Goal: Transaction & Acquisition: Book appointment/travel/reservation

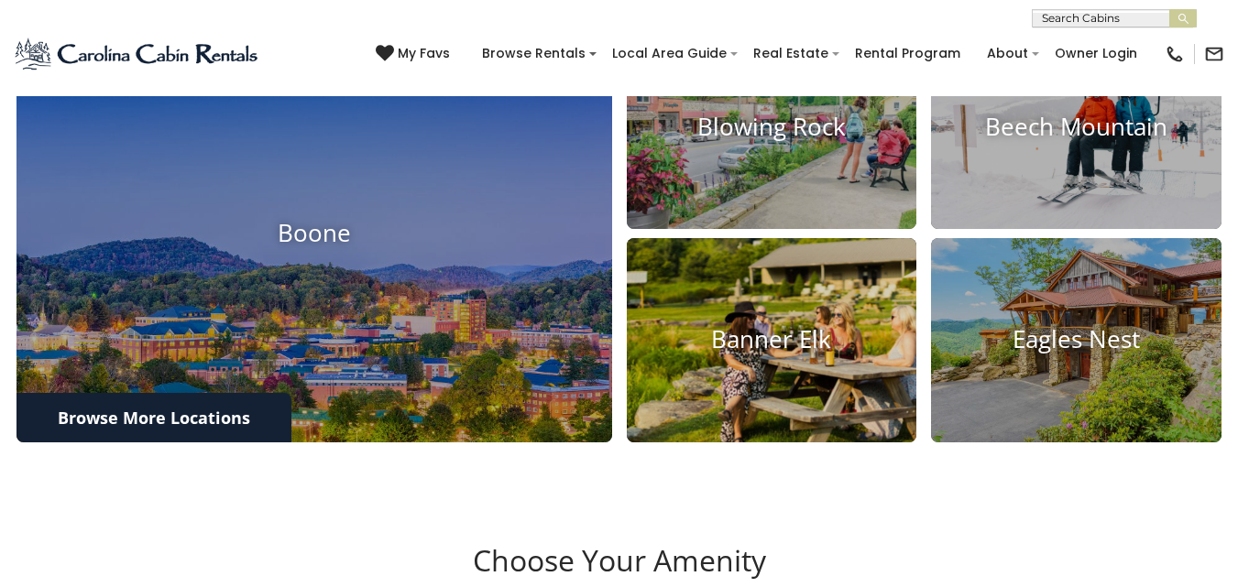
scroll to position [642, 0]
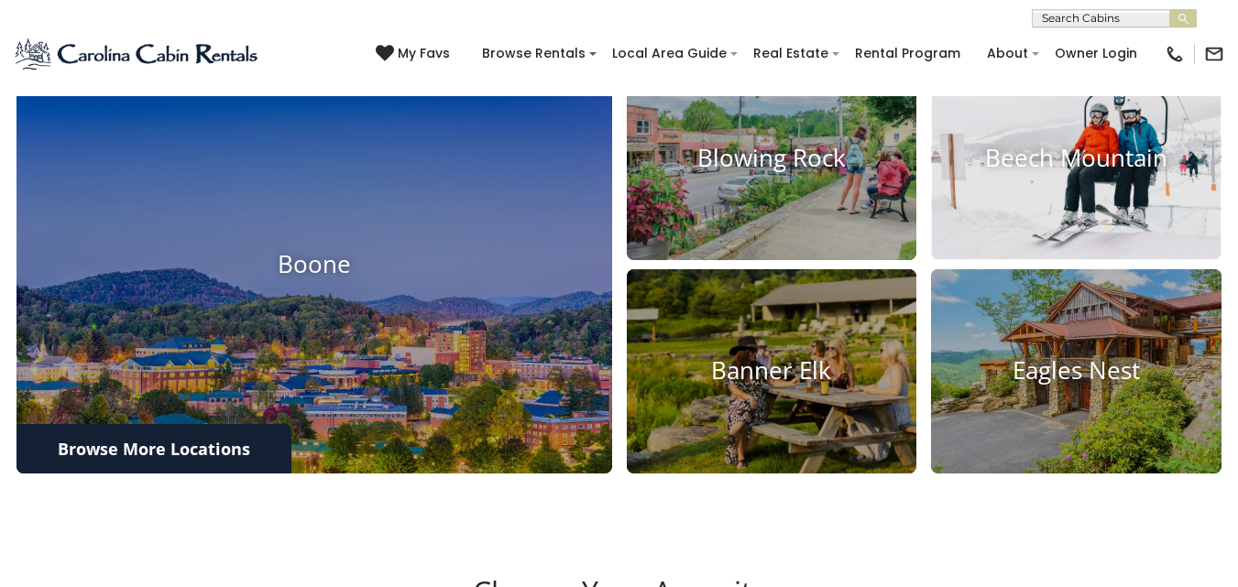
click at [1058, 172] on h4 "Beech Mountain" at bounding box center [1076, 158] width 291 height 28
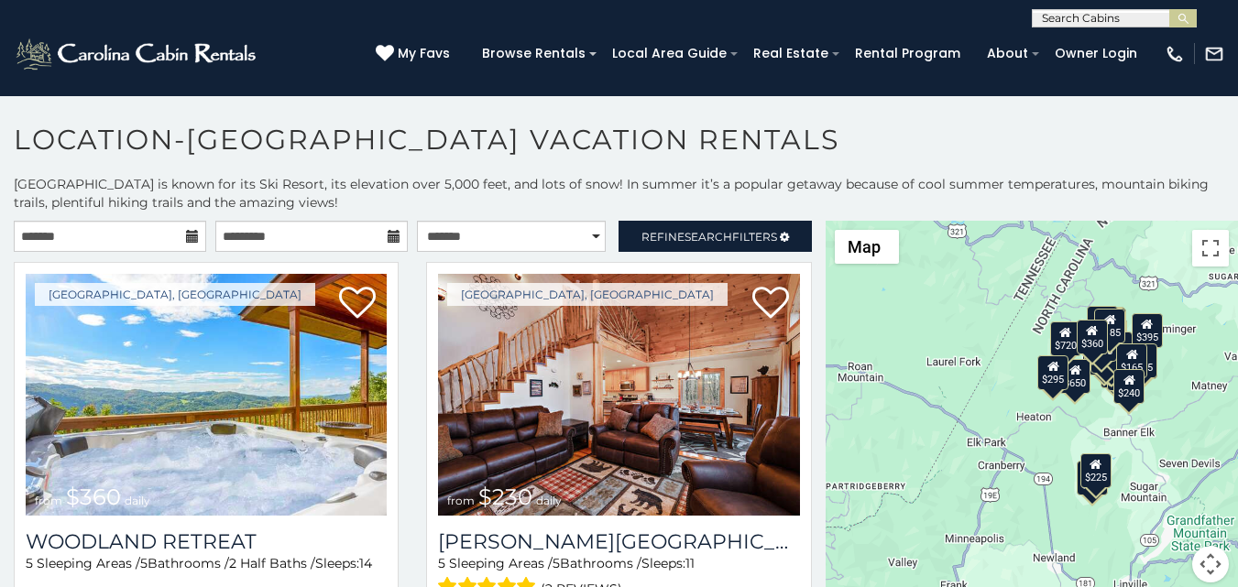
click at [192, 239] on icon at bounding box center [192, 236] width 13 height 13
click at [191, 236] on icon at bounding box center [192, 236] width 13 height 13
click at [186, 237] on icon at bounding box center [192, 236] width 13 height 13
click at [160, 236] on input "text" at bounding box center [110, 236] width 192 height 31
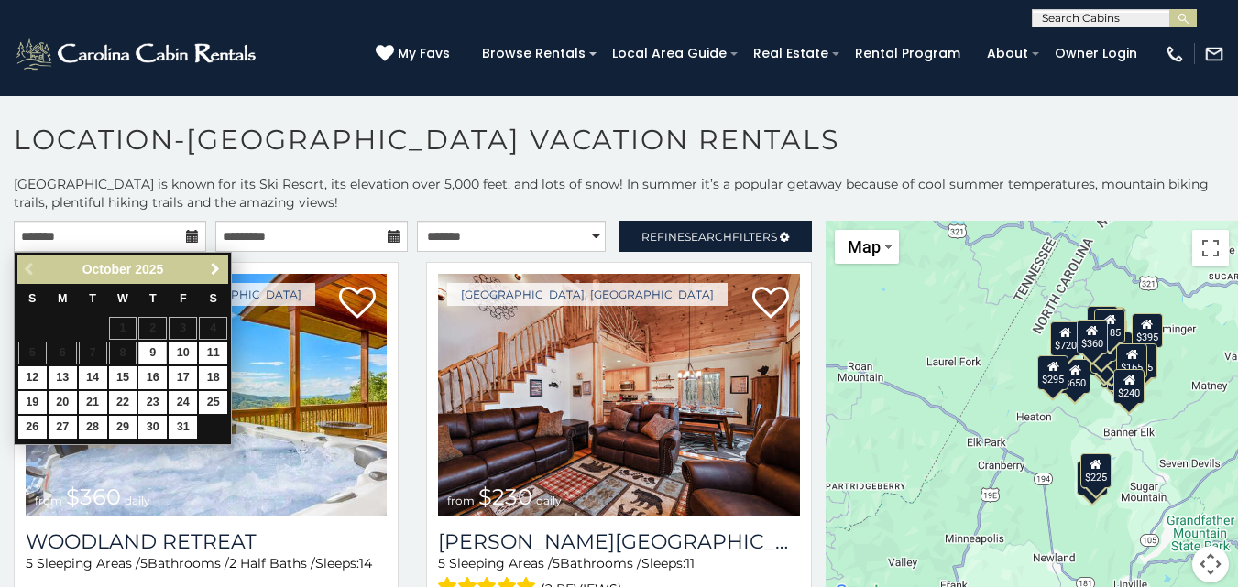
click at [211, 269] on span "Next" at bounding box center [215, 269] width 15 height 15
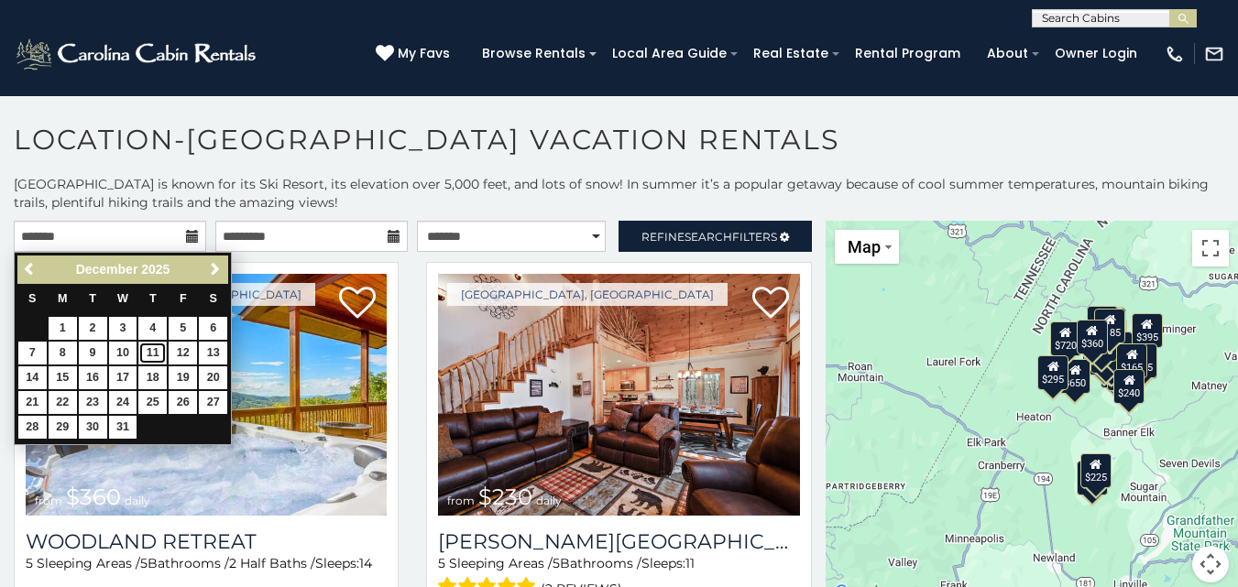
click at [161, 349] on link "11" at bounding box center [152, 353] width 28 height 23
type input "**********"
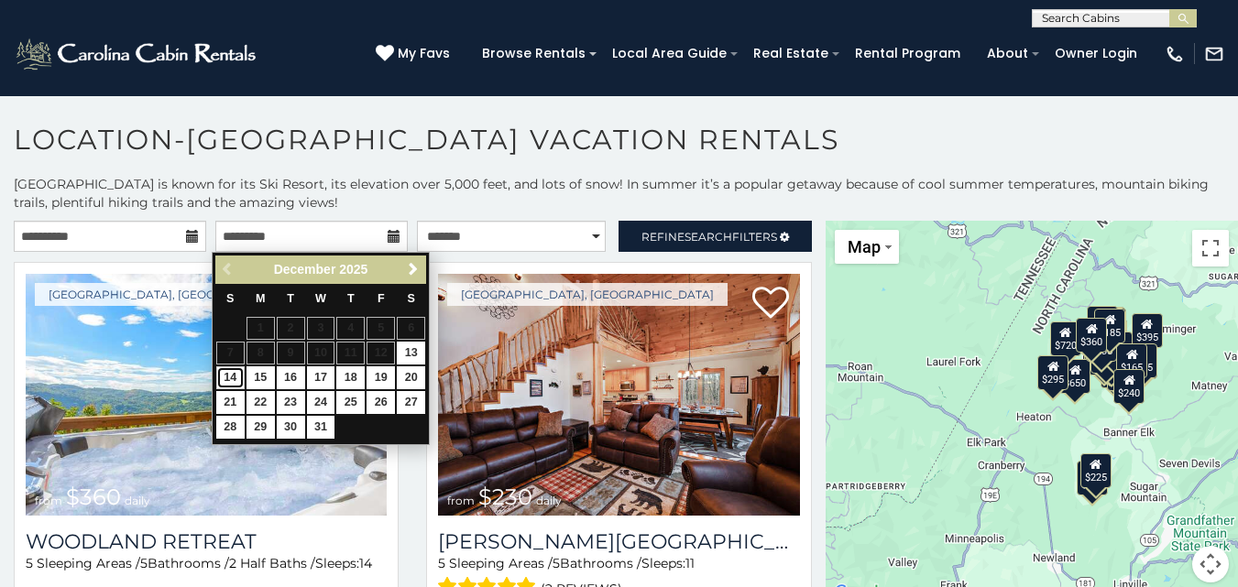
click at [236, 375] on link "14" at bounding box center [230, 378] width 28 height 23
type input "**********"
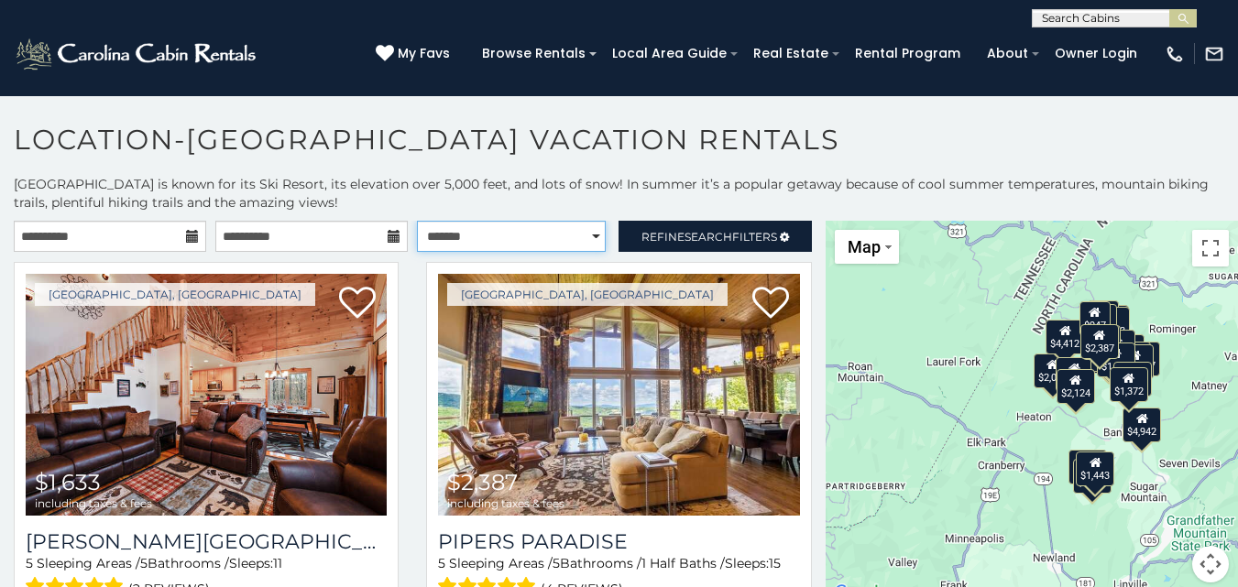
click at [587, 234] on select "**********" at bounding box center [511, 236] width 189 height 31
select select "**********"
click at [417, 221] on select "**********" at bounding box center [511, 236] width 189 height 31
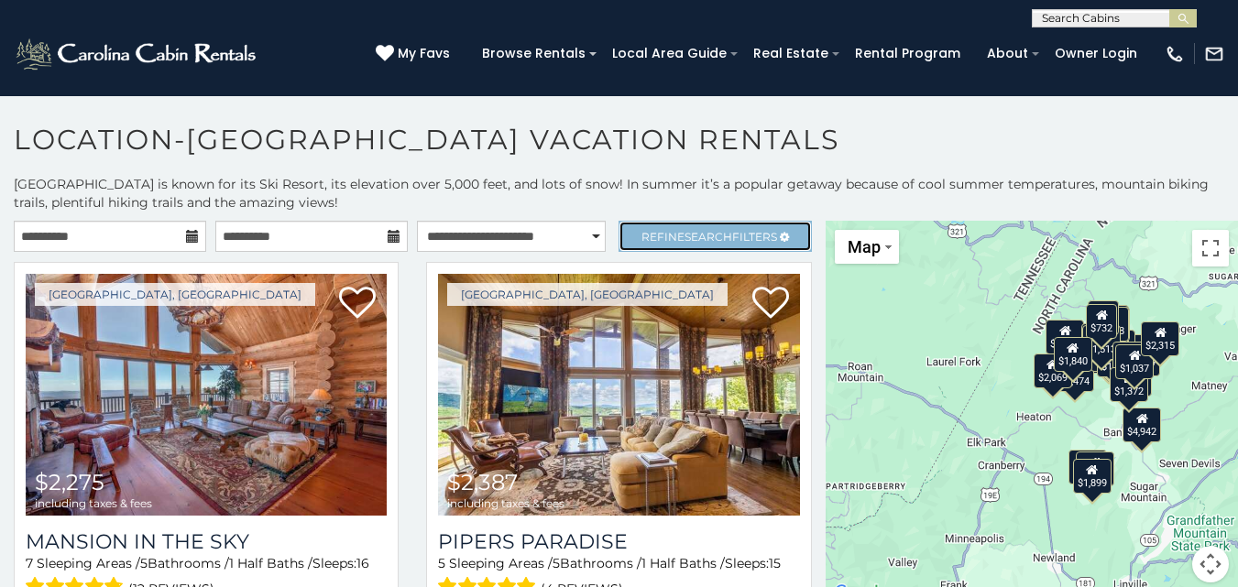
click at [685, 234] on span "Search" at bounding box center [709, 237] width 48 height 14
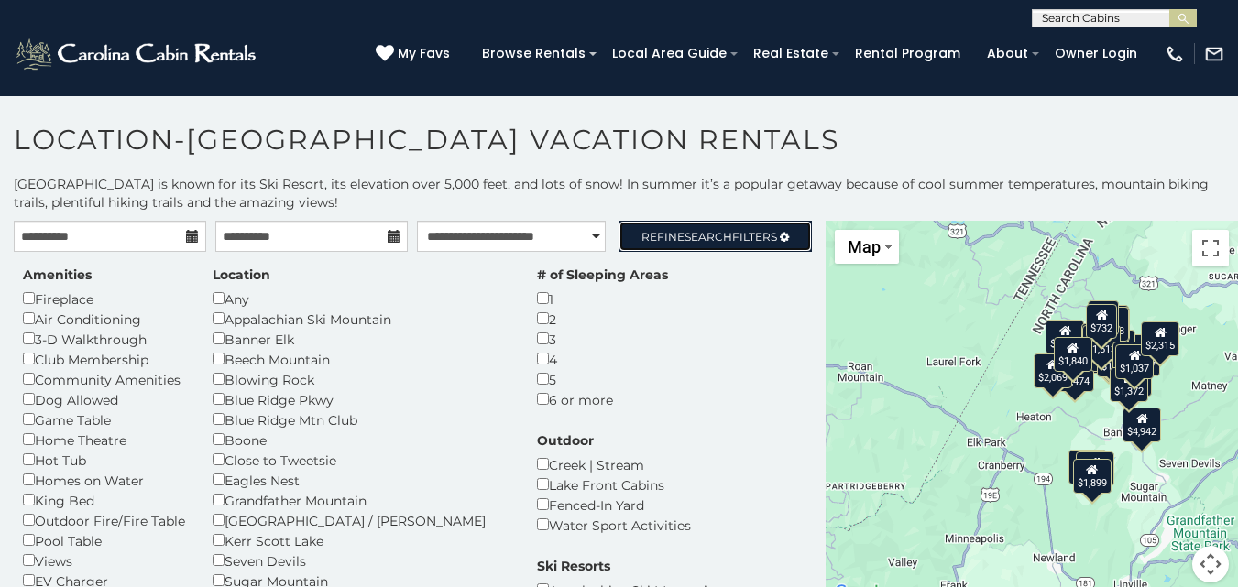
scroll to position [92, 0]
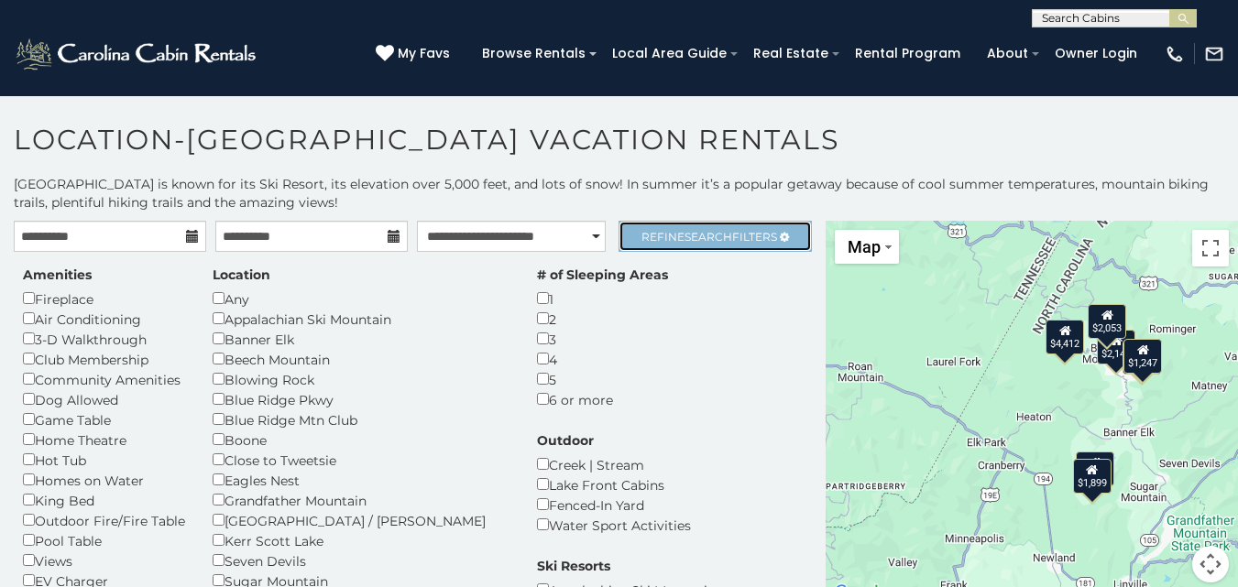
click at [735, 230] on span "Refine Search Filters" at bounding box center [710, 237] width 136 height 14
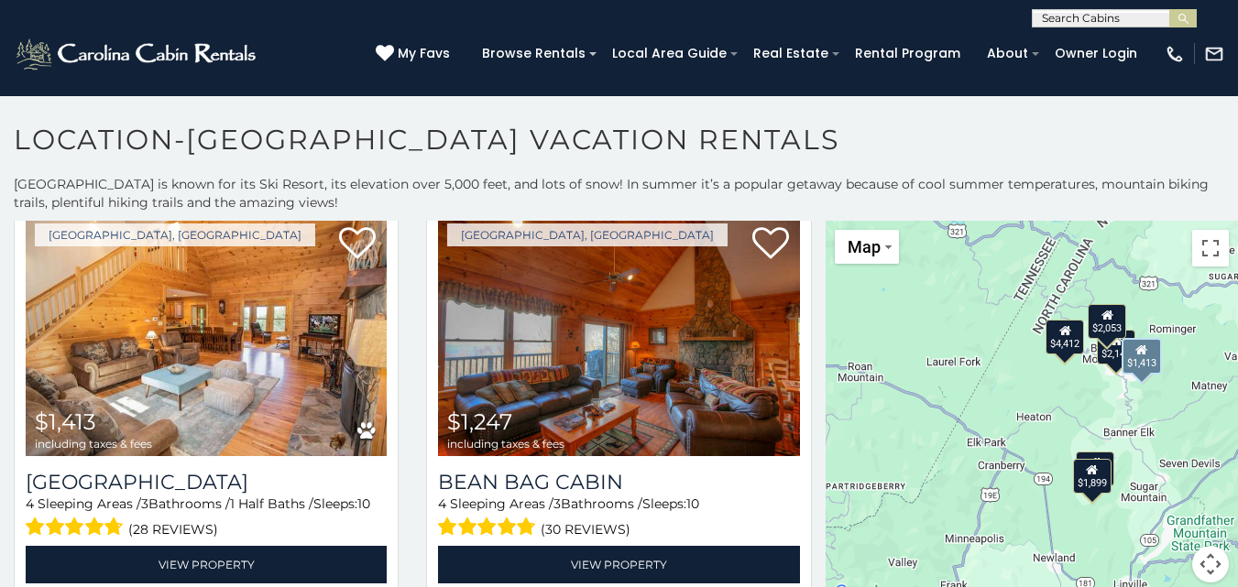
scroll to position [916, 0]
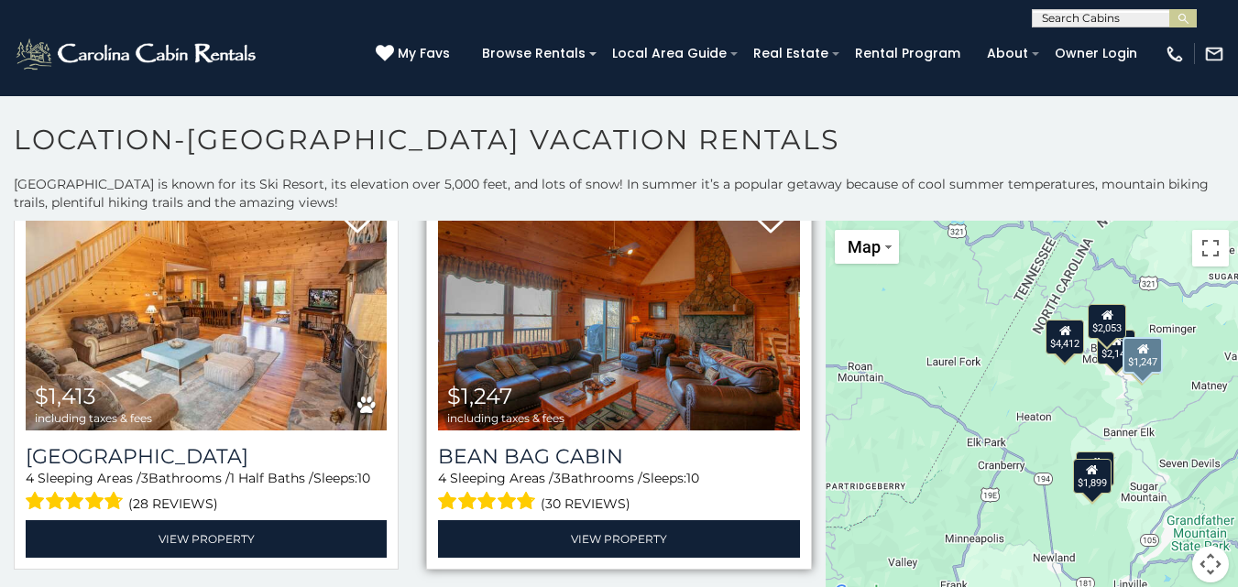
click at [597, 343] on img at bounding box center [618, 310] width 361 height 242
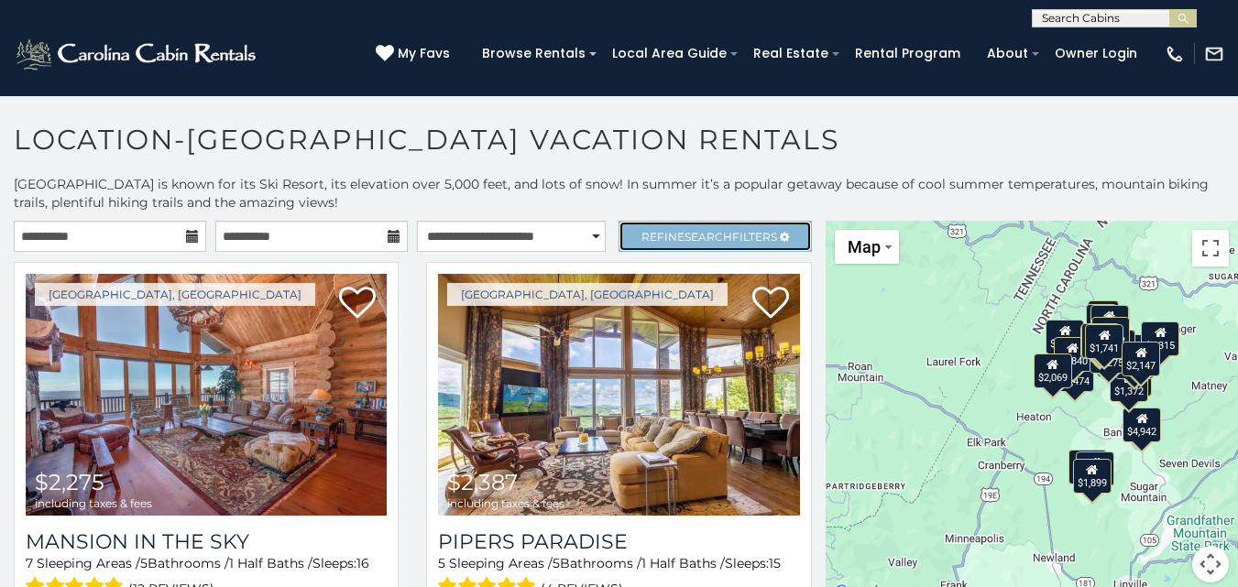
click at [674, 244] on link "Refine Search Filters" at bounding box center [715, 236] width 192 height 31
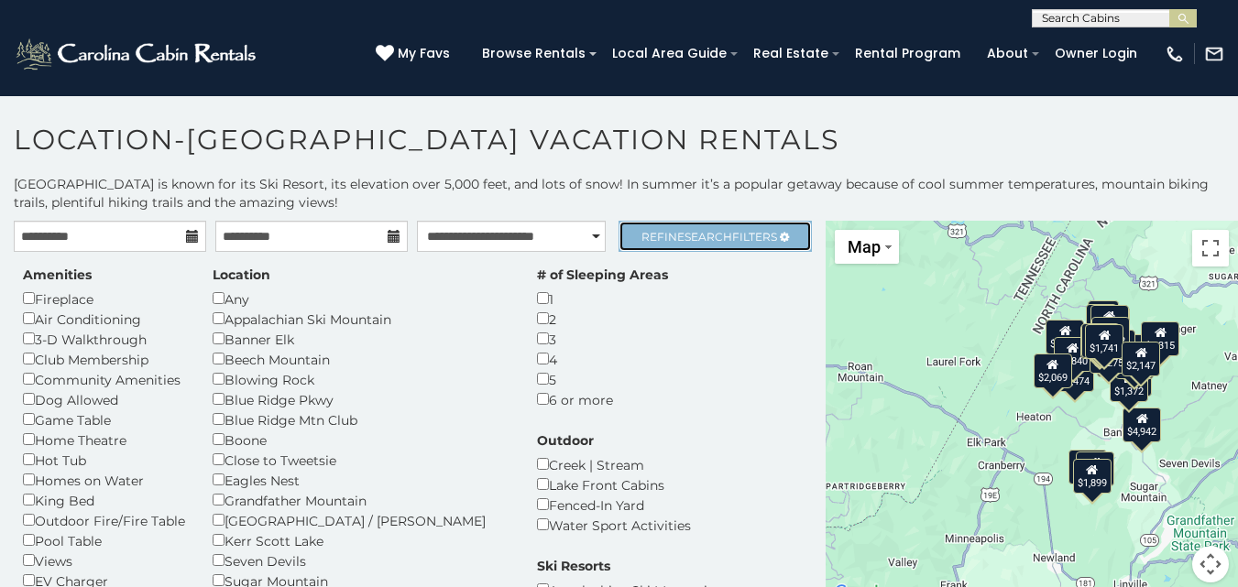
click at [685, 232] on span "Search" at bounding box center [709, 237] width 48 height 14
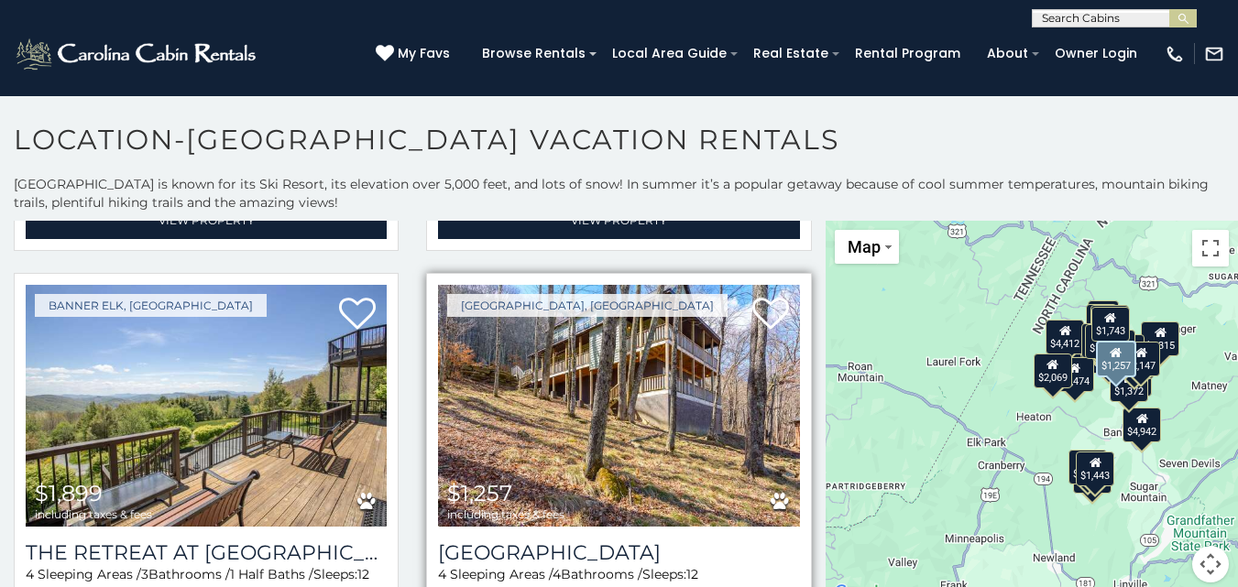
scroll to position [3757, 0]
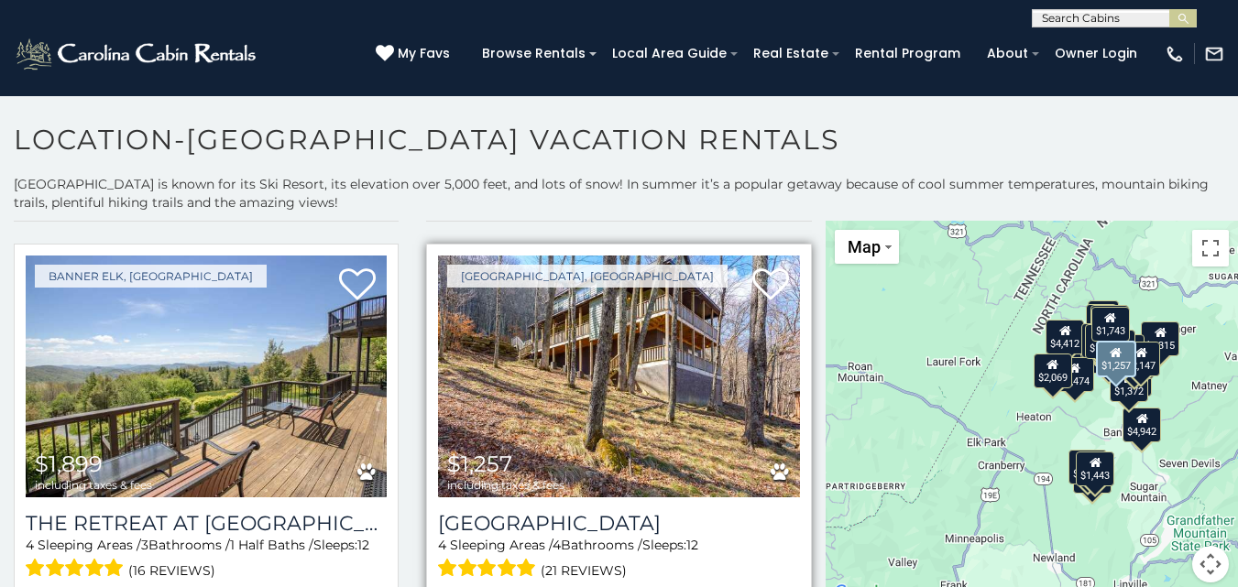
click at [594, 345] on img at bounding box center [618, 377] width 361 height 242
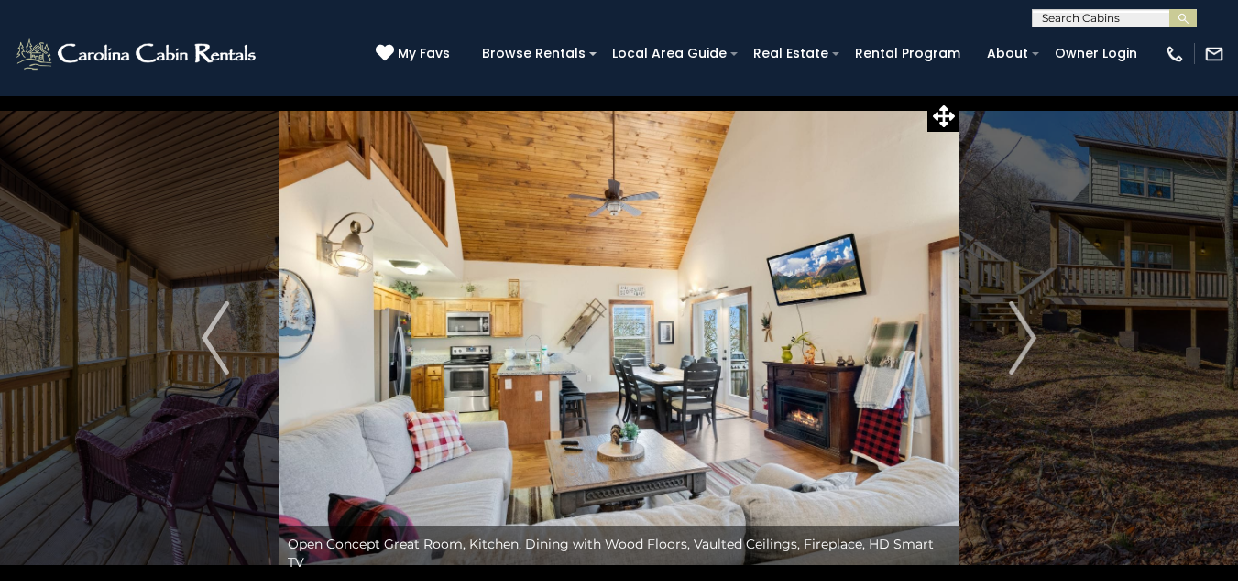
click at [1023, 337] on img "Next" at bounding box center [1022, 338] width 27 height 73
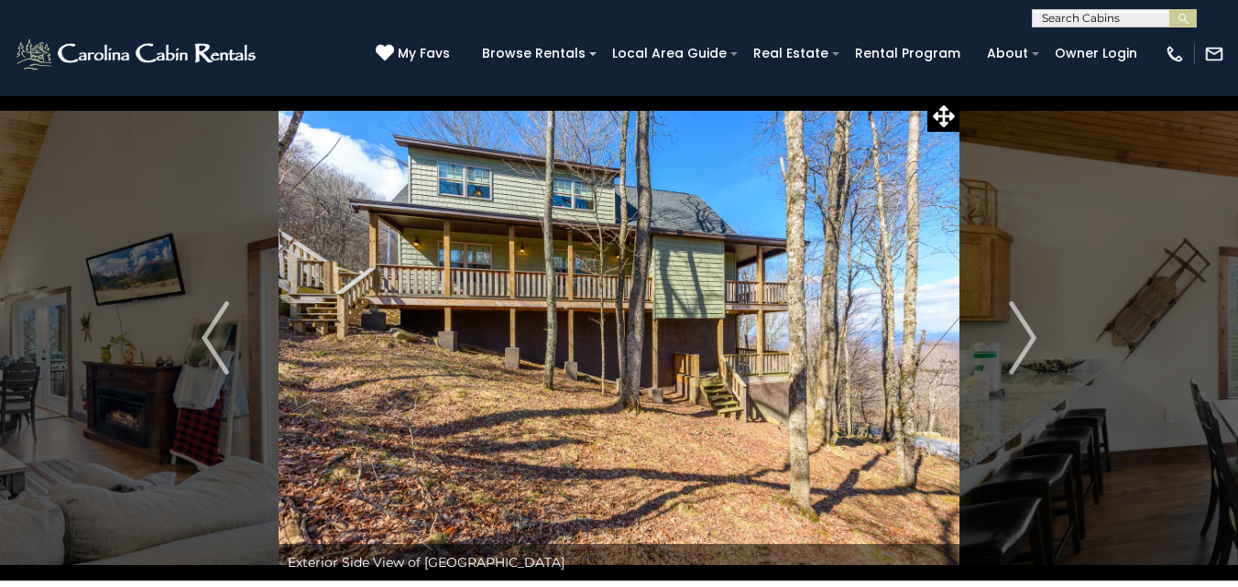
click at [1023, 337] on img "Next" at bounding box center [1022, 338] width 27 height 73
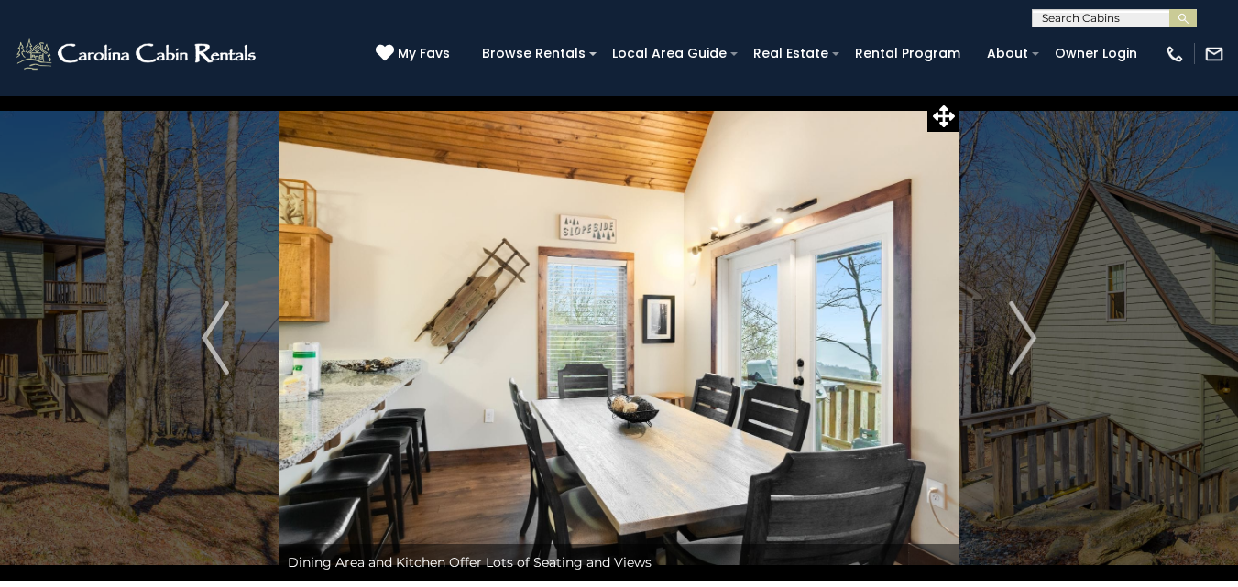
click at [1023, 337] on img "Next" at bounding box center [1022, 338] width 27 height 73
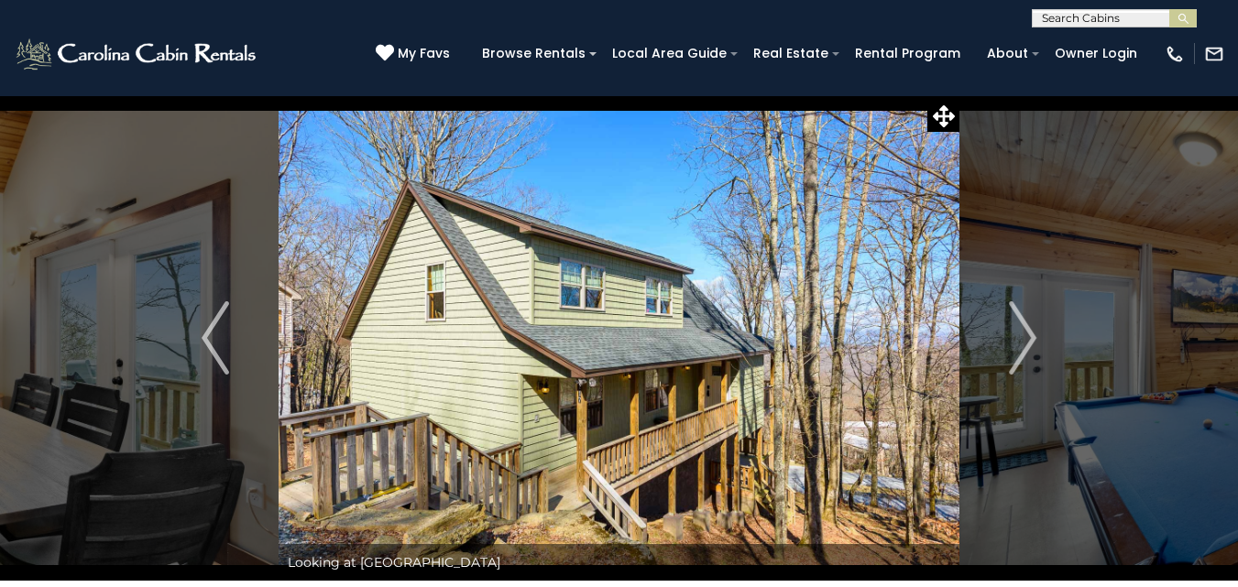
click at [1023, 337] on img "Next" at bounding box center [1022, 338] width 27 height 73
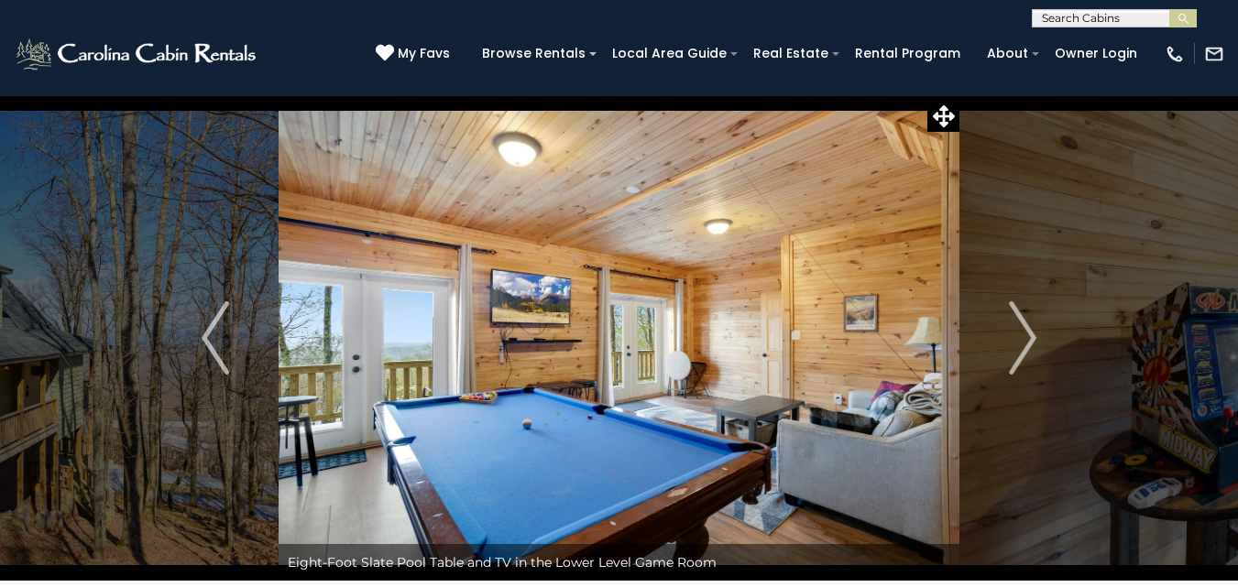
click at [1023, 337] on img "Next" at bounding box center [1022, 338] width 27 height 73
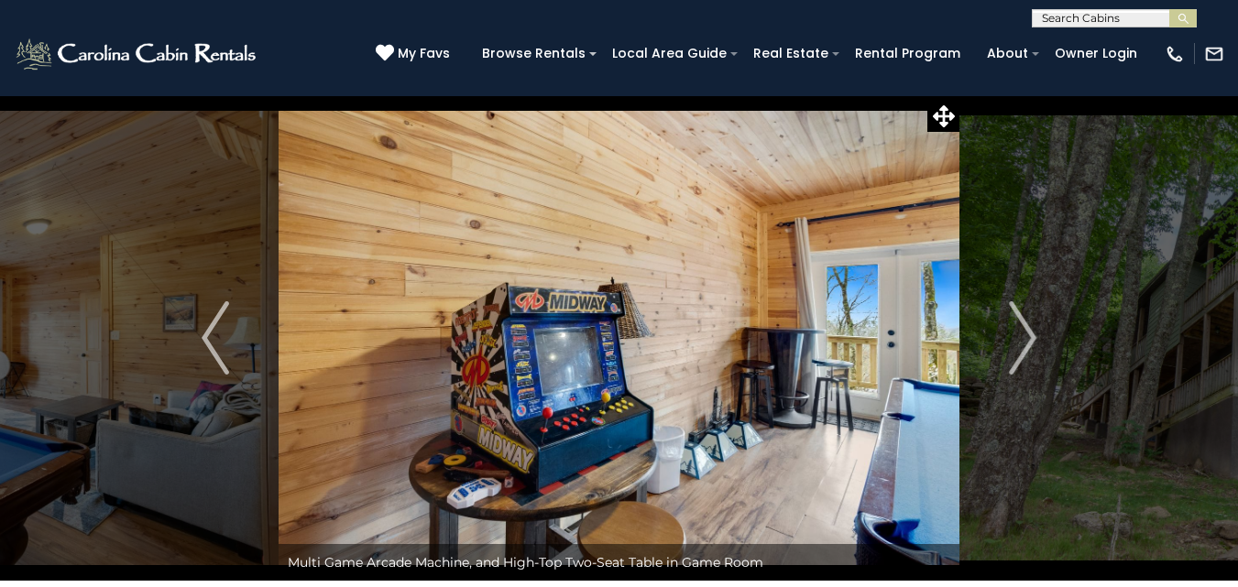
click at [1023, 337] on img "Next" at bounding box center [1022, 338] width 27 height 73
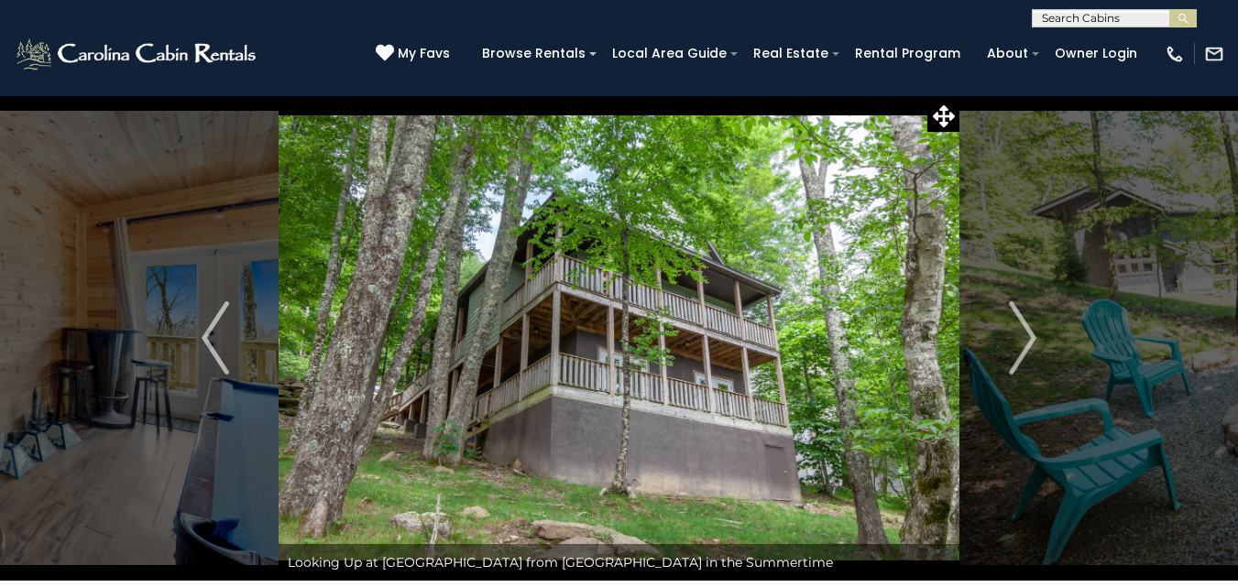
click at [1023, 337] on img "Next" at bounding box center [1022, 338] width 27 height 73
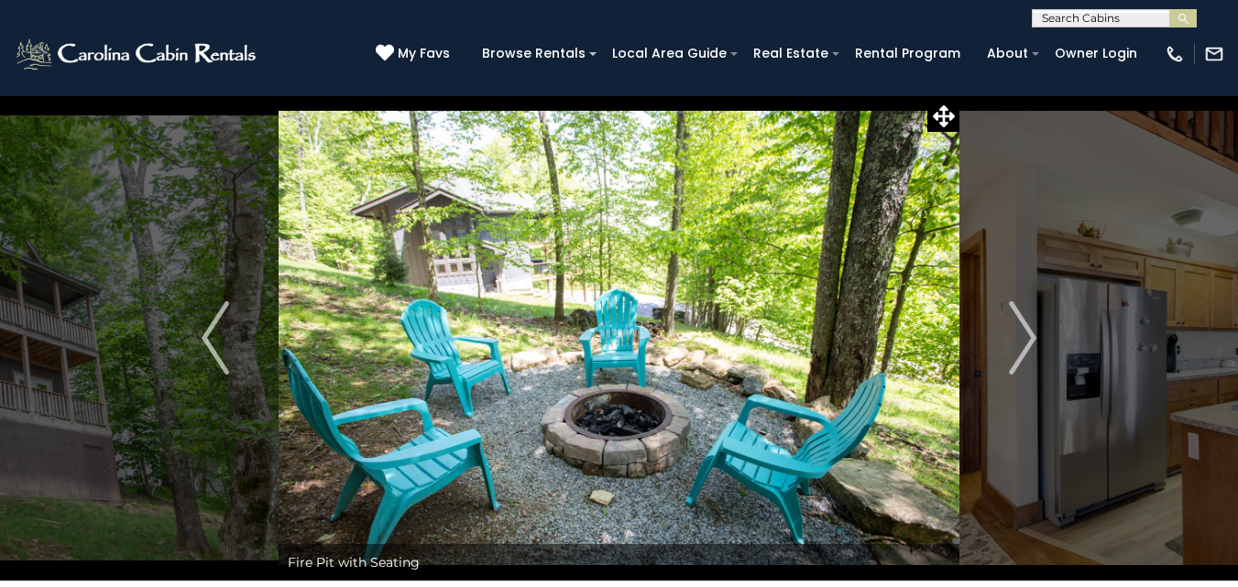
click at [1023, 337] on img "Next" at bounding box center [1022, 338] width 27 height 73
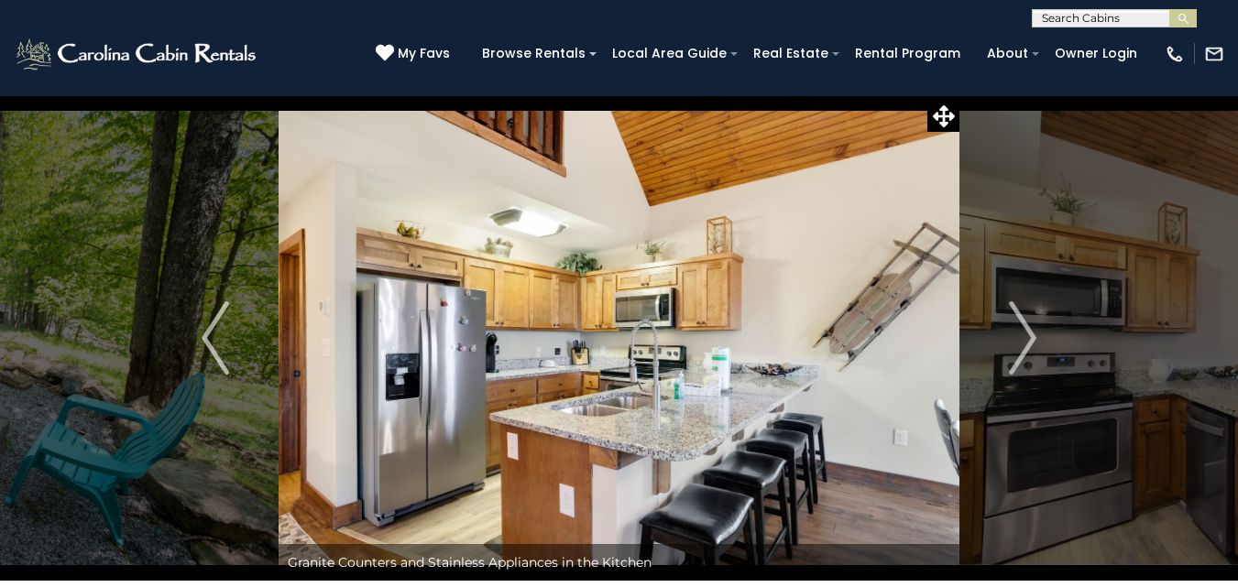
click at [1023, 337] on img "Next" at bounding box center [1022, 338] width 27 height 73
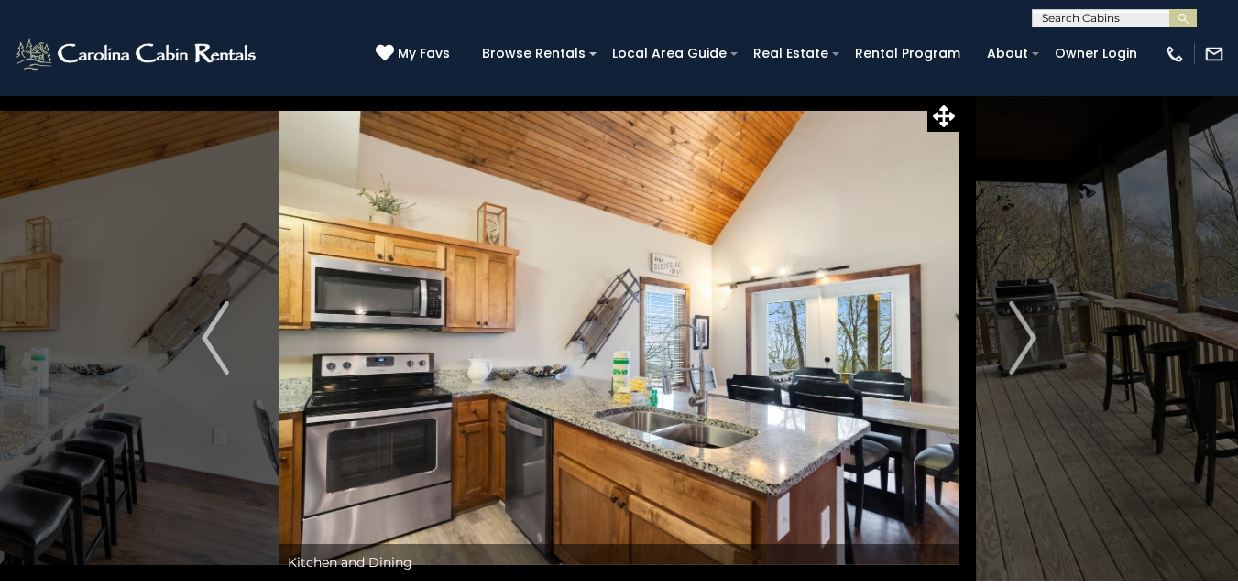
click at [1023, 337] on img "Next" at bounding box center [1022, 338] width 27 height 73
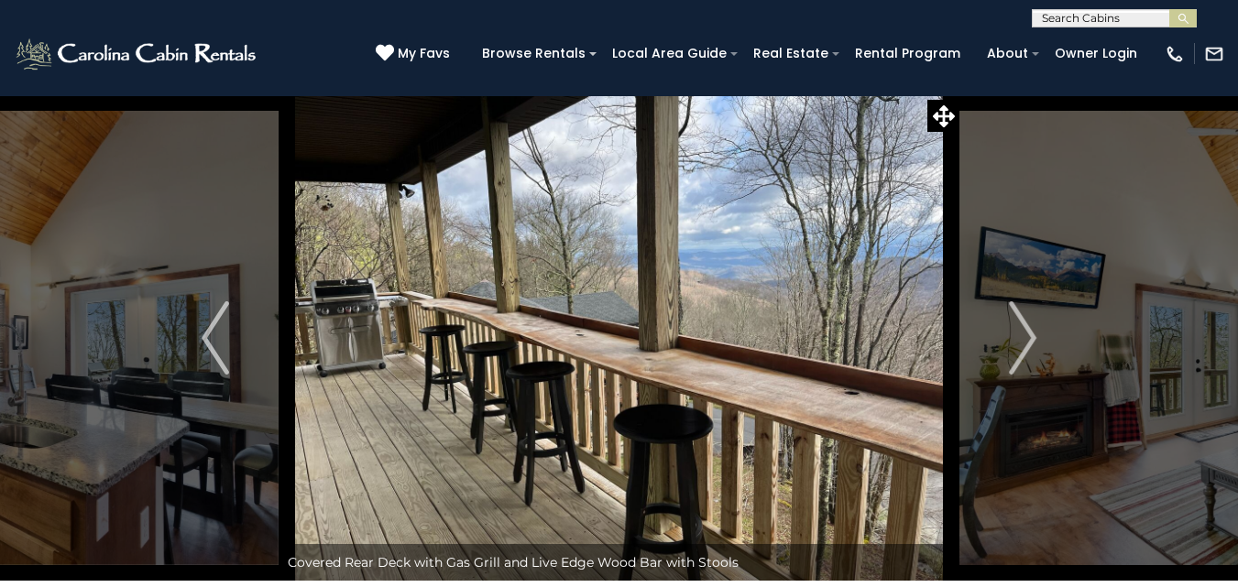
click at [1023, 337] on img "Next" at bounding box center [1022, 338] width 27 height 73
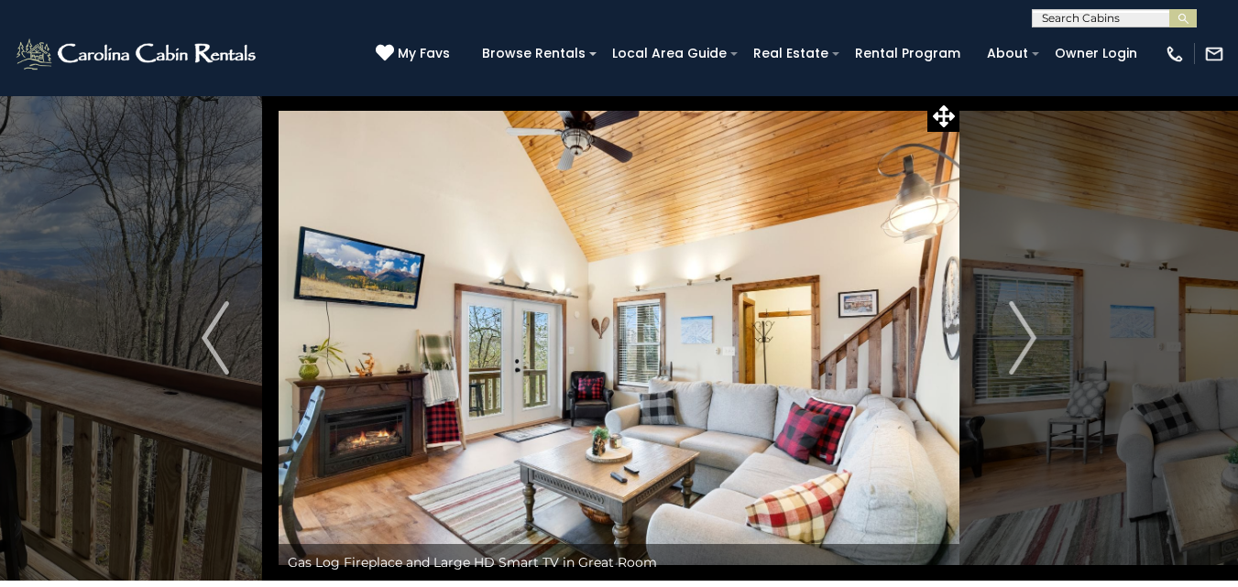
click at [1023, 337] on img "Next" at bounding box center [1022, 338] width 27 height 73
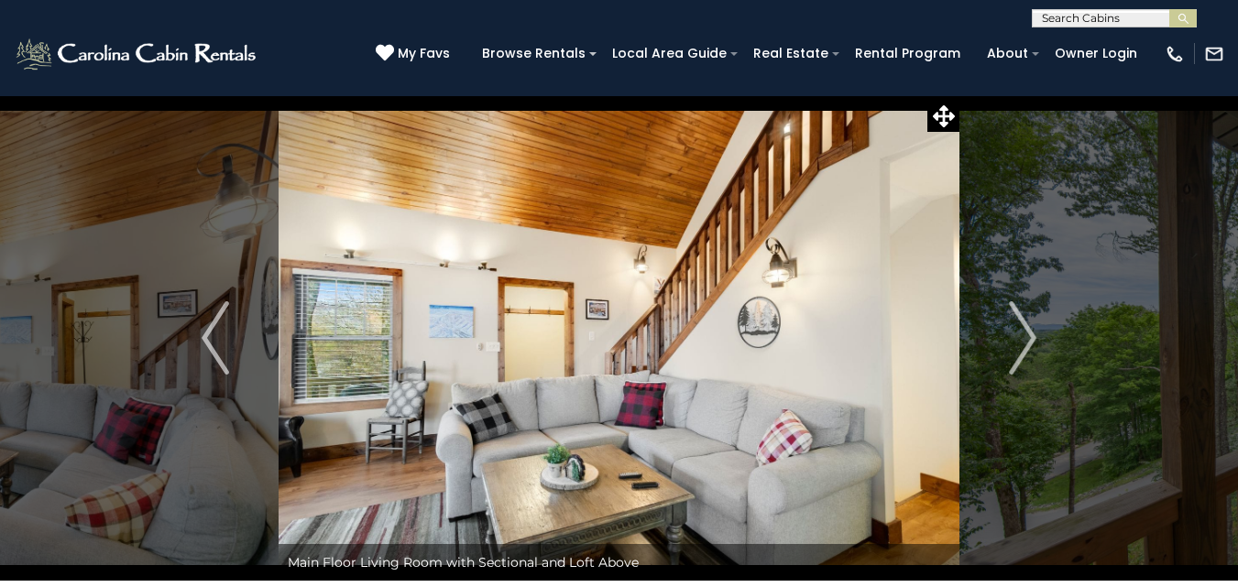
click at [1023, 337] on img "Next" at bounding box center [1022, 338] width 27 height 73
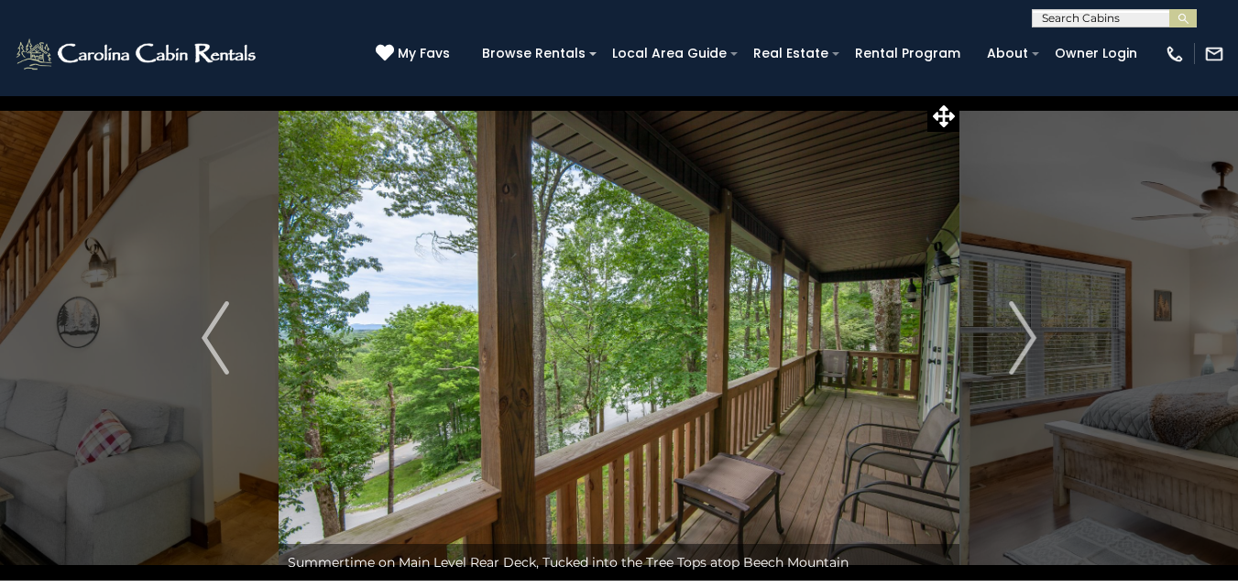
click at [1023, 337] on img "Next" at bounding box center [1022, 338] width 27 height 73
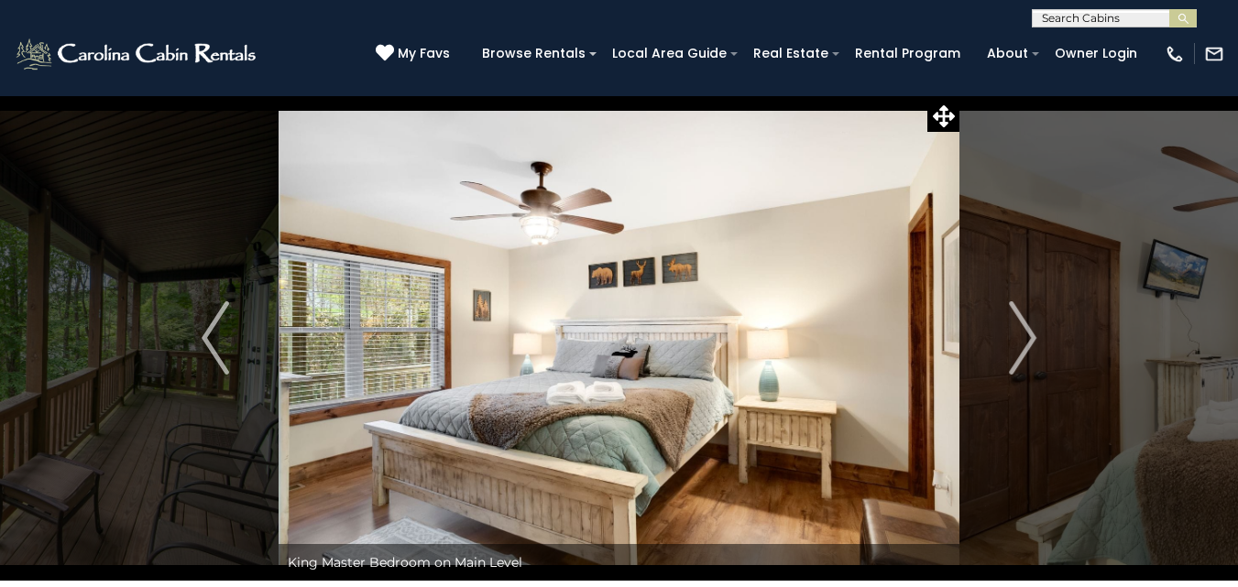
click at [1023, 337] on img "Next" at bounding box center [1022, 338] width 27 height 73
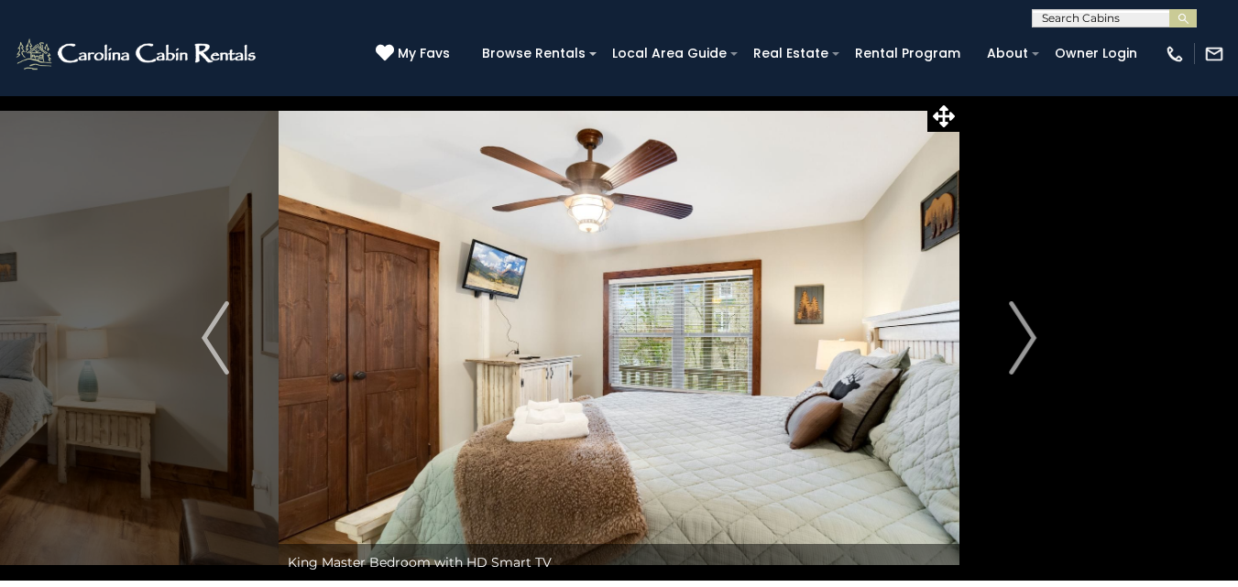
click at [1023, 337] on img "Next" at bounding box center [1022, 338] width 27 height 73
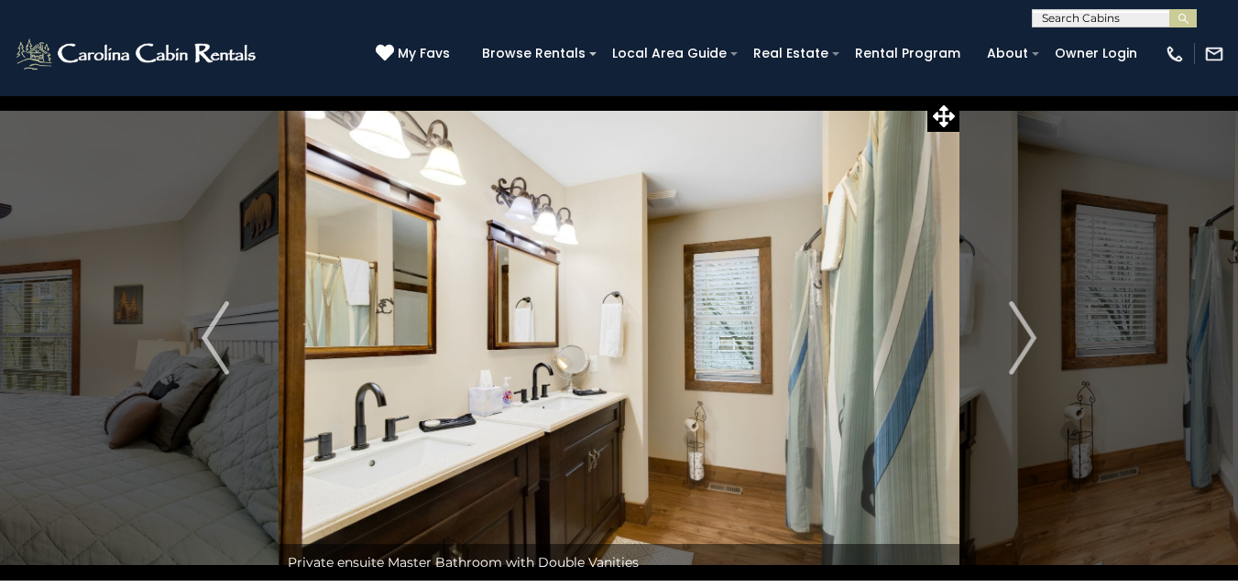
click at [1023, 337] on img "Next" at bounding box center [1022, 338] width 27 height 73
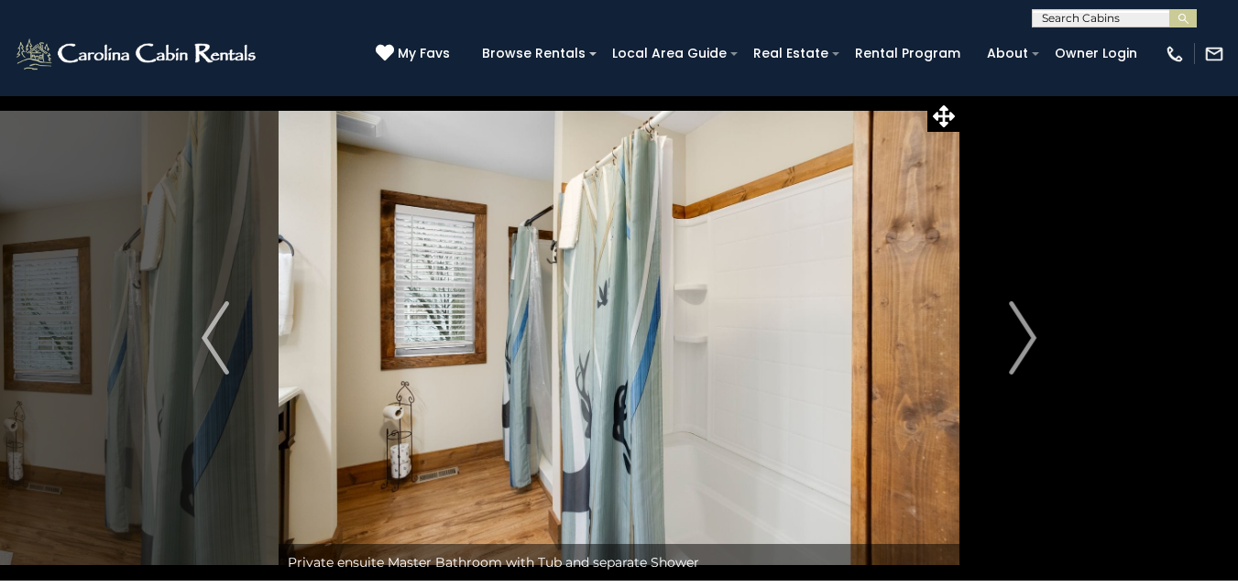
click at [1023, 337] on img "Next" at bounding box center [1022, 338] width 27 height 73
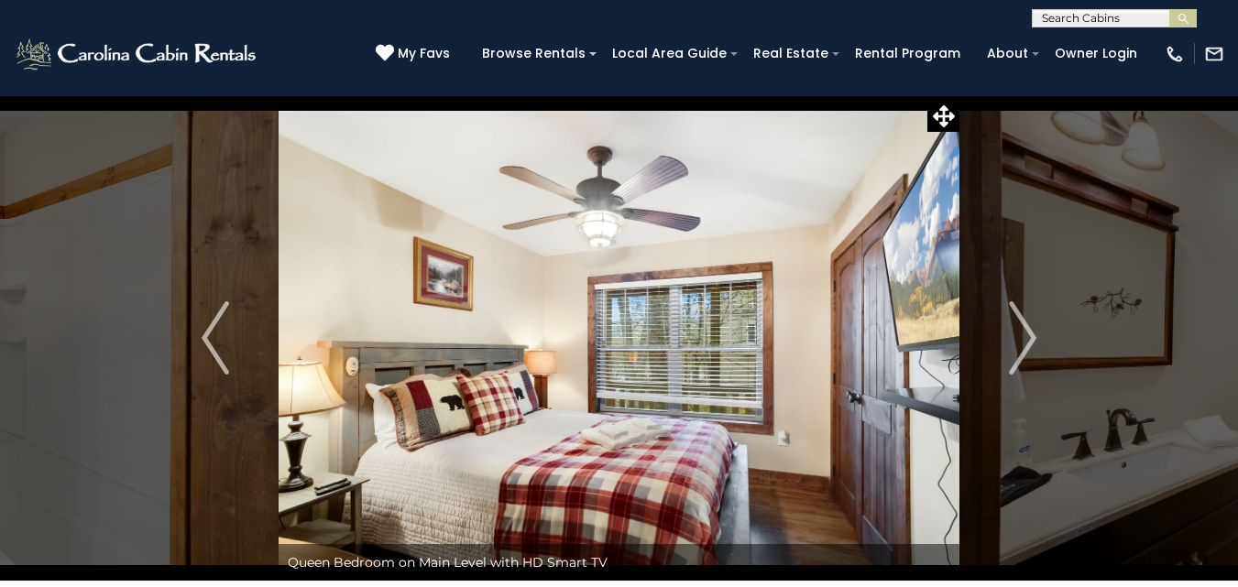
click at [1023, 337] on img "Next" at bounding box center [1022, 338] width 27 height 73
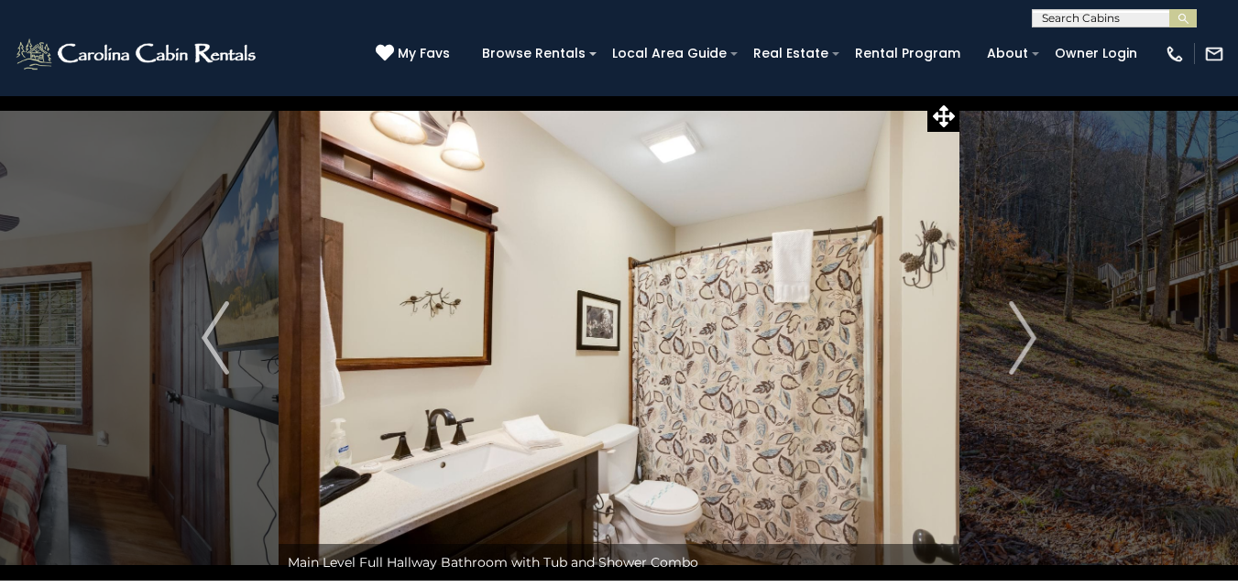
click at [1023, 337] on img "Next" at bounding box center [1022, 338] width 27 height 73
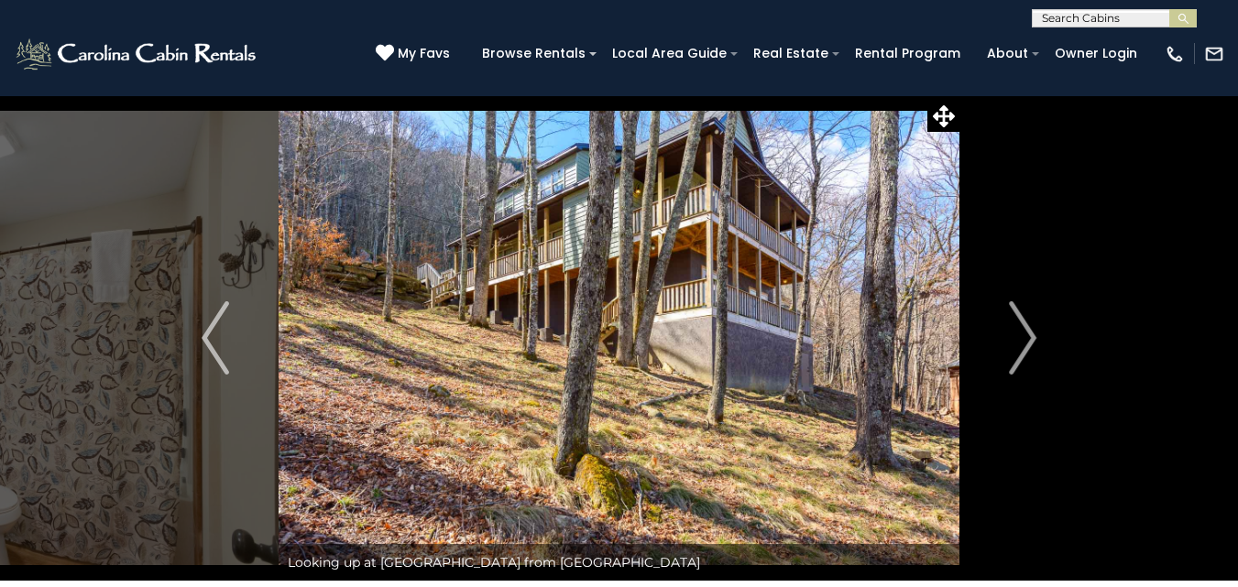
click at [1023, 337] on img "Next" at bounding box center [1022, 338] width 27 height 73
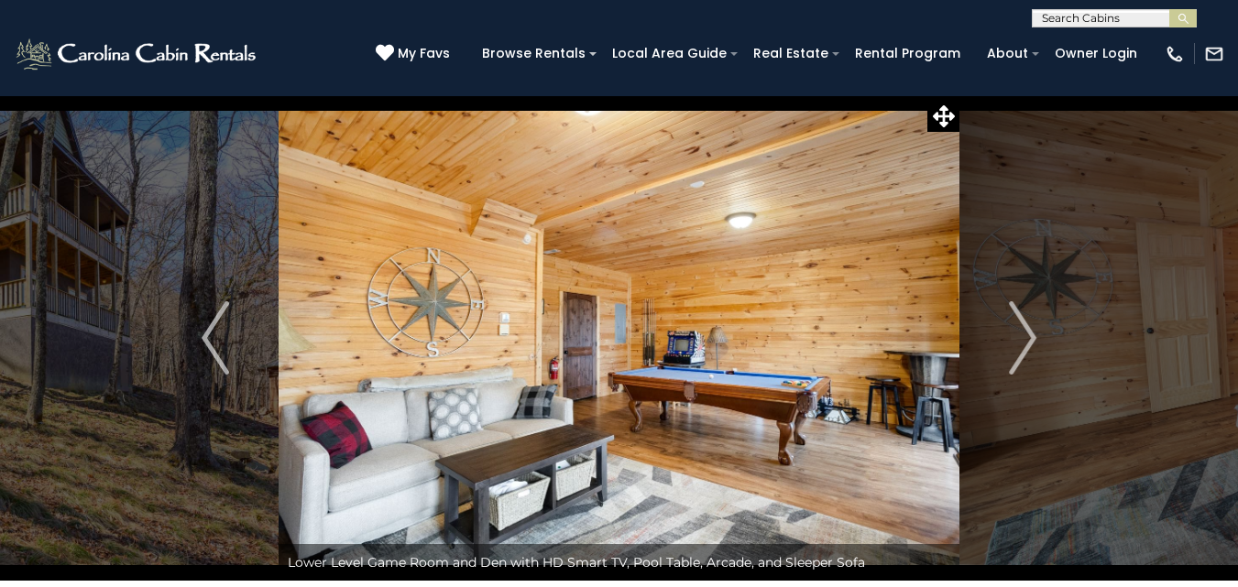
click at [1023, 337] on img "Next" at bounding box center [1022, 338] width 27 height 73
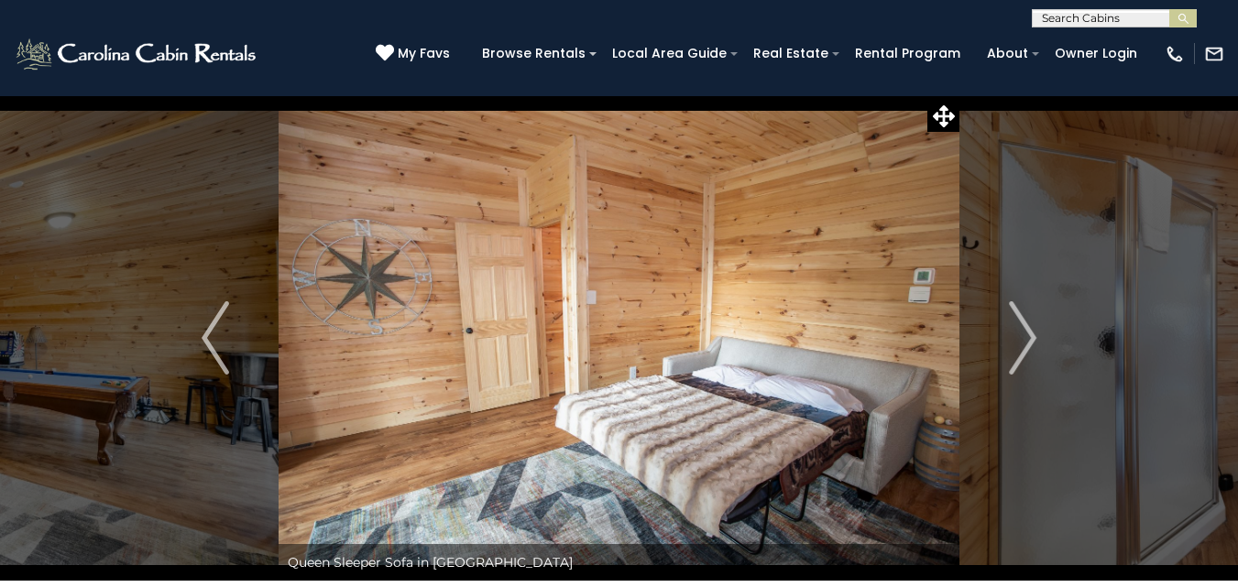
click at [1023, 337] on img "Next" at bounding box center [1022, 338] width 27 height 73
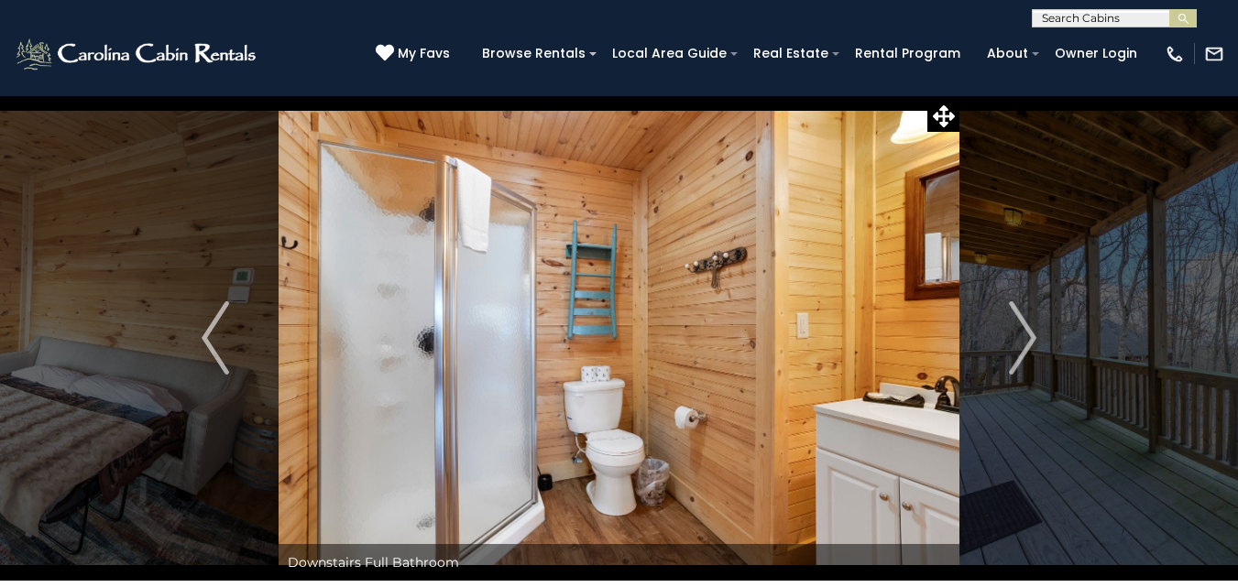
click at [1023, 337] on img "Next" at bounding box center [1022, 338] width 27 height 73
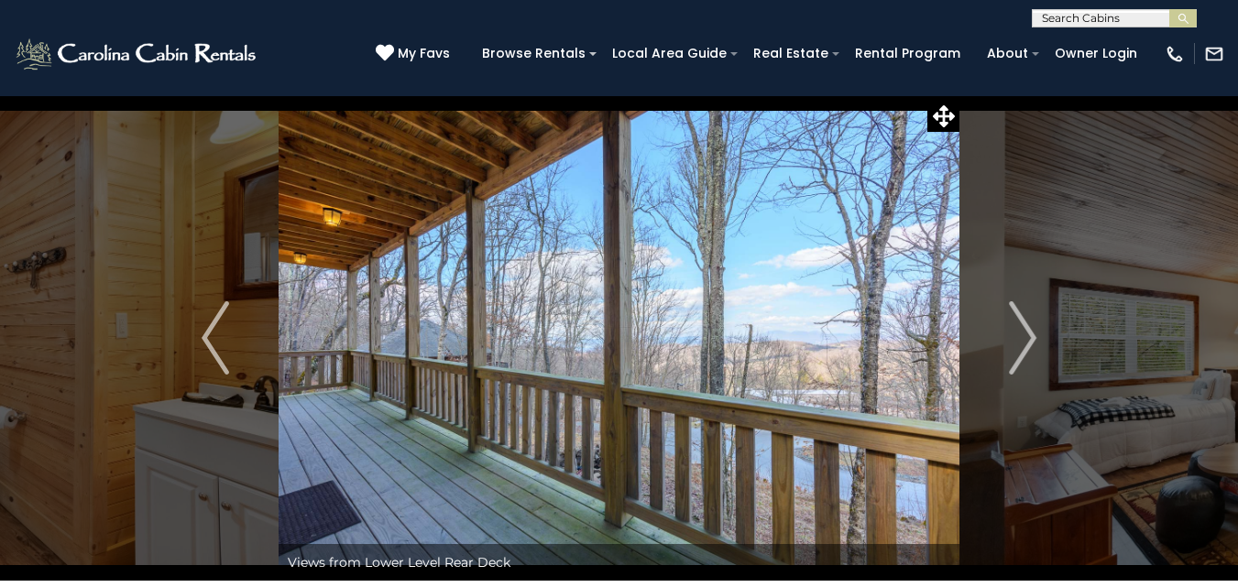
click at [1023, 337] on img "Next" at bounding box center [1022, 338] width 27 height 73
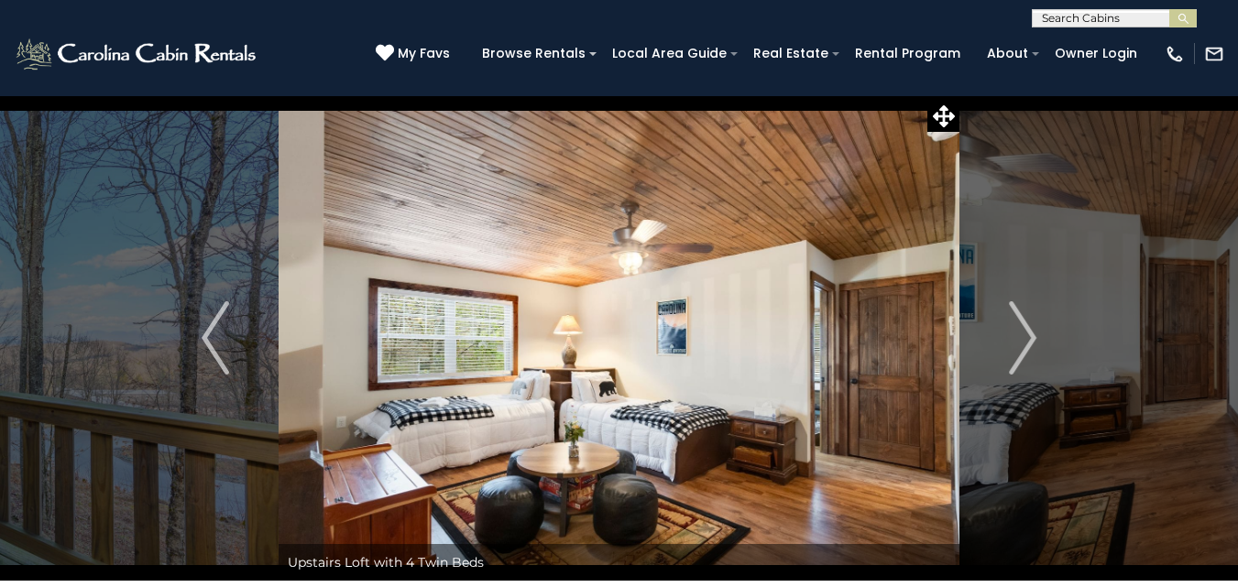
click at [1023, 337] on img "Next" at bounding box center [1022, 338] width 27 height 73
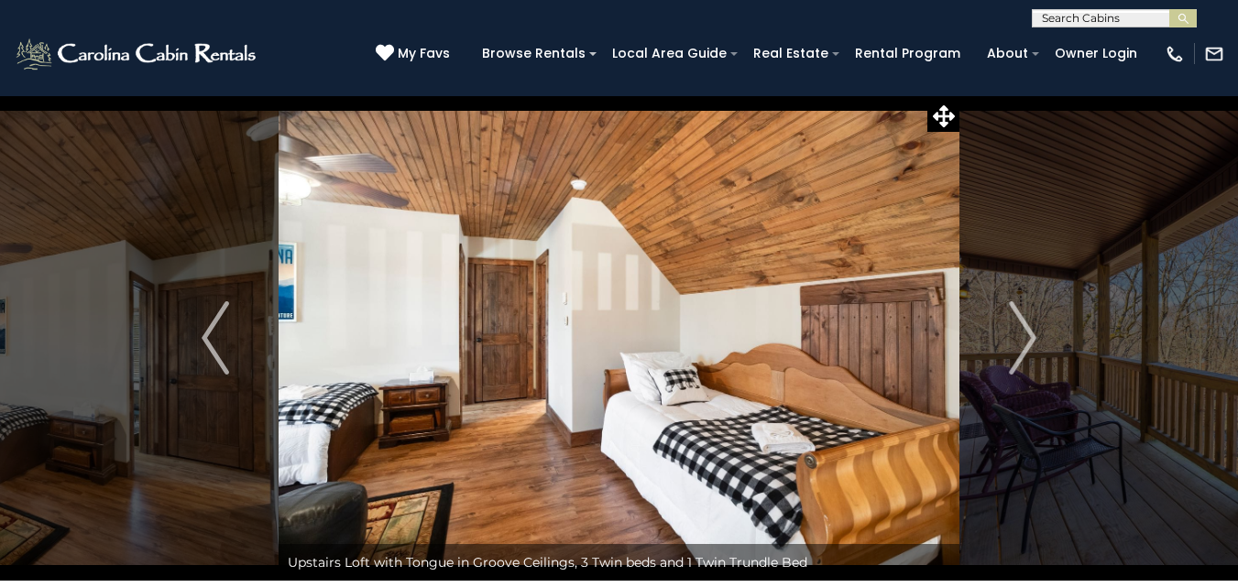
click at [1023, 337] on img "Next" at bounding box center [1022, 338] width 27 height 73
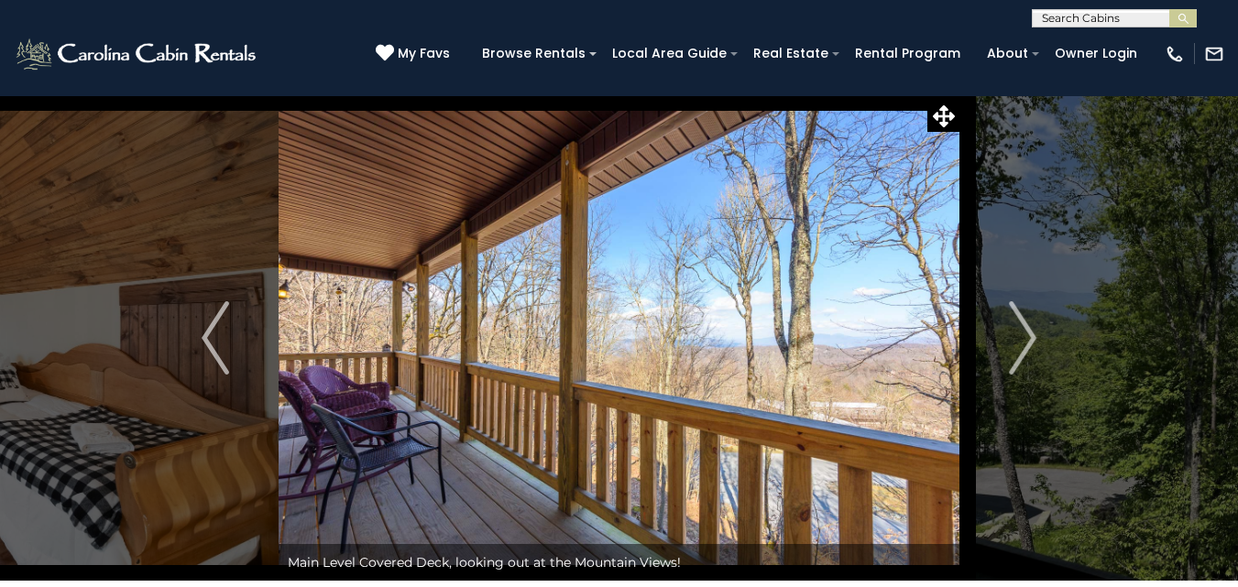
click at [1023, 337] on img "Next" at bounding box center [1022, 338] width 27 height 73
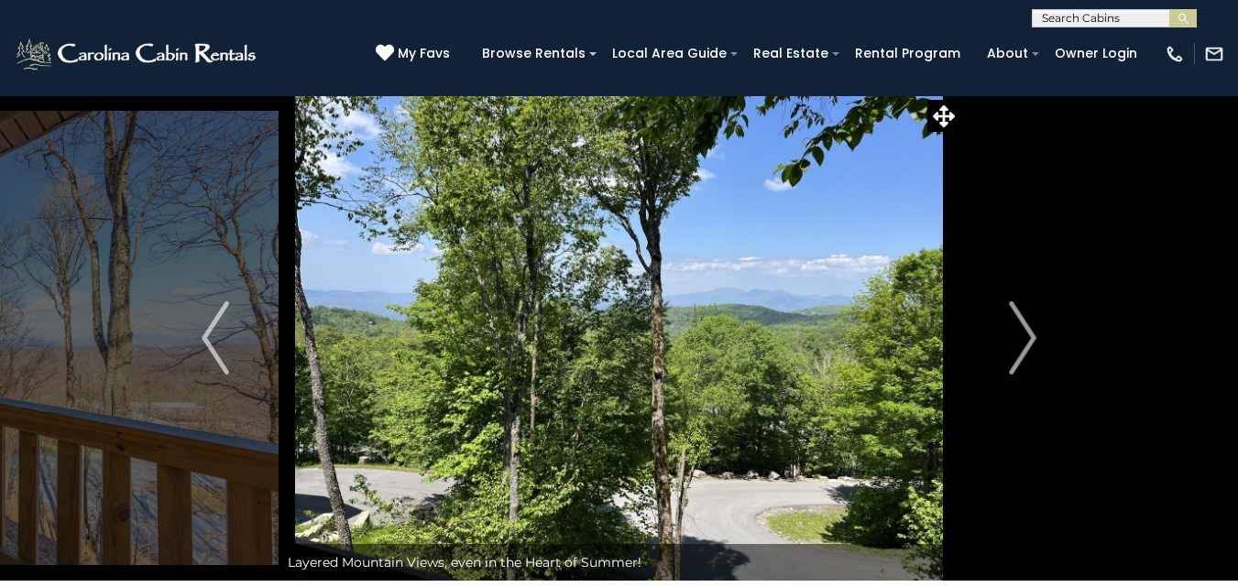
click at [1023, 337] on img "Next" at bounding box center [1022, 338] width 27 height 73
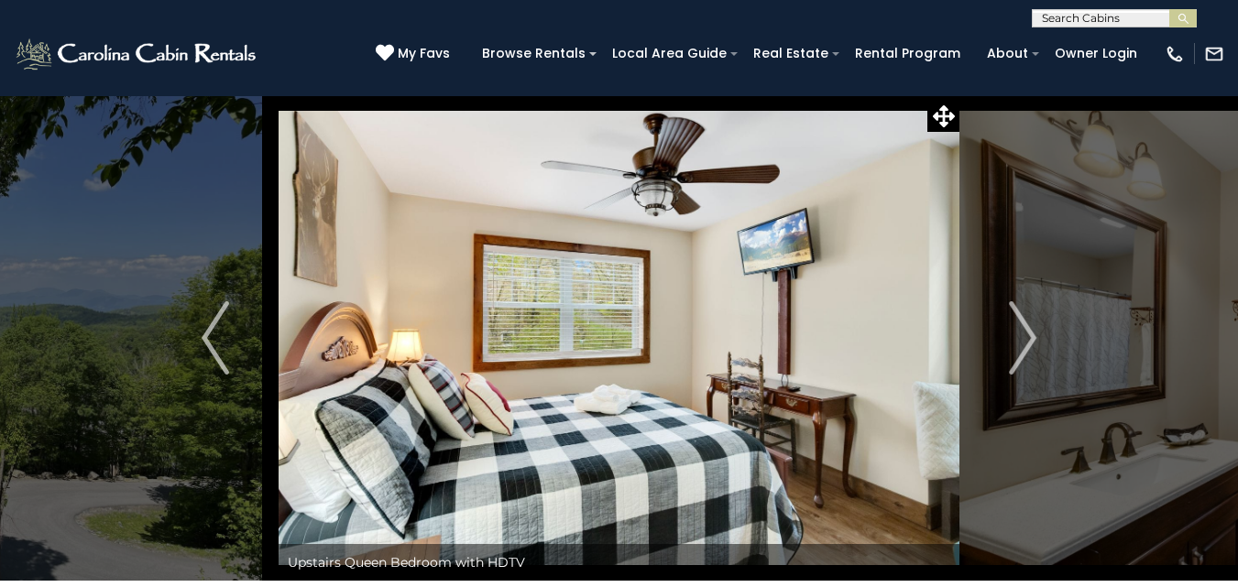
click at [1023, 337] on img "Next" at bounding box center [1022, 338] width 27 height 73
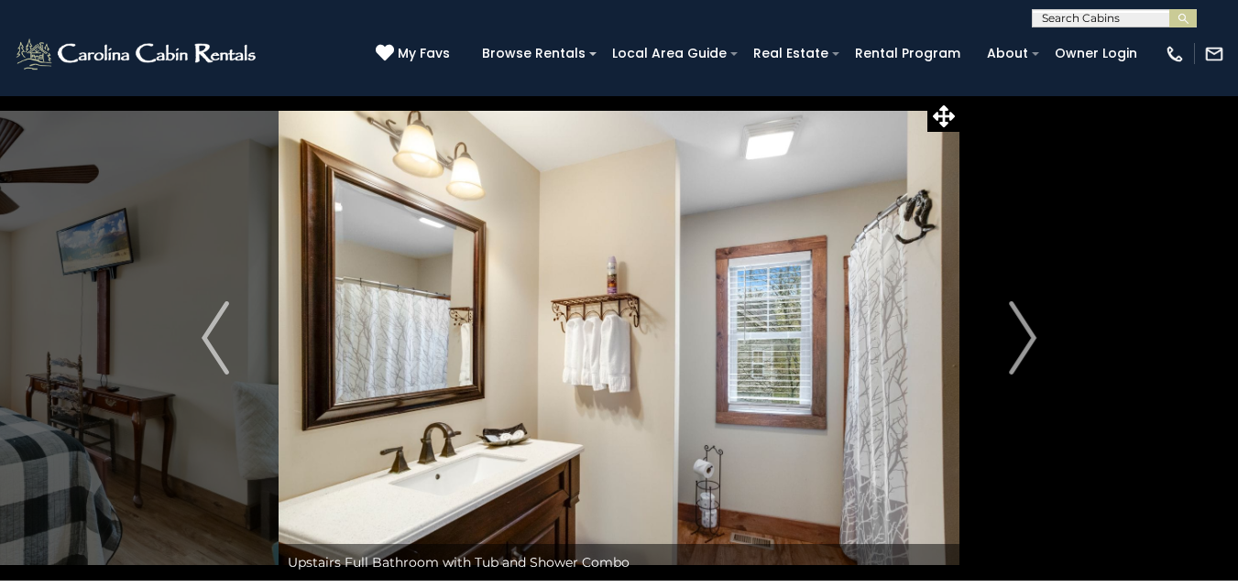
click at [1023, 337] on img "Next" at bounding box center [1022, 338] width 27 height 73
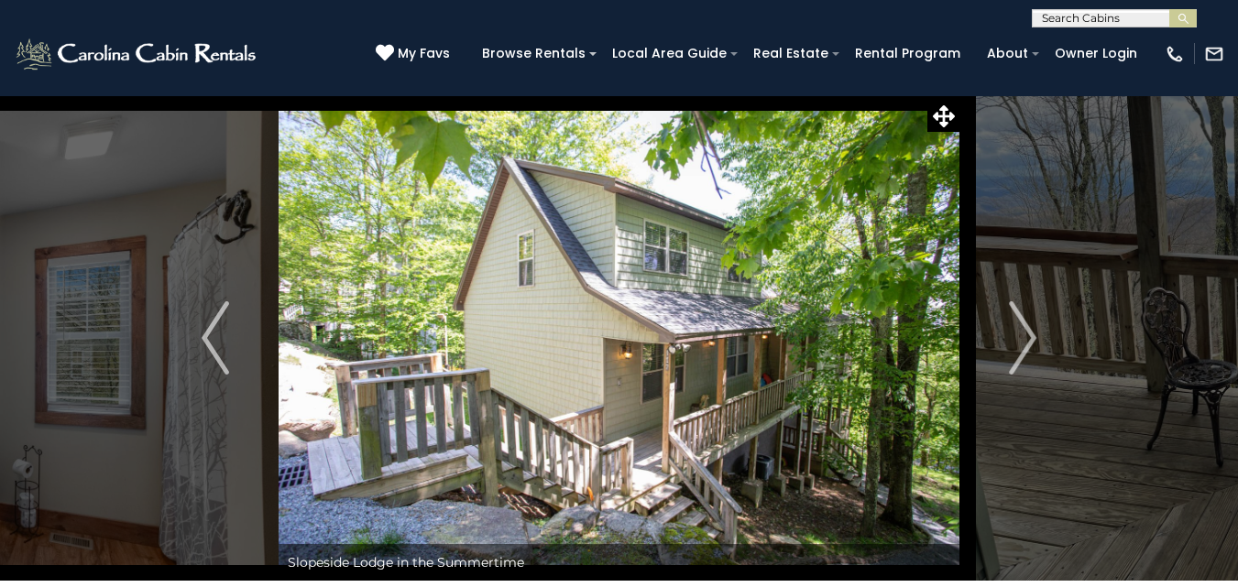
click at [1023, 337] on img "Next" at bounding box center [1022, 338] width 27 height 73
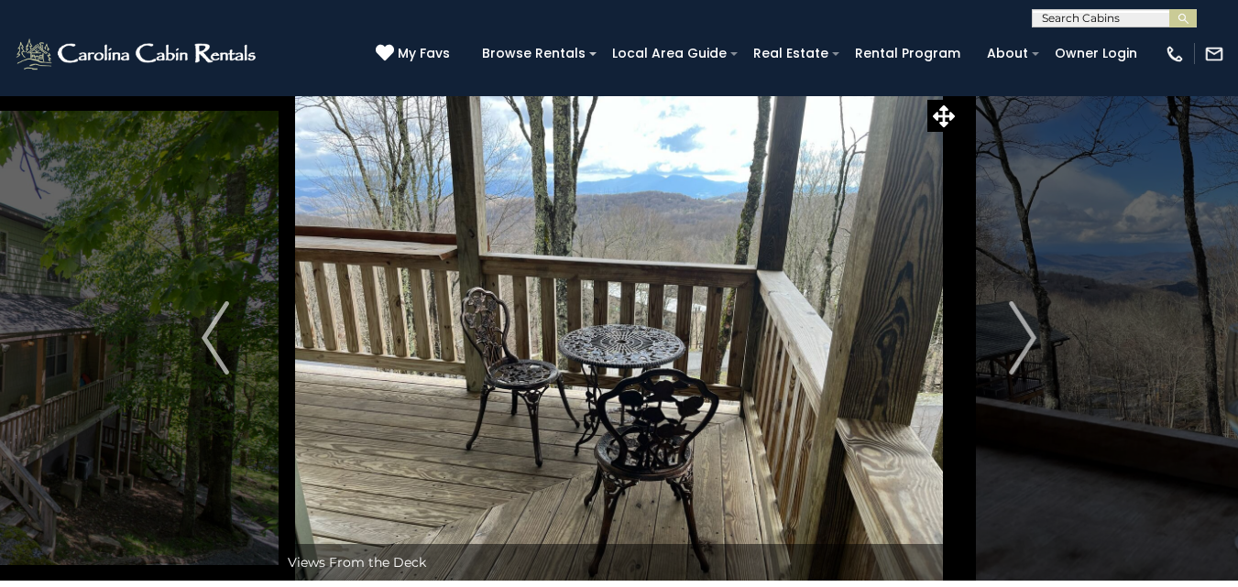
click at [1023, 337] on img "Next" at bounding box center [1022, 338] width 27 height 73
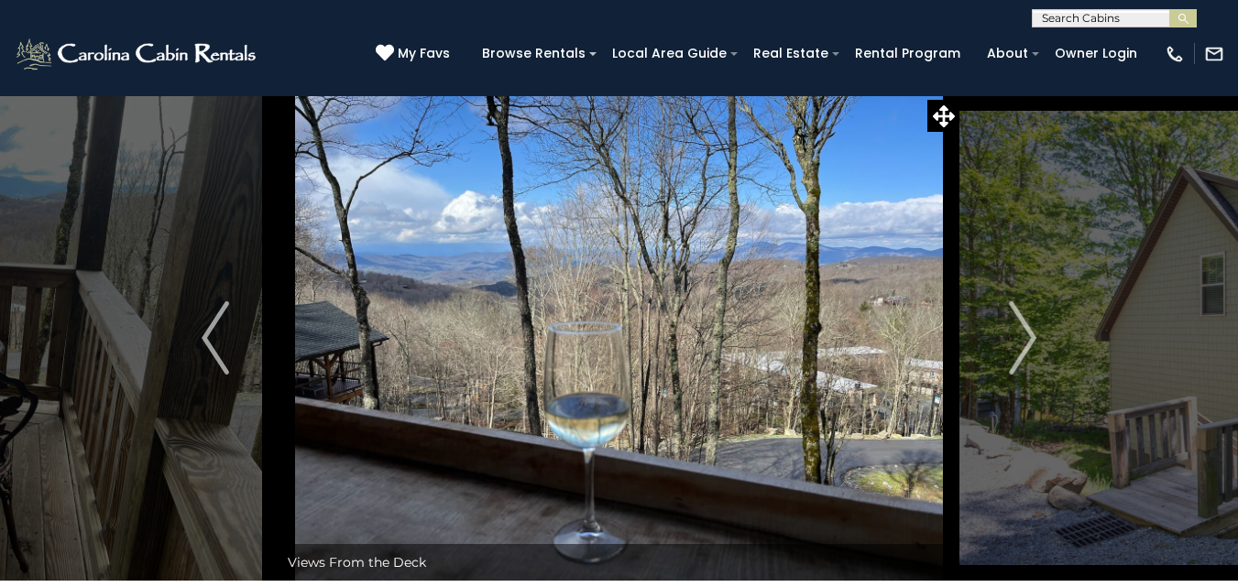
click at [1023, 337] on img "Next" at bounding box center [1022, 338] width 27 height 73
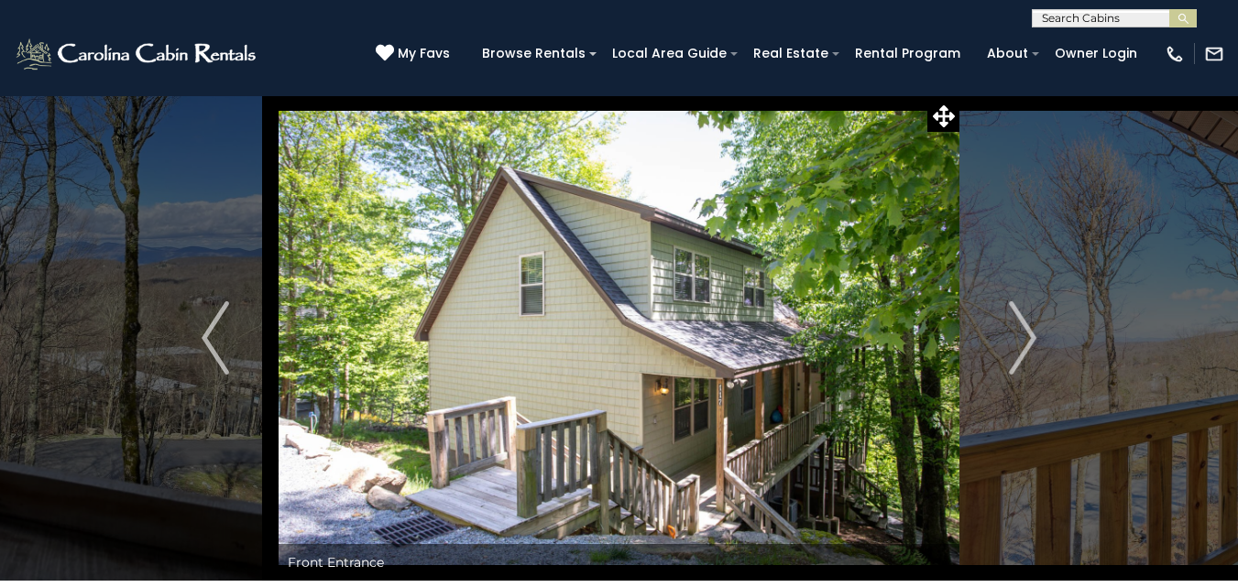
click at [1023, 337] on img "Next" at bounding box center [1022, 338] width 27 height 73
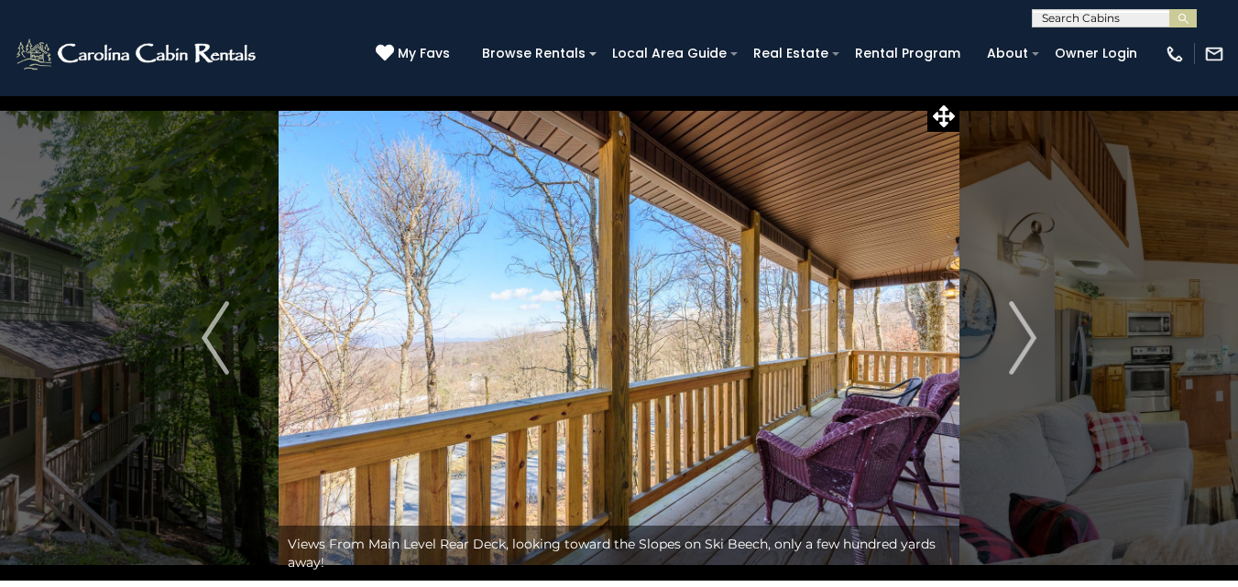
click at [1023, 337] on img "Next" at bounding box center [1022, 338] width 27 height 73
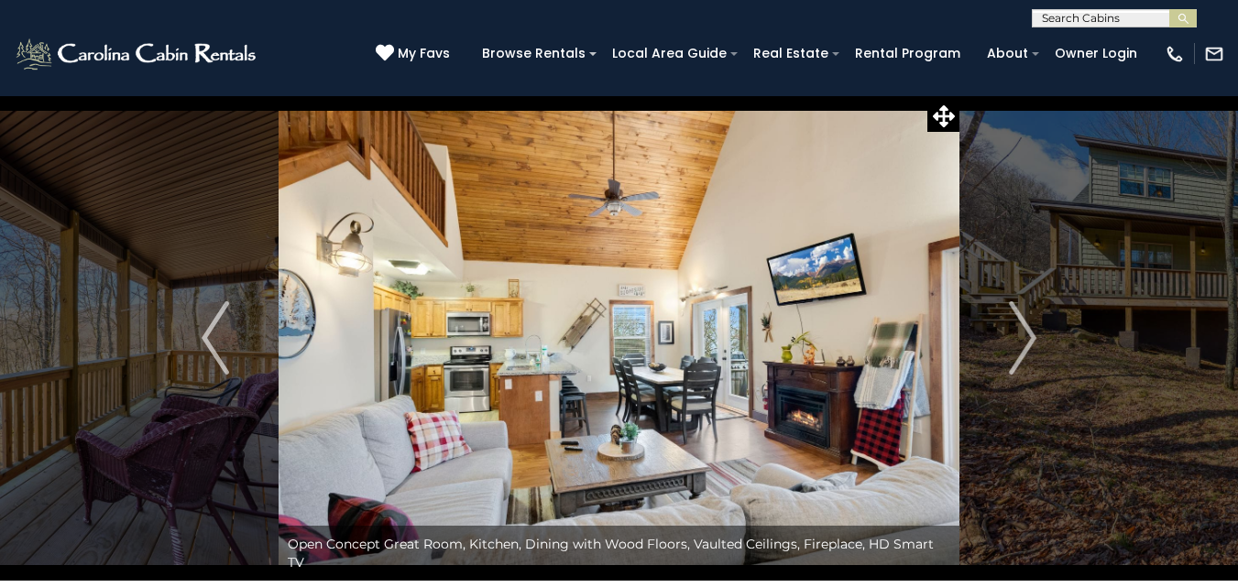
click at [1023, 337] on img "Next" at bounding box center [1022, 338] width 27 height 73
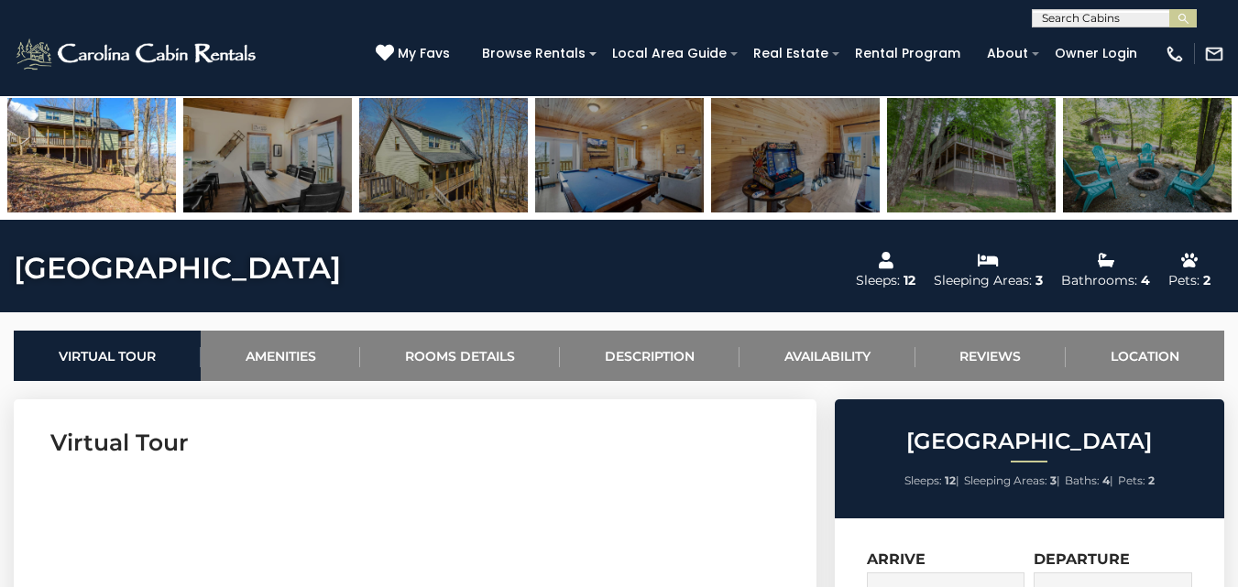
scroll to position [550, 0]
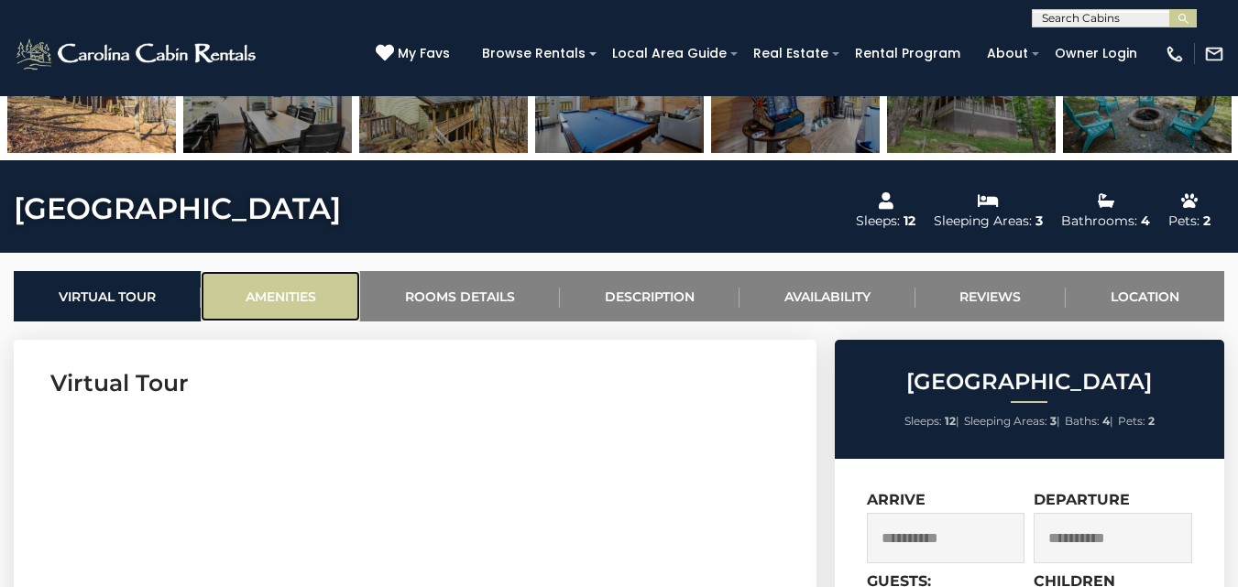
click at [293, 283] on link "Amenities" at bounding box center [281, 296] width 160 height 50
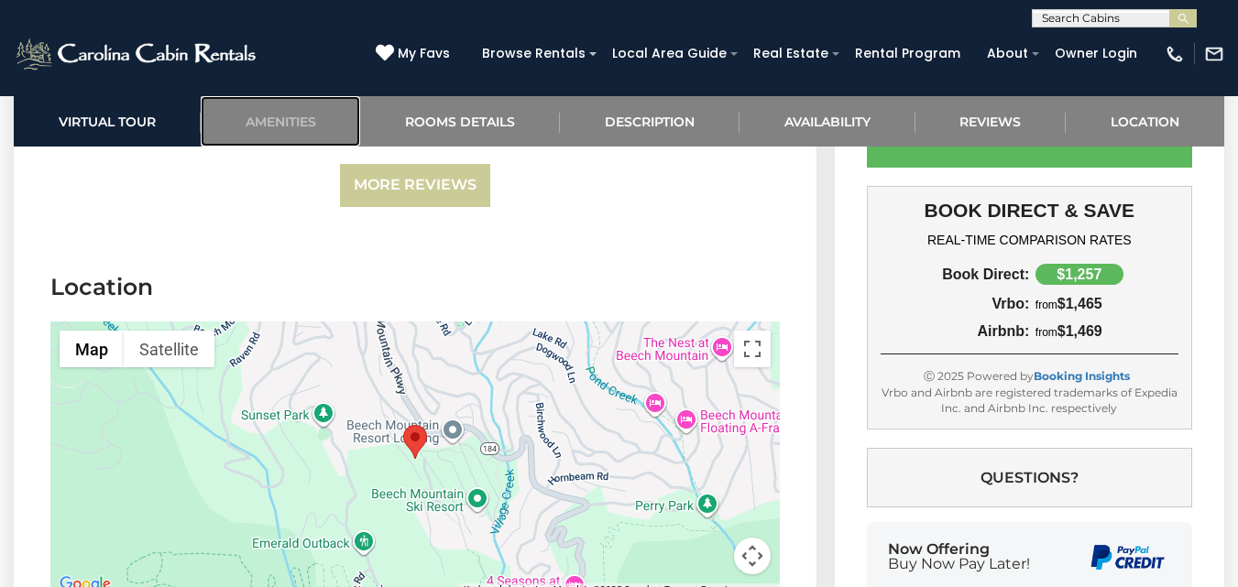
scroll to position [6213, 0]
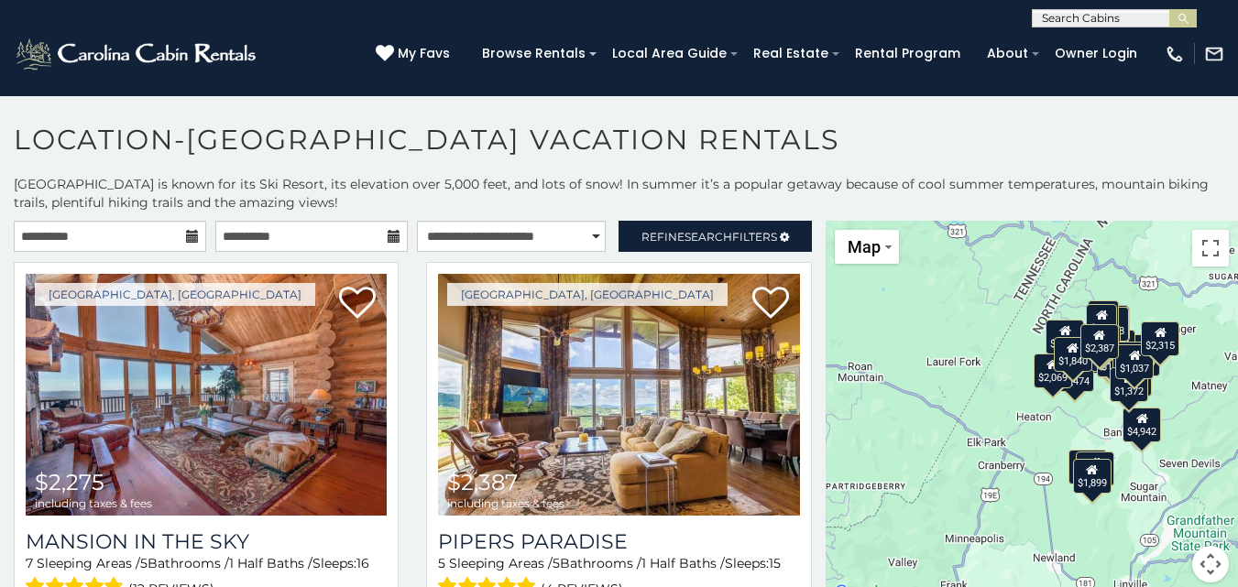
click at [1201, 556] on button "Map camera controls" at bounding box center [1210, 564] width 37 height 37
click at [1149, 465] on button "Zoom in" at bounding box center [1164, 473] width 37 height 37
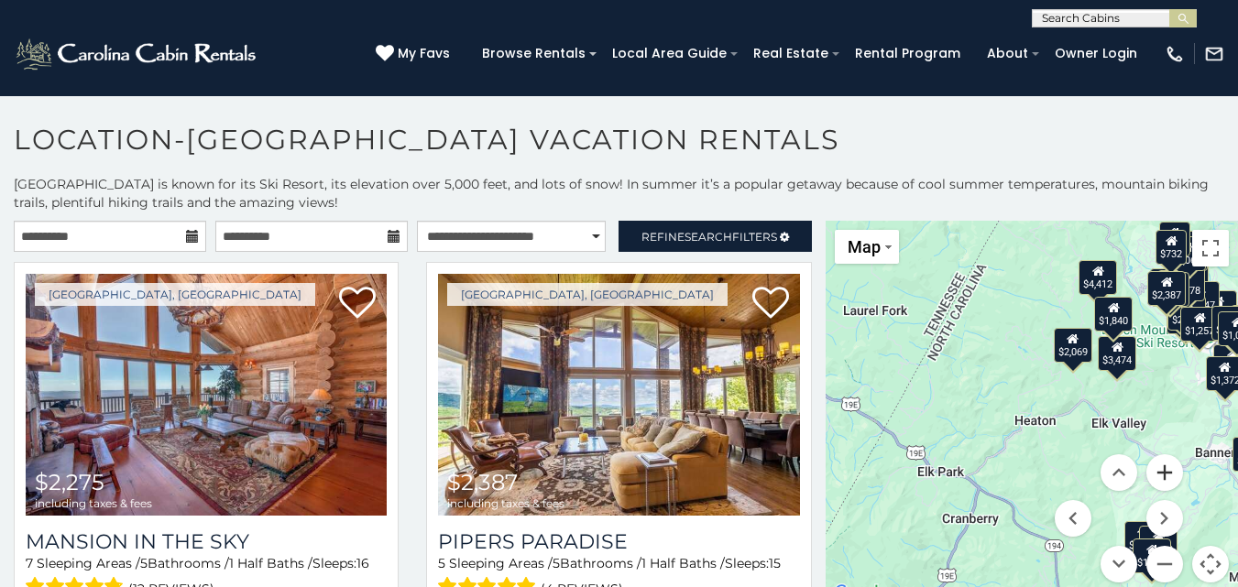
click at [1149, 465] on button "Zoom in" at bounding box center [1164, 473] width 37 height 37
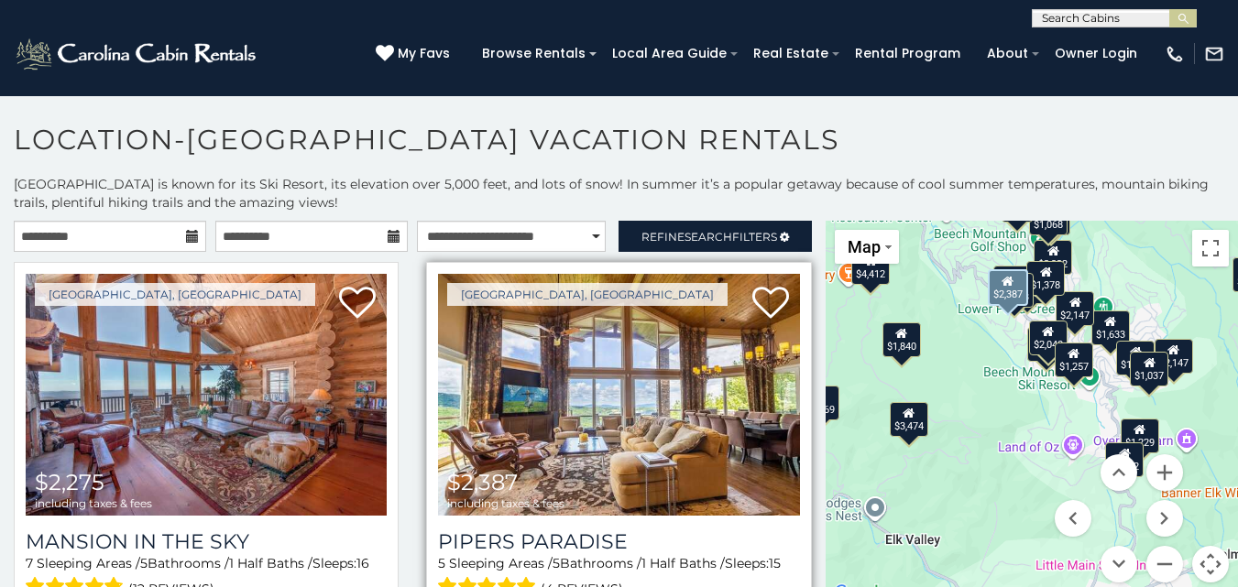
drag, startPoint x: 1076, startPoint y: 378, endPoint x: 776, endPoint y: 486, distance: 318.3
click at [776, 221] on main "**********" at bounding box center [619, 221] width 1238 height 0
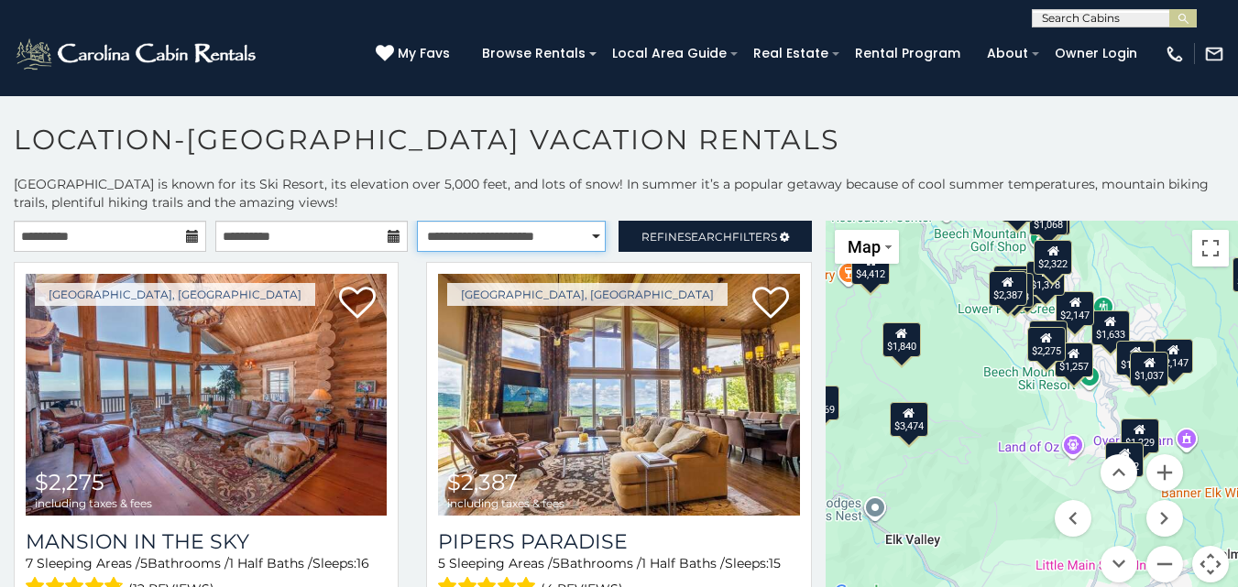
click at [526, 236] on select "**********" at bounding box center [511, 236] width 189 height 31
click at [417, 221] on select "**********" at bounding box center [511, 236] width 189 height 31
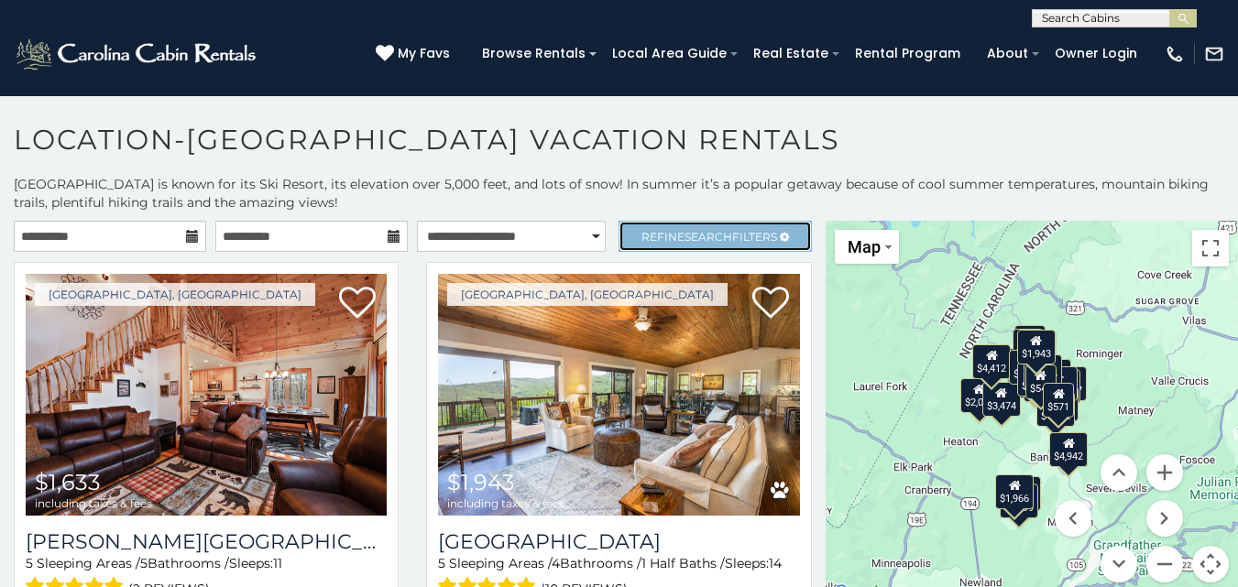
click at [722, 230] on span "Refine Search Filters" at bounding box center [710, 237] width 136 height 14
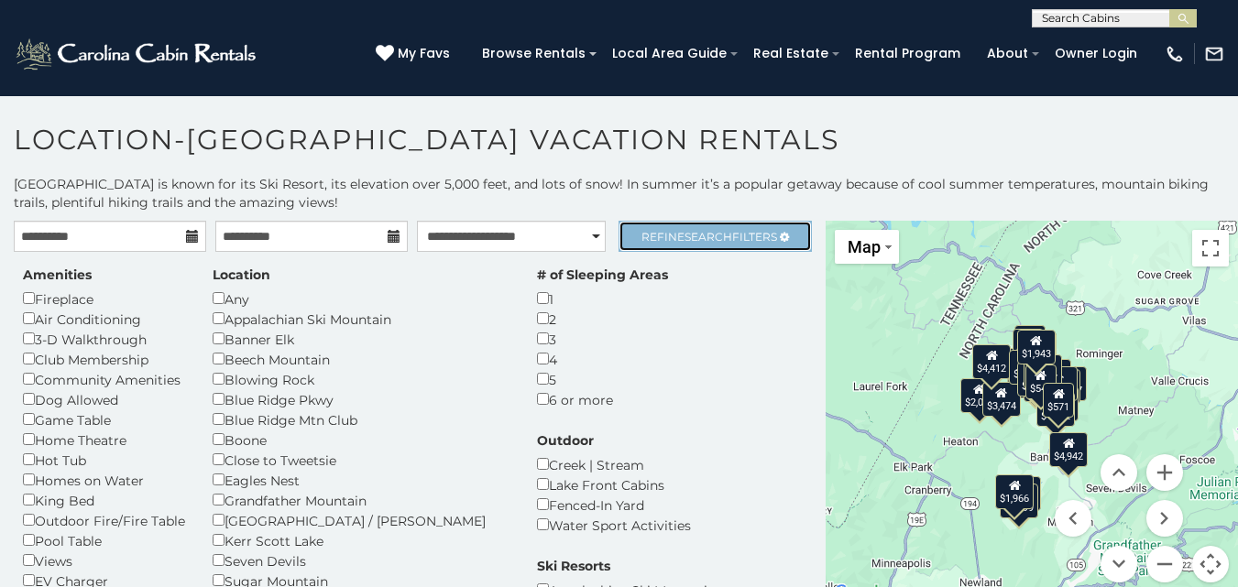
click at [722, 230] on span "Refine Search Filters" at bounding box center [710, 237] width 136 height 14
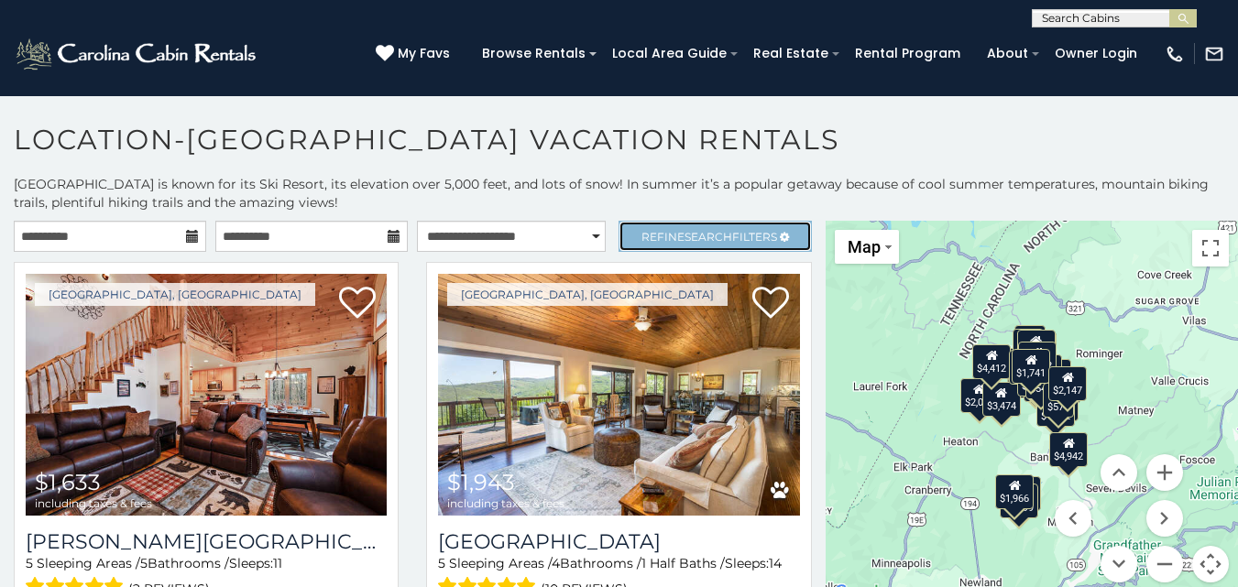
click at [659, 232] on span "Refine Search Filters" at bounding box center [710, 237] width 136 height 14
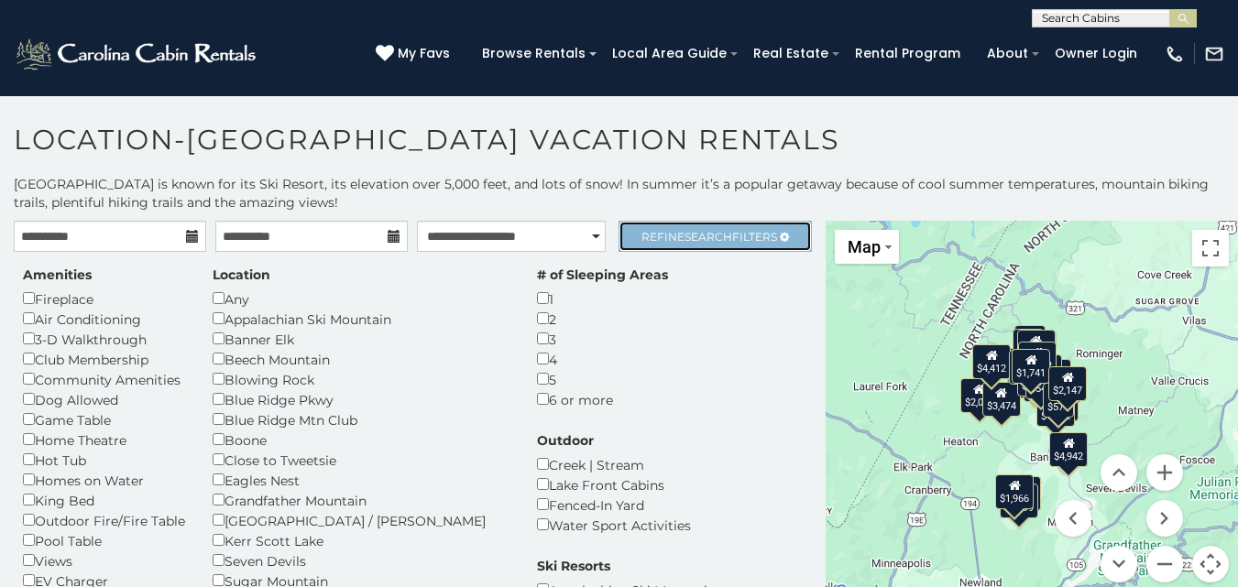
click at [683, 228] on link "Refine Search Filters" at bounding box center [715, 236] width 192 height 31
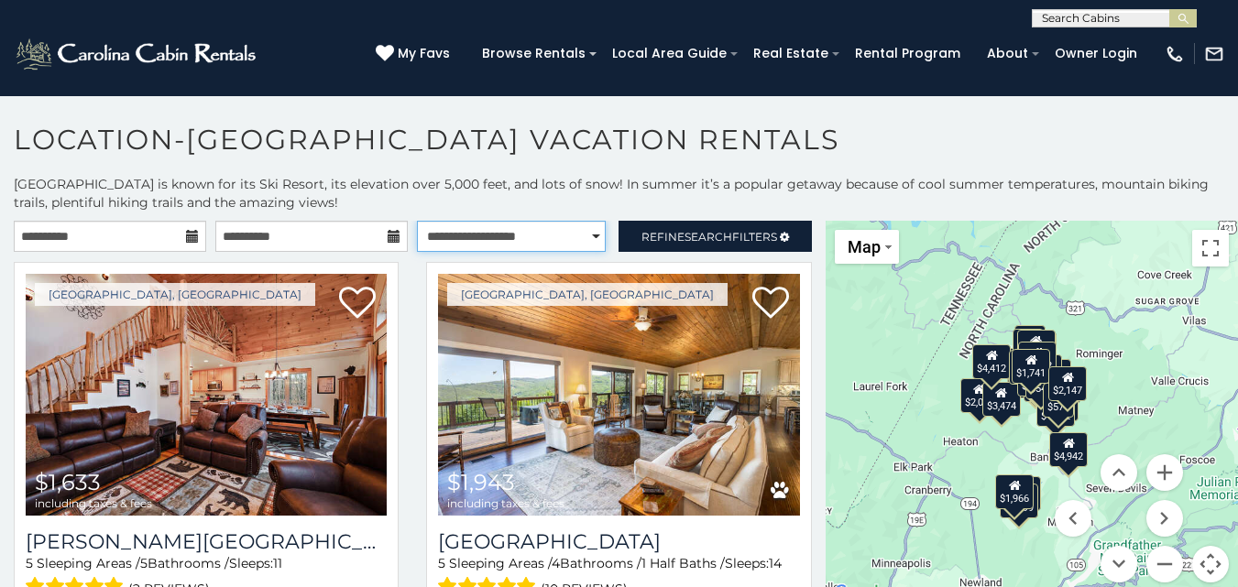
click at [579, 236] on select "**********" at bounding box center [511, 236] width 189 height 31
click at [417, 221] on select "**********" at bounding box center [511, 236] width 189 height 31
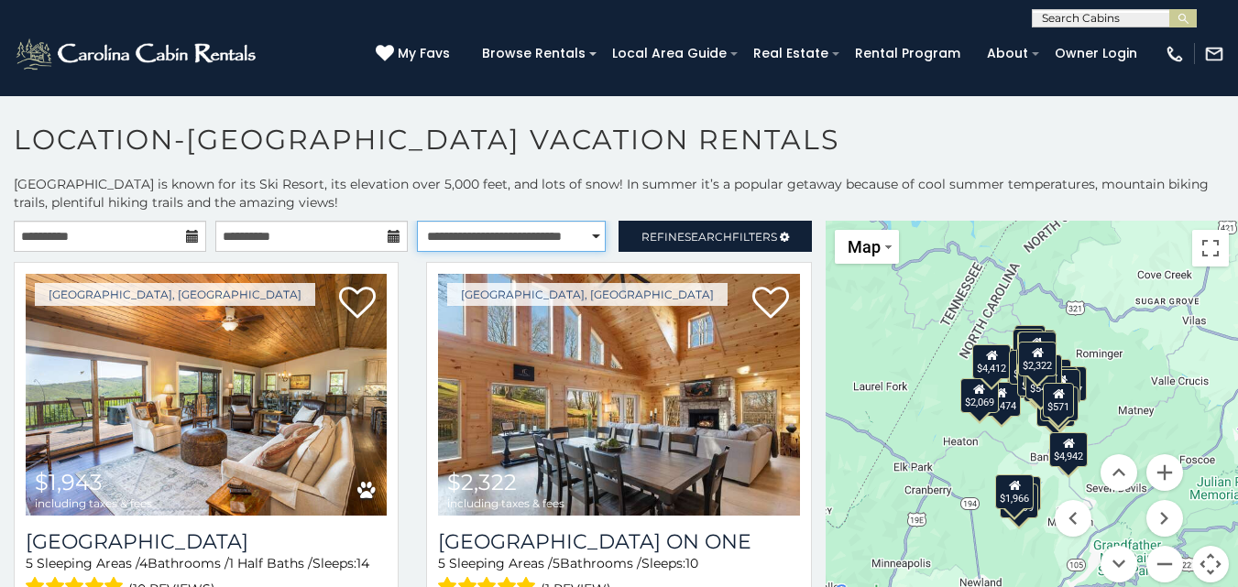
click at [547, 232] on select "**********" at bounding box center [511, 236] width 189 height 31
click at [417, 221] on select "**********" at bounding box center [511, 236] width 189 height 31
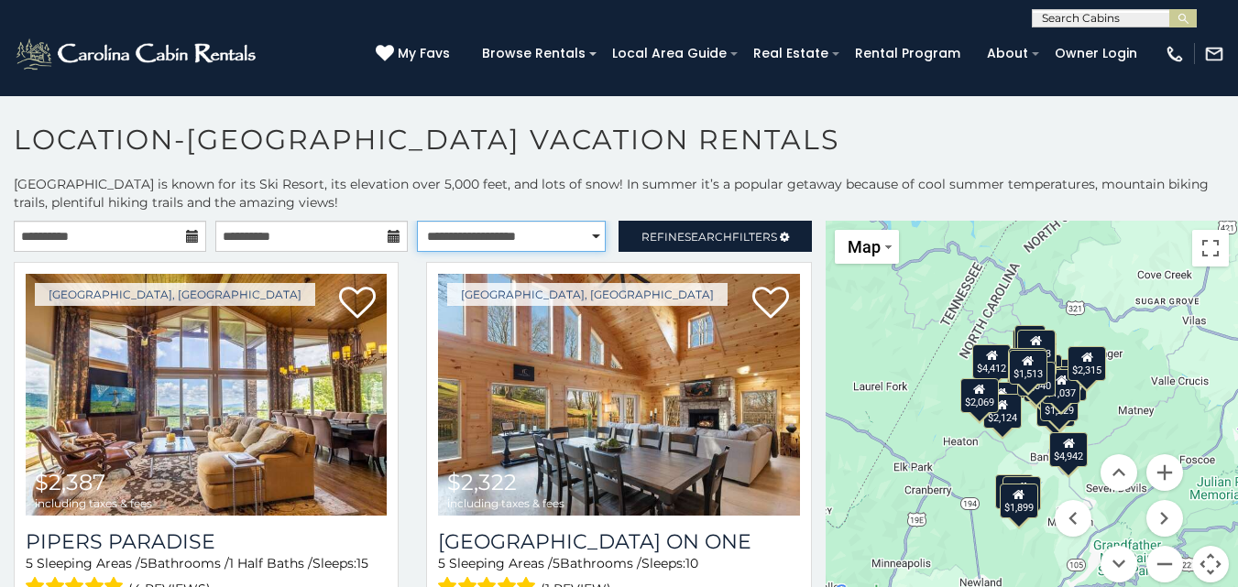
click at [532, 232] on select "**********" at bounding box center [511, 236] width 189 height 31
select select "**********"
click at [417, 221] on select "**********" at bounding box center [511, 236] width 189 height 31
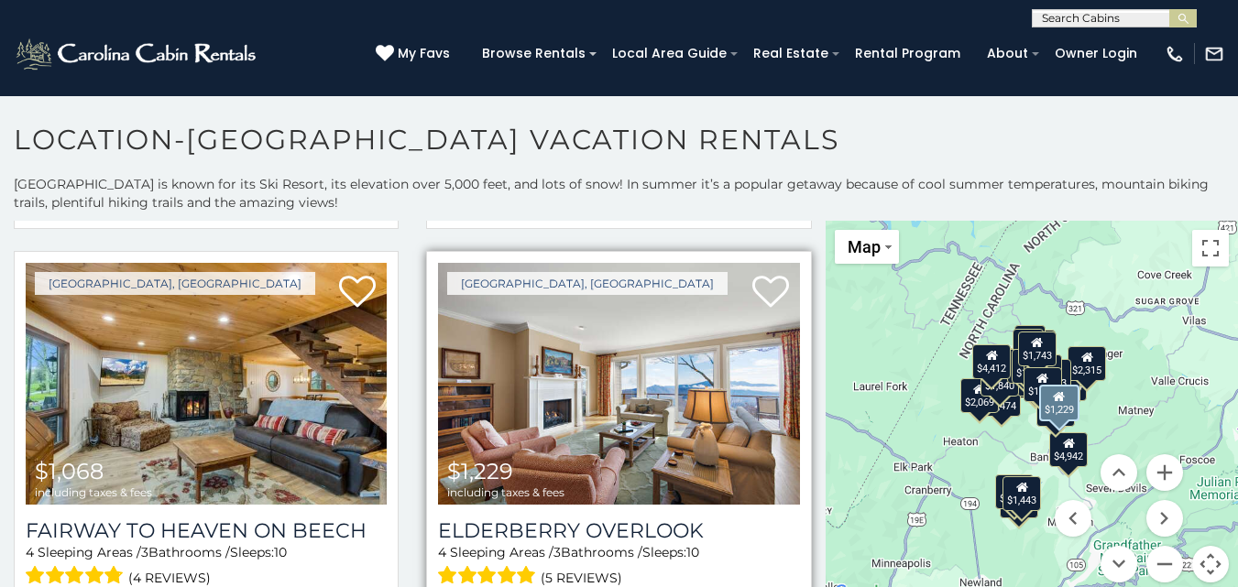
scroll to position [4124, 0]
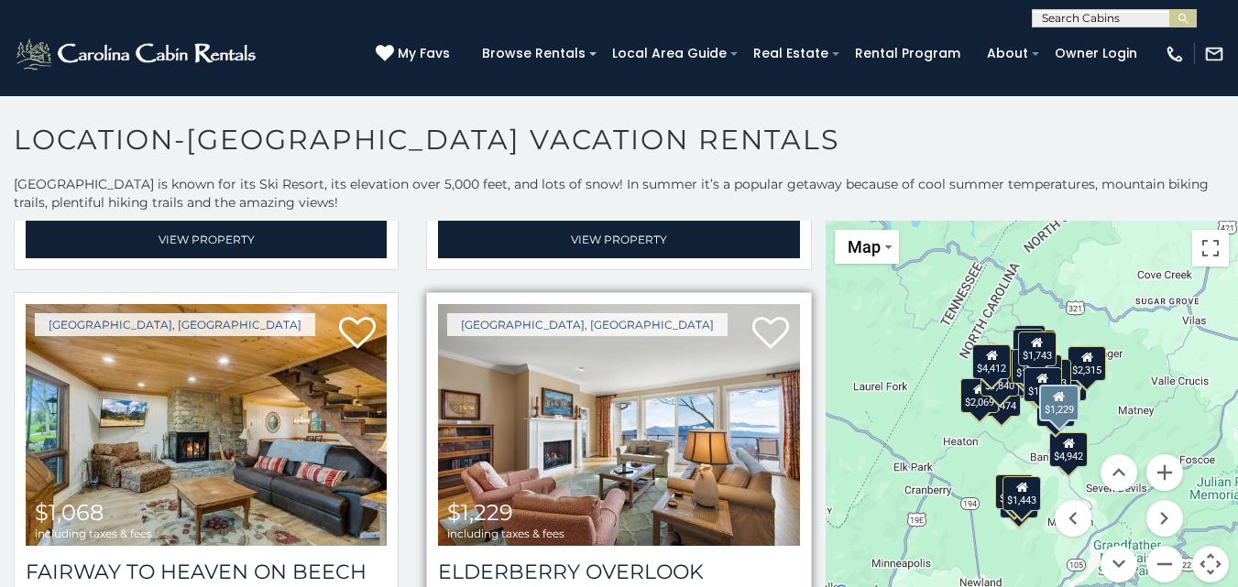
click at [583, 427] on img at bounding box center [618, 425] width 361 height 242
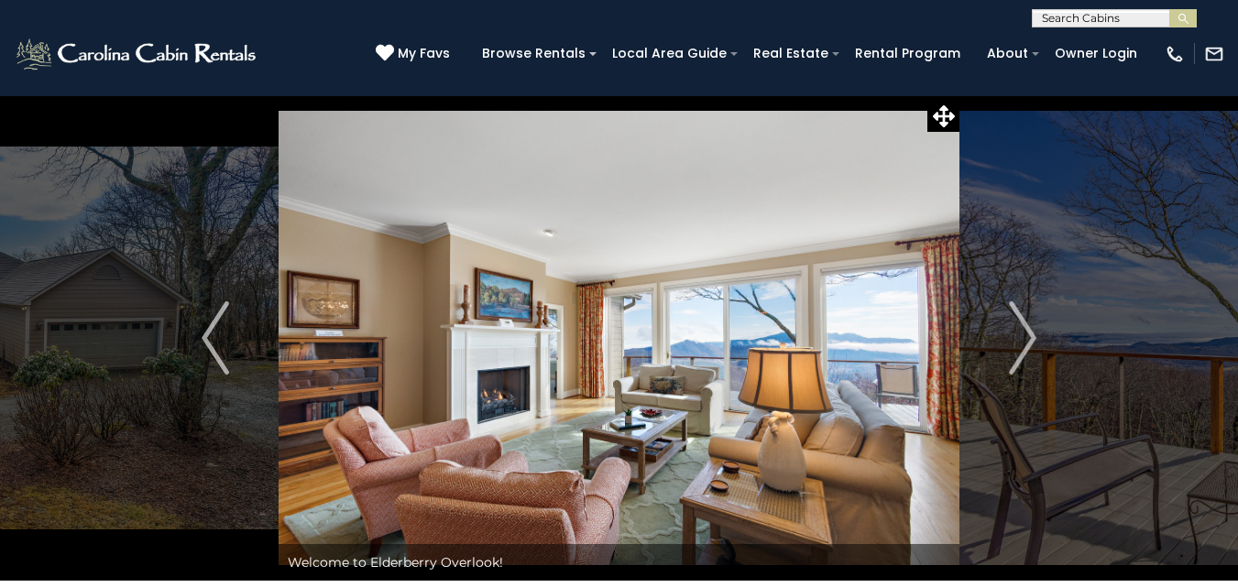
click at [1026, 336] on img "Next" at bounding box center [1022, 338] width 27 height 73
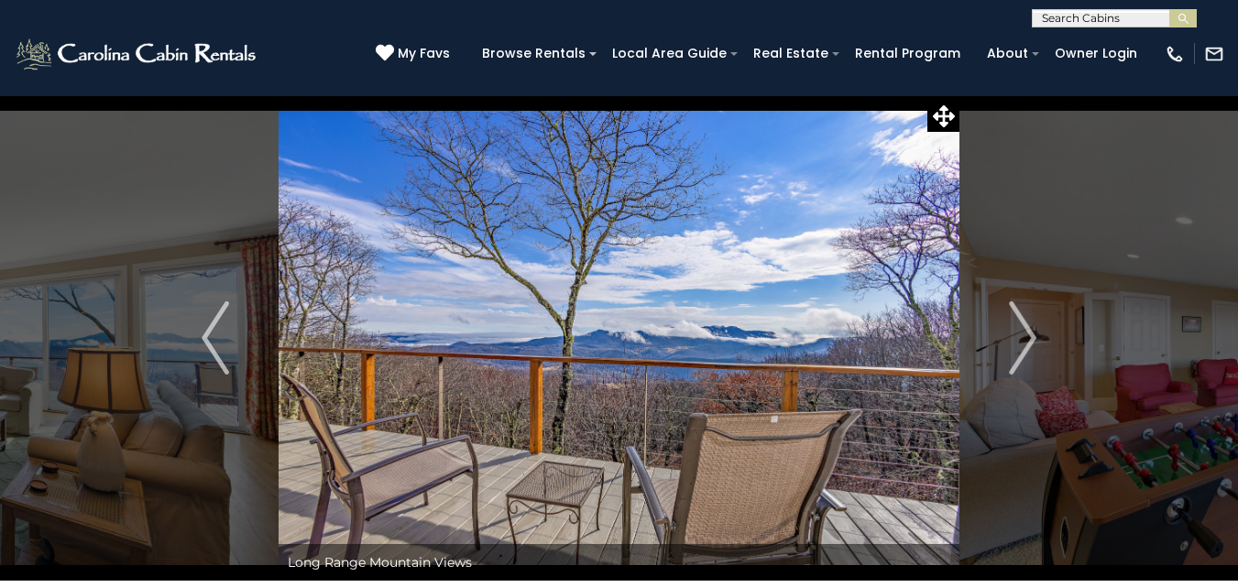
click at [1026, 336] on img "Next" at bounding box center [1022, 338] width 27 height 73
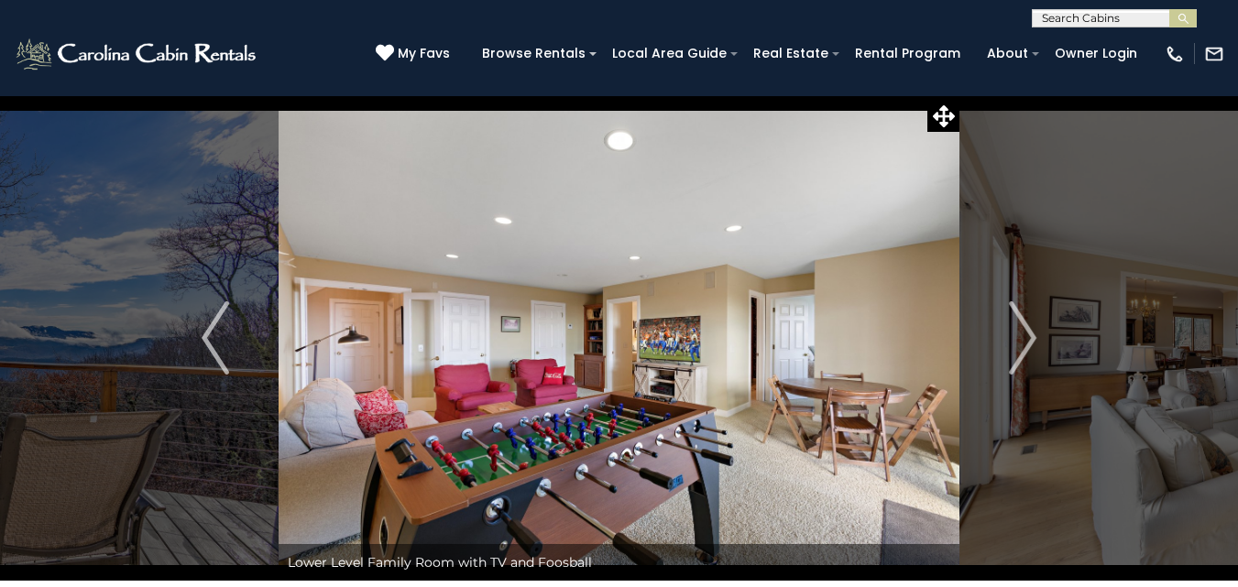
click at [1026, 336] on img "Next" at bounding box center [1022, 338] width 27 height 73
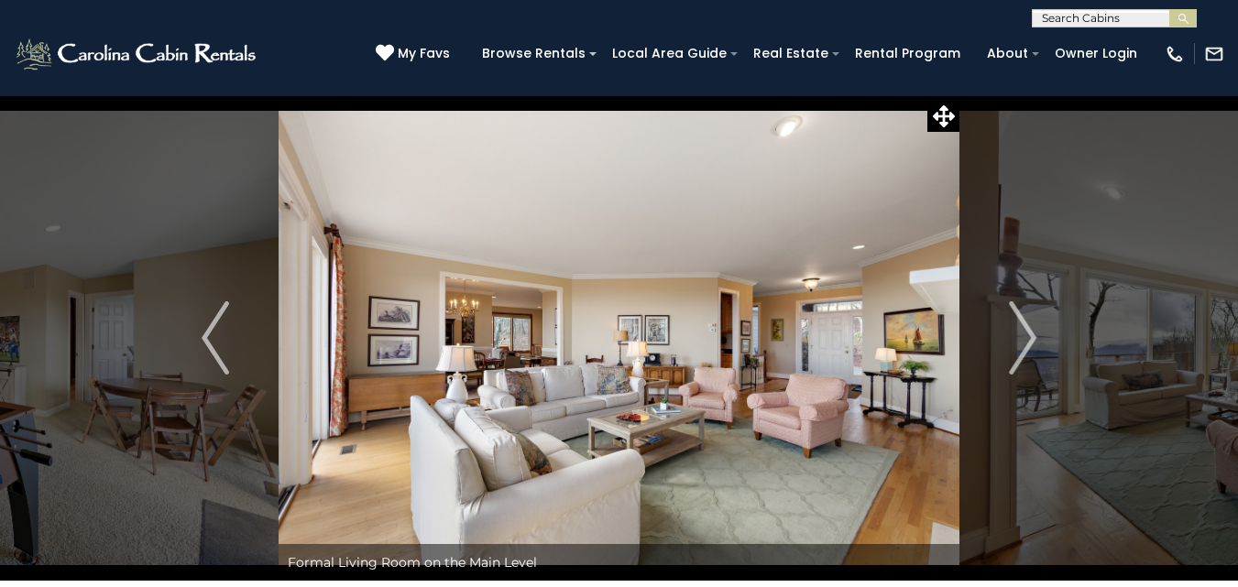
click at [1026, 336] on img "Next" at bounding box center [1022, 338] width 27 height 73
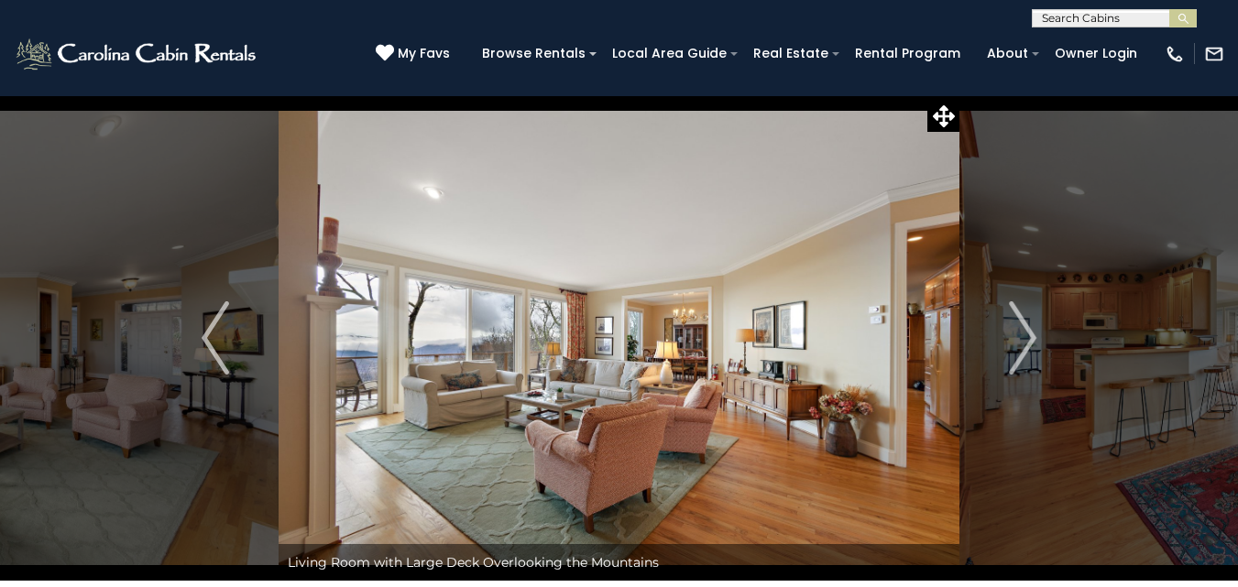
click at [1026, 336] on img "Next" at bounding box center [1022, 338] width 27 height 73
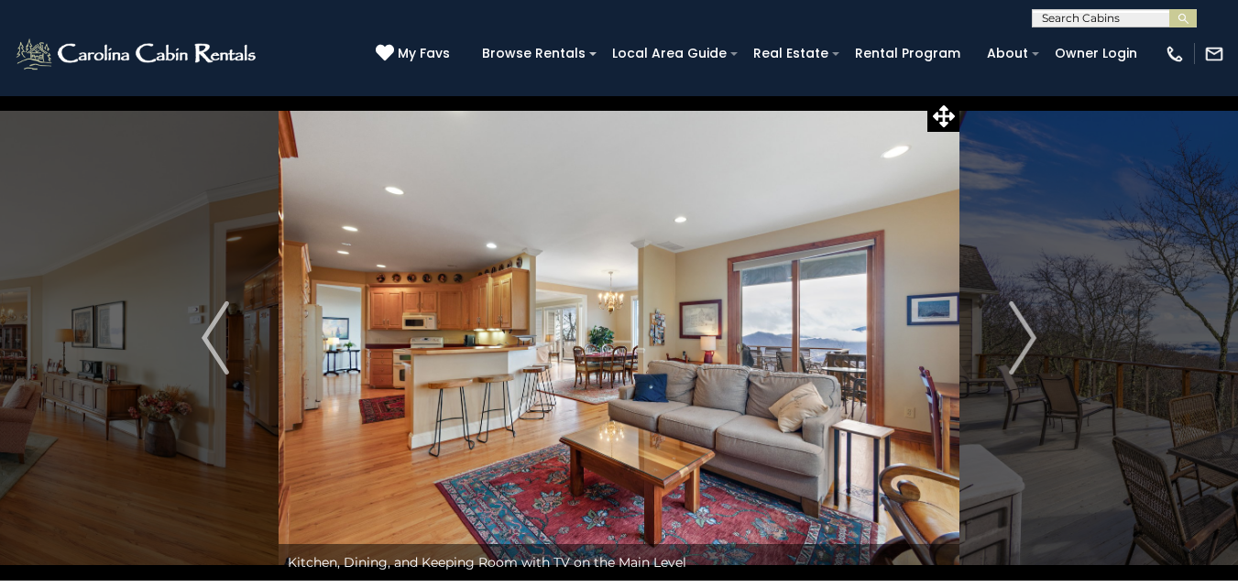
click at [1026, 336] on img "Next" at bounding box center [1022, 338] width 27 height 73
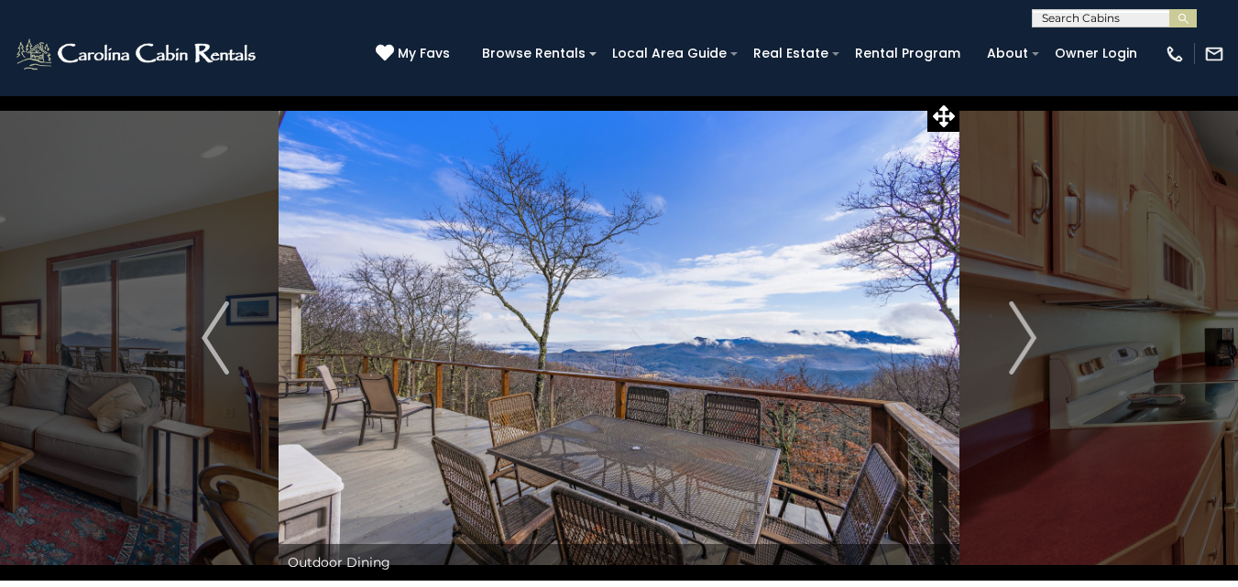
click at [1026, 336] on img "Next" at bounding box center [1022, 338] width 27 height 73
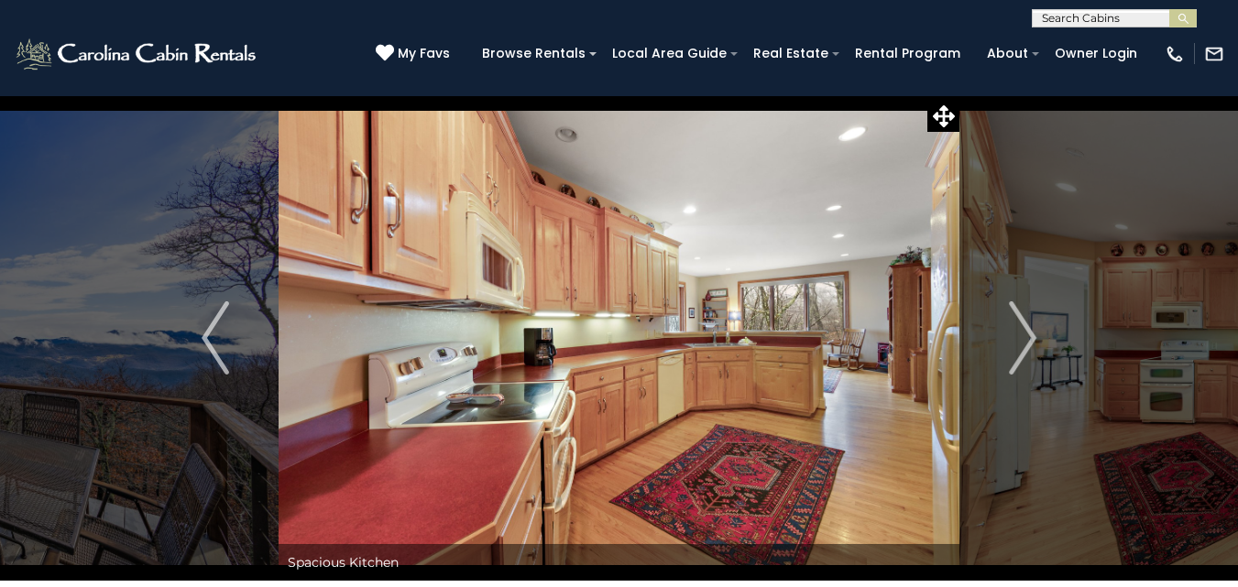
click at [1026, 336] on img "Next" at bounding box center [1022, 338] width 27 height 73
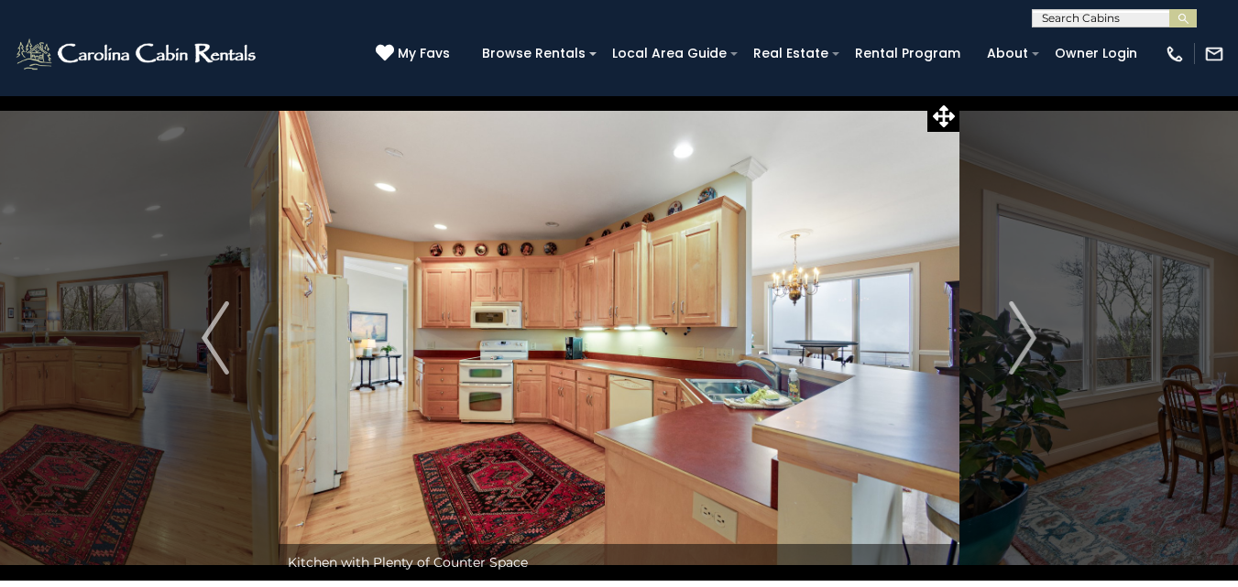
click at [1026, 336] on img "Next" at bounding box center [1022, 338] width 27 height 73
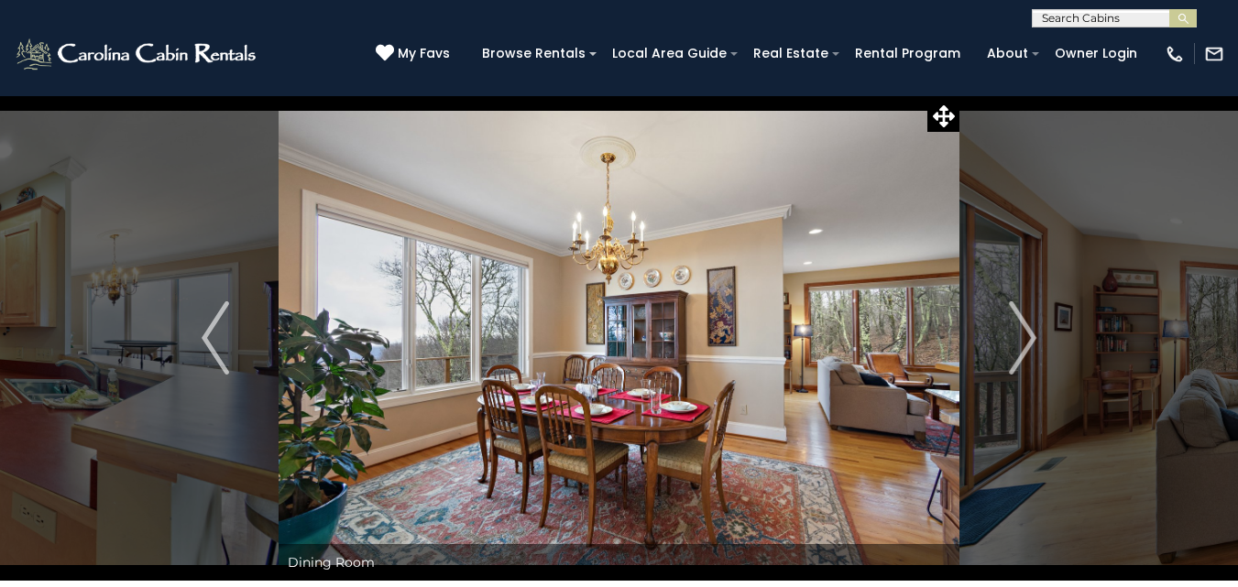
click at [1026, 336] on img "Next" at bounding box center [1022, 338] width 27 height 73
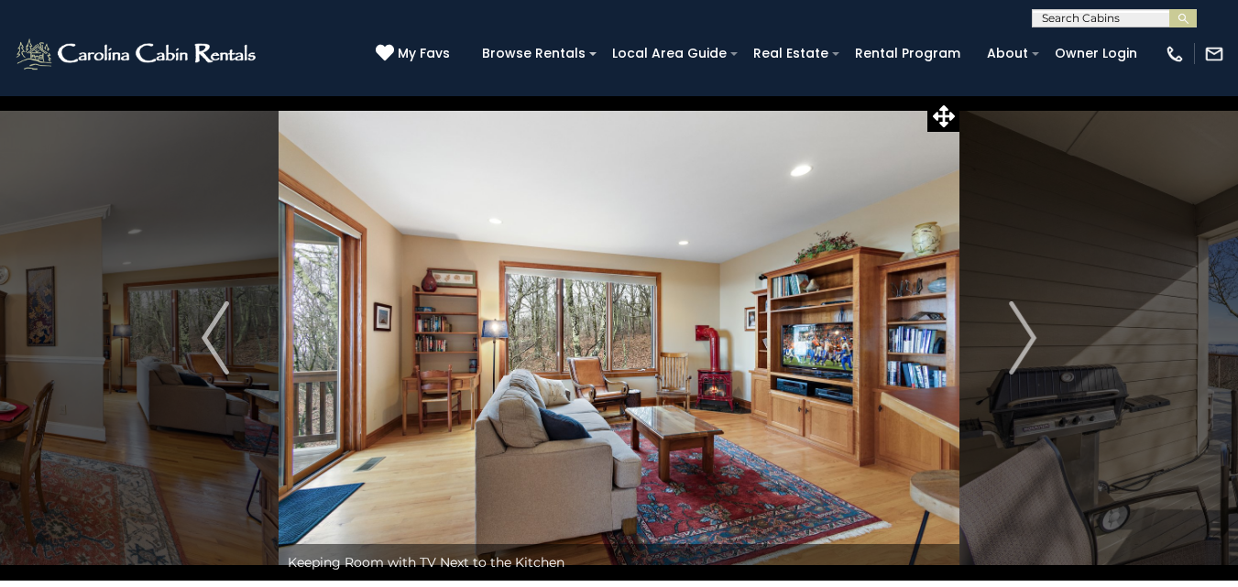
click at [1026, 336] on img "Next" at bounding box center [1022, 338] width 27 height 73
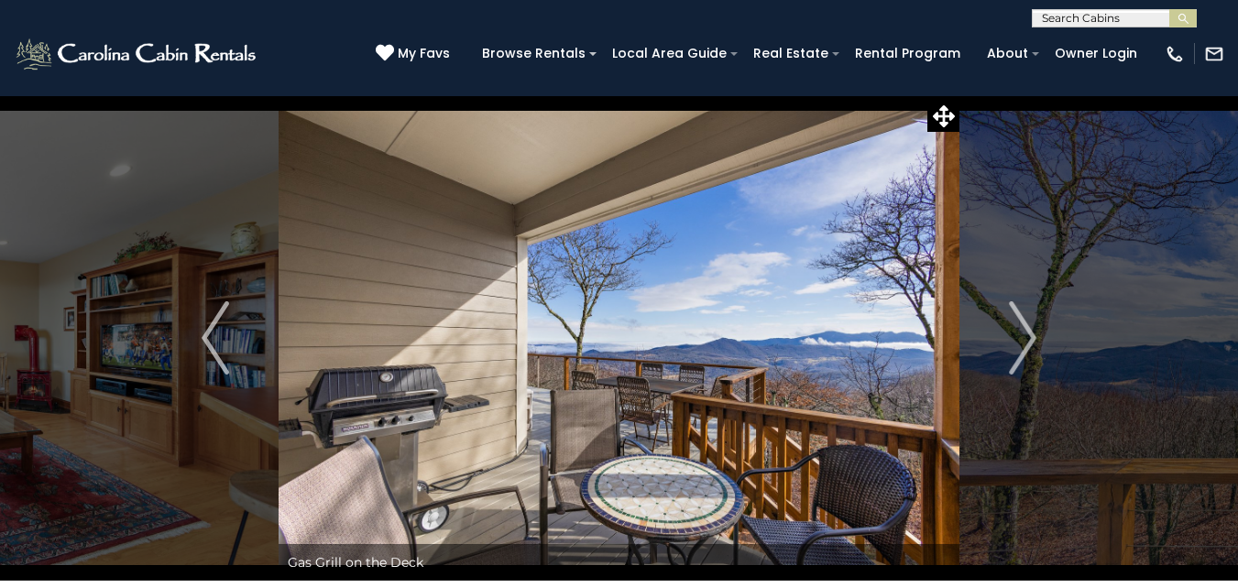
click at [1026, 336] on img "Next" at bounding box center [1022, 338] width 27 height 73
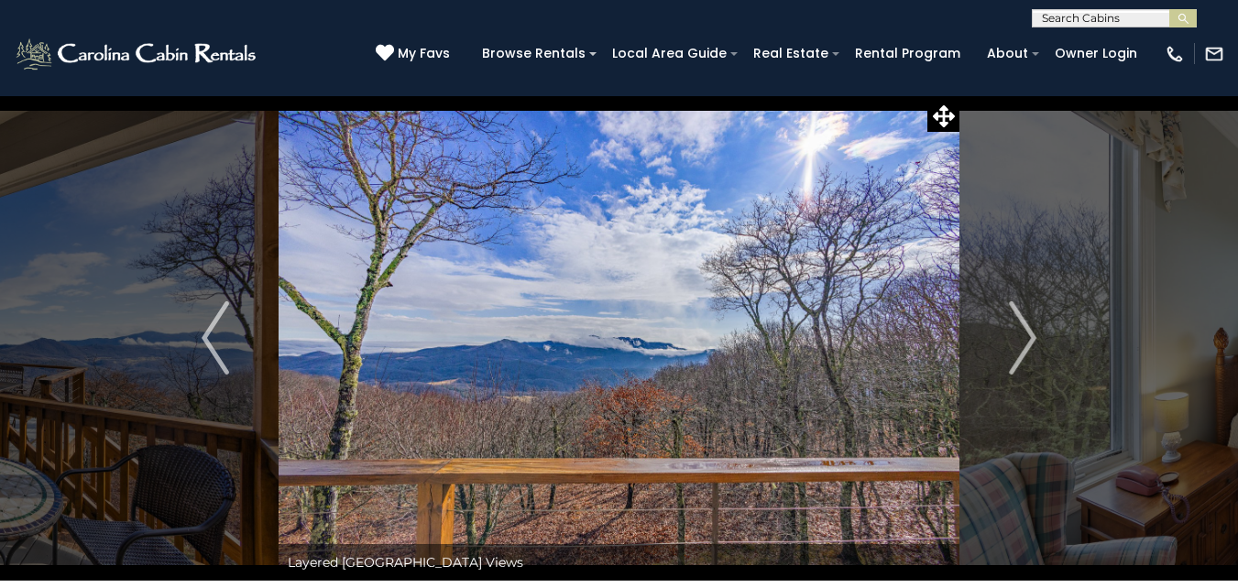
click at [1026, 336] on img "Next" at bounding box center [1022, 338] width 27 height 73
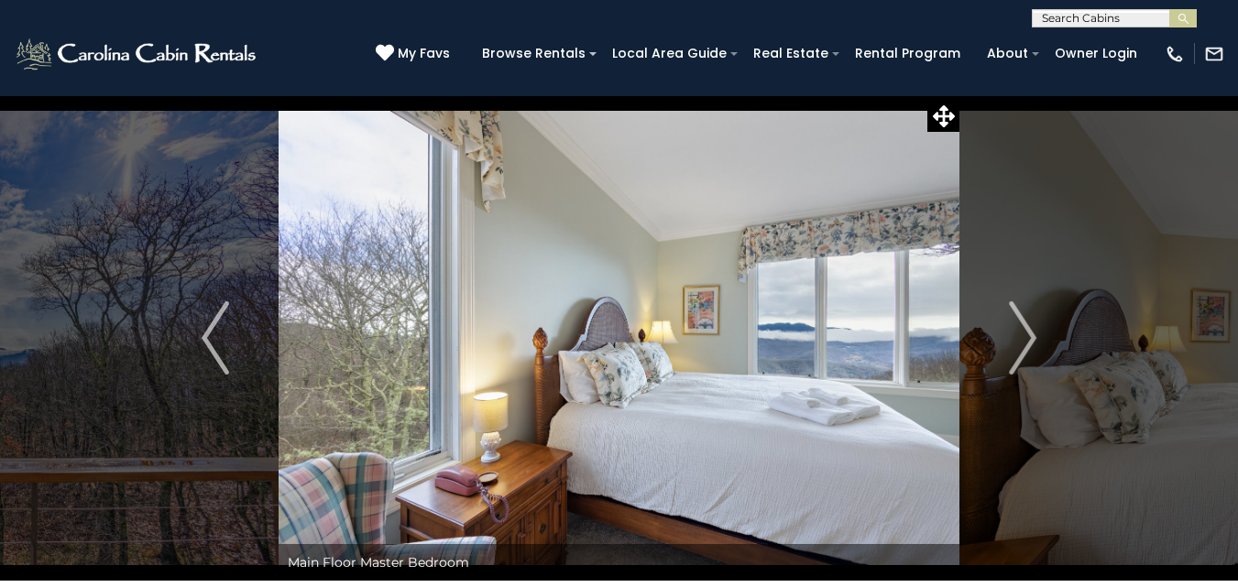
click at [1026, 336] on img "Next" at bounding box center [1022, 338] width 27 height 73
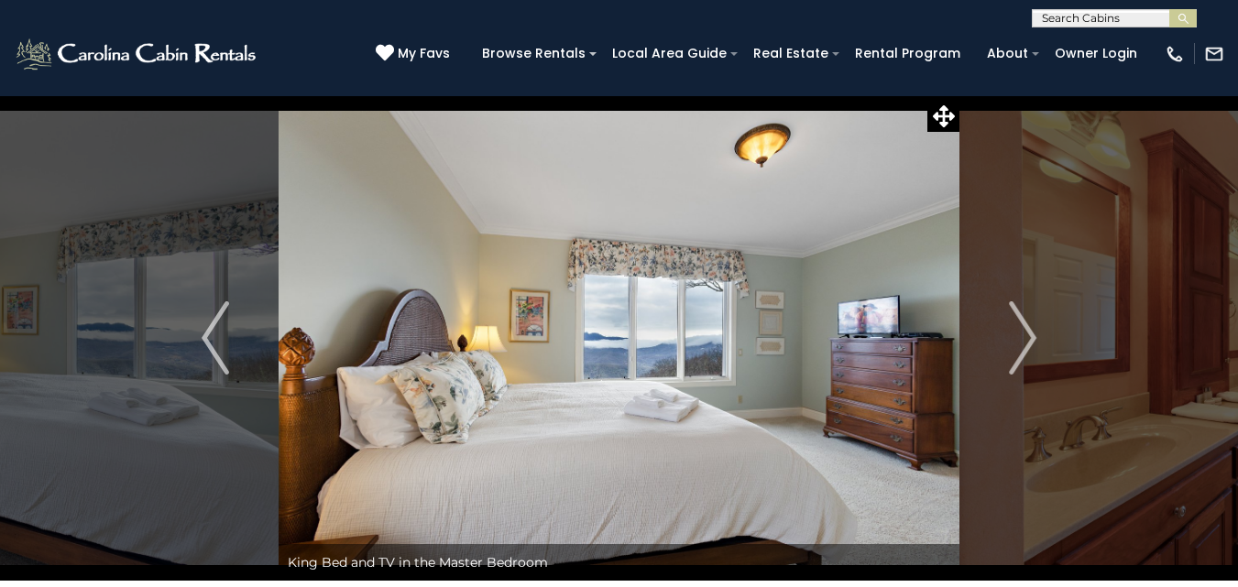
click at [1026, 336] on img "Next" at bounding box center [1022, 338] width 27 height 73
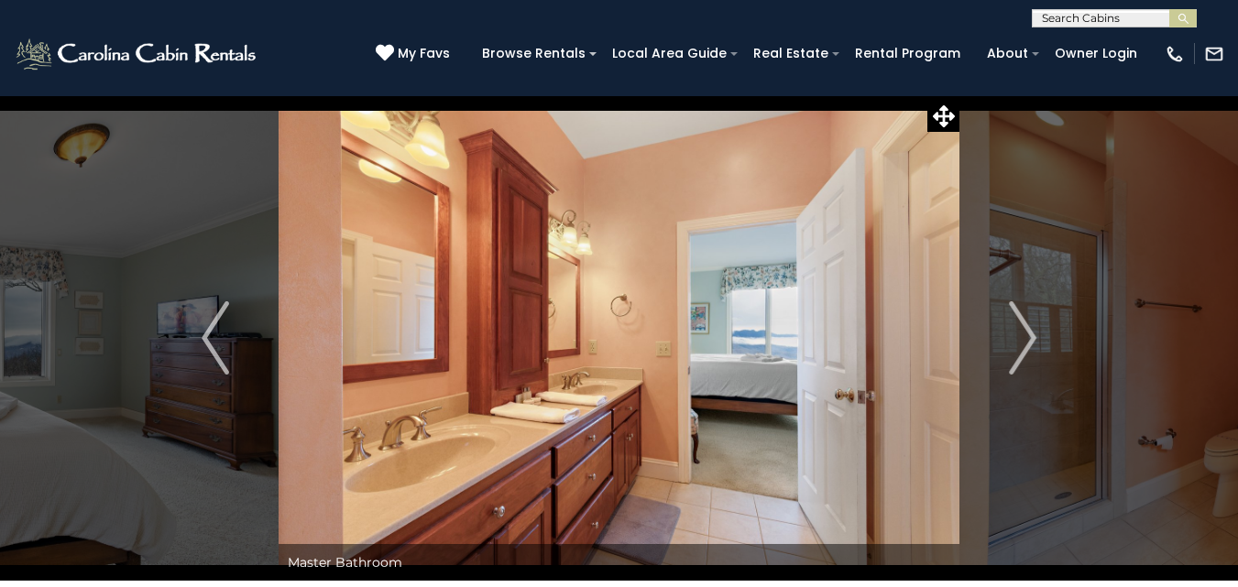
click at [1026, 336] on img "Next" at bounding box center [1022, 338] width 27 height 73
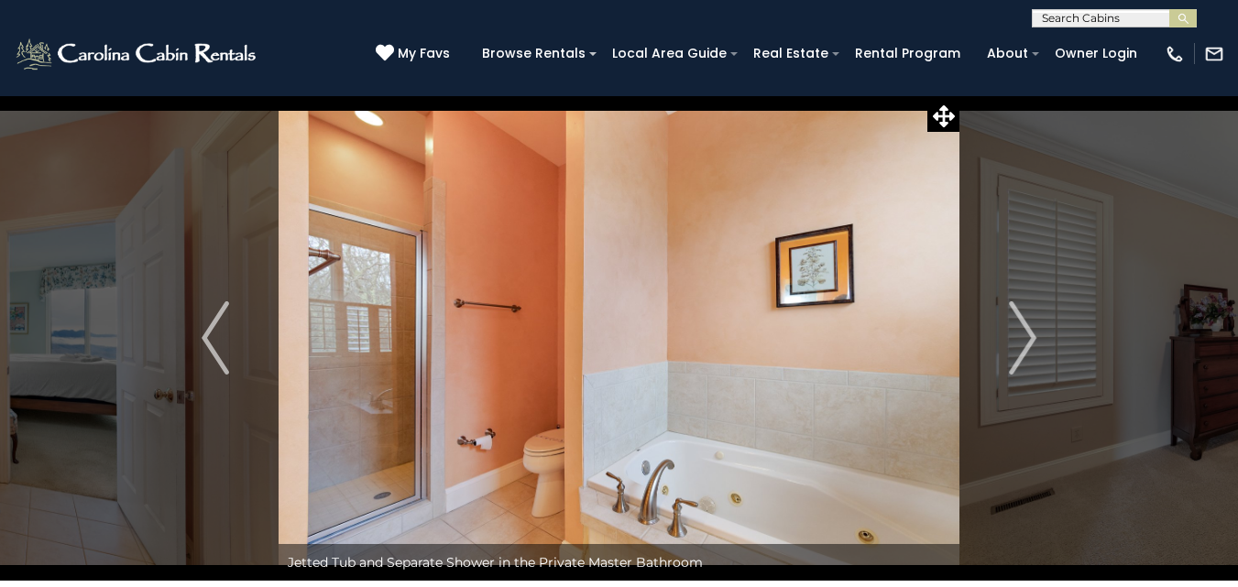
click at [1026, 336] on img "Next" at bounding box center [1022, 338] width 27 height 73
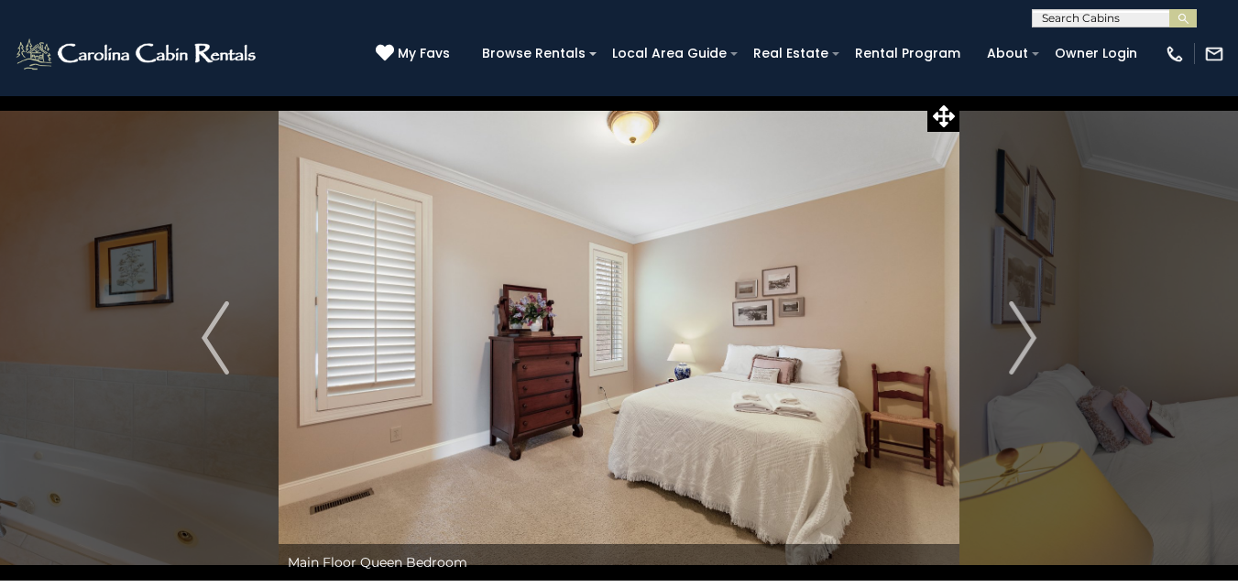
click at [1026, 336] on img "Next" at bounding box center [1022, 338] width 27 height 73
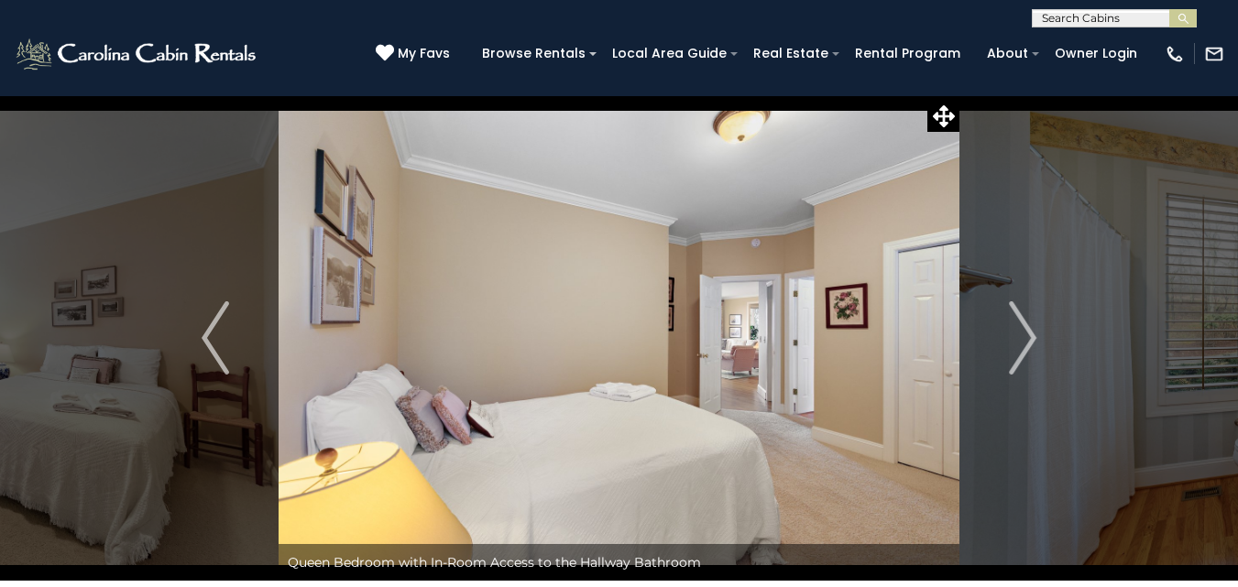
click at [1026, 336] on img "Next" at bounding box center [1022, 338] width 27 height 73
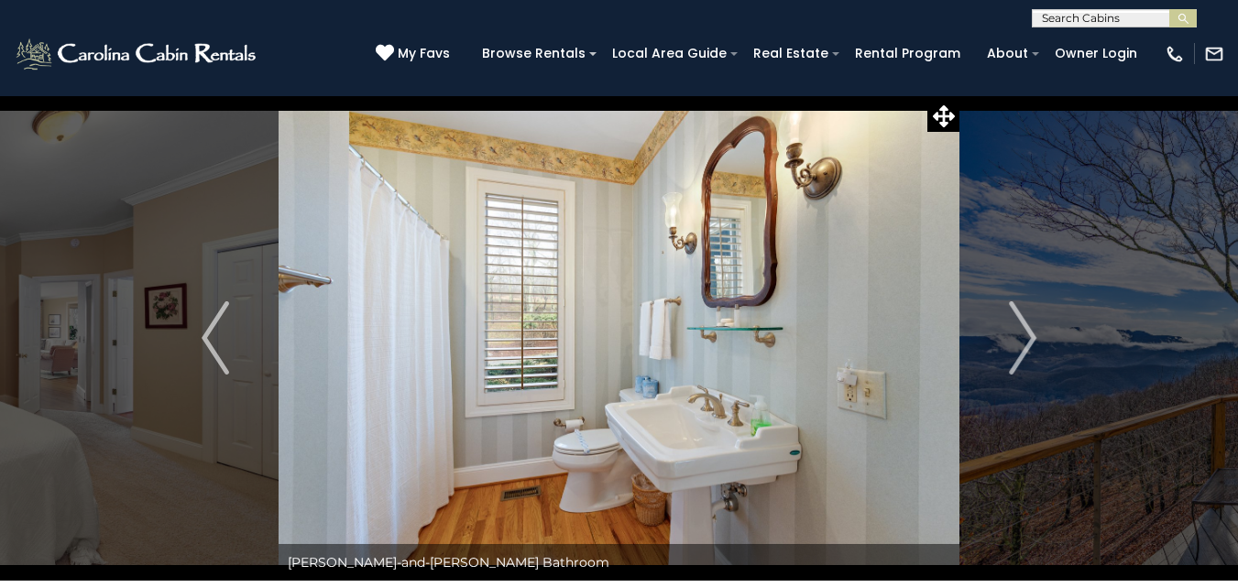
click at [1026, 336] on img "Next" at bounding box center [1022, 338] width 27 height 73
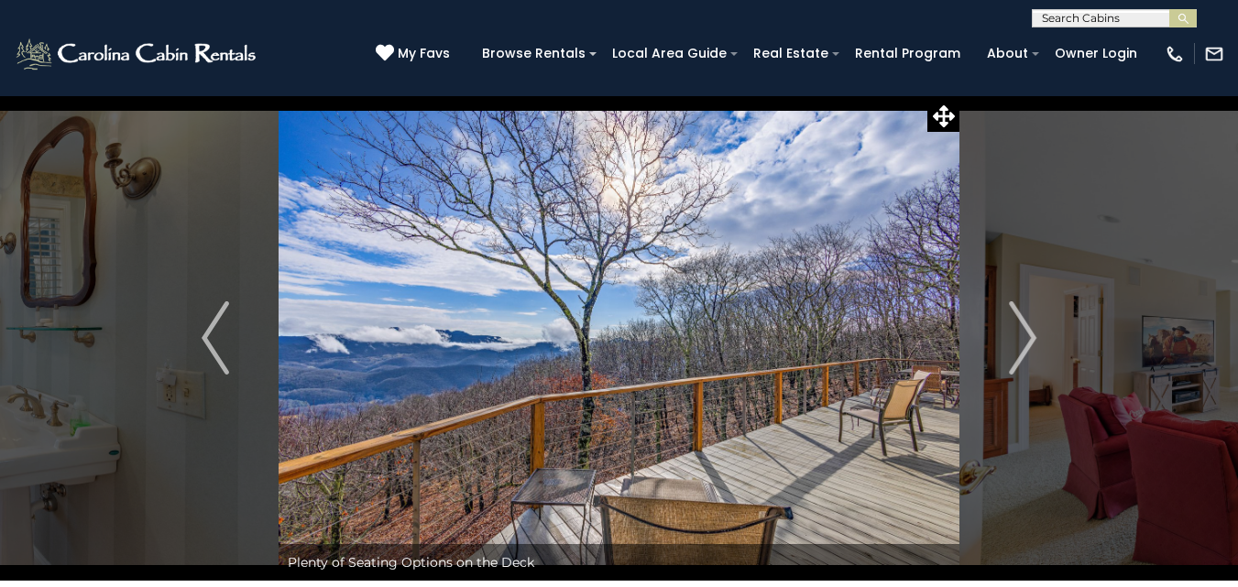
click at [1026, 336] on img "Next" at bounding box center [1022, 338] width 27 height 73
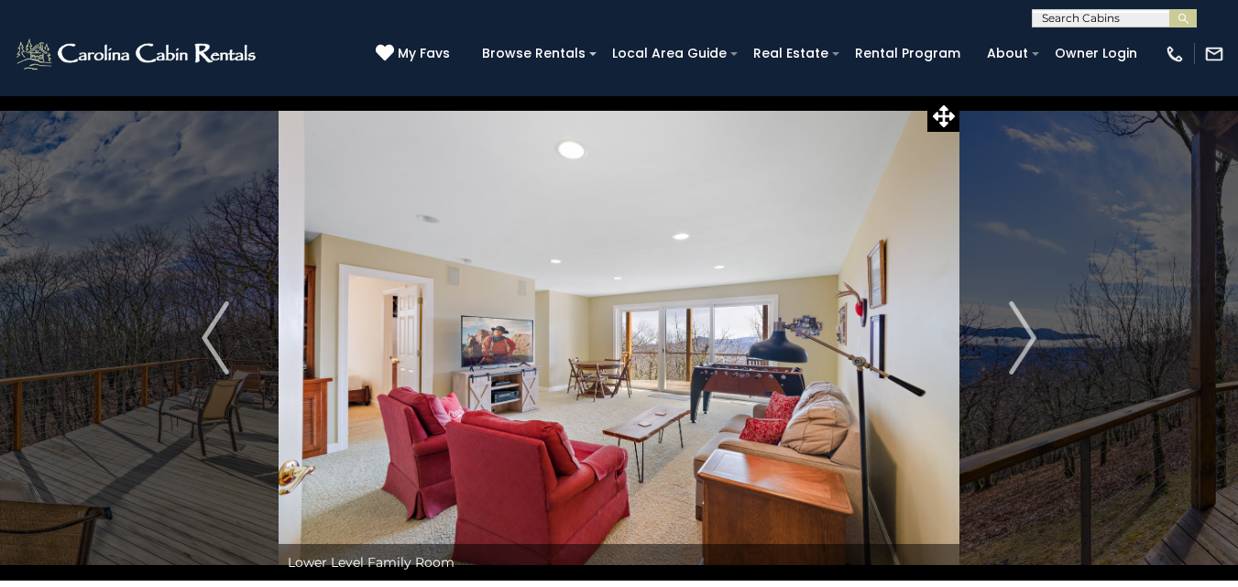
click at [1026, 336] on img "Next" at bounding box center [1022, 338] width 27 height 73
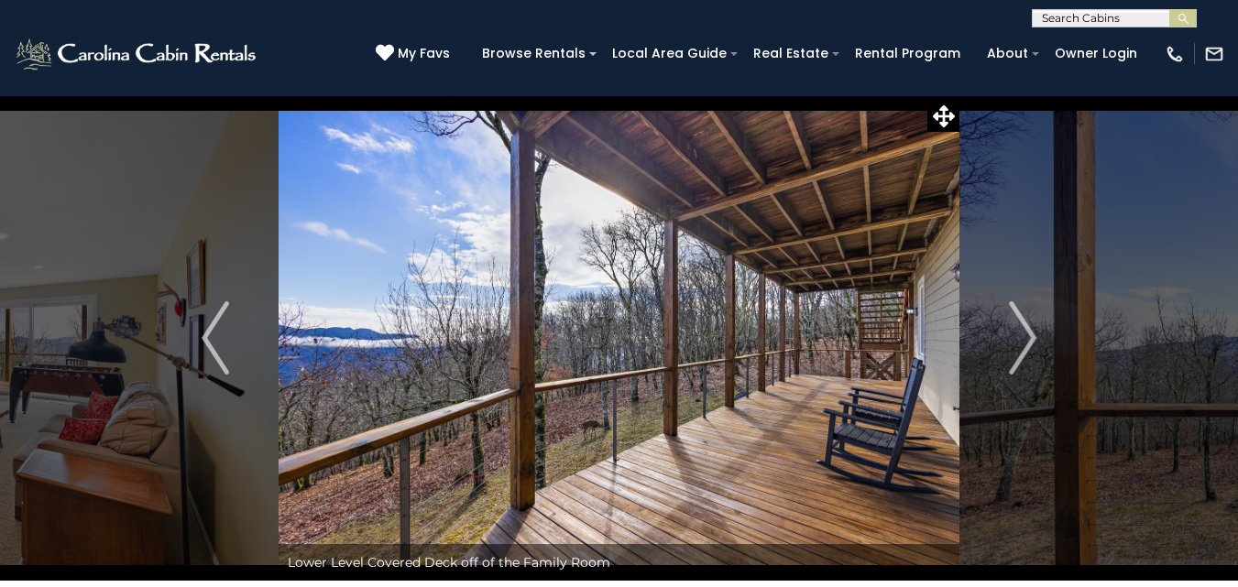
click at [1026, 336] on img "Next" at bounding box center [1022, 338] width 27 height 73
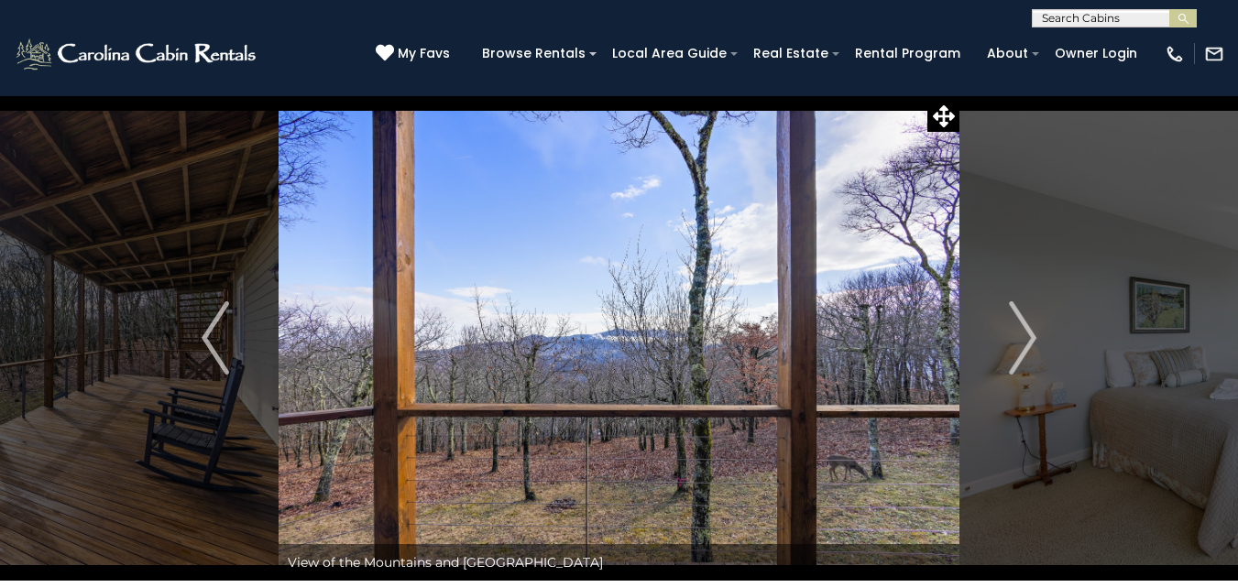
click at [1026, 336] on img "Next" at bounding box center [1022, 338] width 27 height 73
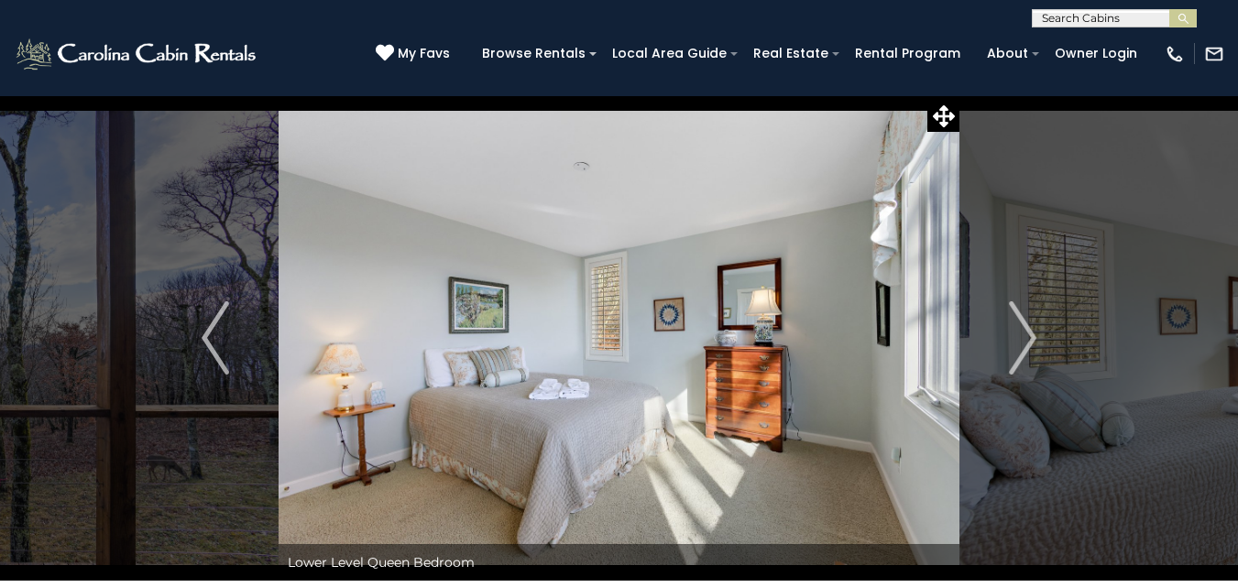
click at [1026, 336] on img "Next" at bounding box center [1022, 338] width 27 height 73
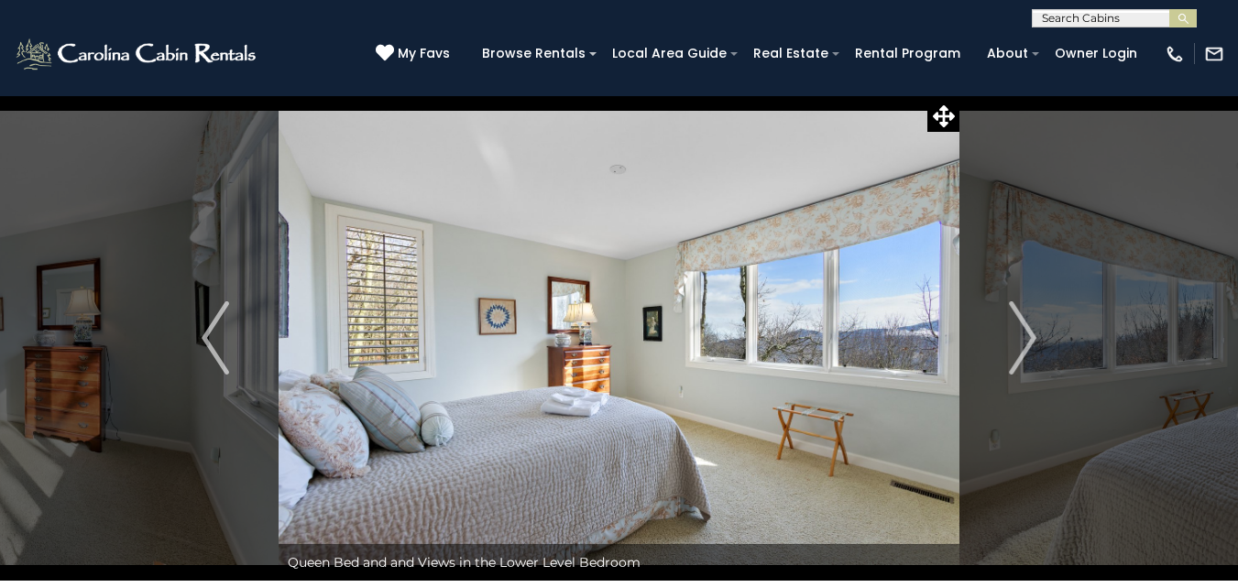
click at [1026, 336] on img "Next" at bounding box center [1022, 338] width 27 height 73
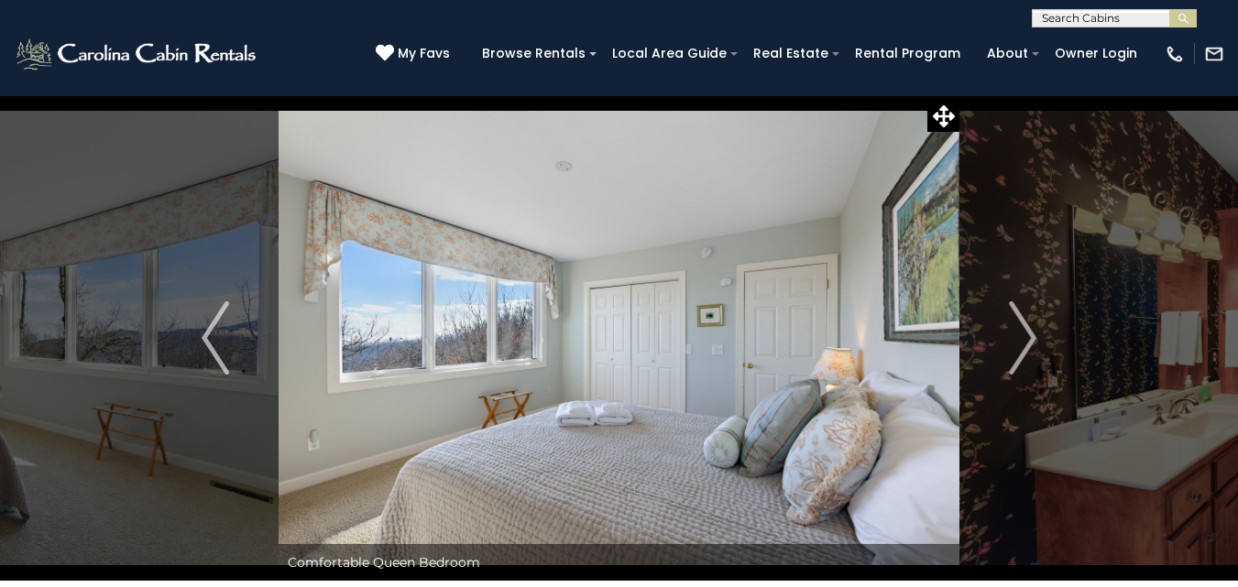
click at [1026, 336] on img "Next" at bounding box center [1022, 338] width 27 height 73
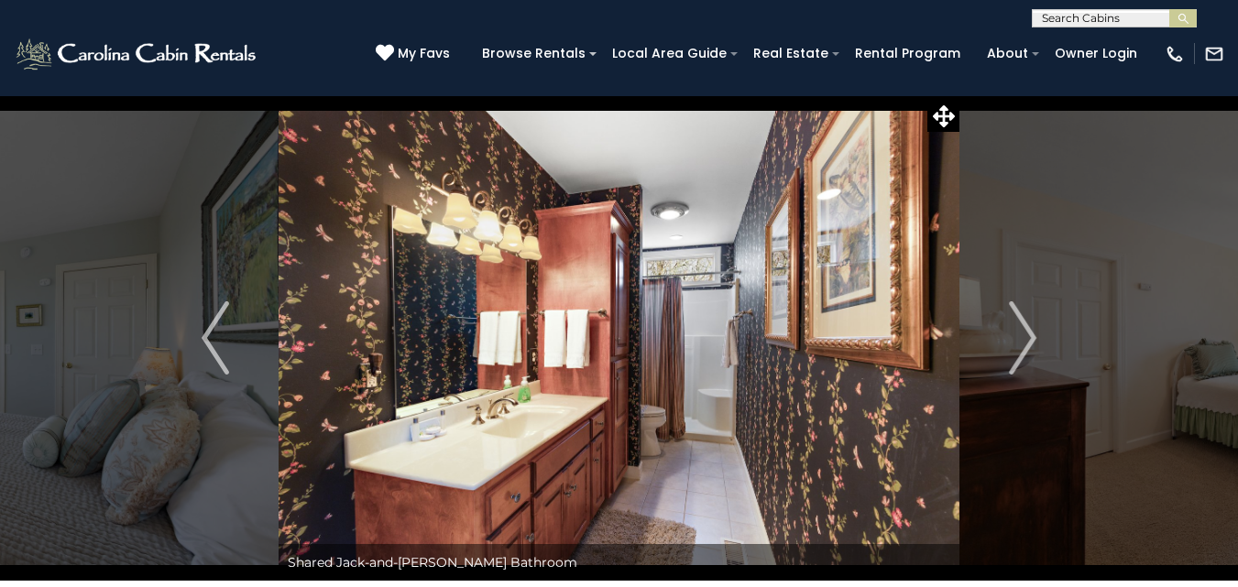
click at [1026, 336] on img "Next" at bounding box center [1022, 338] width 27 height 73
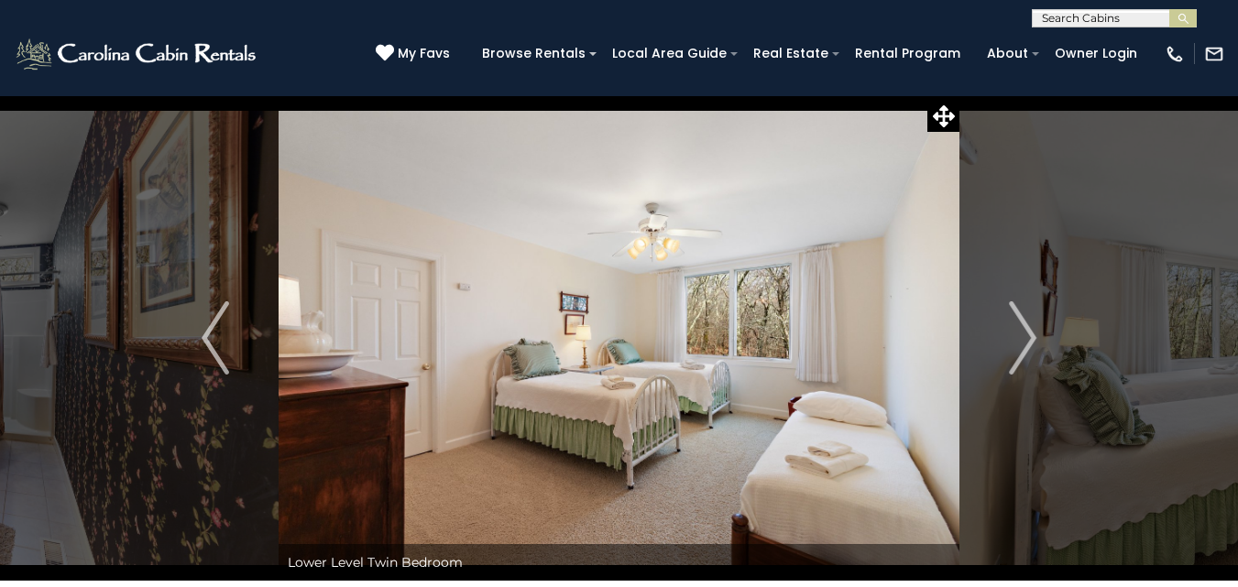
click at [1026, 336] on img "Next" at bounding box center [1022, 338] width 27 height 73
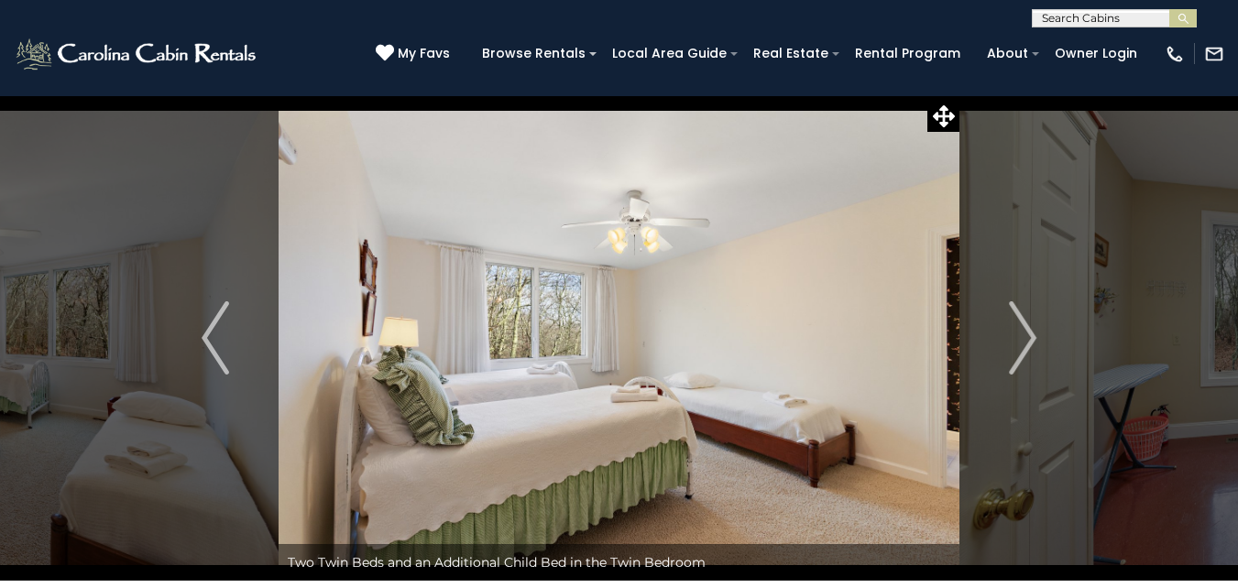
click at [1026, 336] on img "Next" at bounding box center [1022, 338] width 27 height 73
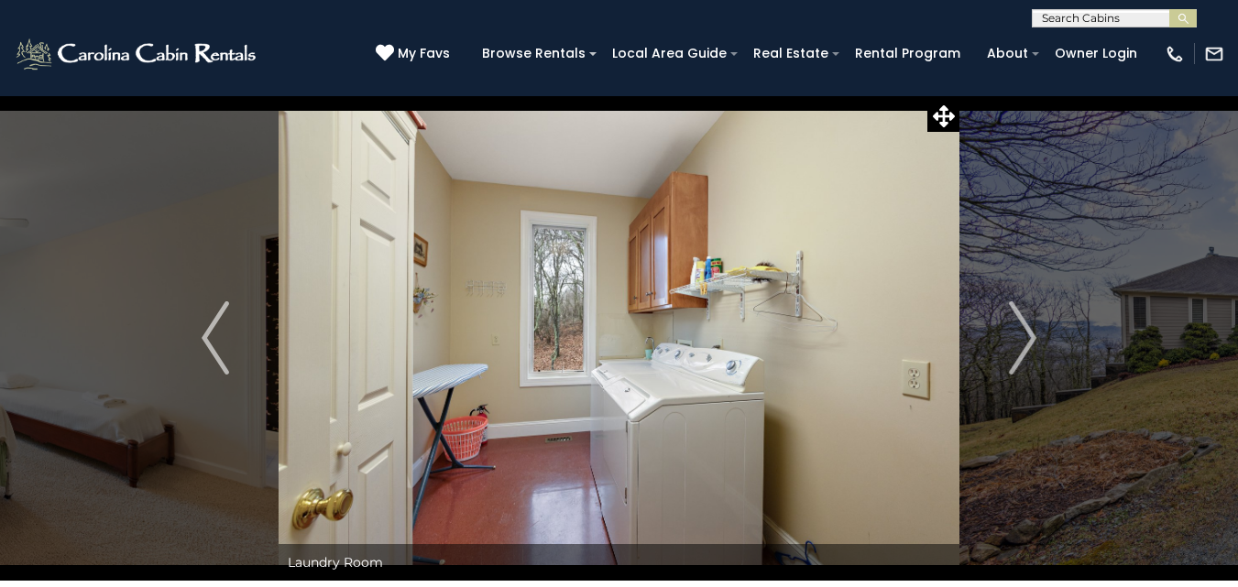
click at [1026, 336] on img "Next" at bounding box center [1022, 338] width 27 height 73
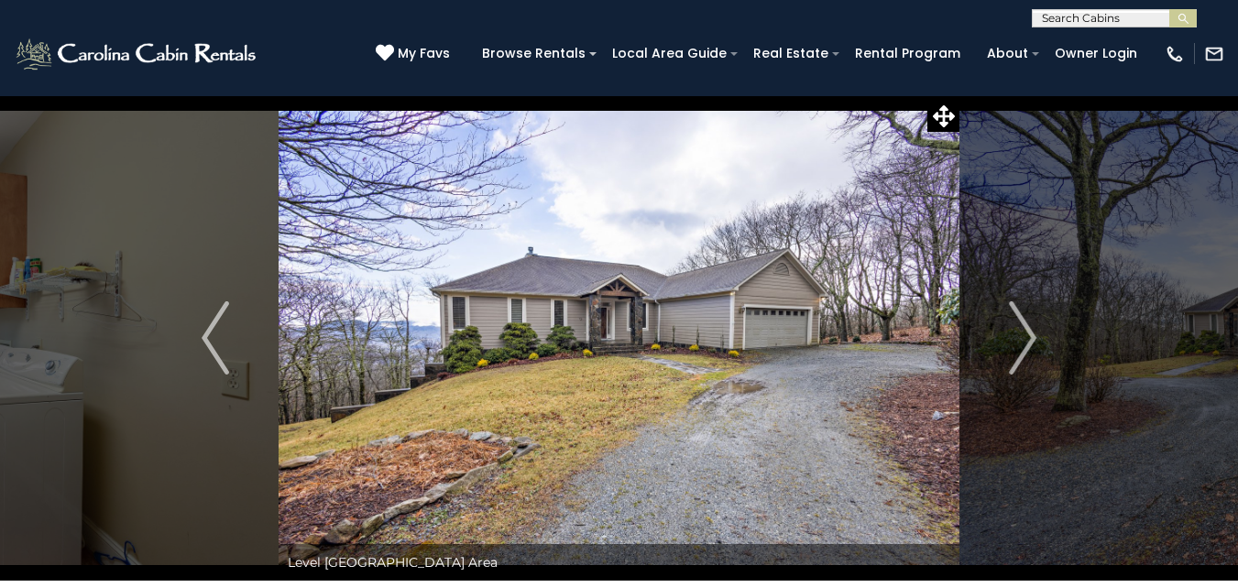
click at [1026, 336] on img "Next" at bounding box center [1022, 338] width 27 height 73
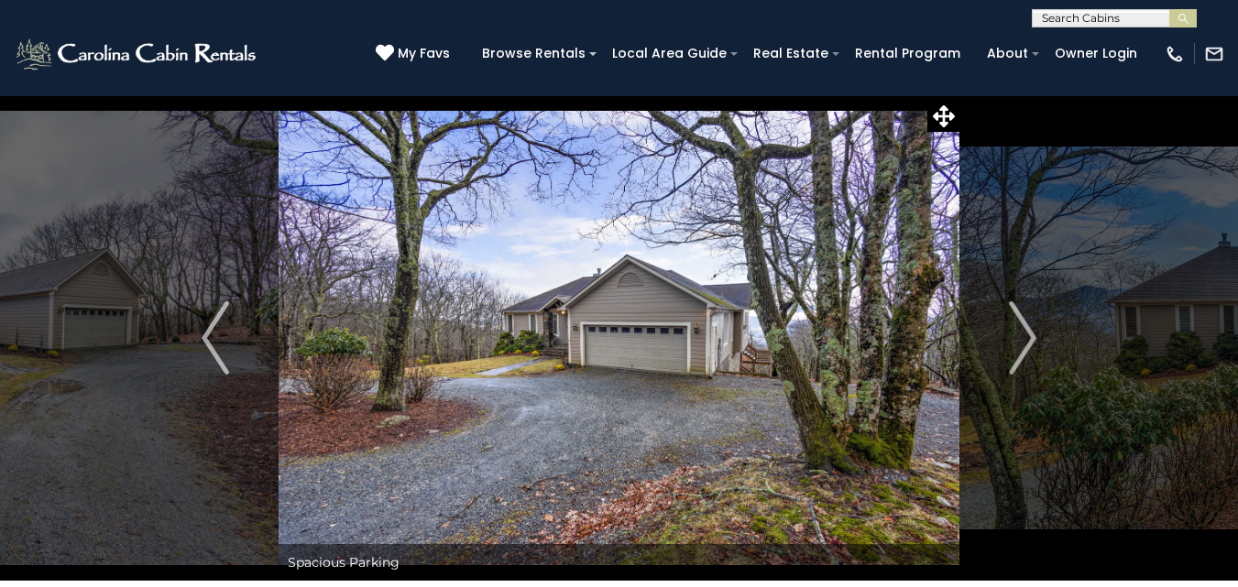
click at [1026, 336] on img "Next" at bounding box center [1022, 338] width 27 height 73
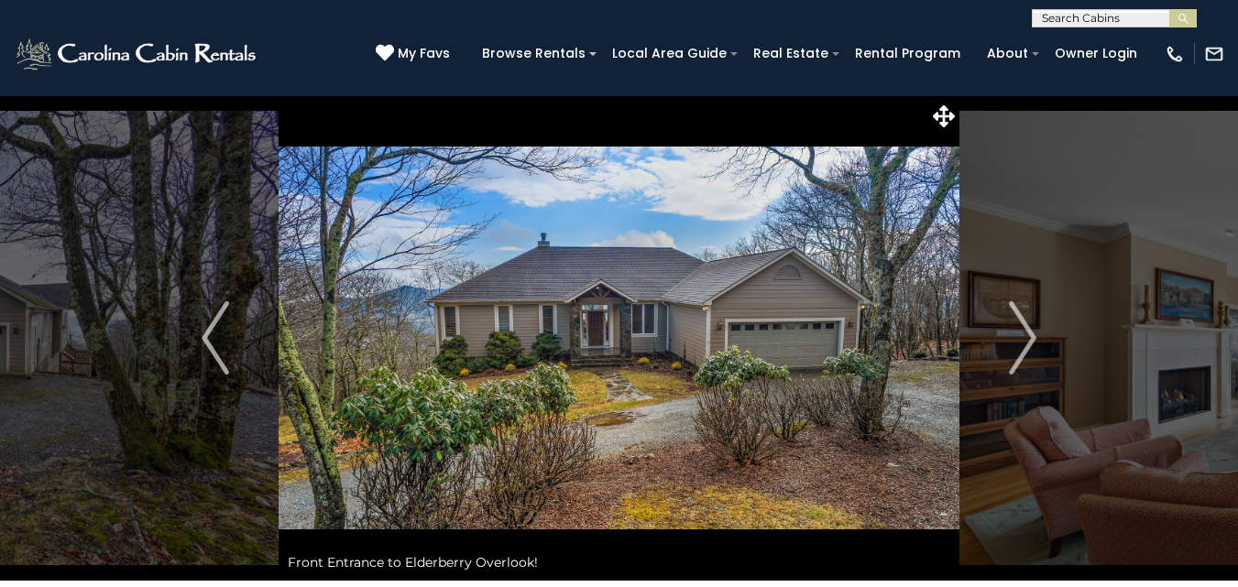
click at [1026, 336] on img "Next" at bounding box center [1022, 338] width 27 height 73
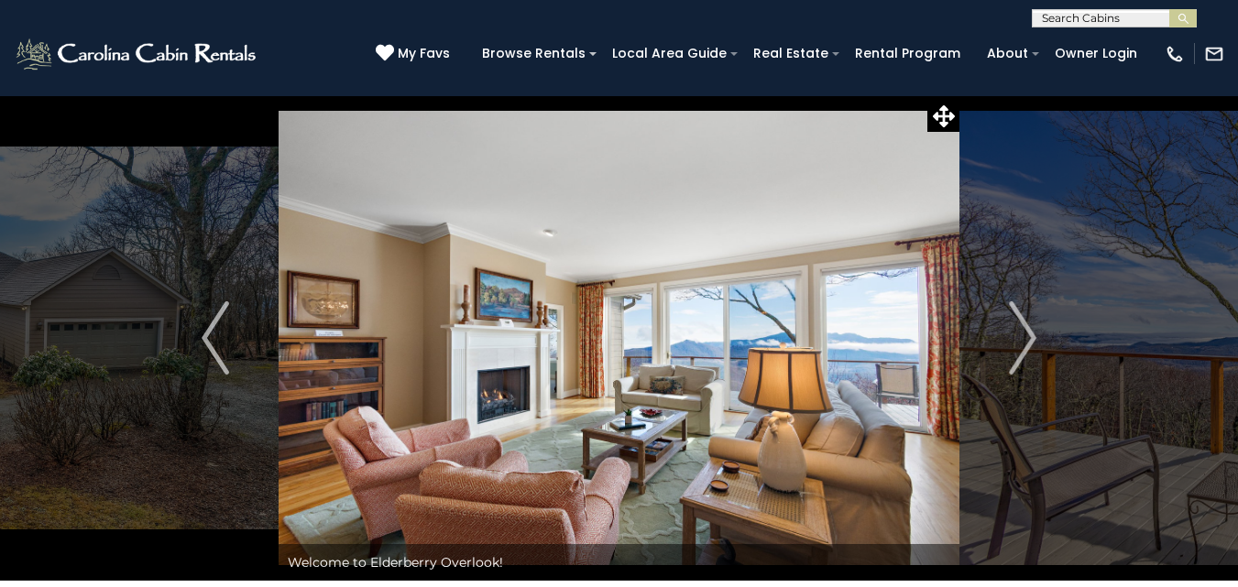
click at [1026, 336] on img "Next" at bounding box center [1022, 338] width 27 height 73
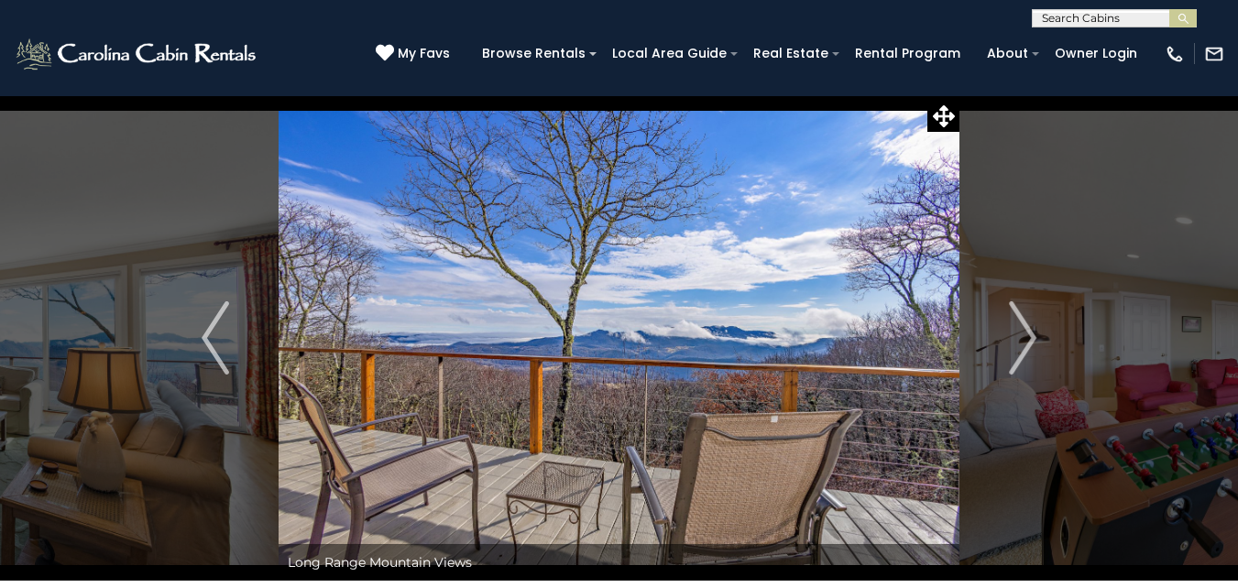
click at [1026, 336] on img "Next" at bounding box center [1022, 338] width 27 height 73
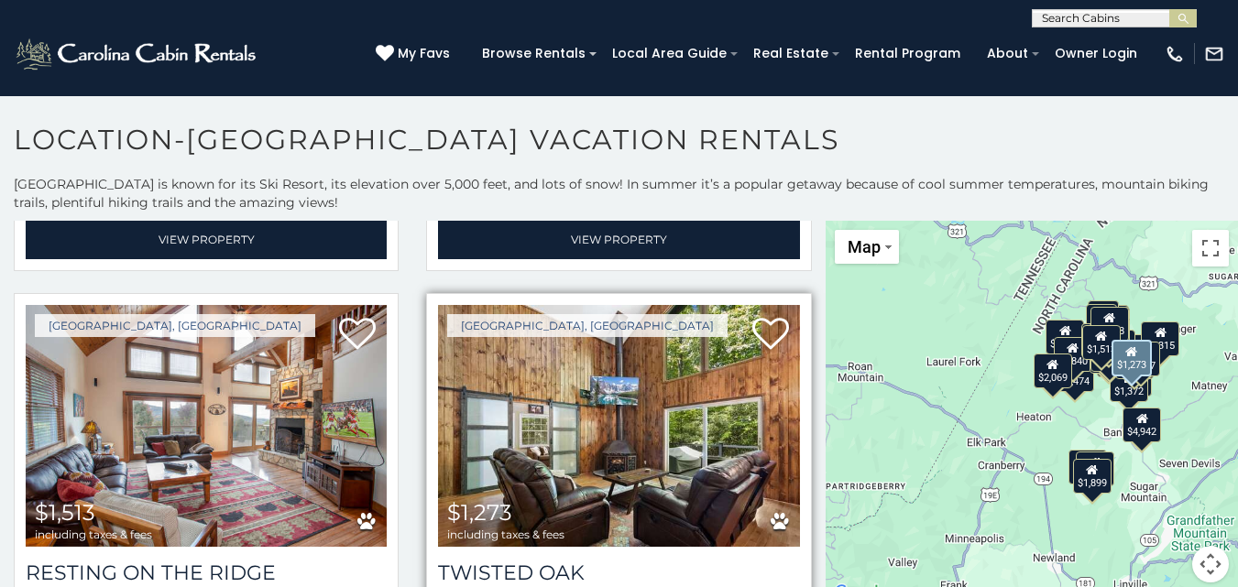
scroll to position [4582, 0]
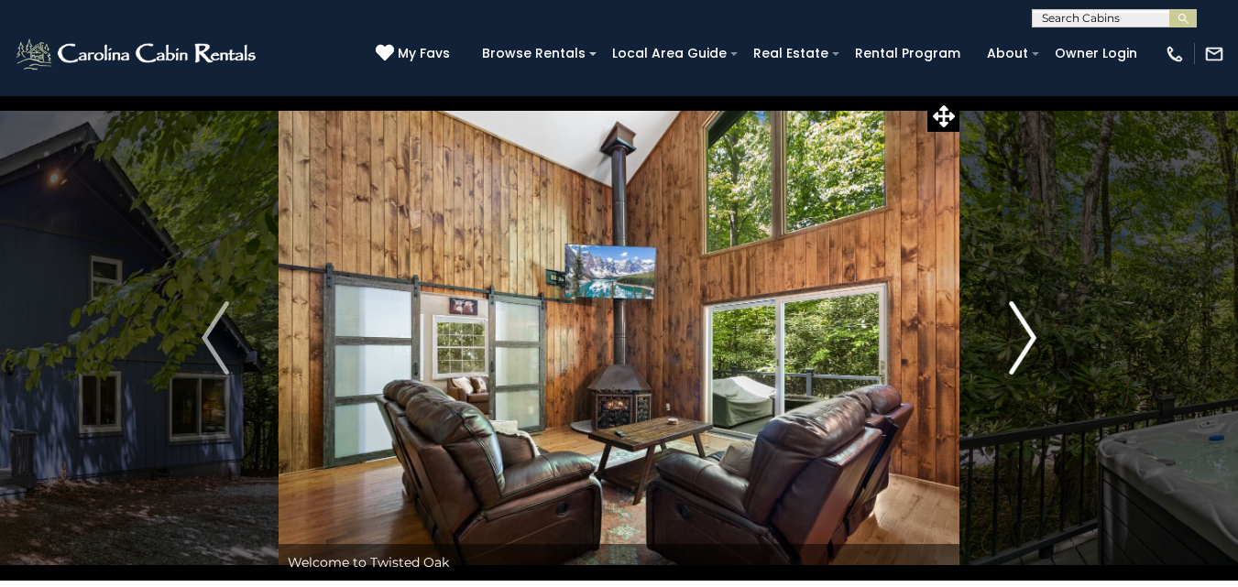
click at [1026, 344] on img "Next" at bounding box center [1022, 338] width 27 height 73
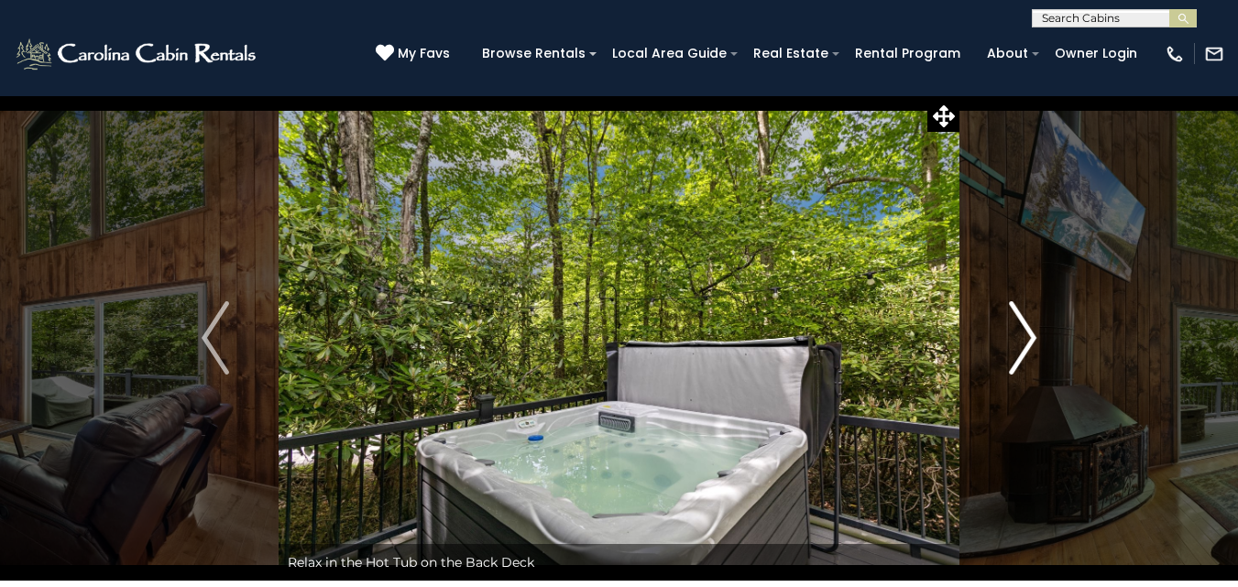
click at [1026, 344] on img "Next" at bounding box center [1022, 338] width 27 height 73
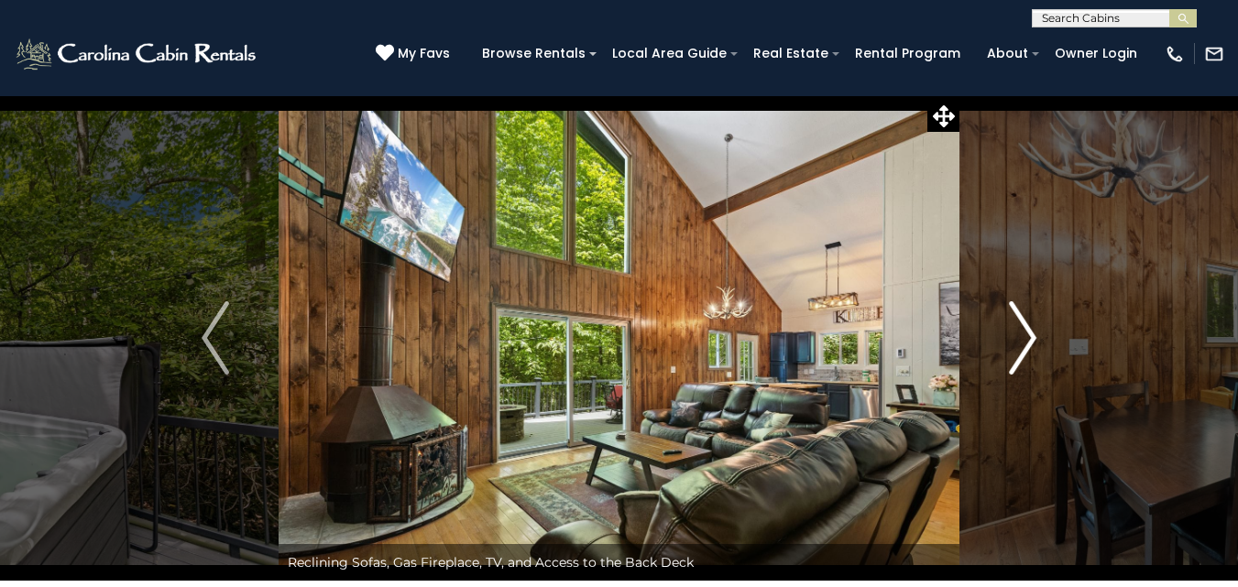
click at [1026, 344] on img "Next" at bounding box center [1022, 338] width 27 height 73
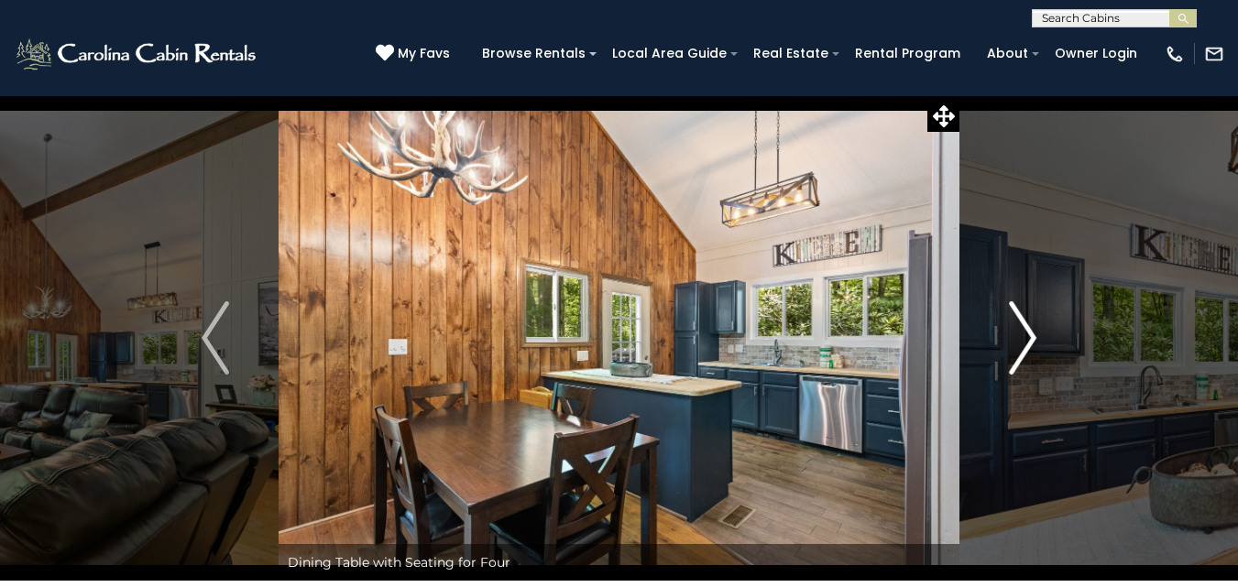
click at [1026, 344] on img "Next" at bounding box center [1022, 338] width 27 height 73
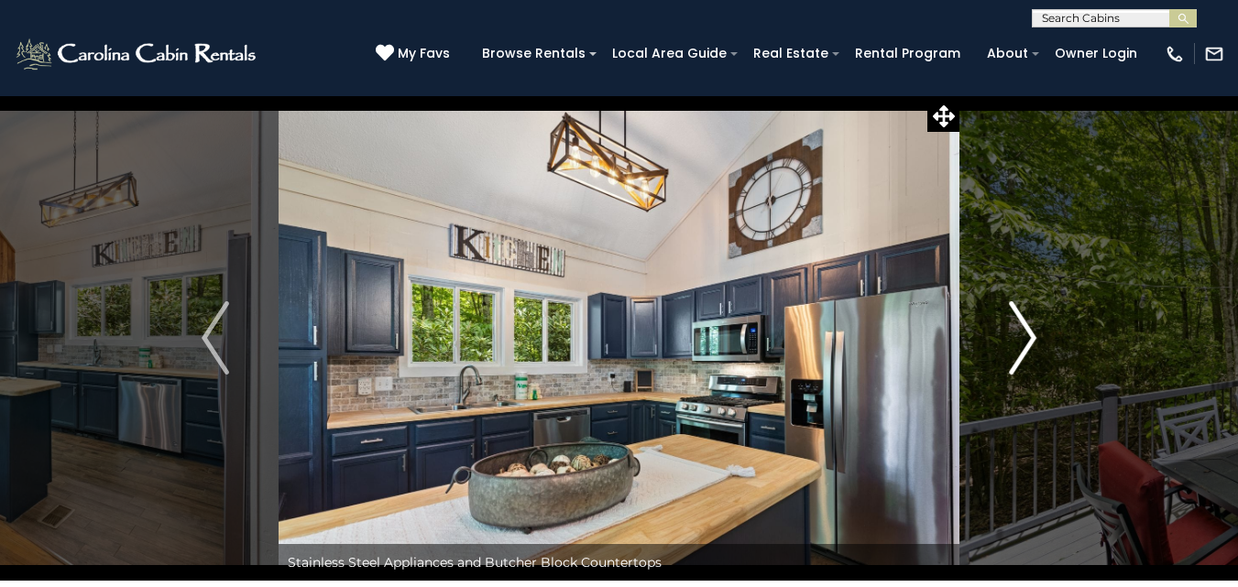
click at [1026, 344] on img "Next" at bounding box center [1022, 338] width 27 height 73
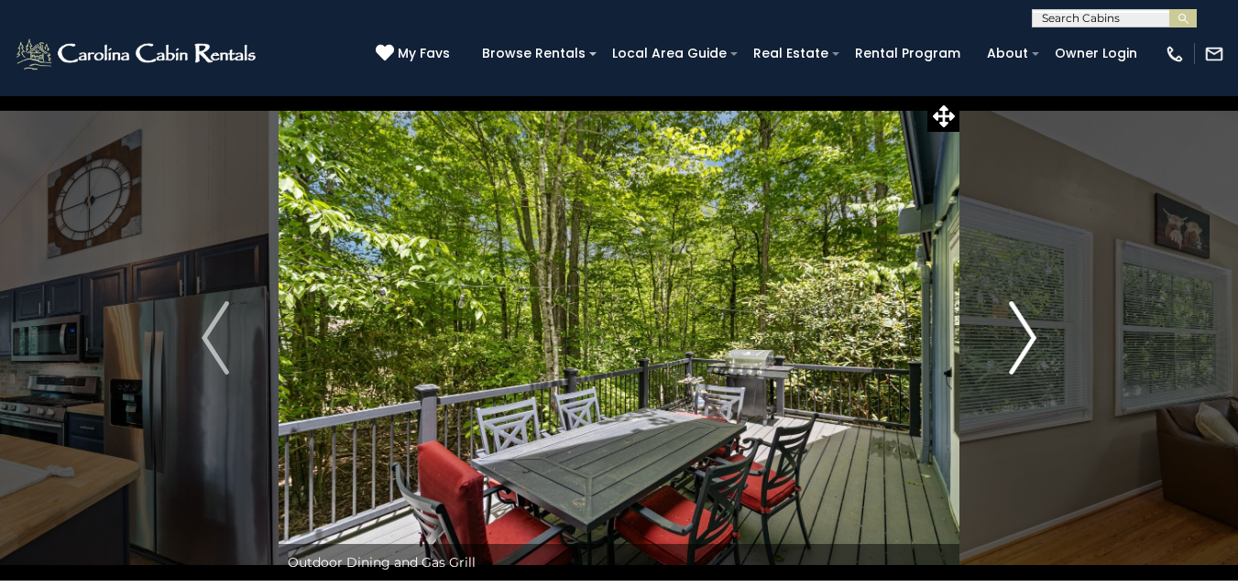
click at [1026, 344] on img "Next" at bounding box center [1022, 338] width 27 height 73
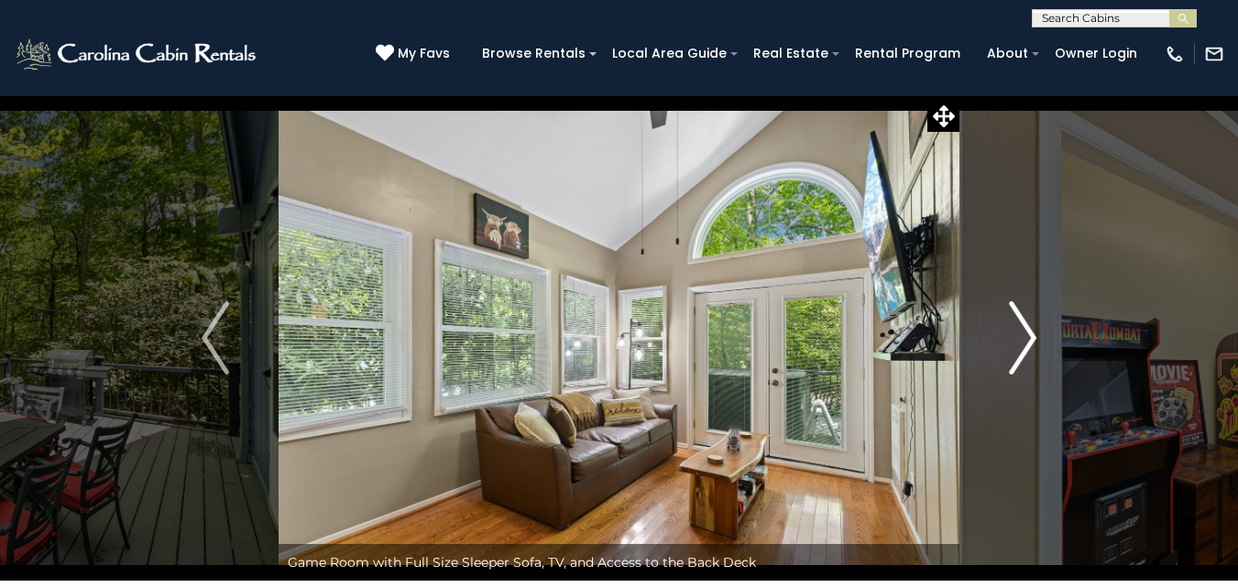
click at [1026, 344] on img "Next" at bounding box center [1022, 338] width 27 height 73
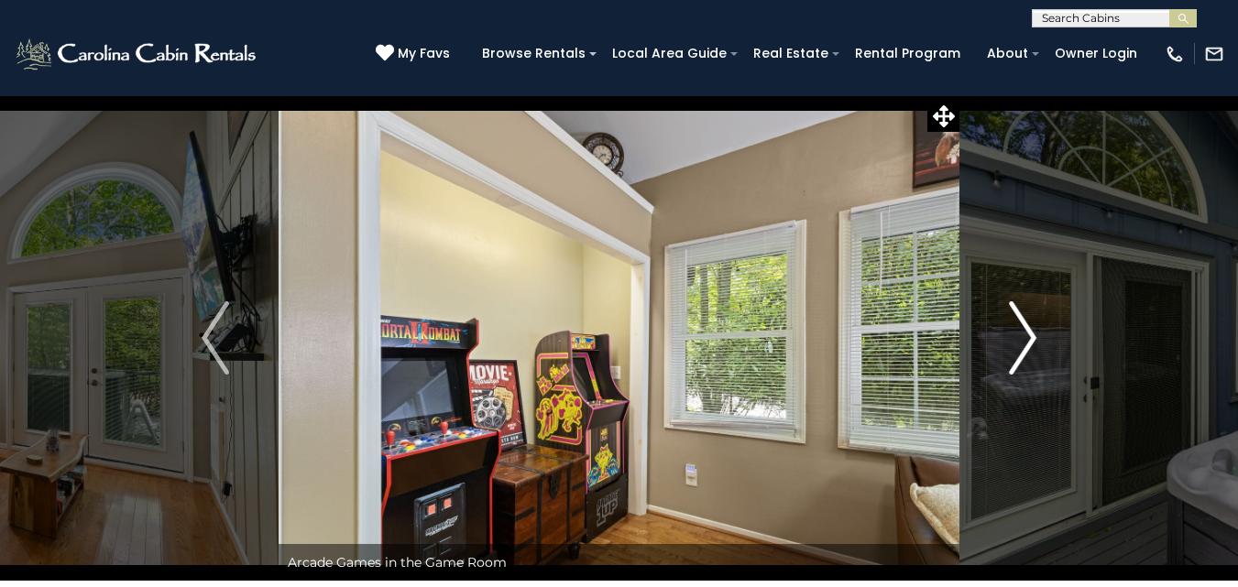
click at [1026, 344] on img "Next" at bounding box center [1022, 338] width 27 height 73
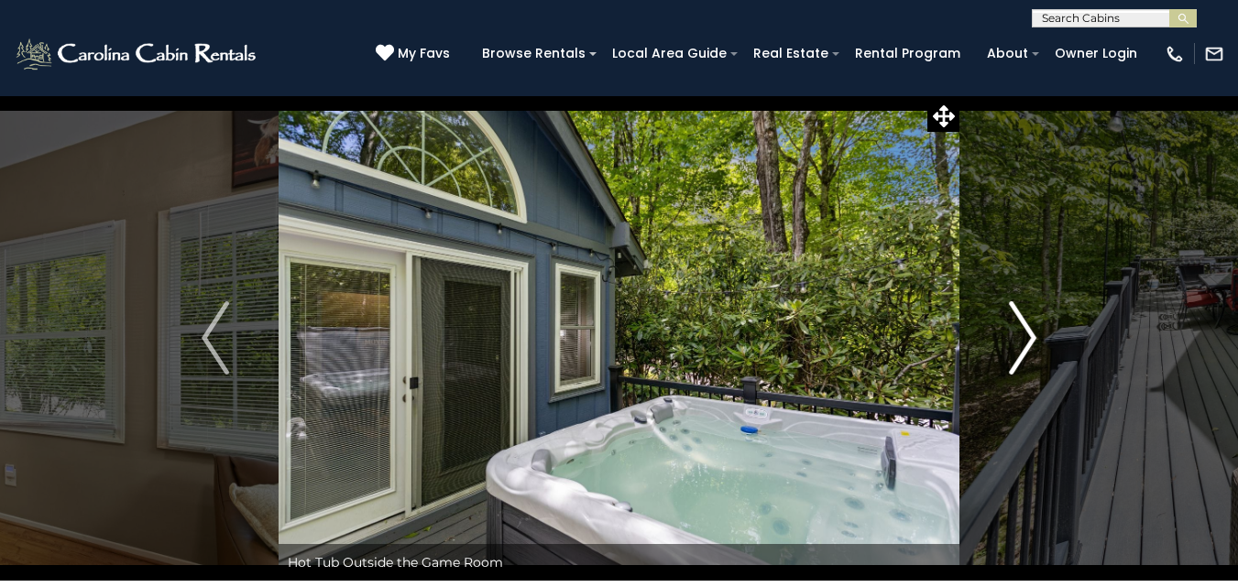
click at [1026, 344] on img "Next" at bounding box center [1022, 338] width 27 height 73
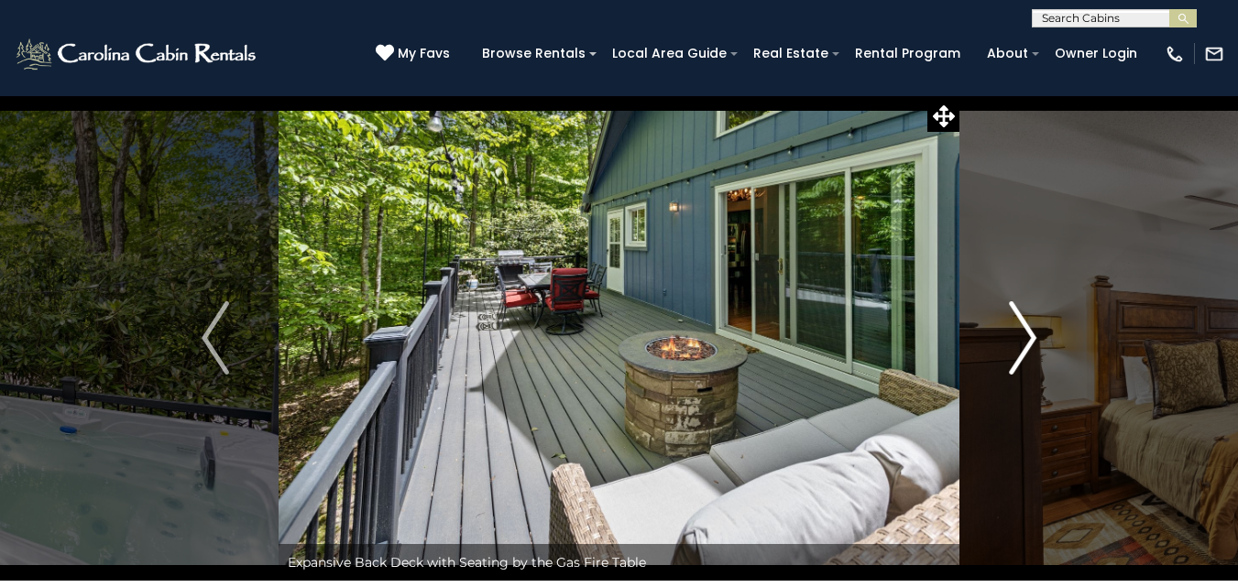
click at [1026, 344] on img "Next" at bounding box center [1022, 338] width 27 height 73
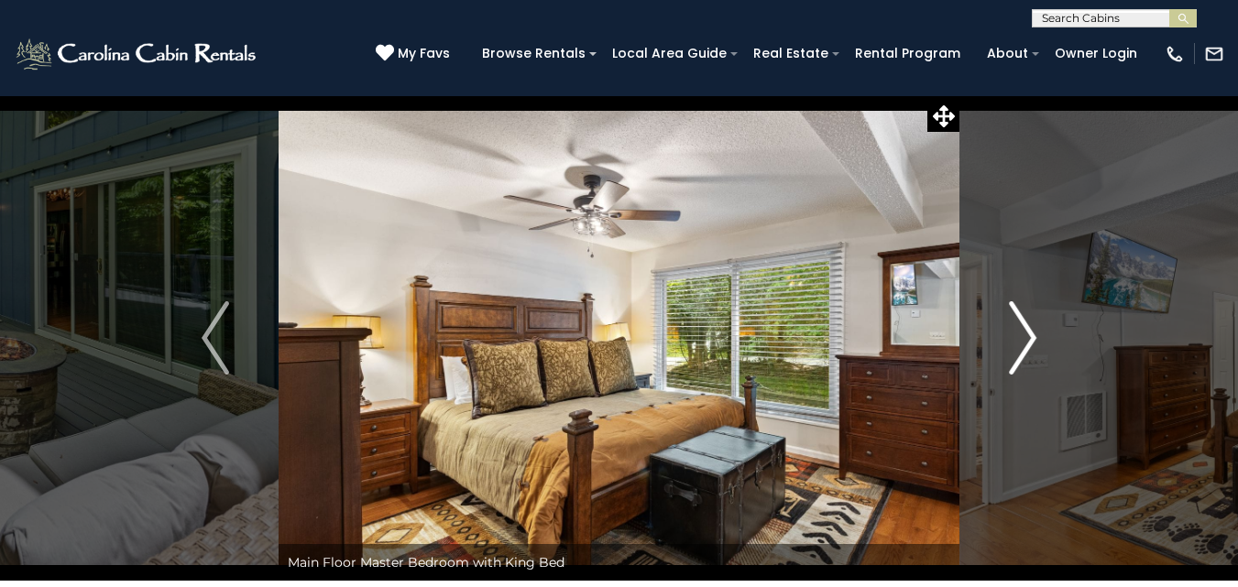
click at [1026, 344] on img "Next" at bounding box center [1022, 338] width 27 height 73
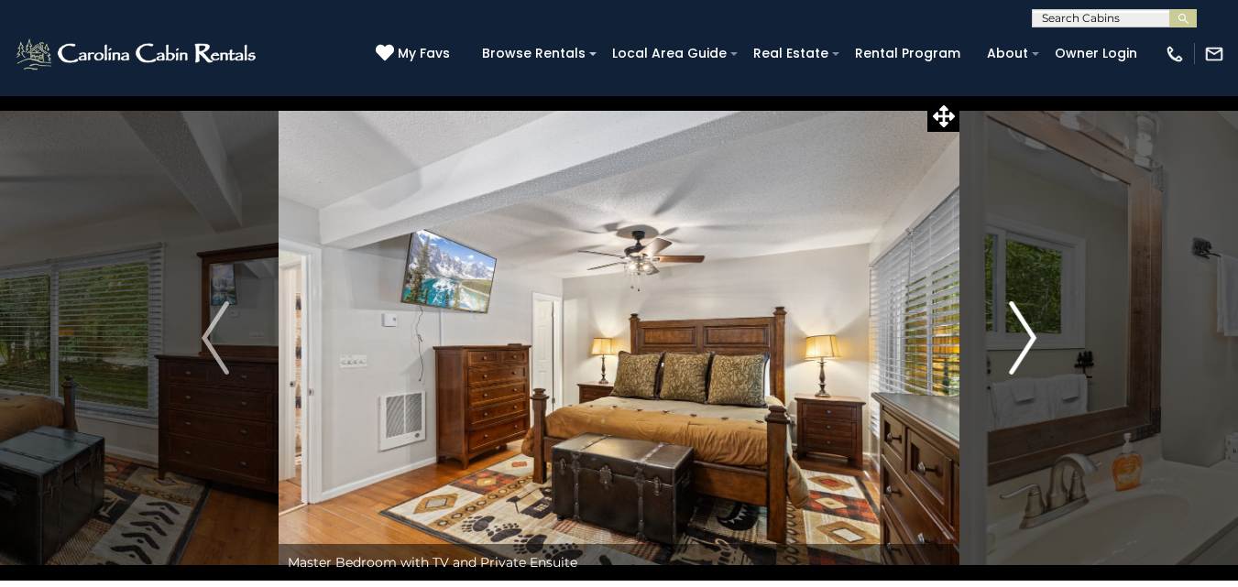
click at [1026, 344] on img "Next" at bounding box center [1022, 338] width 27 height 73
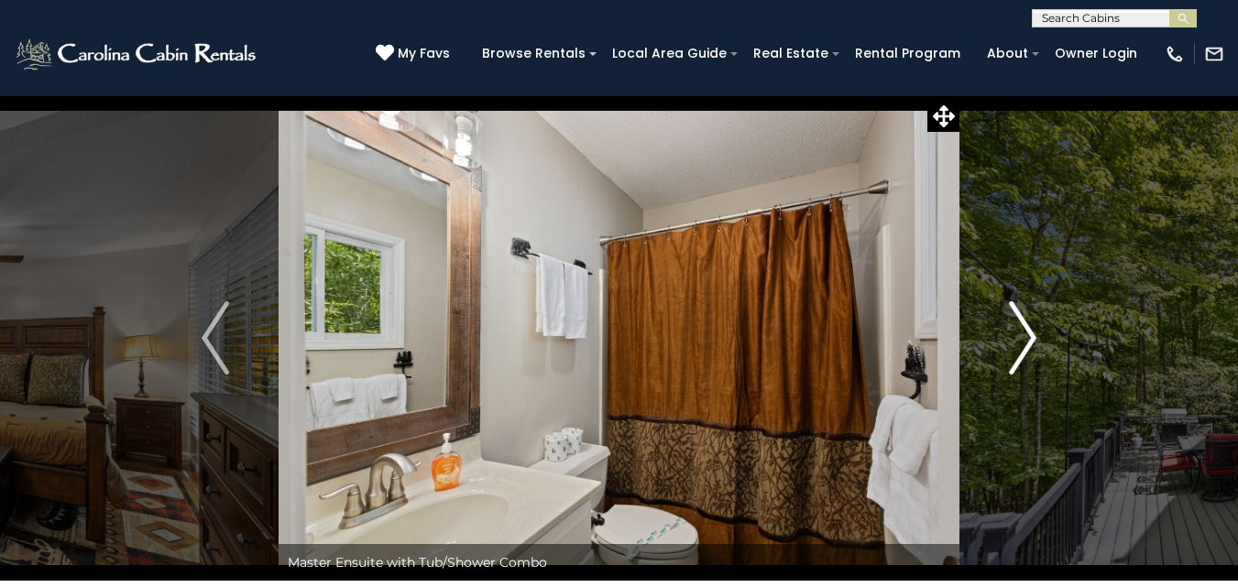
click at [1026, 344] on img "Next" at bounding box center [1022, 338] width 27 height 73
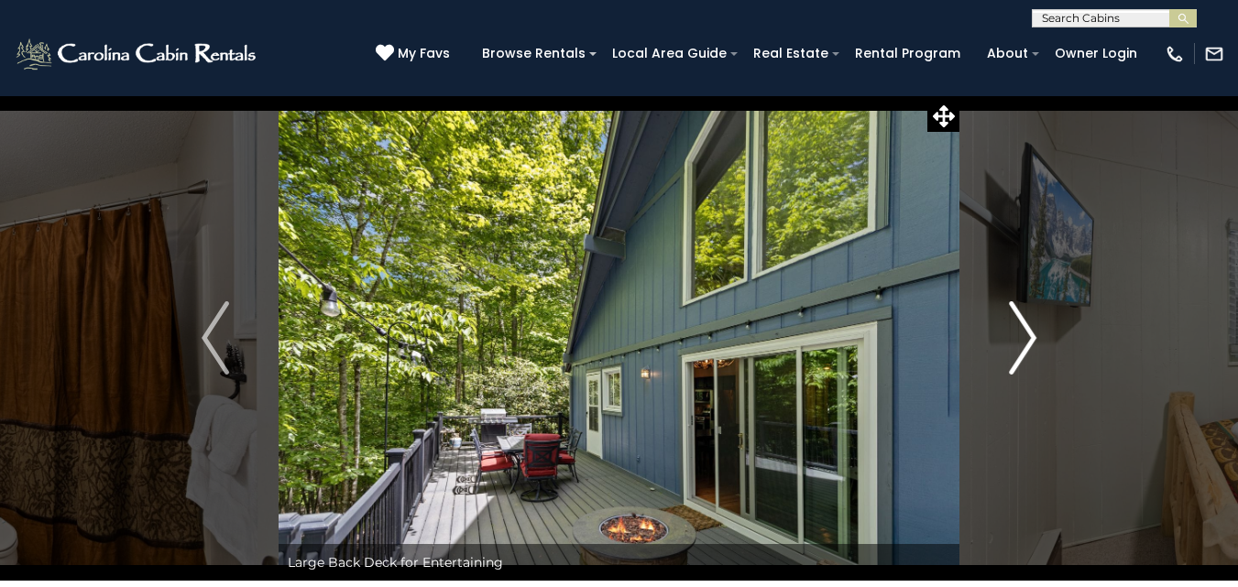
click at [1026, 344] on img "Next" at bounding box center [1022, 338] width 27 height 73
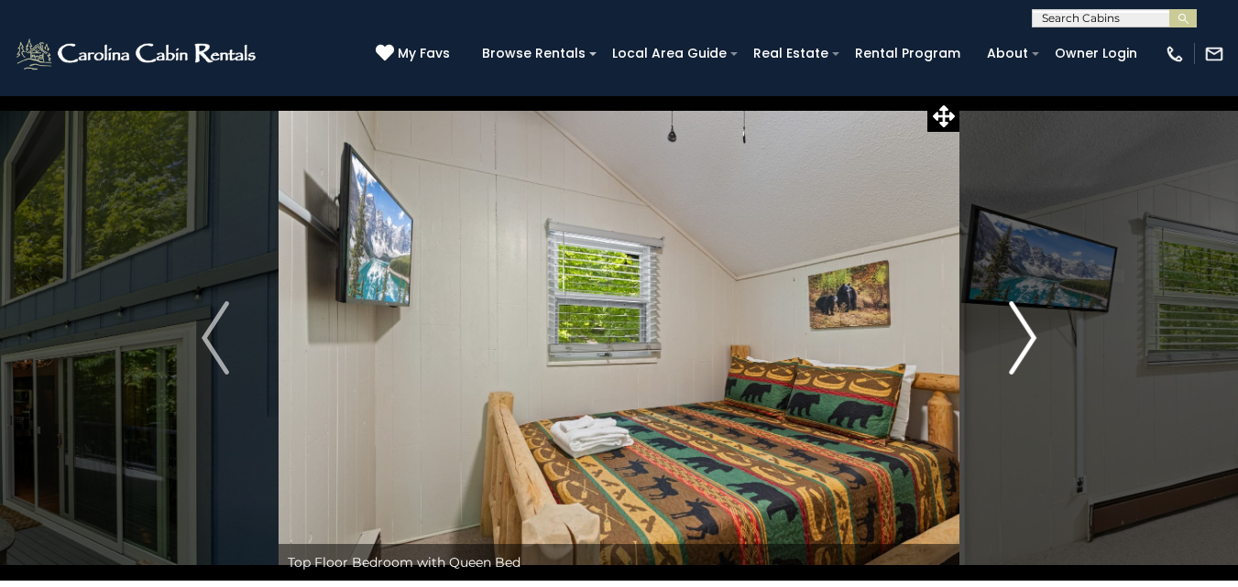
click at [1026, 344] on img "Next" at bounding box center [1022, 338] width 27 height 73
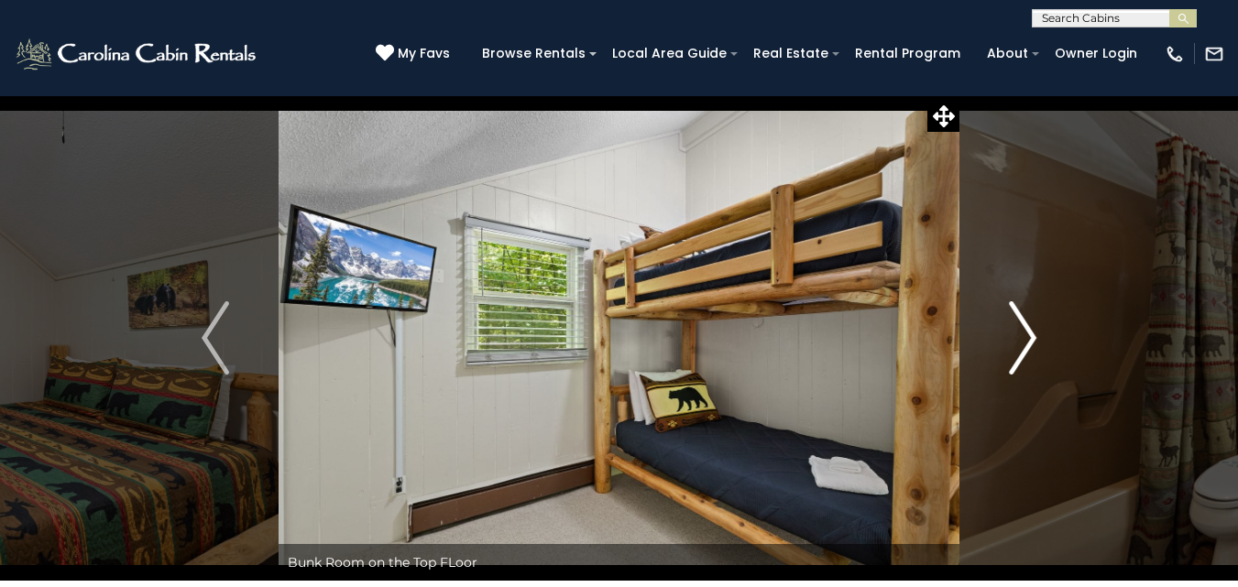
click at [1026, 344] on img "Next" at bounding box center [1022, 338] width 27 height 73
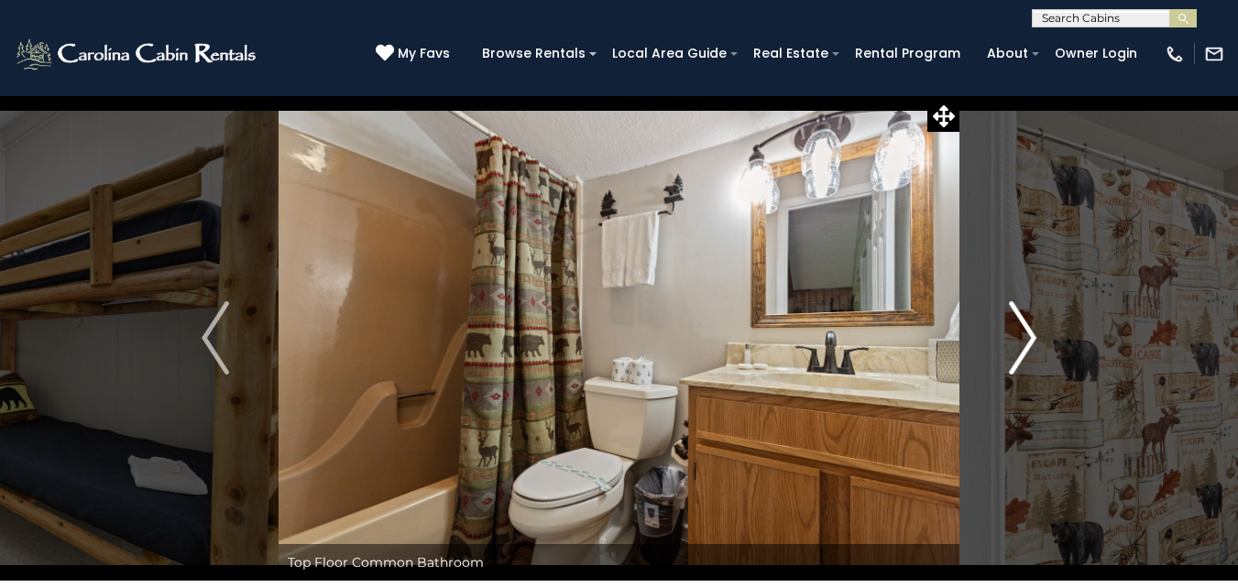
click at [1026, 344] on img "Next" at bounding box center [1022, 338] width 27 height 73
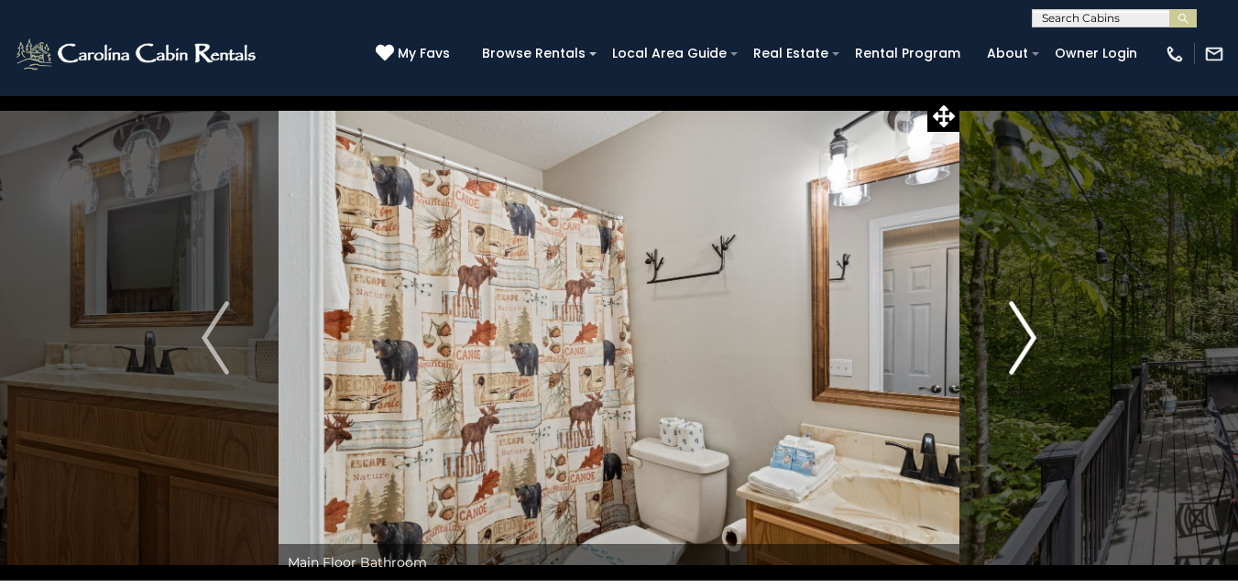
click at [1026, 344] on img "Next" at bounding box center [1022, 338] width 27 height 73
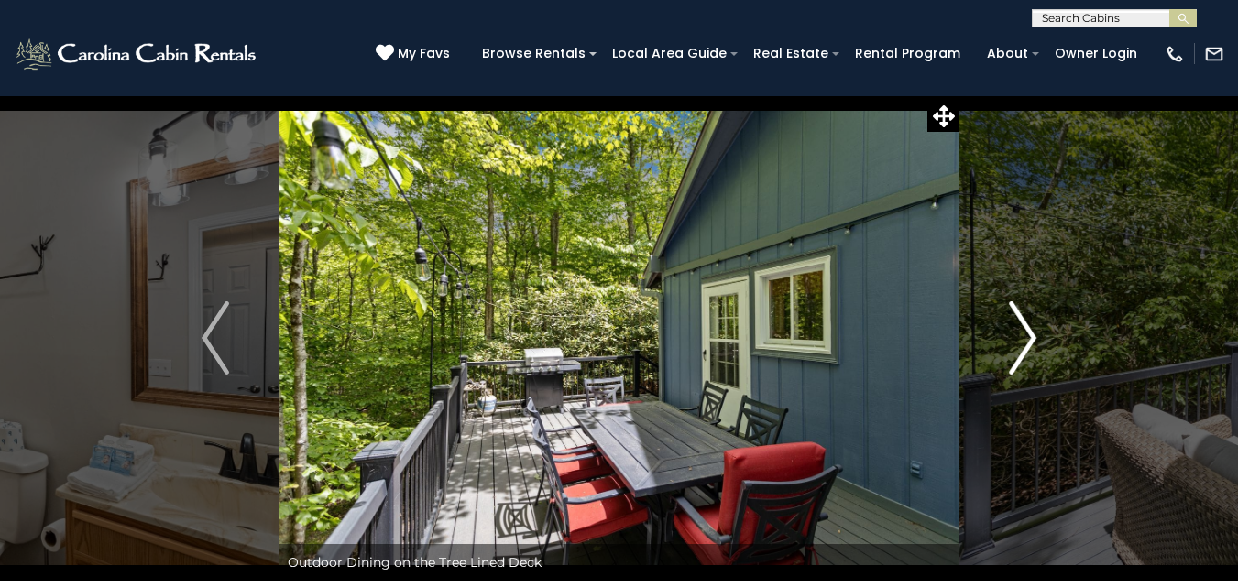
click at [1026, 344] on img "Next" at bounding box center [1022, 338] width 27 height 73
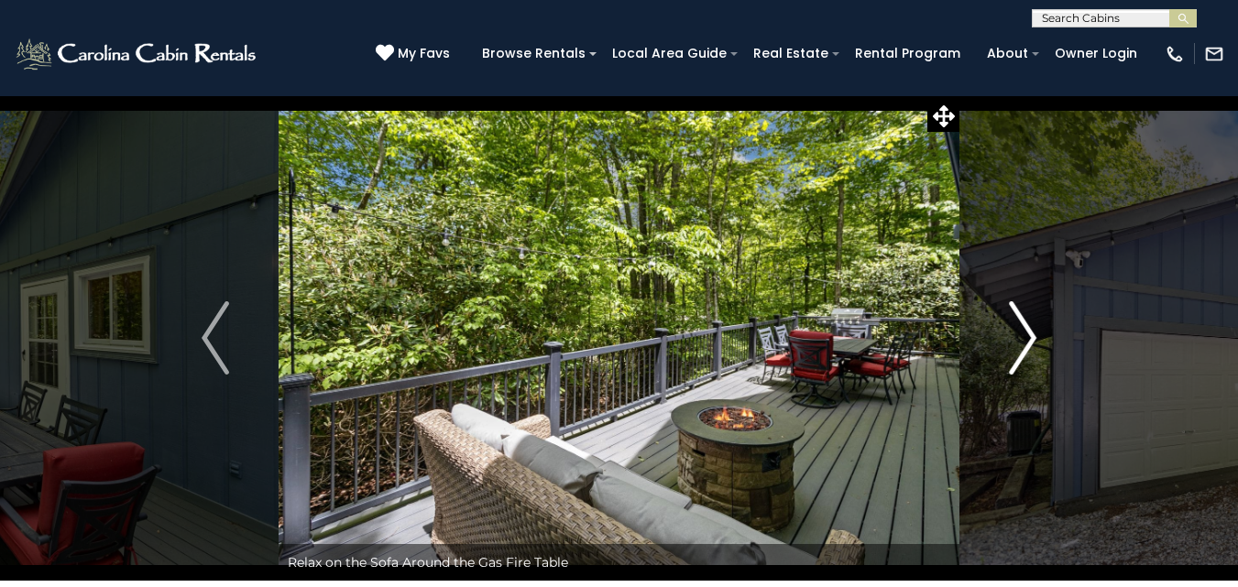
click at [1026, 344] on img "Next" at bounding box center [1022, 338] width 27 height 73
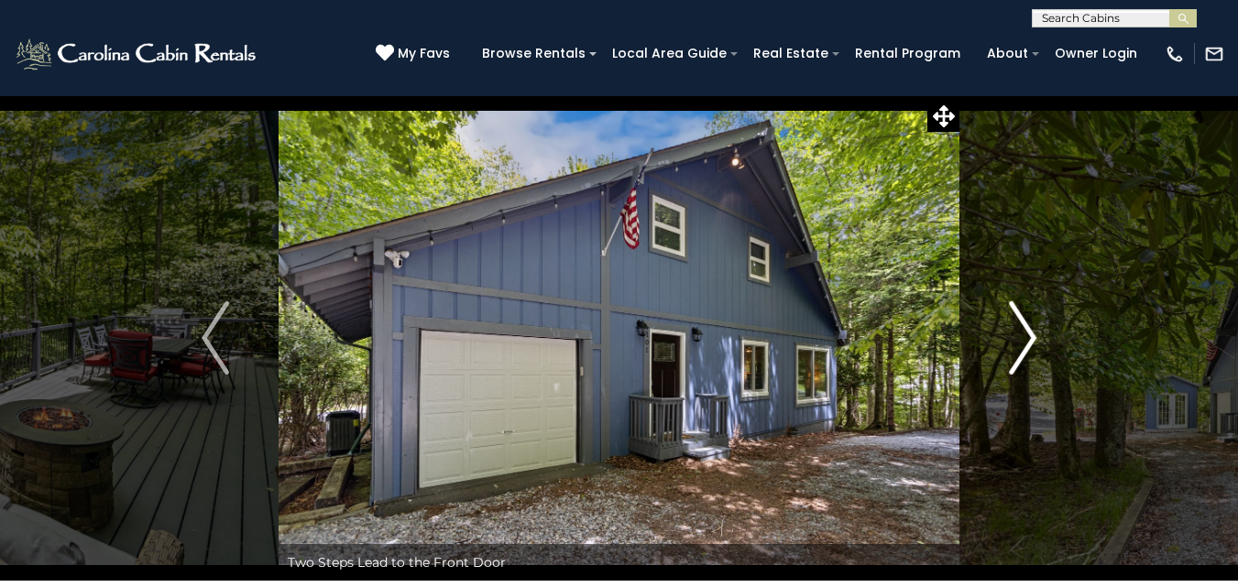
click at [1026, 344] on img "Next" at bounding box center [1022, 338] width 27 height 73
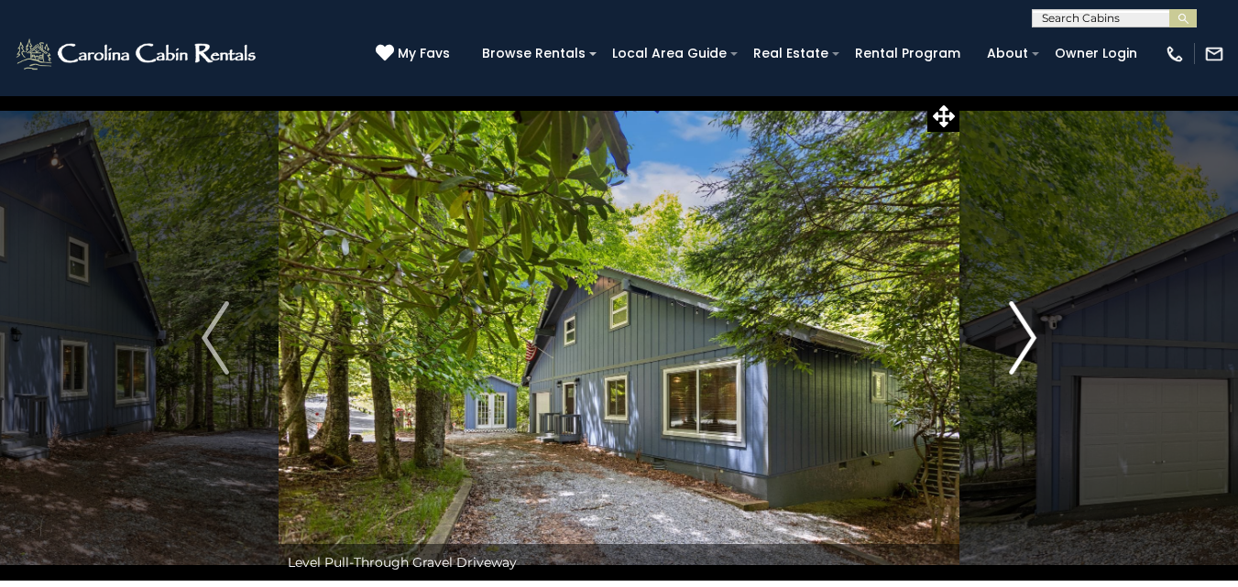
click at [1026, 344] on img "Next" at bounding box center [1022, 338] width 27 height 73
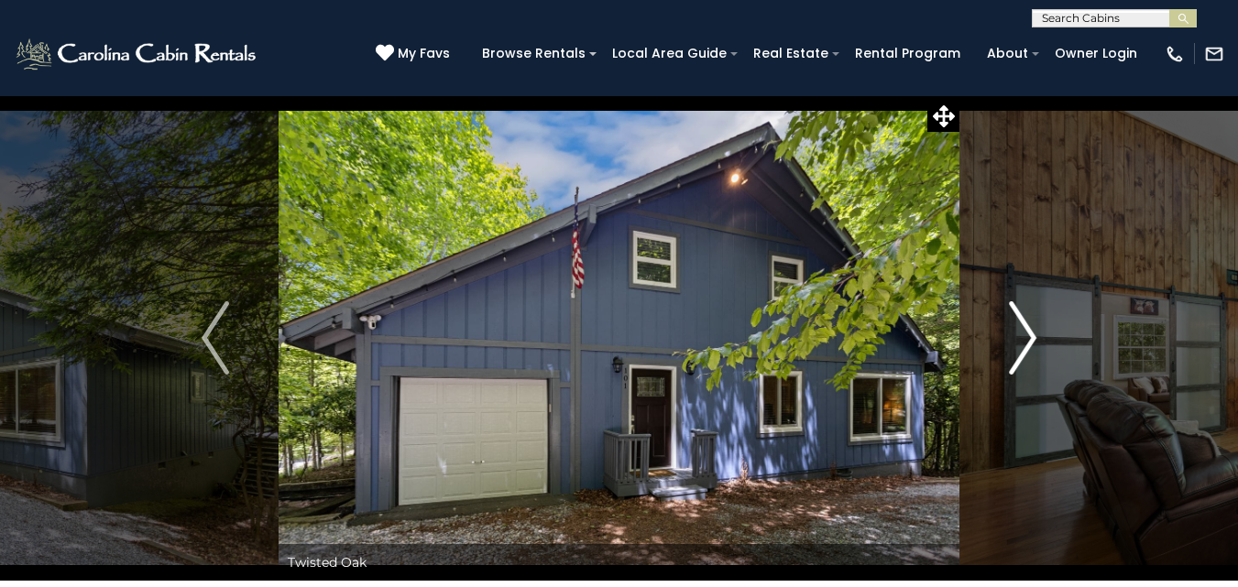
click at [1026, 344] on img "Next" at bounding box center [1022, 338] width 27 height 73
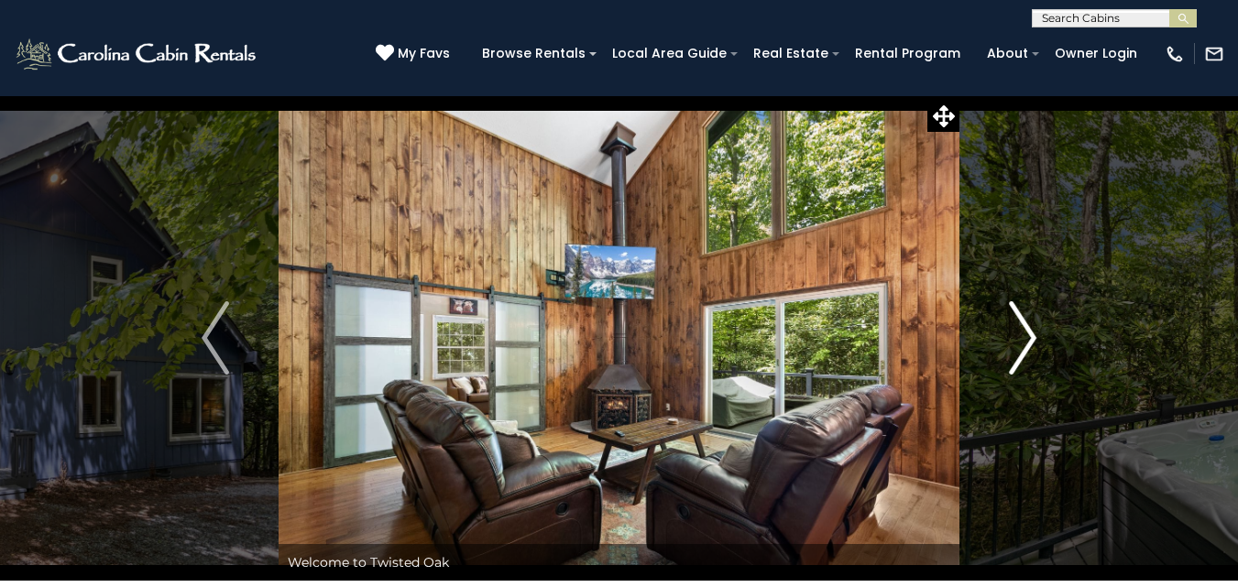
click at [1026, 344] on img "Next" at bounding box center [1022, 338] width 27 height 73
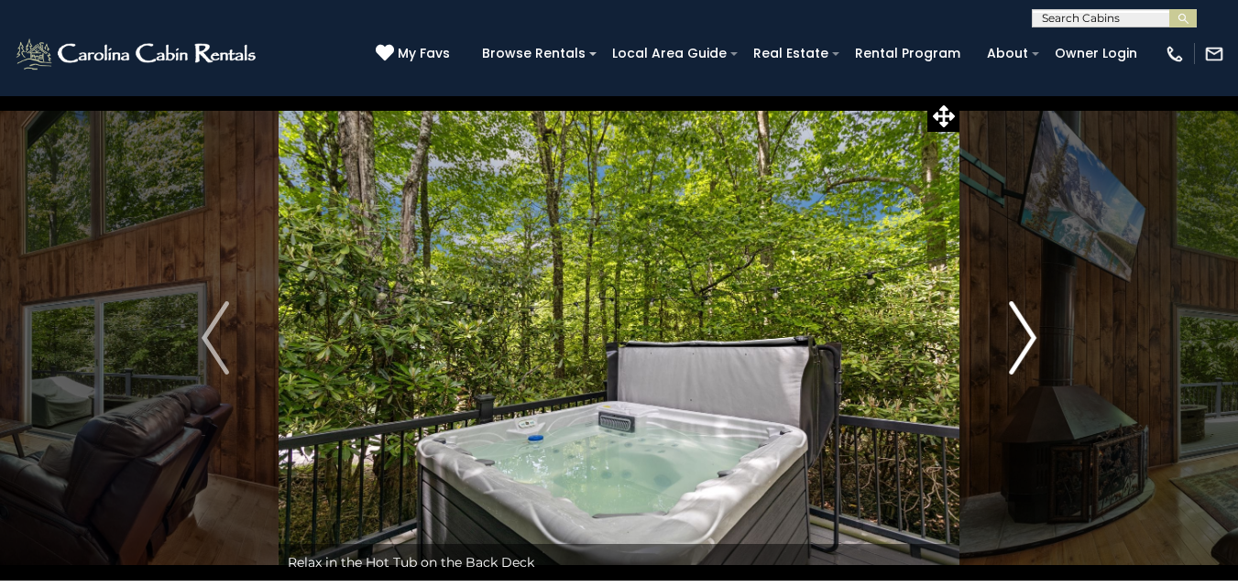
click at [1026, 344] on img "Next" at bounding box center [1022, 338] width 27 height 73
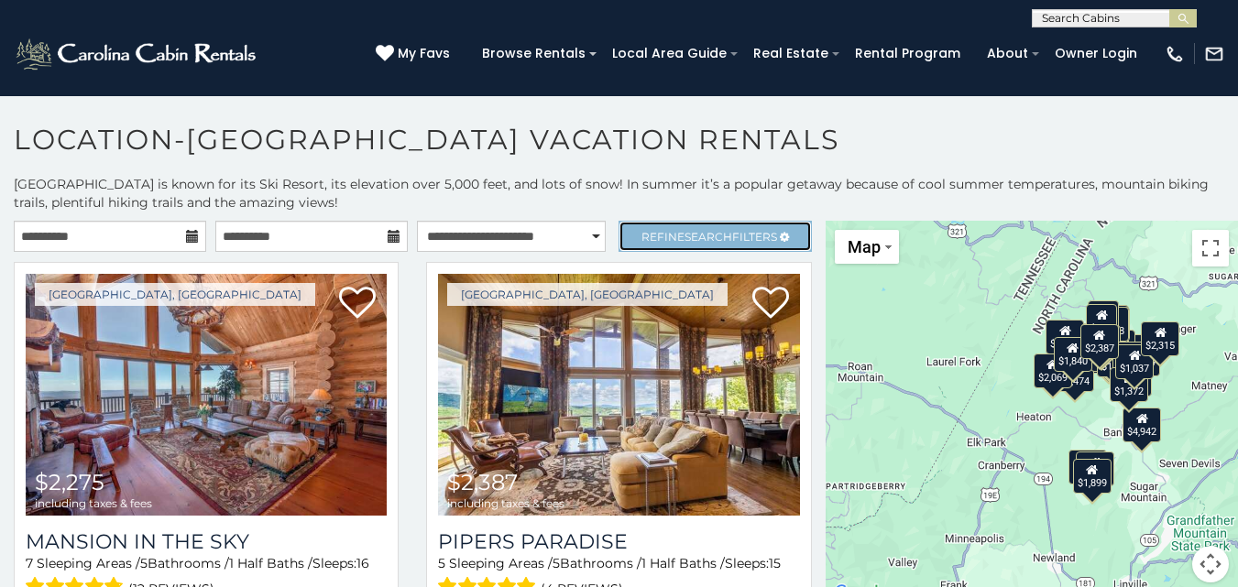
click at [693, 236] on span "Search" at bounding box center [709, 237] width 48 height 14
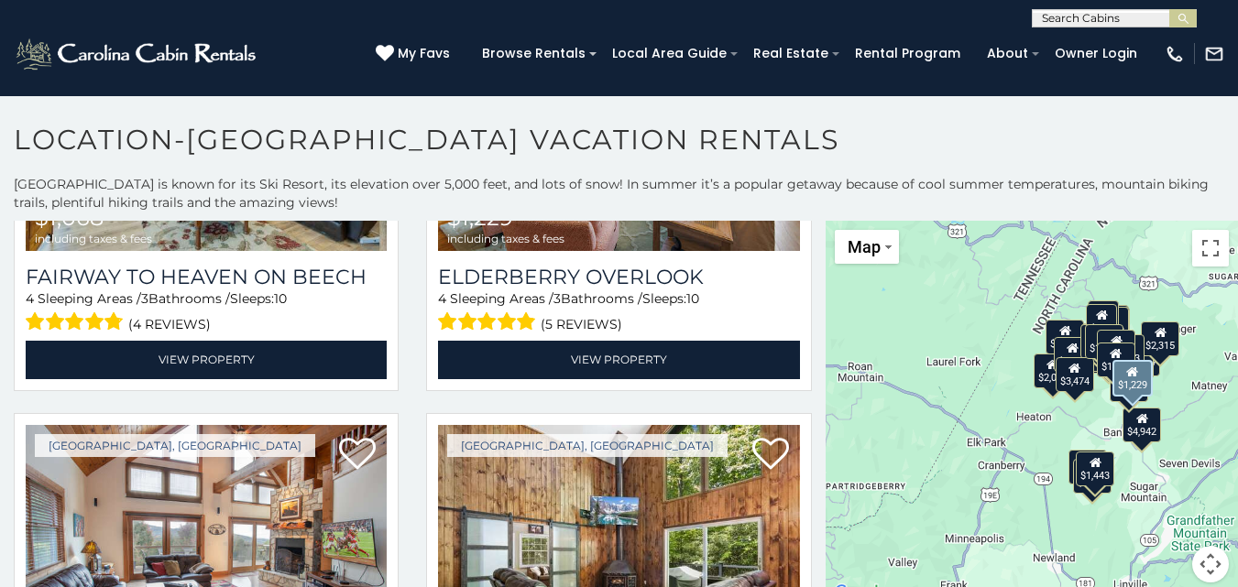
scroll to position [5132, 0]
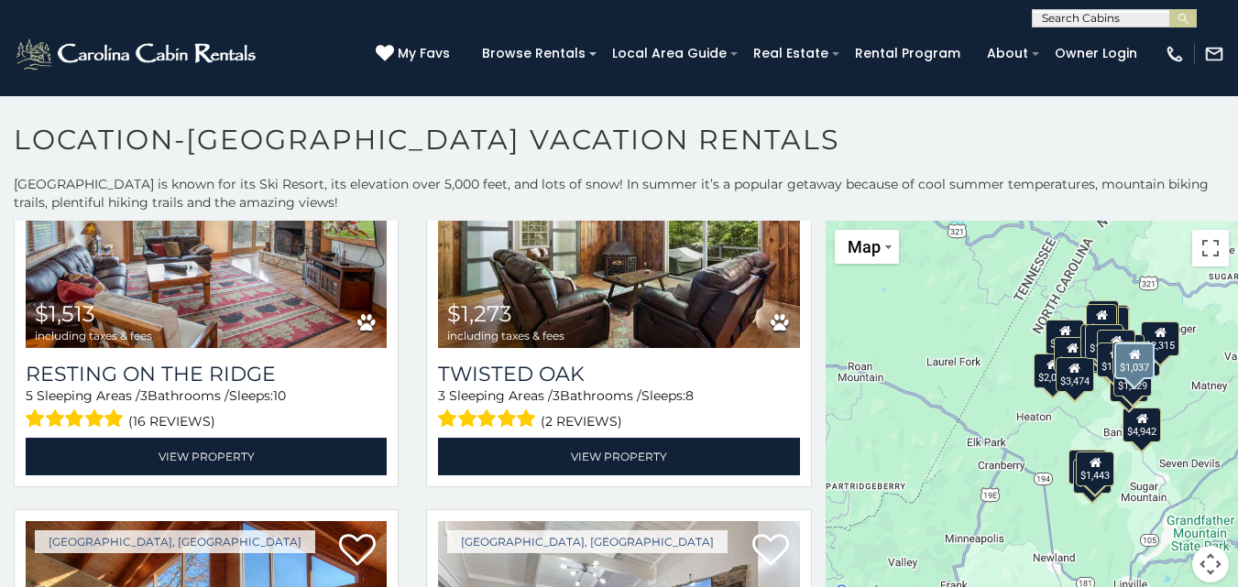
scroll to position [5499, 0]
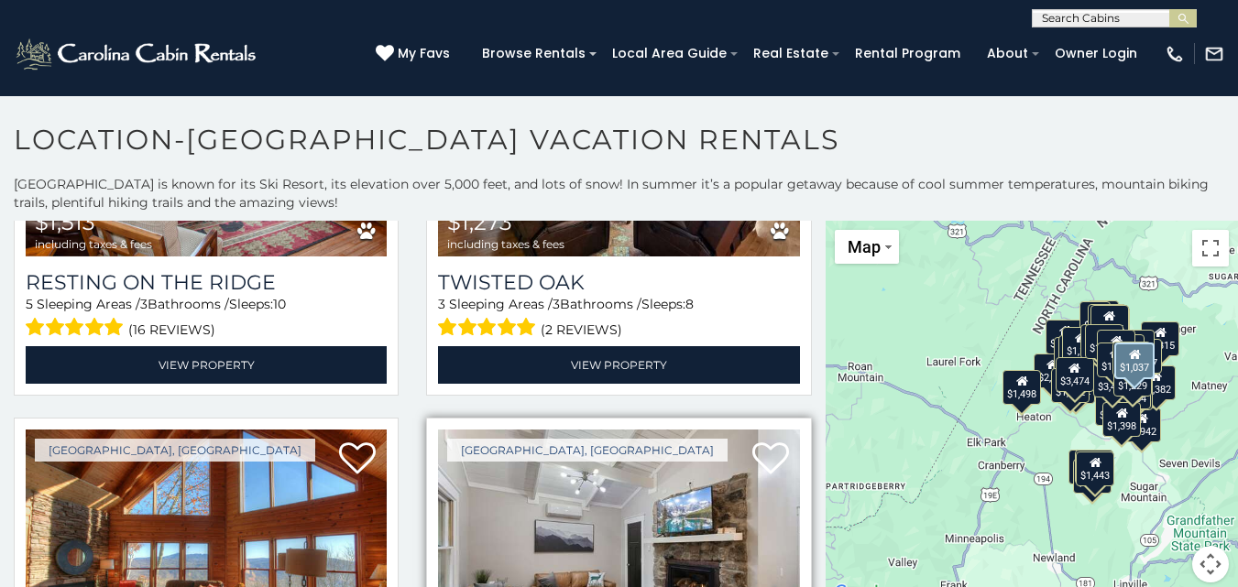
click at [591, 450] on img at bounding box center [618, 551] width 361 height 242
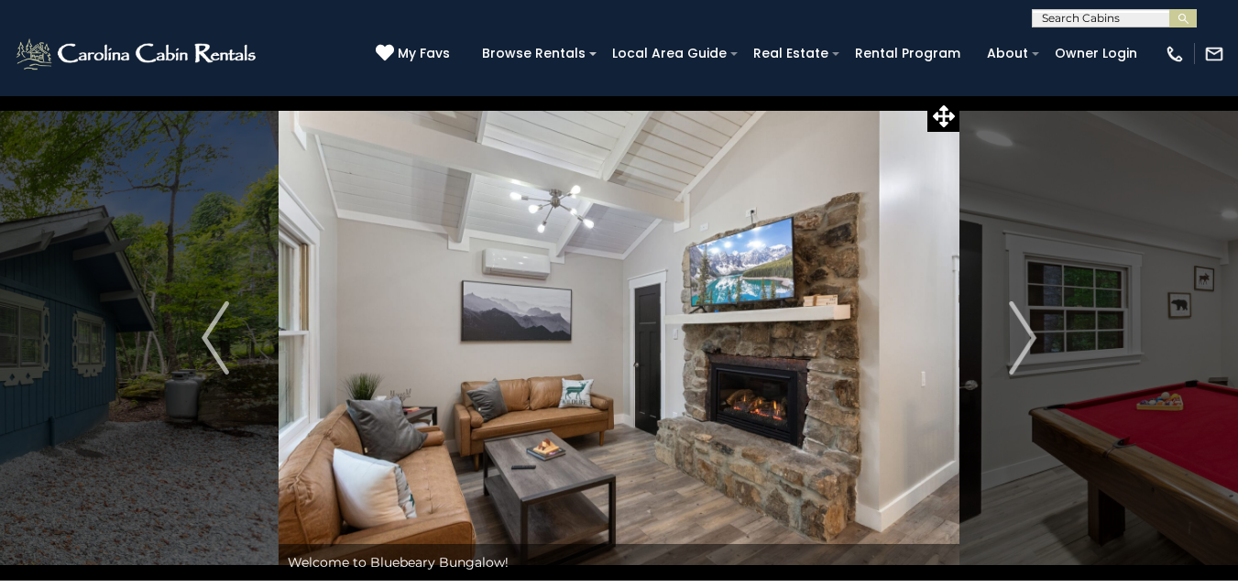
click at [1016, 339] on img "Next" at bounding box center [1022, 338] width 27 height 73
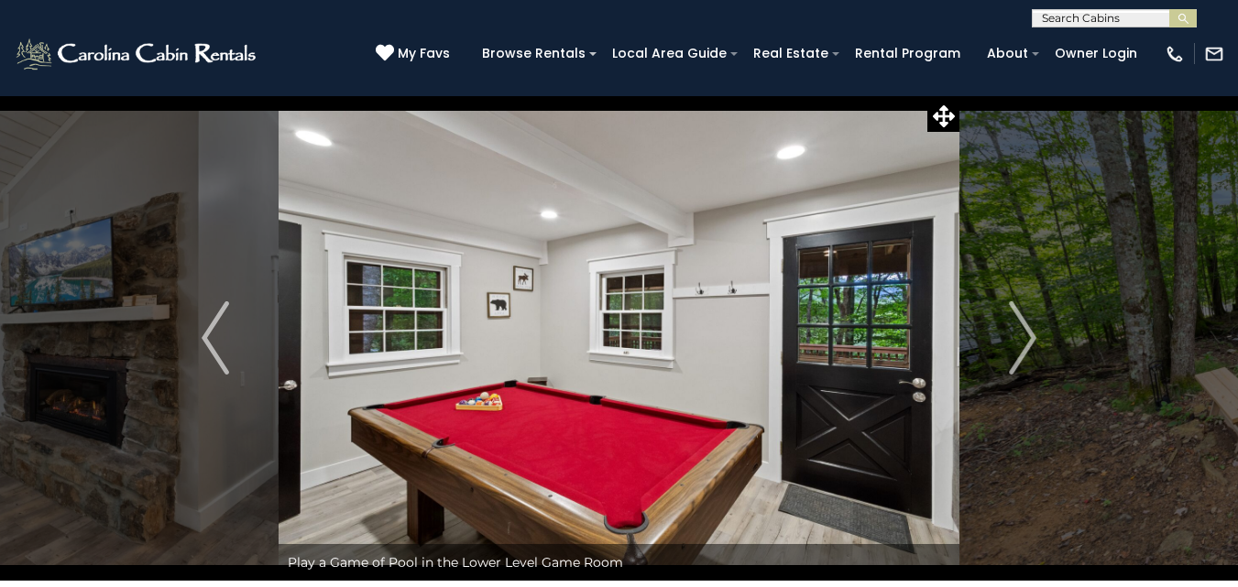
click at [1016, 339] on img "Next" at bounding box center [1022, 338] width 27 height 73
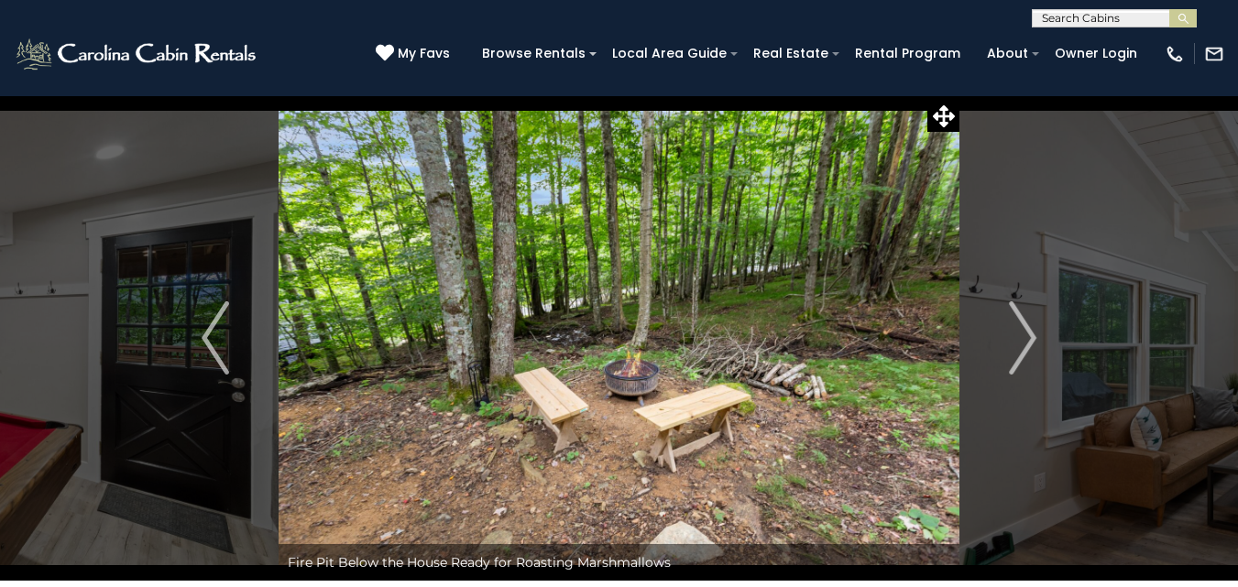
click at [1016, 339] on img "Next" at bounding box center [1022, 338] width 27 height 73
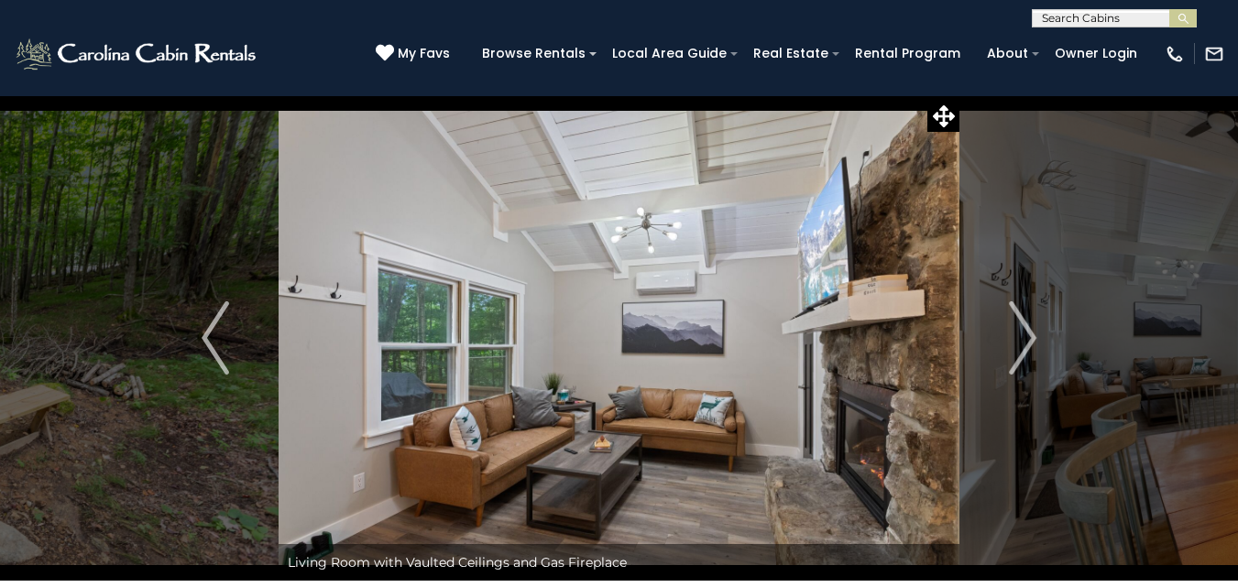
click at [1016, 339] on img "Next" at bounding box center [1022, 338] width 27 height 73
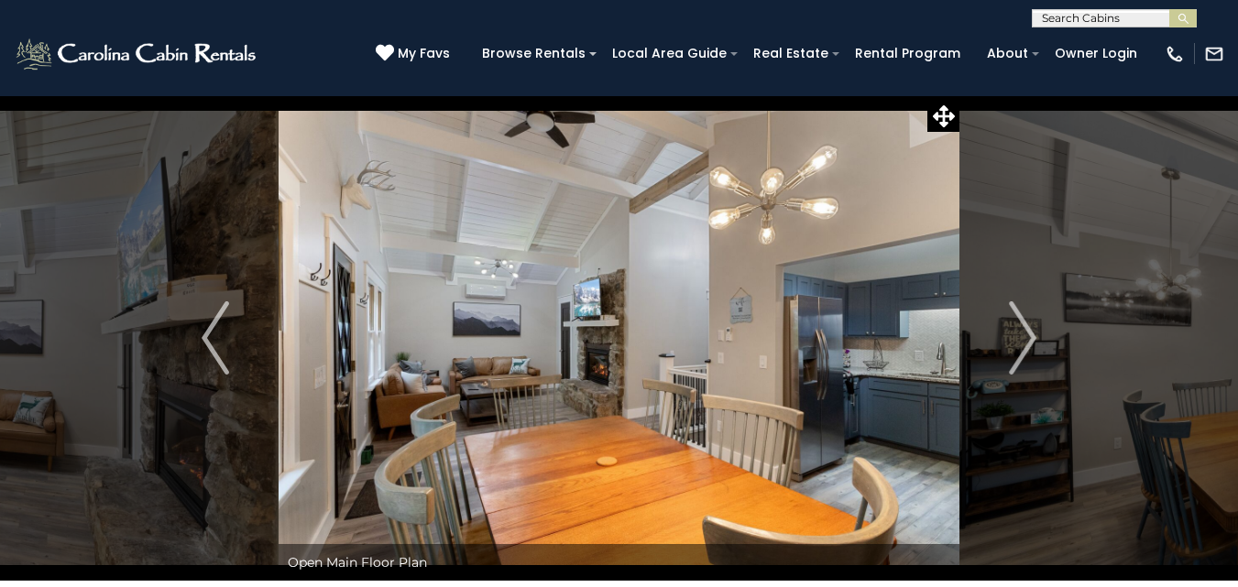
click at [1016, 339] on img "Next" at bounding box center [1022, 338] width 27 height 73
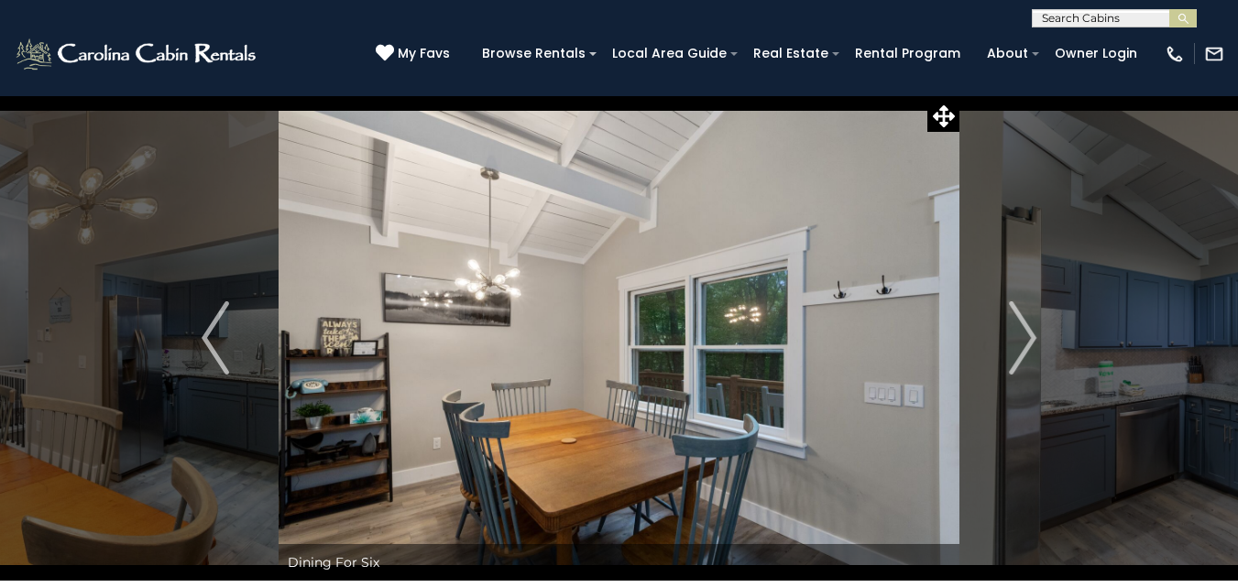
click at [1016, 339] on img "Next" at bounding box center [1022, 338] width 27 height 73
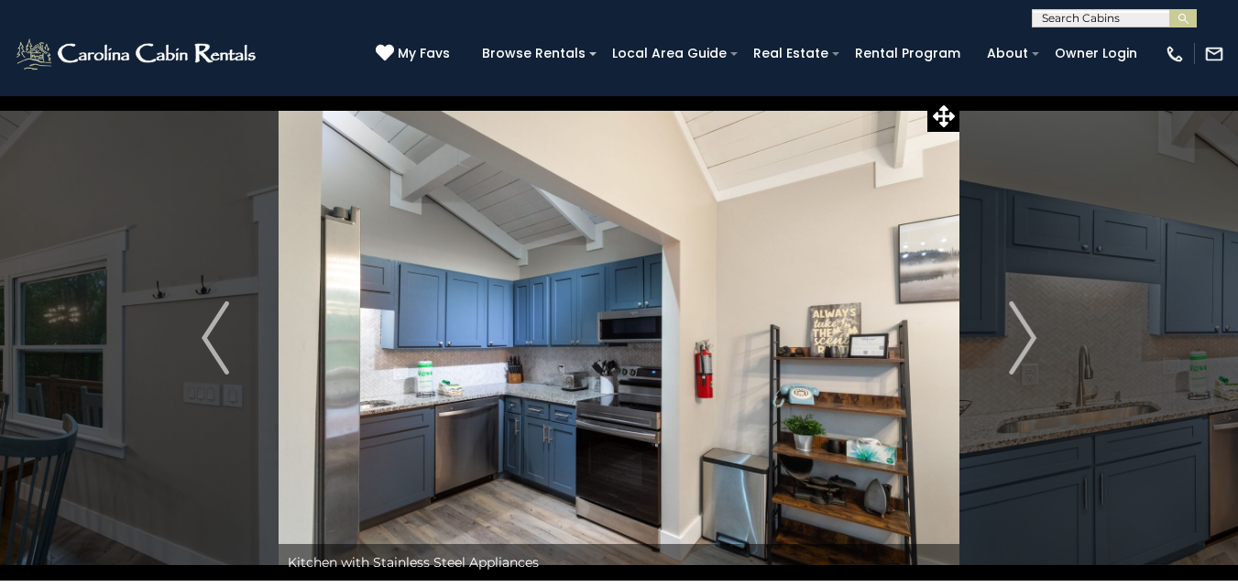
click at [1016, 339] on img "Next" at bounding box center [1022, 338] width 27 height 73
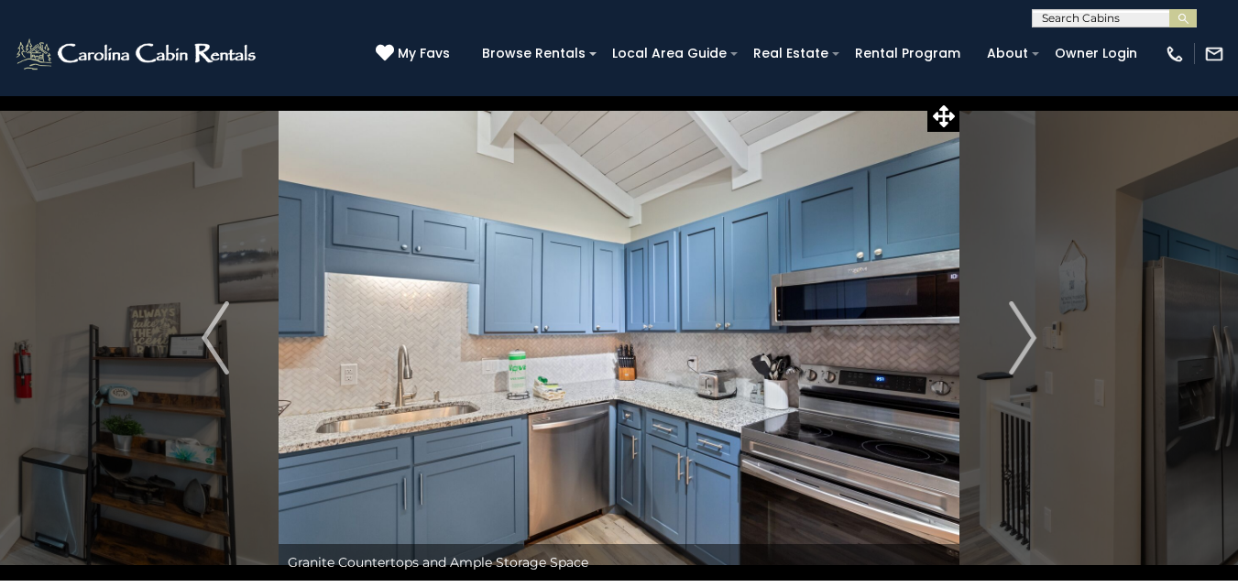
click at [1016, 339] on img "Next" at bounding box center [1022, 338] width 27 height 73
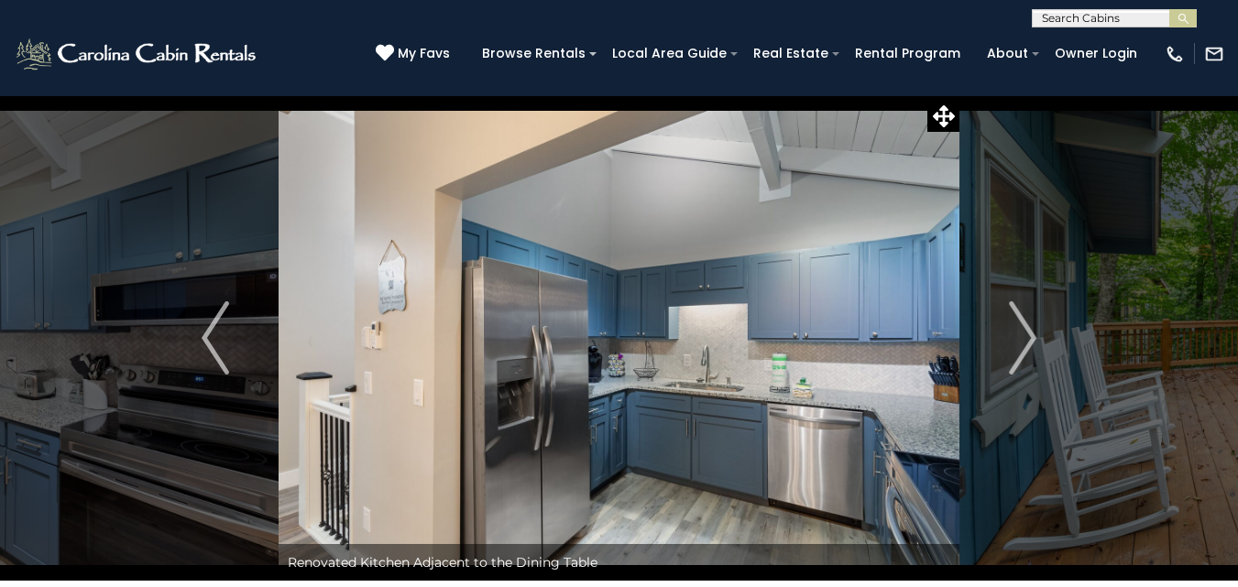
click at [1016, 339] on img "Next" at bounding box center [1022, 338] width 27 height 73
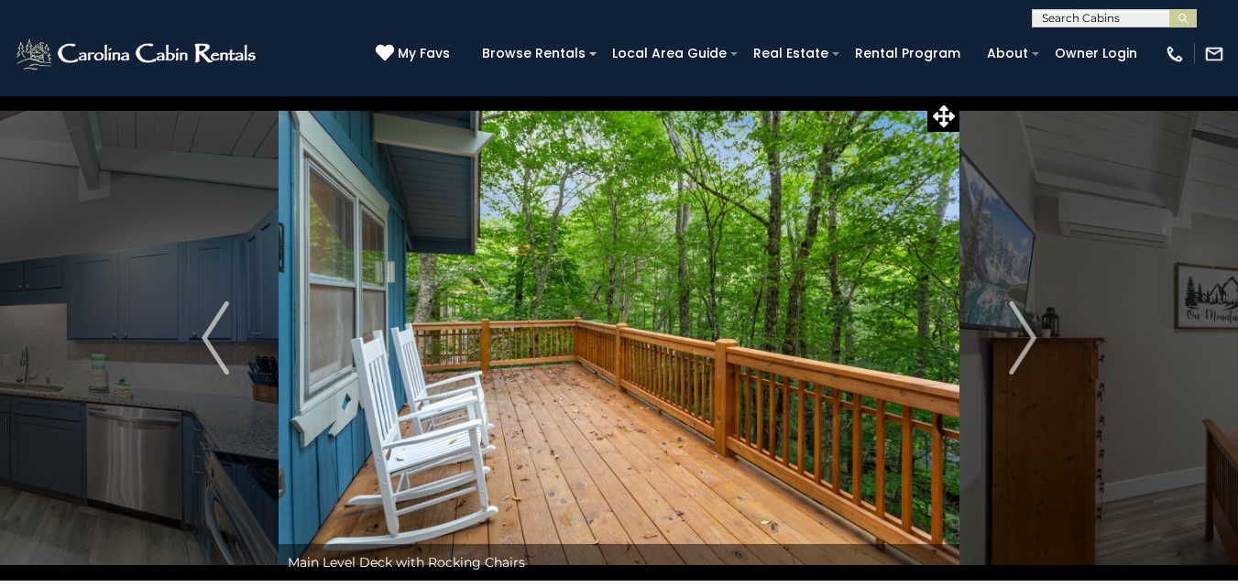
click at [1016, 339] on img "Next" at bounding box center [1022, 338] width 27 height 73
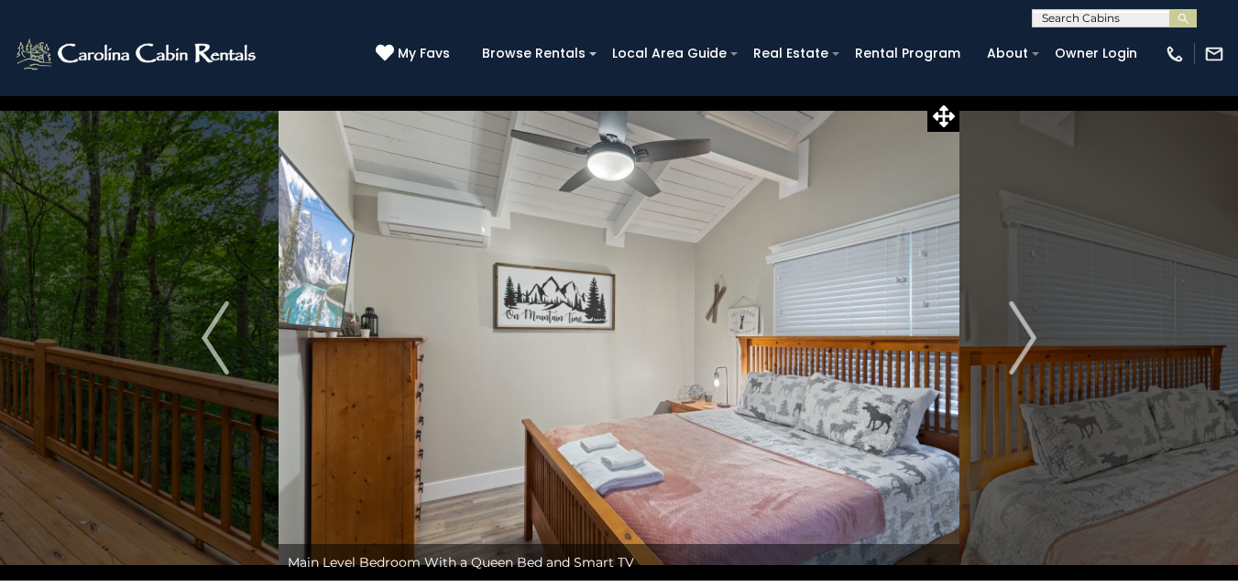
click at [1016, 339] on img "Next" at bounding box center [1022, 338] width 27 height 73
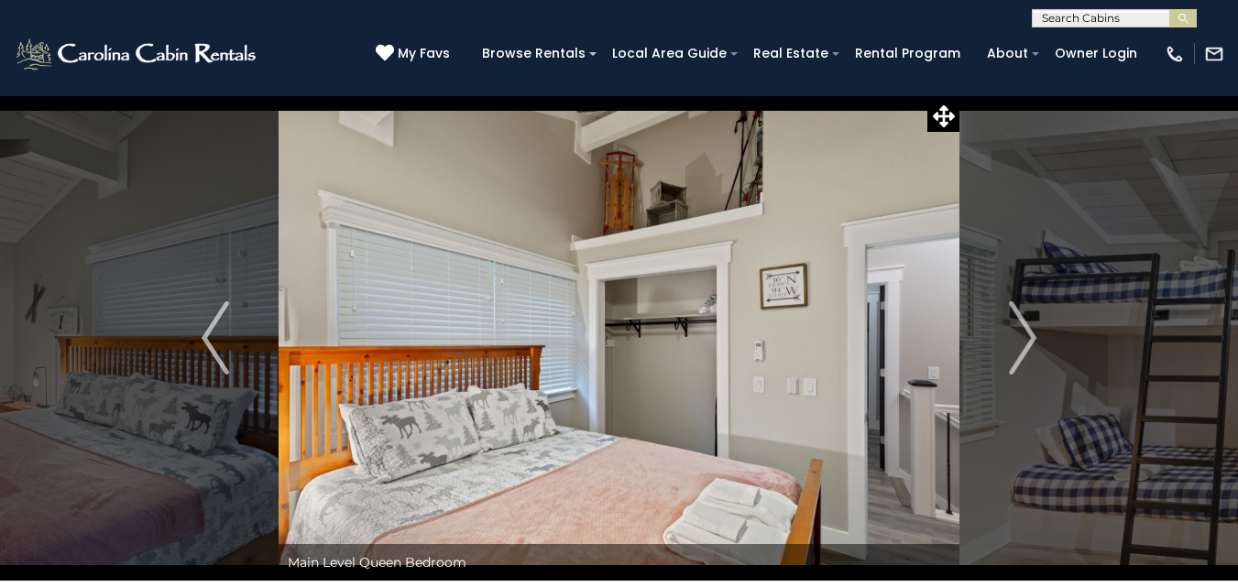
click at [1016, 339] on img "Next" at bounding box center [1022, 338] width 27 height 73
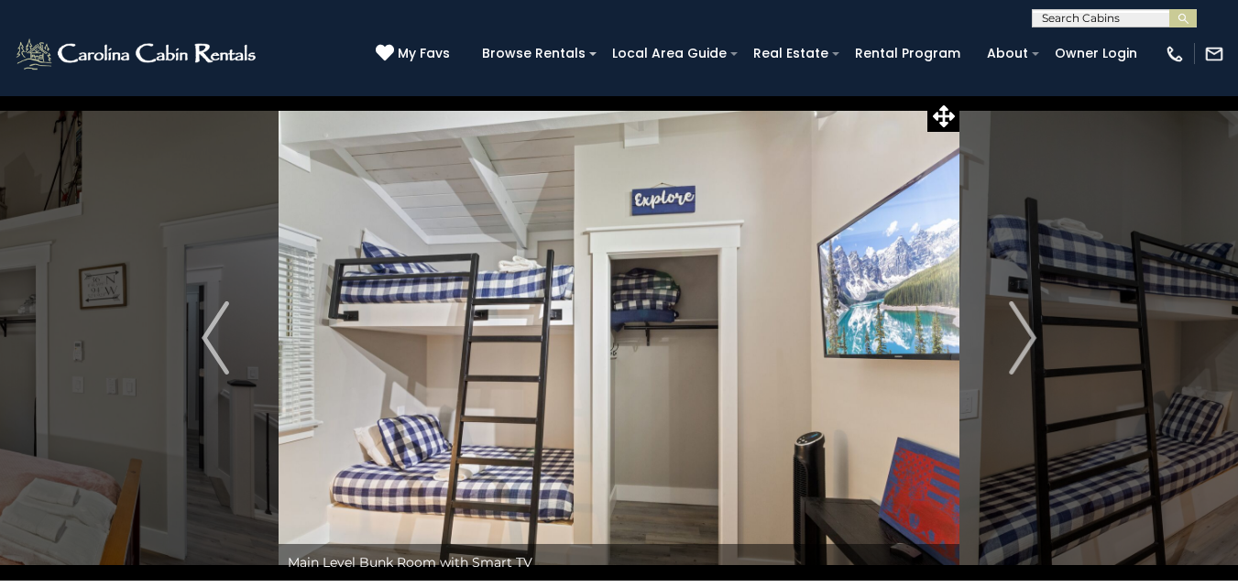
click at [1016, 339] on img "Next" at bounding box center [1022, 338] width 27 height 73
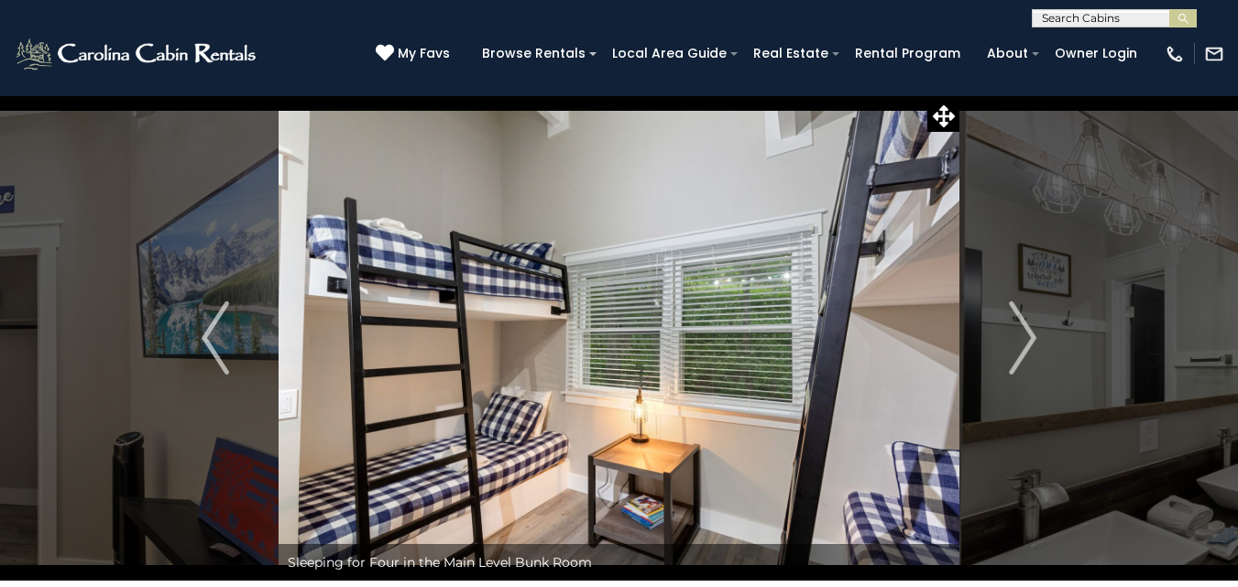
click at [1016, 339] on img "Next" at bounding box center [1022, 338] width 27 height 73
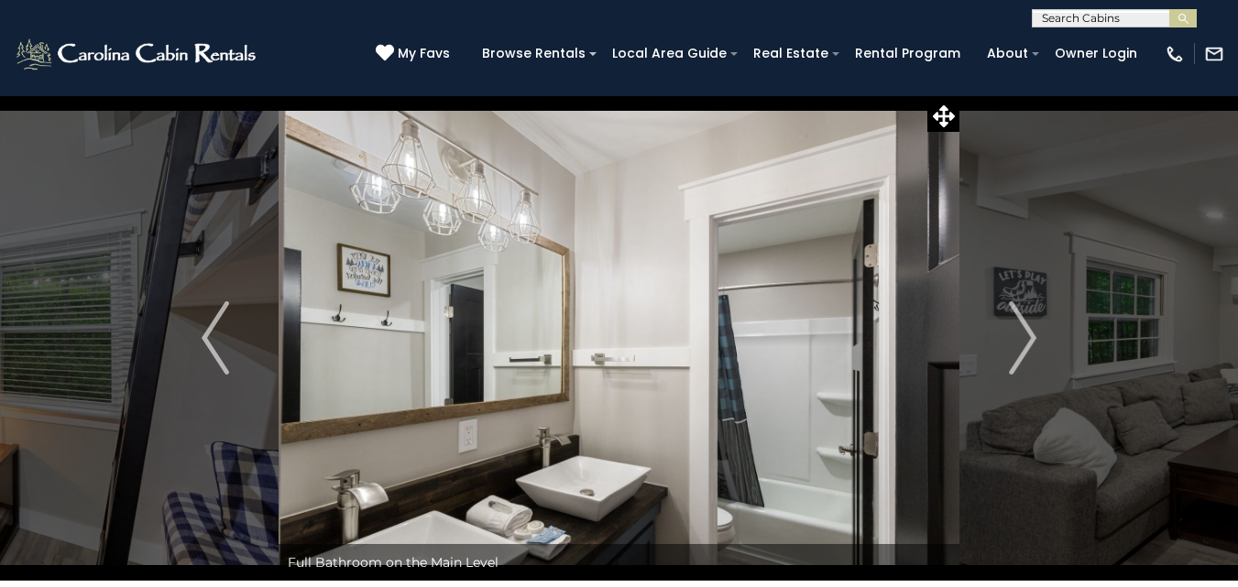
click at [1016, 339] on img "Next" at bounding box center [1022, 338] width 27 height 73
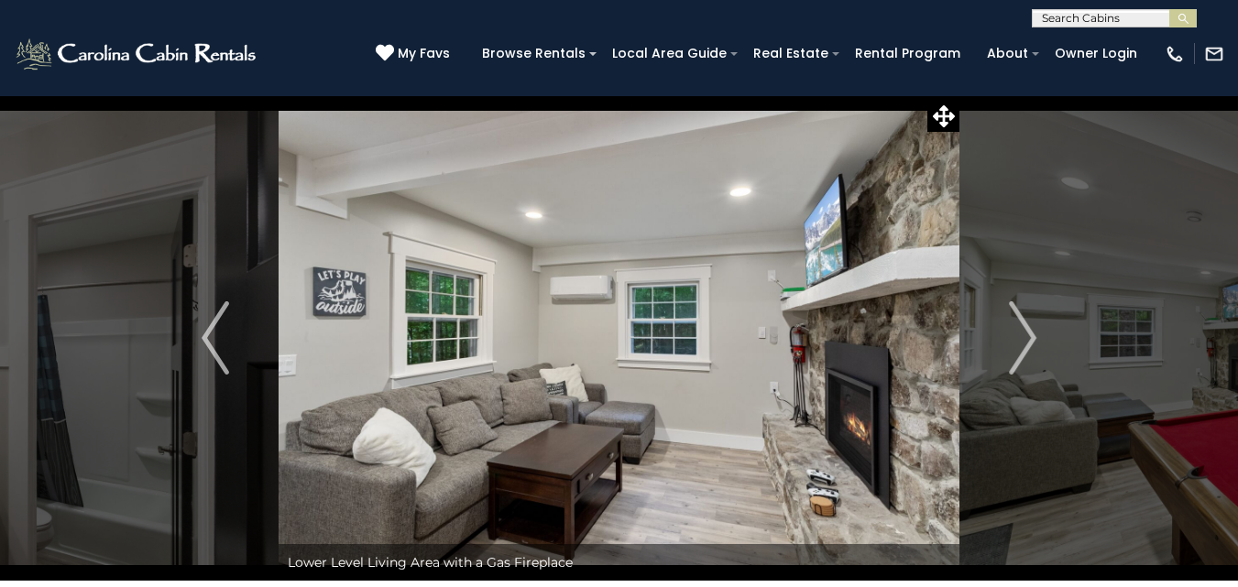
click at [1016, 339] on img "Next" at bounding box center [1022, 338] width 27 height 73
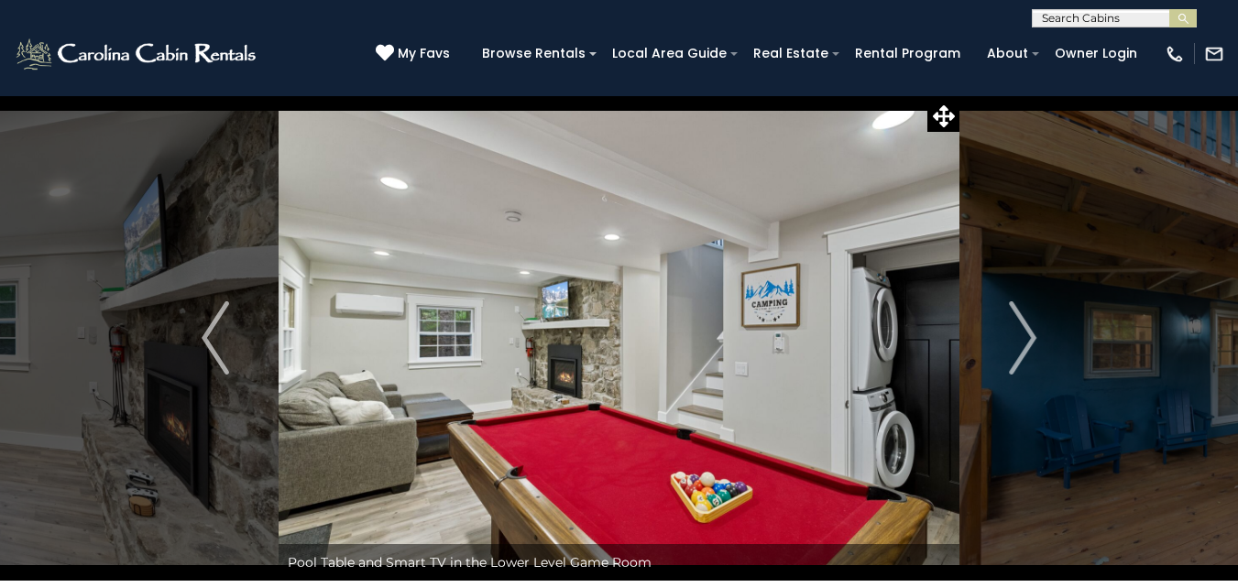
click at [1016, 339] on img "Next" at bounding box center [1022, 338] width 27 height 73
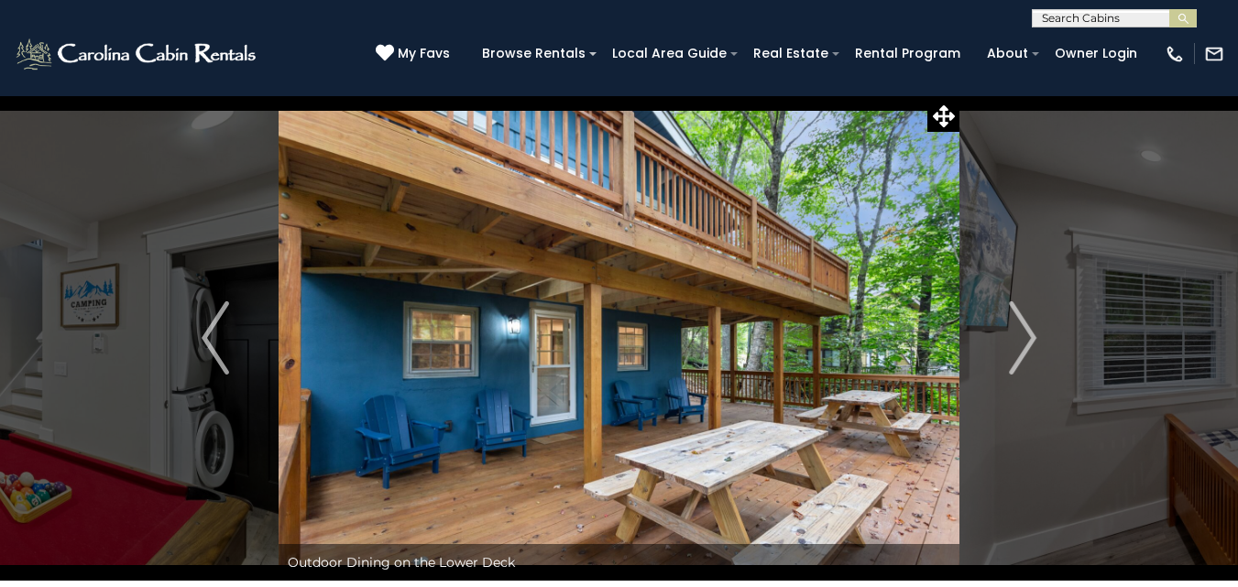
click at [1016, 339] on img "Next" at bounding box center [1022, 338] width 27 height 73
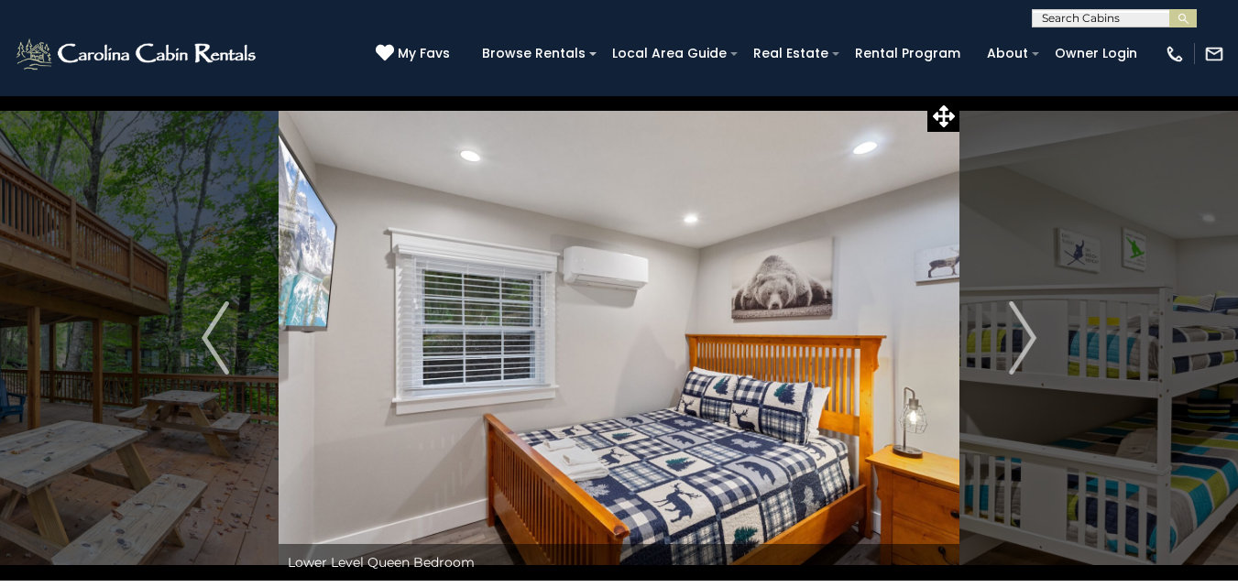
click at [1016, 339] on img "Next" at bounding box center [1022, 338] width 27 height 73
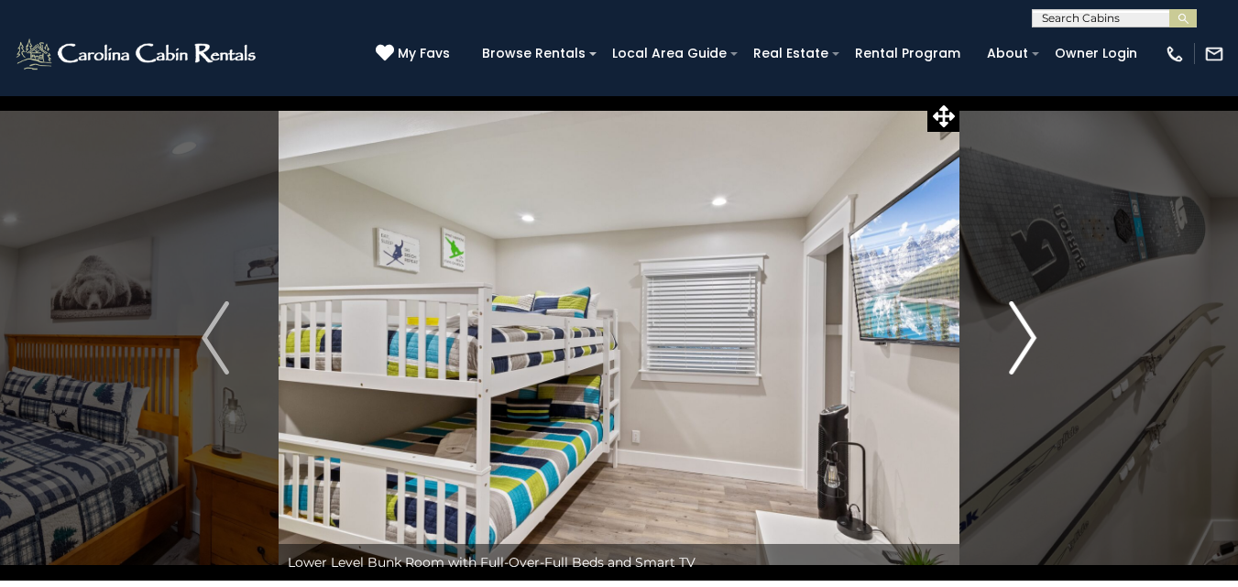
click at [1018, 330] on img "Next" at bounding box center [1022, 338] width 27 height 73
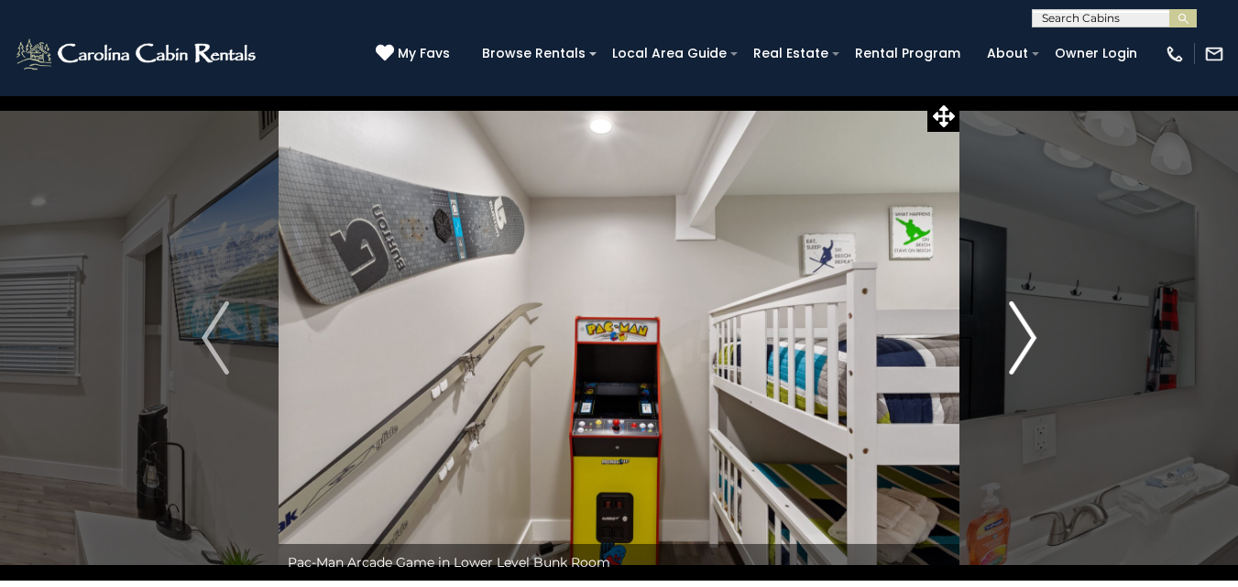
click at [1018, 330] on img "Next" at bounding box center [1022, 338] width 27 height 73
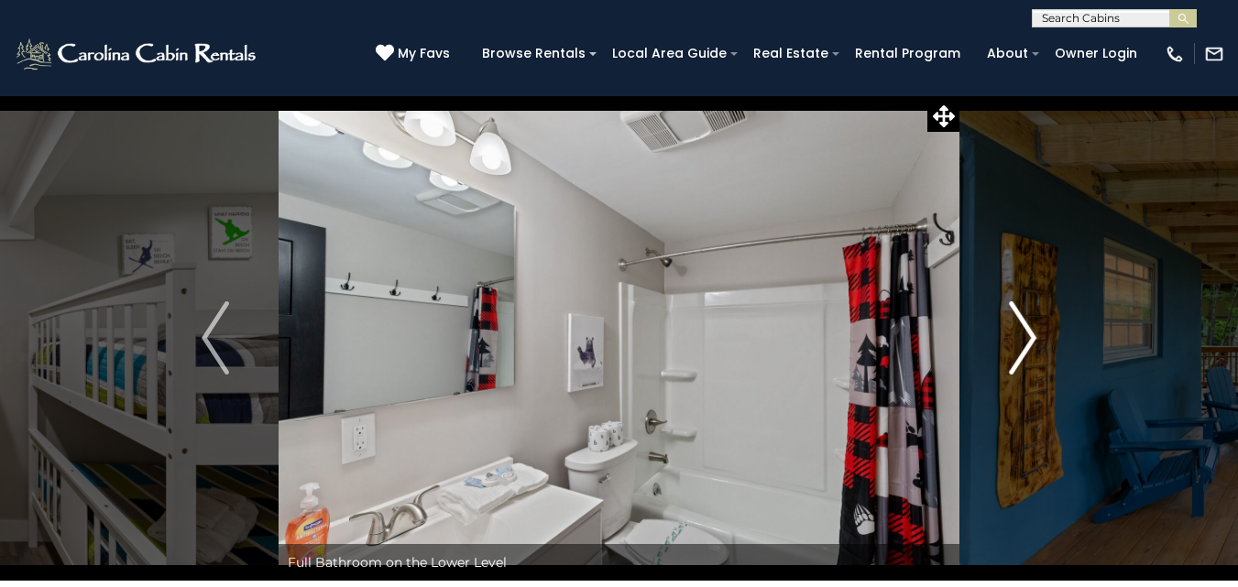
click at [1018, 330] on img "Next" at bounding box center [1022, 338] width 27 height 73
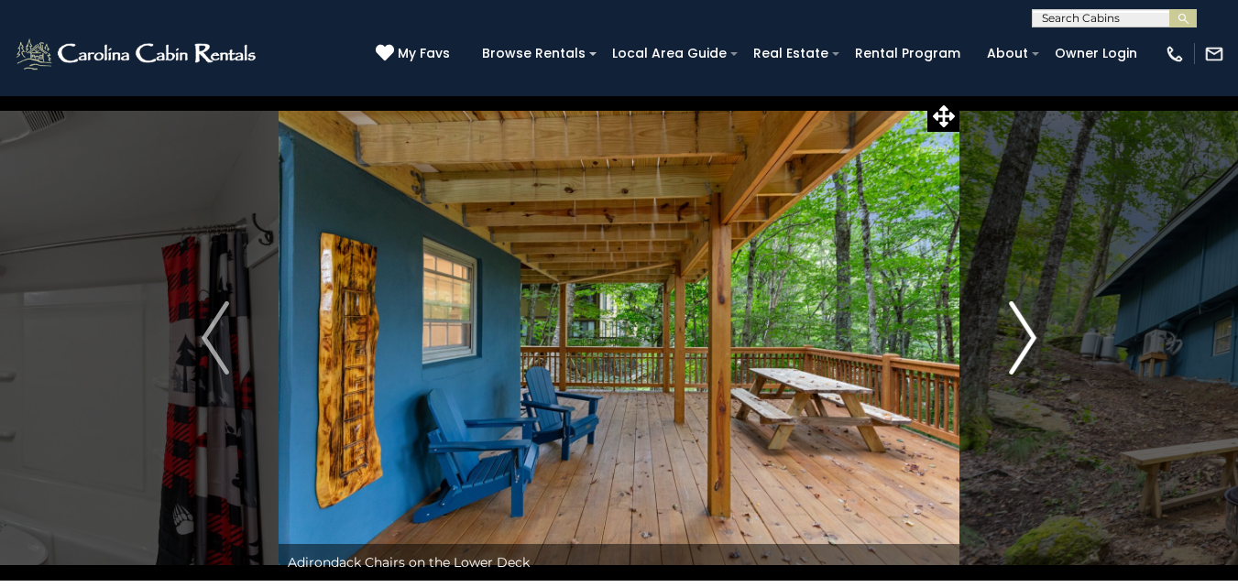
click at [1018, 330] on img "Next" at bounding box center [1022, 338] width 27 height 73
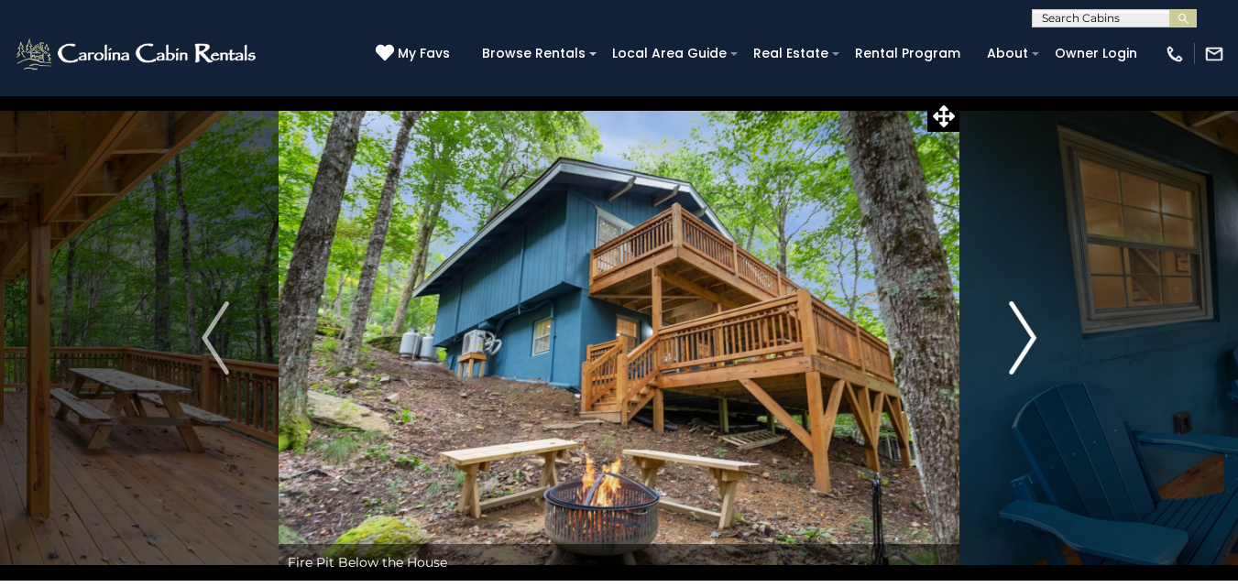
click at [1018, 330] on img "Next" at bounding box center [1022, 338] width 27 height 73
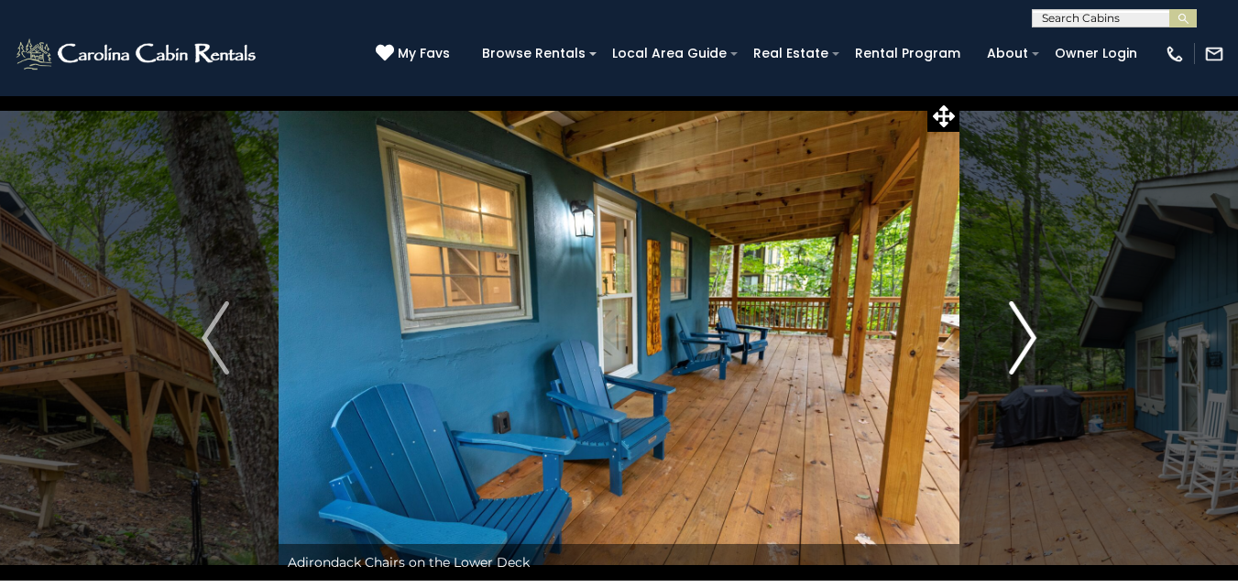
click at [1018, 330] on img "Next" at bounding box center [1022, 338] width 27 height 73
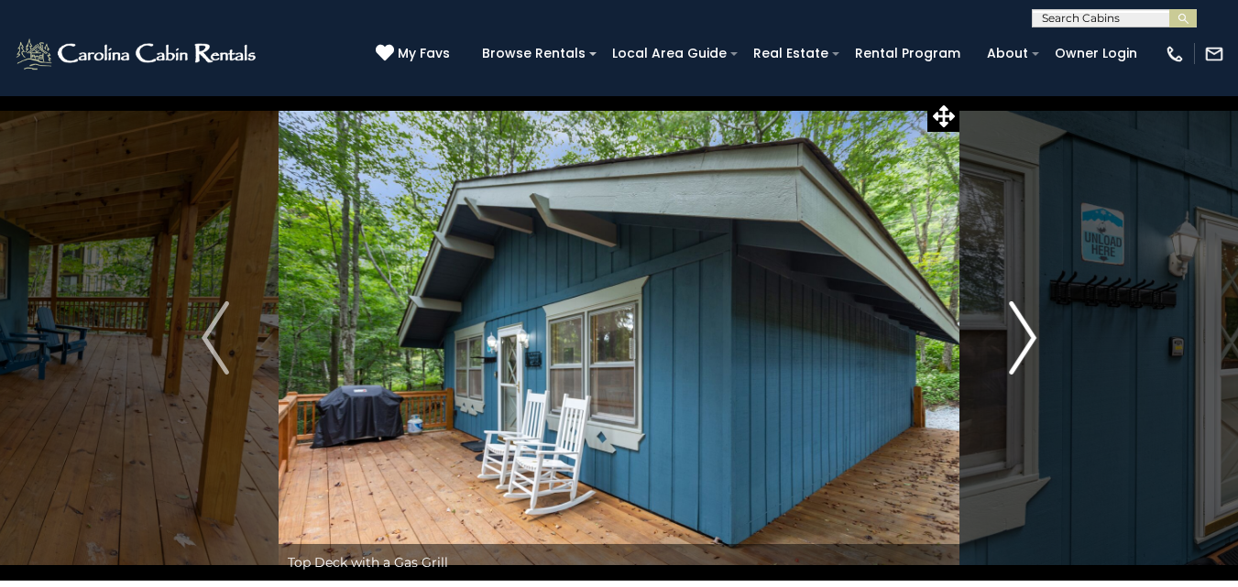
click at [1018, 330] on img "Next" at bounding box center [1022, 338] width 27 height 73
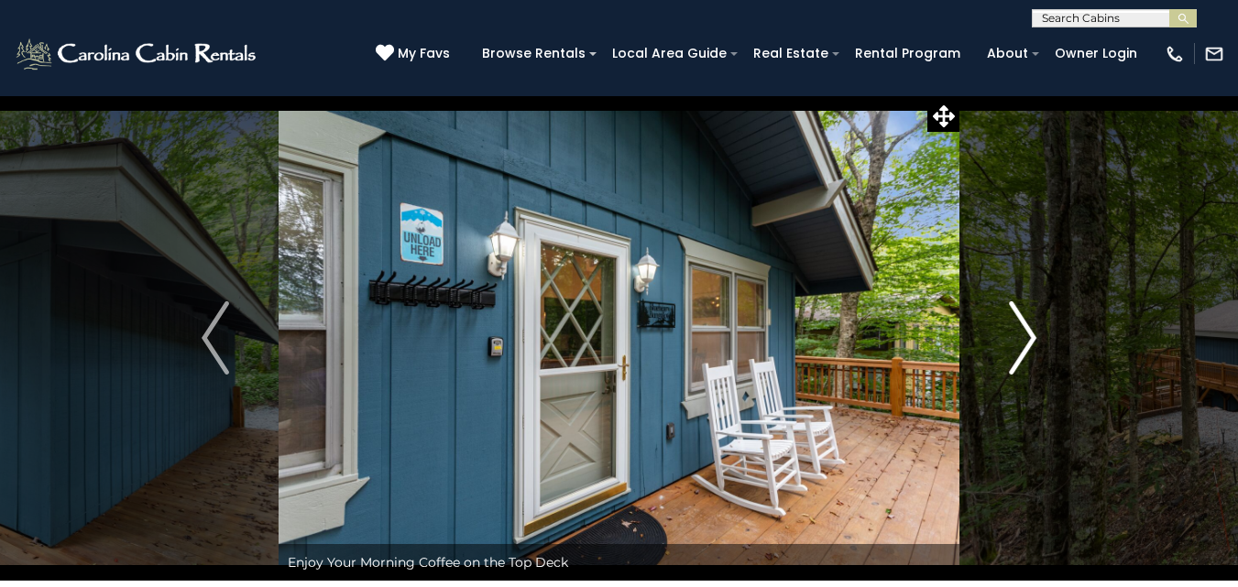
click at [1018, 330] on img "Next" at bounding box center [1022, 338] width 27 height 73
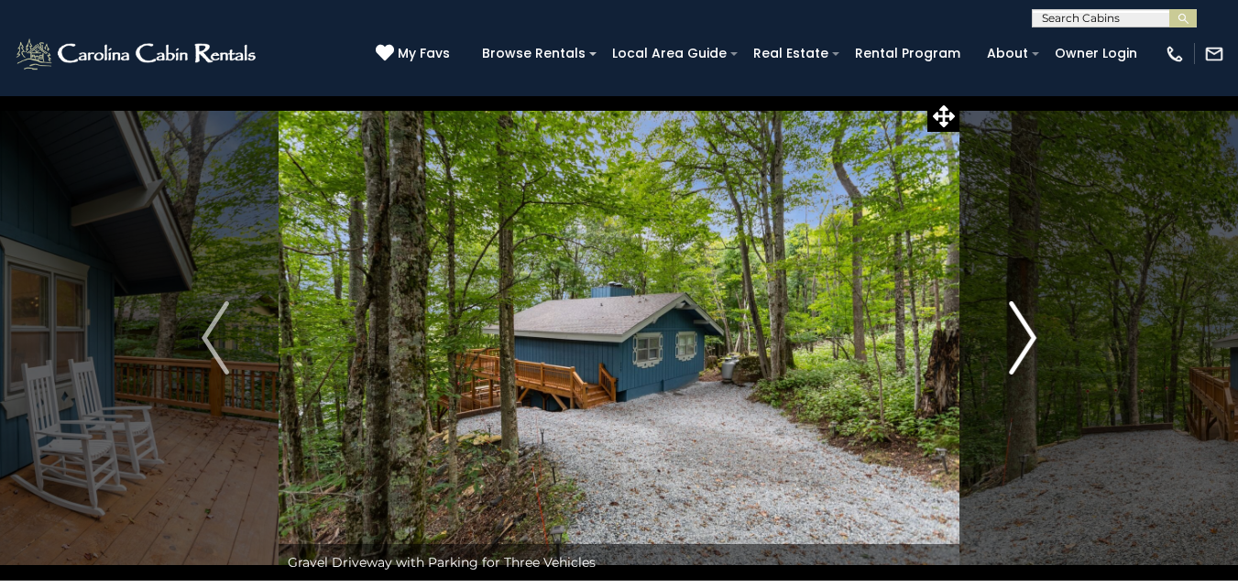
click at [1018, 330] on img "Next" at bounding box center [1022, 338] width 27 height 73
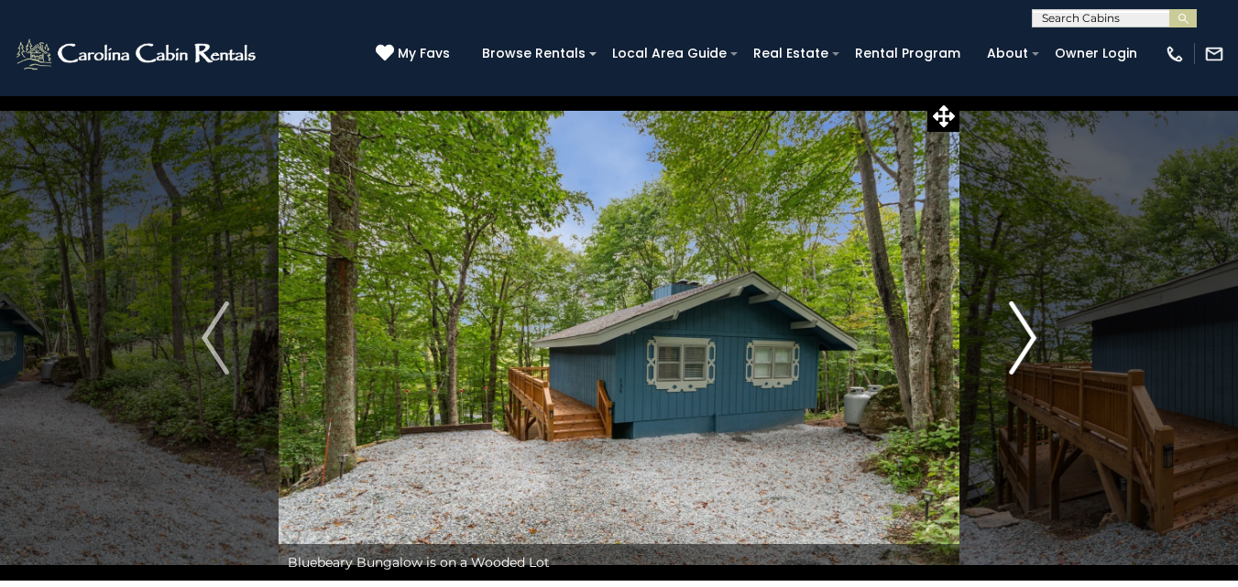
click at [1018, 330] on img "Next" at bounding box center [1022, 338] width 27 height 73
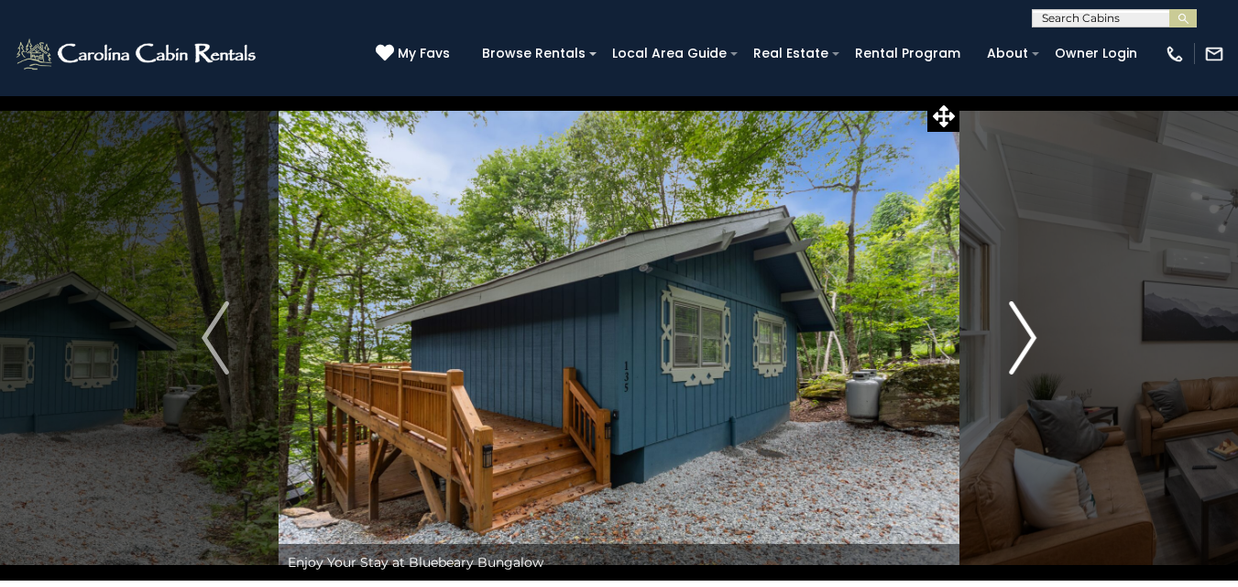
click at [1018, 330] on img "Next" at bounding box center [1022, 338] width 27 height 73
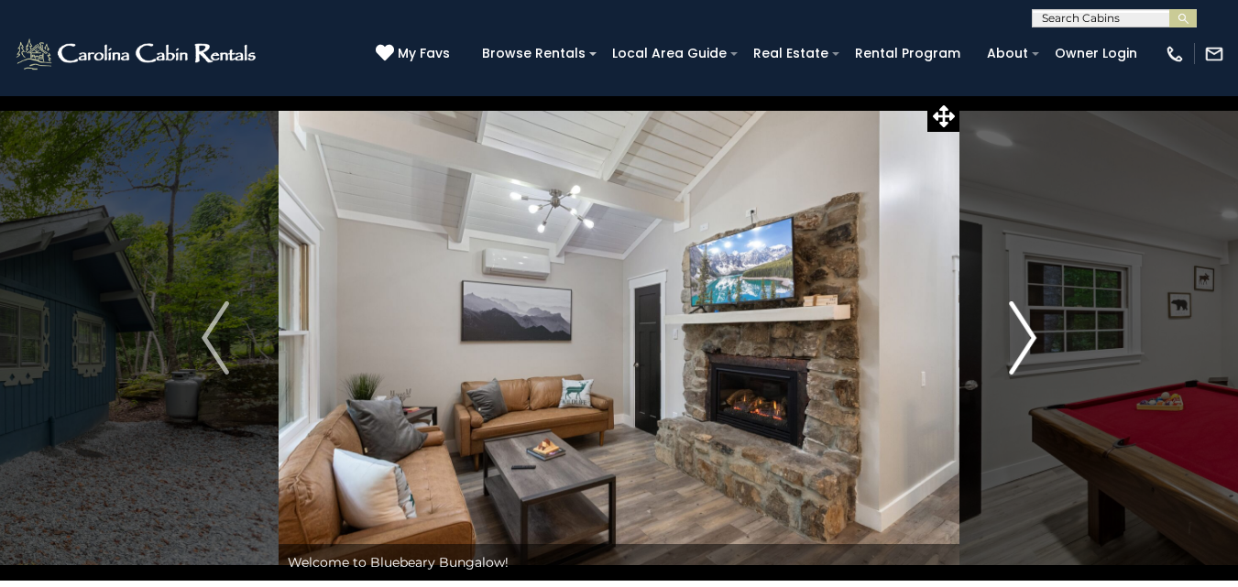
click at [1018, 330] on img "Next" at bounding box center [1022, 338] width 27 height 73
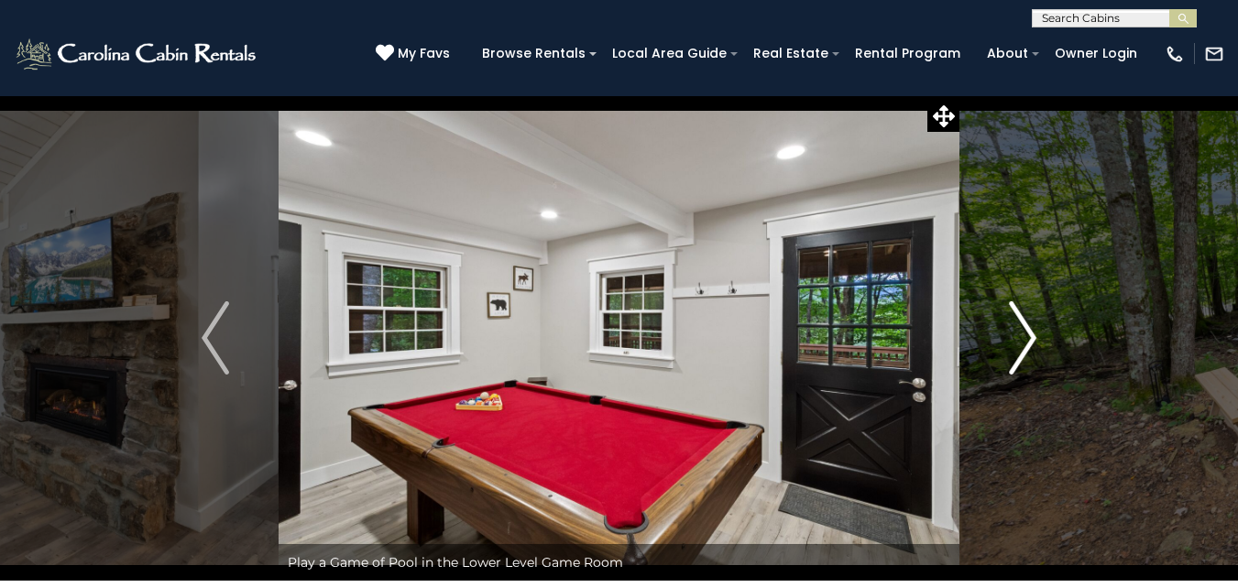
click at [1018, 330] on img "Next" at bounding box center [1022, 338] width 27 height 73
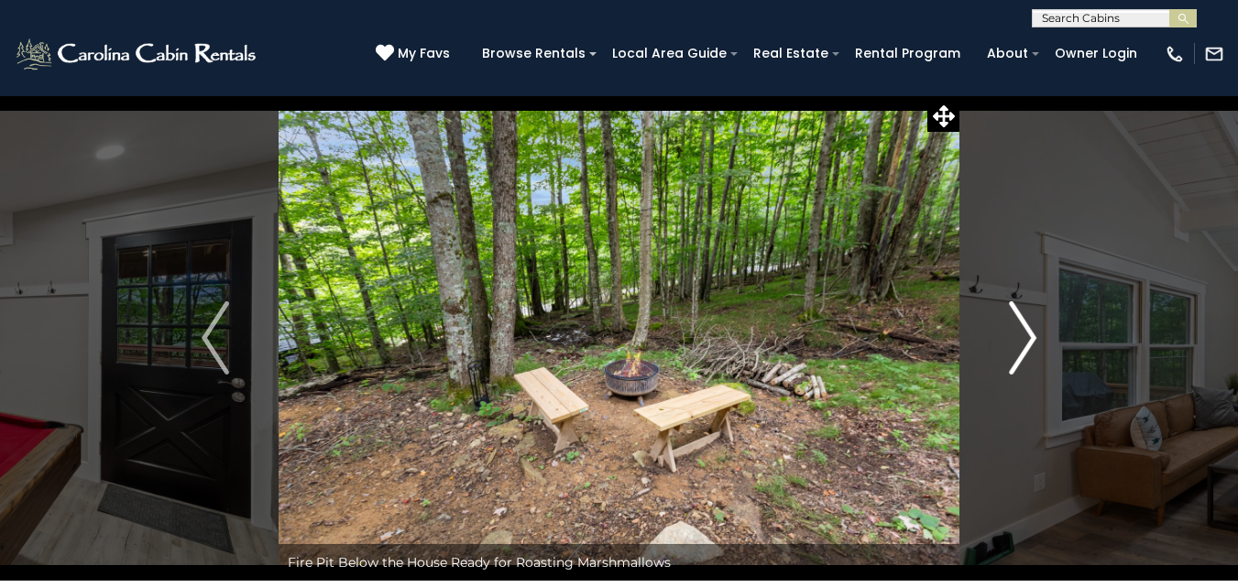
click at [1018, 330] on img "Next" at bounding box center [1022, 338] width 27 height 73
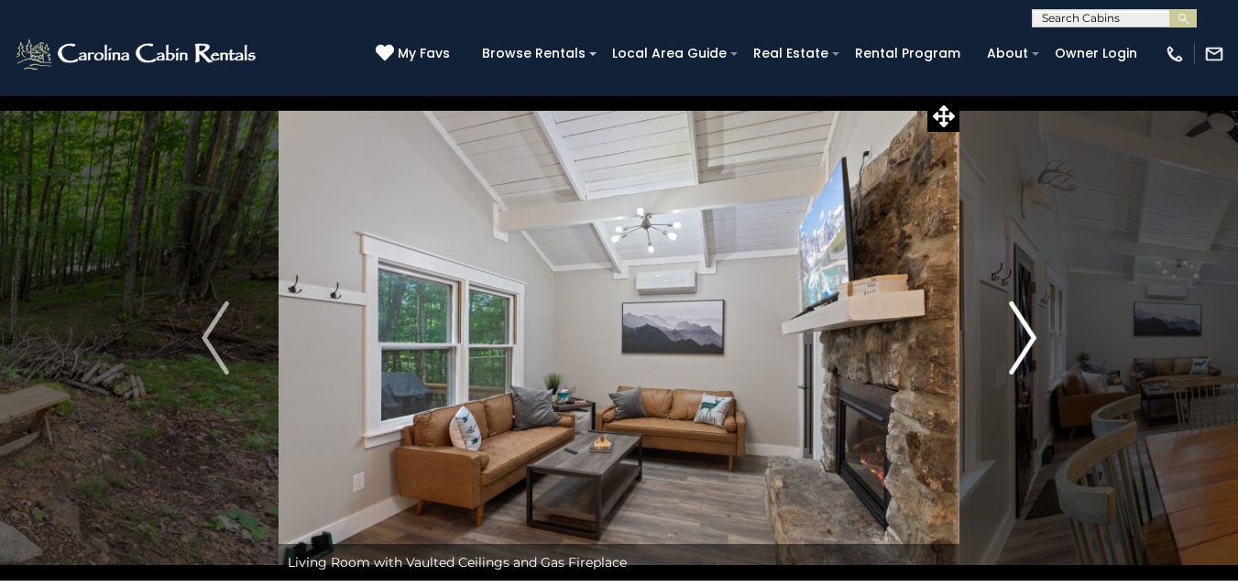
click at [1018, 330] on img "Next" at bounding box center [1022, 338] width 27 height 73
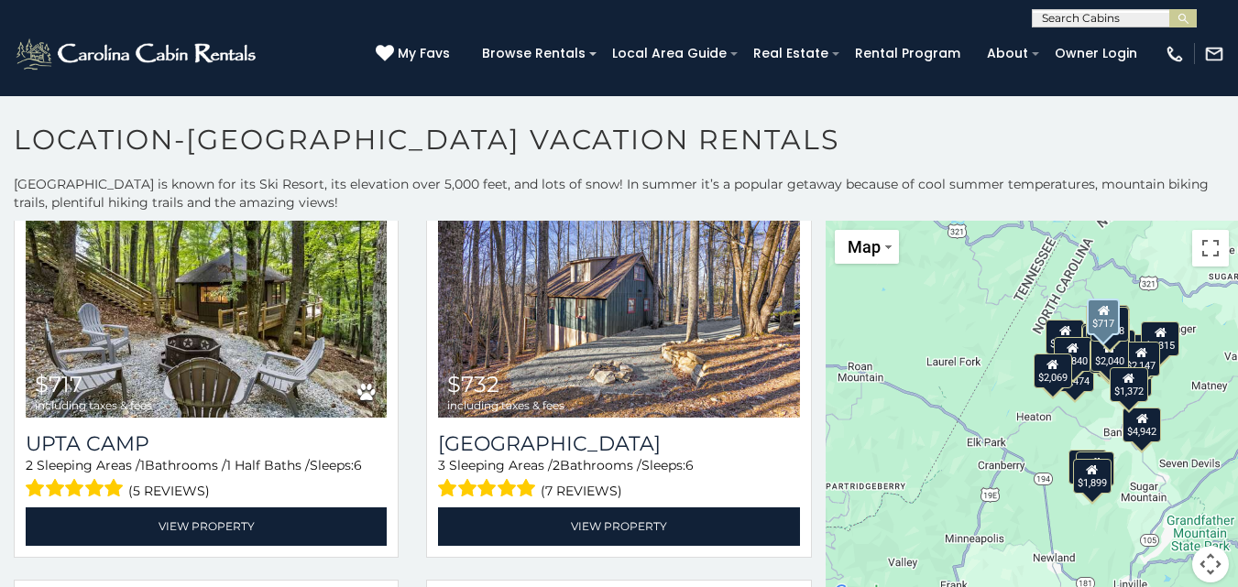
scroll to position [5407, 0]
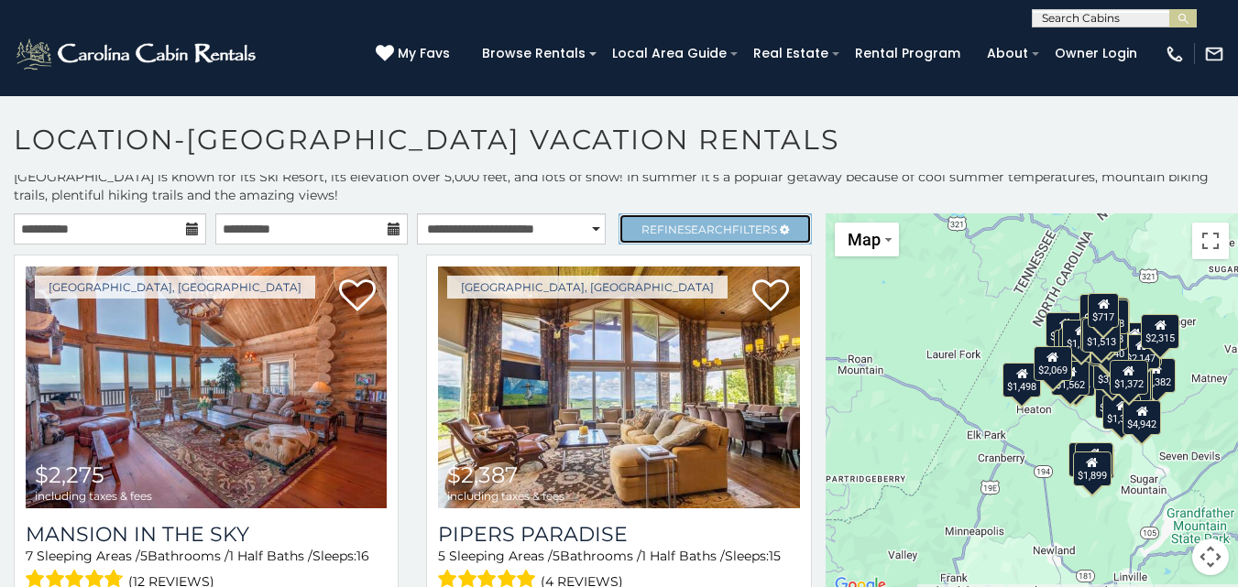
click at [667, 231] on span "Refine Search Filters" at bounding box center [710, 230] width 136 height 14
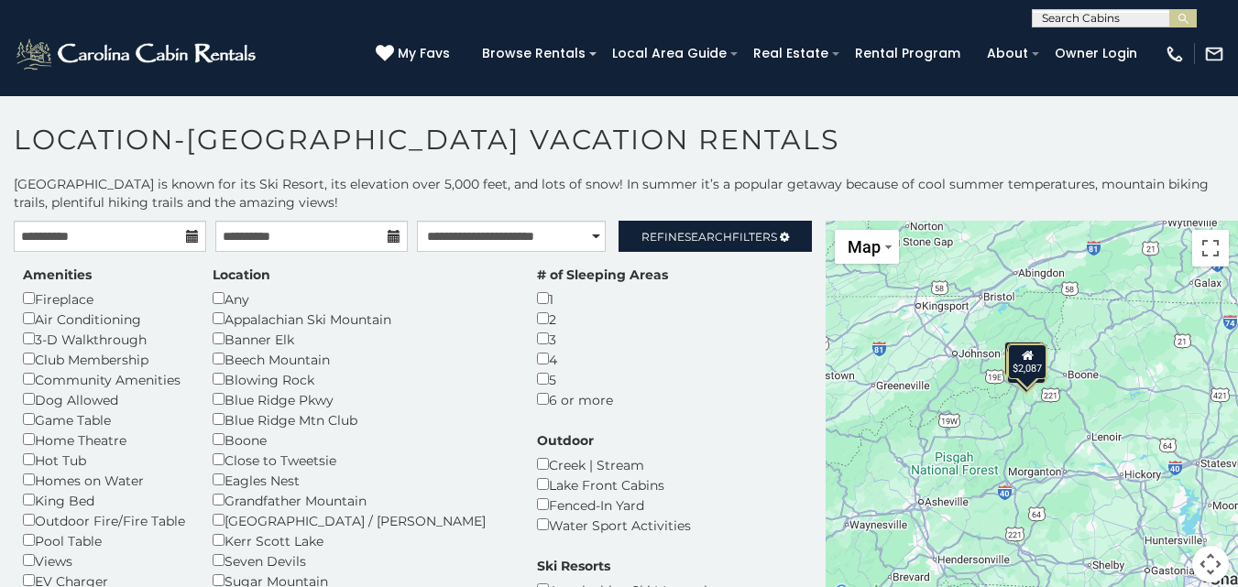
click at [1198, 571] on button "Map camera controls" at bounding box center [1210, 564] width 37 height 37
click at [1156, 474] on button "Zoom in" at bounding box center [1164, 473] width 37 height 37
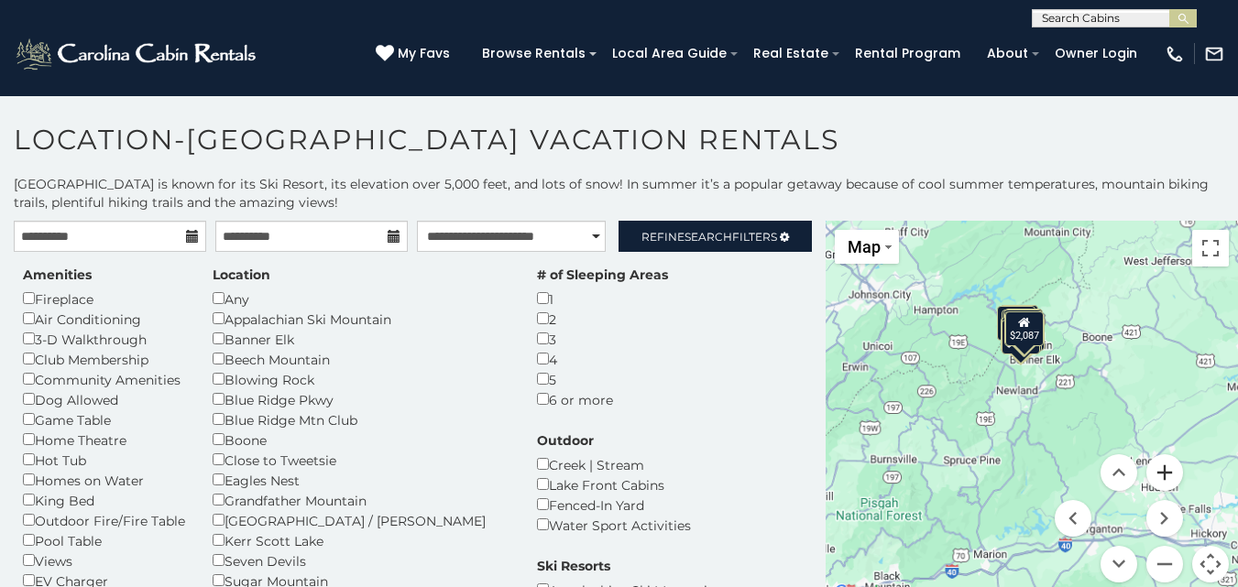
click at [1156, 474] on button "Zoom in" at bounding box center [1164, 473] width 37 height 37
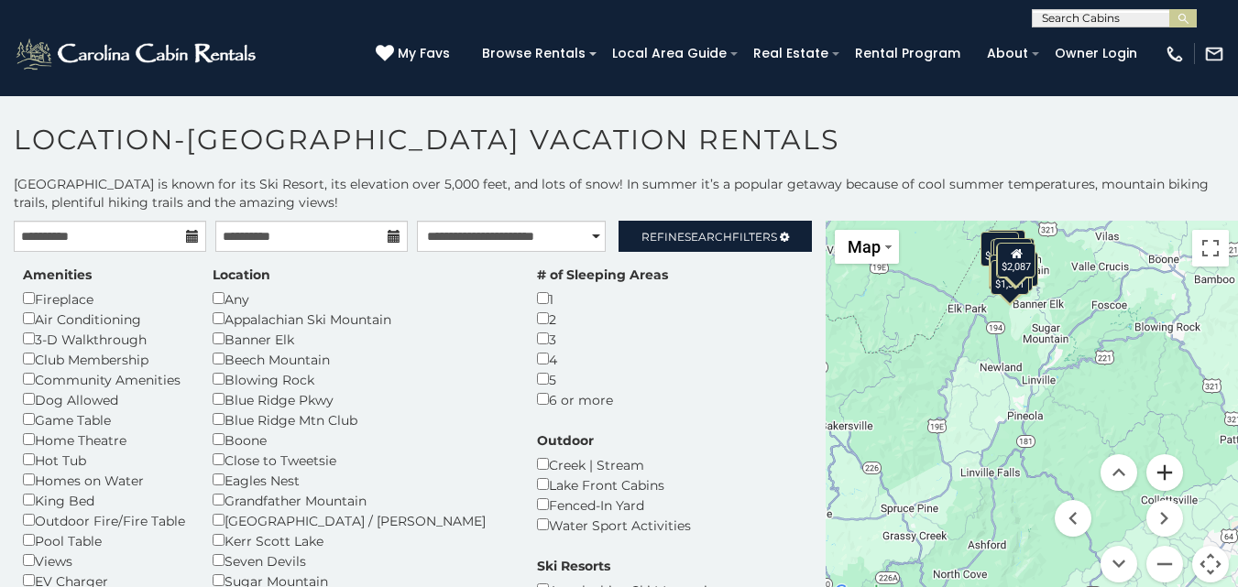
click at [1156, 474] on button "Zoom in" at bounding box center [1164, 473] width 37 height 37
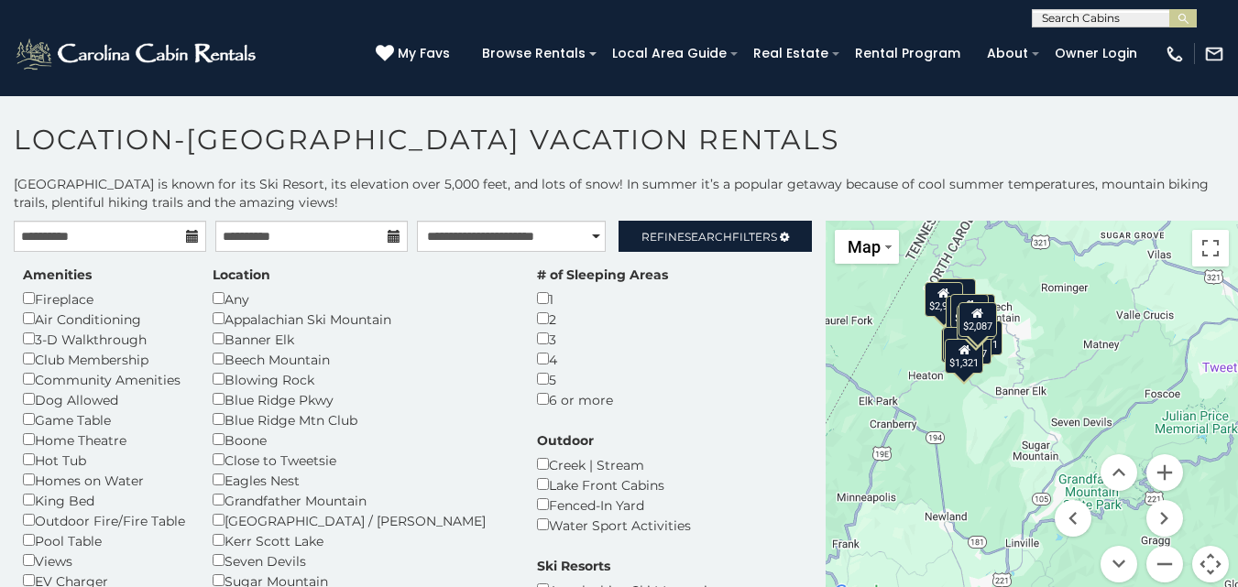
drag, startPoint x: 1040, startPoint y: 321, endPoint x: 1012, endPoint y: 534, distance: 215.4
click at [1013, 534] on div "$4,412 $2,744 $3,474 $2,924 $2,124 $1,771 $1,635 $1,847 $1,840 $2,111 $1,917 $1…" at bounding box center [1032, 413] width 412 height 384
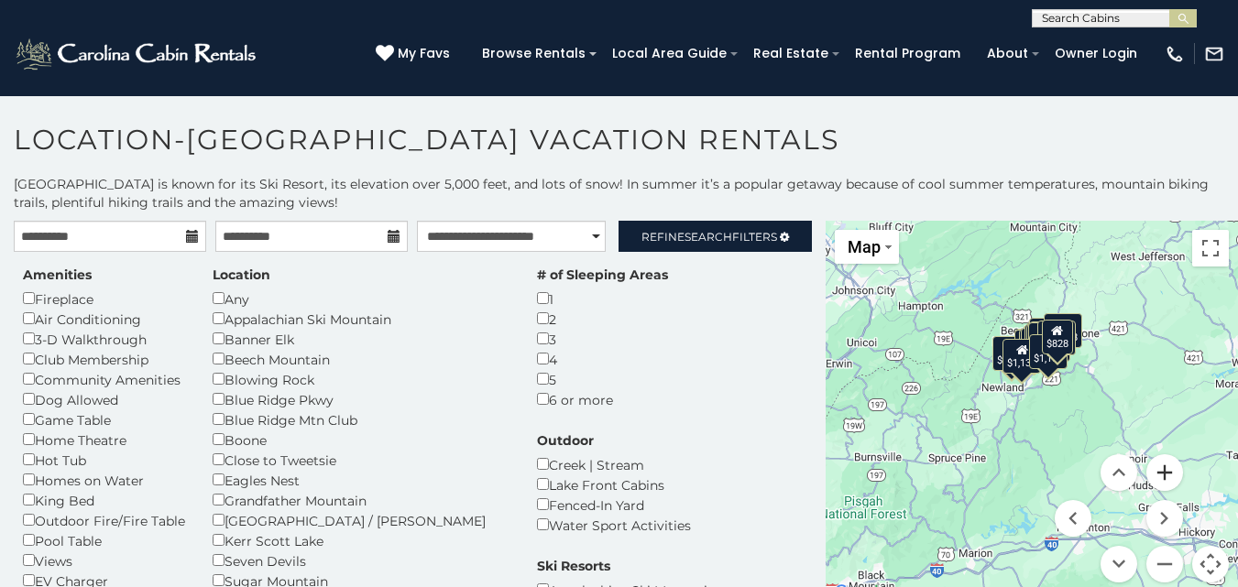
click at [1159, 472] on button "Zoom in" at bounding box center [1164, 473] width 37 height 37
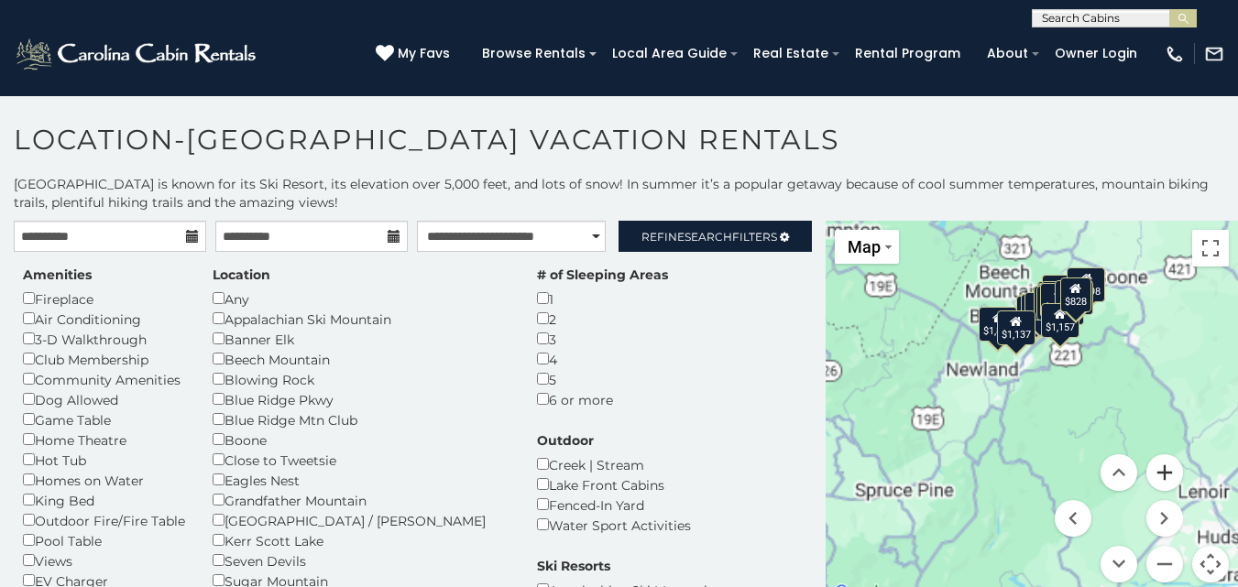
click at [1159, 472] on button "Zoom in" at bounding box center [1164, 473] width 37 height 37
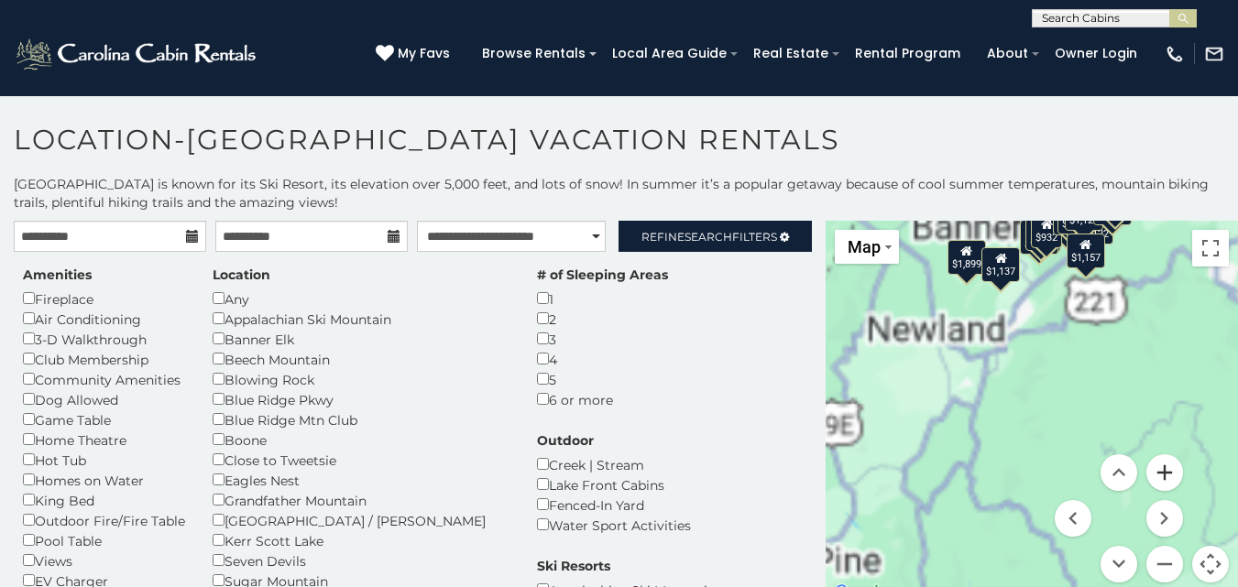
click at [1159, 472] on button "Zoom in" at bounding box center [1164, 473] width 37 height 37
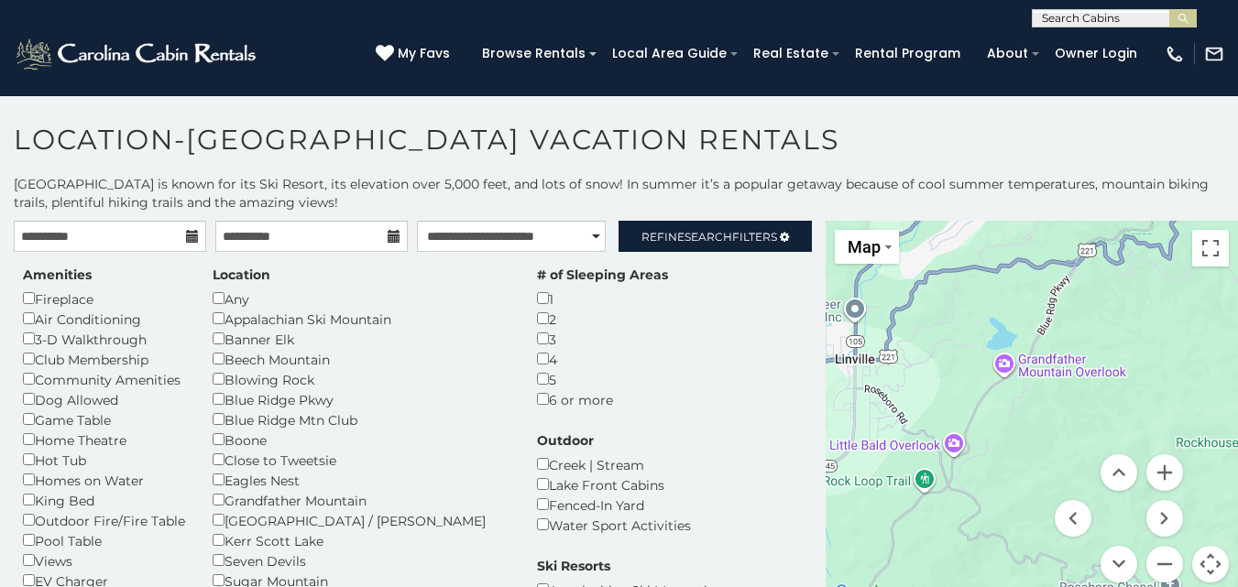
drag, startPoint x: 1009, startPoint y: 312, endPoint x: 996, endPoint y: 571, distance: 259.7
click at [996, 571] on div "$1,809 $2,406 $1,713 $1,899 $2,396 $1,297 $1,592 $1,162 $1,831 $1,627 $1,459 $1…" at bounding box center [1032, 413] width 412 height 384
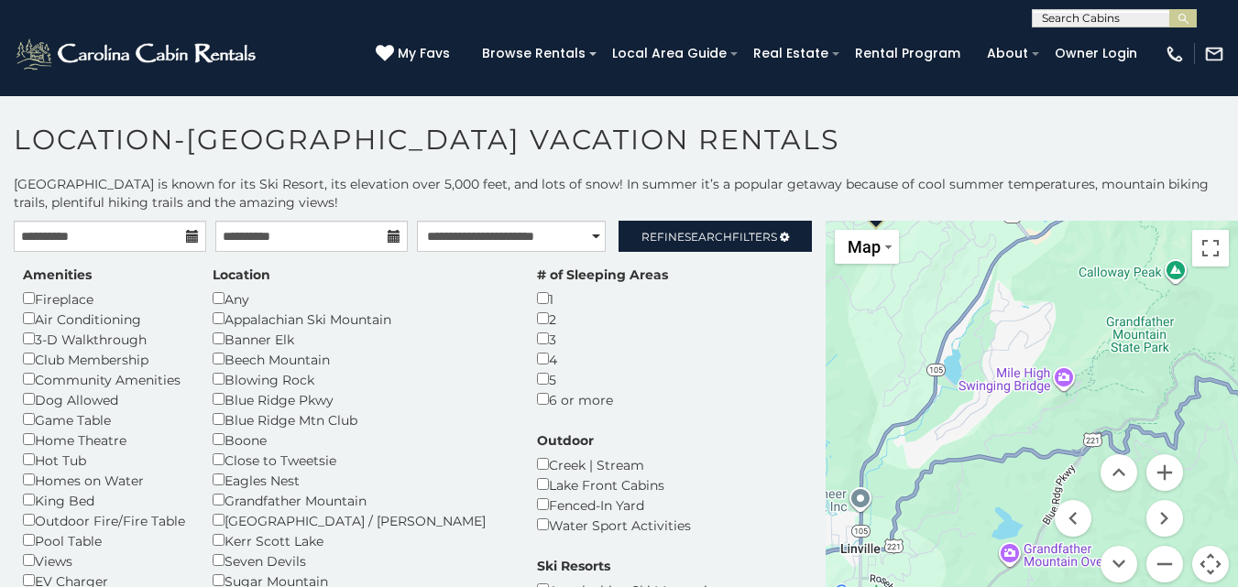
drag, startPoint x: 969, startPoint y: 399, endPoint x: 974, endPoint y: 589, distance: 190.7
click at [974, 587] on html "**********" at bounding box center [619, 299] width 1238 height 598
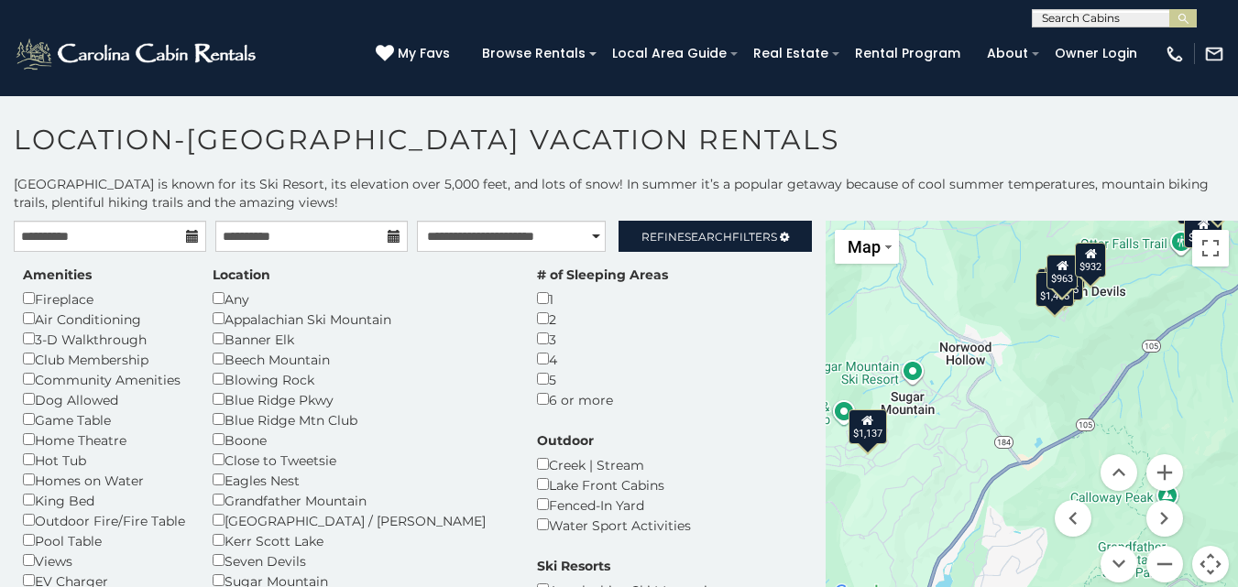
drag, startPoint x: 993, startPoint y: 379, endPoint x: 984, endPoint y: 604, distance: 224.7
click at [984, 587] on html "**********" at bounding box center [619, 299] width 1238 height 598
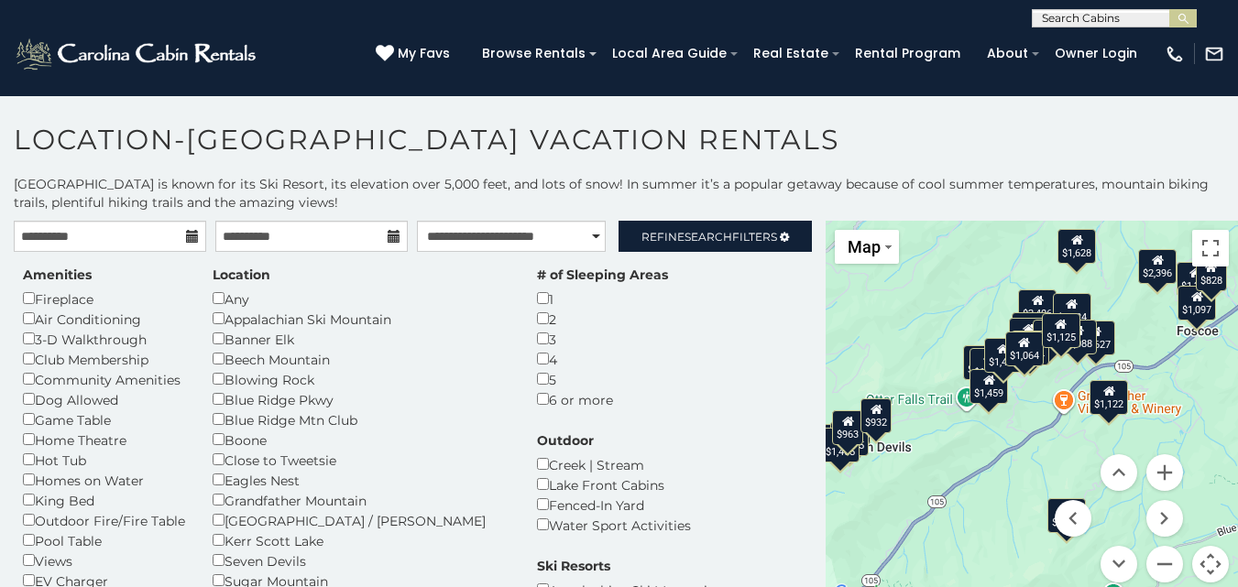
drag, startPoint x: 1053, startPoint y: 415, endPoint x: 836, endPoint y: 559, distance: 260.5
click at [836, 559] on div "$1,809 $2,406 $1,713 $1,899 $2,396 $1,297 $1,592 $1,162 $1,831 $1,627 $1,459 $1…" at bounding box center [1032, 413] width 412 height 384
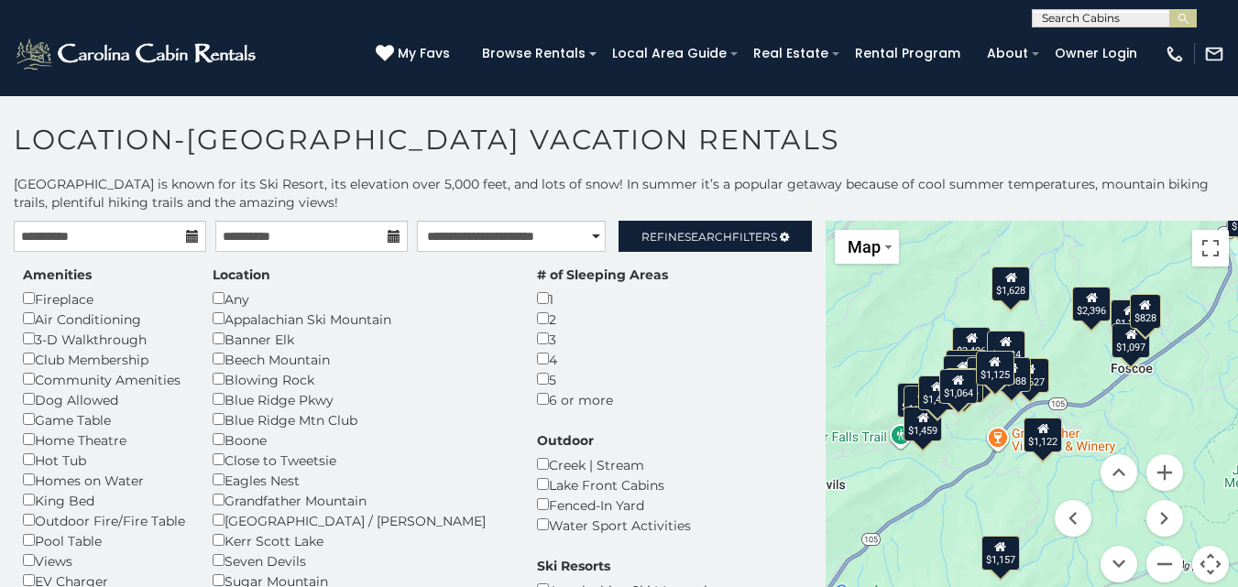
drag, startPoint x: 982, startPoint y: 517, endPoint x: 914, endPoint y: 556, distance: 78.4
click at [914, 556] on div "$1,809 $2,406 $1,713 $1,899 $2,396 $1,297 $1,592 $1,162 $1,831 $1,627 $1,459 $1…" at bounding box center [1032, 413] width 412 height 384
click at [1155, 551] on button "Zoom out" at bounding box center [1164, 564] width 37 height 37
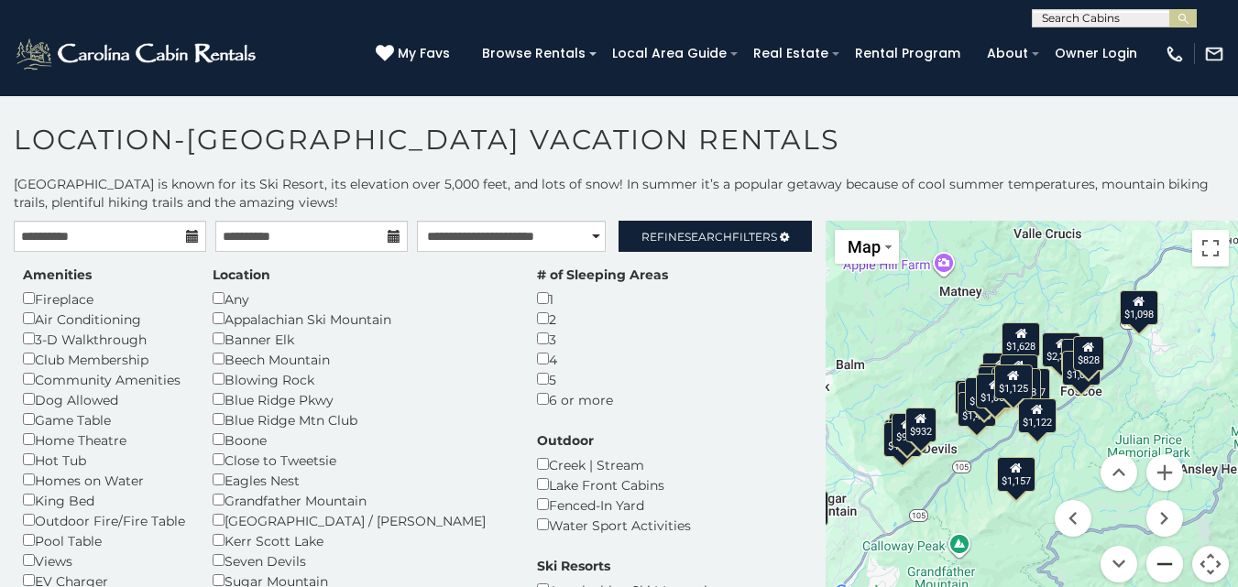
click at [1155, 551] on button "Zoom out" at bounding box center [1164, 564] width 37 height 37
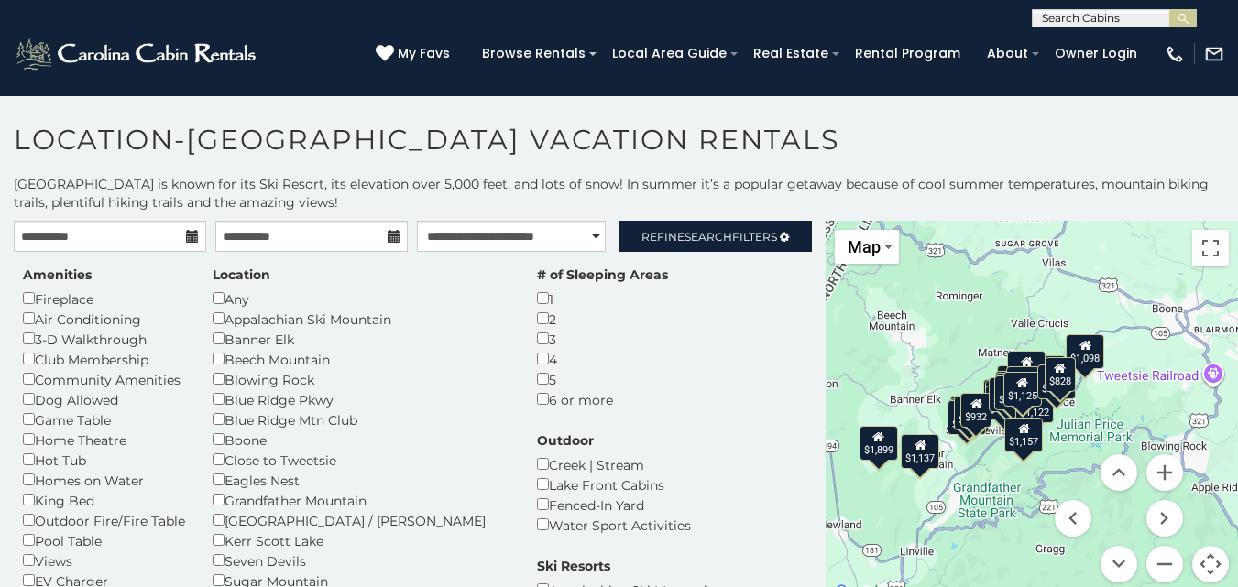
click at [1081, 352] on div "$1,098" at bounding box center [1085, 351] width 38 height 35
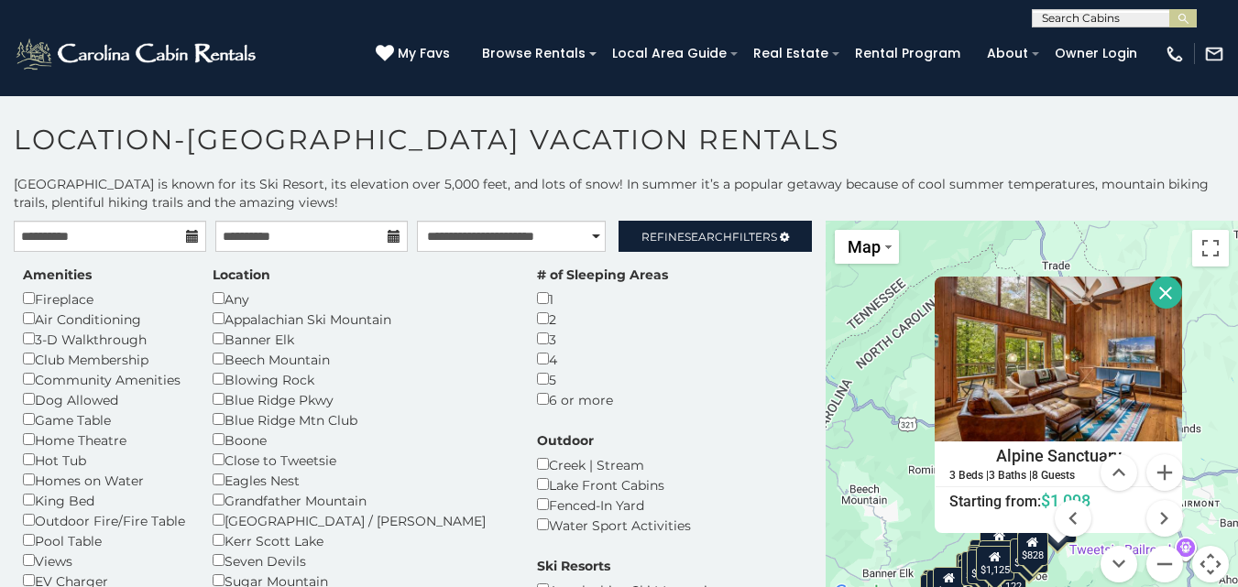
click at [1157, 291] on button "Close" at bounding box center [1166, 293] width 32 height 32
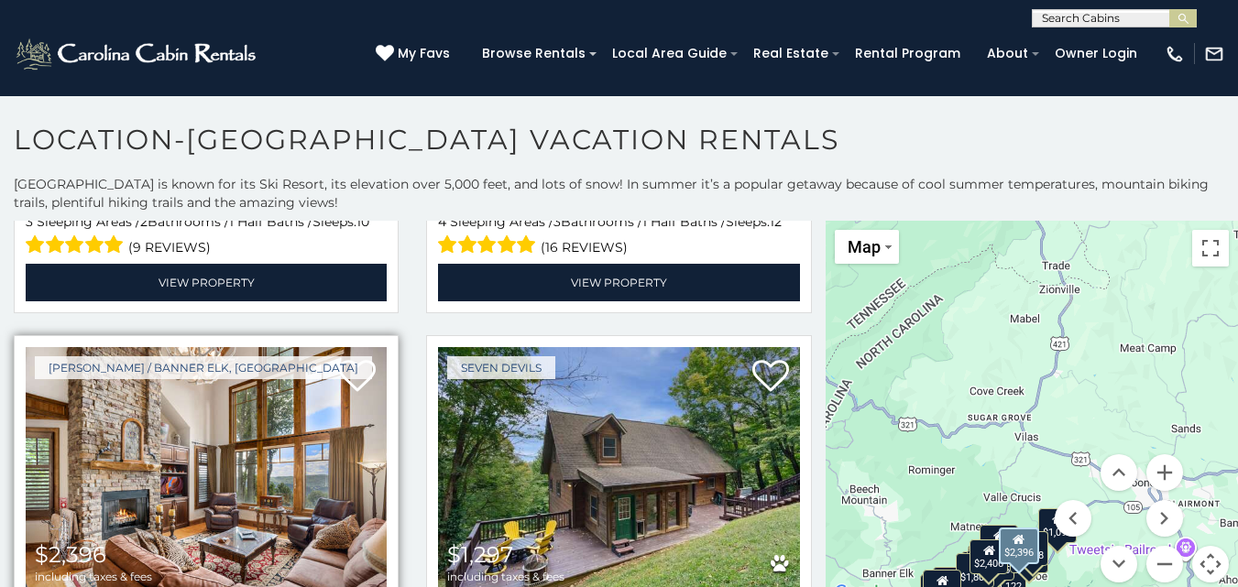
scroll to position [1466, 0]
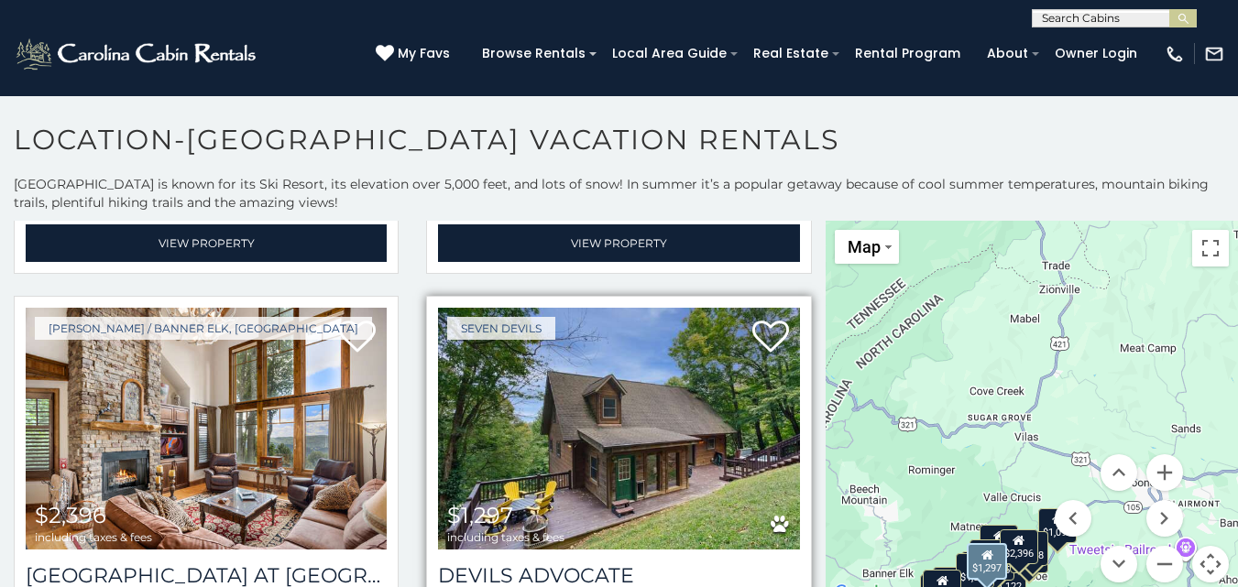
click at [582, 340] on img at bounding box center [618, 429] width 361 height 242
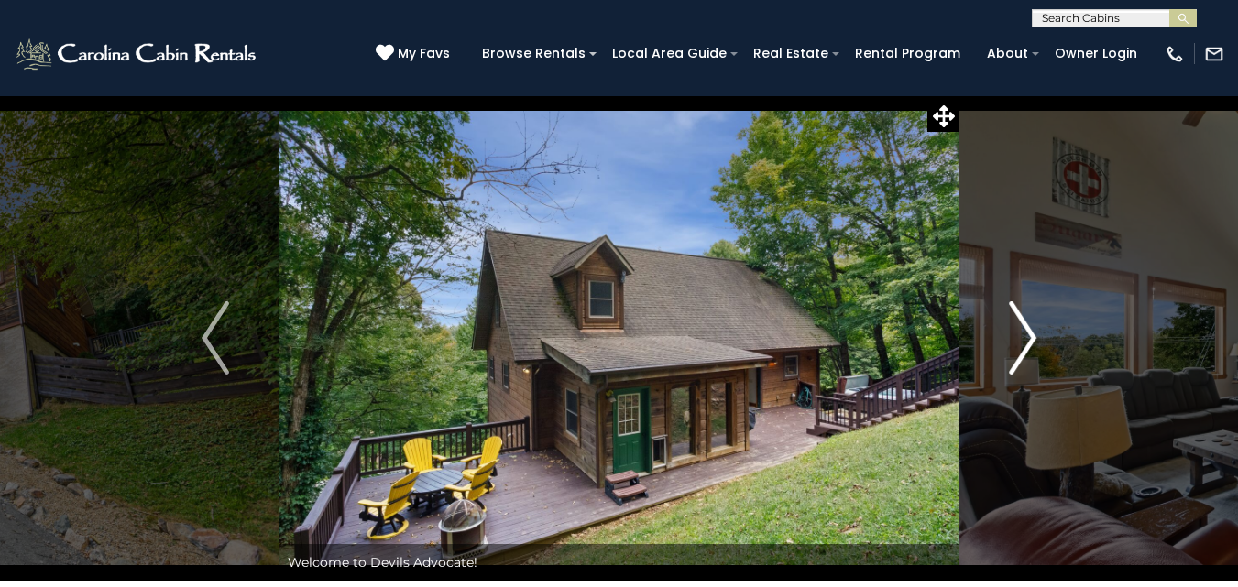
click at [1020, 340] on img "Next" at bounding box center [1022, 338] width 27 height 73
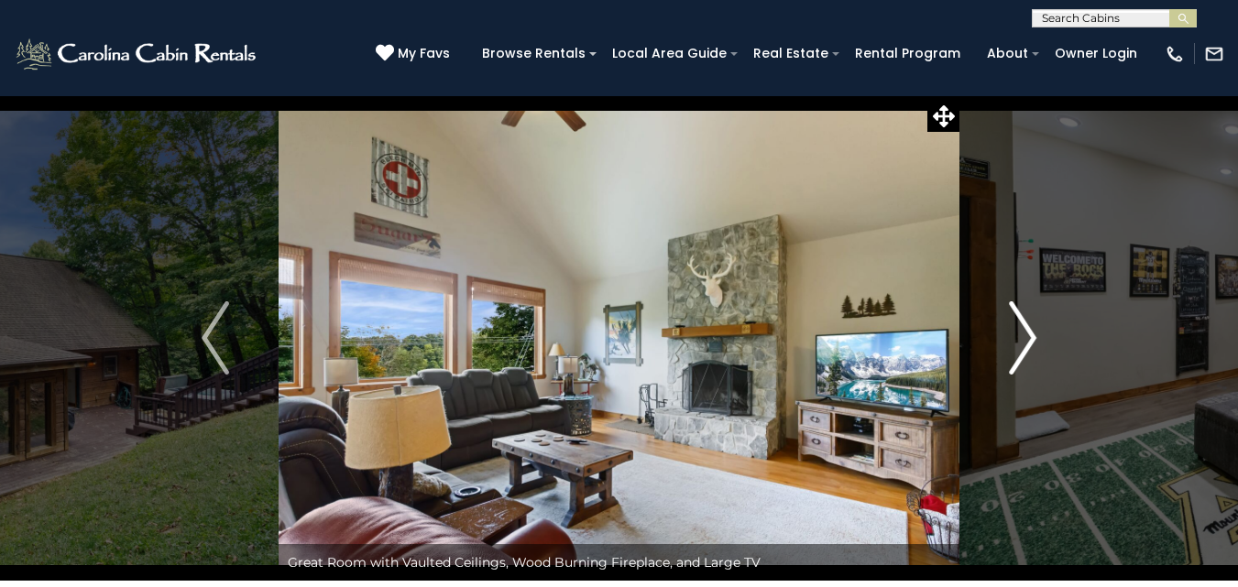
click at [1020, 340] on img "Next" at bounding box center [1022, 338] width 27 height 73
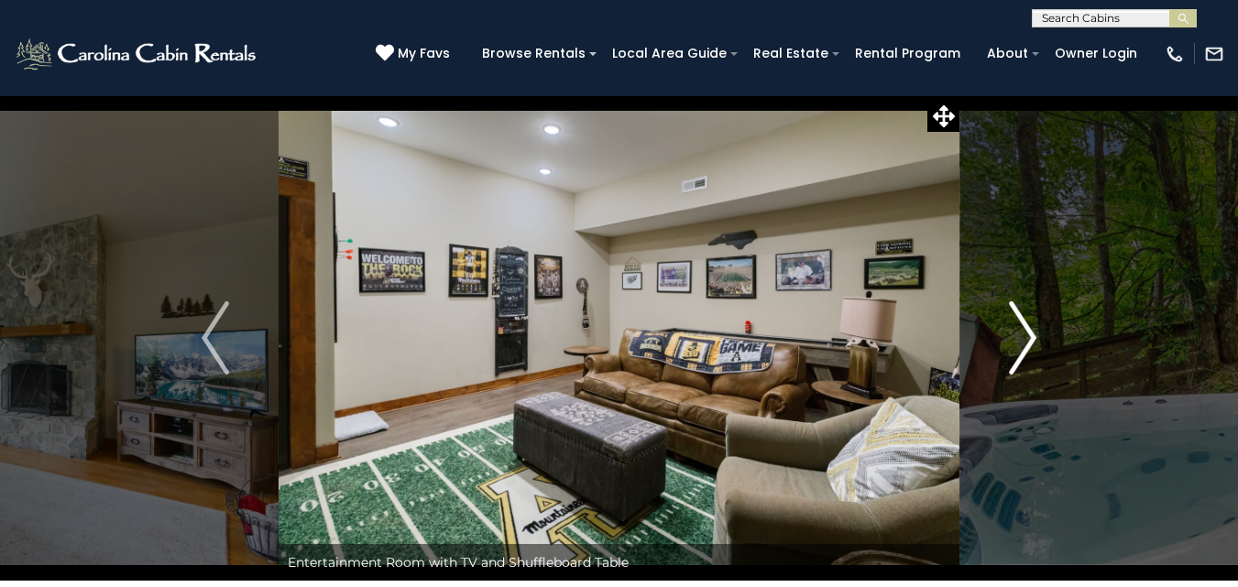
click at [1020, 340] on img "Next" at bounding box center [1022, 338] width 27 height 73
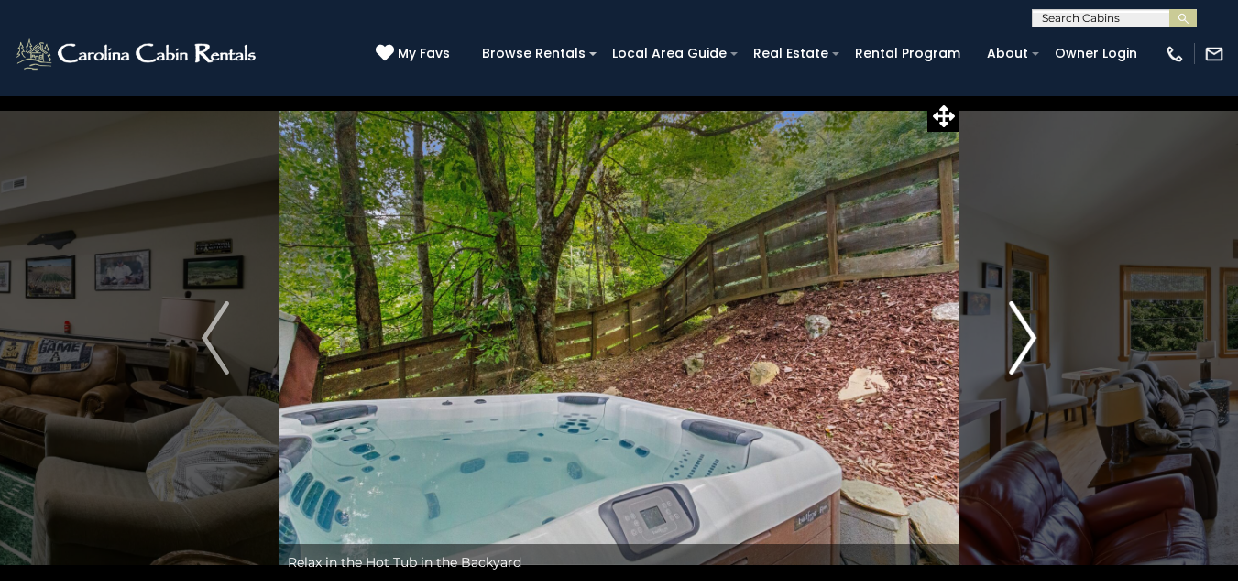
click at [1020, 340] on img "Next" at bounding box center [1022, 338] width 27 height 73
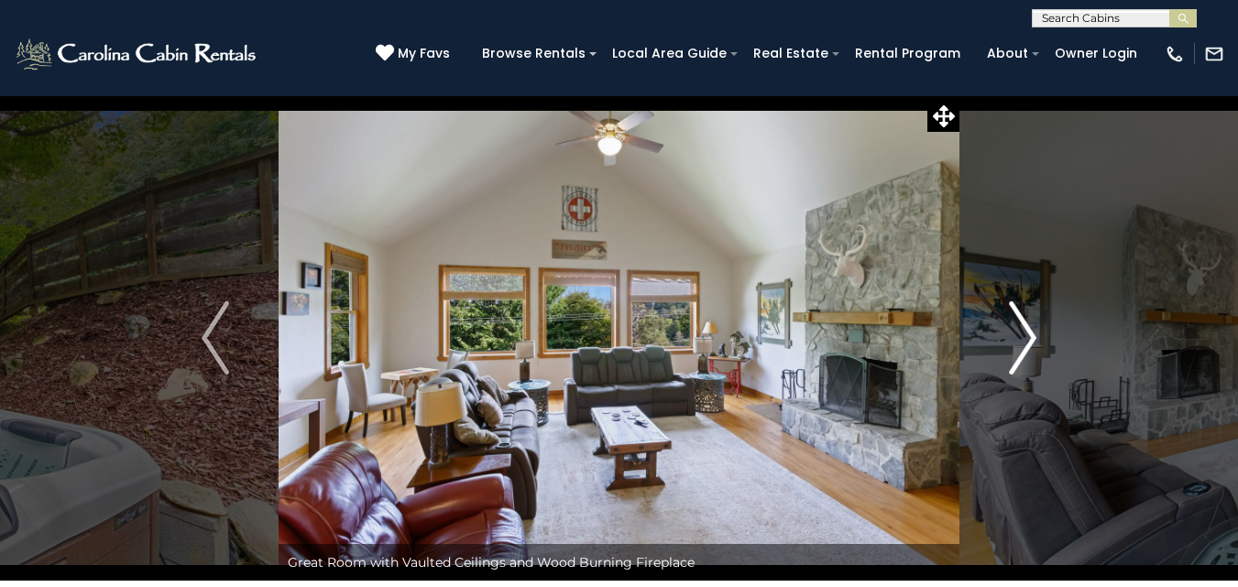
click at [1020, 340] on img "Next" at bounding box center [1022, 338] width 27 height 73
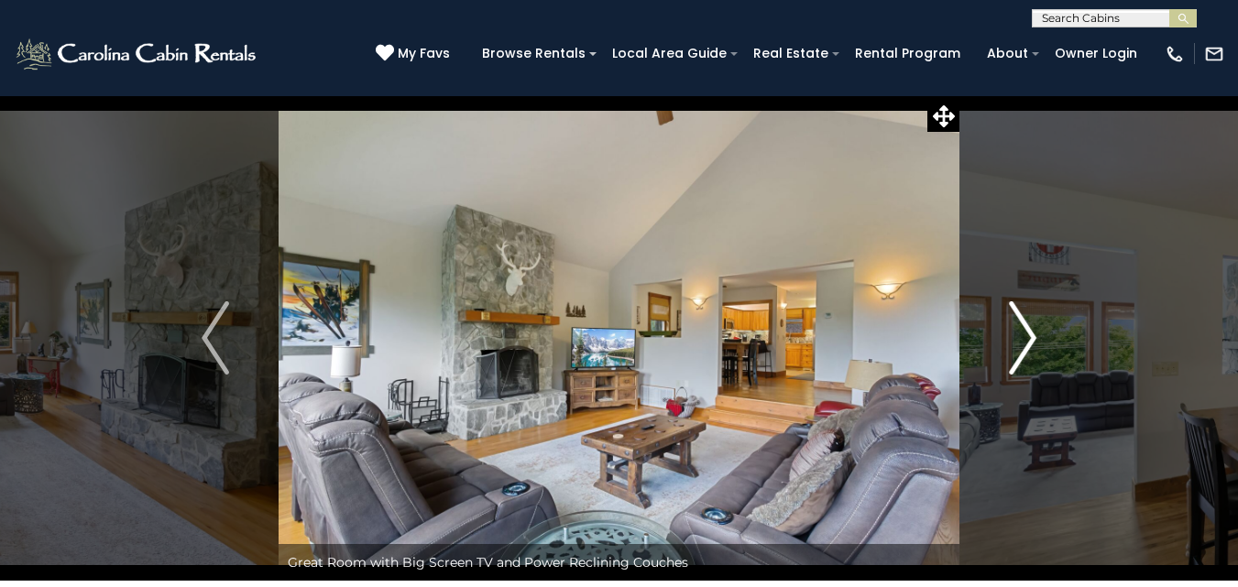
click at [1020, 340] on img "Next" at bounding box center [1022, 338] width 27 height 73
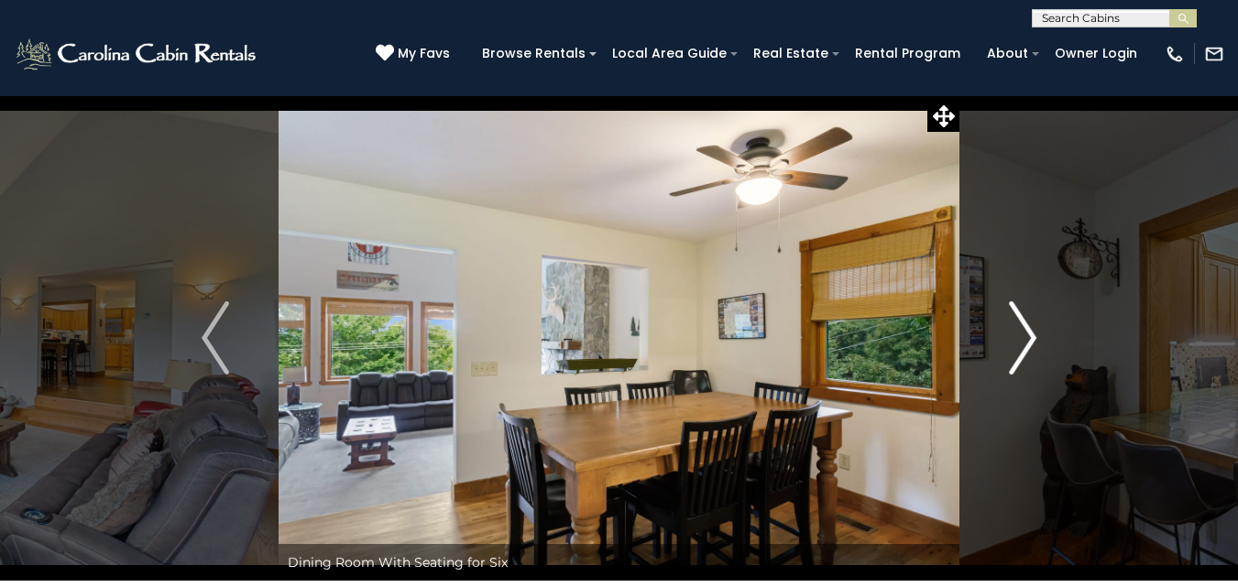
click at [1020, 340] on img "Next" at bounding box center [1022, 338] width 27 height 73
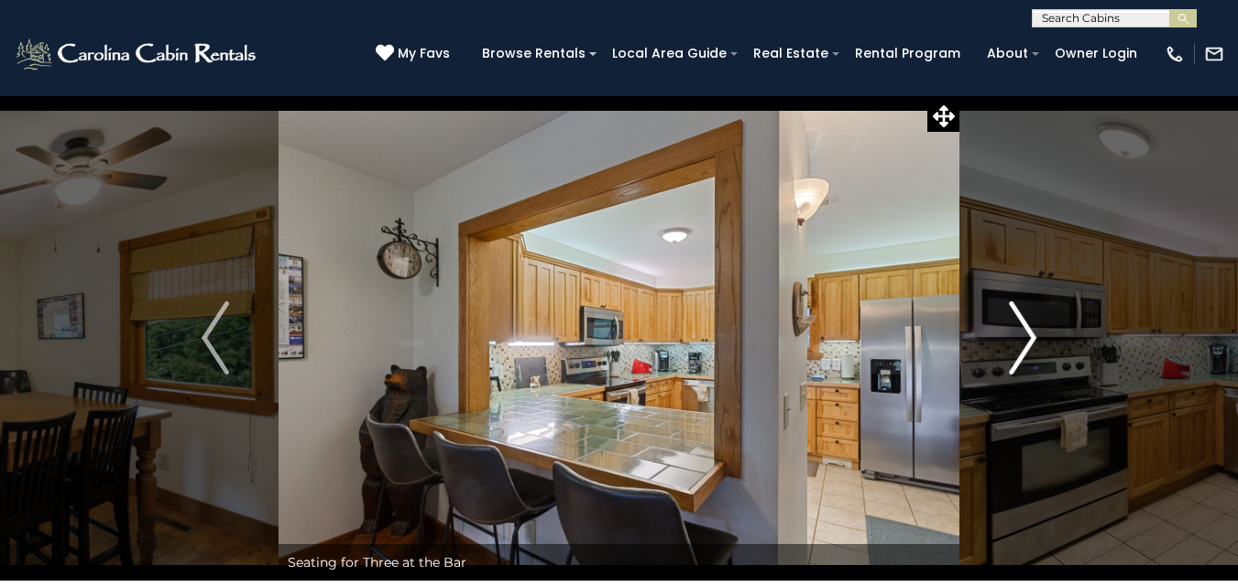
click at [1020, 340] on img "Next" at bounding box center [1022, 338] width 27 height 73
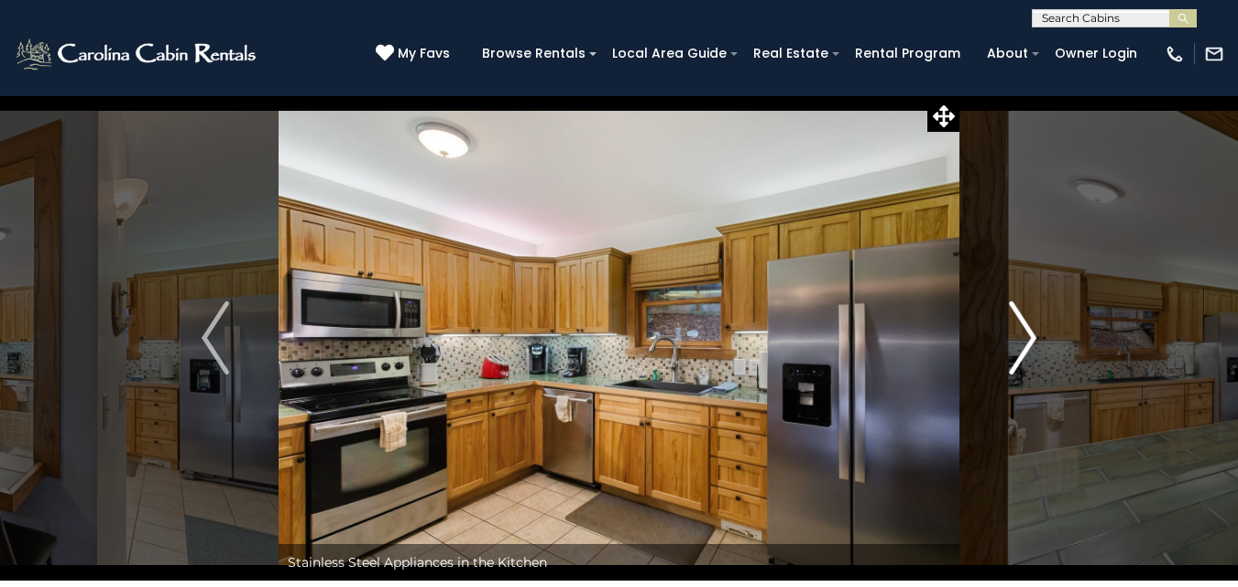
click at [1020, 340] on img "Next" at bounding box center [1022, 338] width 27 height 73
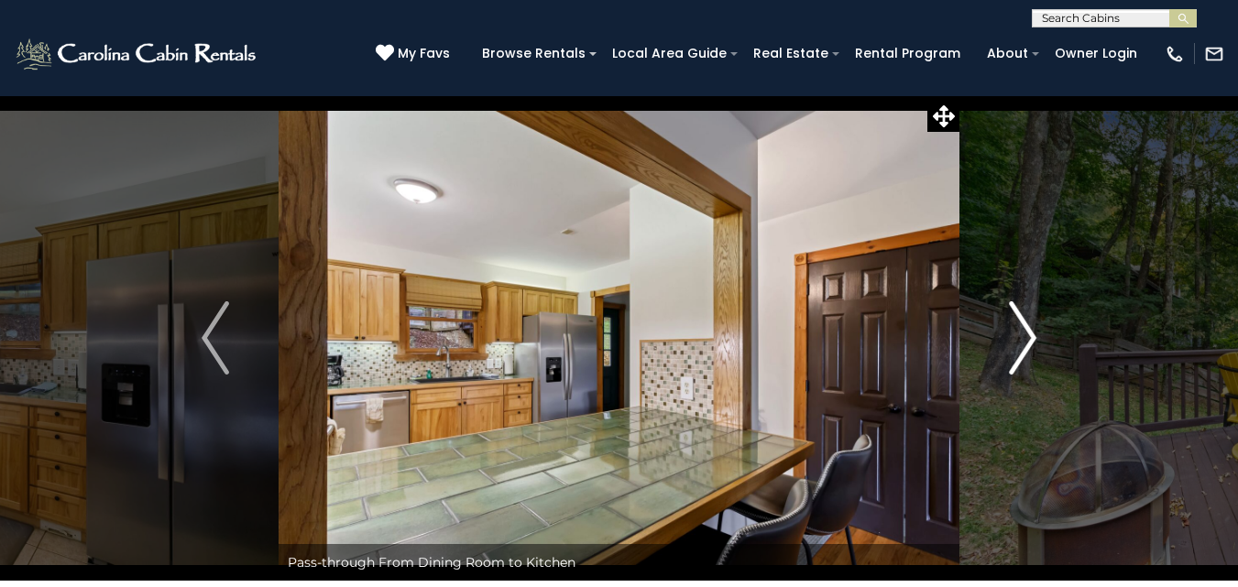
click at [1020, 340] on img "Next" at bounding box center [1022, 338] width 27 height 73
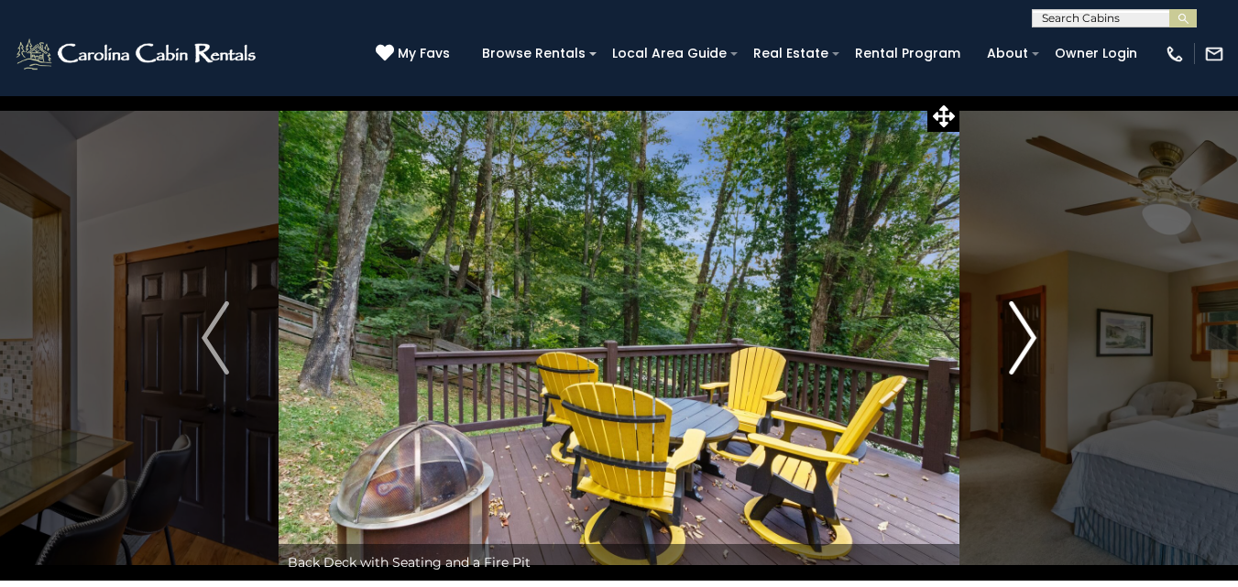
click at [1020, 340] on img "Next" at bounding box center [1022, 338] width 27 height 73
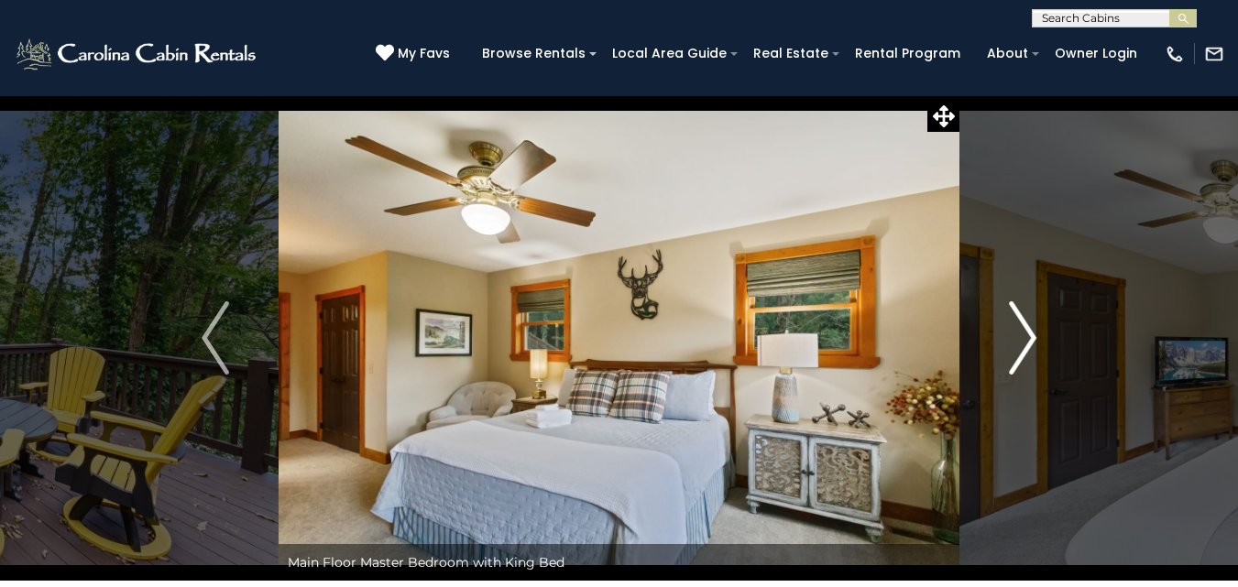
click at [1020, 340] on img "Next" at bounding box center [1022, 338] width 27 height 73
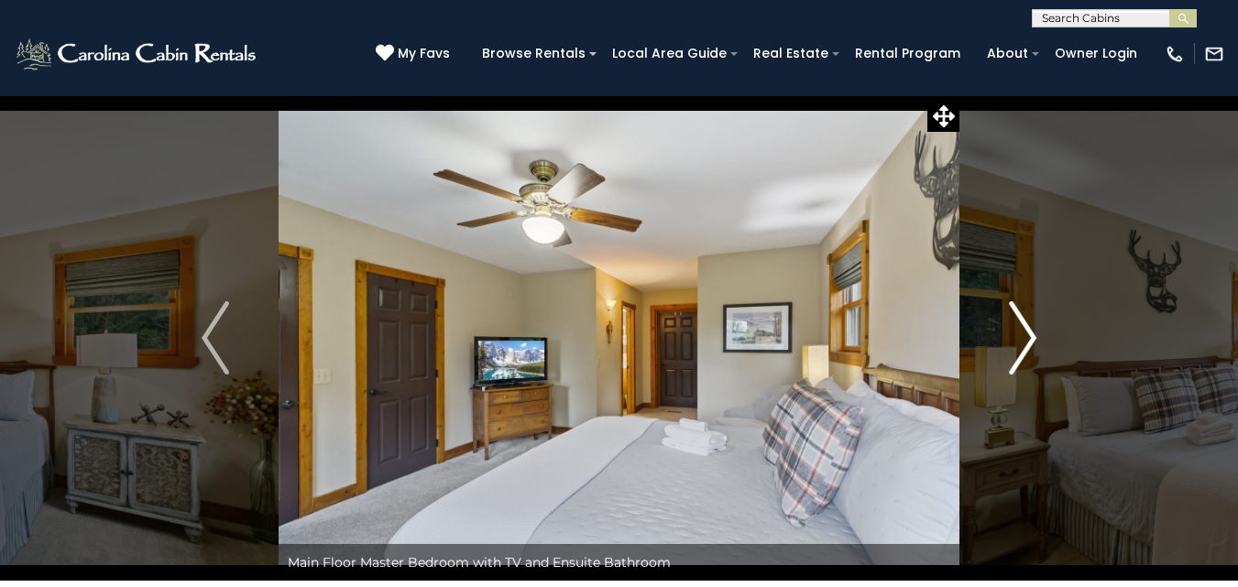
click at [1020, 340] on img "Next" at bounding box center [1022, 338] width 27 height 73
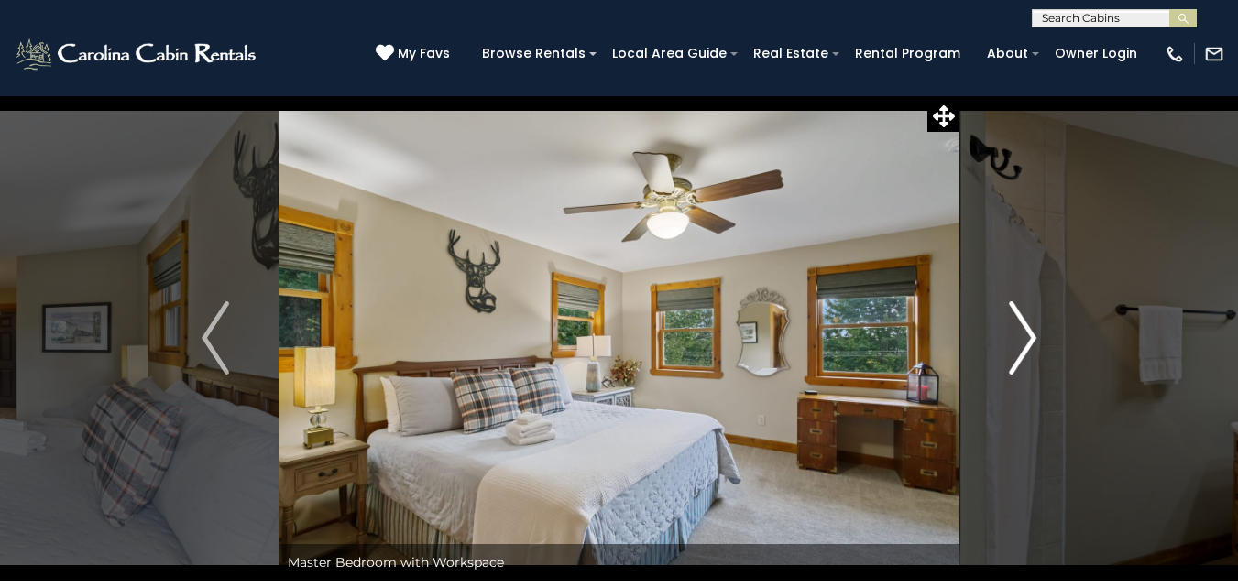
click at [1020, 340] on img "Next" at bounding box center [1022, 338] width 27 height 73
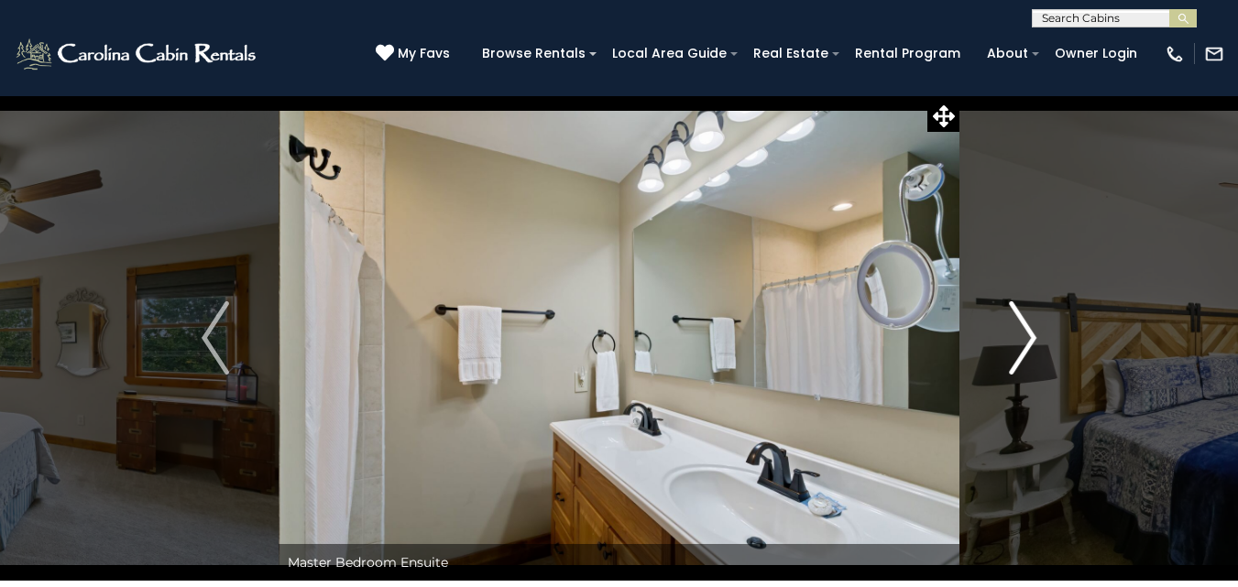
click at [1020, 340] on img "Next" at bounding box center [1022, 338] width 27 height 73
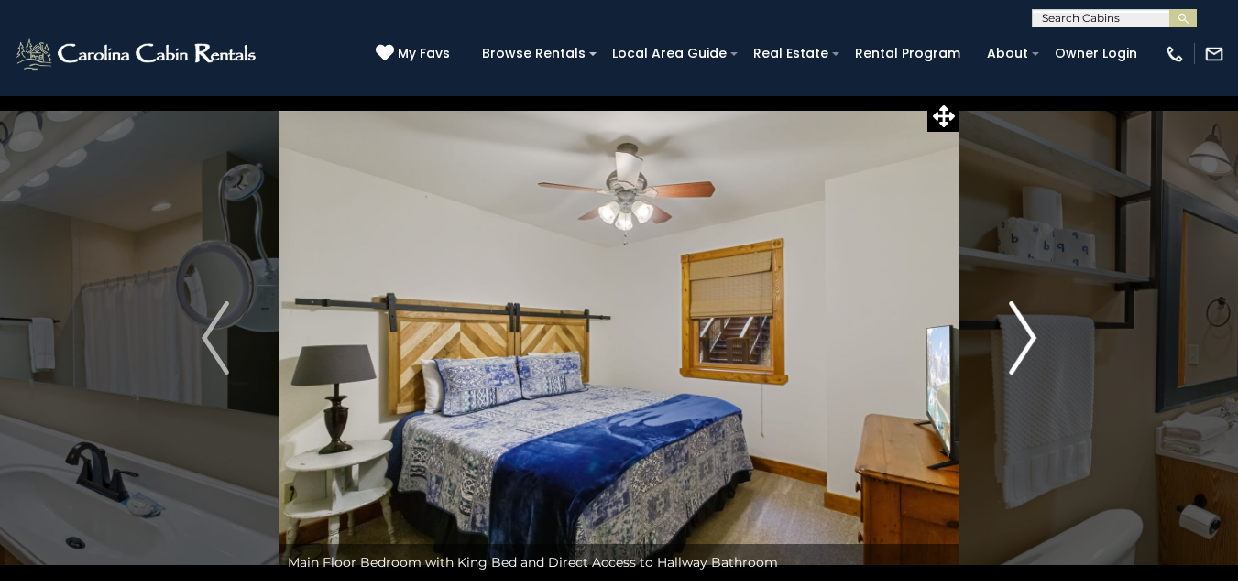
click at [1020, 340] on img "Next" at bounding box center [1022, 338] width 27 height 73
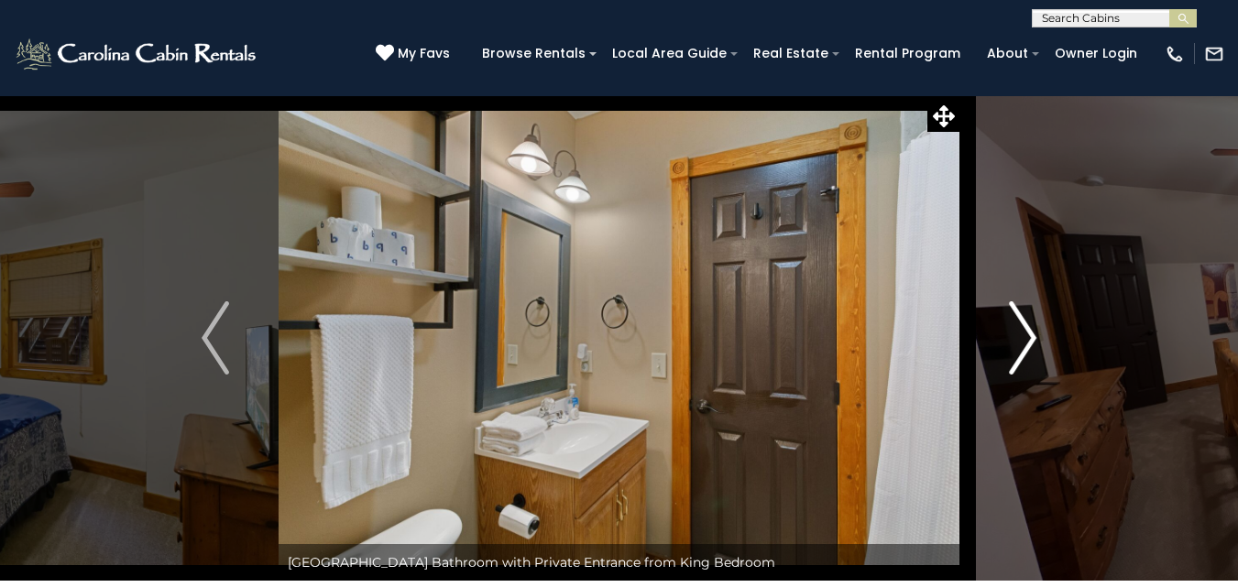
click at [1020, 340] on img "Next" at bounding box center [1022, 338] width 27 height 73
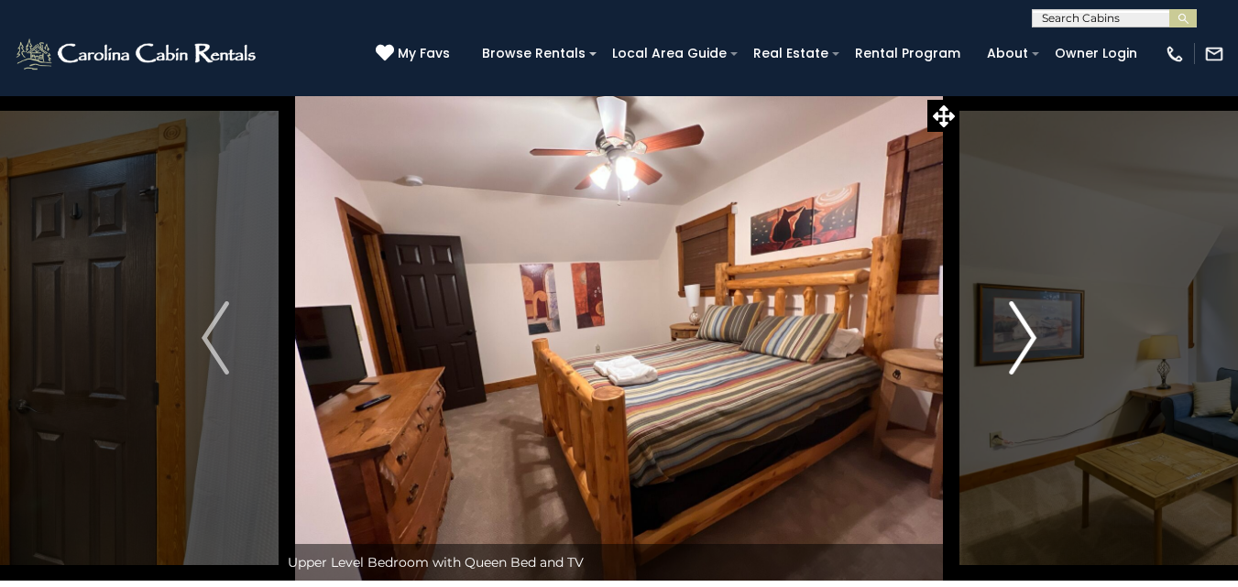
click at [1020, 340] on img "Next" at bounding box center [1022, 338] width 27 height 73
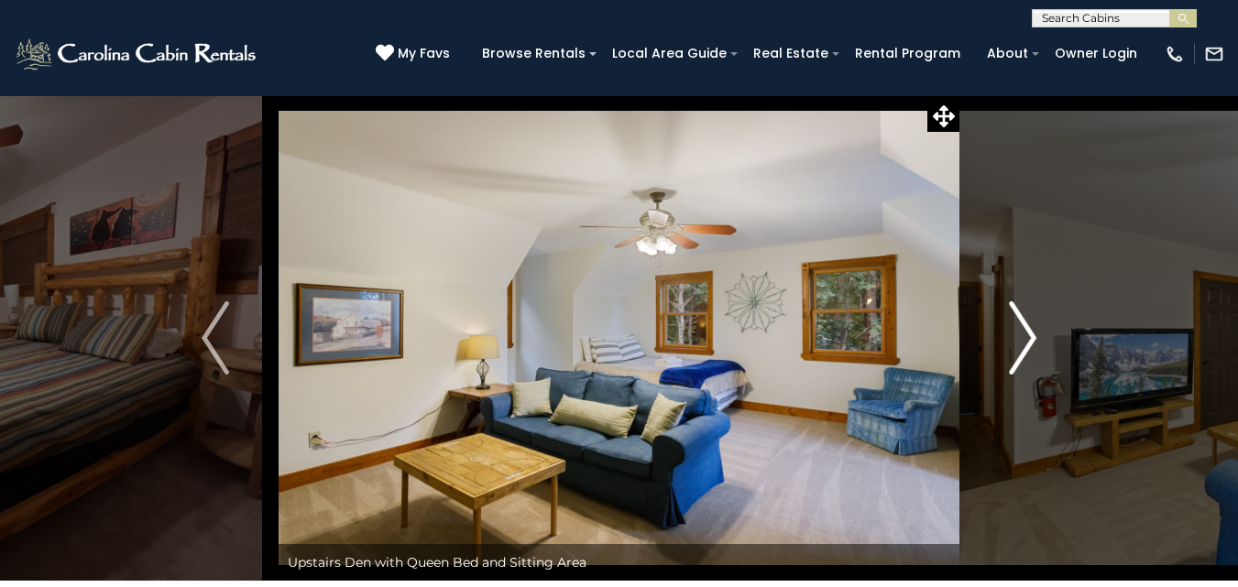
click at [1020, 340] on img "Next" at bounding box center [1022, 338] width 27 height 73
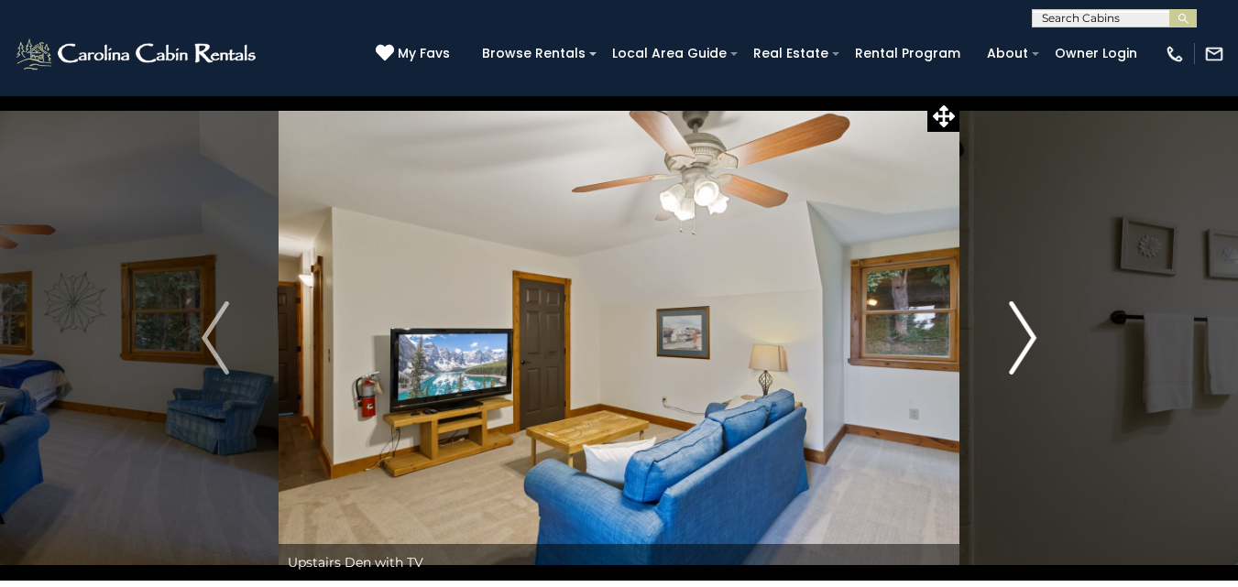
click at [1020, 340] on img "Next" at bounding box center [1022, 338] width 27 height 73
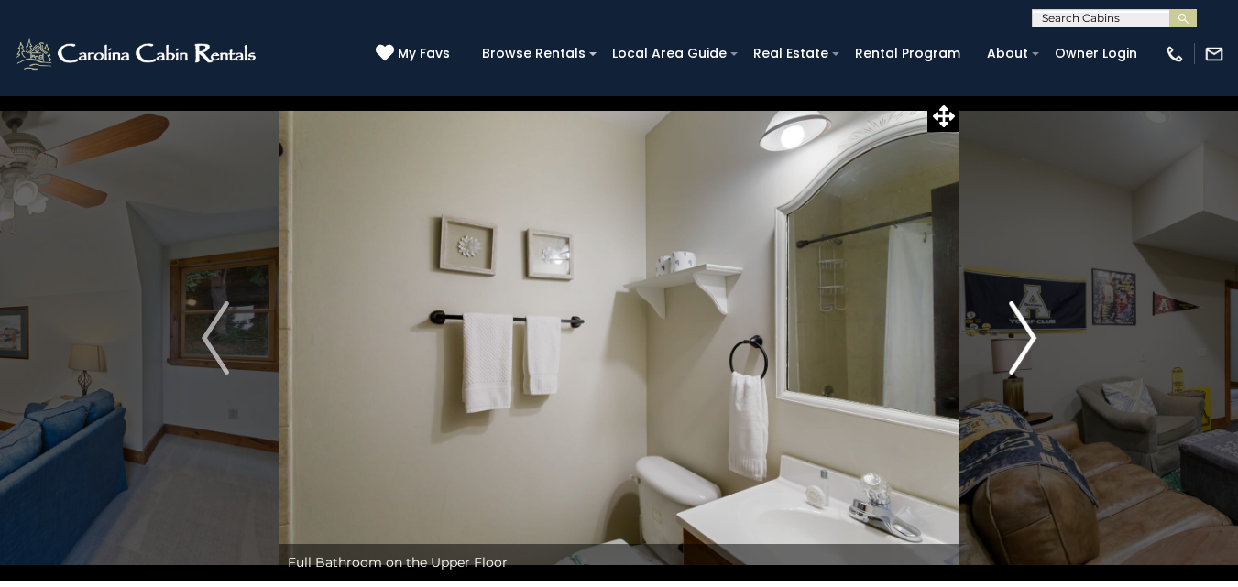
click at [1020, 340] on img "Next" at bounding box center [1022, 338] width 27 height 73
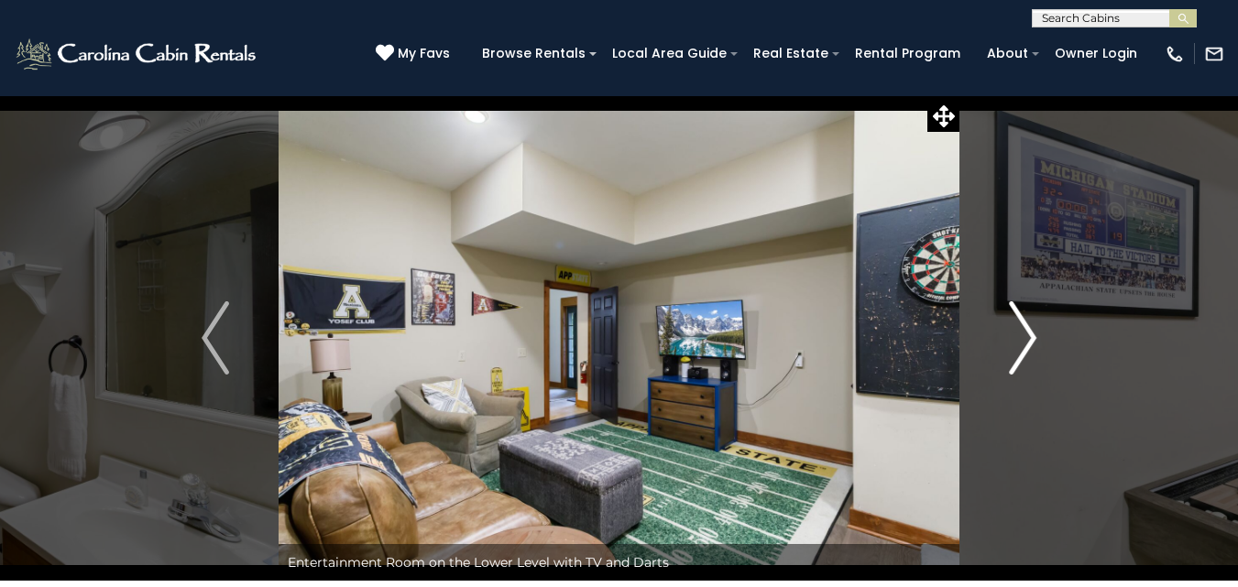
click at [1020, 340] on img "Next" at bounding box center [1022, 338] width 27 height 73
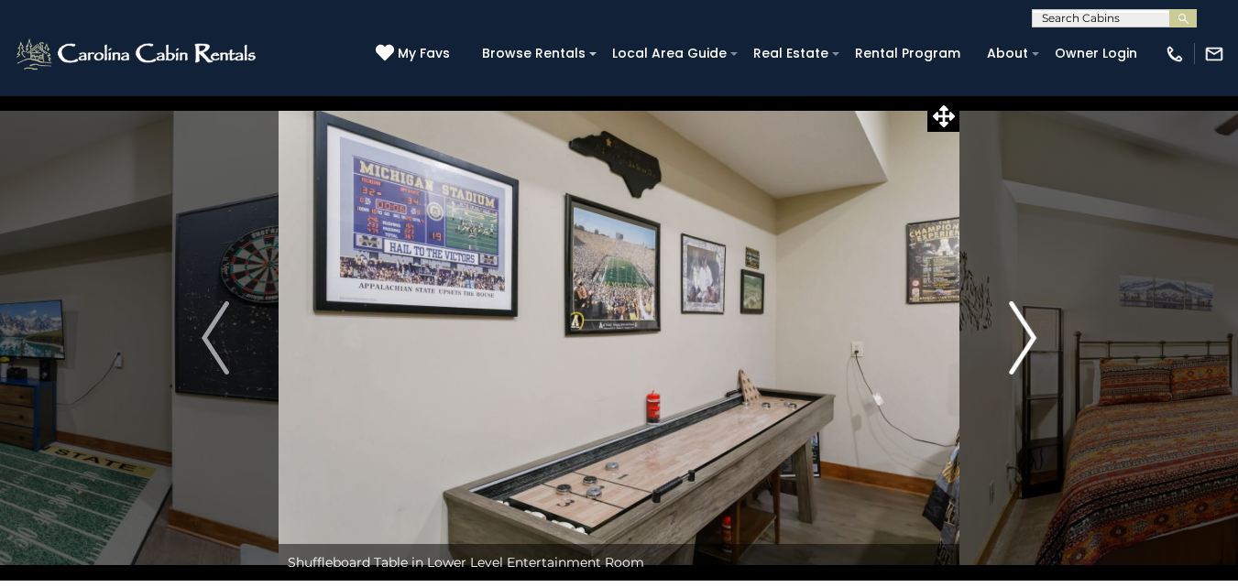
click at [1020, 340] on img "Next" at bounding box center [1022, 338] width 27 height 73
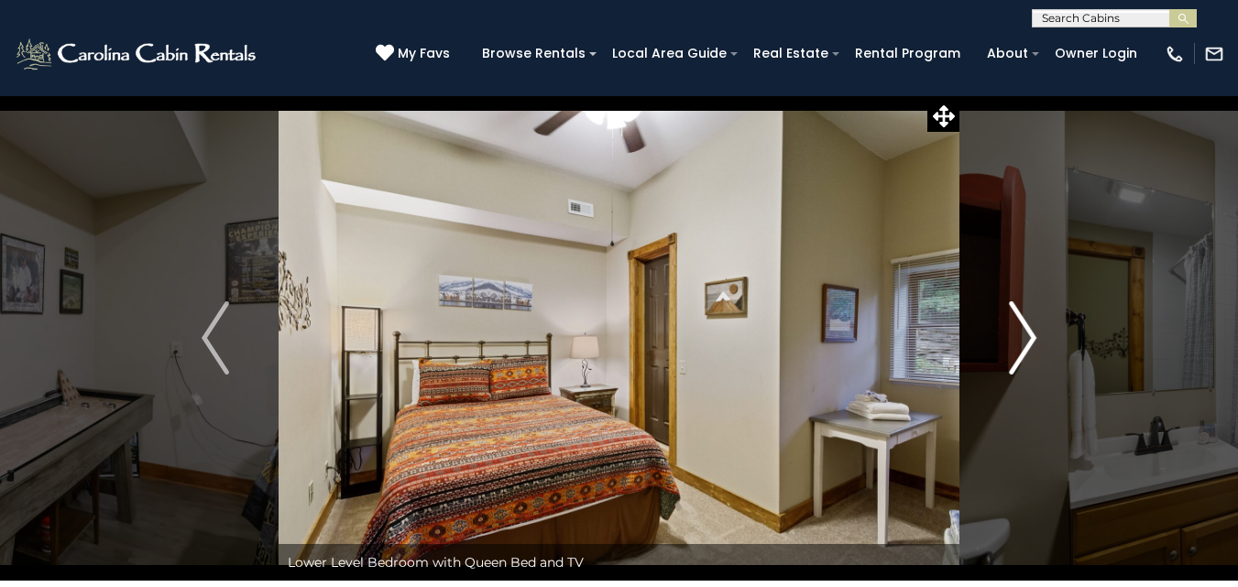
click at [1020, 340] on img "Next" at bounding box center [1022, 338] width 27 height 73
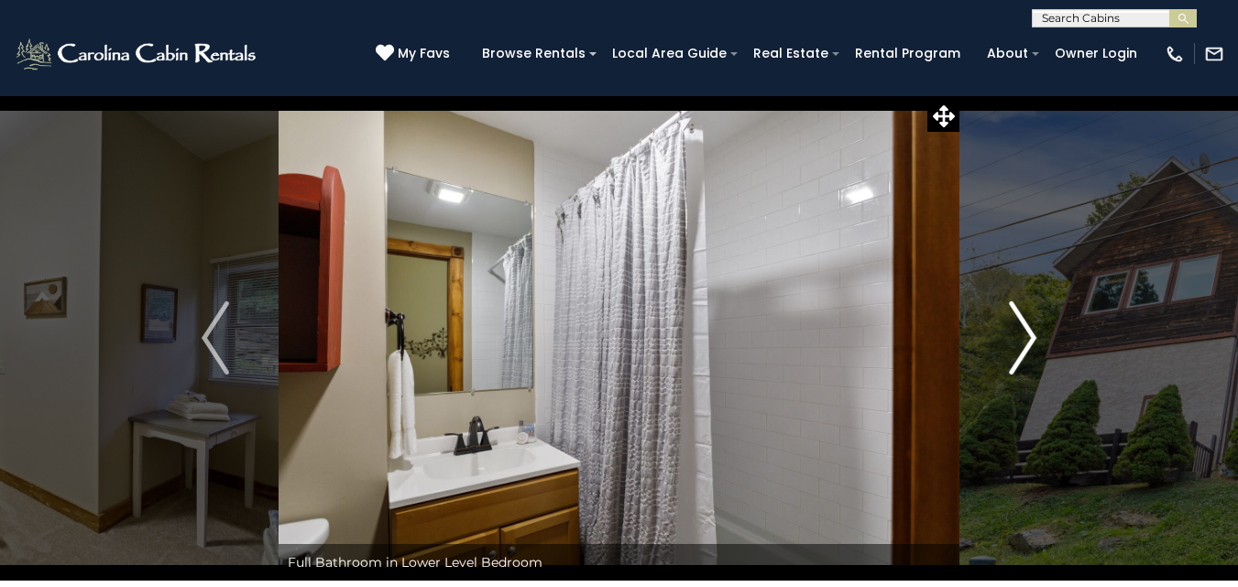
click at [1020, 340] on img "Next" at bounding box center [1022, 338] width 27 height 73
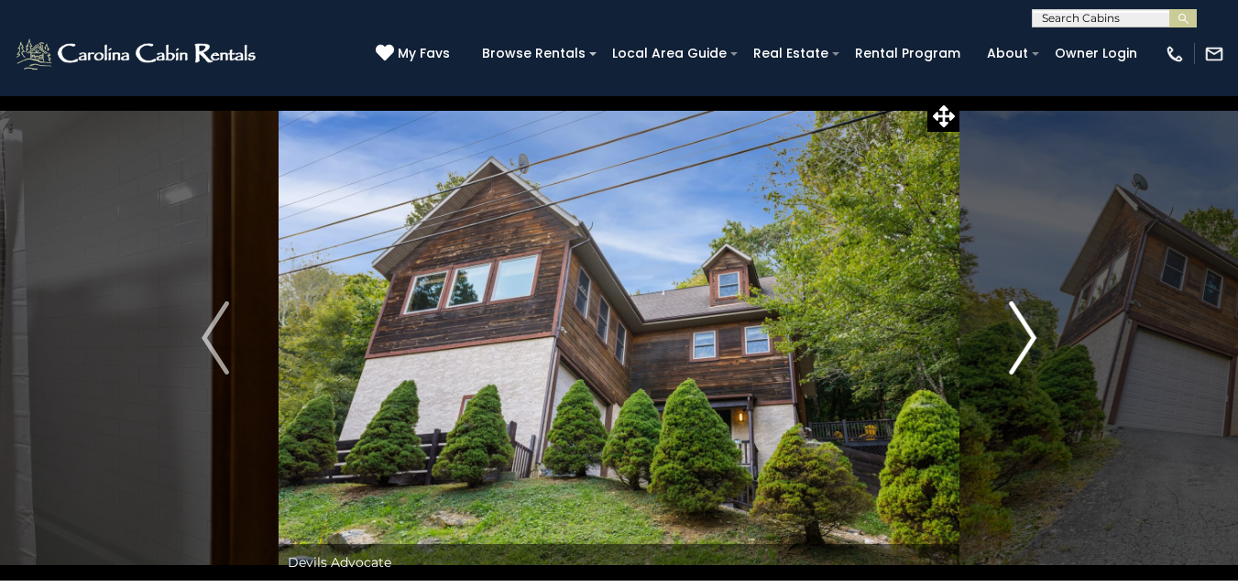
click at [1020, 340] on img "Next" at bounding box center [1022, 338] width 27 height 73
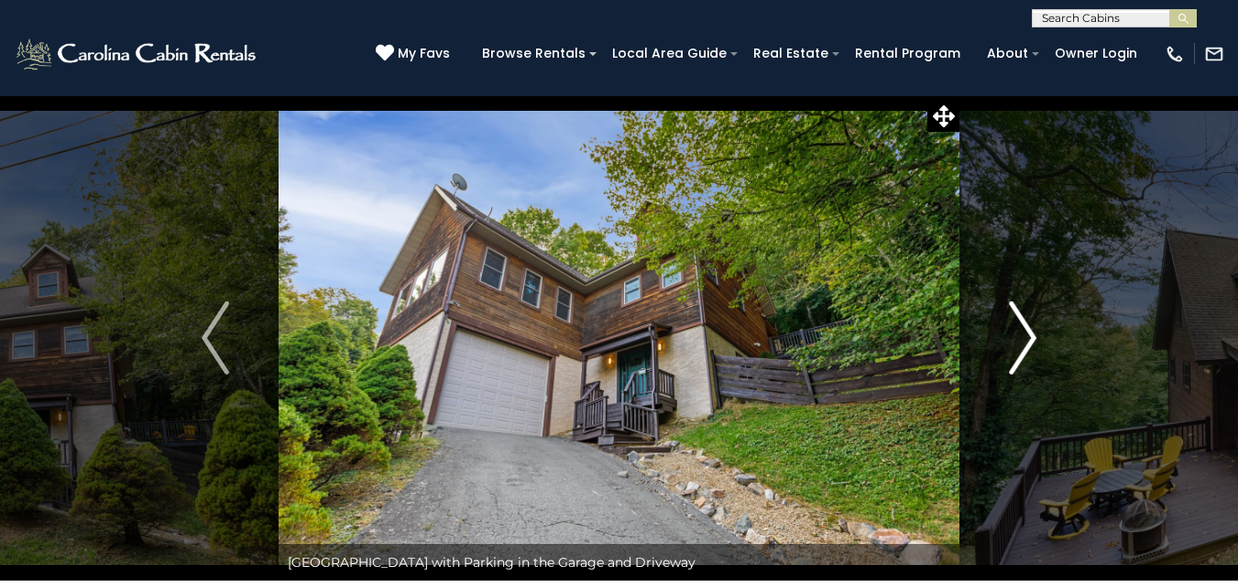
click at [1020, 340] on img "Next" at bounding box center [1022, 338] width 27 height 73
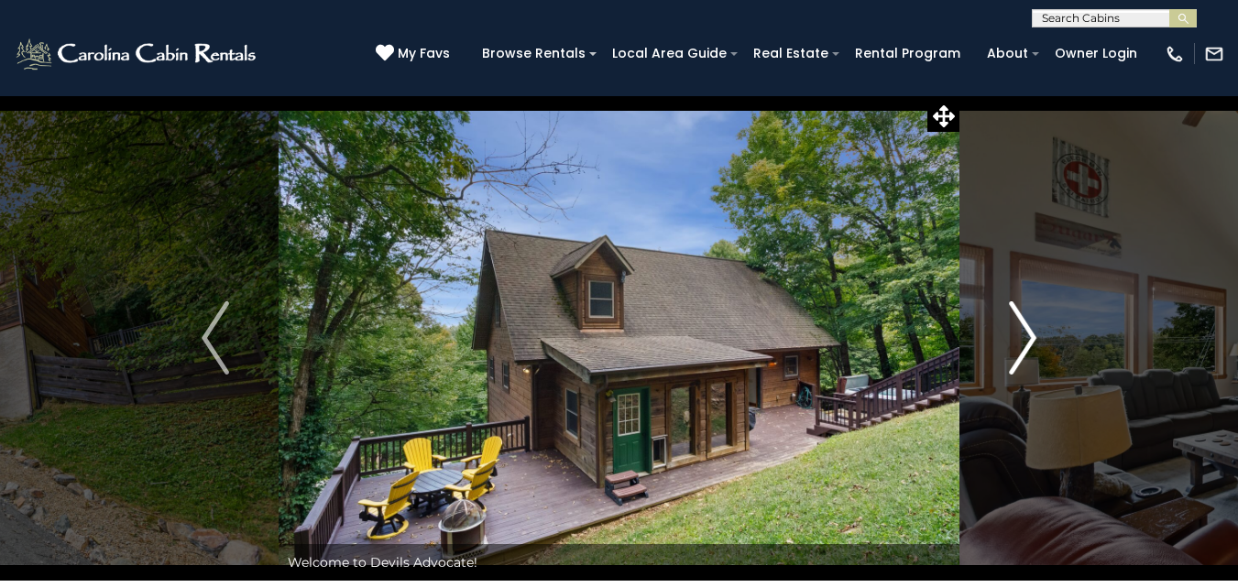
click at [1020, 340] on img "Next" at bounding box center [1022, 338] width 27 height 73
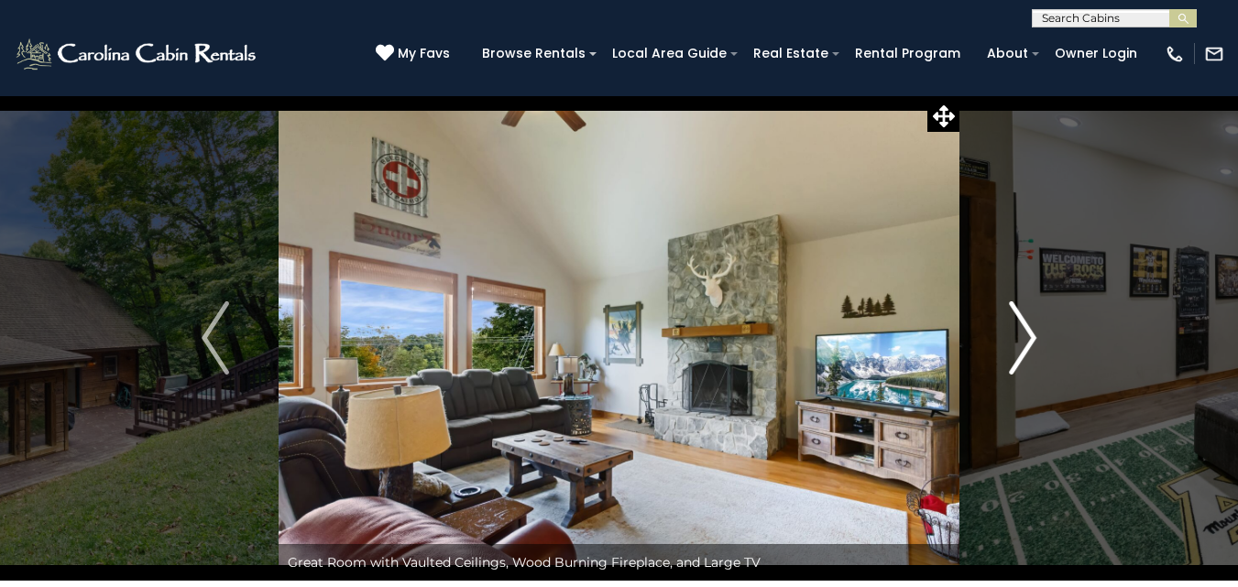
click at [1020, 340] on img "Next" at bounding box center [1022, 338] width 27 height 73
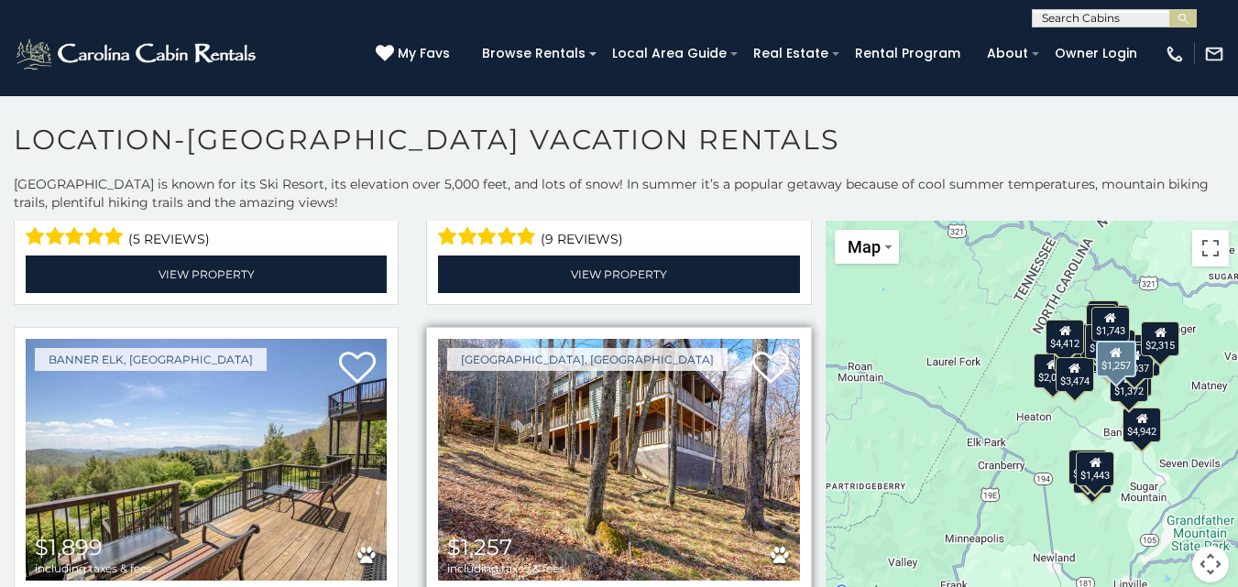
scroll to position [3666, 0]
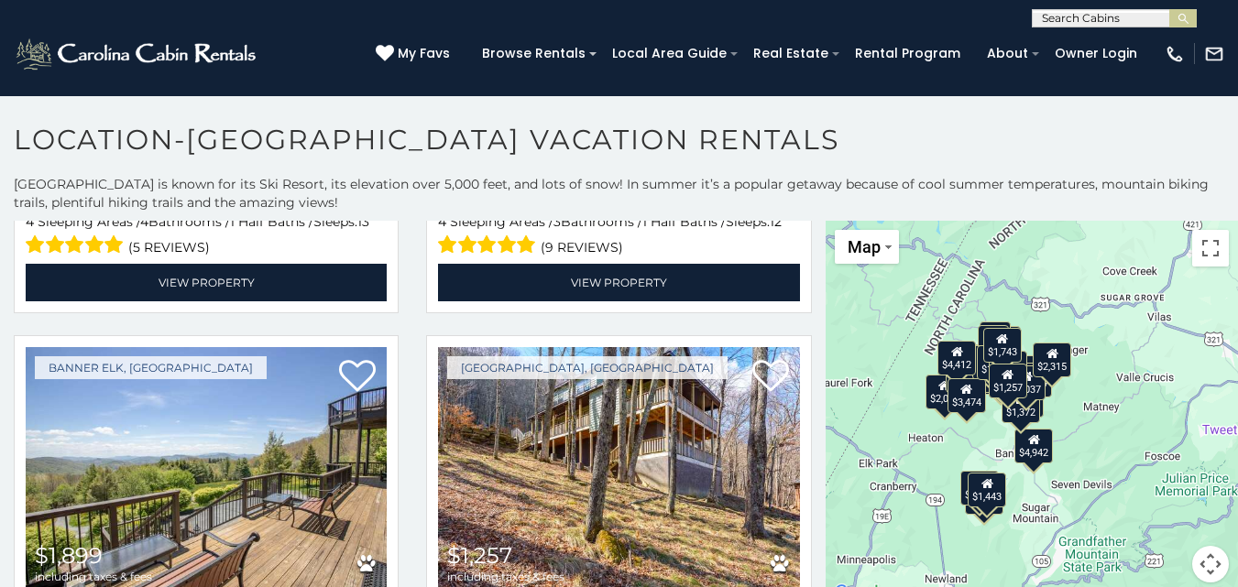
drag, startPoint x: 1010, startPoint y: 395, endPoint x: 900, endPoint y: 416, distance: 112.0
click at [900, 416] on div "$2,275 $2,387 $1,943 $1,633 $2,322 $4,412 $2,310 $3,474 $2,069 $1,741 $2,147 $2…" at bounding box center [1032, 413] width 412 height 384
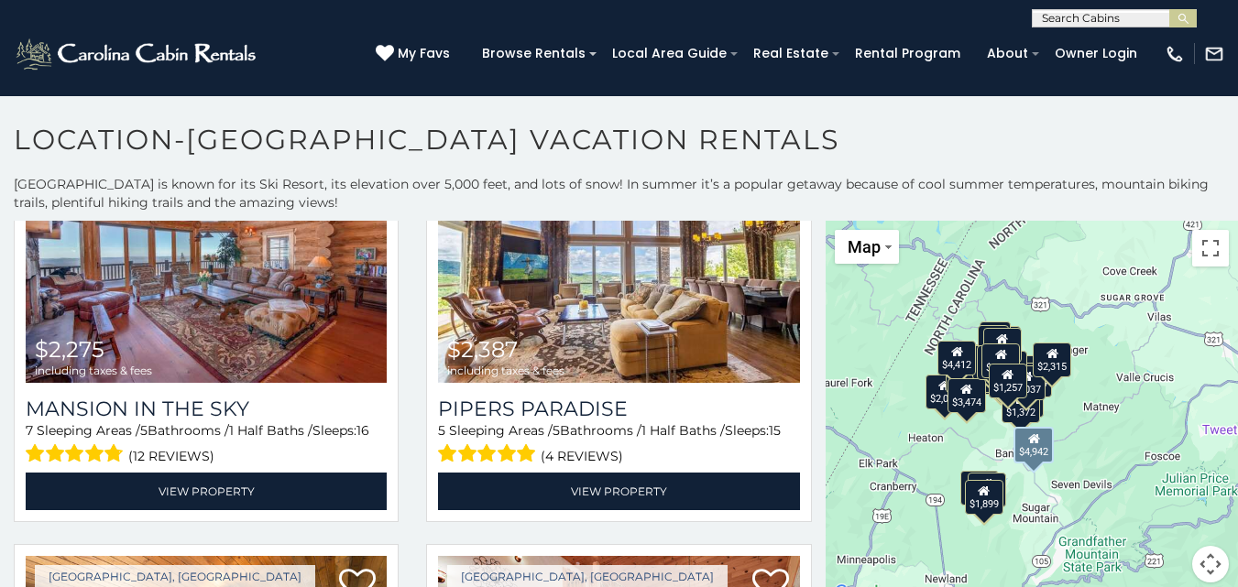
scroll to position [0, 0]
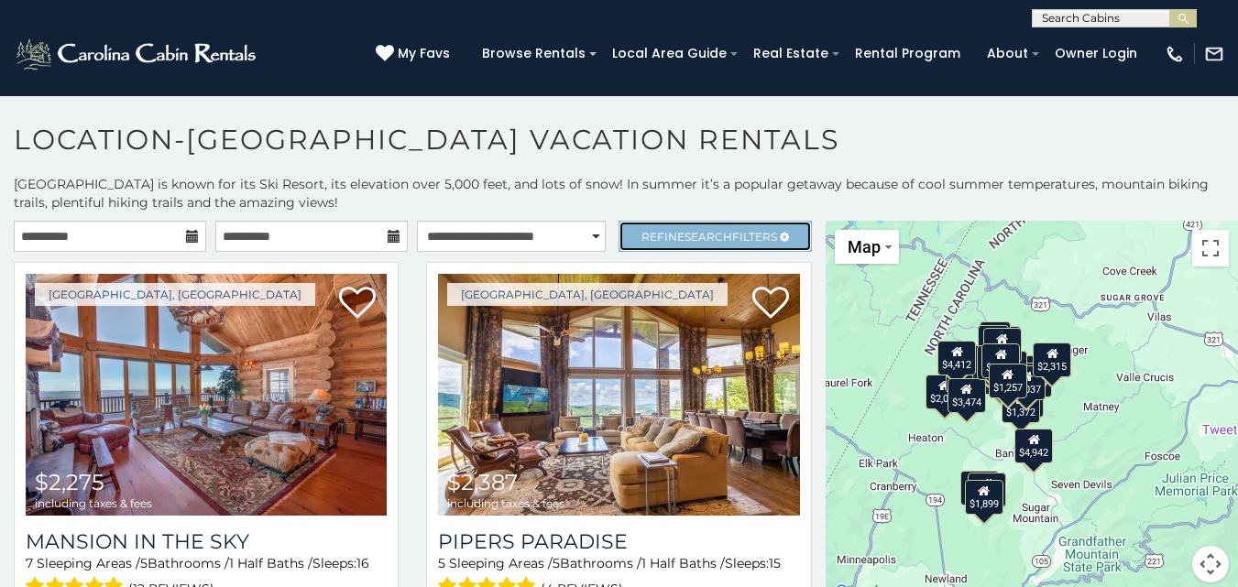
click at [731, 237] on span "Refine Search Filters" at bounding box center [710, 237] width 136 height 14
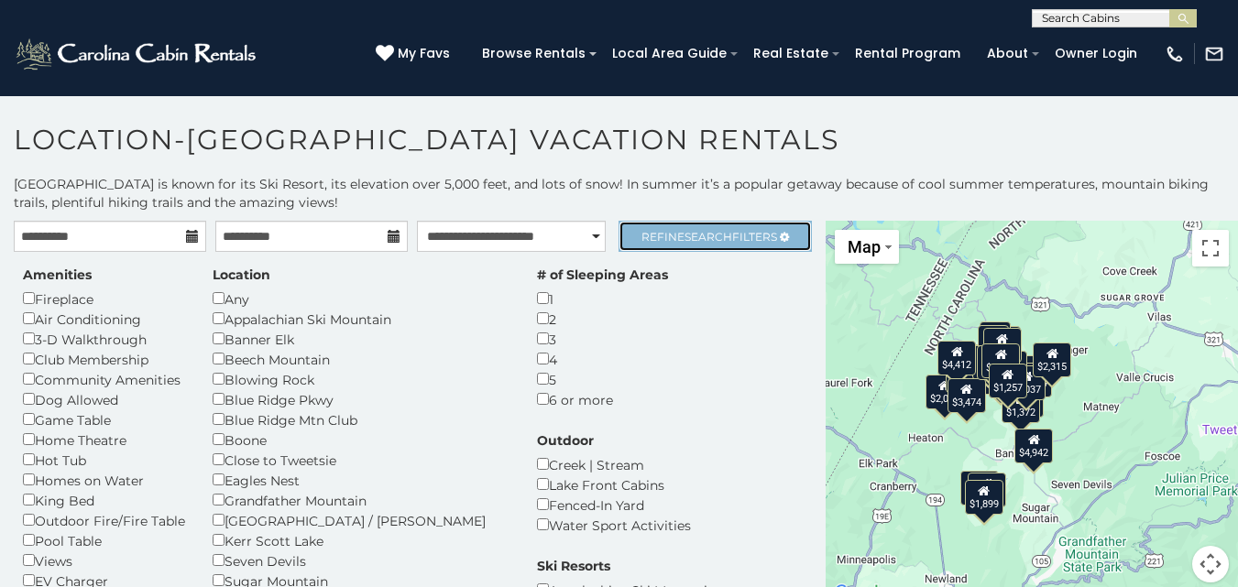
click at [664, 242] on span "Refine Search Filters" at bounding box center [710, 237] width 136 height 14
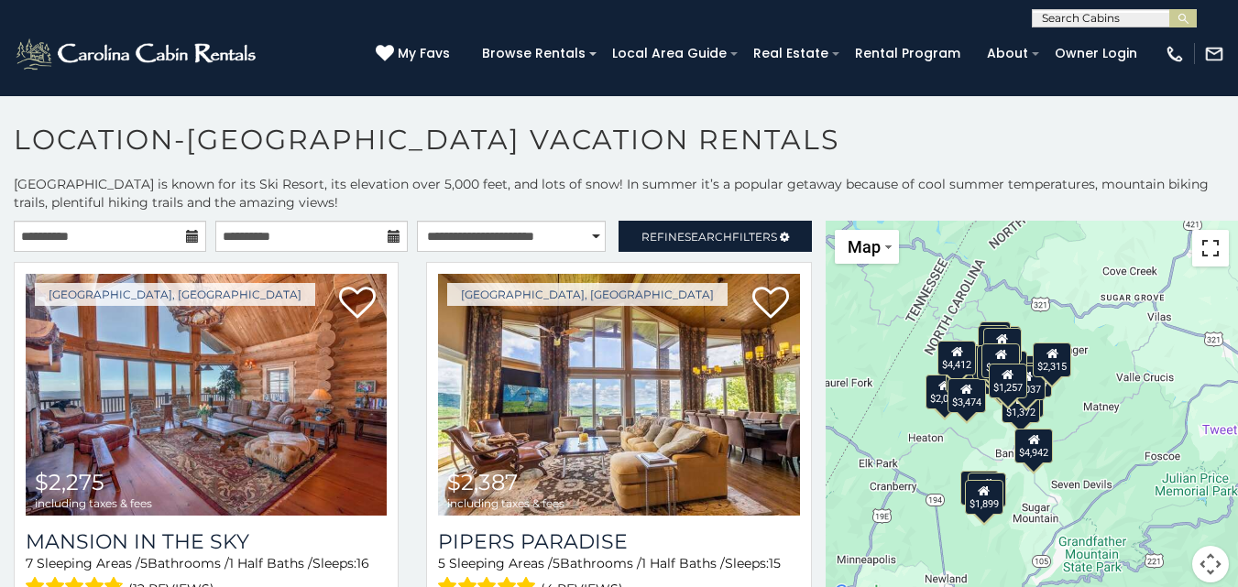
click at [1202, 253] on button "Toggle fullscreen view" at bounding box center [1210, 248] width 37 height 37
click at [642, 232] on span "Refine Search Filters" at bounding box center [710, 237] width 136 height 14
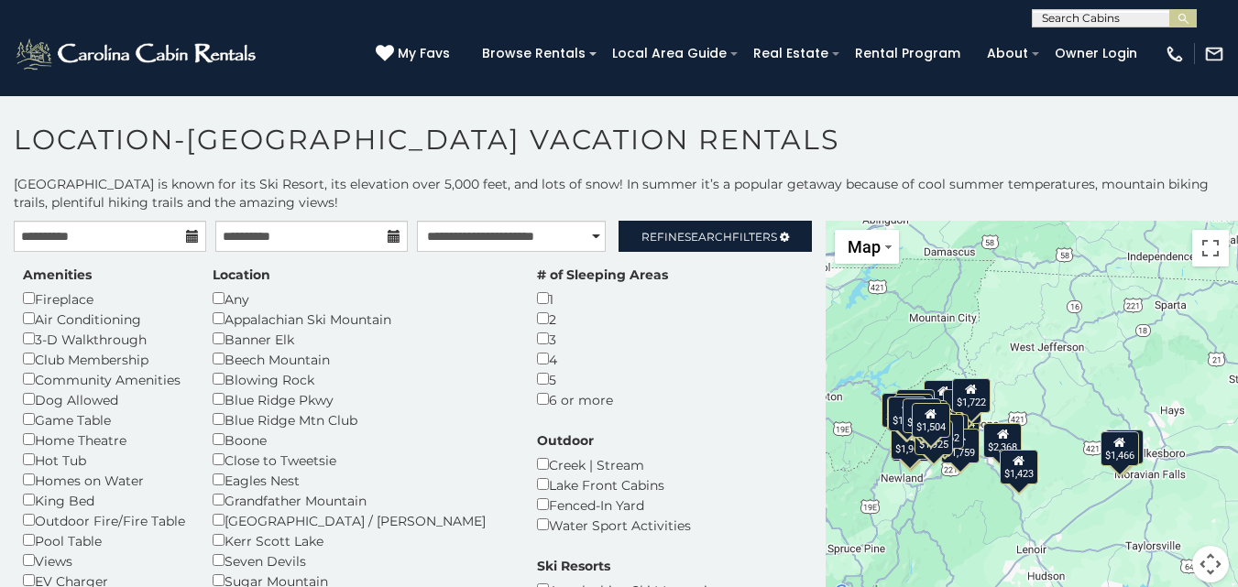
drag, startPoint x: 1067, startPoint y: 407, endPoint x: 957, endPoint y: 519, distance: 156.8
click at [957, 519] on div "$3,039 $2,354 $2,238 $2,145 $1,809 $2,924 $1,722 $2,368 $1,599 $1,443 $1,899 $1…" at bounding box center [1032, 413] width 412 height 384
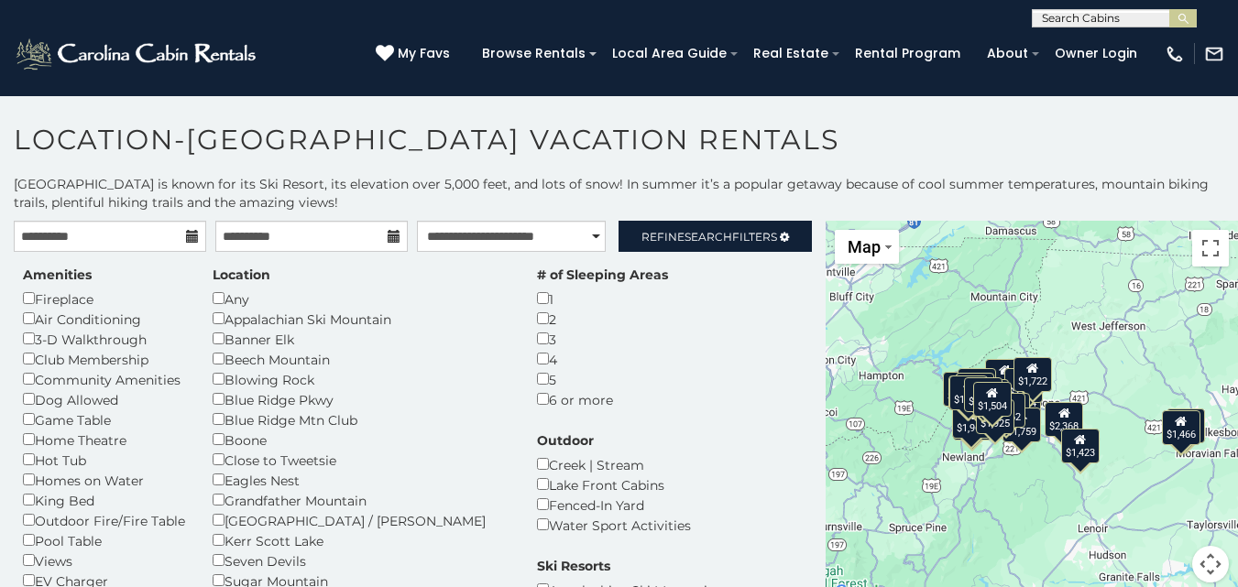
drag, startPoint x: 1032, startPoint y: 492, endPoint x: 1095, endPoint y: 468, distance: 67.6
click at [1095, 468] on div "$3,039 $2,354 $2,238 $2,145 $1,809 $2,924 $1,722 $2,368 $1,599 $1,443 $1,899 $1…" at bounding box center [1032, 413] width 412 height 384
click at [1203, 249] on button "Toggle fullscreen view" at bounding box center [1210, 248] width 37 height 37
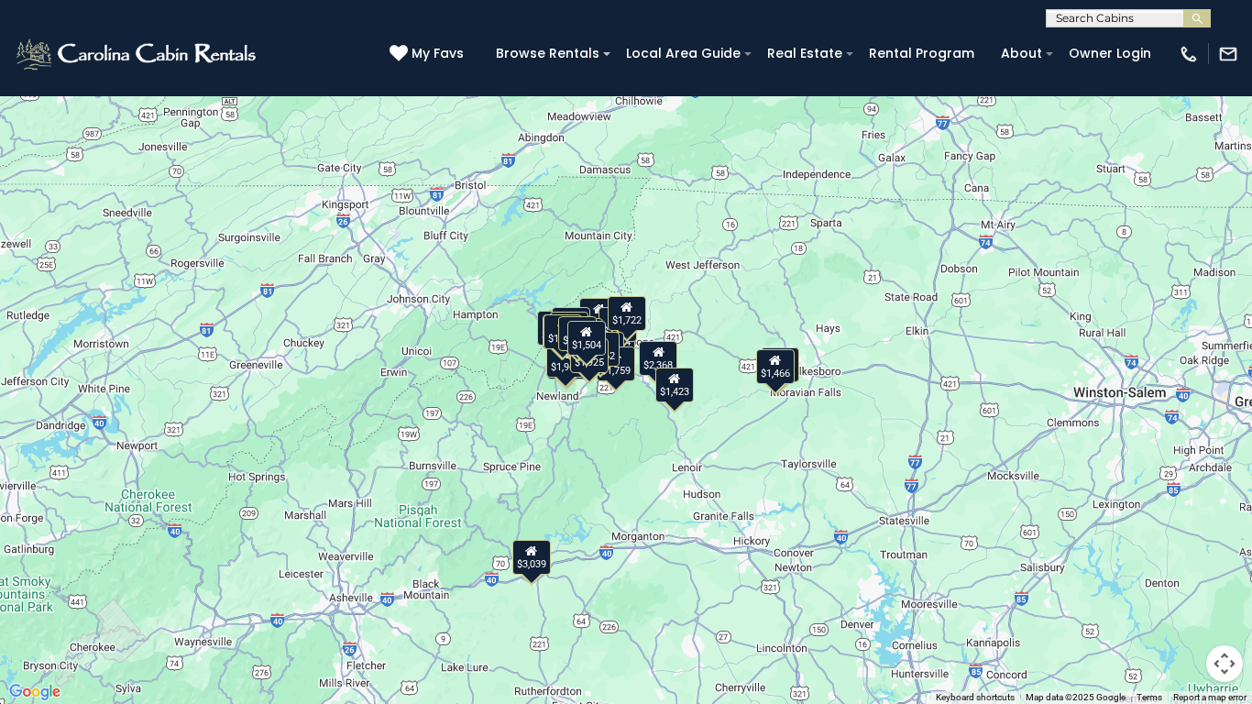
click at [1227, 587] on button "Map camera controls" at bounding box center [1224, 663] width 37 height 37
click at [1185, 567] on button "Zoom in" at bounding box center [1178, 572] width 37 height 37
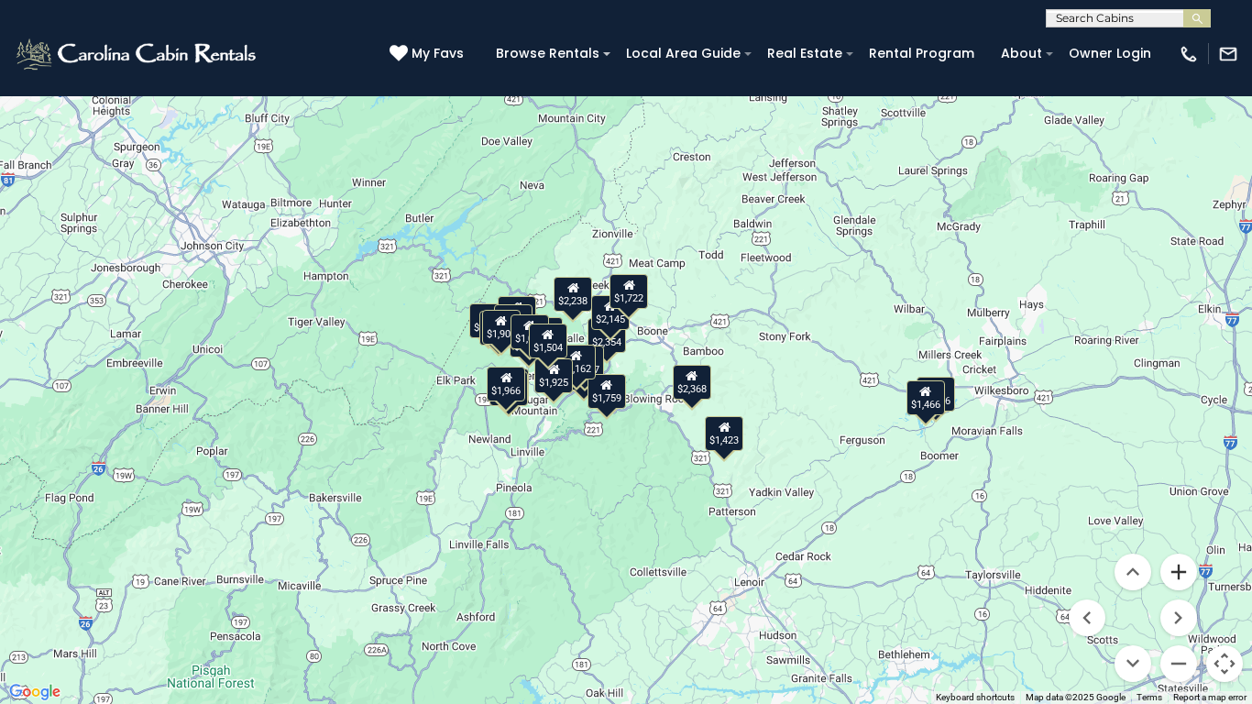
click at [1185, 567] on button "Zoom in" at bounding box center [1178, 572] width 37 height 37
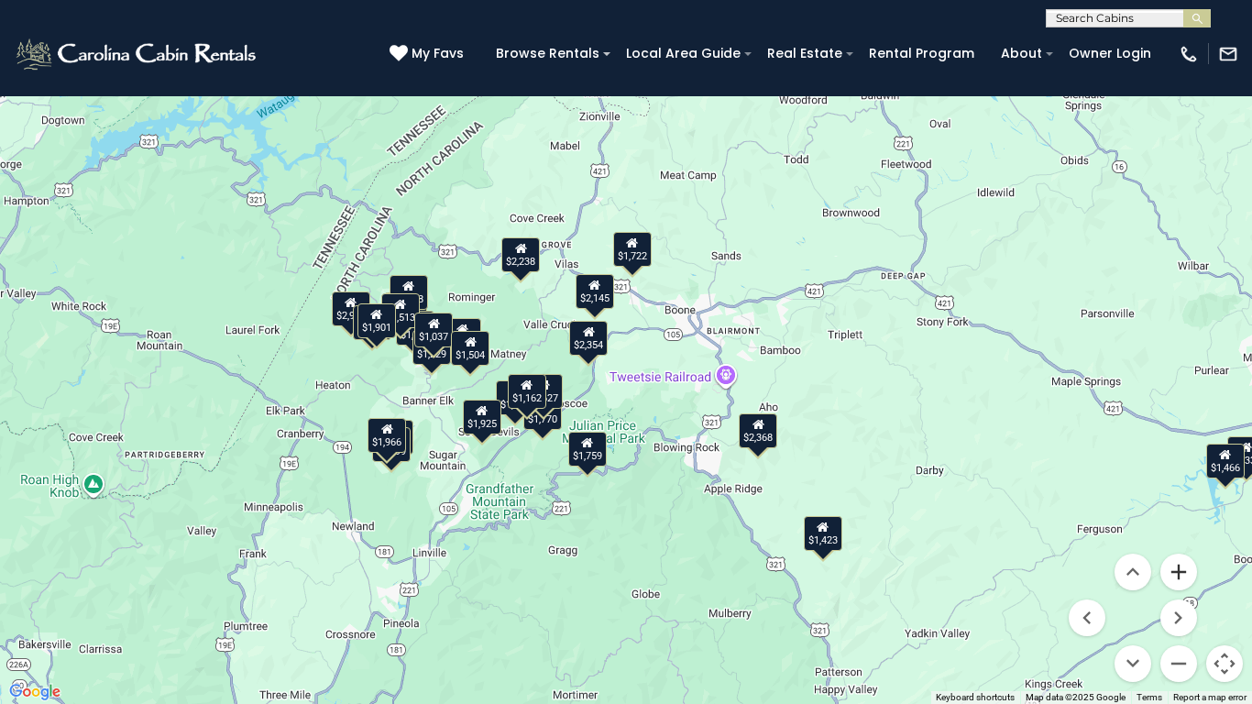
click at [1185, 567] on button "Zoom in" at bounding box center [1178, 572] width 37 height 37
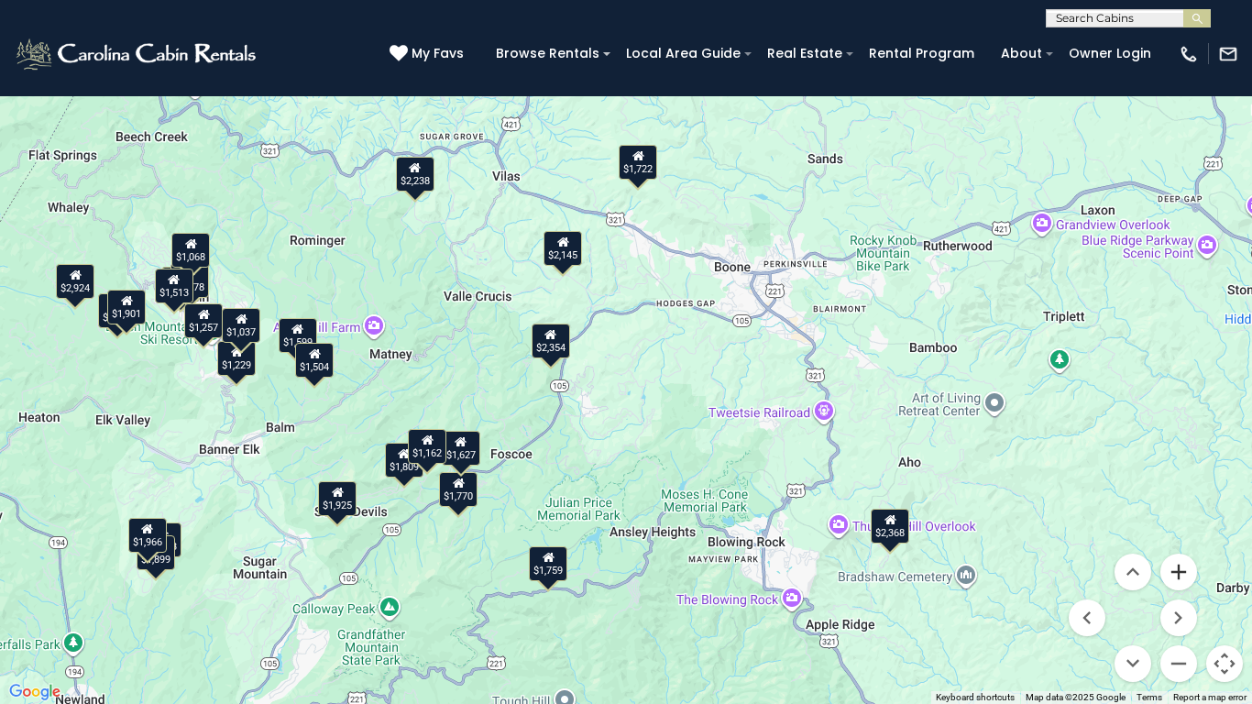
click at [1185, 567] on button "Zoom in" at bounding box center [1178, 572] width 37 height 37
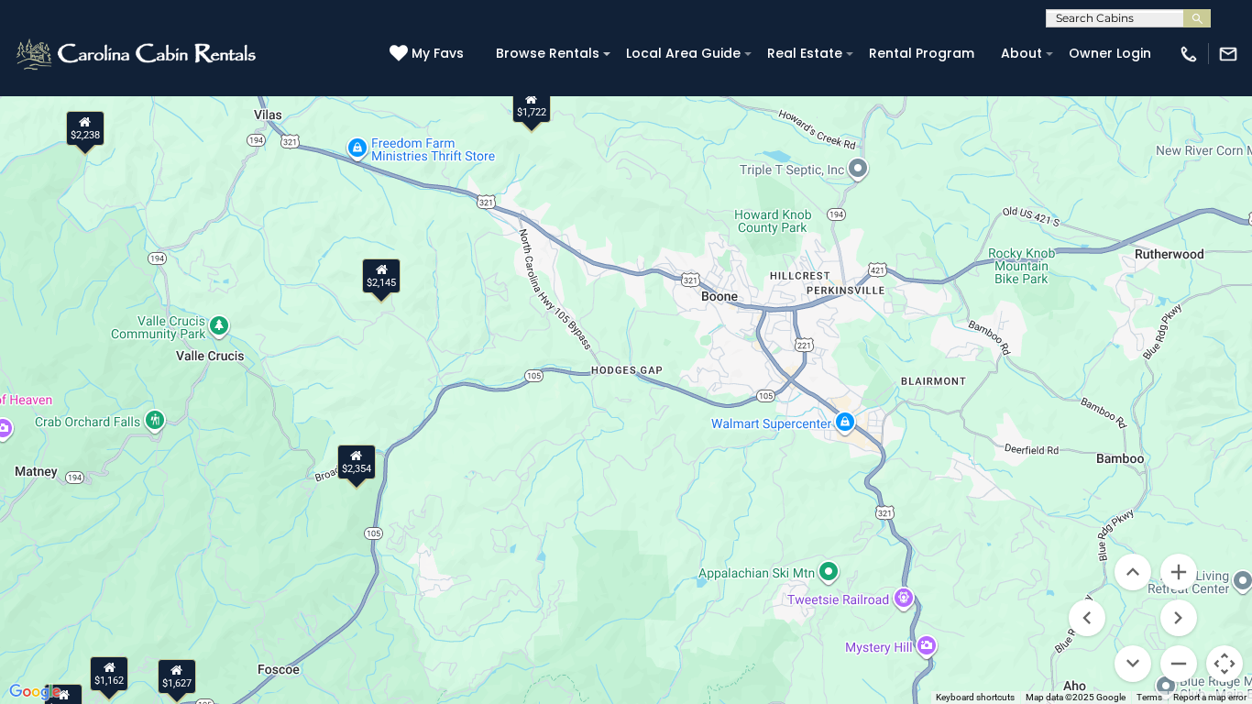
drag, startPoint x: 902, startPoint y: 314, endPoint x: 780, endPoint y: 430, distance: 167.9
click at [780, 430] on div "$3,039 $2,354 $2,238 $2,145 $1,809 $2,924 $1,722 $2,368 $1,599 $1,443 $1,899 $1…" at bounding box center [626, 352] width 1252 height 704
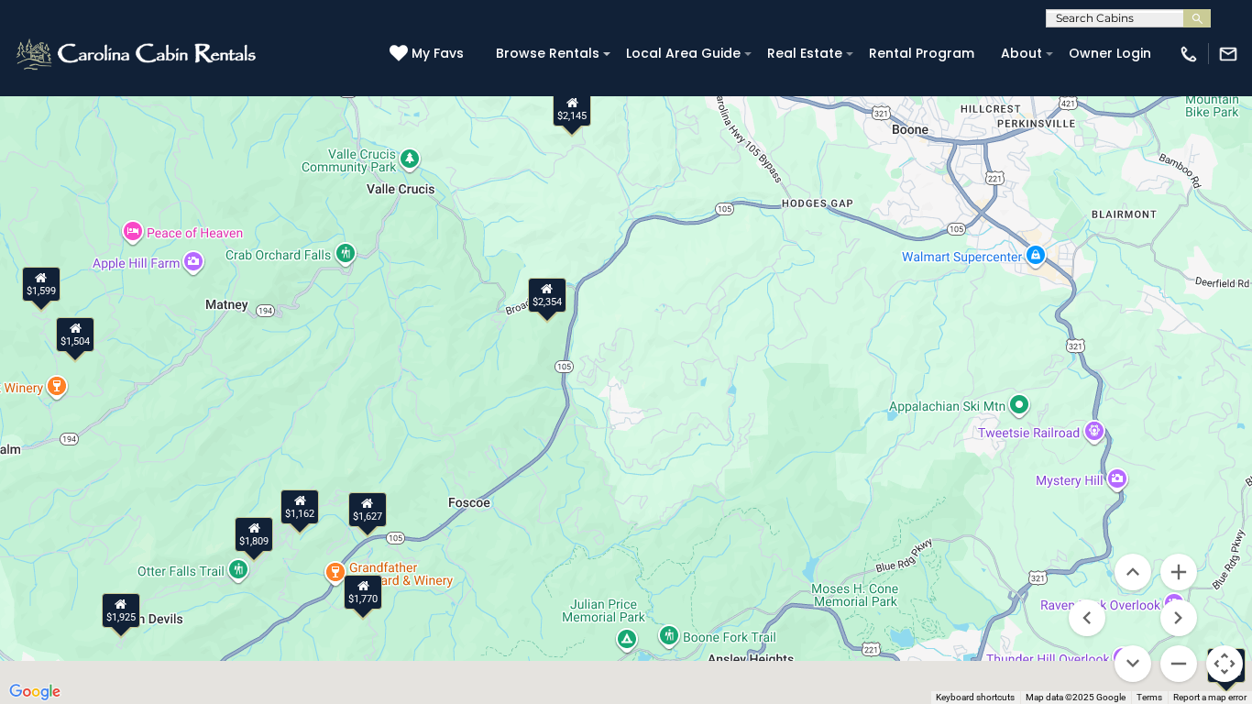
drag, startPoint x: 663, startPoint y: 480, endPoint x: 897, endPoint y: 299, distance: 295.9
click at [883, 310] on div "$3,039 $2,354 $2,238 $2,145 $1,809 $2,924 $1,722 $2,368 $1,599 $1,443 $1,899 $1…" at bounding box center [626, 352] width 1252 height 704
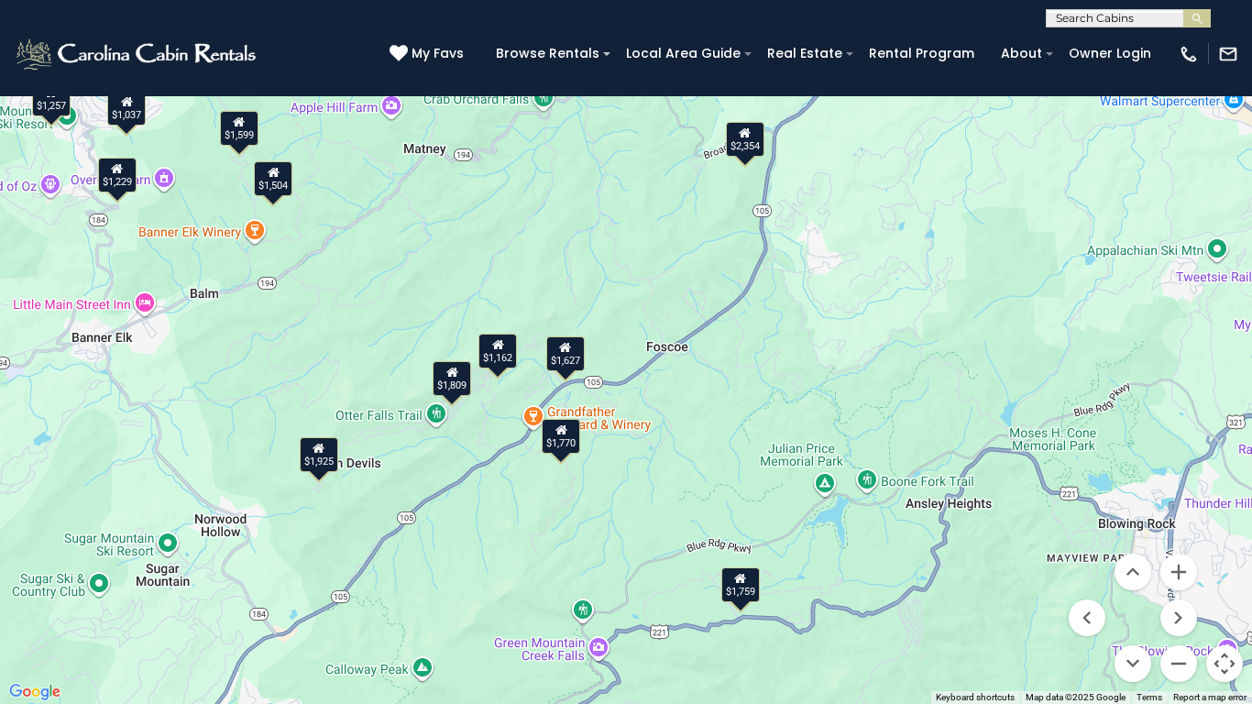
drag, startPoint x: 762, startPoint y: 441, endPoint x: 879, endPoint y: 344, distance: 151.6
click at [879, 344] on div "$3,039 $2,354 $2,238 $2,145 $1,809 $2,924 $1,722 $2,368 $1,599 $1,443 $1,899 $1…" at bounding box center [626, 352] width 1252 height 704
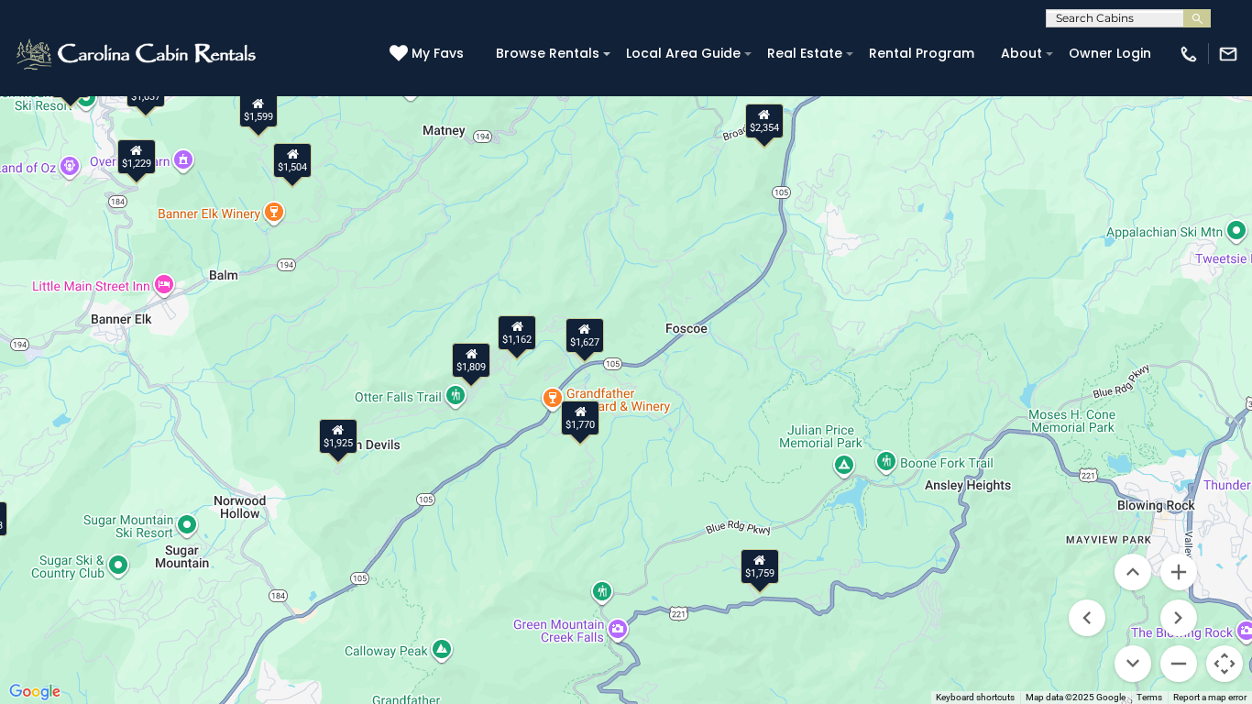
click at [522, 338] on div "$1,162" at bounding box center [517, 332] width 38 height 35
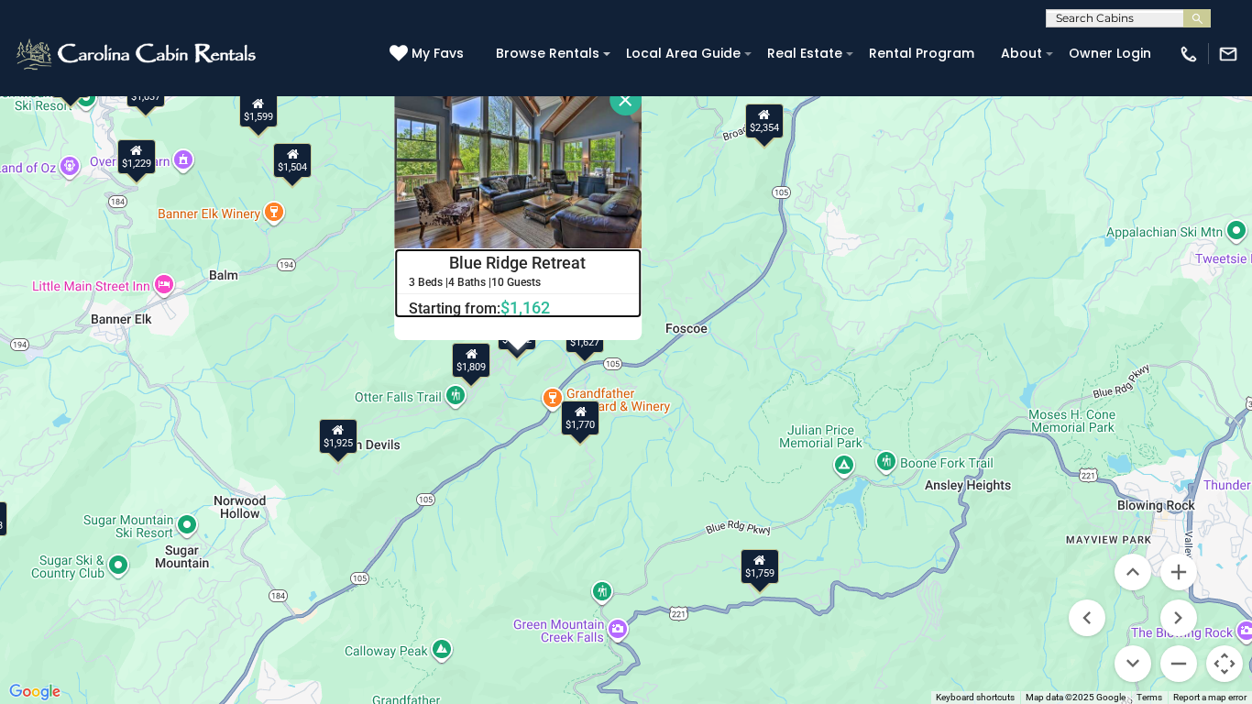
click at [526, 256] on h4 "Blue Ridge Retreat" at bounding box center [518, 262] width 246 height 27
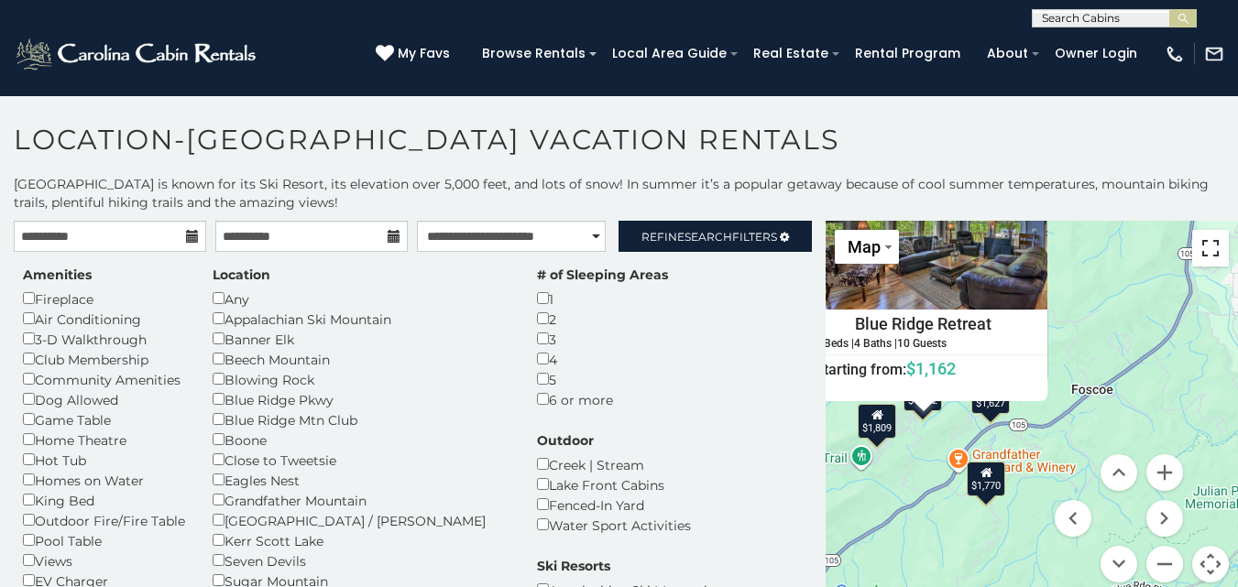
click at [1202, 252] on button "Toggle fullscreen view" at bounding box center [1210, 248] width 37 height 37
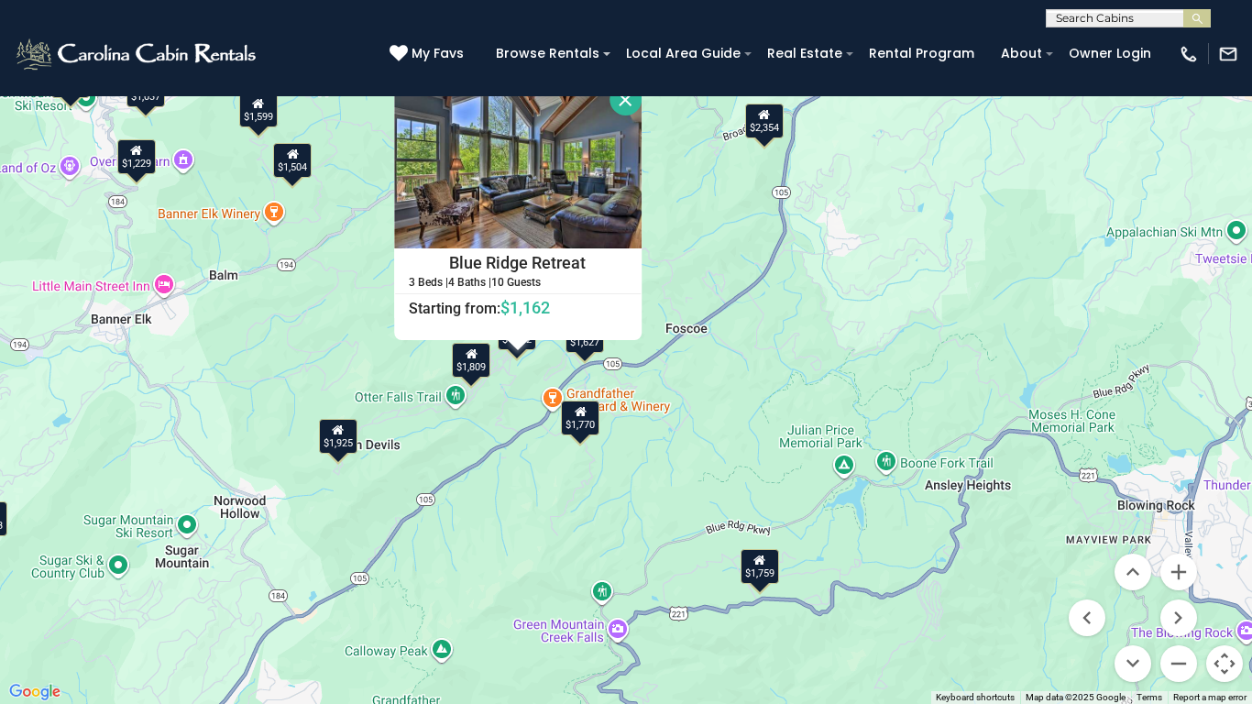
click at [631, 96] on button "Close" at bounding box center [625, 99] width 32 height 32
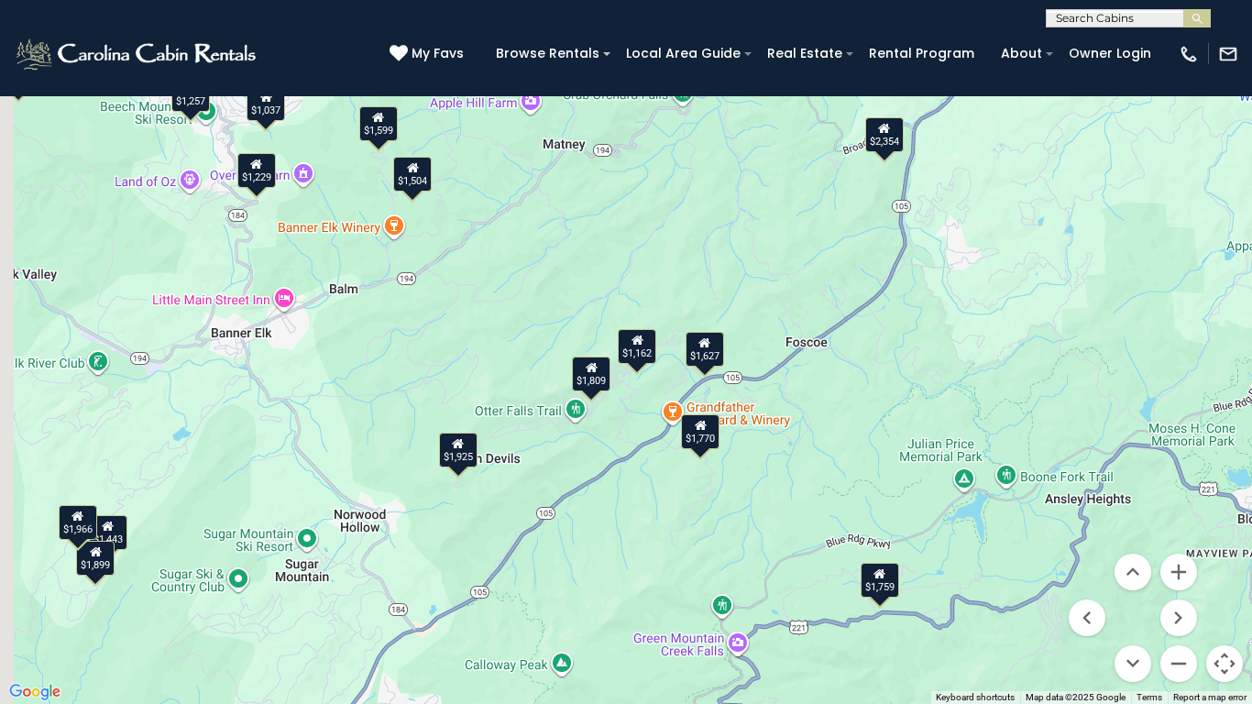
drag, startPoint x: 462, startPoint y: 434, endPoint x: 631, endPoint y: 461, distance: 170.7
click at [631, 461] on div "$3,039 $2,354 $2,238 $2,145 $1,809 $2,924 $1,722 $2,368 $1,599 $1,443 $1,899 $1…" at bounding box center [626, 352] width 1252 height 704
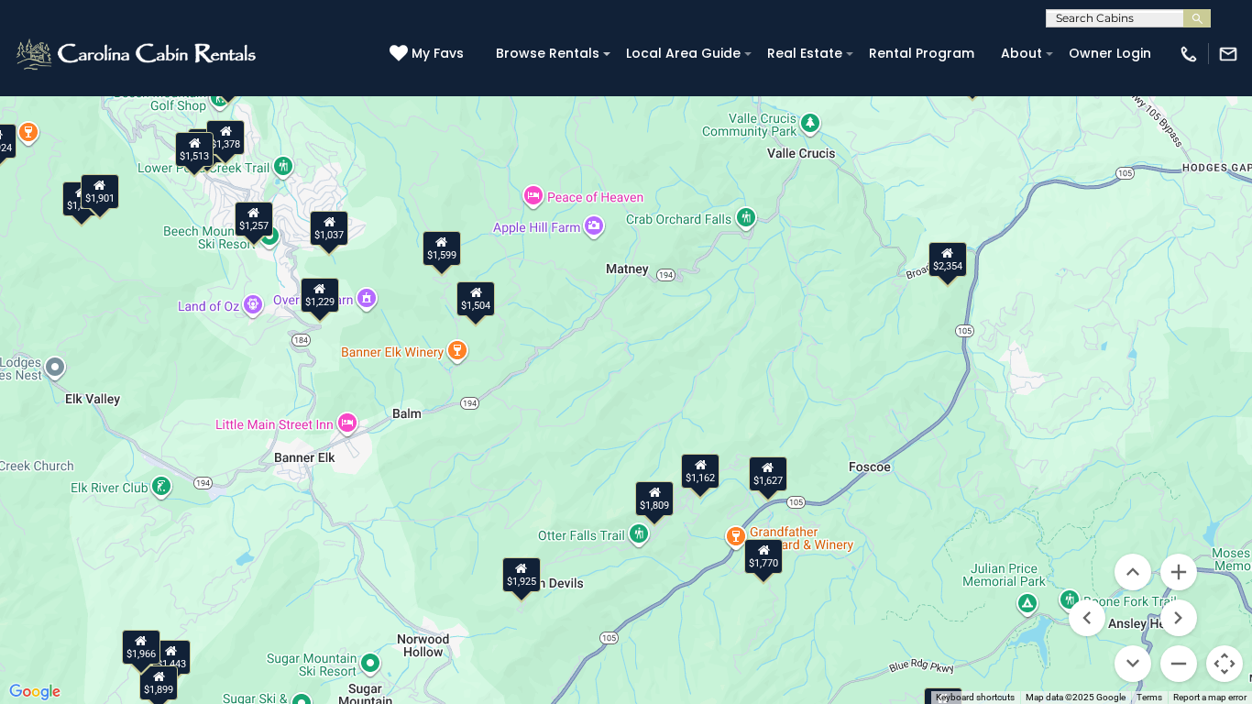
drag, startPoint x: 523, startPoint y: 310, endPoint x: 540, endPoint y: 422, distance: 113.9
click at [540, 422] on div "$3,039 $2,354 $2,238 $2,145 $1,809 $2,924 $1,722 $2,368 $1,599 $1,443 $1,899 $1…" at bounding box center [626, 352] width 1252 height 704
click at [1184, 587] on button "Zoom out" at bounding box center [1178, 663] width 37 height 37
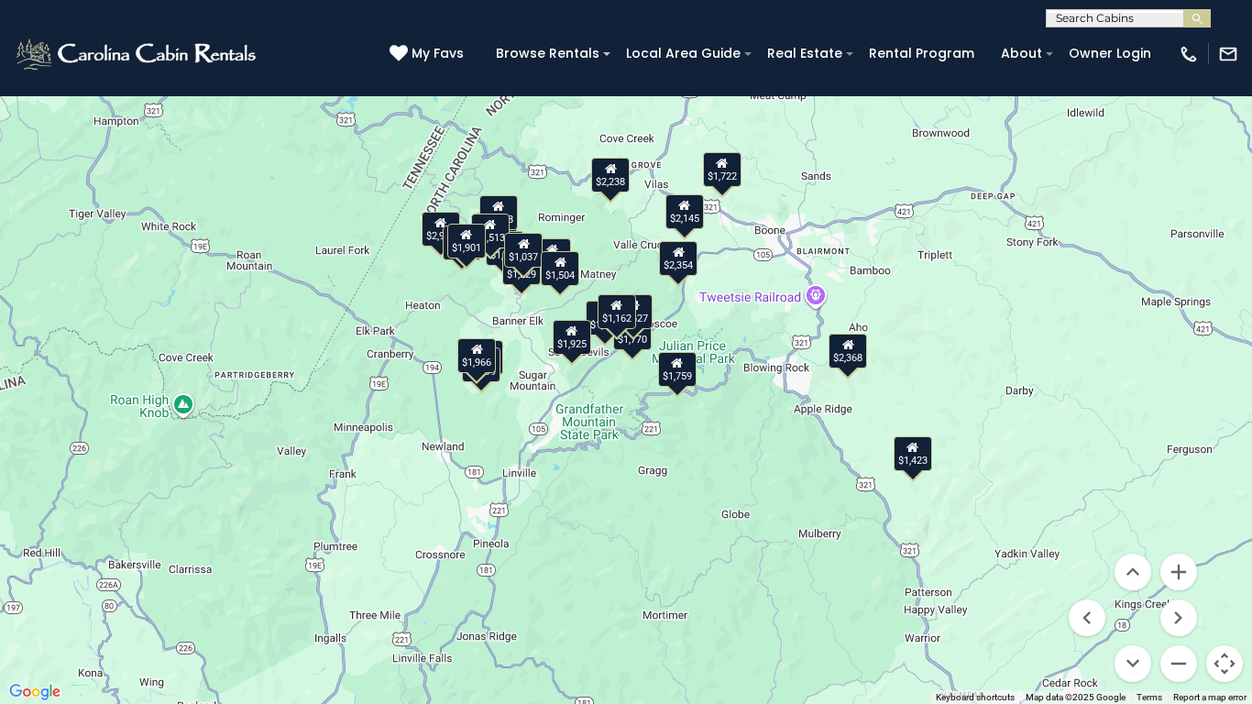
drag, startPoint x: 927, startPoint y: 411, endPoint x: 894, endPoint y: 337, distance: 80.9
click at [894, 337] on div "$3,039 $2,354 $2,238 $2,145 $1,809 $2,924 $1,722 $2,368 $1,599 $1,443 $1,899 $1…" at bounding box center [626, 352] width 1252 height 704
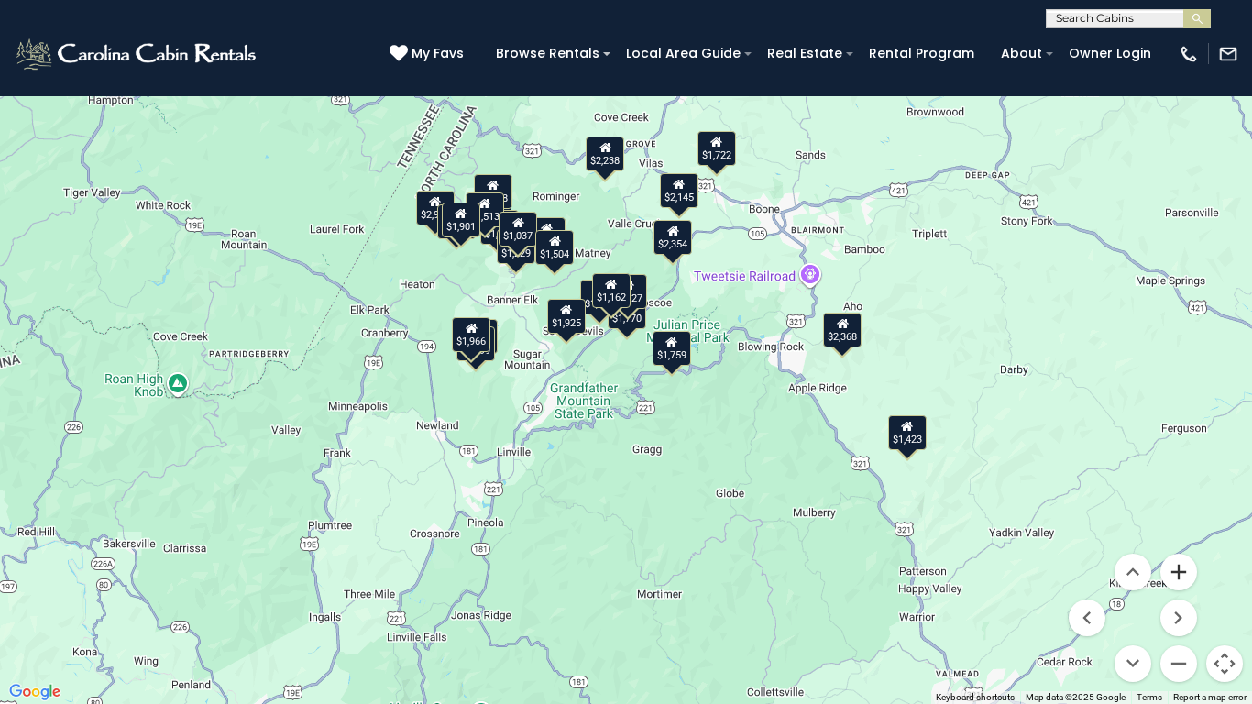
click at [1174, 569] on button "Zoom in" at bounding box center [1178, 572] width 37 height 37
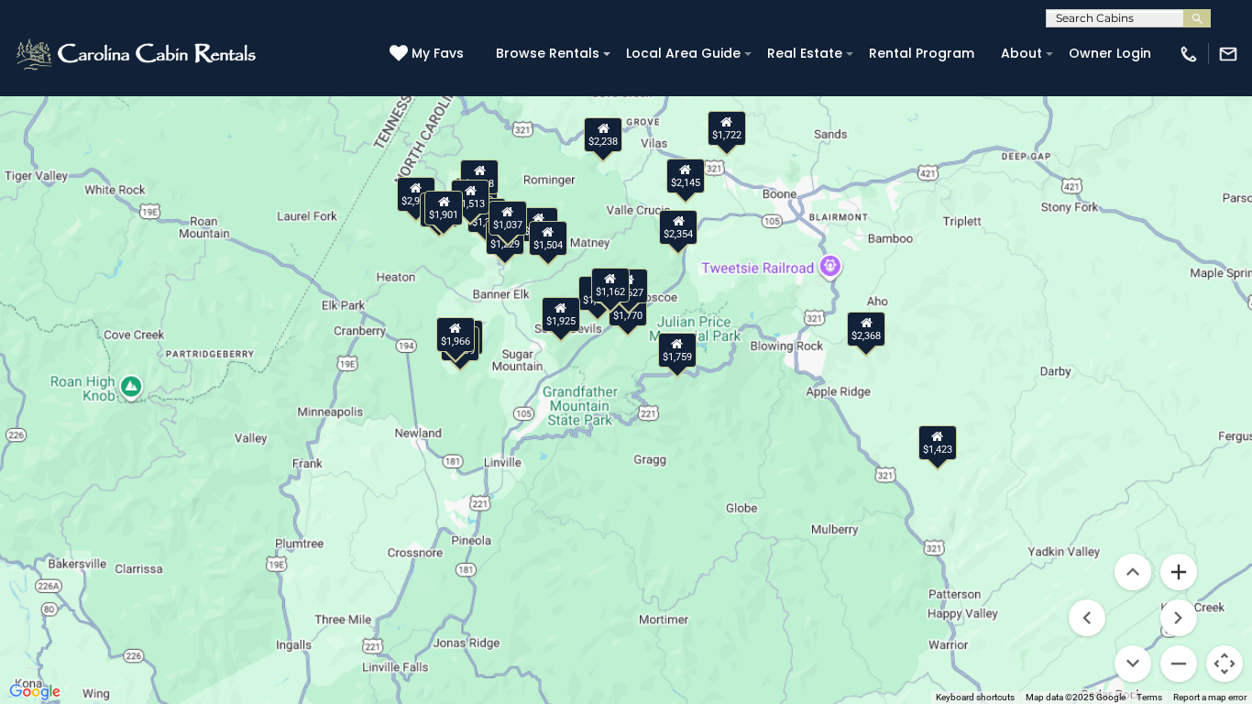
click at [1174, 569] on button "Zoom in" at bounding box center [1178, 572] width 37 height 37
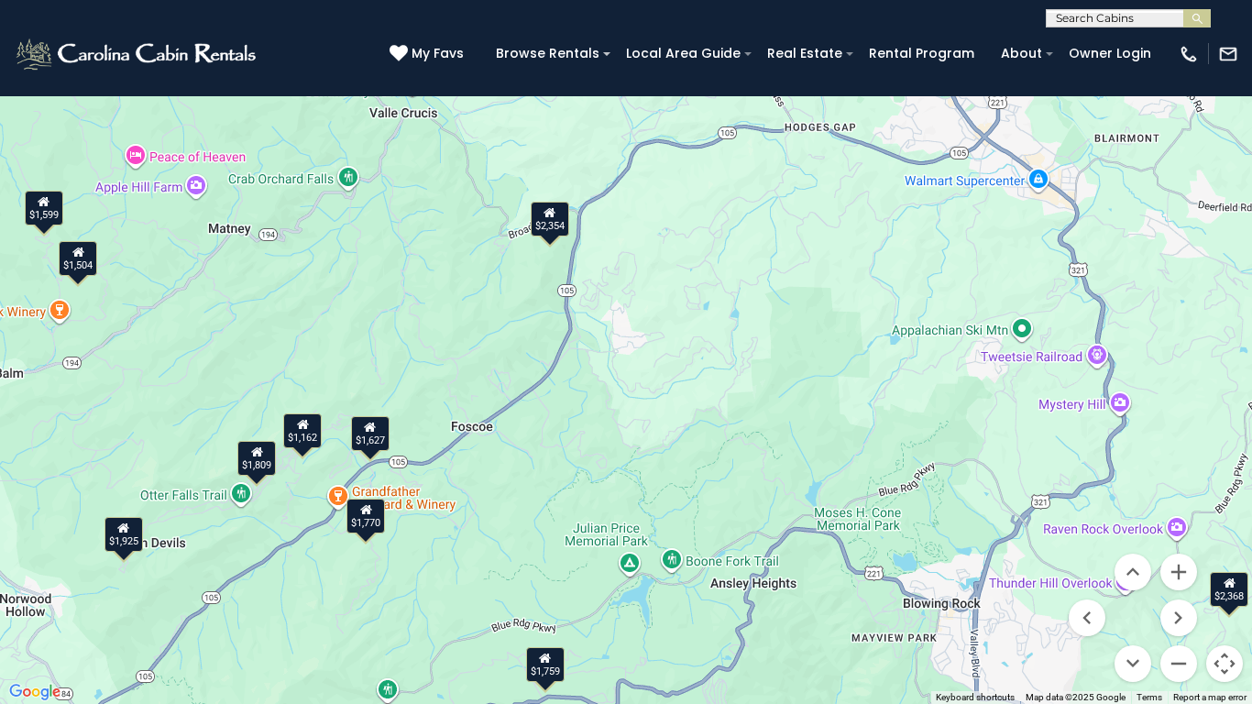
drag, startPoint x: 1011, startPoint y: 164, endPoint x: 733, endPoint y: 463, distance: 407.9
click at [733, 463] on div "$3,039 $2,354 $2,238 $2,145 $1,809 $2,924 $1,722 $2,368 $1,599 $1,443 $1,899 $1…" at bounding box center [626, 352] width 1252 height 704
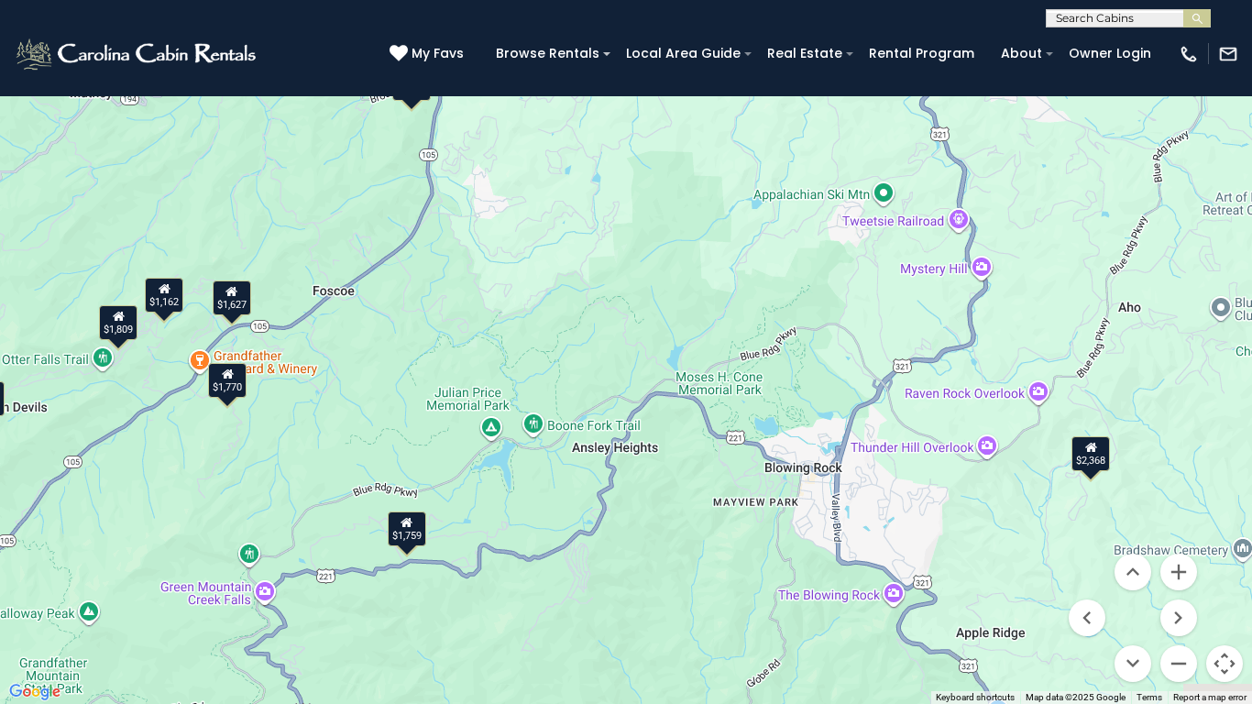
drag, startPoint x: 932, startPoint y: 409, endPoint x: 765, endPoint y: 193, distance: 272.4
click at [772, 202] on div "$3,039 $2,354 $2,238 $2,145 $1,809 $2,924 $1,722 $2,368 $1,599 $1,443 $1,899 $1…" at bounding box center [626, 352] width 1252 height 704
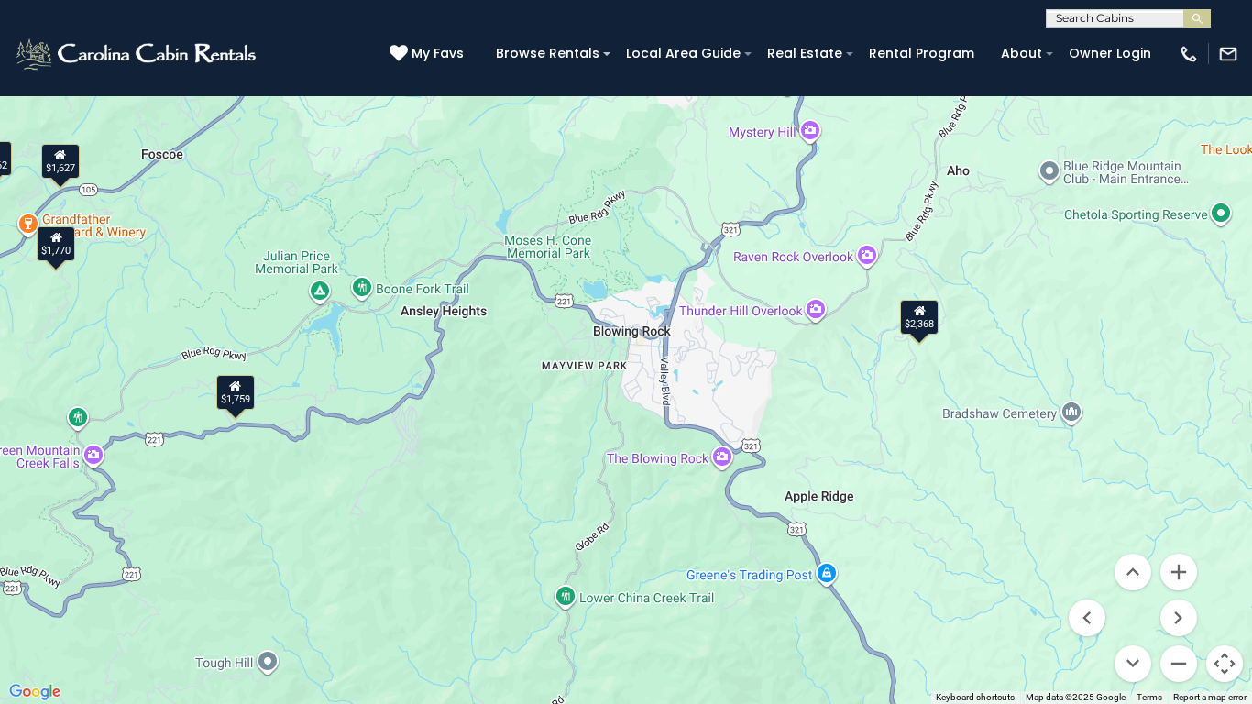
drag, startPoint x: 988, startPoint y: 416, endPoint x: 879, endPoint y: 367, distance: 119.8
click at [879, 367] on div "$3,039 $2,354 $2,238 $2,145 $1,809 $2,924 $1,722 $2,368 $1,599 $1,443 $1,899 $1…" at bounding box center [626, 352] width 1252 height 704
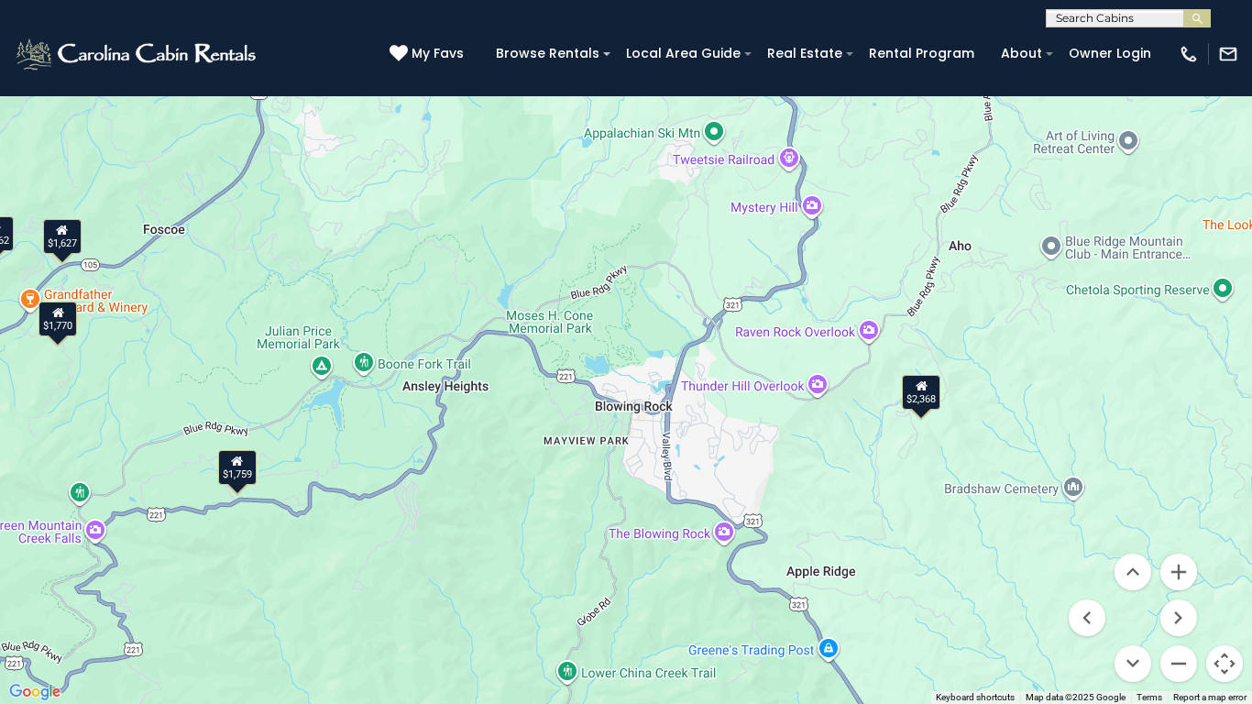
drag, startPoint x: 855, startPoint y: 343, endPoint x: 854, endPoint y: 433, distance: 89.8
click at [854, 433] on div "$3,039 $2,354 $2,238 $2,145 $1,809 $2,924 $1,722 $2,368 $1,599 $1,443 $1,899 $1…" at bounding box center [626, 352] width 1252 height 704
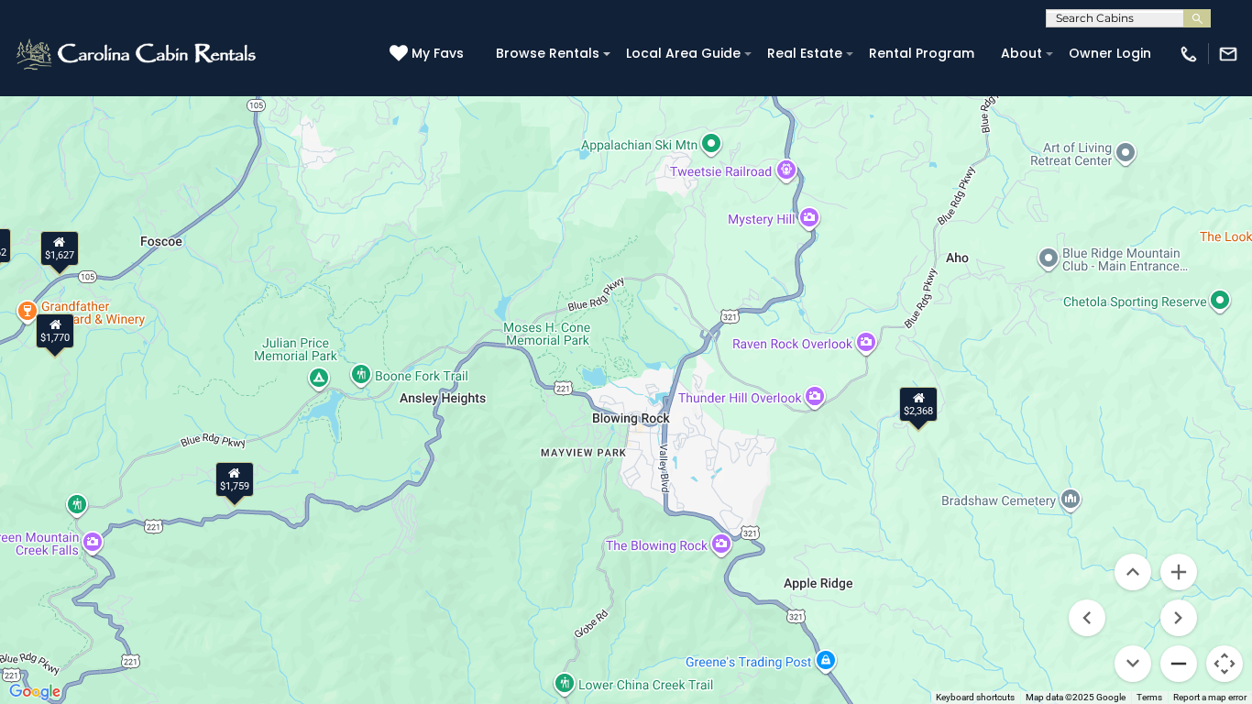
click at [1179, 587] on button "Zoom out" at bounding box center [1178, 663] width 37 height 37
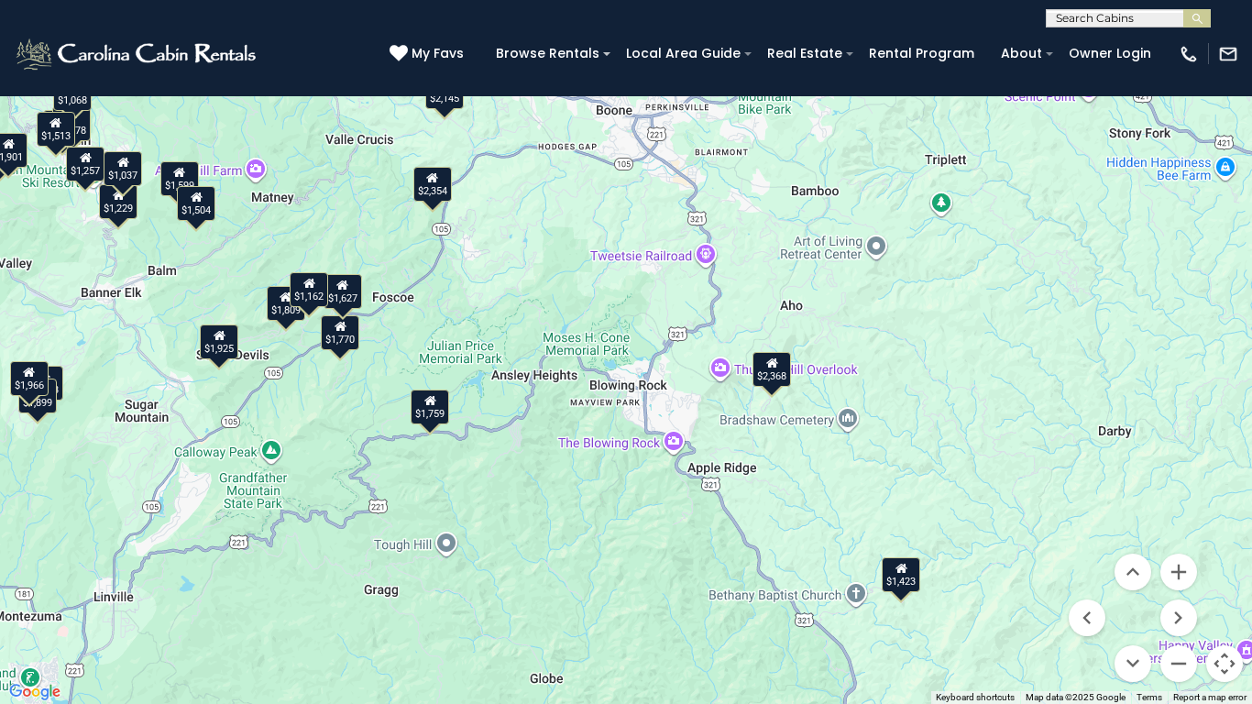
click at [906, 578] on div "$1,423" at bounding box center [901, 574] width 38 height 35
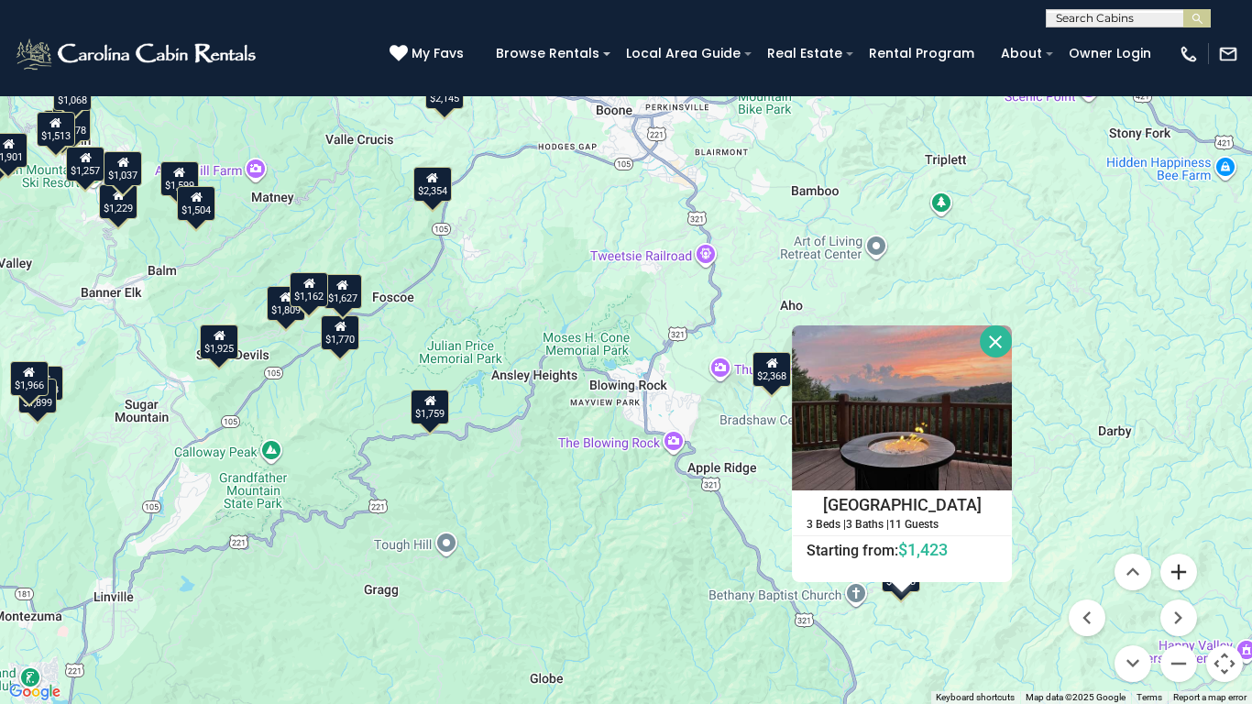
click at [1180, 568] on button "Zoom in" at bounding box center [1178, 572] width 37 height 37
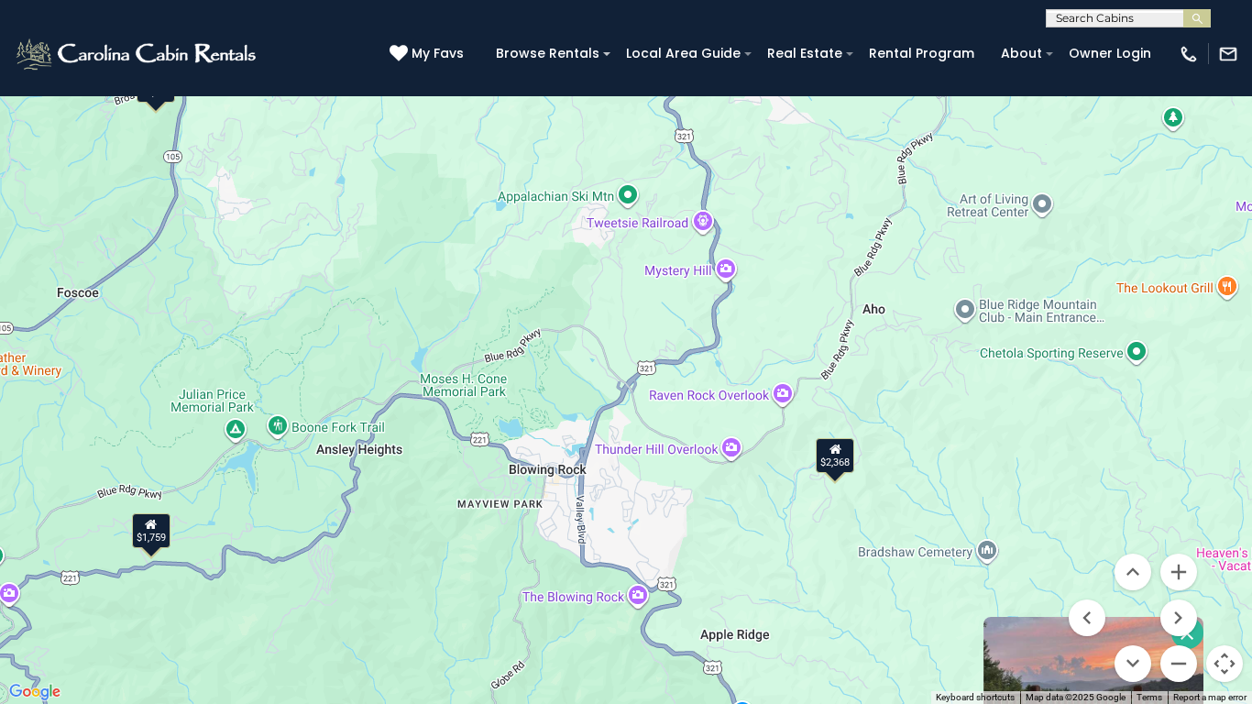
drag, startPoint x: 1012, startPoint y: 329, endPoint x: 771, endPoint y: 543, distance: 322.6
click at [774, 536] on div "$3,039 $2,354 $2,238 $2,145 $1,809 $2,924 $1,722 $2,368 $1,599 $1,443 $1,899 $1…" at bounding box center [626, 352] width 1252 height 704
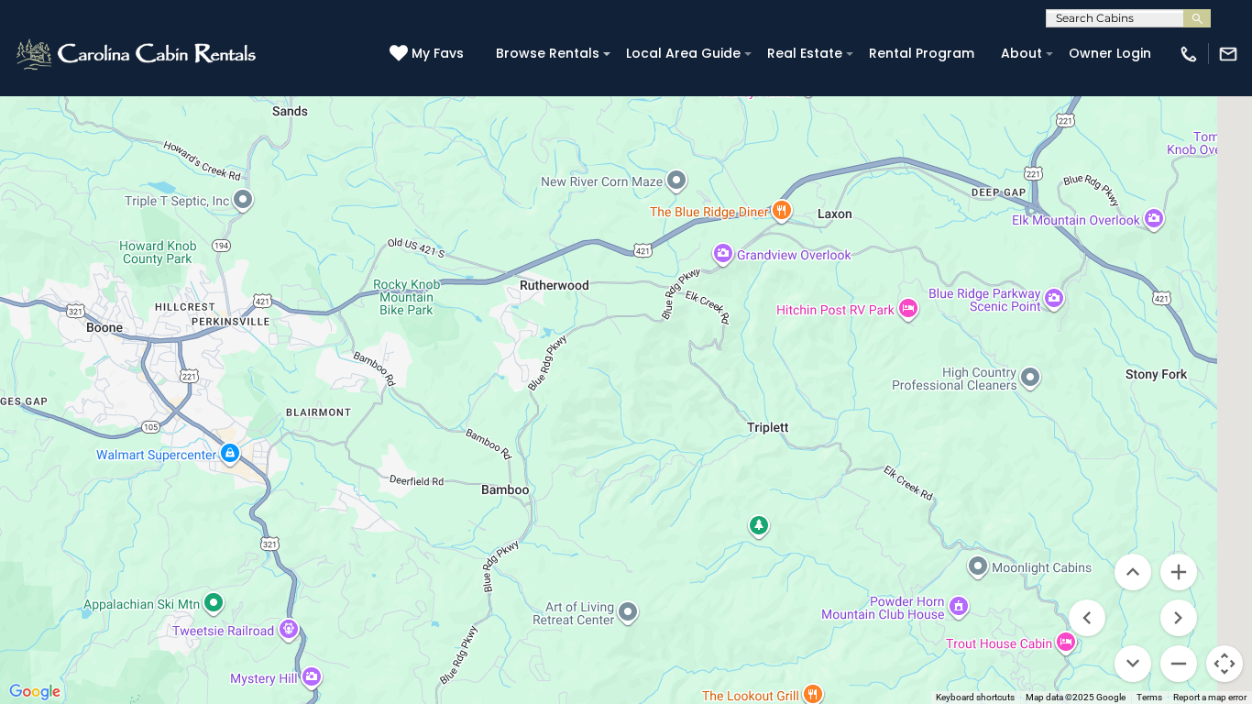
drag, startPoint x: 863, startPoint y: 324, endPoint x: 624, endPoint y: 532, distance: 317.0
click at [624, 532] on div "$3,039 $2,354 $2,238 $2,145 $1,809 $2,924 $1,722 $2,368 $1,599 $1,443 $1,899 $1…" at bounding box center [626, 352] width 1252 height 704
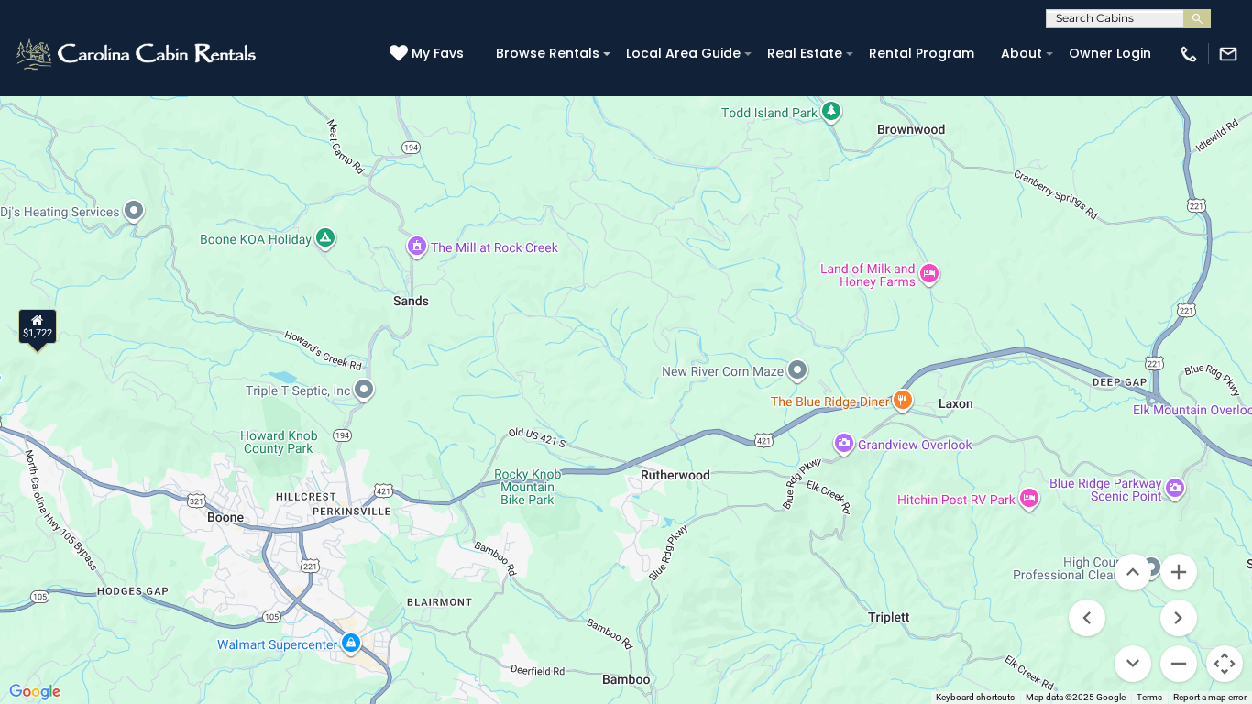
drag, startPoint x: 444, startPoint y: 383, endPoint x: 587, endPoint y: 585, distance: 246.6
click at [587, 585] on div "$3,039 $2,354 $2,238 $2,145 $1,809 $2,924 $1,722 $2,368 $1,599 $1,443 $1,899 $1…" at bounding box center [626, 352] width 1252 height 704
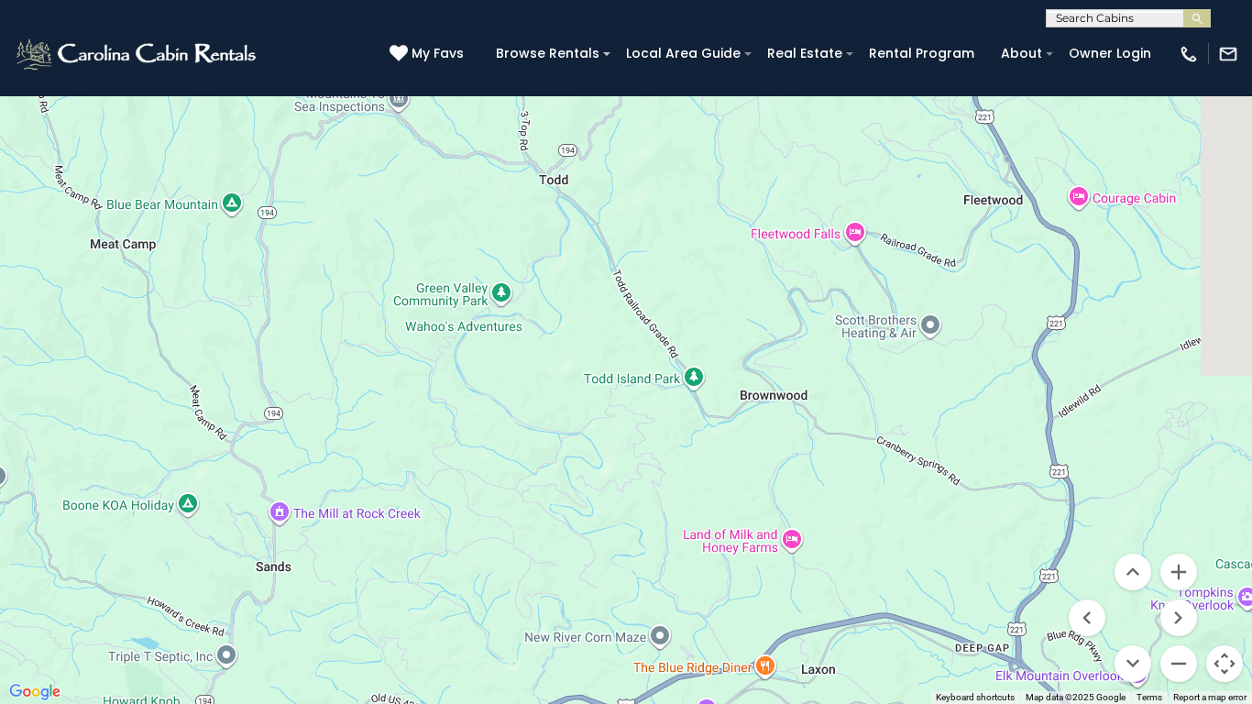
drag, startPoint x: 790, startPoint y: 304, endPoint x: 610, endPoint y: 576, distance: 325.3
click at [610, 578] on div "$3,039 $2,354 $2,238 $2,145 $1,809 $2,924 $1,722 $2,368 $1,599 $1,443 $1,899 $1…" at bounding box center [626, 352] width 1252 height 704
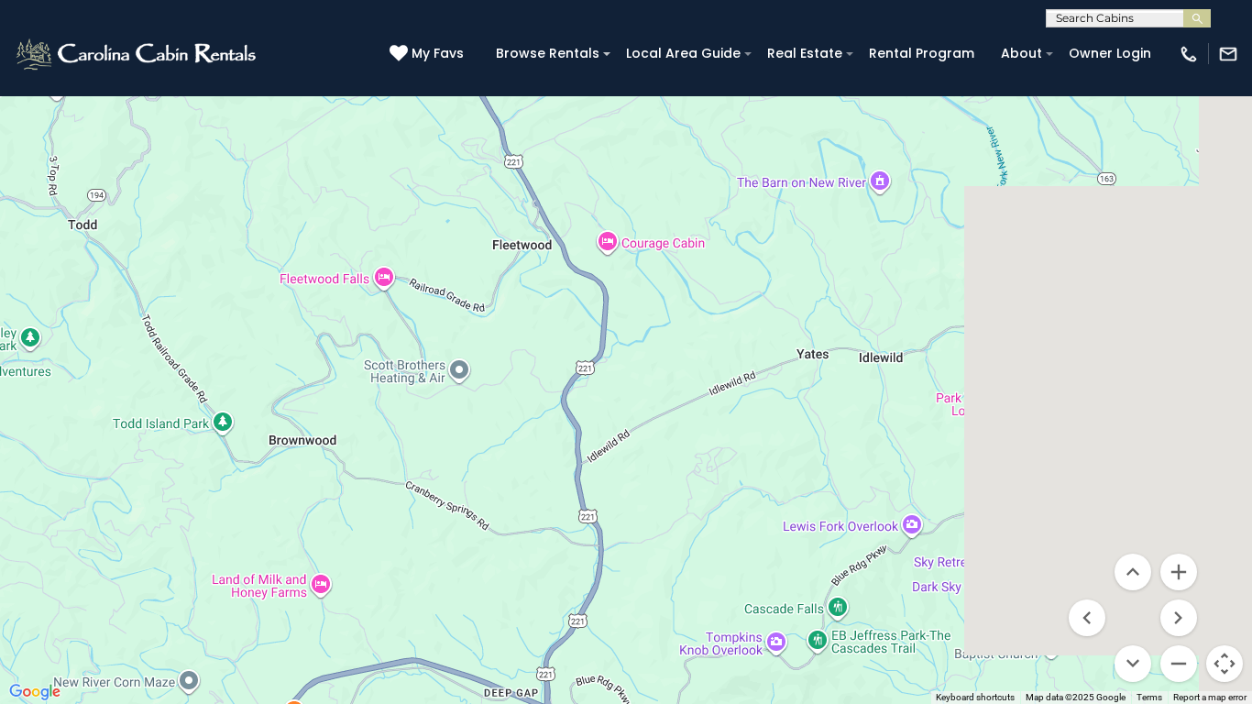
drag, startPoint x: 923, startPoint y: 449, endPoint x: 413, endPoint y: 477, distance: 510.3
click at [413, 477] on div "$3,039 $2,354 $2,238 $2,145 $1,809 $2,924 $1,722 $2,368 $1,599 $1,443 $1,899 $1…" at bounding box center [626, 352] width 1252 height 704
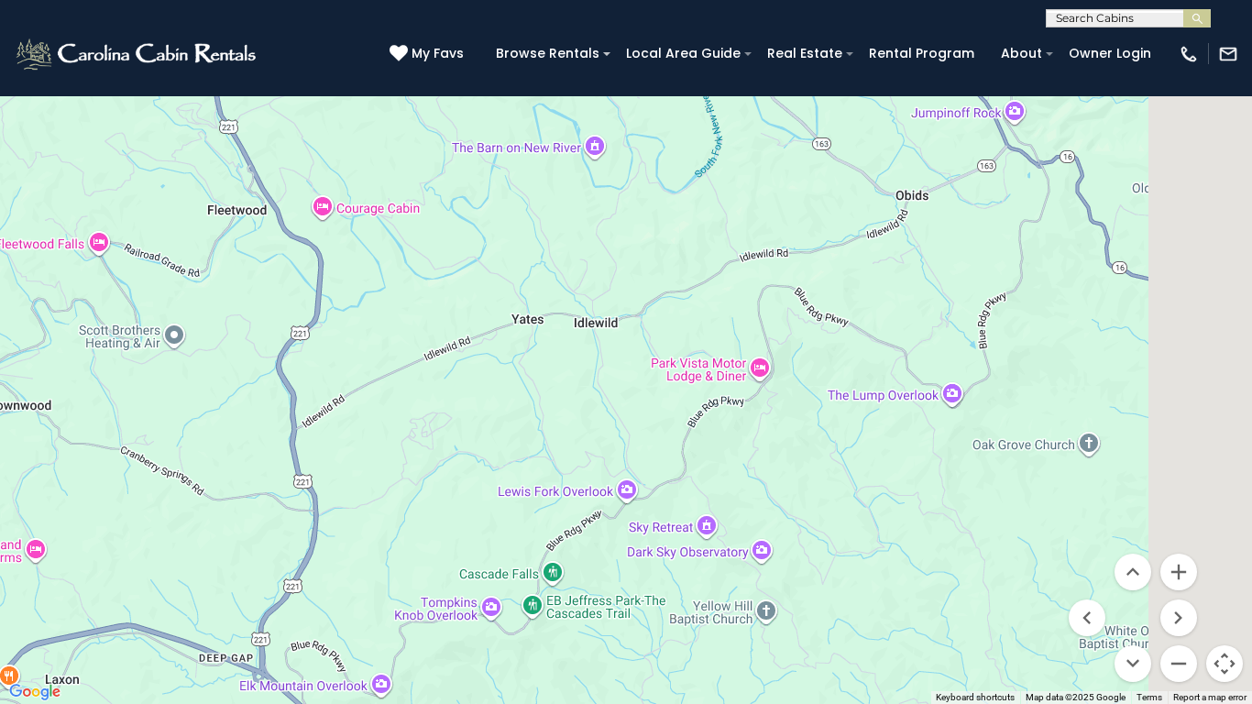
drag, startPoint x: 815, startPoint y: 477, endPoint x: 428, endPoint y: 437, distance: 388.7
click at [428, 437] on div "$3,039 $2,354 $2,238 $2,145 $1,809 $2,924 $1,722 $2,368 $1,599 $1,443 $1,899 $1…" at bounding box center [626, 352] width 1252 height 704
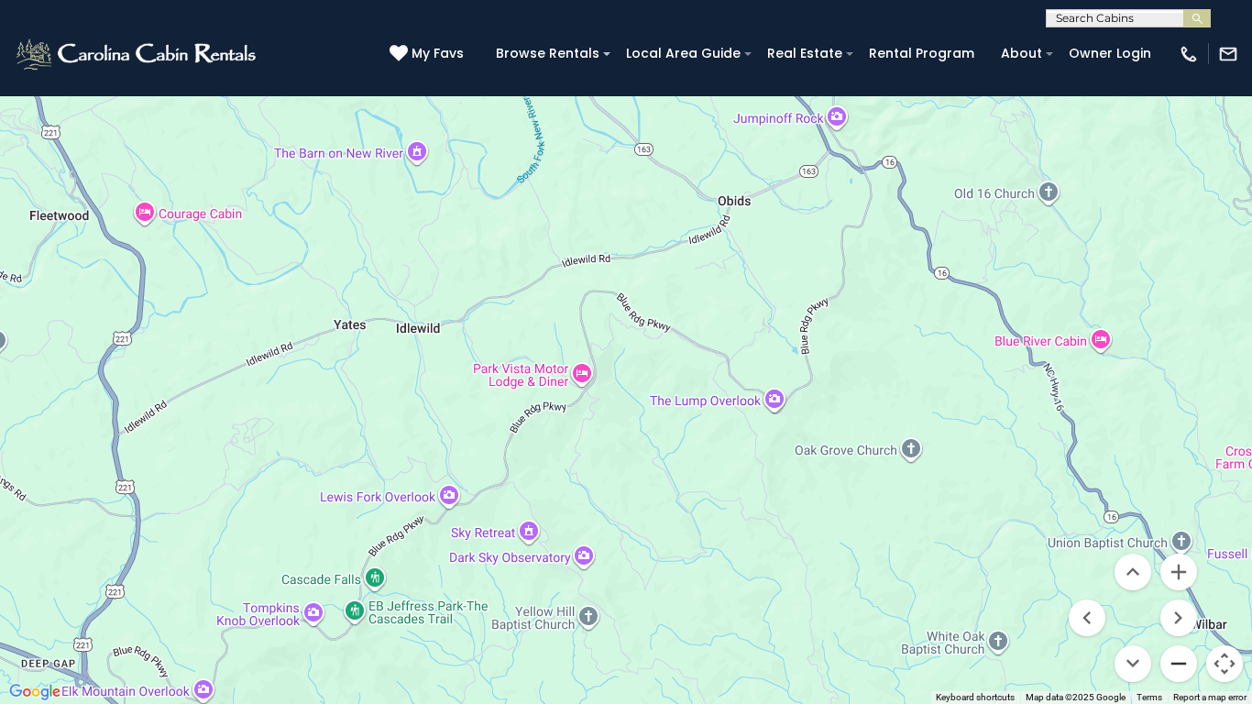
click at [1174, 587] on button "Zoom out" at bounding box center [1178, 663] width 37 height 37
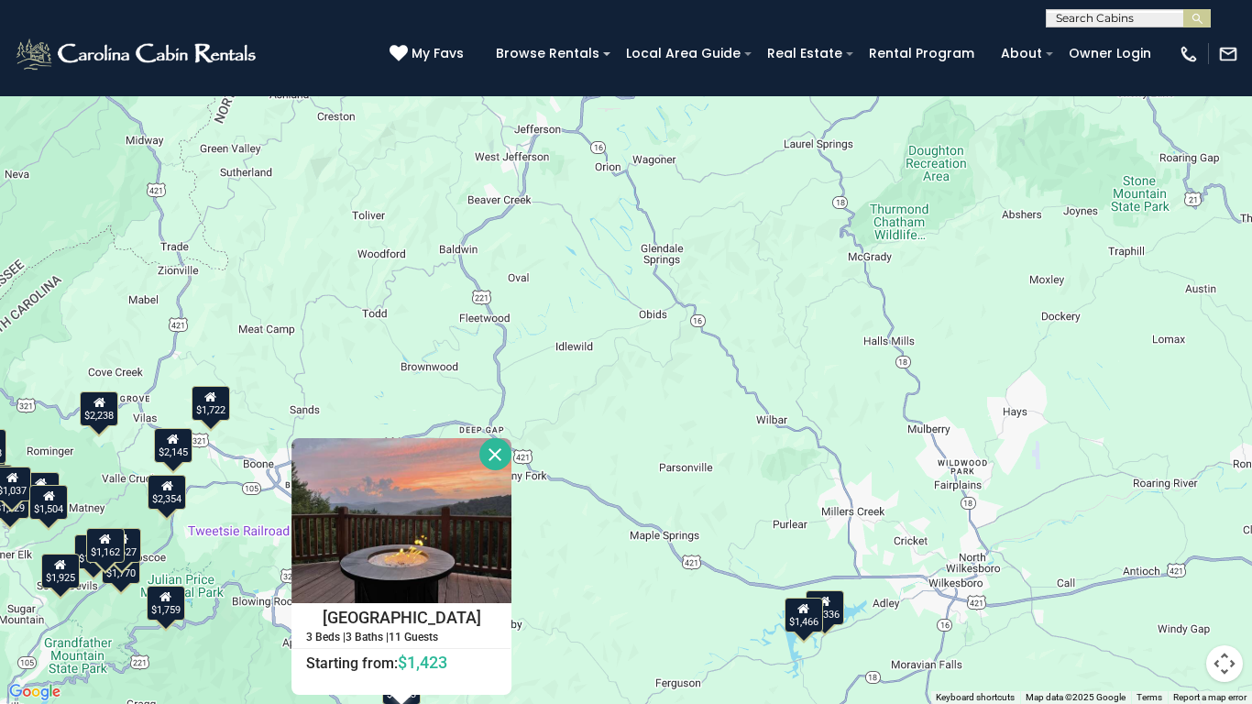
click at [495, 447] on button "Close" at bounding box center [495, 454] width 32 height 32
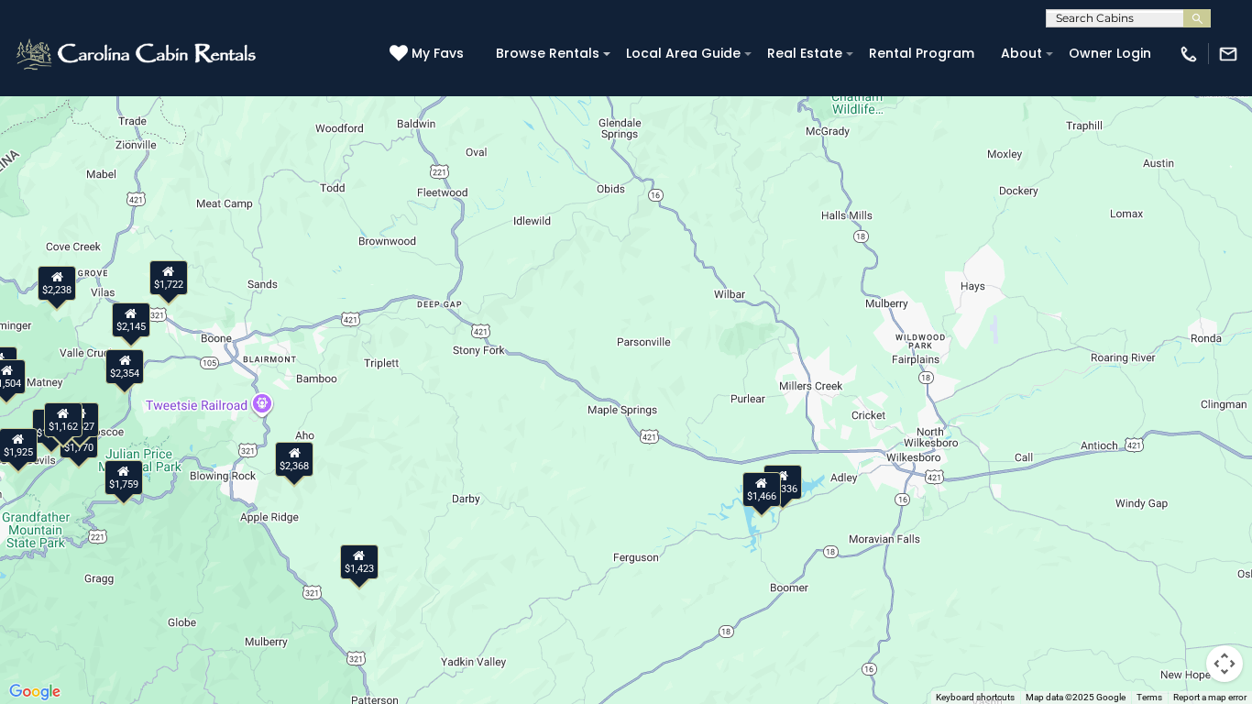
drag, startPoint x: 587, startPoint y: 566, endPoint x: 544, endPoint y: 437, distance: 135.9
click at [544, 437] on div "$3,039 $2,354 $2,238 $2,145 $1,809 $2,924 $1,722 $2,368 $1,599 $1,443 $1,899 $1…" at bounding box center [626, 352] width 1252 height 704
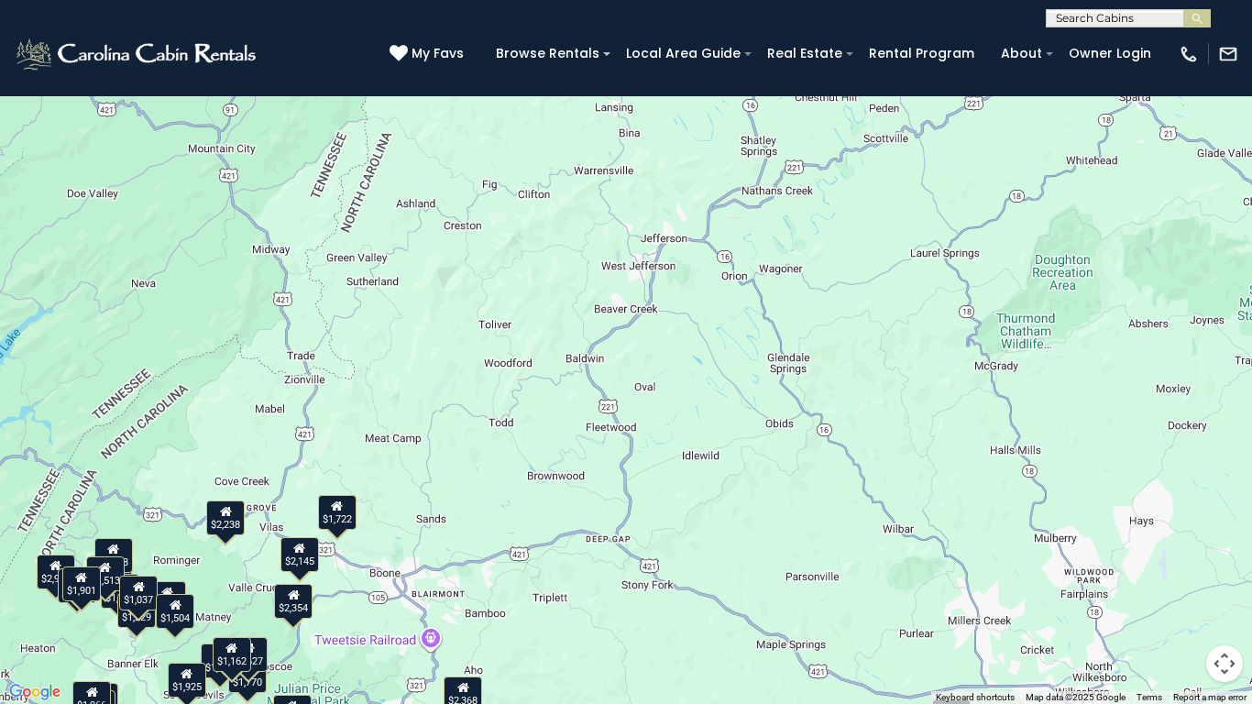
drag, startPoint x: 361, startPoint y: 248, endPoint x: 532, endPoint y: 487, distance: 293.0
click at [532, 487] on div "$3,039 $2,354 $2,238 $2,145 $1,809 $2,924 $1,722 $2,368 $1,599 $1,443 $1,899 $1…" at bounding box center [626, 352] width 1252 height 704
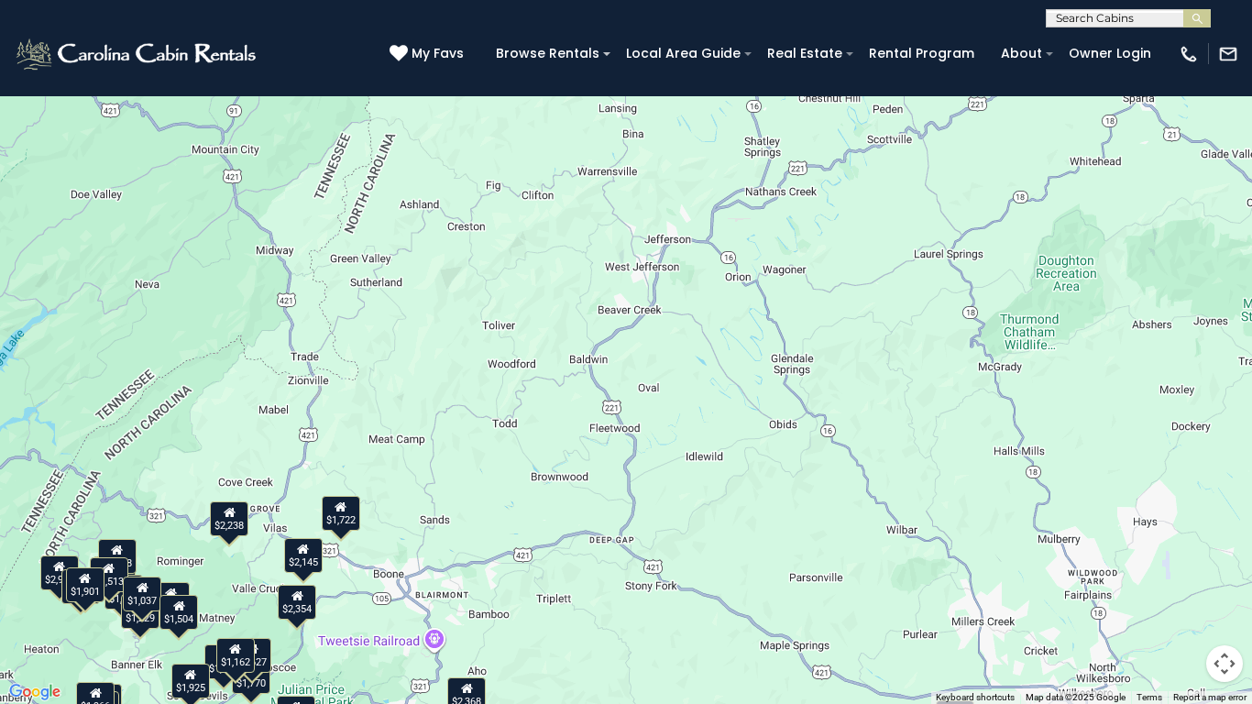
click at [513, 426] on div "$3,039 $2,354 $2,238 $2,145 $1,809 $2,924 $1,722 $2,368 $1,599 $1,443 $1,899 $1…" at bounding box center [626, 352] width 1252 height 704
click at [1224, 587] on button "Map camera controls" at bounding box center [1224, 663] width 37 height 37
click at [1184, 573] on button "Zoom in" at bounding box center [1178, 572] width 37 height 37
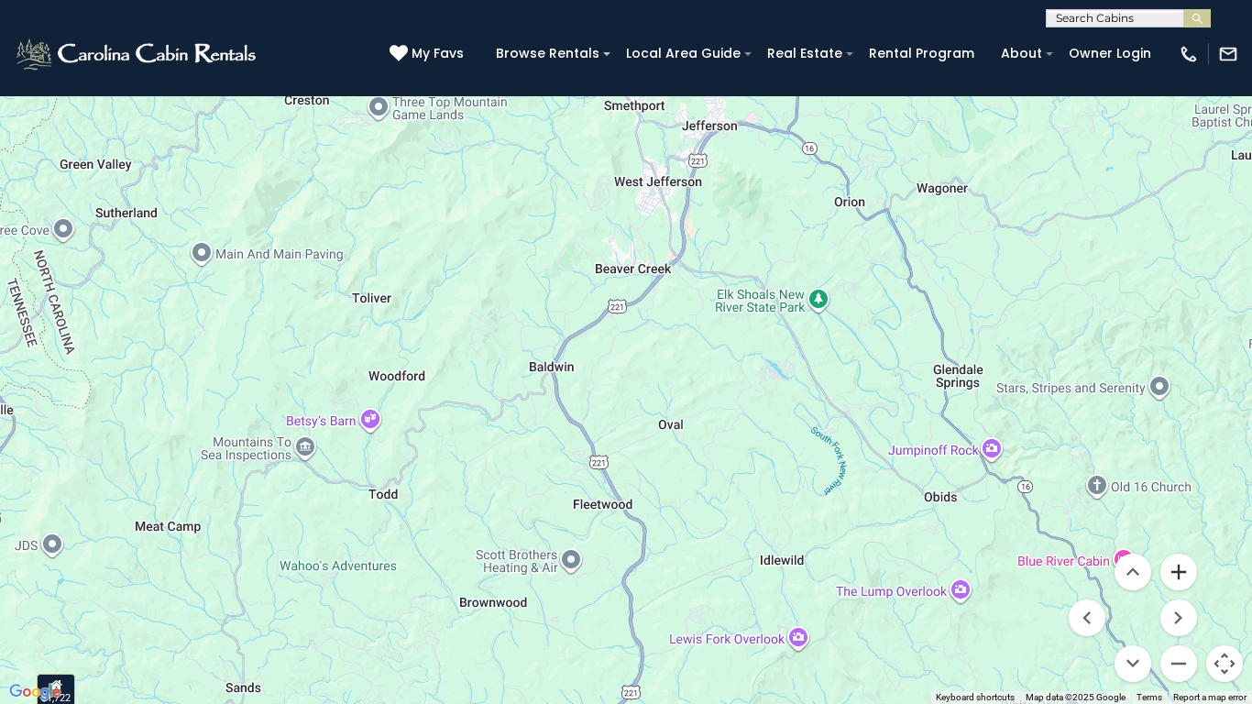
click at [1181, 574] on button "Zoom in" at bounding box center [1178, 572] width 37 height 37
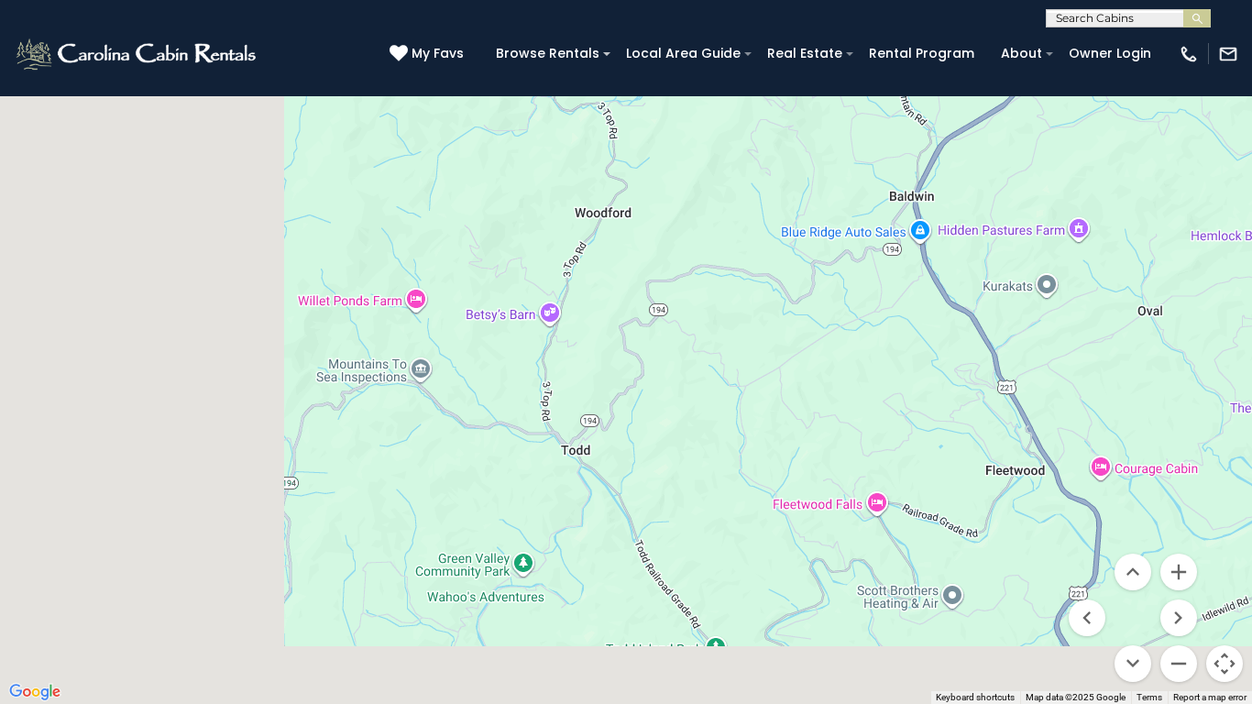
drag, startPoint x: 416, startPoint y: 592, endPoint x: 884, endPoint y: 390, distance: 509.9
click at [884, 390] on div "$3,039 $2,354 $2,238 $2,145 $1,809 $2,924 $1,722 $2,368 $1,599 $1,443 $1,899 $1…" at bounding box center [626, 352] width 1252 height 704
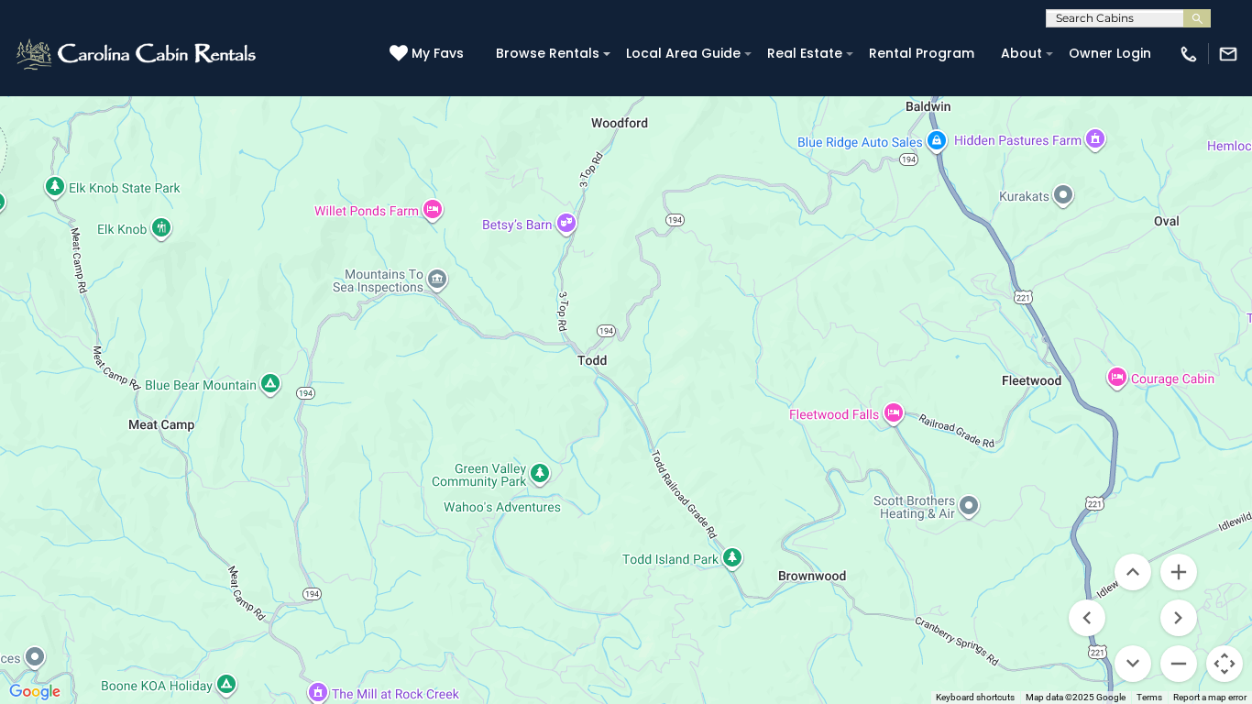
drag, startPoint x: 796, startPoint y: 565, endPoint x: 781, endPoint y: 477, distance: 90.2
click at [780, 477] on div "$3,039 $2,354 $2,238 $2,145 $1,809 $2,924 $1,722 $2,368 $1,599 $1,443 $1,899 $1…" at bounding box center [626, 352] width 1252 height 704
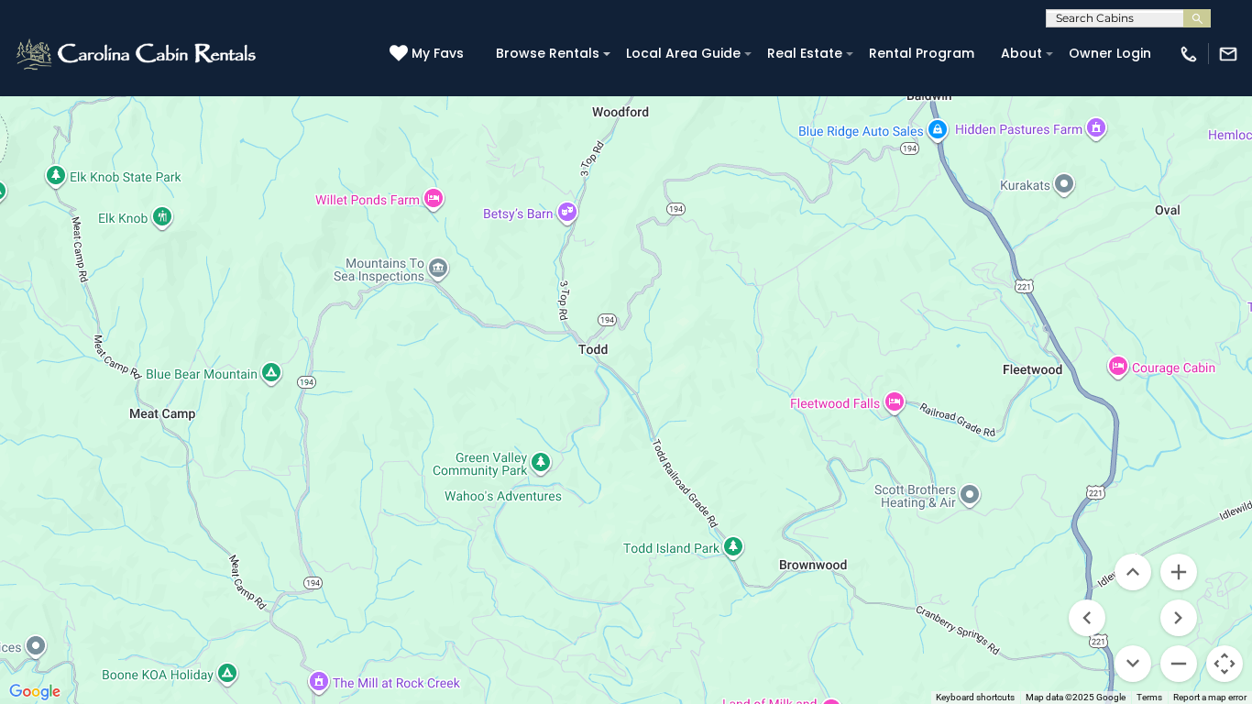
click at [1222, 23] on button "Toggle fullscreen view" at bounding box center [1224, 27] width 37 height 37
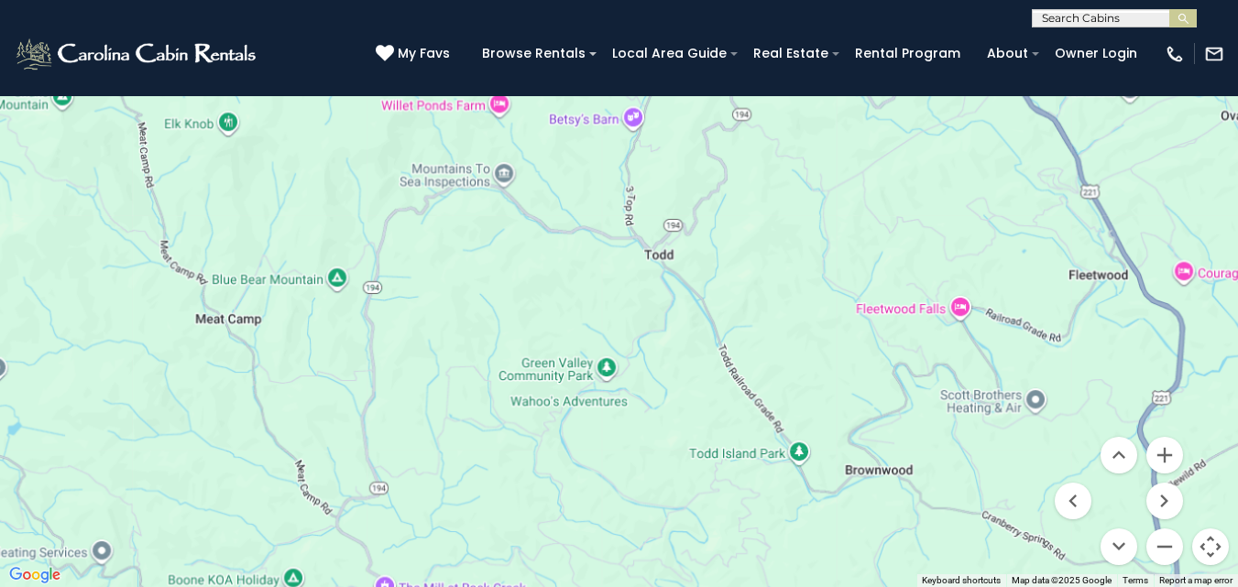
drag, startPoint x: 935, startPoint y: 450, endPoint x: 1071, endPoint y: 378, distance: 154.6
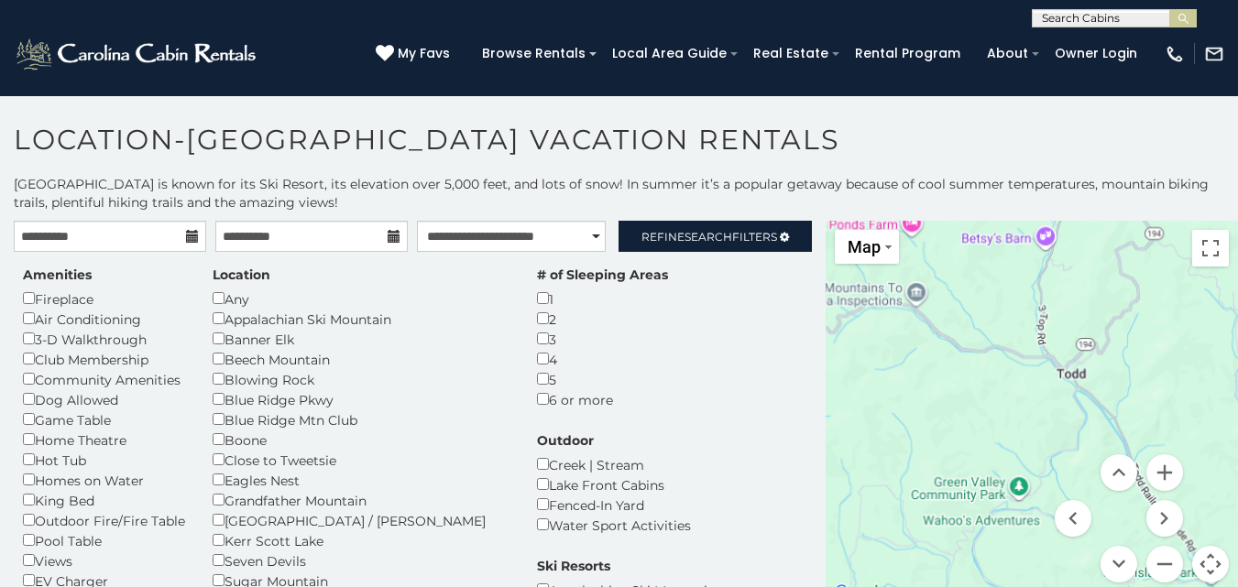
click at [1070, 378] on div "$3,039 $2,354 $2,238 $2,145 $1,809 $2,924 $1,722 $2,368 $1,599 $1,443 $1,899 $1…" at bounding box center [1032, 413] width 412 height 384
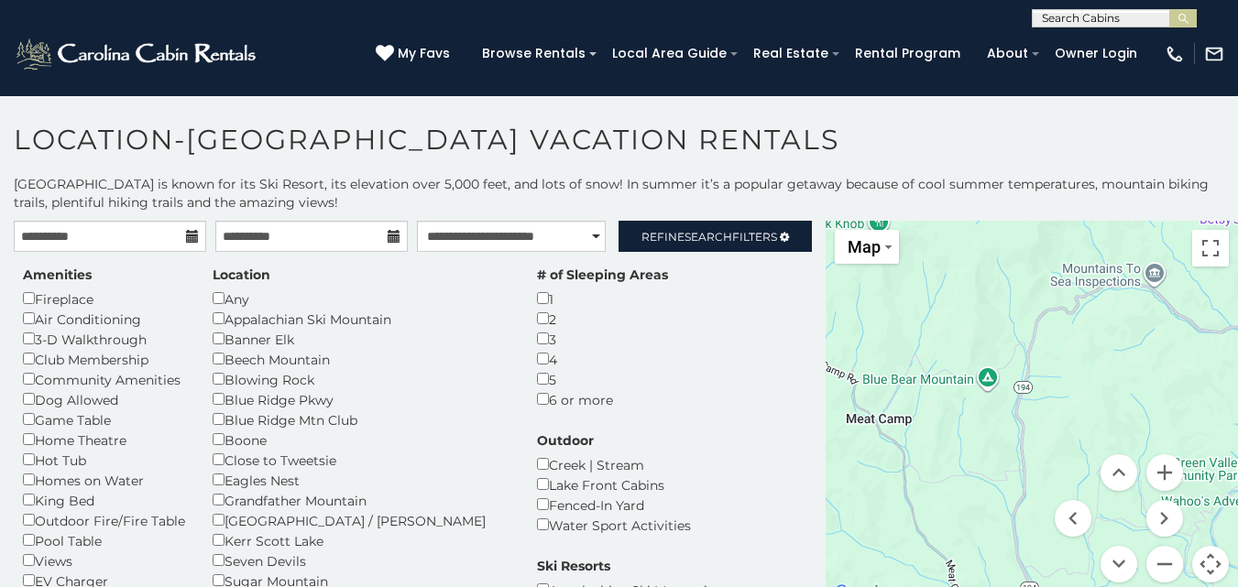
drag, startPoint x: 911, startPoint y: 325, endPoint x: 1127, endPoint y: 342, distance: 216.9
click at [1127, 342] on div "$3,039 $2,354 $2,238 $2,145 $1,809 $2,924 $1,722 $2,368 $1,599 $1,443 $1,899 $1…" at bounding box center [1032, 413] width 412 height 384
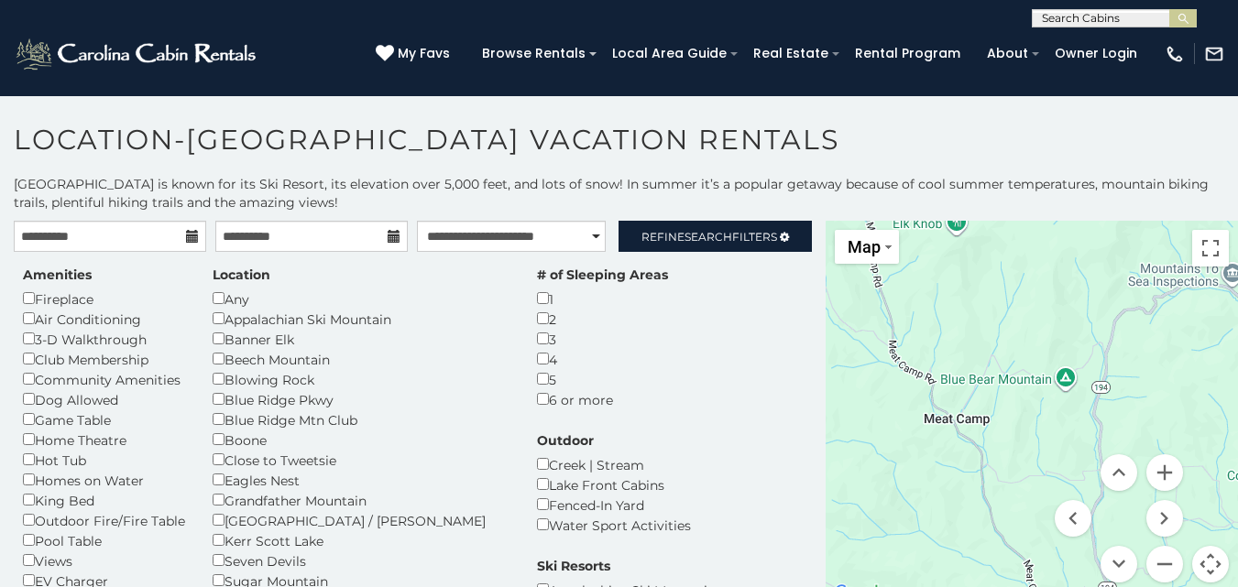
drag, startPoint x: 925, startPoint y: 349, endPoint x: 1076, endPoint y: 365, distance: 152.0
click at [1068, 366] on div "$3,039 $2,354 $2,238 $2,145 $1,809 $2,924 $1,722 $2,368 $1,599 $1,443 $1,899 $1…" at bounding box center [1032, 413] width 412 height 384
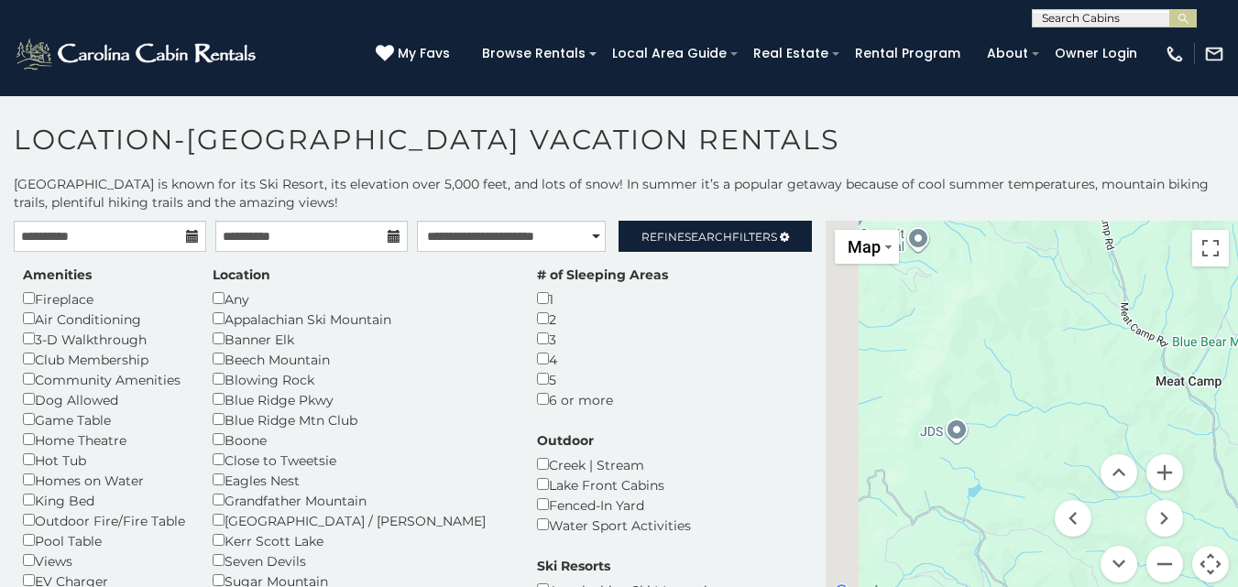
drag, startPoint x: 958, startPoint y: 444, endPoint x: 1062, endPoint y: 344, distance: 145.2
click at [1059, 344] on div "$3,039 $2,354 $2,238 $2,145 $1,809 $2,924 $1,722 $2,368 $1,599 $1,443 $1,899 $1…" at bounding box center [1032, 413] width 412 height 384
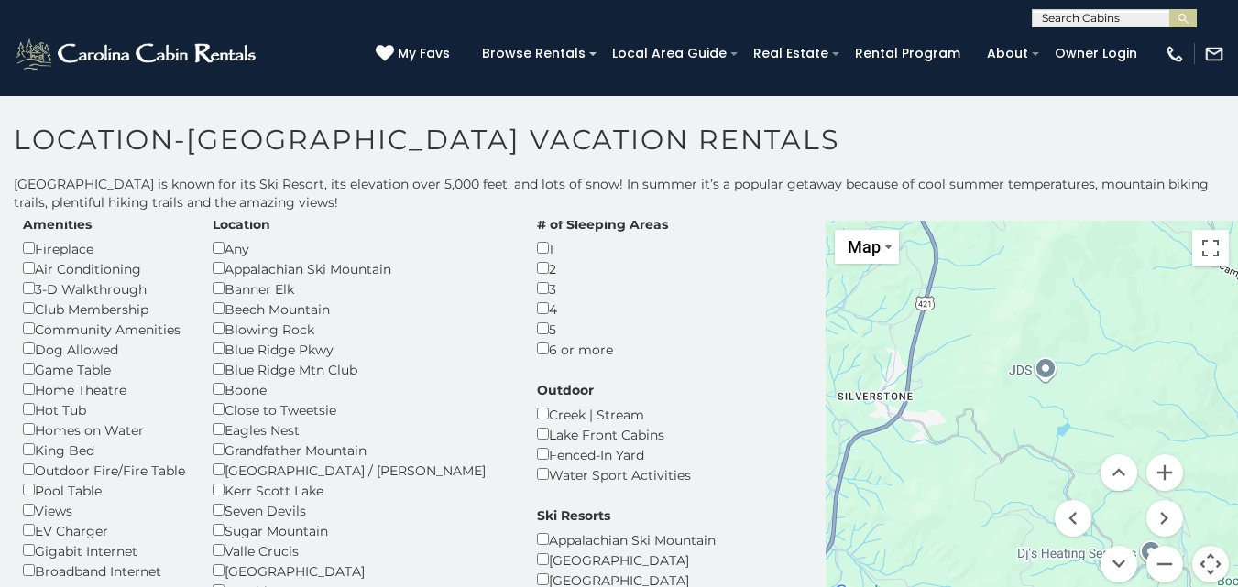
scroll to position [92, 0]
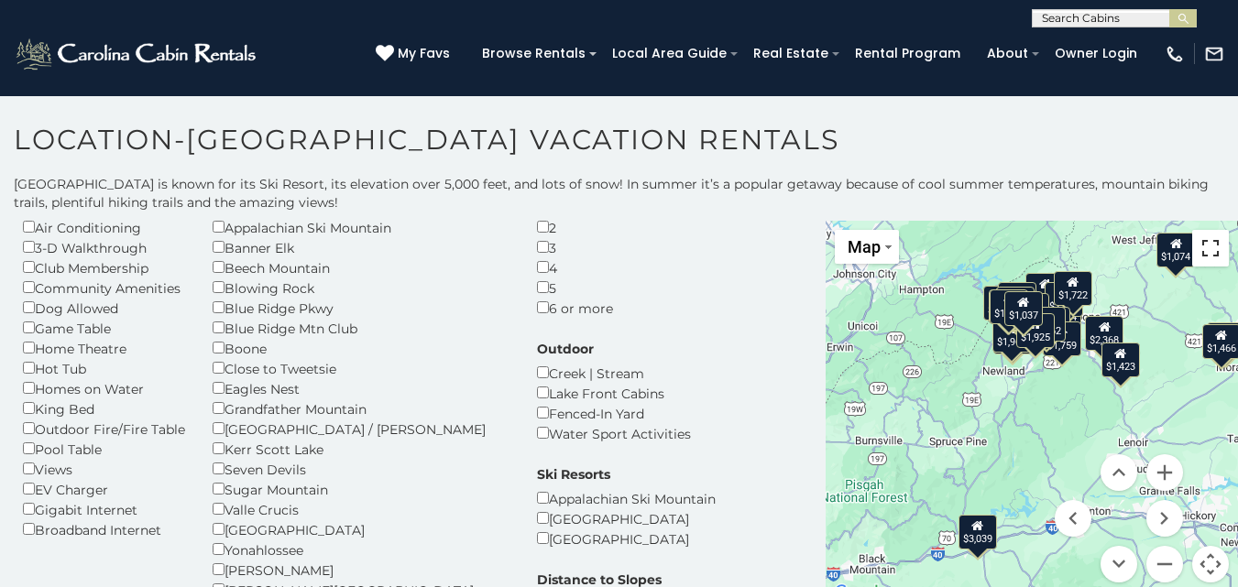
click at [1202, 254] on button "Toggle fullscreen view" at bounding box center [1210, 248] width 37 height 37
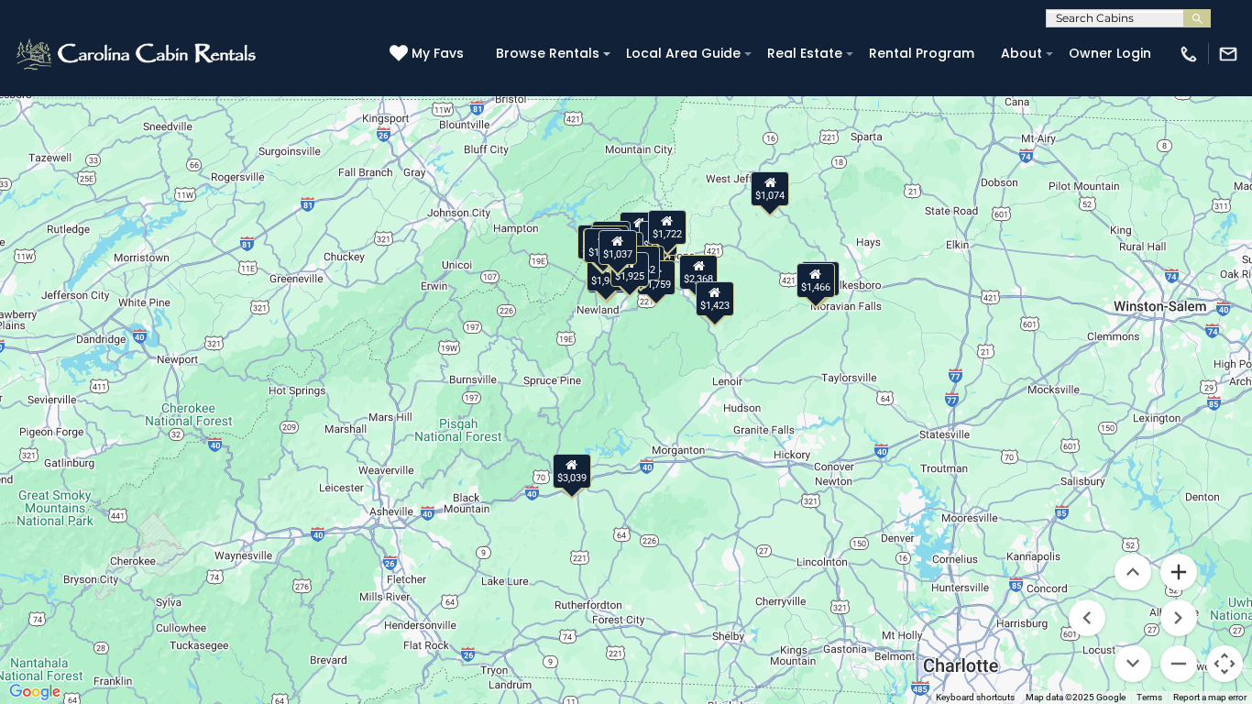
click at [1173, 562] on button "Zoom in" at bounding box center [1178, 572] width 37 height 37
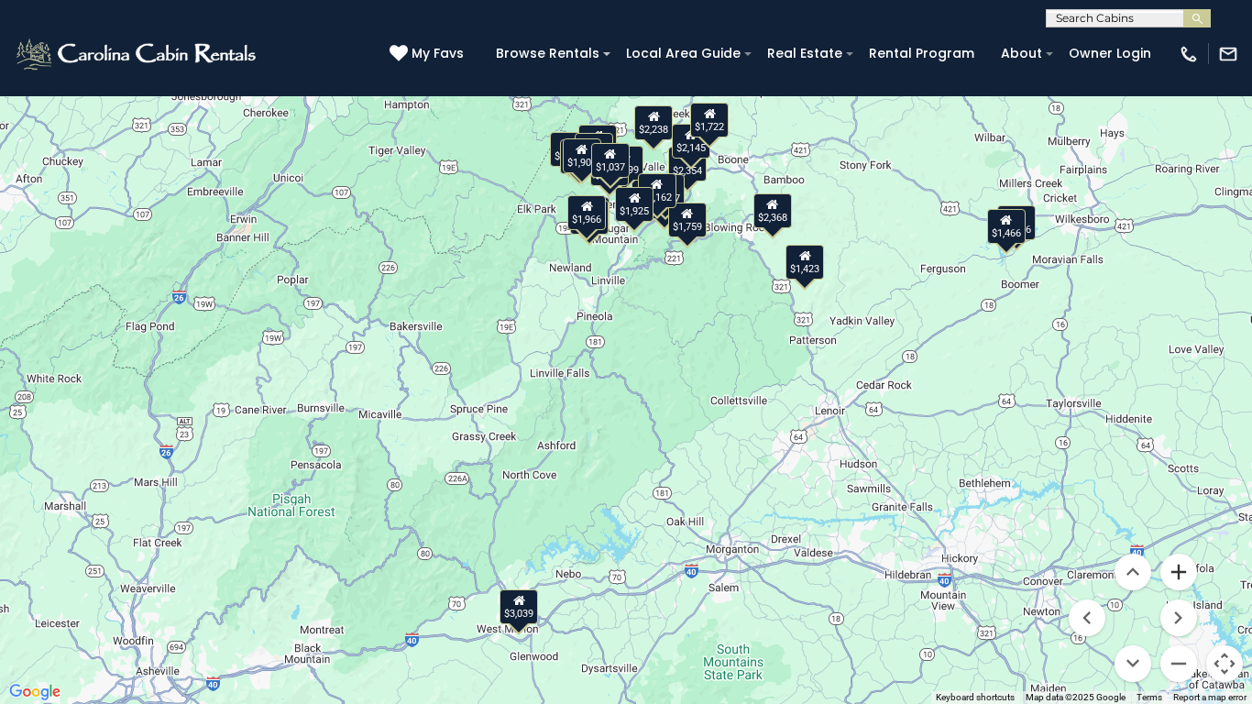
click at [1173, 562] on button "Zoom in" at bounding box center [1178, 572] width 37 height 37
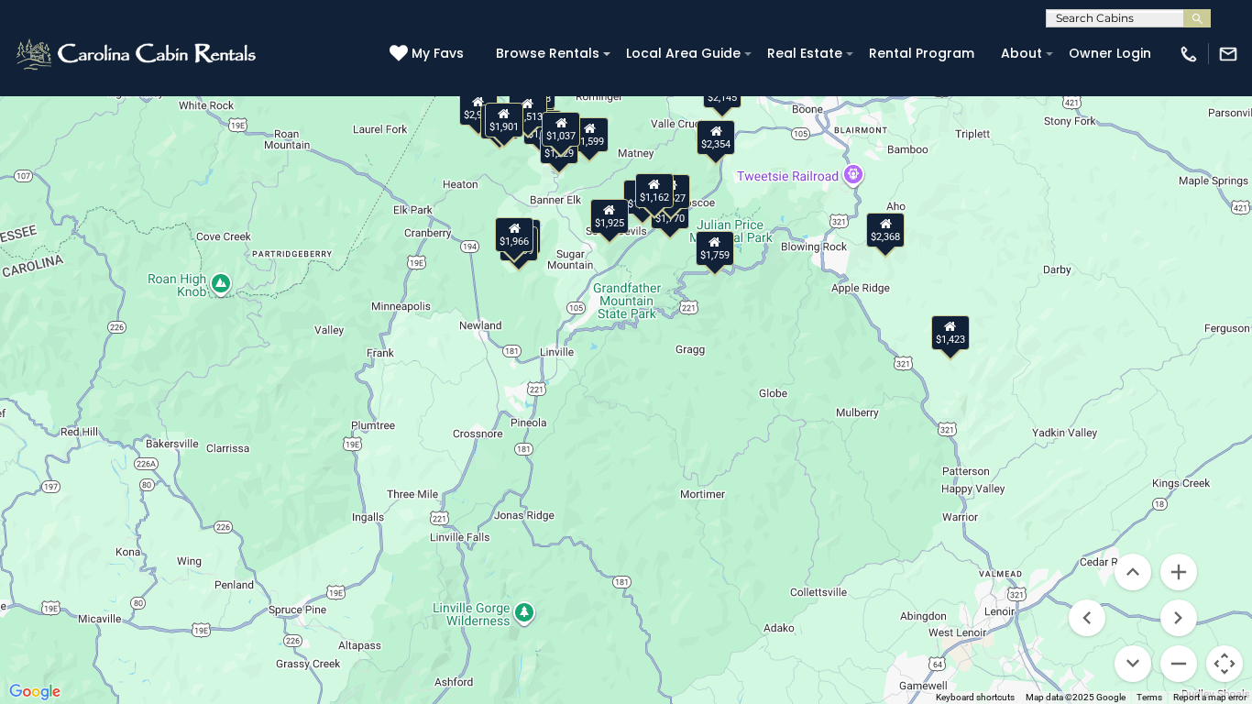
drag, startPoint x: 825, startPoint y: 328, endPoint x: 788, endPoint y: 511, distance: 186.9
click at [788, 511] on div "$3,039 $2,354 $2,238 $2,145 $1,809 $2,924 $1,722 $2,368 $1,599 $1,443 $1,899 $1…" at bounding box center [626, 352] width 1252 height 704
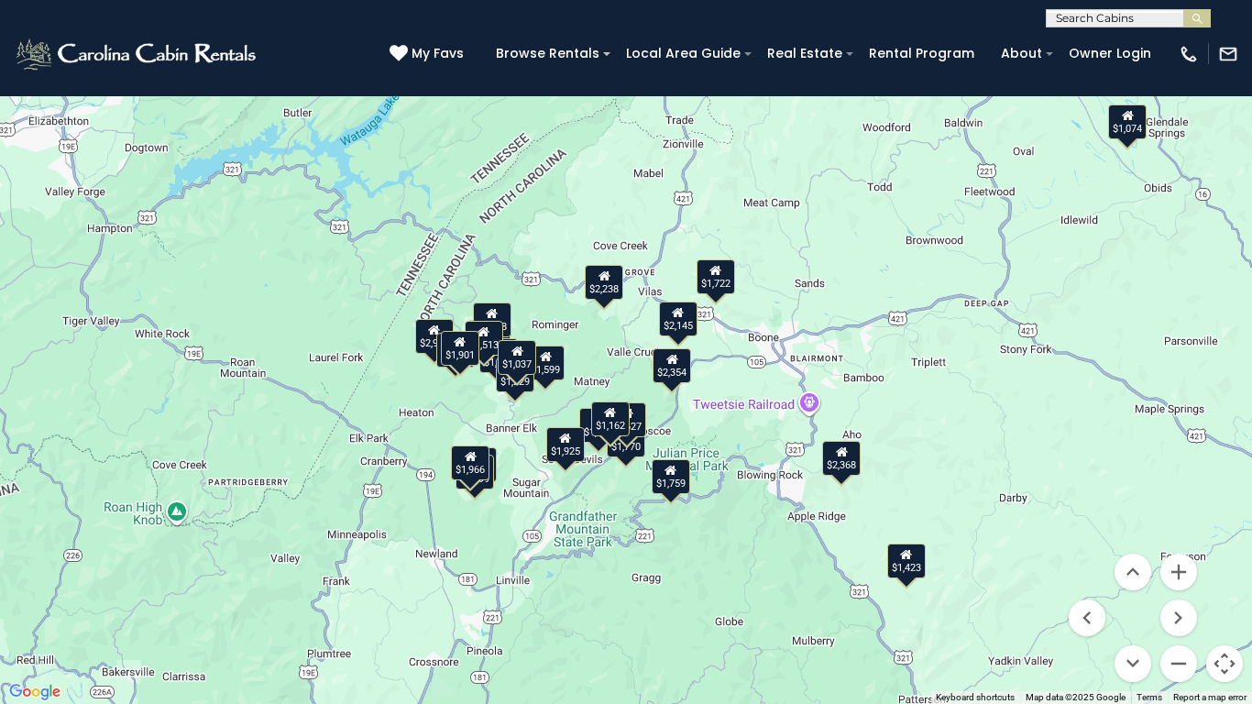
drag, startPoint x: 810, startPoint y: 312, endPoint x: 769, endPoint y: 503, distance: 195.9
click at [769, 503] on div "$3,039 $2,354 $2,238 $2,145 $1,809 $2,924 $1,722 $2,368 $1,599 $1,443 $1,899 $1…" at bounding box center [626, 352] width 1252 height 704
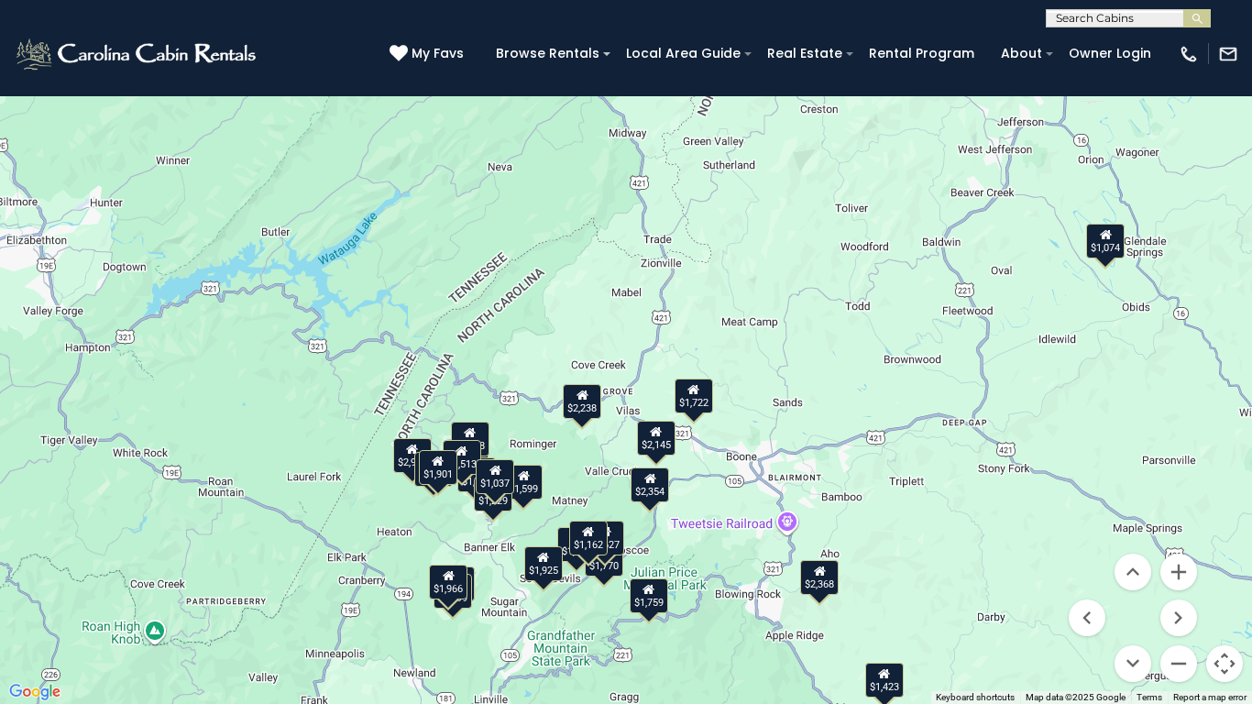
drag, startPoint x: 1066, startPoint y: 184, endPoint x: 1044, endPoint y: 306, distance: 123.9
click at [1044, 306] on div "$3,039 $2,354 $2,238 $2,145 $1,809 $2,924 $1,722 $2,368 $1,599 $1,443 $1,899 $1…" at bounding box center [626, 352] width 1252 height 704
click at [1109, 245] on div "$1,074" at bounding box center [1105, 241] width 38 height 35
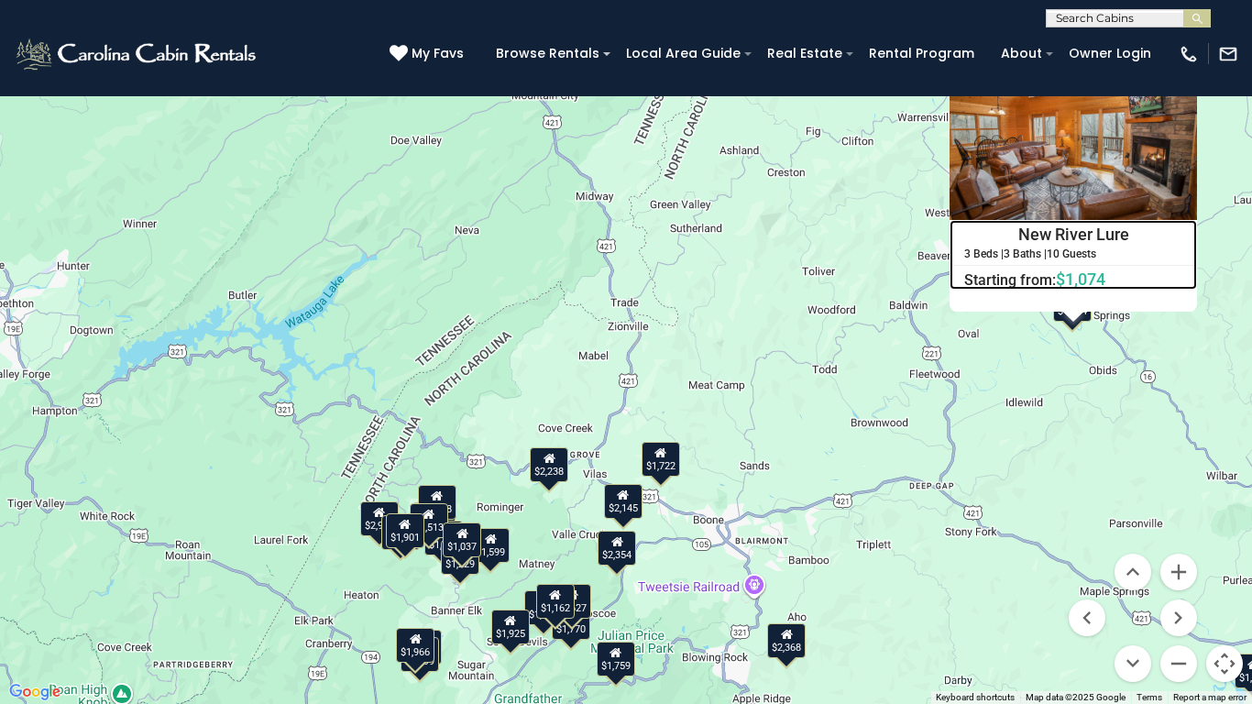
click at [1062, 226] on h4 "New River Lure" at bounding box center [1073, 234] width 246 height 27
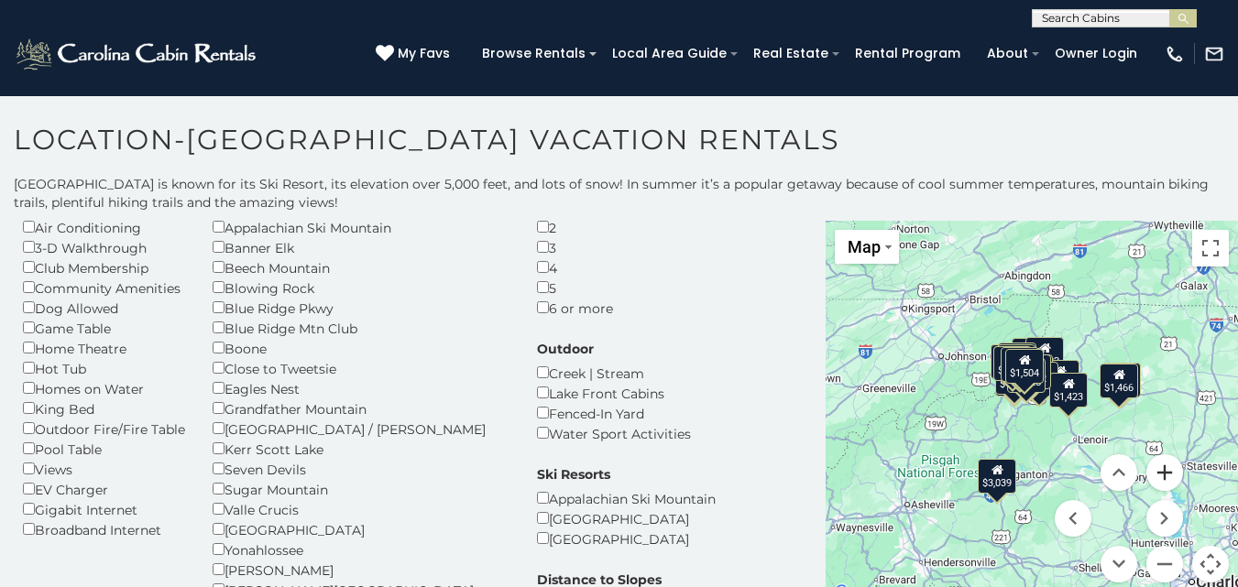
click at [1157, 469] on button "Zoom in" at bounding box center [1164, 473] width 37 height 37
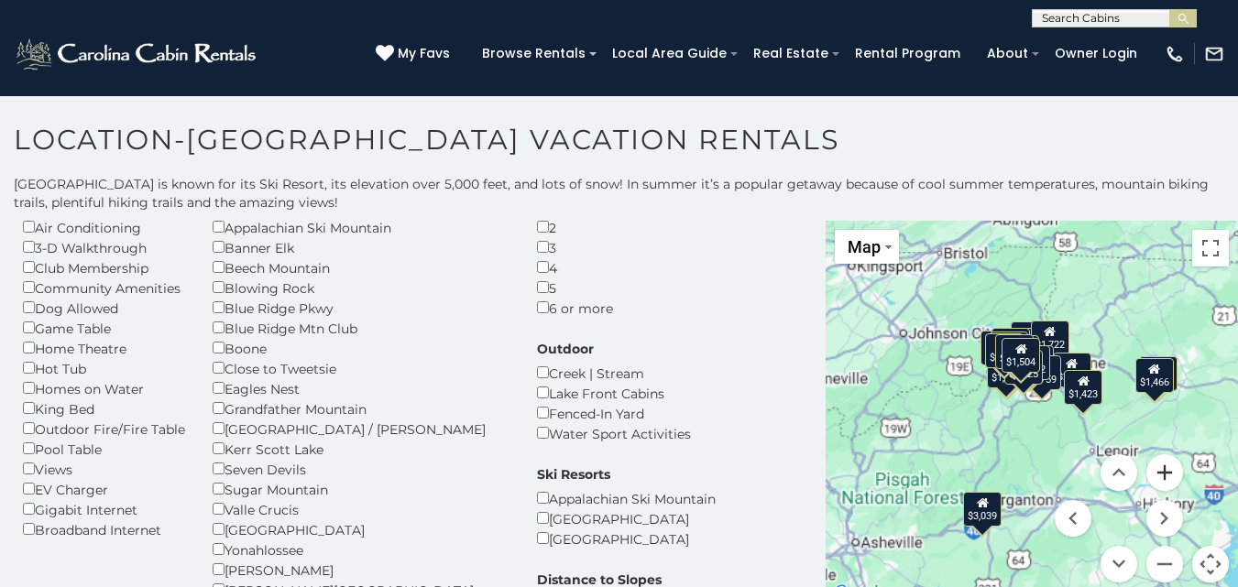
click at [1157, 469] on button "Zoom in" at bounding box center [1164, 473] width 37 height 37
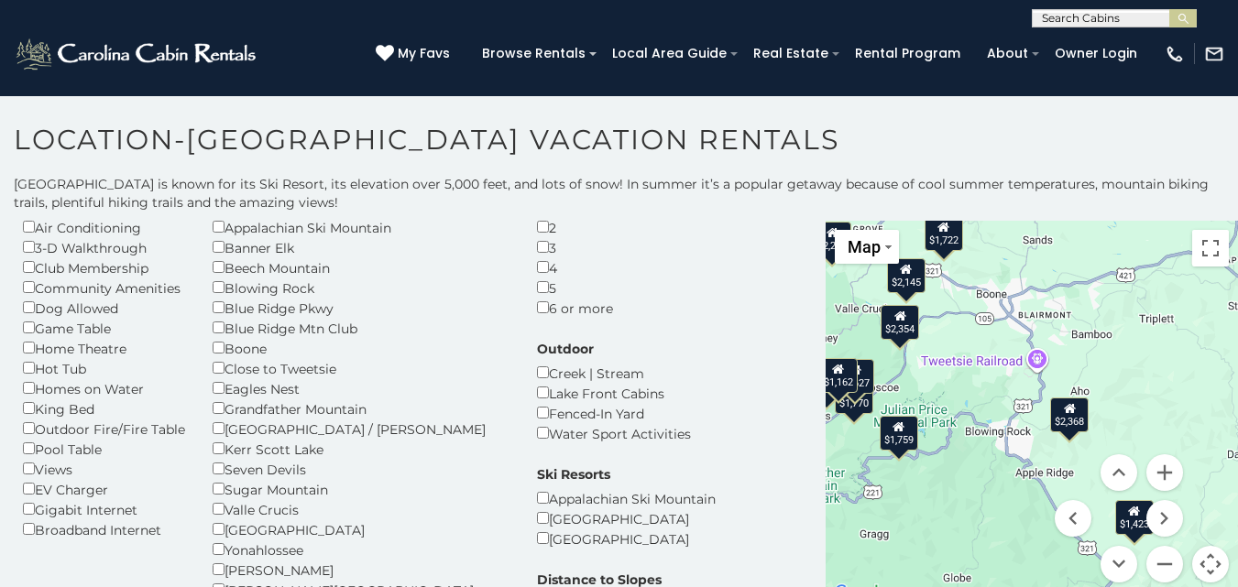
drag, startPoint x: 1128, startPoint y: 315, endPoint x: 929, endPoint y: 486, distance: 261.9
click at [929, 486] on div "$3,039 $2,354 $2,238 $2,145 $1,809 $2,924 $1,722 $2,368 $1,599 $1,443 $1,899 $1…" at bounding box center [1032, 413] width 412 height 384
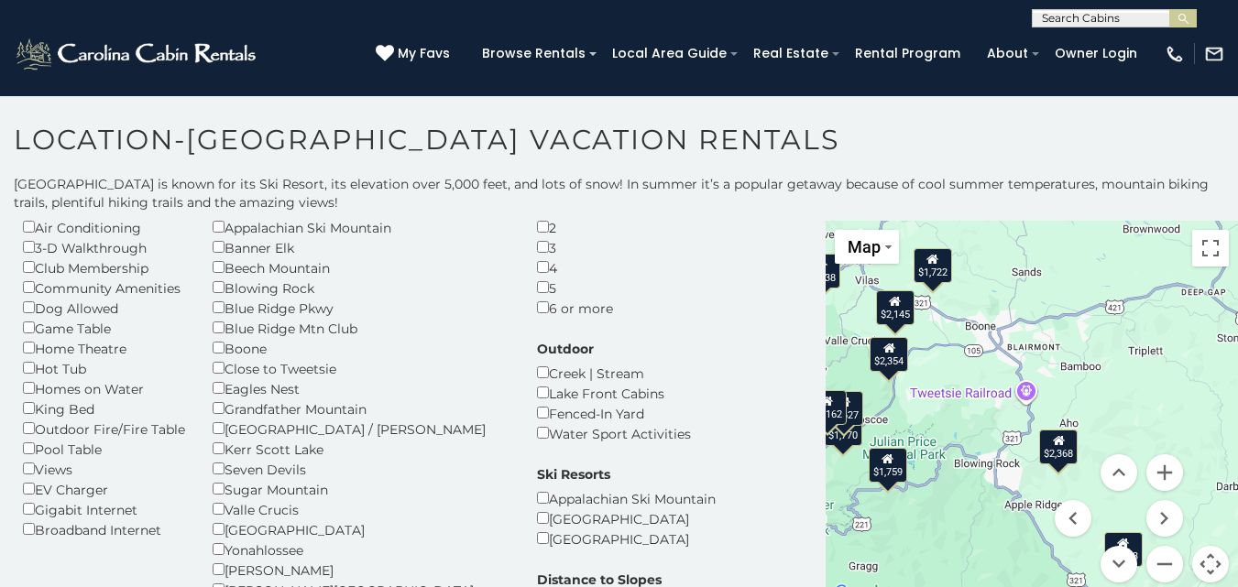
drag, startPoint x: 971, startPoint y: 395, endPoint x: 960, endPoint y: 430, distance: 36.5
click at [960, 430] on div "$3,039 $2,354 $2,238 $2,145 $1,809 $2,924 $1,722 $2,368 $1,599 $1,443 $1,899 $1…" at bounding box center [1032, 413] width 412 height 384
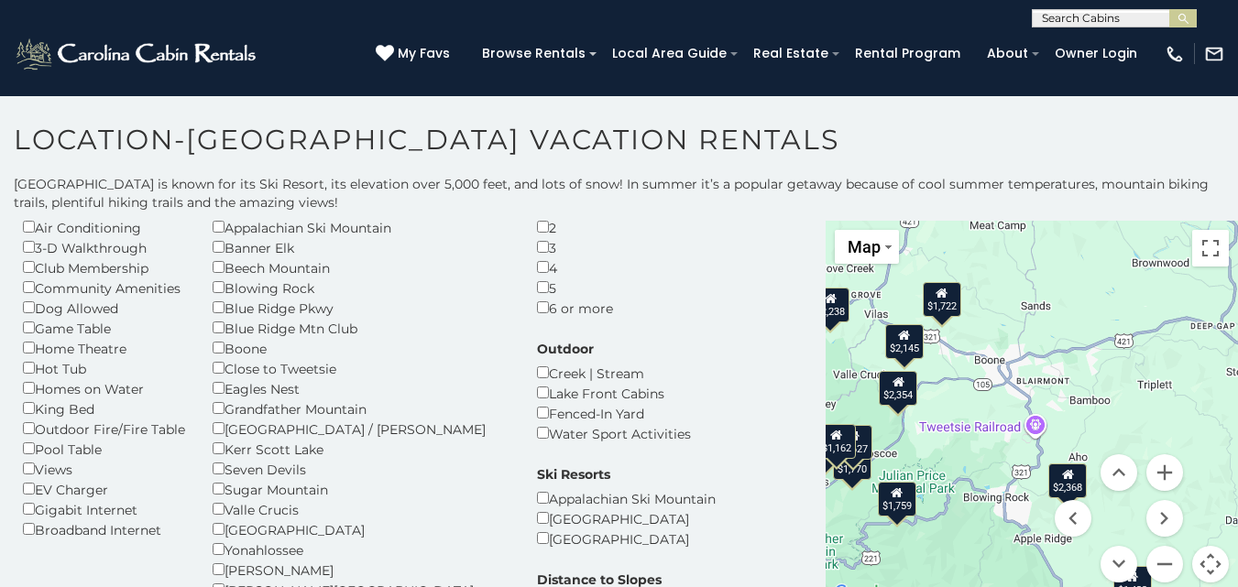
drag, startPoint x: 968, startPoint y: 411, endPoint x: 976, endPoint y: 447, distance: 37.6
click at [976, 447] on div "$3,039 $2,354 $2,238 $2,145 $1,809 $2,924 $1,722 $2,368 $1,599 $1,443 $1,899 $1…" at bounding box center [1032, 413] width 412 height 384
click at [1159, 468] on button "Zoom in" at bounding box center [1164, 473] width 37 height 37
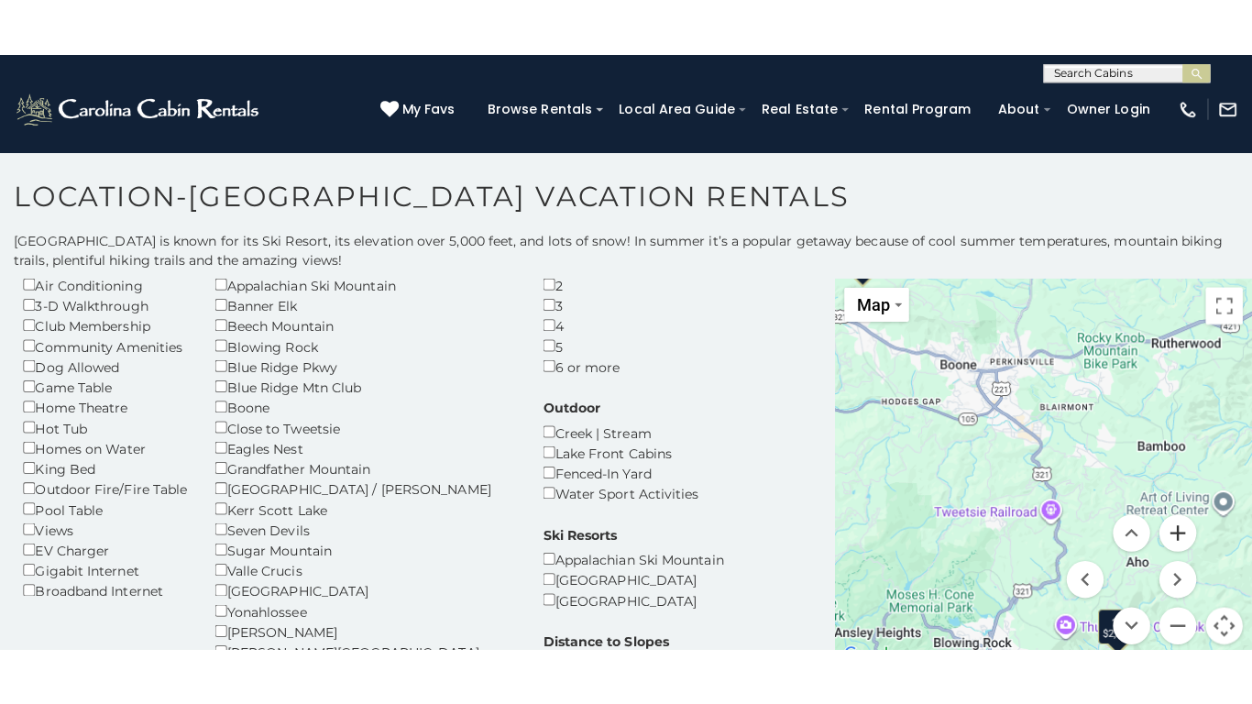
scroll to position [7, 0]
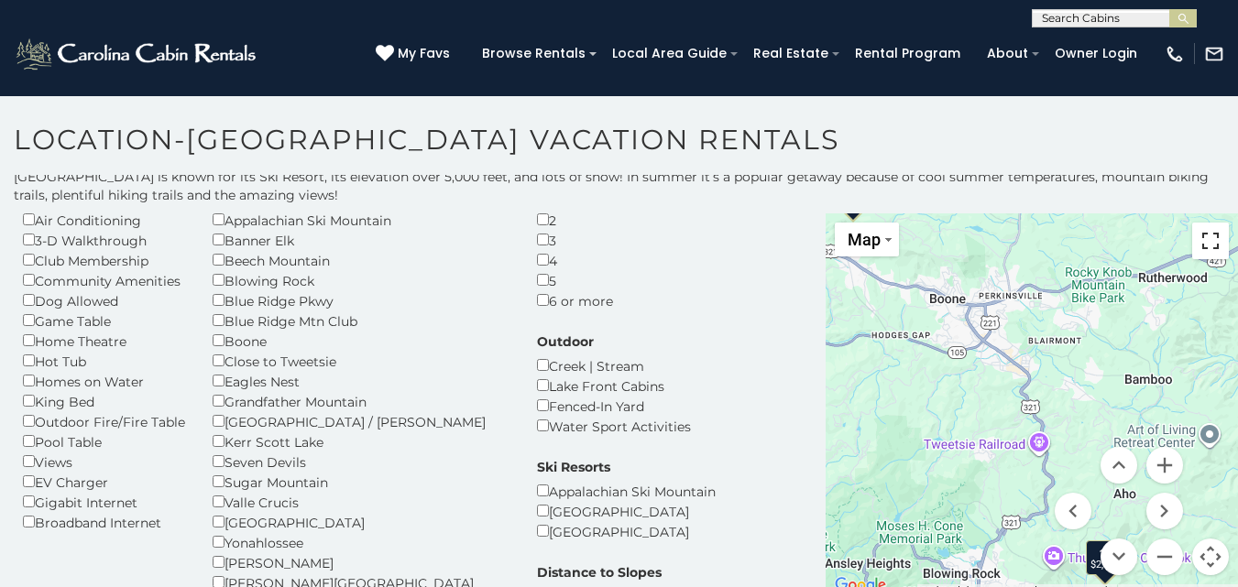
click at [1211, 240] on button "Toggle fullscreen view" at bounding box center [1210, 241] width 37 height 37
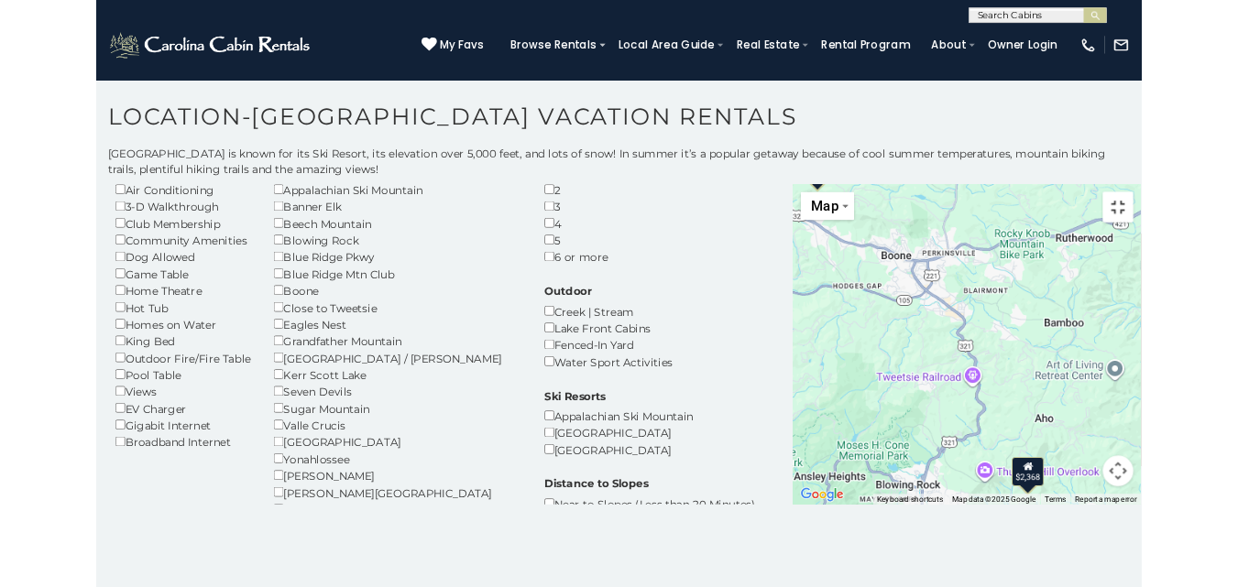
scroll to position [0, 0]
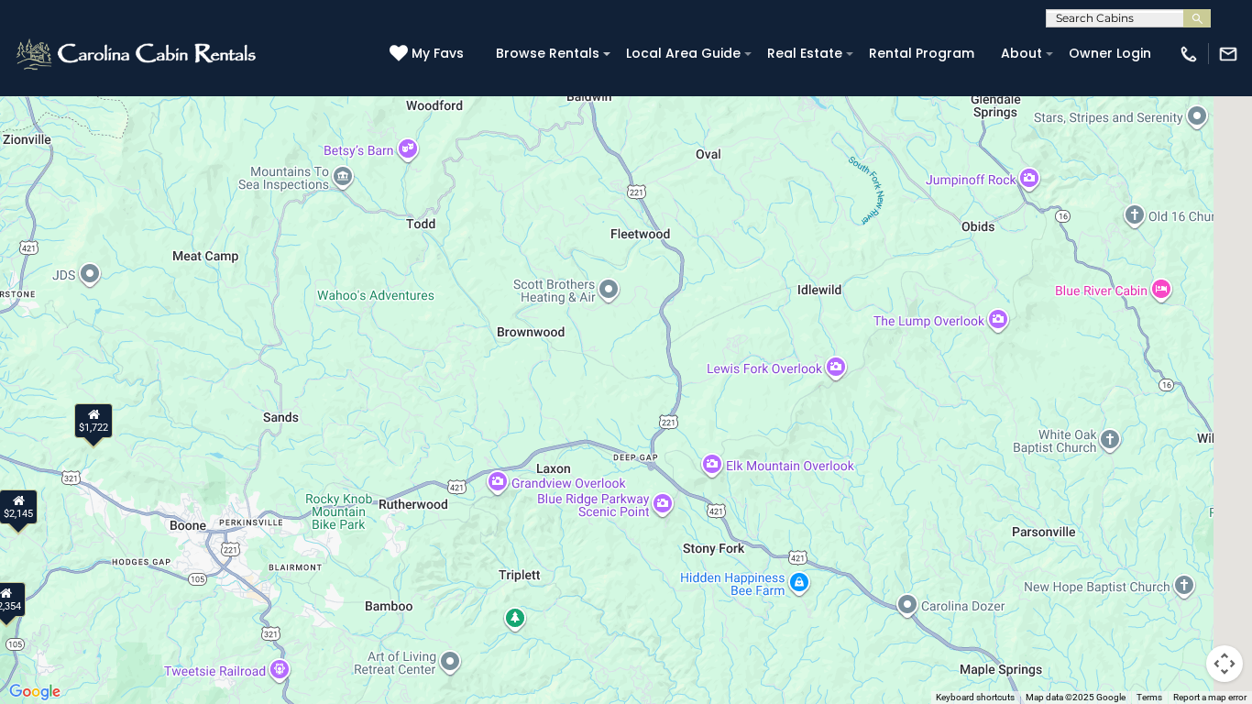
drag, startPoint x: 930, startPoint y: 251, endPoint x: 560, endPoint y: 554, distance: 478.1
click at [558, 558] on div "$3,039 $2,354 $2,238 $2,145 $1,809 $2,924 $1,722 $2,368 $1,599 $1,443 $1,899 $1…" at bounding box center [626, 352] width 1252 height 704
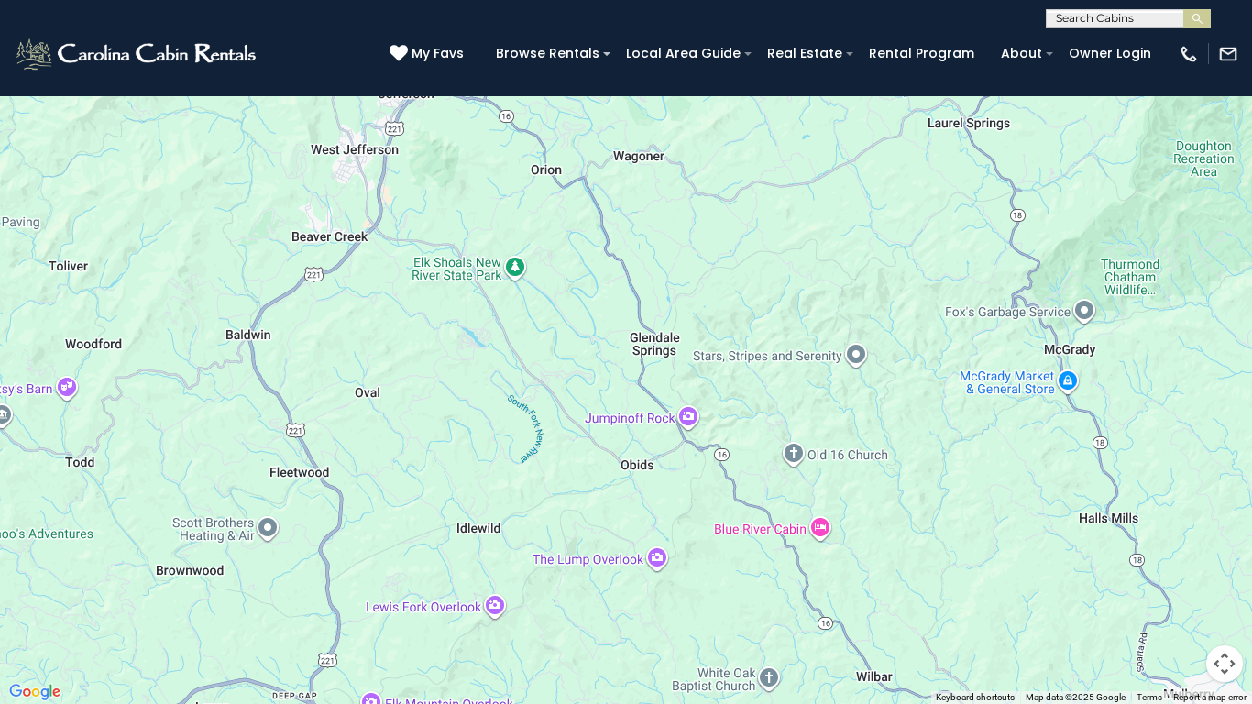
drag, startPoint x: 889, startPoint y: 303, endPoint x: 571, endPoint y: 504, distance: 376.0
click at [571, 504] on div "$3,039 $2,354 $2,238 $2,145 $1,809 $2,924 $1,722 $2,368 $1,599 $1,443 $1,899 $1…" at bounding box center [626, 352] width 1252 height 704
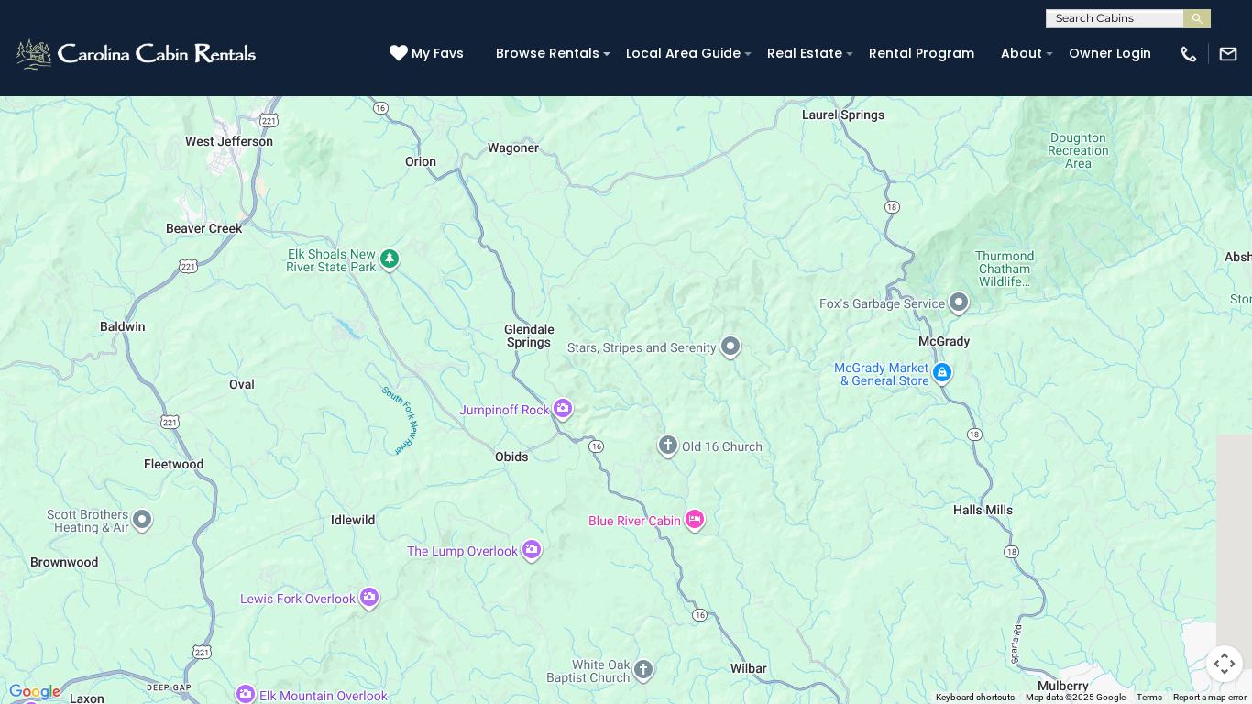
drag, startPoint x: 811, startPoint y: 281, endPoint x: 684, endPoint y: 271, distance: 127.8
click at [685, 272] on div "$3,039 $2,354 $2,238 $2,145 $1,809 $2,924 $1,722 $2,368 $1,599 $1,443 $1,899 $1…" at bounding box center [626, 352] width 1252 height 704
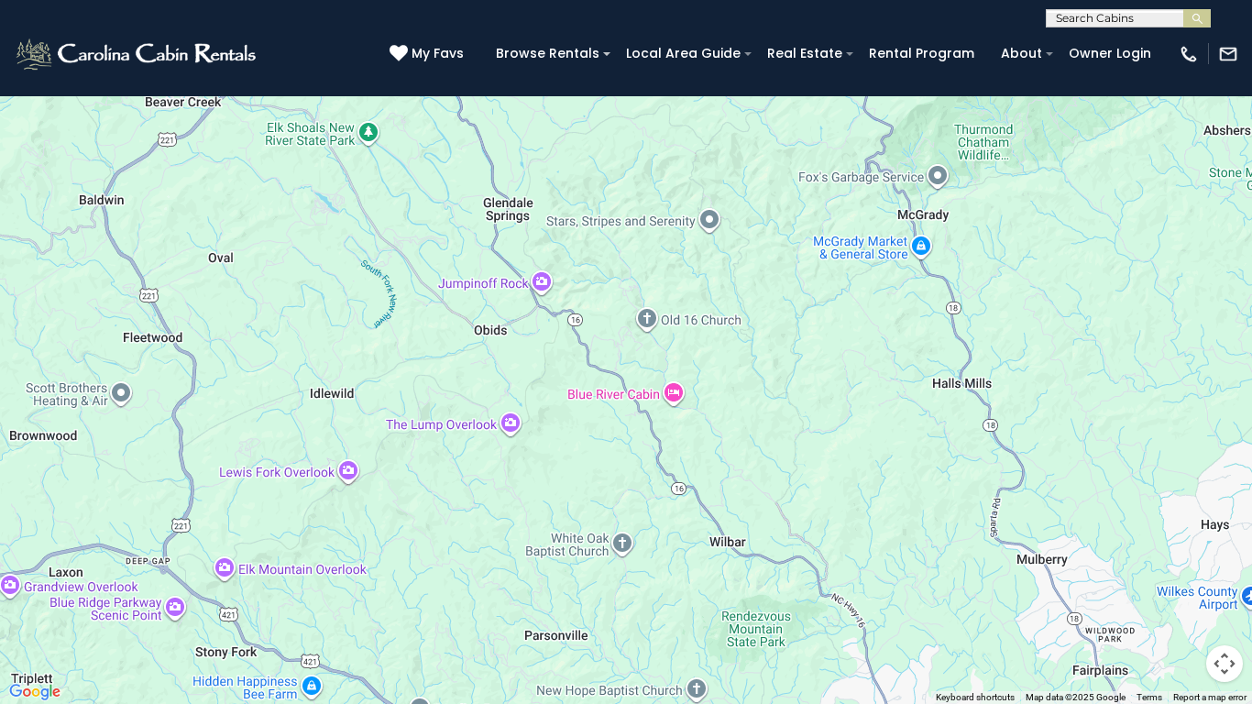
drag, startPoint x: 721, startPoint y: 391, endPoint x: 701, endPoint y: 259, distance: 133.5
click at [701, 261] on div "$3,039 $2,354 $2,238 $2,145 $1,809 $2,924 $1,722 $2,368 $1,599 $1,443 $1,899 $1…" at bounding box center [626, 352] width 1252 height 704
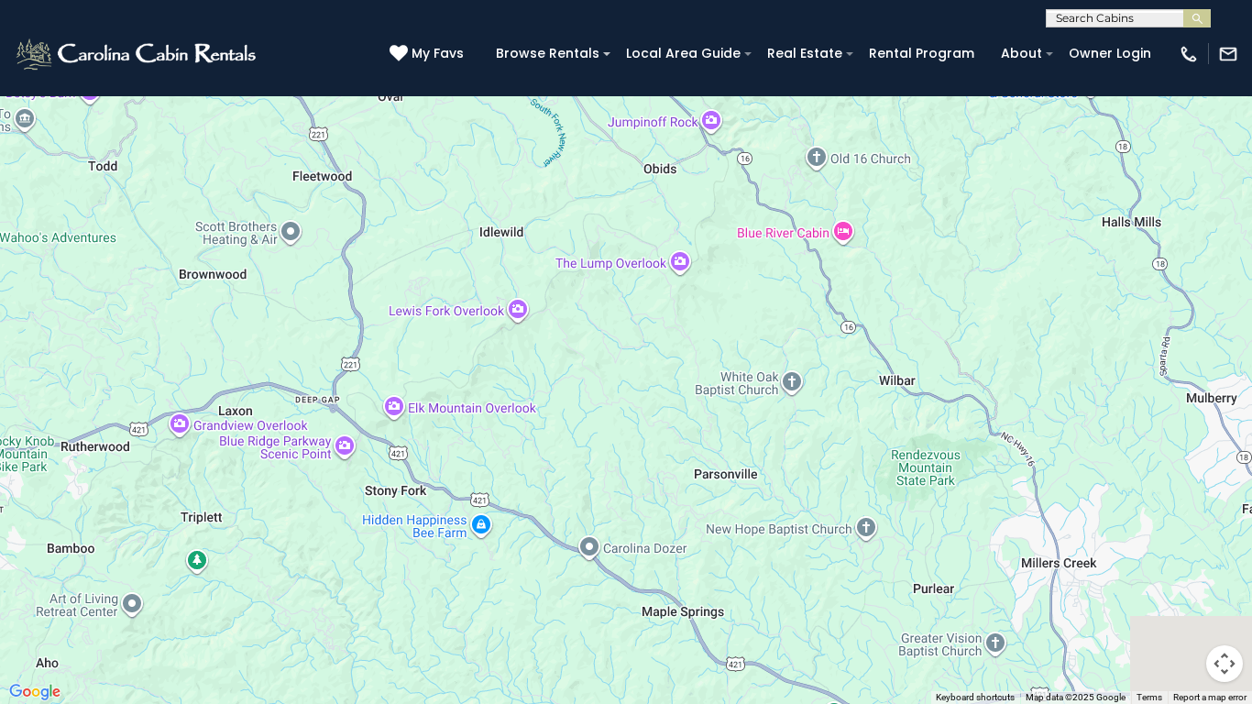
drag, startPoint x: 374, startPoint y: 444, endPoint x: 766, endPoint y: 91, distance: 528.2
click at [712, 155] on div "$3,039 $2,354 $2,238 $2,145 $1,809 $2,924 $1,722 $2,368 $1,599 $1,443 $1,899 $1…" at bounding box center [626, 352] width 1252 height 704
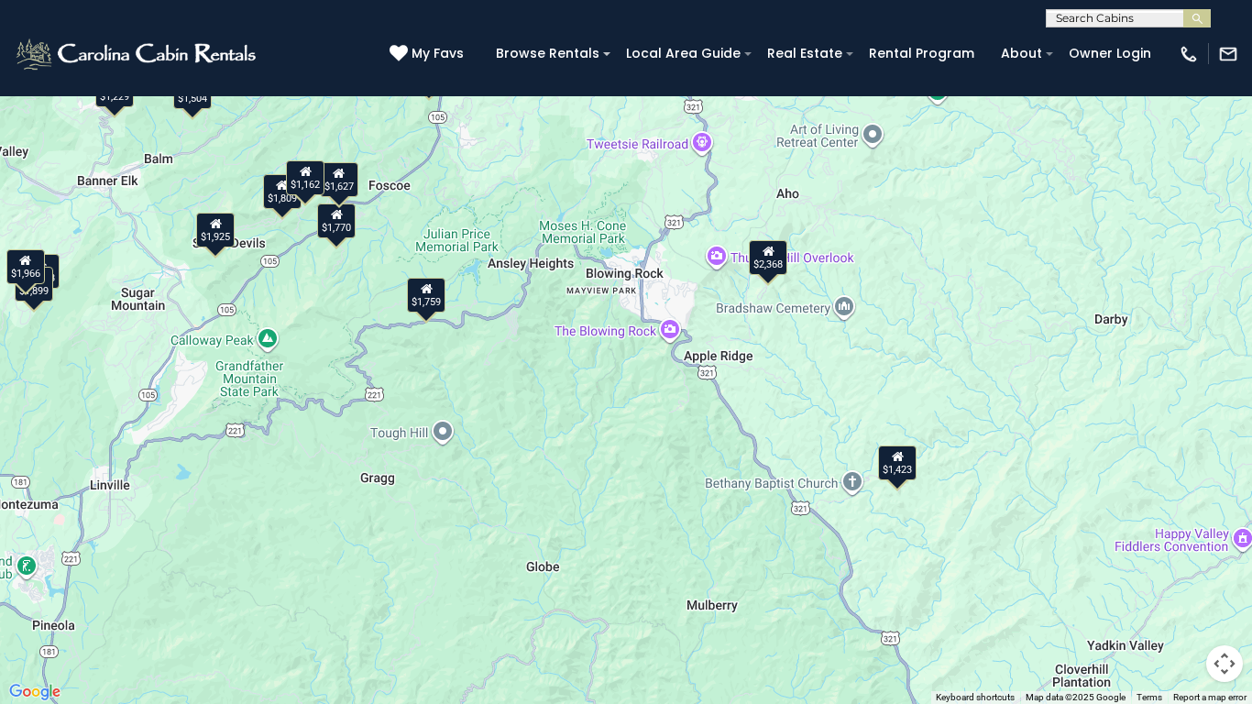
drag, startPoint x: 451, startPoint y: 155, endPoint x: 542, endPoint y: 271, distance: 147.6
click at [542, 271] on div "$3,039 $2,354 $2,238 $2,145 $1,809 $2,924 $1,722 $2,368 $1,599 $1,443 $1,899 $1…" at bounding box center [626, 352] width 1252 height 704
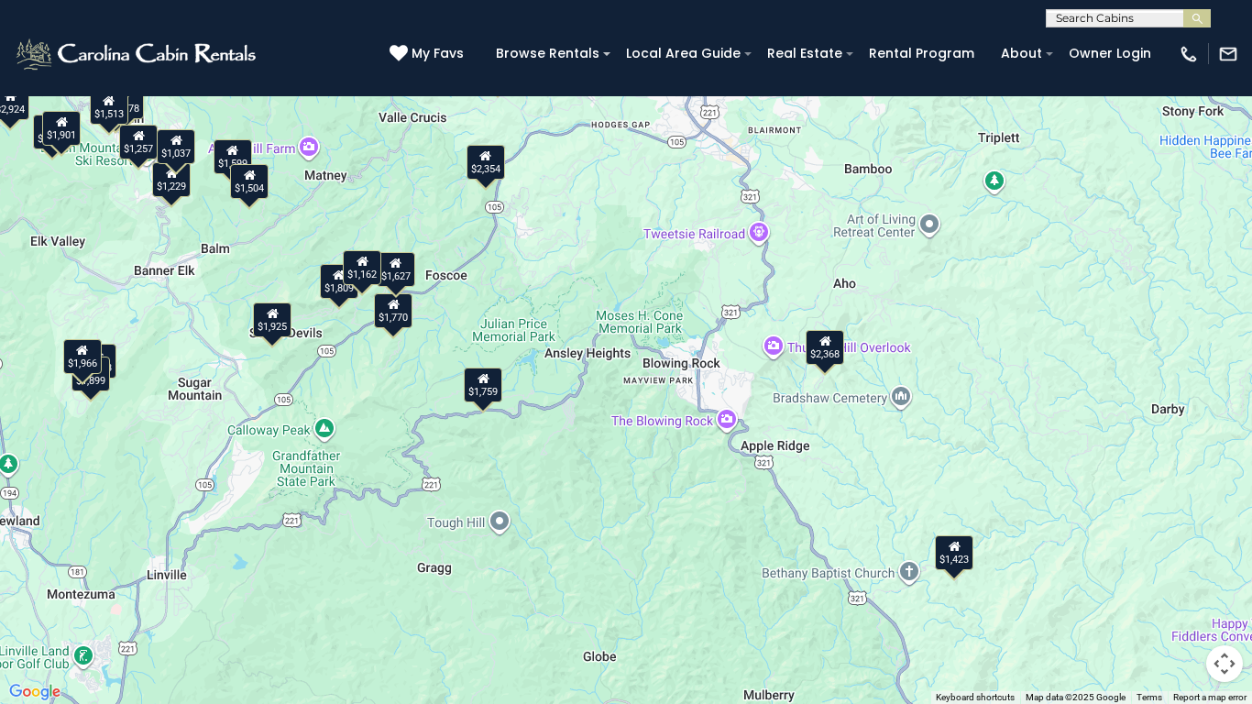
drag, startPoint x: 521, startPoint y: 132, endPoint x: 571, endPoint y: 206, distance: 89.2
click at [571, 206] on div "$3,039 $2,354 $2,238 $2,145 $1,809 $2,924 $1,722 $2,368 $1,599 $1,443 $1,899 $1…" at bounding box center [626, 352] width 1252 height 704
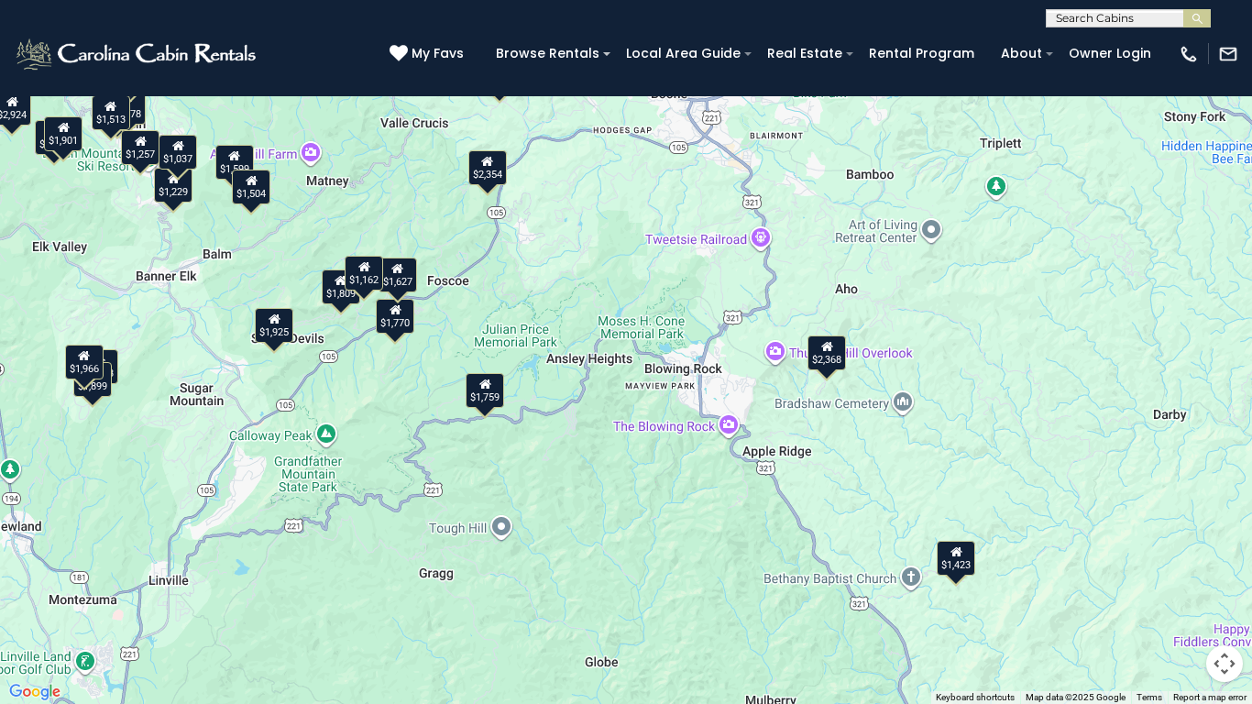
click at [454, 284] on div "$3,039 $2,354 $2,238 $2,145 $1,809 $2,924 $1,722 $2,368 $1,599 $1,443 $1,899 $1…" at bounding box center [626, 352] width 1252 height 704
click at [1231, 25] on button "Toggle fullscreen view" at bounding box center [1224, 27] width 37 height 37
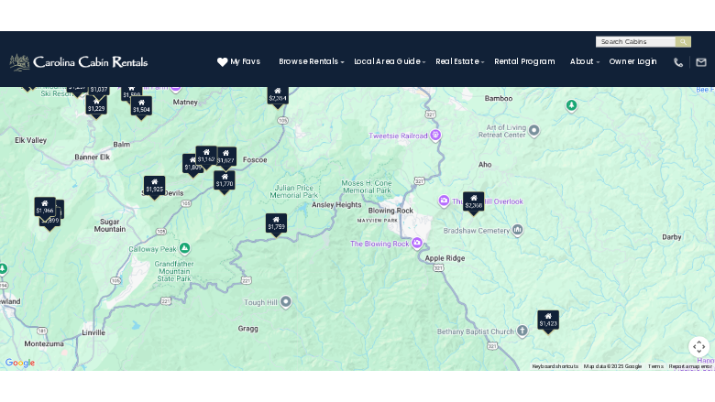
scroll to position [275, 0]
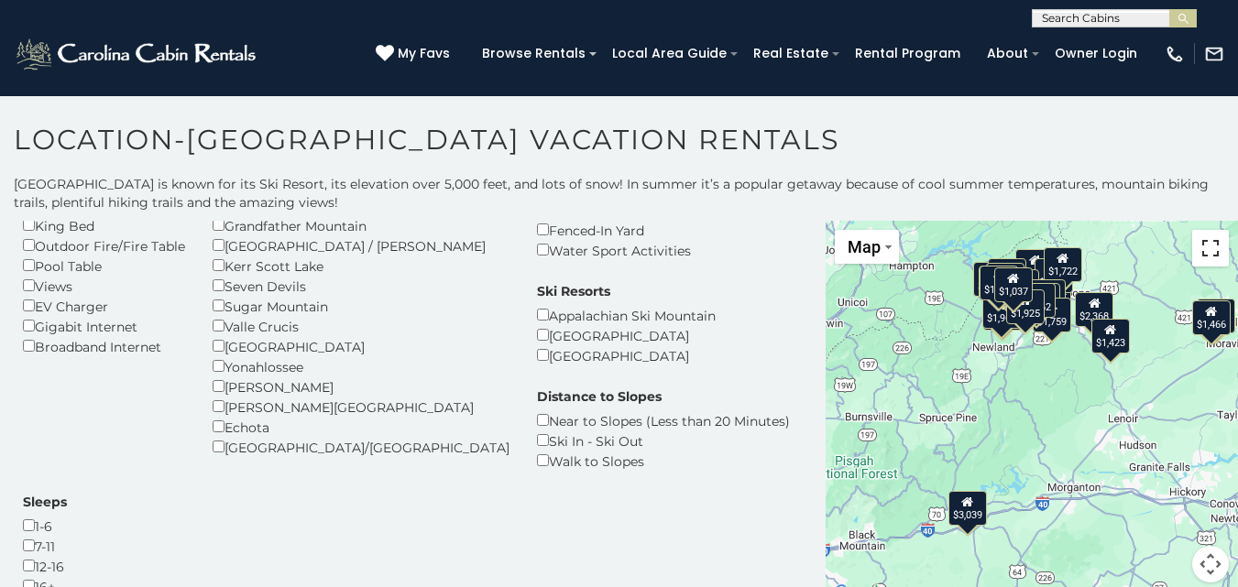
click at [1204, 247] on button "Toggle fullscreen view" at bounding box center [1210, 248] width 37 height 37
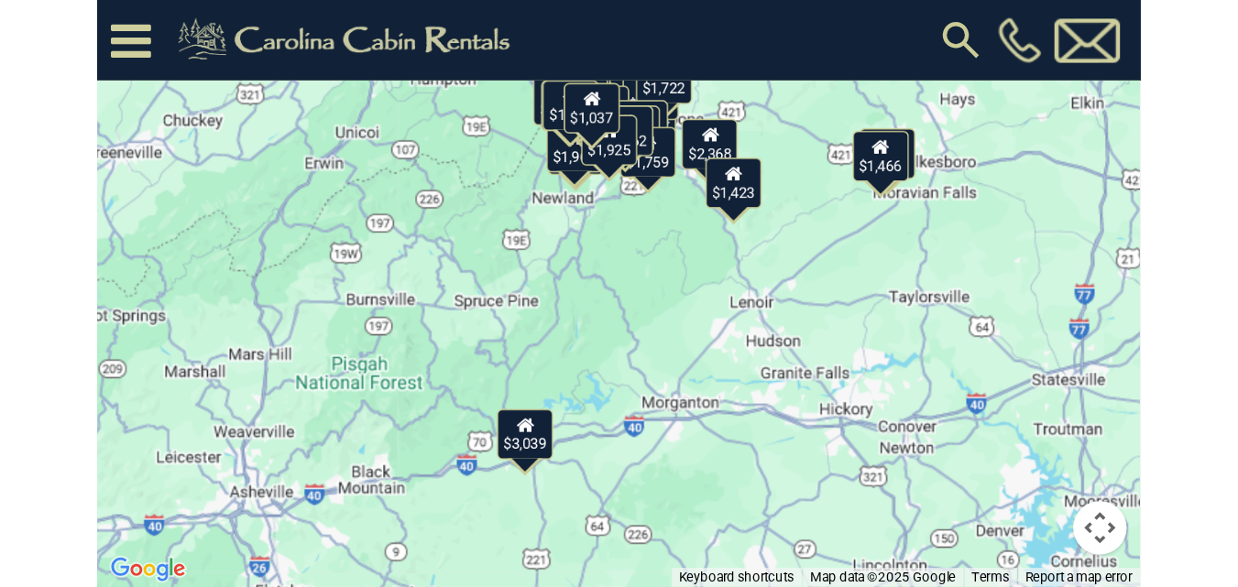
scroll to position [275, 0]
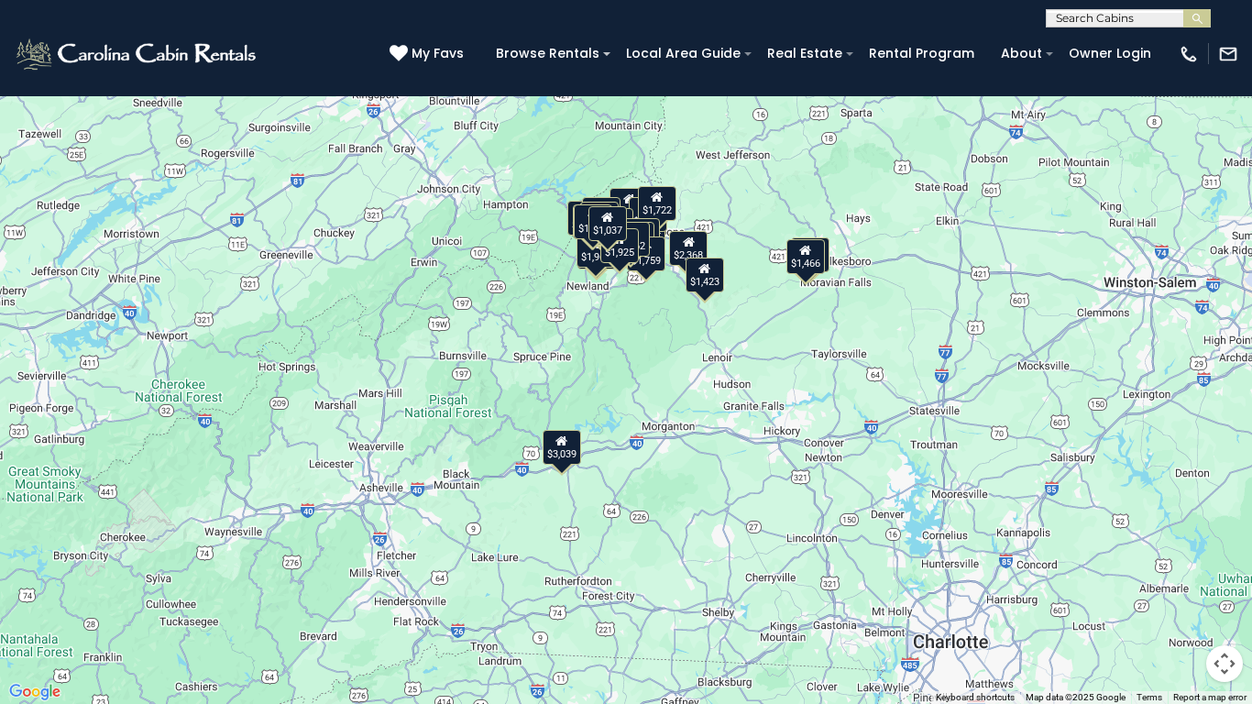
click at [1213, 587] on button "Map camera controls" at bounding box center [1224, 663] width 37 height 37
click at [1178, 569] on button "Zoom in" at bounding box center [1178, 572] width 37 height 37
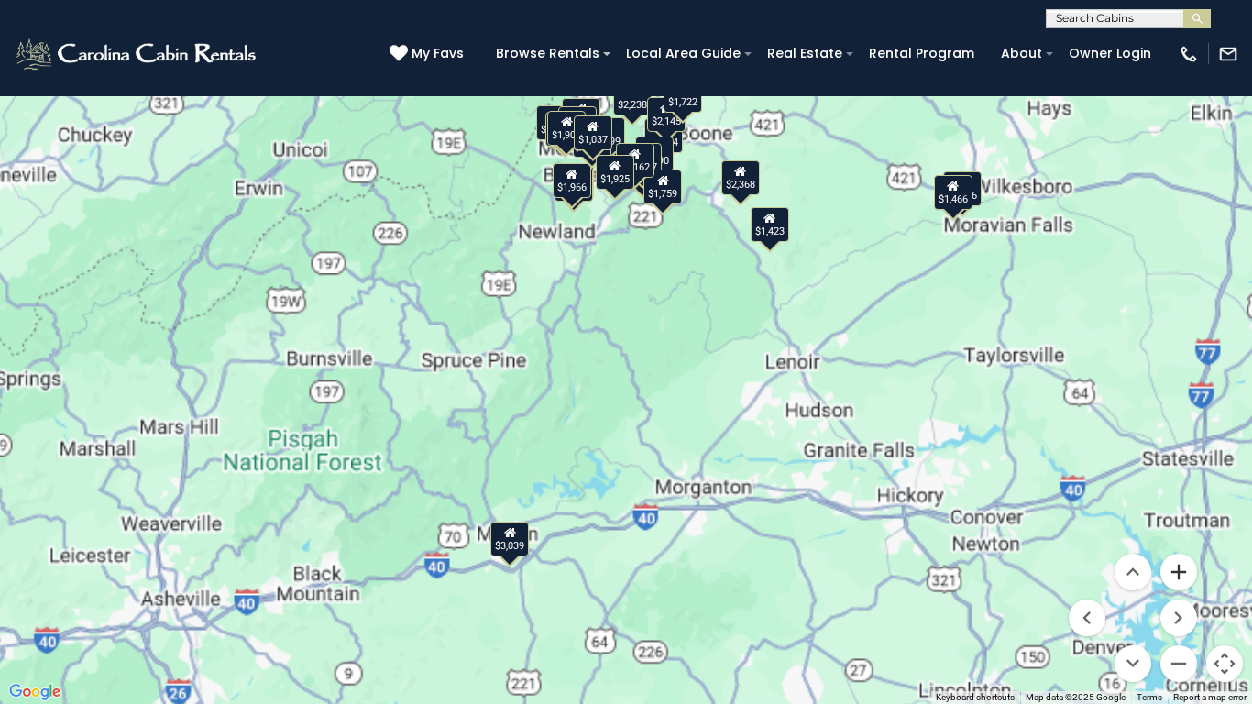
click at [1178, 569] on button "Zoom in" at bounding box center [1178, 572] width 37 height 37
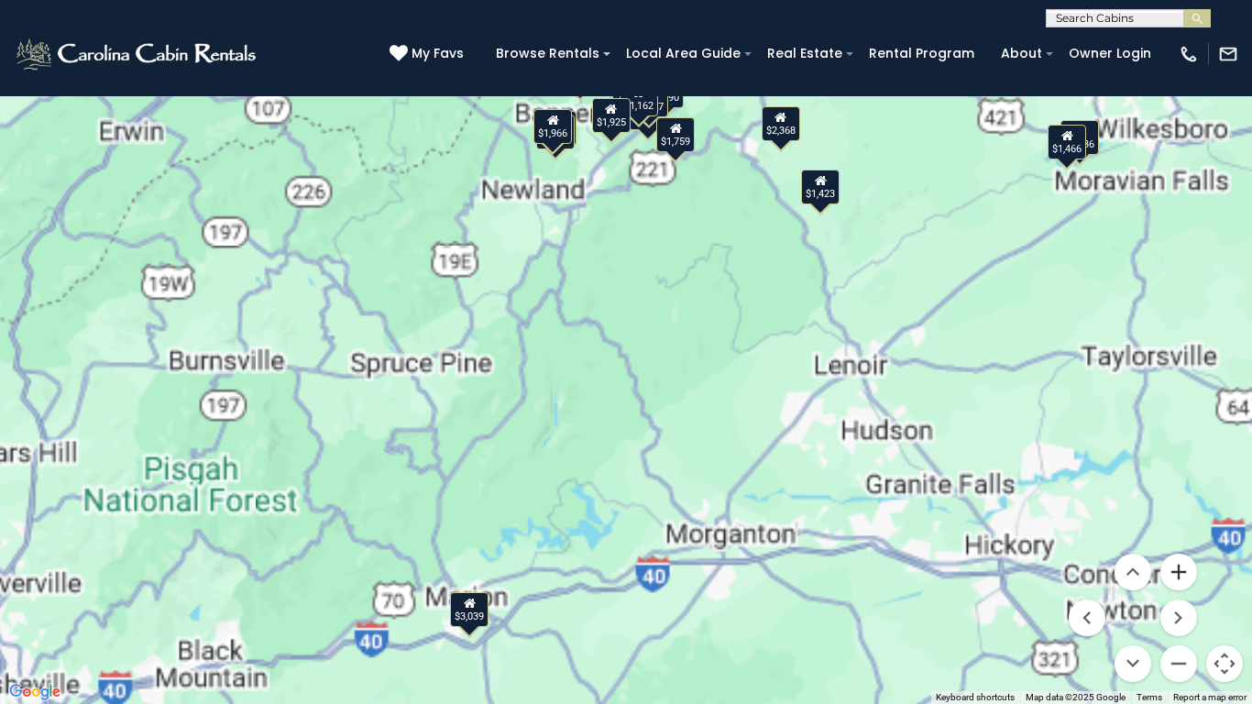
click at [1178, 569] on button "Zoom in" at bounding box center [1178, 572] width 37 height 37
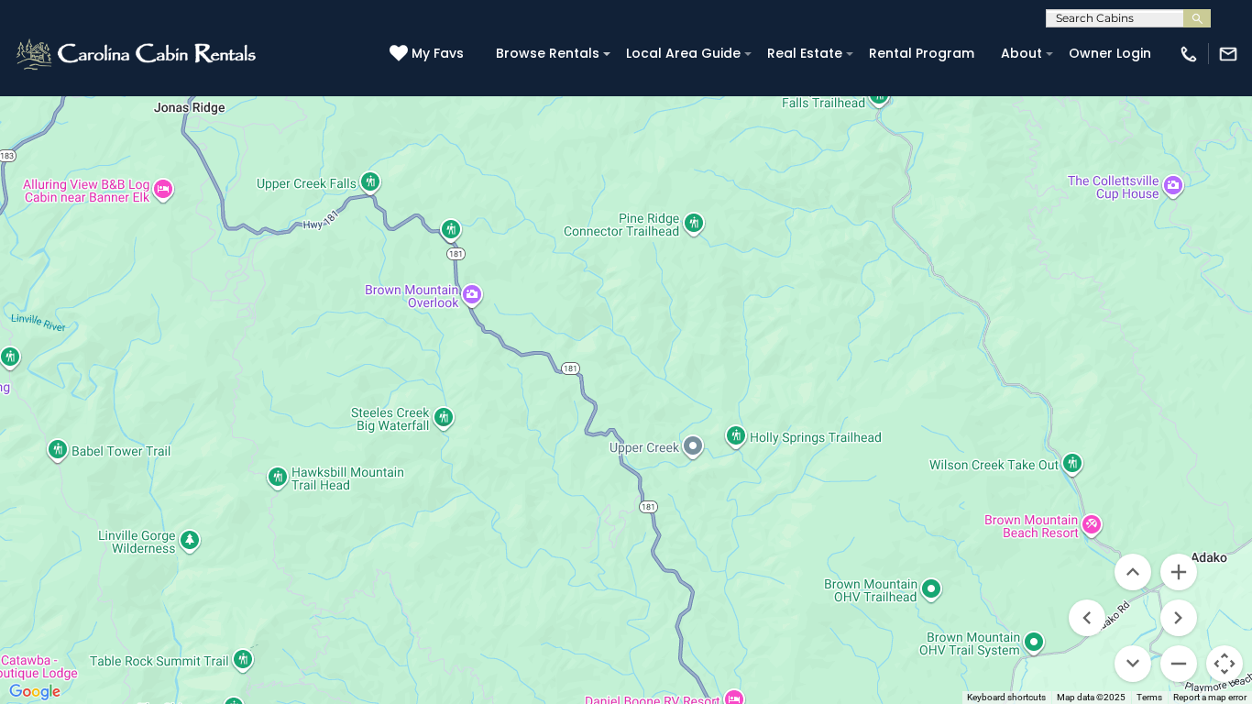
drag, startPoint x: 829, startPoint y: 208, endPoint x: 788, endPoint y: 419, distance: 214.8
click at [788, 419] on div "$3,039 $2,354 $2,238 $2,145 $1,809 $2,924 $1,722 $2,368 $1,599 $1,443 $1,899 $1…" at bounding box center [626, 352] width 1252 height 704
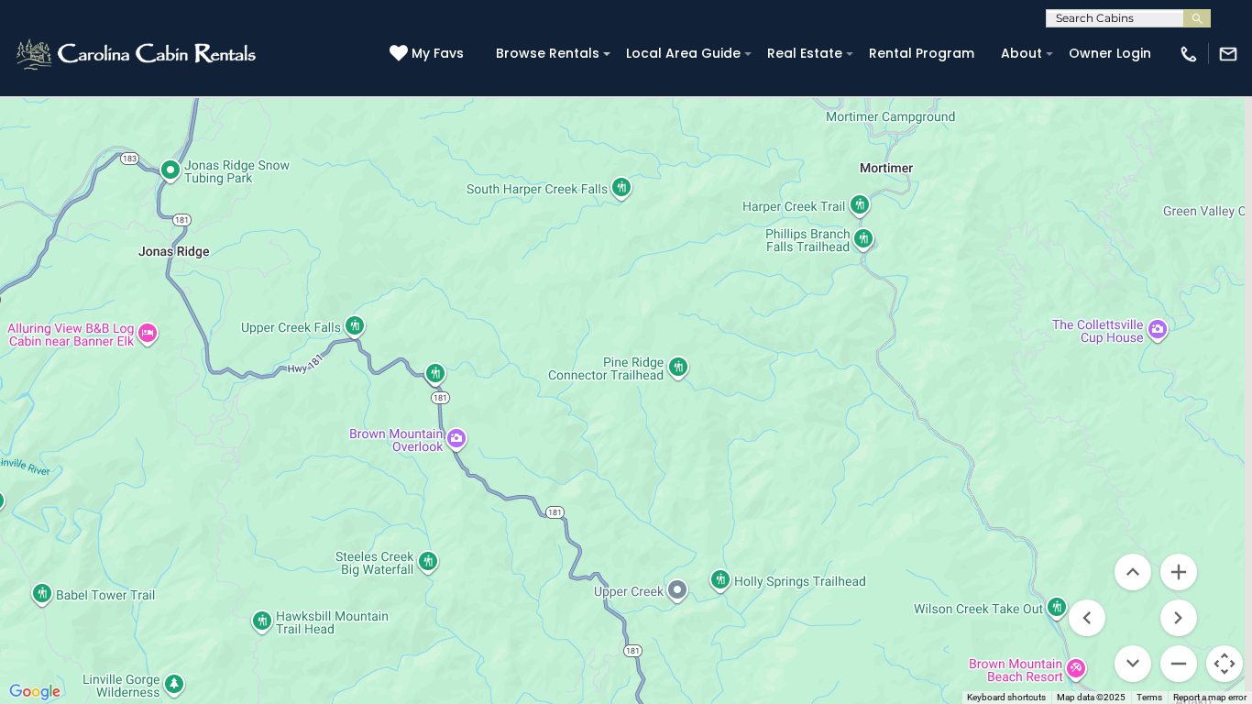
drag, startPoint x: 683, startPoint y: 155, endPoint x: 658, endPoint y: 512, distance: 358.3
click at [658, 512] on div "$3,039 $2,354 $2,238 $2,145 $1,809 $2,924 $1,722 $2,368 $1,599 $1,443 $1,899 $1…" at bounding box center [626, 352] width 1252 height 704
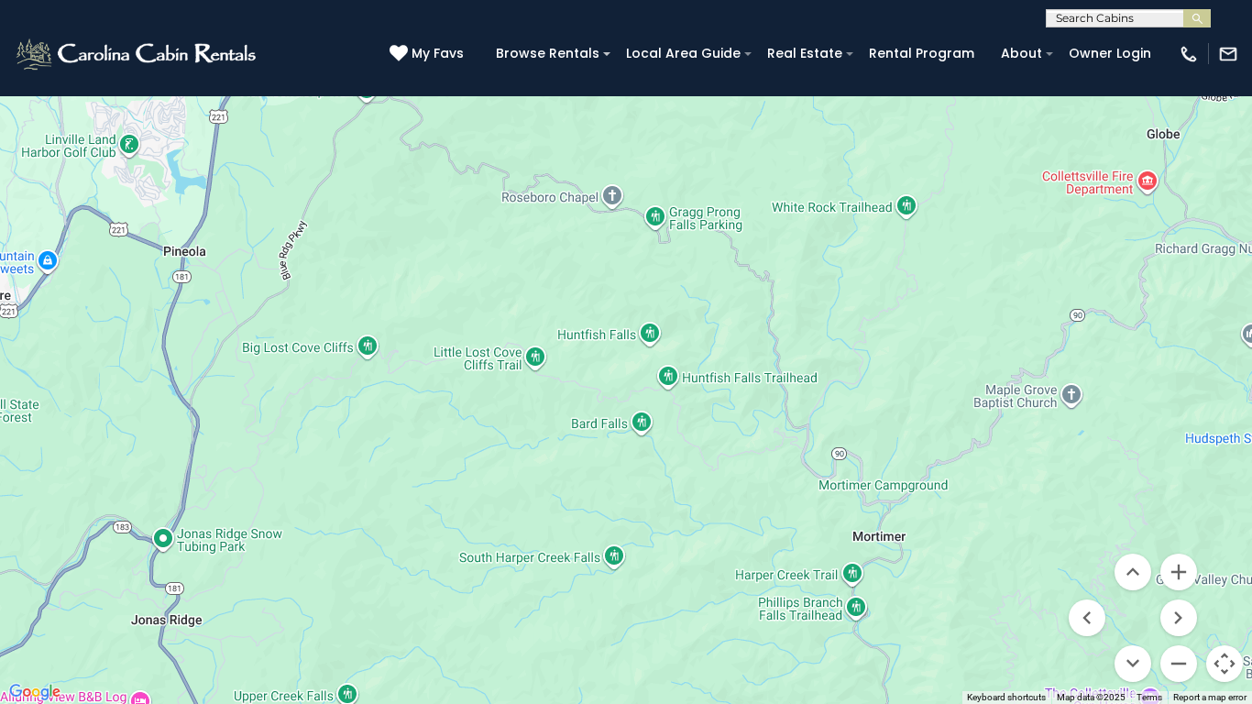
drag, startPoint x: 642, startPoint y: 280, endPoint x: 642, endPoint y: 507, distance: 226.4
click at [643, 510] on div "$3,039 $2,354 $2,238 $2,145 $1,809 $2,924 $1,722 $2,368 $1,599 $1,443 $1,899 $1…" at bounding box center [626, 352] width 1252 height 704
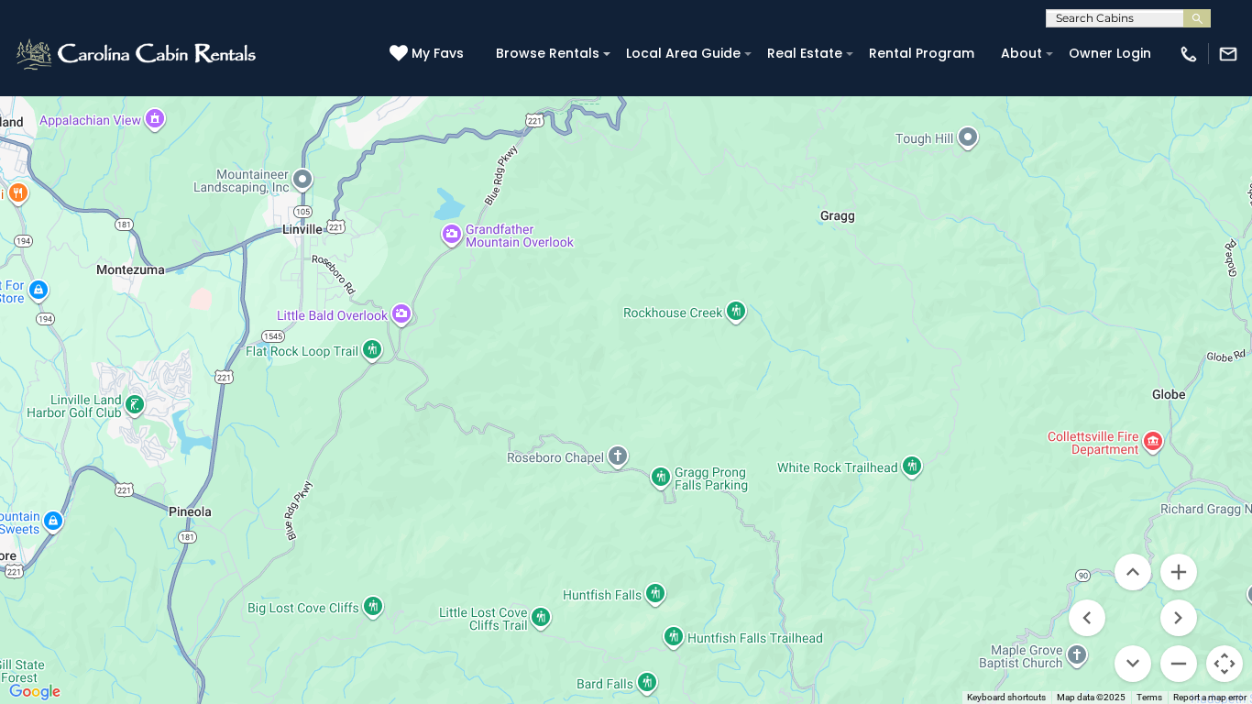
drag, startPoint x: 625, startPoint y: 257, endPoint x: 633, endPoint y: 471, distance: 214.6
click at [633, 490] on div "$3,039 $2,354 $2,238 $2,145 $1,809 $2,924 $1,722 $2,368 $1,599 $1,443 $1,899 $1…" at bounding box center [626, 352] width 1252 height 704
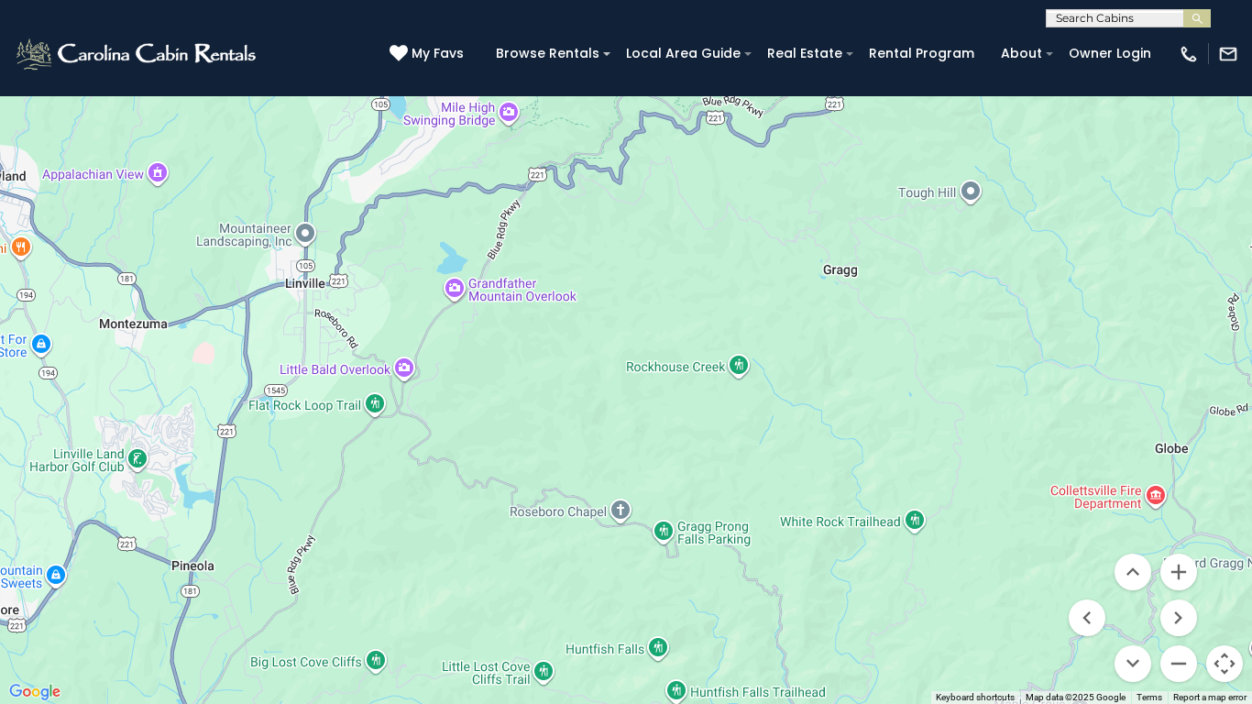
drag, startPoint x: 621, startPoint y: 326, endPoint x: 595, endPoint y: 489, distance: 165.3
click at [596, 488] on div "$3,039 $2,354 $2,238 $2,145 $1,809 $2,924 $1,722 $2,368 $1,599 $1,443 $1,899 $1…" at bounding box center [626, 352] width 1252 height 704
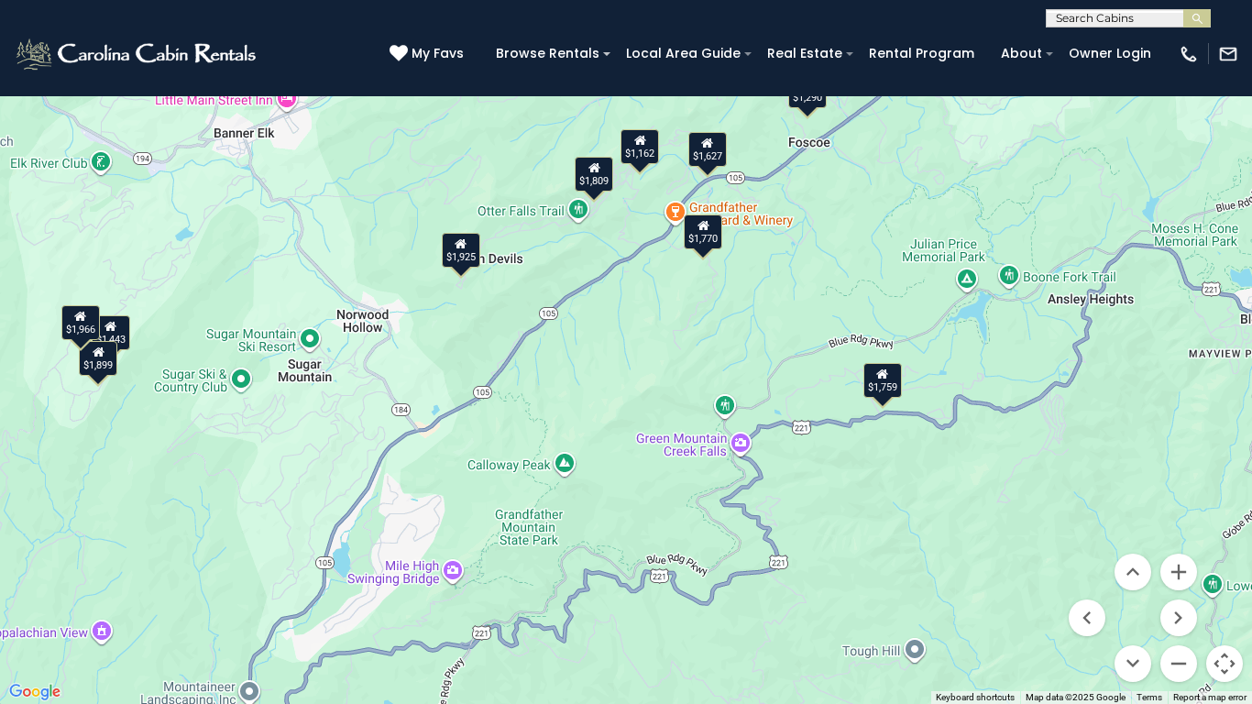
drag, startPoint x: 653, startPoint y: 192, endPoint x: 638, endPoint y: 364, distance: 172.1
click at [638, 364] on div "$3,039 $2,354 $2,238 $2,145 $1,809 $2,924 $1,722 $2,368 $1,599 $1,443 $1,899 $1…" at bounding box center [626, 352] width 1252 height 704
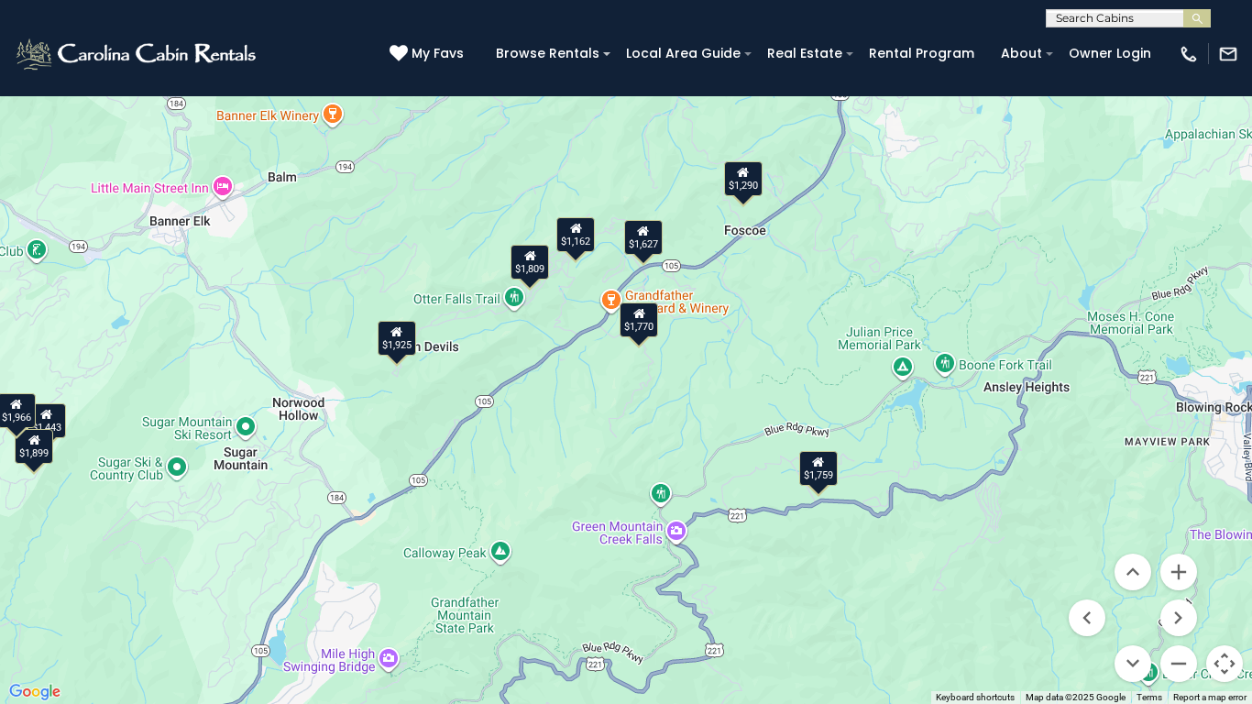
drag, startPoint x: 814, startPoint y: 203, endPoint x: 754, endPoint y: 289, distance: 104.0
click at [754, 289] on div "$3,039 $2,354 $2,238 $2,145 $1,809 $2,924 $1,722 $2,368 $1,599 $1,443 $1,899 $1…" at bounding box center [626, 352] width 1252 height 704
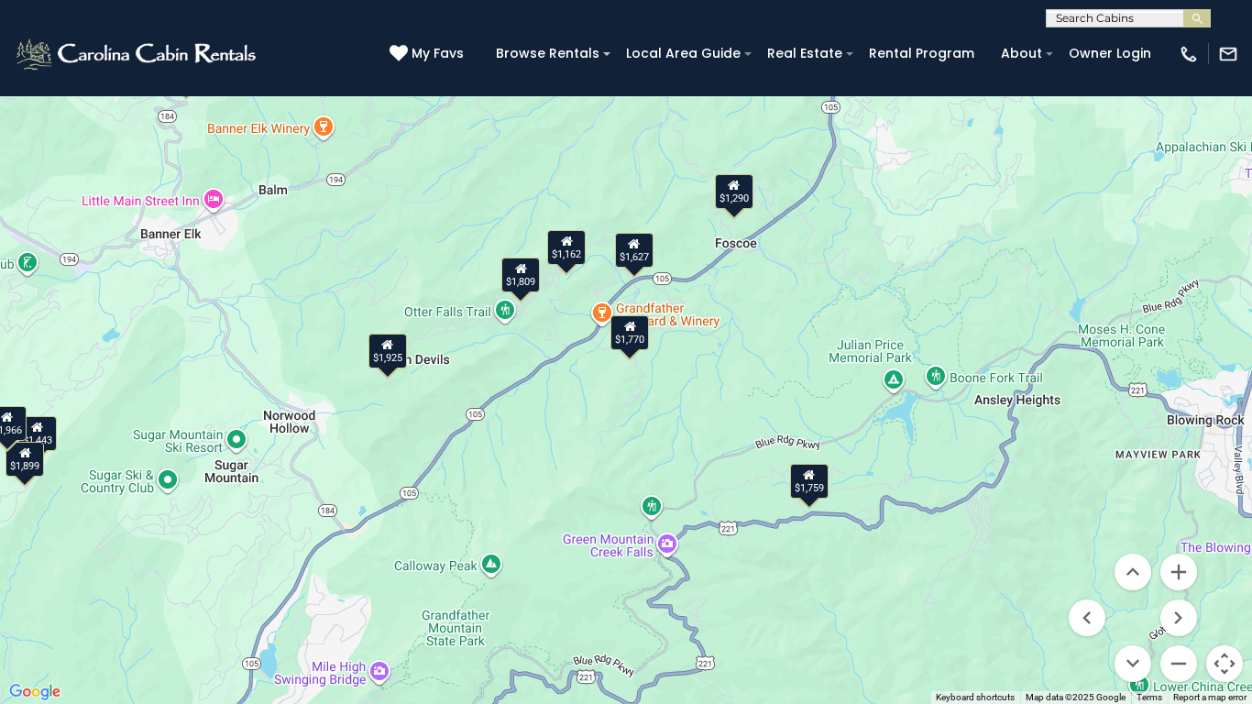
click at [1122, 439] on div "$3,039 $2,354 $2,238 $2,145 $1,809 $2,924 $1,722 $2,368 $1,599 $1,443 $1,899 $1…" at bounding box center [626, 352] width 1252 height 704
click at [571, 250] on div "$1,162" at bounding box center [566, 247] width 38 height 35
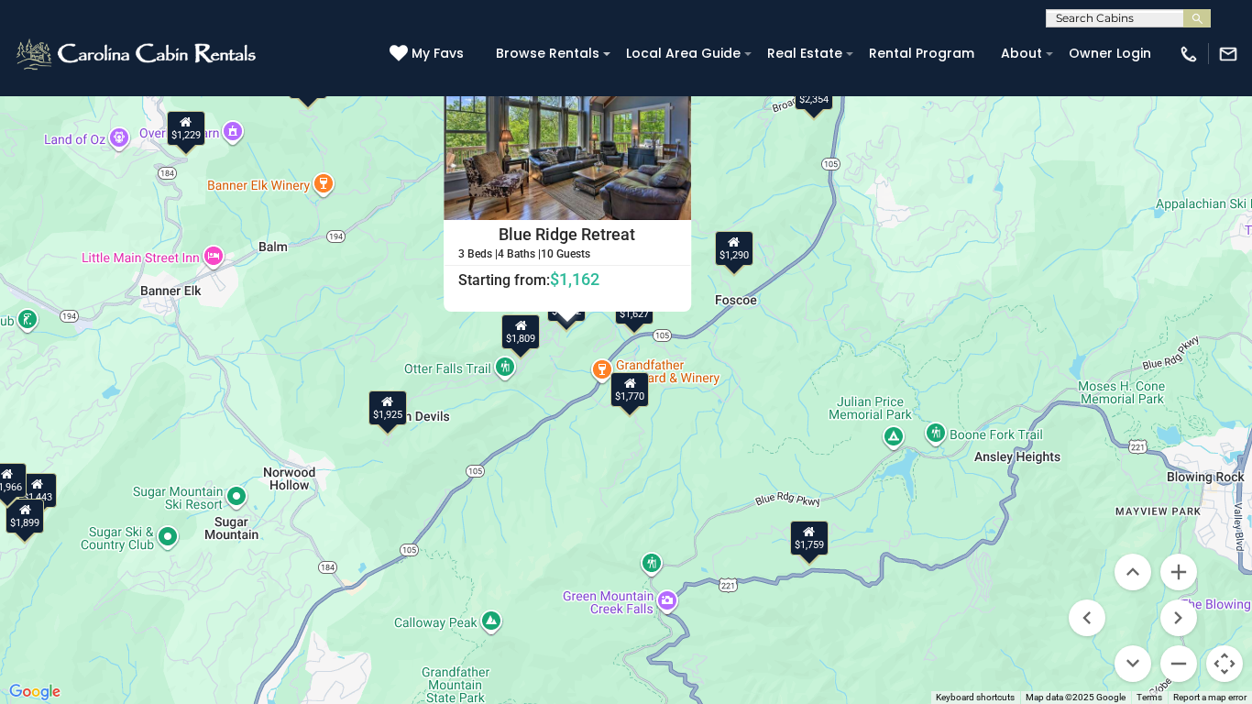
click at [738, 258] on div "$1,290" at bounding box center [734, 248] width 38 height 35
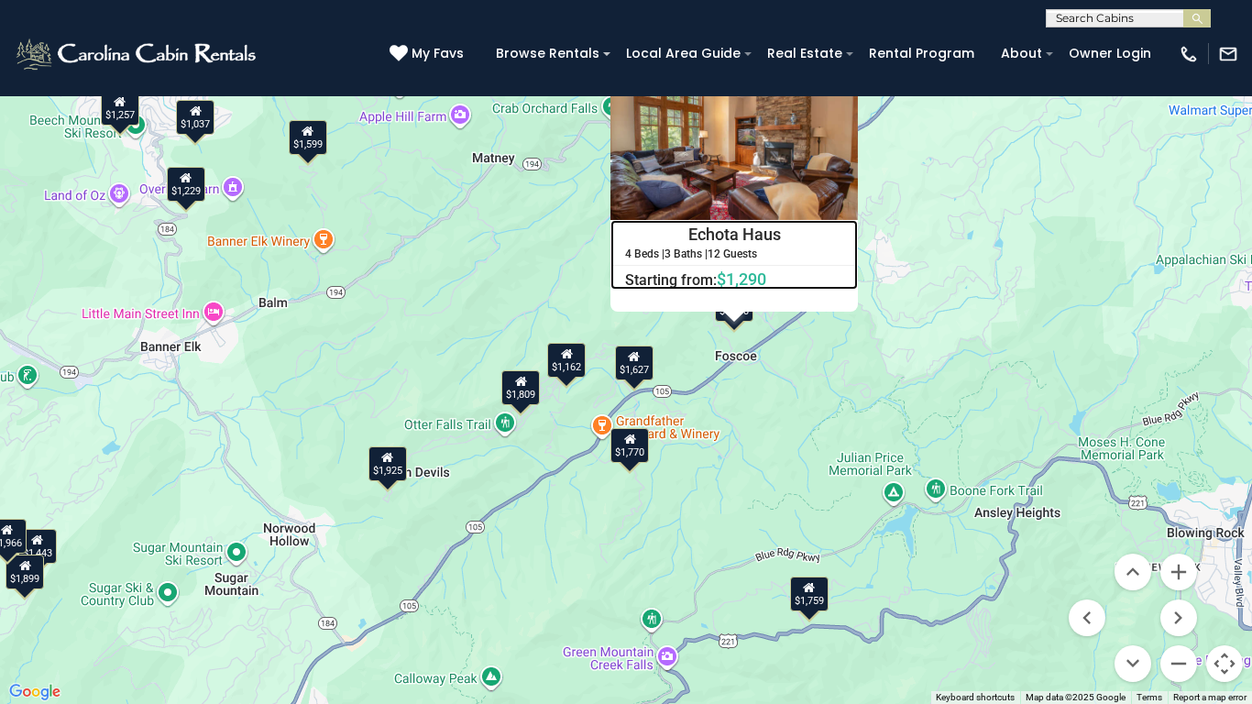
click at [730, 228] on h4 "Echota Haus" at bounding box center [734, 234] width 246 height 27
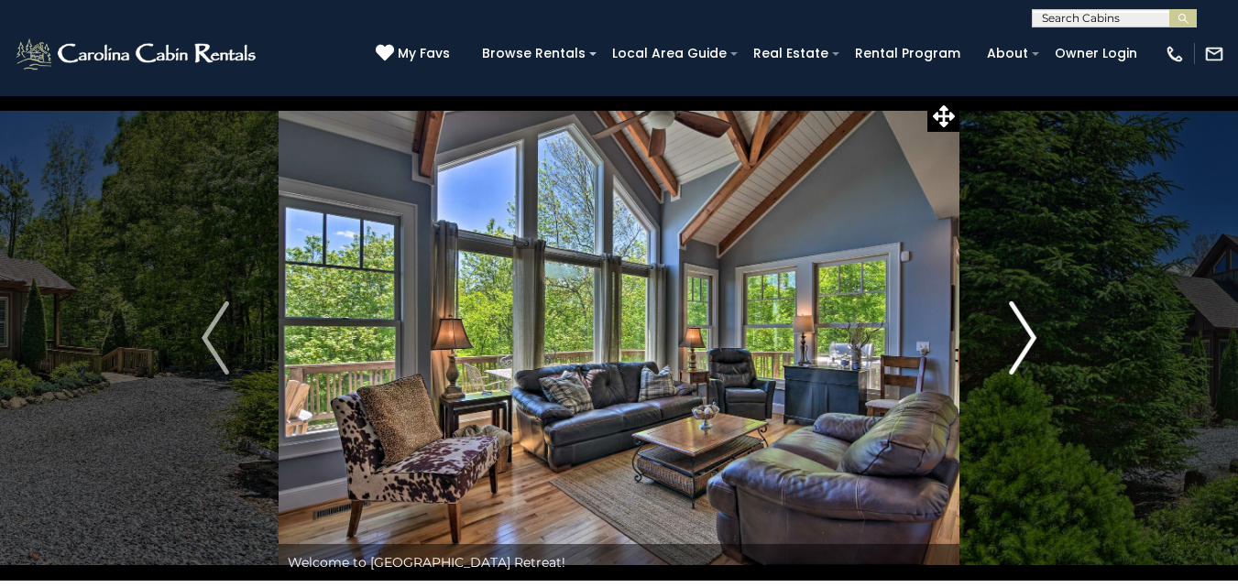
click at [1027, 334] on img "Next" at bounding box center [1022, 338] width 27 height 73
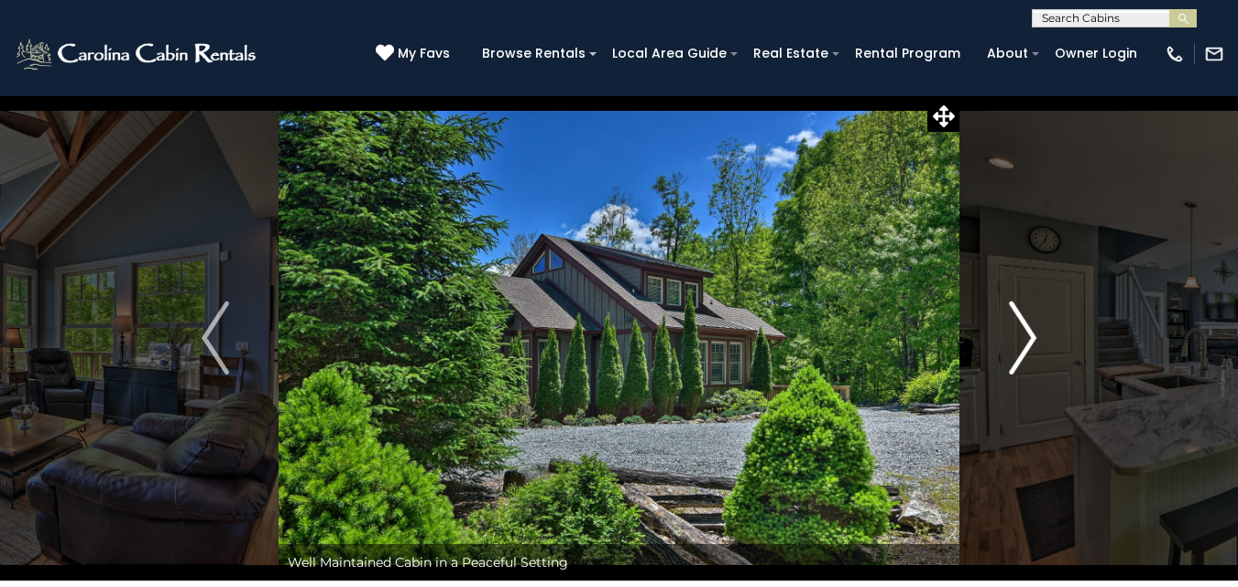
click at [1027, 334] on img "Next" at bounding box center [1022, 338] width 27 height 73
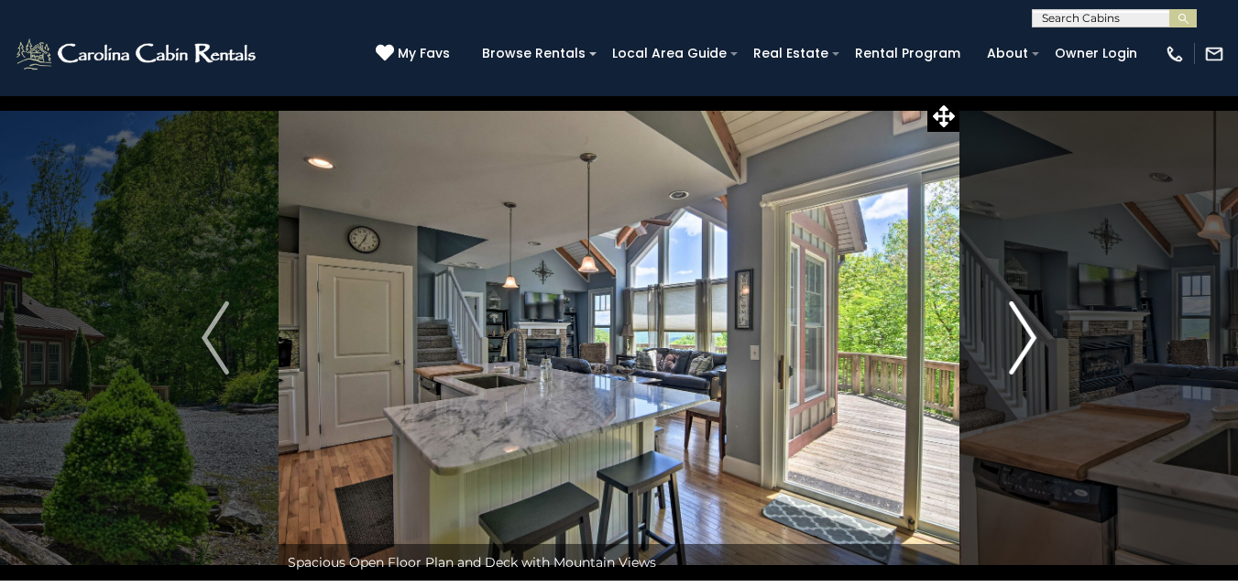
click at [1027, 334] on img "Next" at bounding box center [1022, 338] width 27 height 73
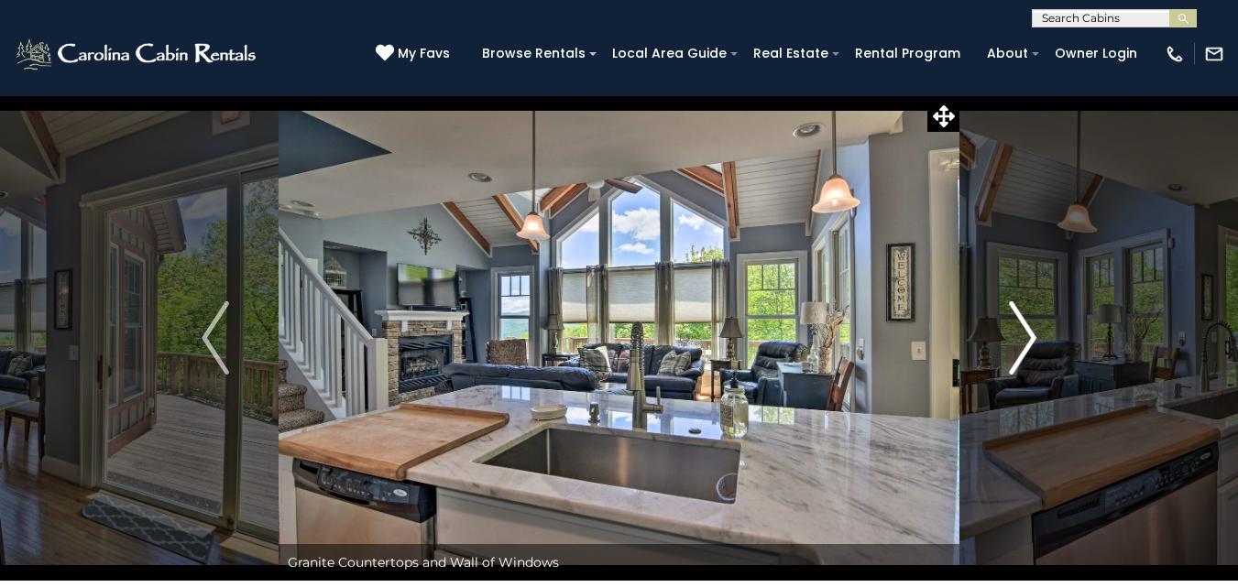
click at [1027, 334] on img "Next" at bounding box center [1022, 338] width 27 height 73
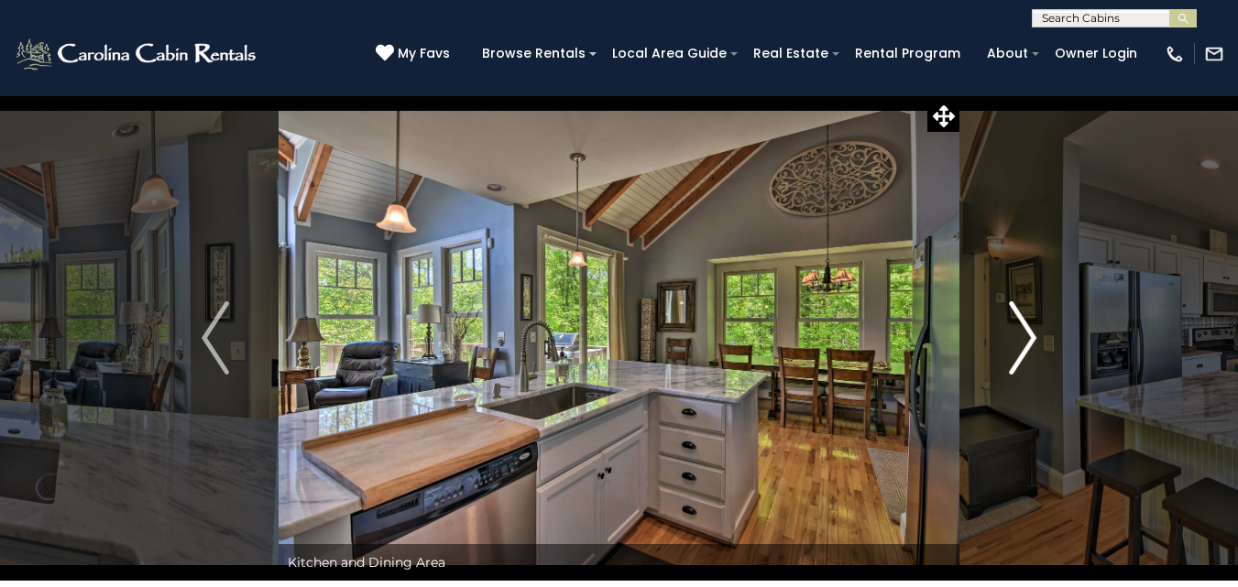
click at [1027, 334] on img "Next" at bounding box center [1022, 338] width 27 height 73
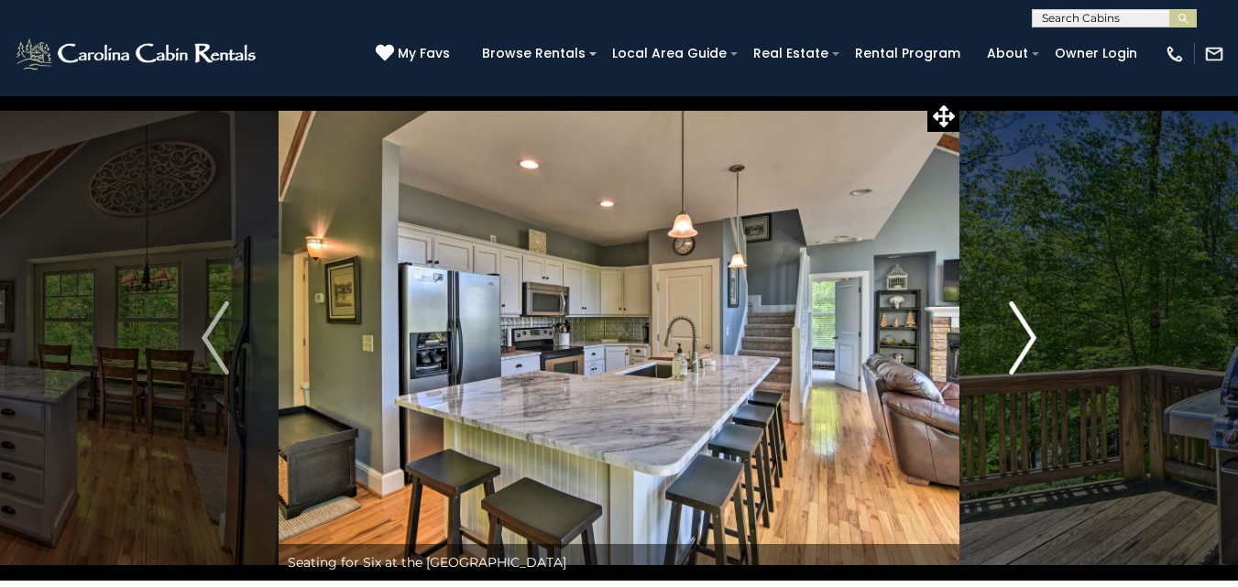
click at [1027, 334] on img "Next" at bounding box center [1022, 338] width 27 height 73
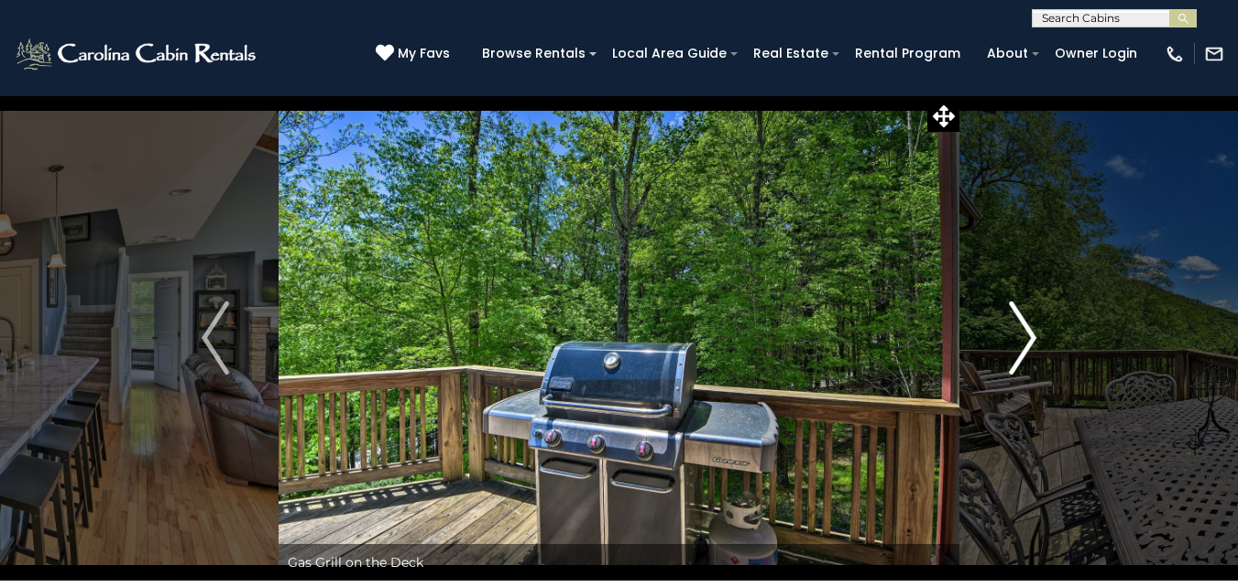
click at [1027, 334] on img "Next" at bounding box center [1022, 338] width 27 height 73
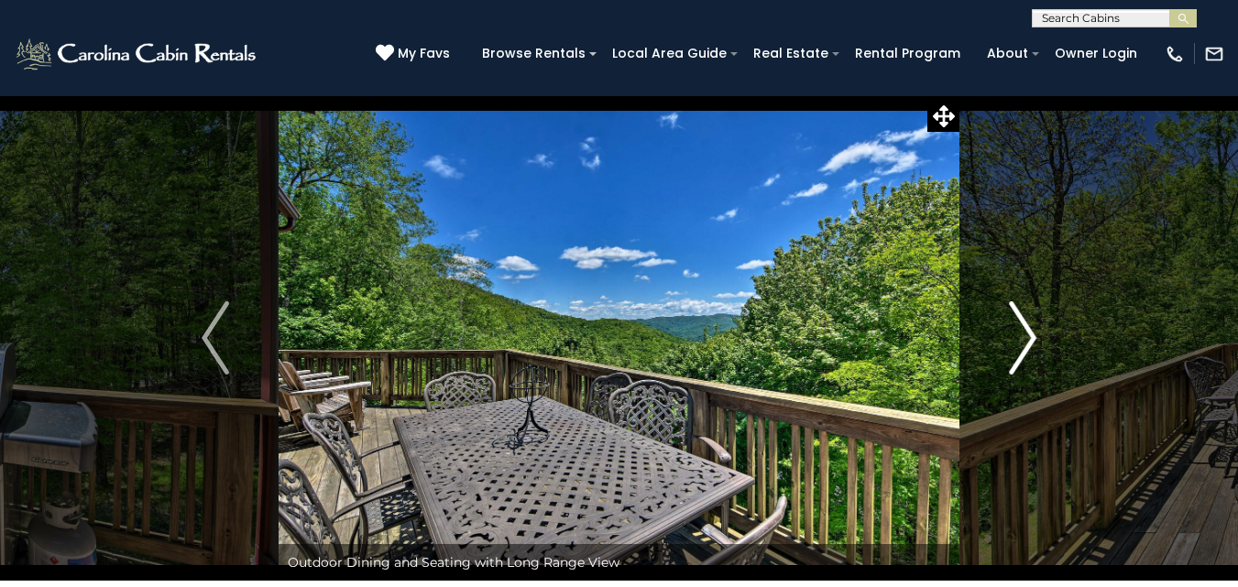
click at [1027, 334] on img "Next" at bounding box center [1022, 338] width 27 height 73
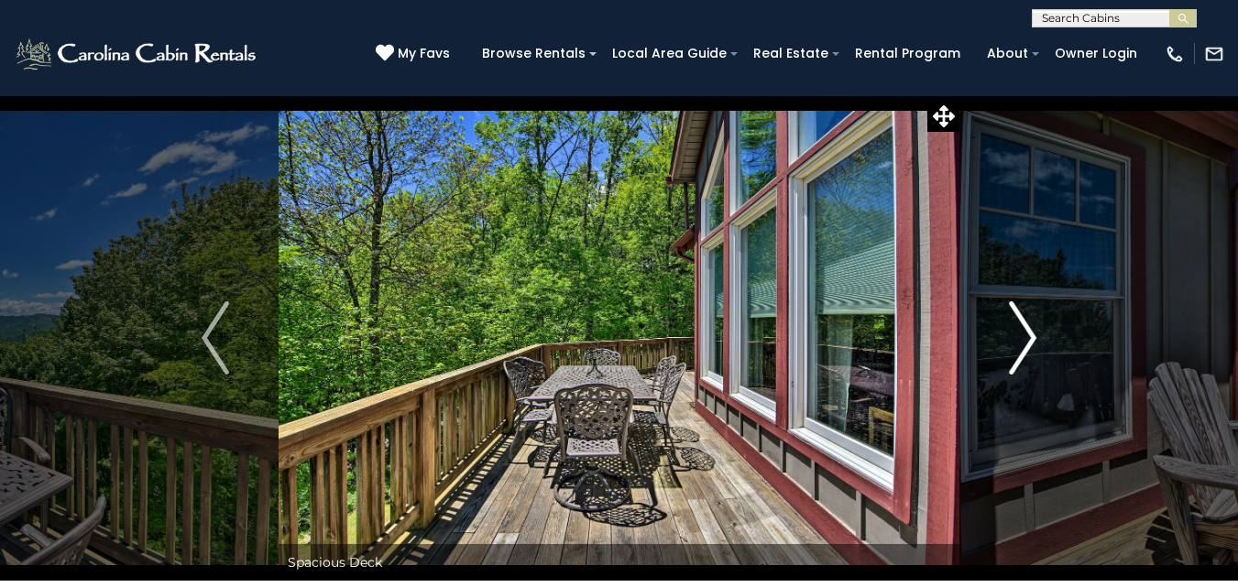
click at [1027, 334] on img "Next" at bounding box center [1022, 338] width 27 height 73
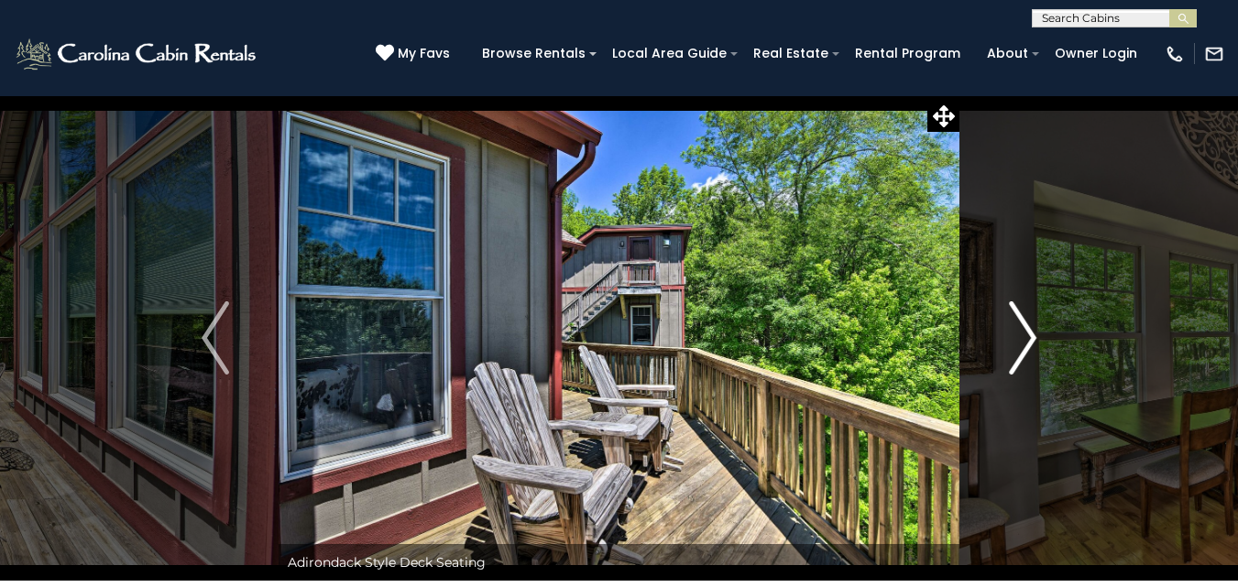
click at [1027, 334] on img "Next" at bounding box center [1022, 338] width 27 height 73
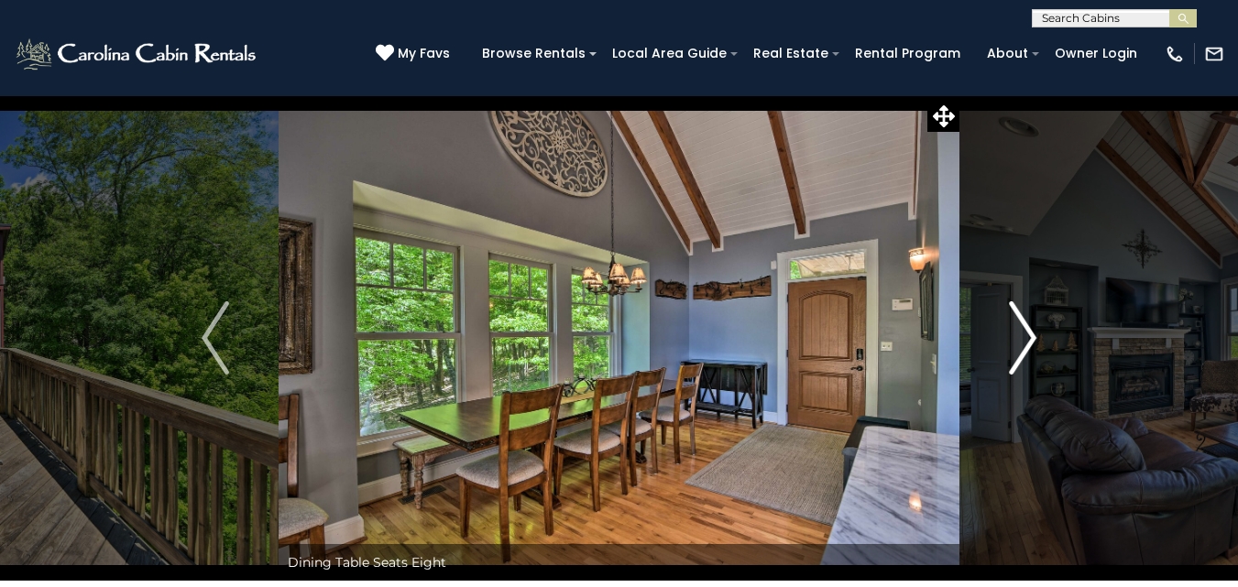
click at [1027, 334] on img "Next" at bounding box center [1022, 338] width 27 height 73
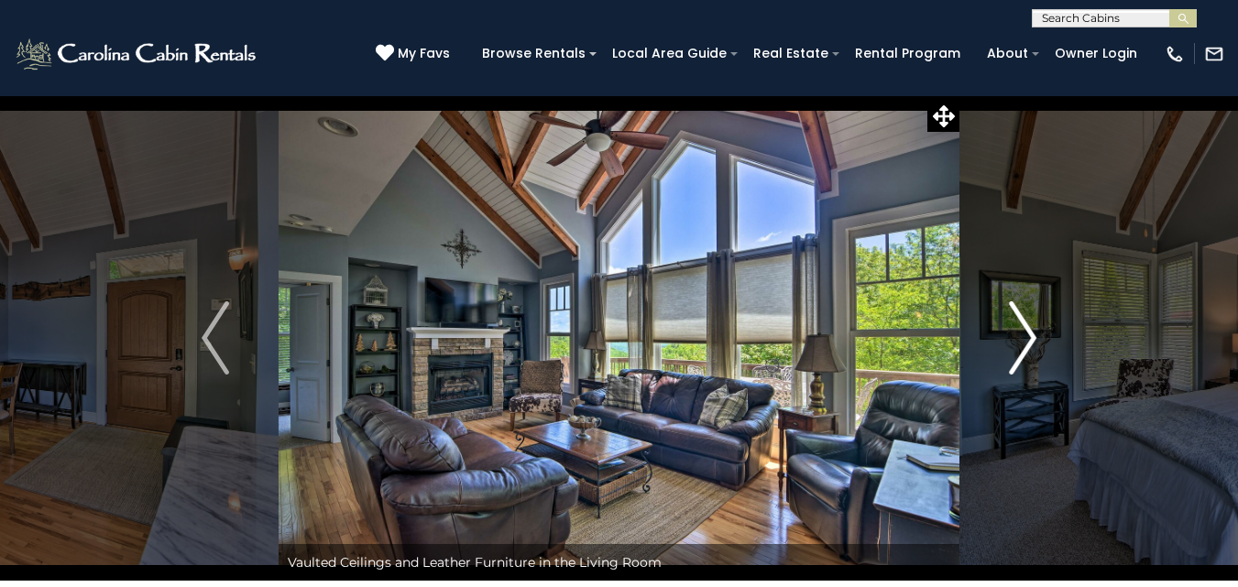
click at [1027, 334] on img "Next" at bounding box center [1022, 338] width 27 height 73
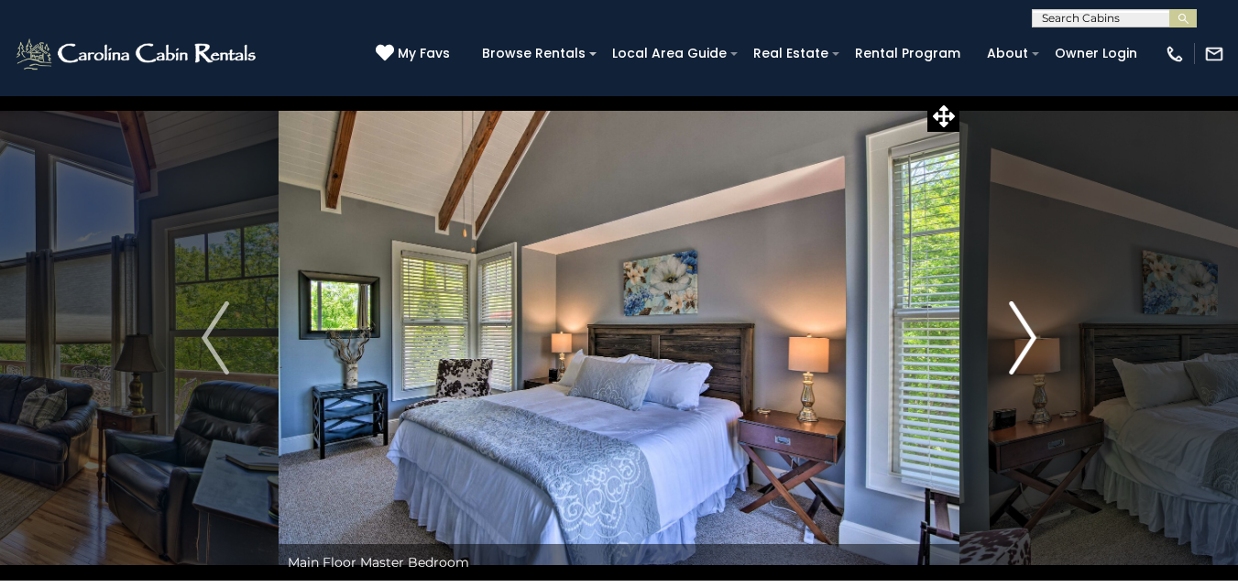
click at [1027, 334] on img "Next" at bounding box center [1022, 338] width 27 height 73
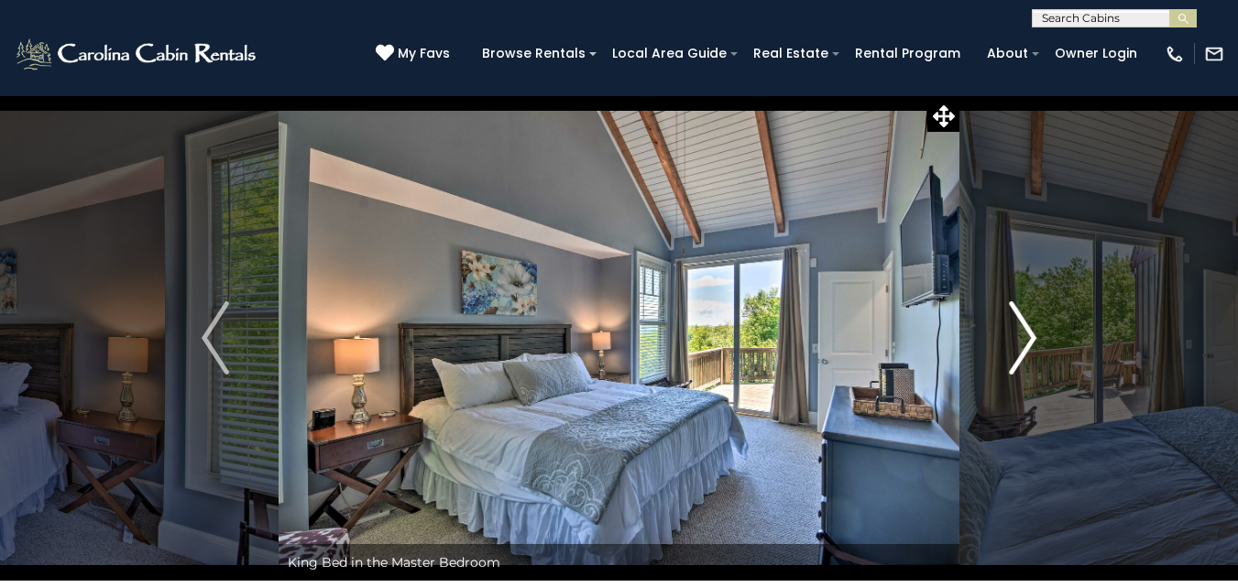
click at [1027, 334] on img "Next" at bounding box center [1022, 338] width 27 height 73
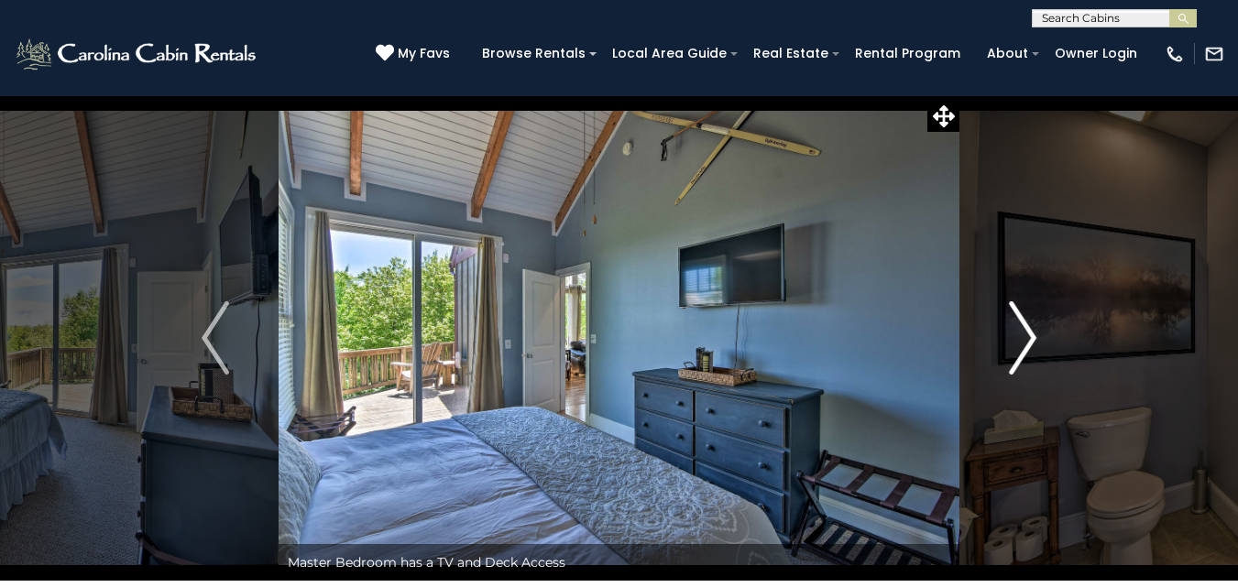
click at [1027, 334] on img "Next" at bounding box center [1022, 338] width 27 height 73
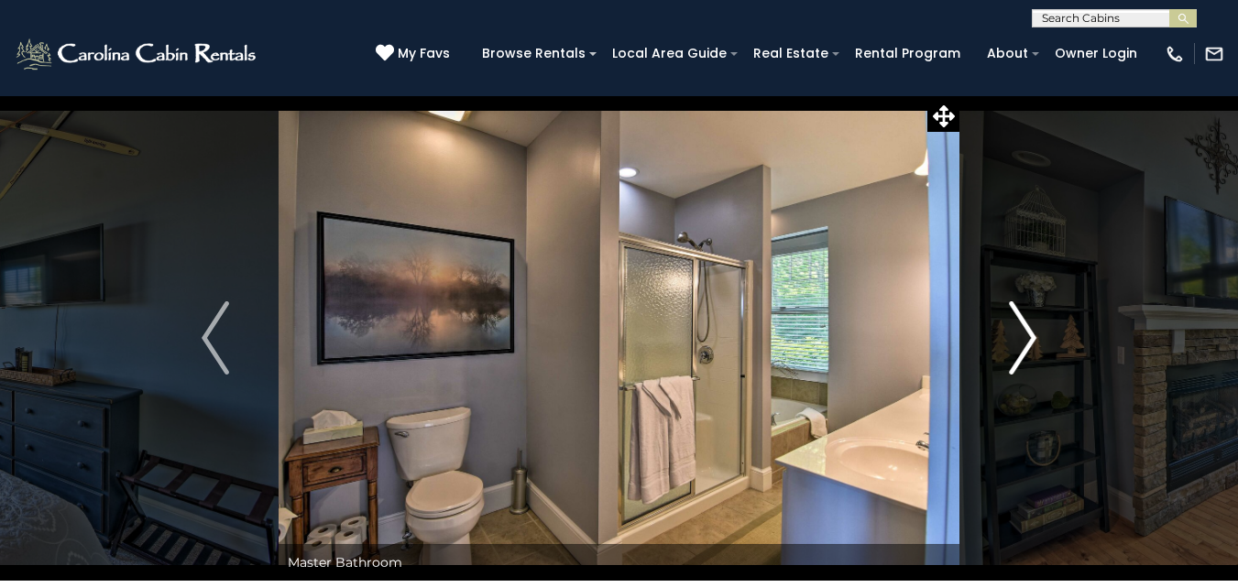
click at [1027, 334] on img "Next" at bounding box center [1022, 338] width 27 height 73
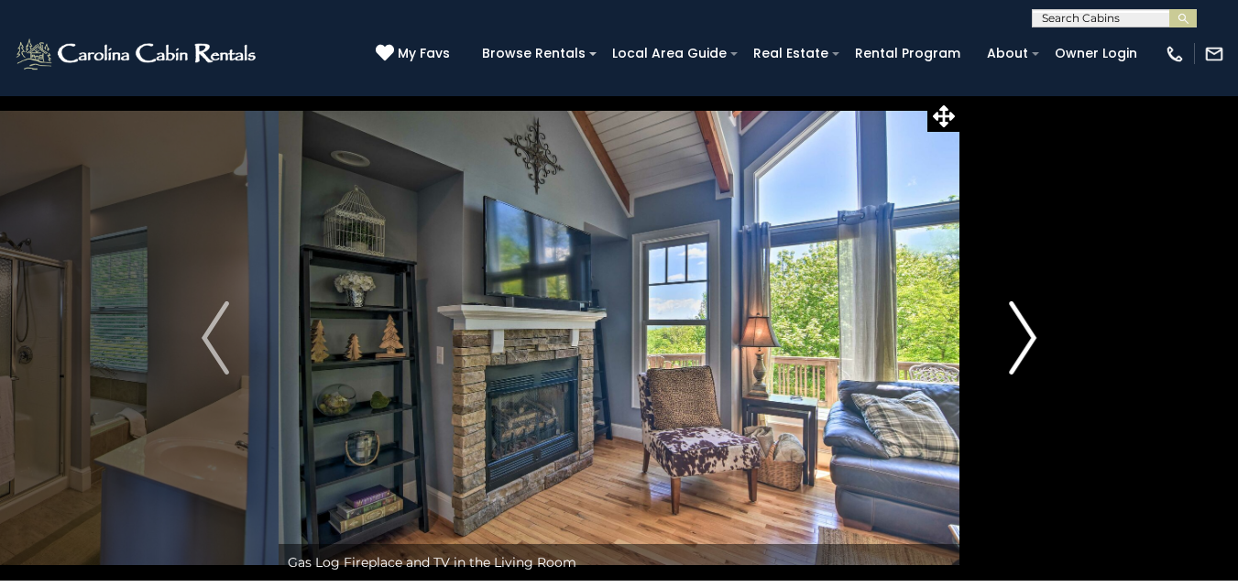
click at [1027, 334] on img "Next" at bounding box center [1022, 338] width 27 height 73
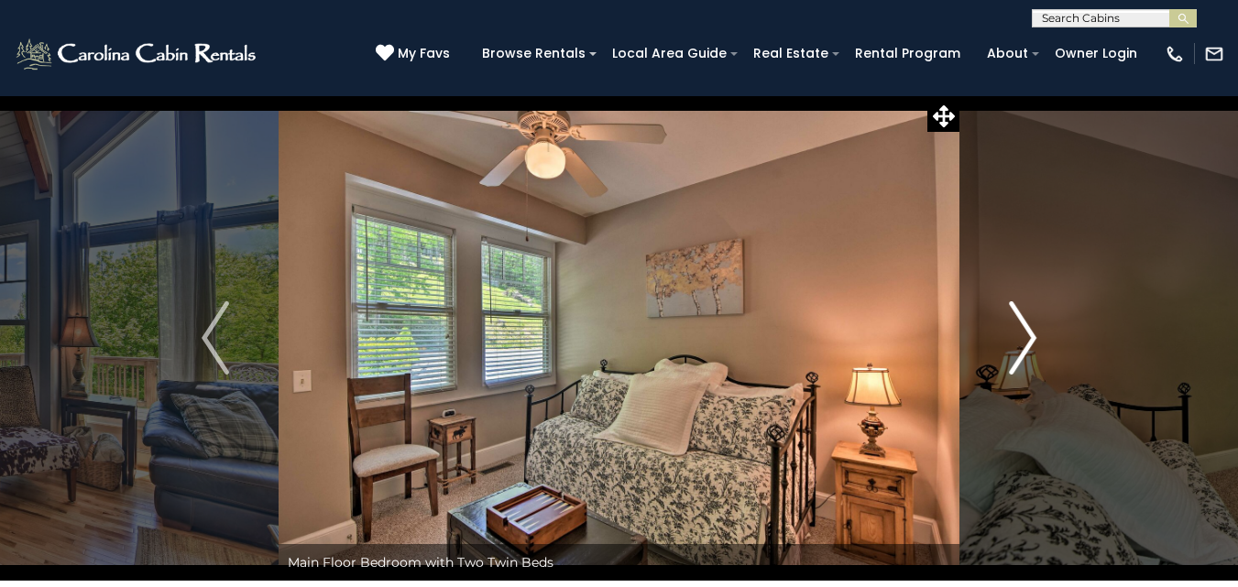
click at [1027, 334] on img "Next" at bounding box center [1022, 338] width 27 height 73
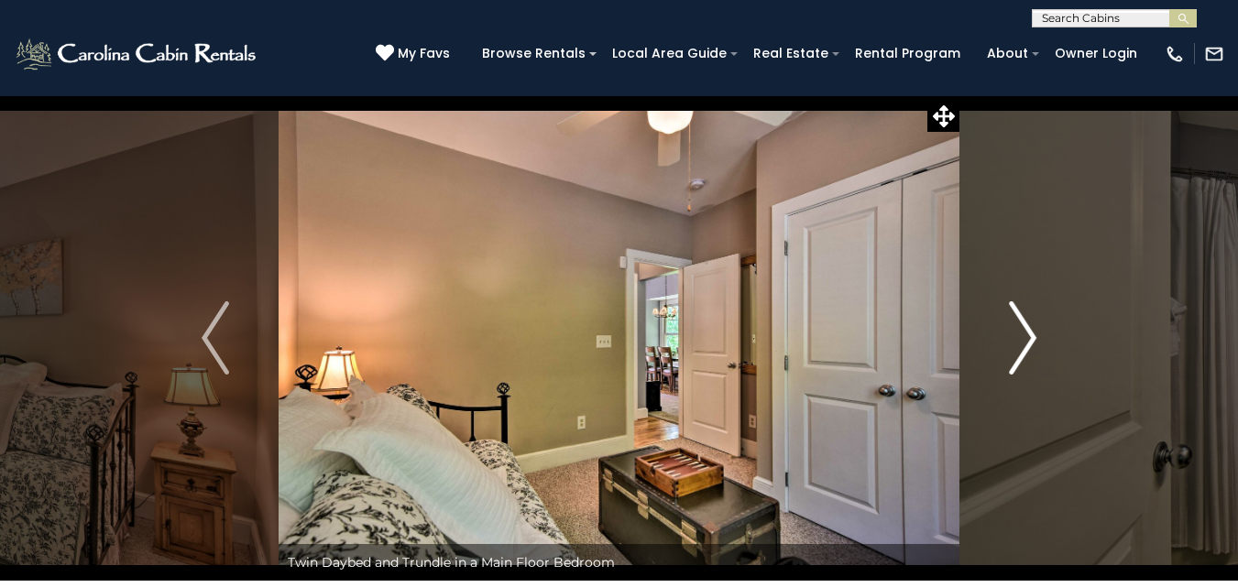
click at [1027, 334] on img "Next" at bounding box center [1022, 338] width 27 height 73
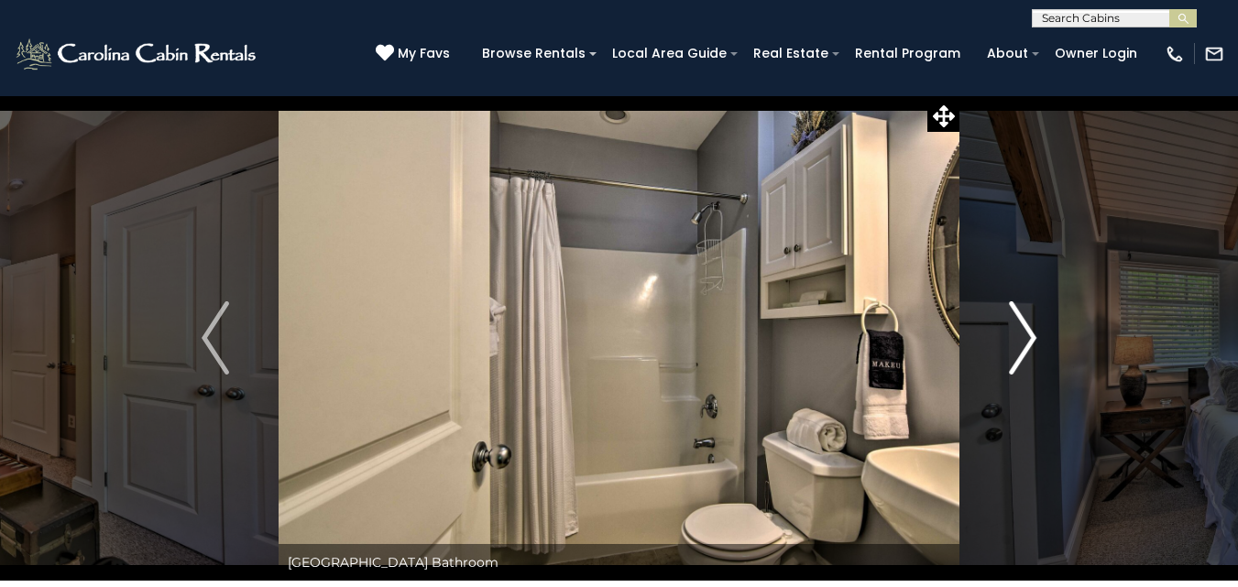
click at [1027, 334] on img "Next" at bounding box center [1022, 338] width 27 height 73
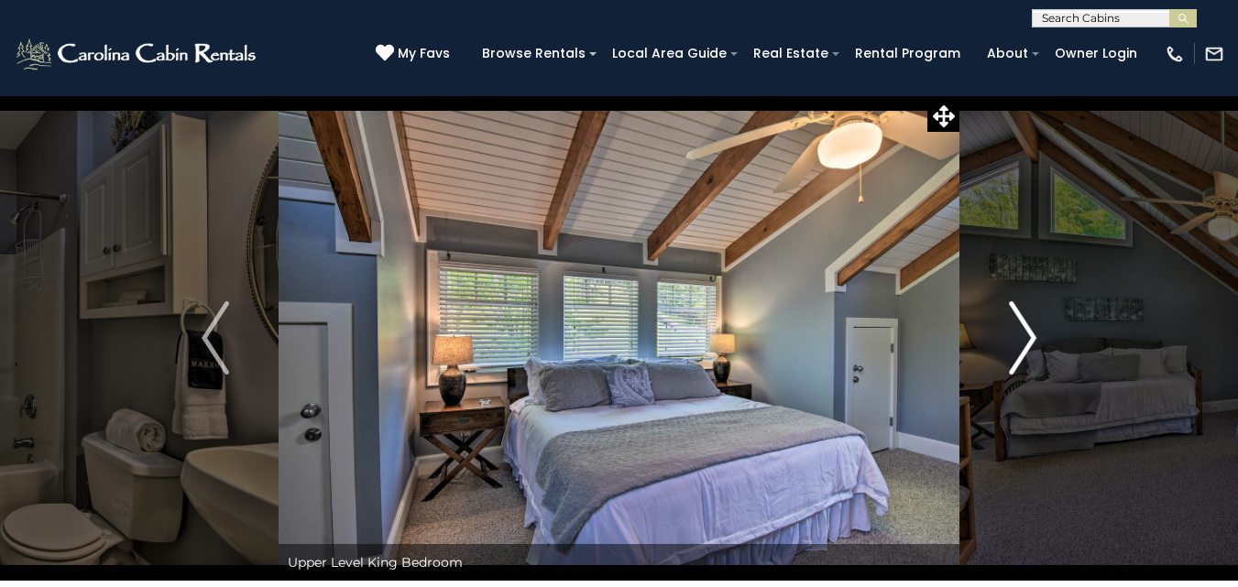
click at [1027, 334] on img "Next" at bounding box center [1022, 338] width 27 height 73
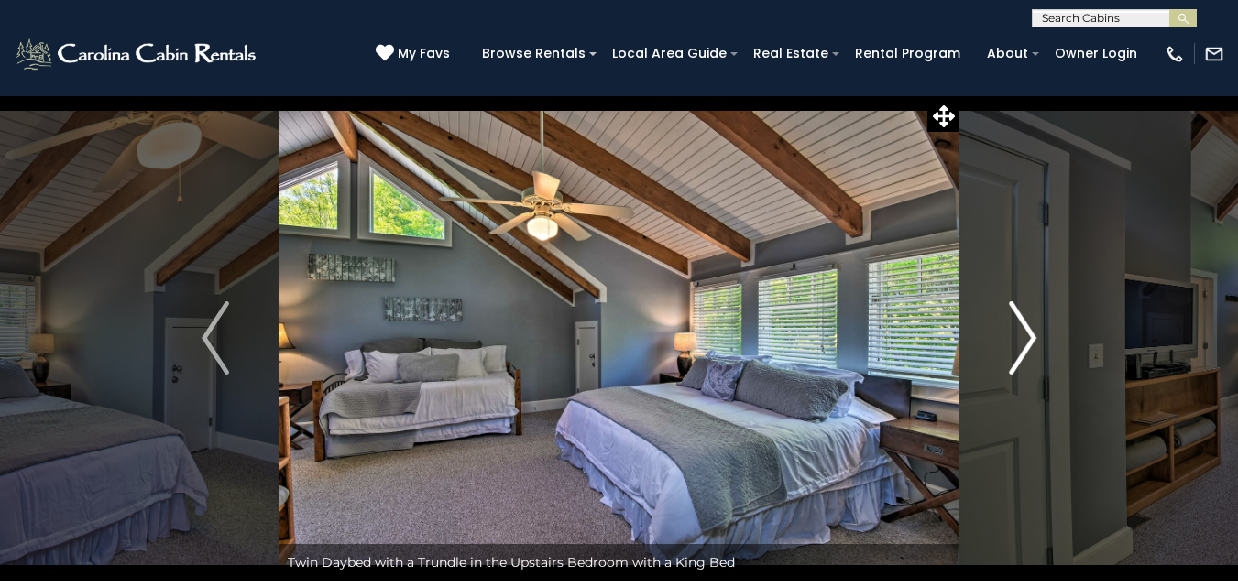
click at [1027, 334] on img "Next" at bounding box center [1022, 338] width 27 height 73
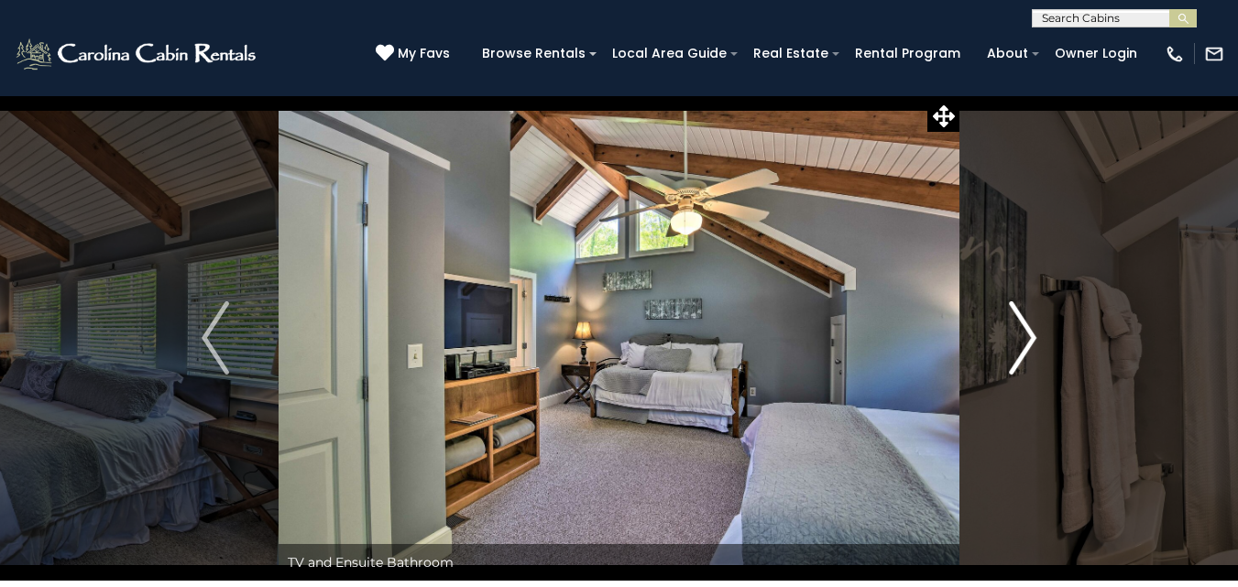
click at [1027, 334] on img "Next" at bounding box center [1022, 338] width 27 height 73
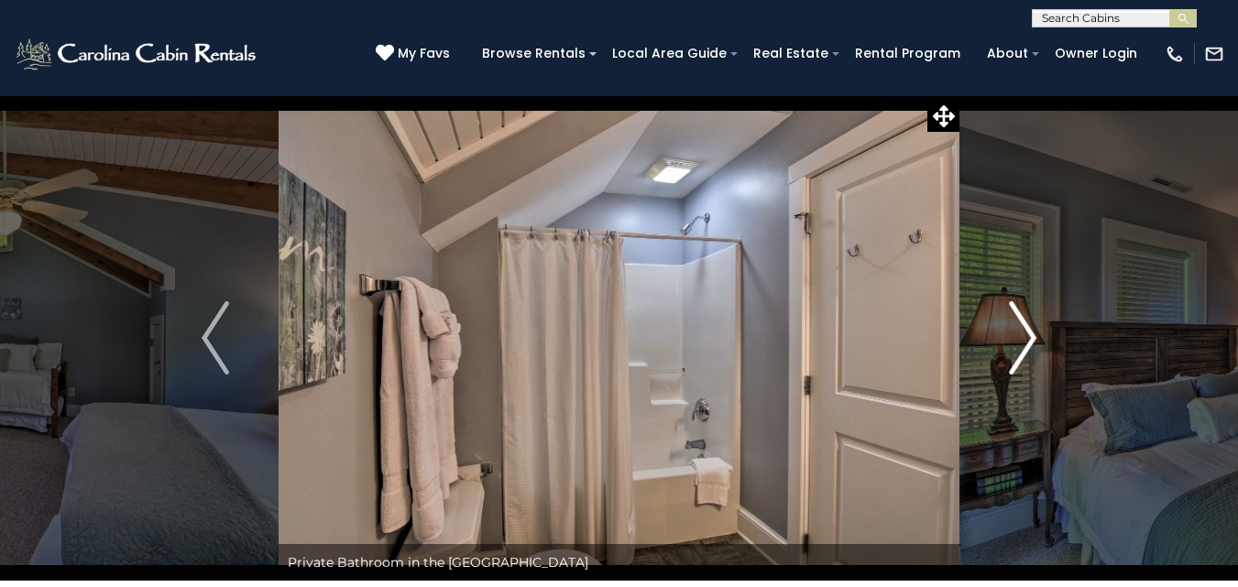
click at [1027, 334] on img "Next" at bounding box center [1022, 338] width 27 height 73
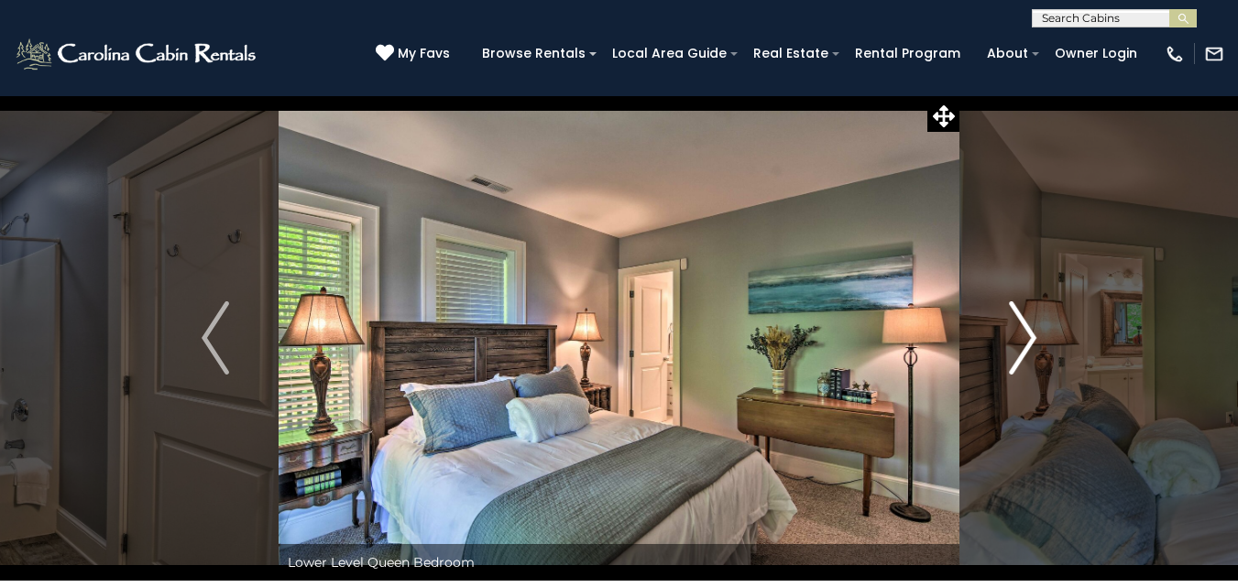
click at [1027, 334] on img "Next" at bounding box center [1022, 338] width 27 height 73
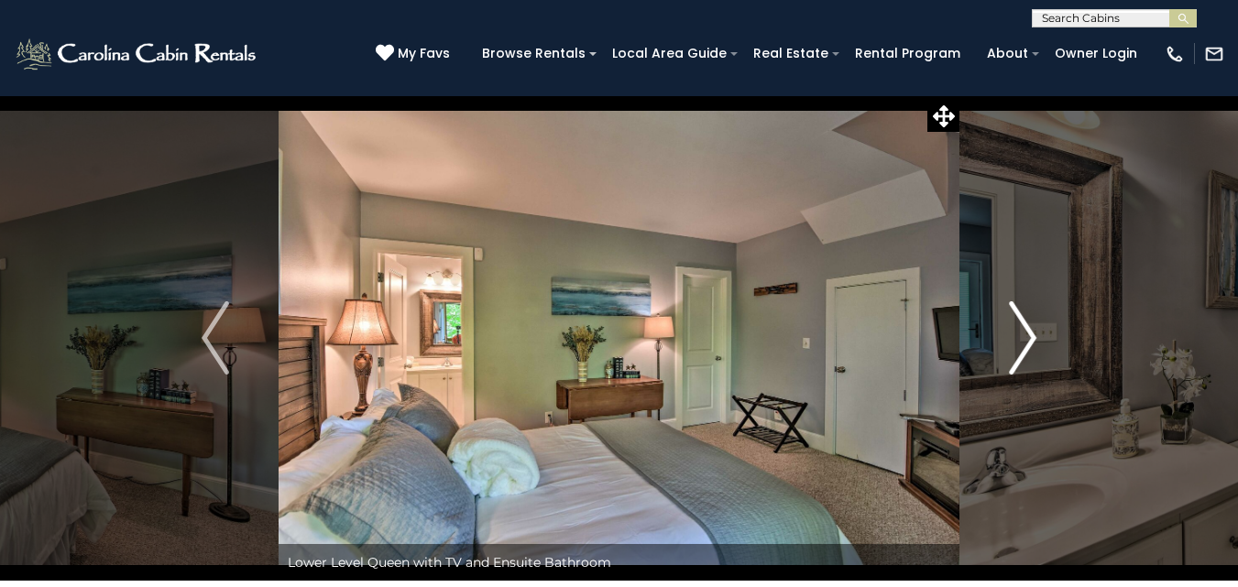
click at [1027, 334] on img "Next" at bounding box center [1022, 338] width 27 height 73
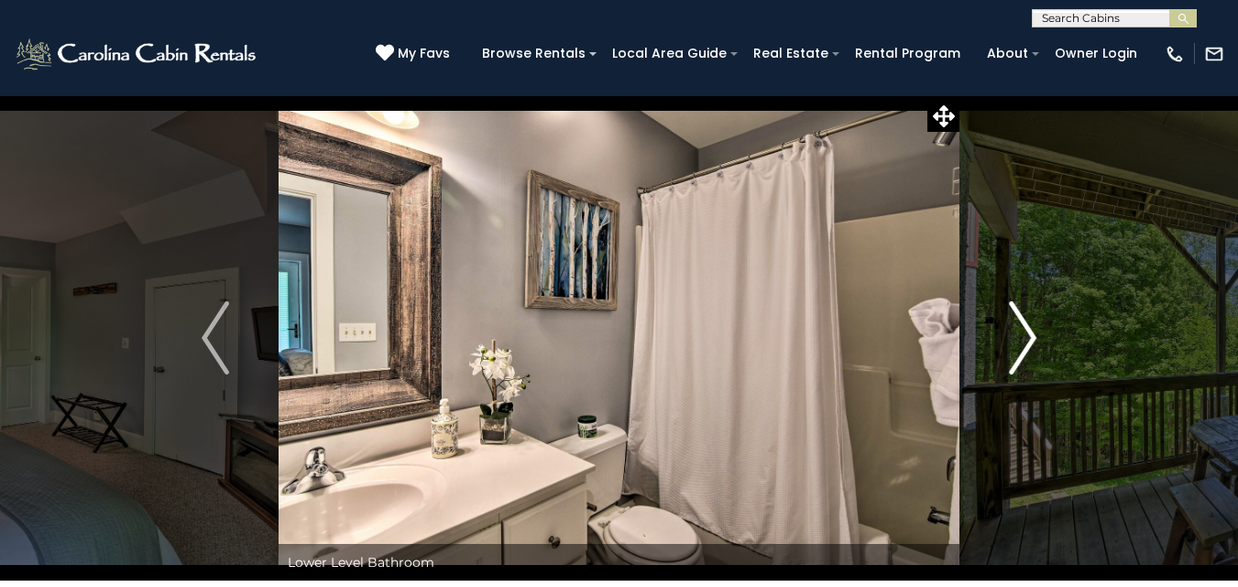
click at [1027, 334] on img "Next" at bounding box center [1022, 338] width 27 height 73
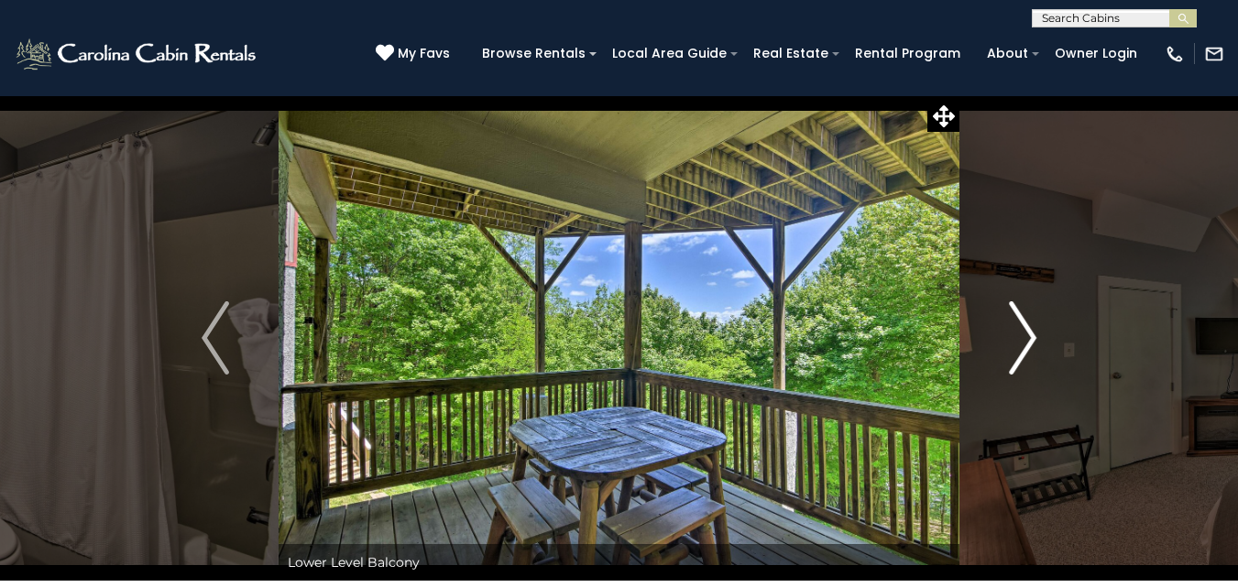
click at [1027, 334] on img "Next" at bounding box center [1022, 338] width 27 height 73
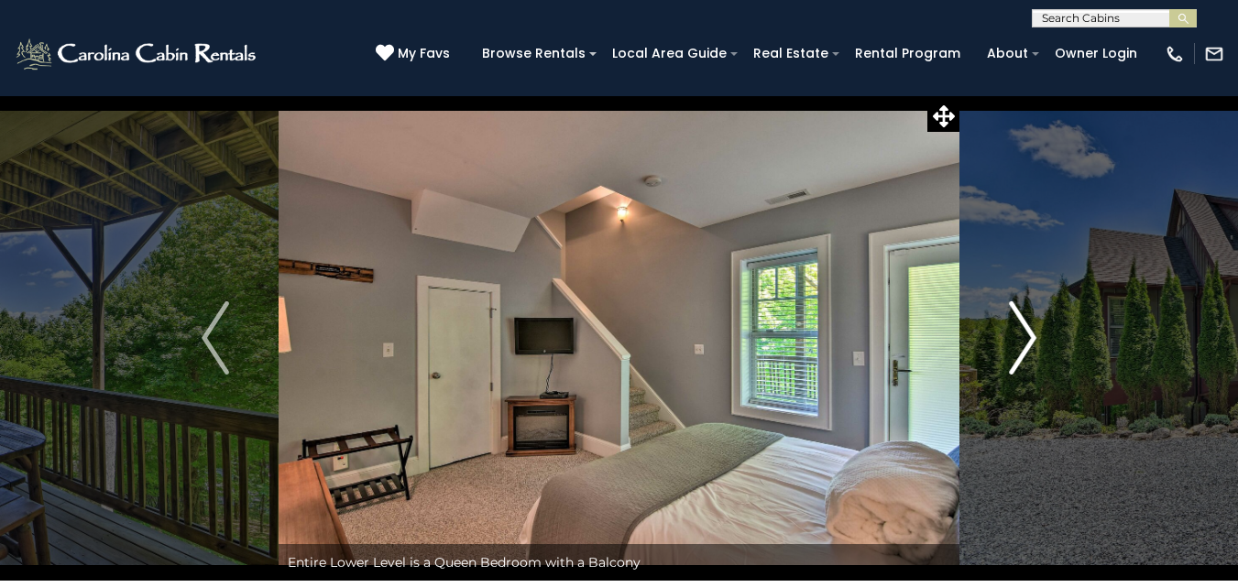
click at [1027, 334] on img "Next" at bounding box center [1022, 338] width 27 height 73
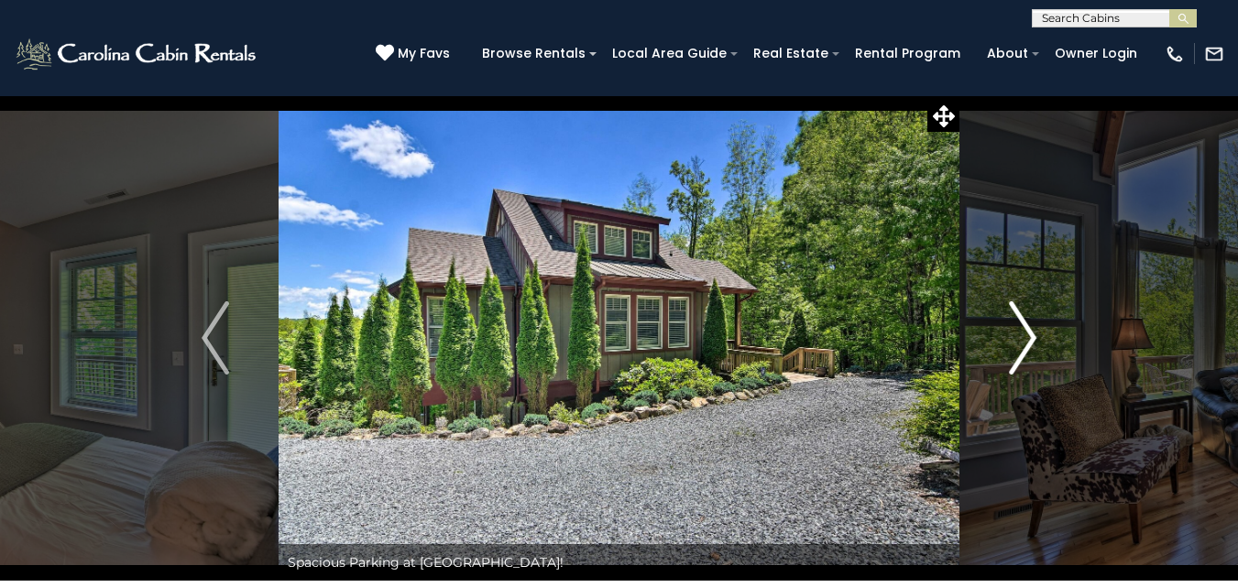
click at [1027, 334] on img "Next" at bounding box center [1022, 338] width 27 height 73
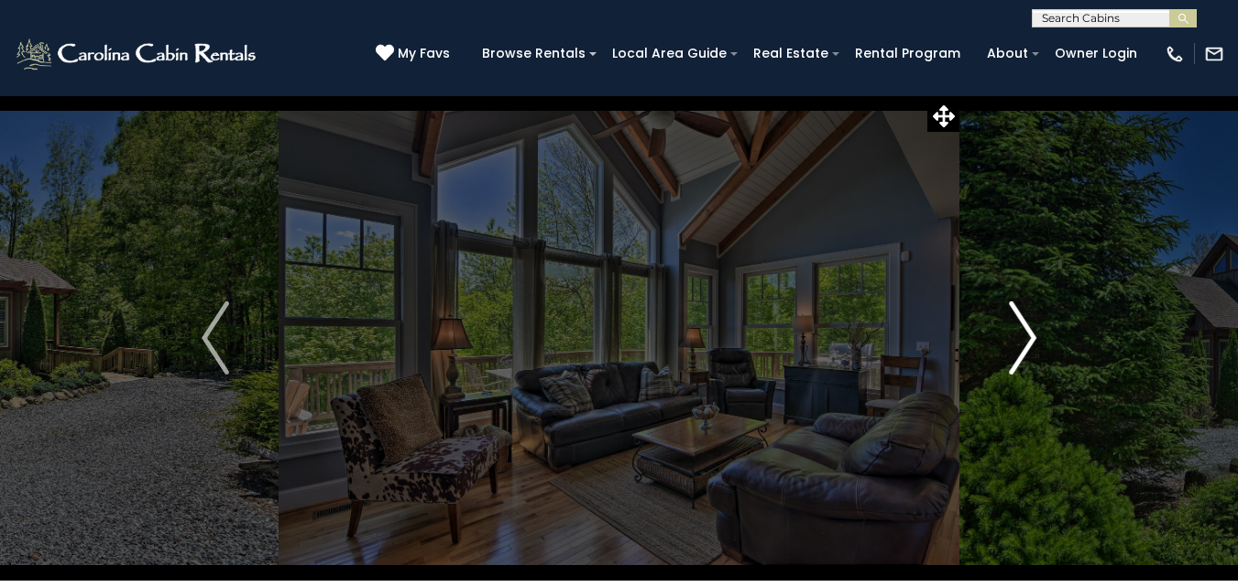
click at [1027, 334] on img "Next" at bounding box center [1022, 338] width 27 height 73
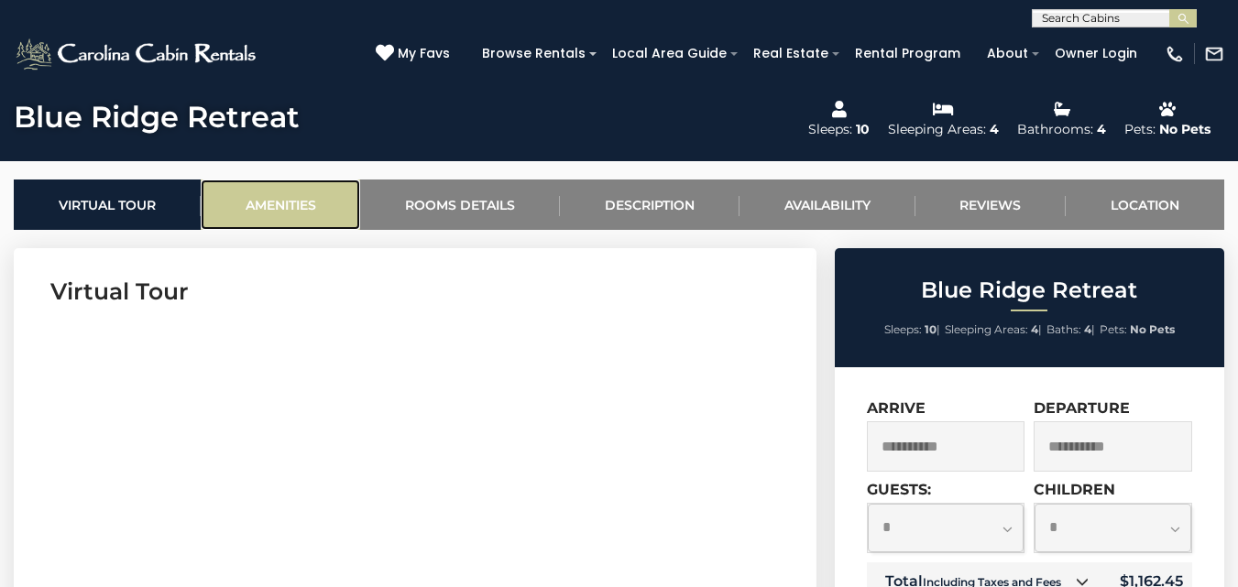
click at [292, 199] on link "Amenities" at bounding box center [281, 205] width 160 height 50
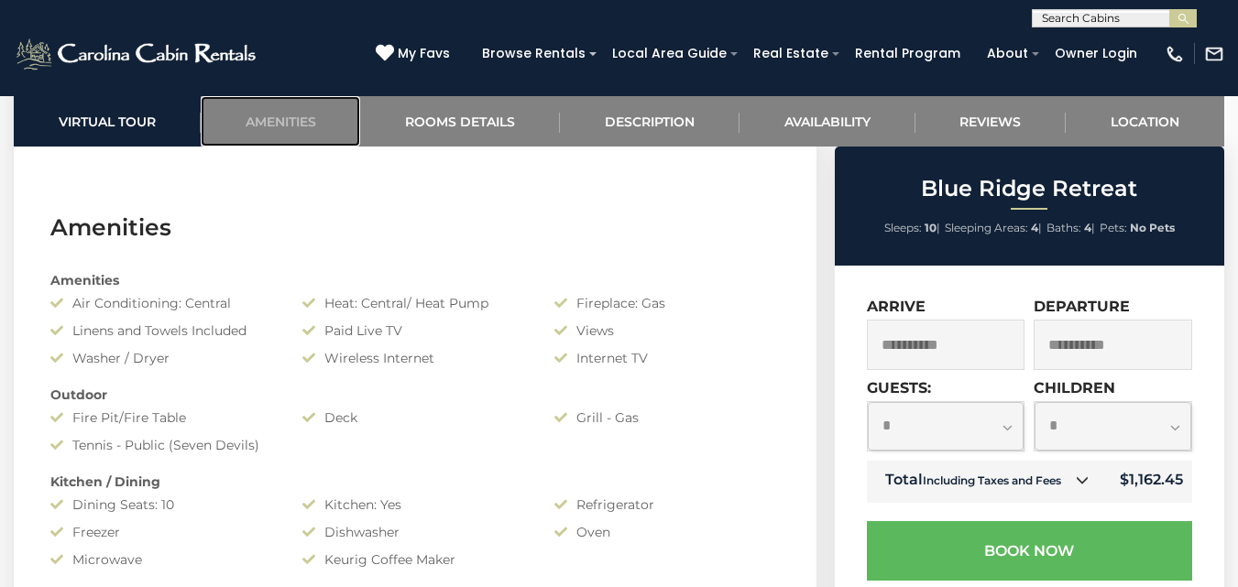
scroll to position [1311, 0]
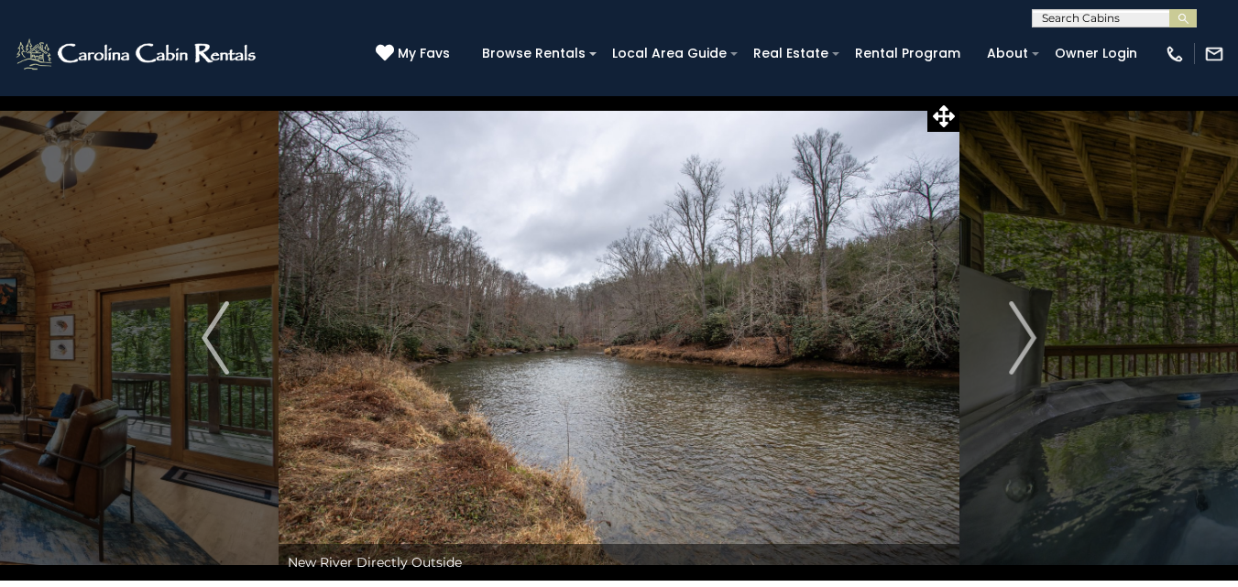
click at [1024, 324] on img "Next" at bounding box center [1022, 338] width 27 height 73
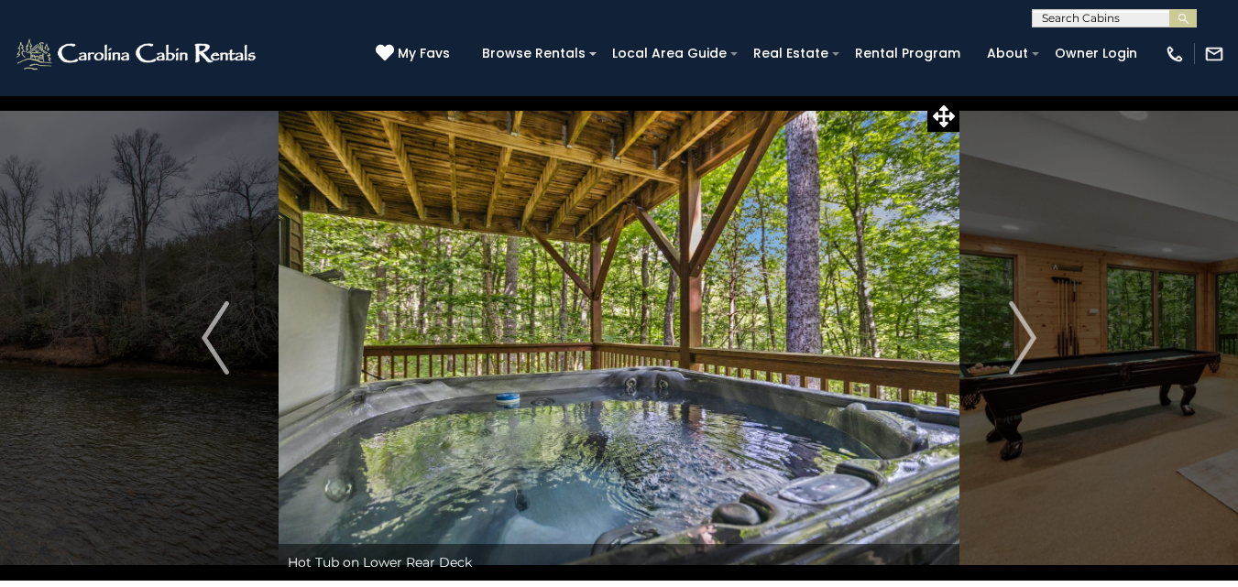
click at [1024, 324] on img "Next" at bounding box center [1022, 338] width 27 height 73
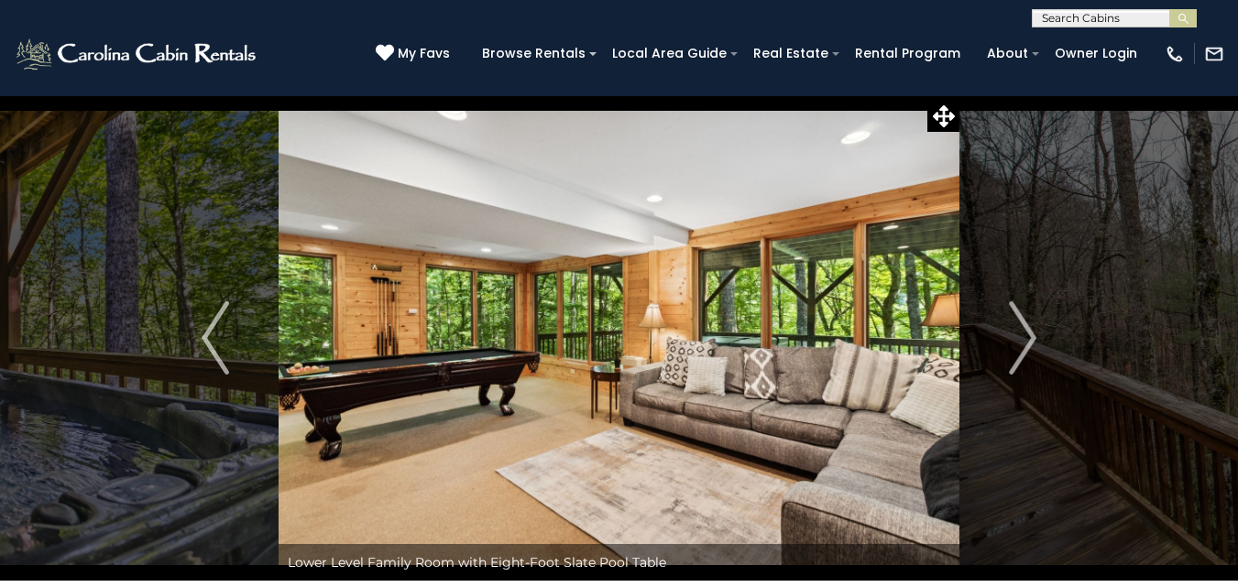
click at [1024, 324] on img "Next" at bounding box center [1022, 338] width 27 height 73
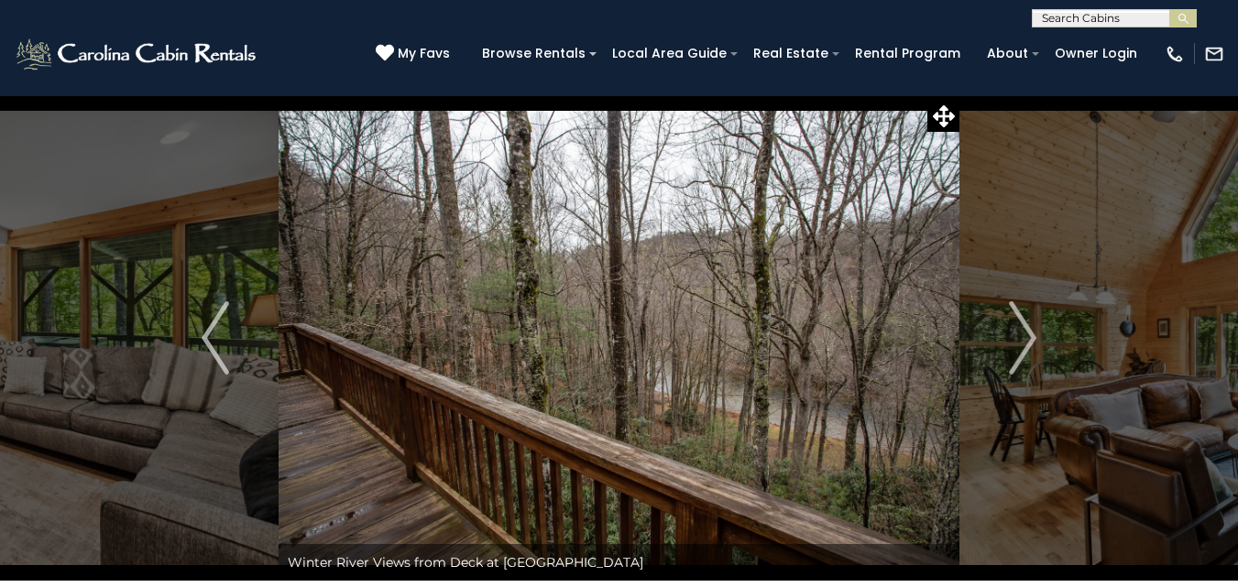
click at [1024, 324] on img "Next" at bounding box center [1022, 338] width 27 height 73
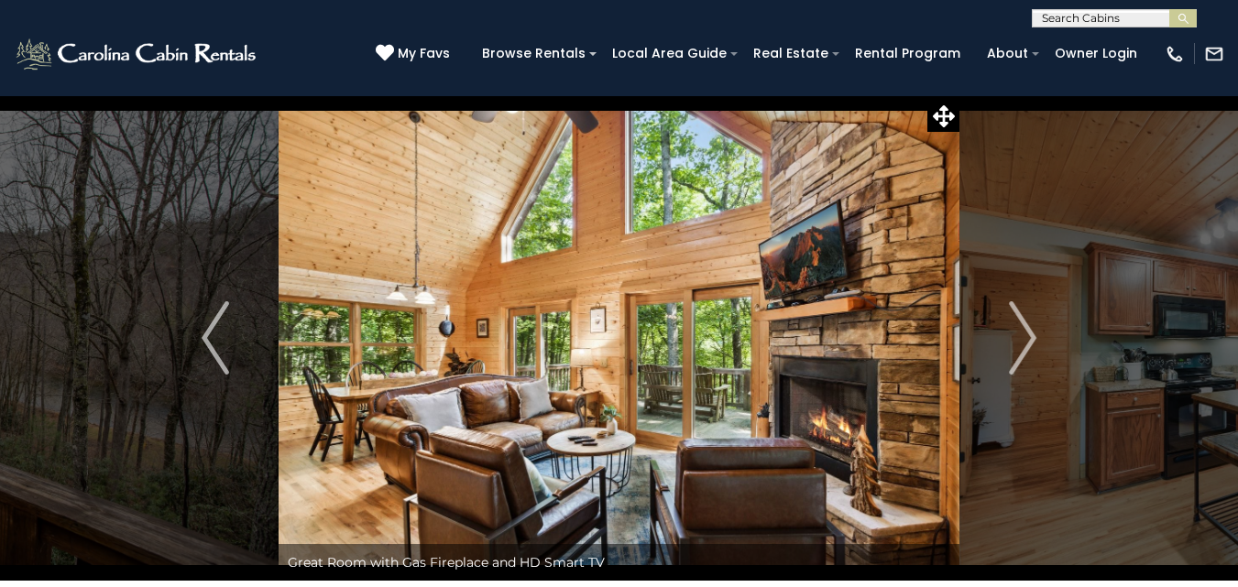
click at [1024, 324] on img "Next" at bounding box center [1022, 338] width 27 height 73
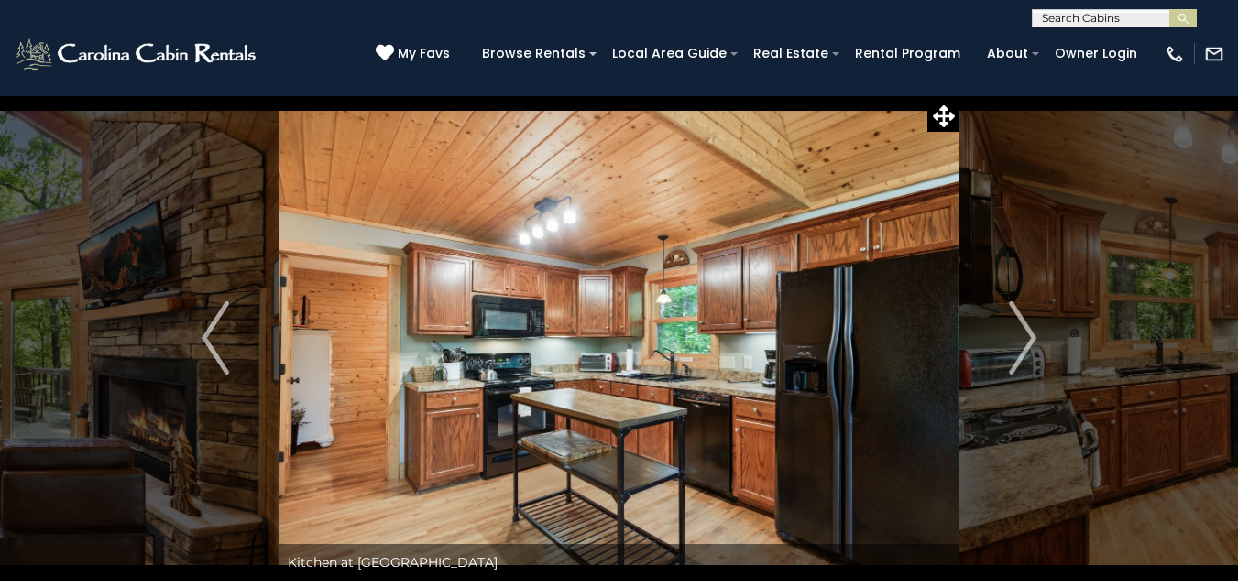
click at [1024, 324] on img "Next" at bounding box center [1022, 338] width 27 height 73
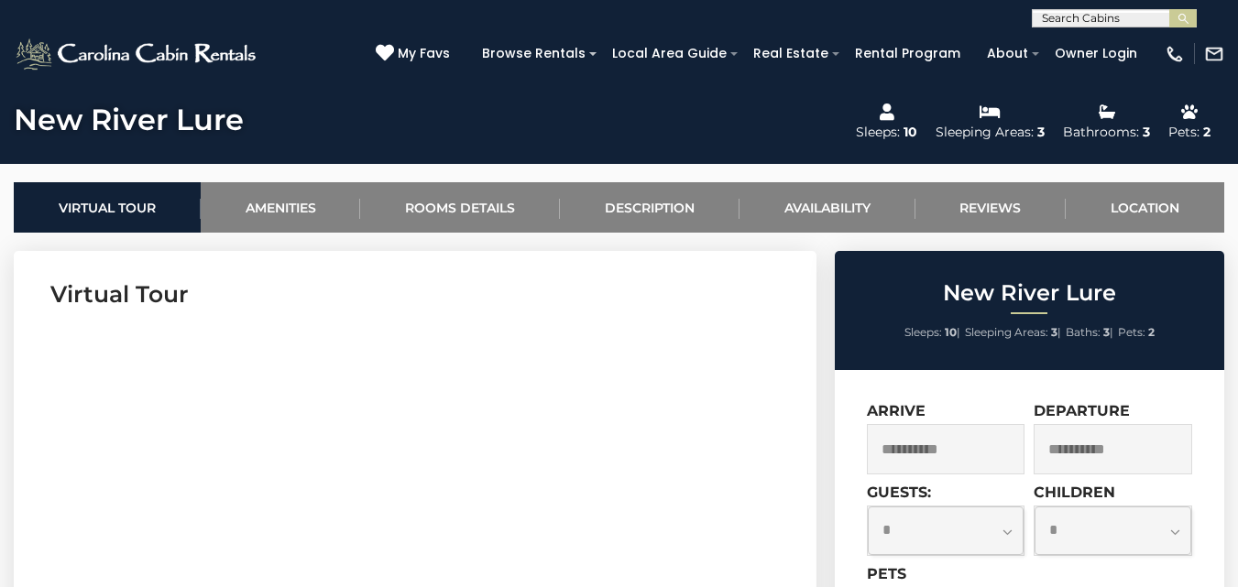
scroll to position [642, 0]
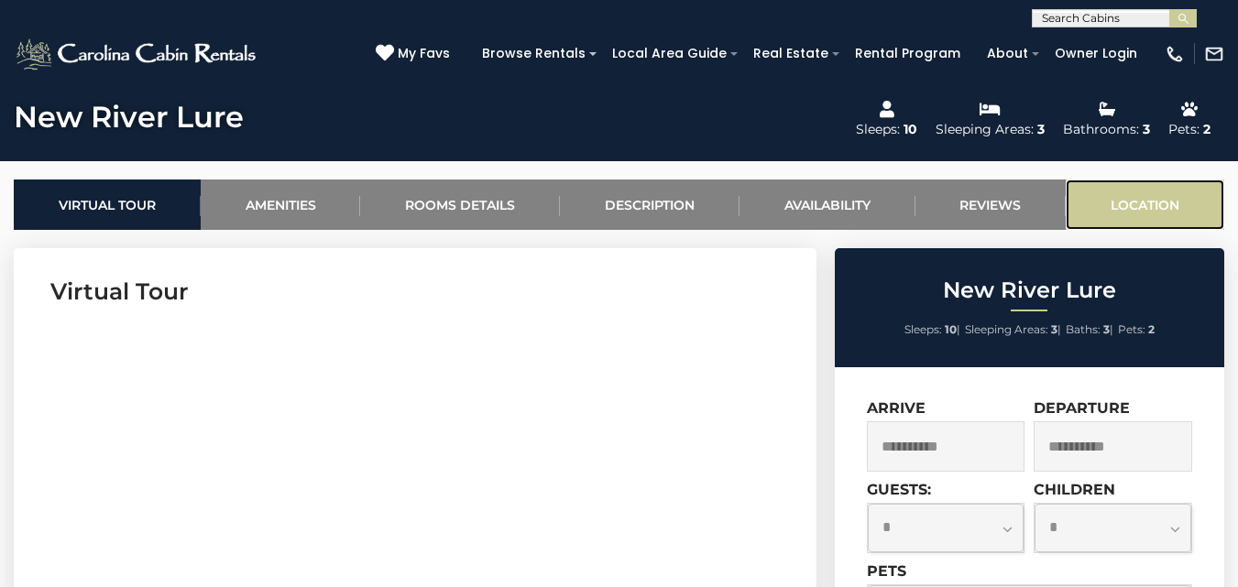
click at [1116, 198] on link "Location" at bounding box center [1145, 205] width 159 height 50
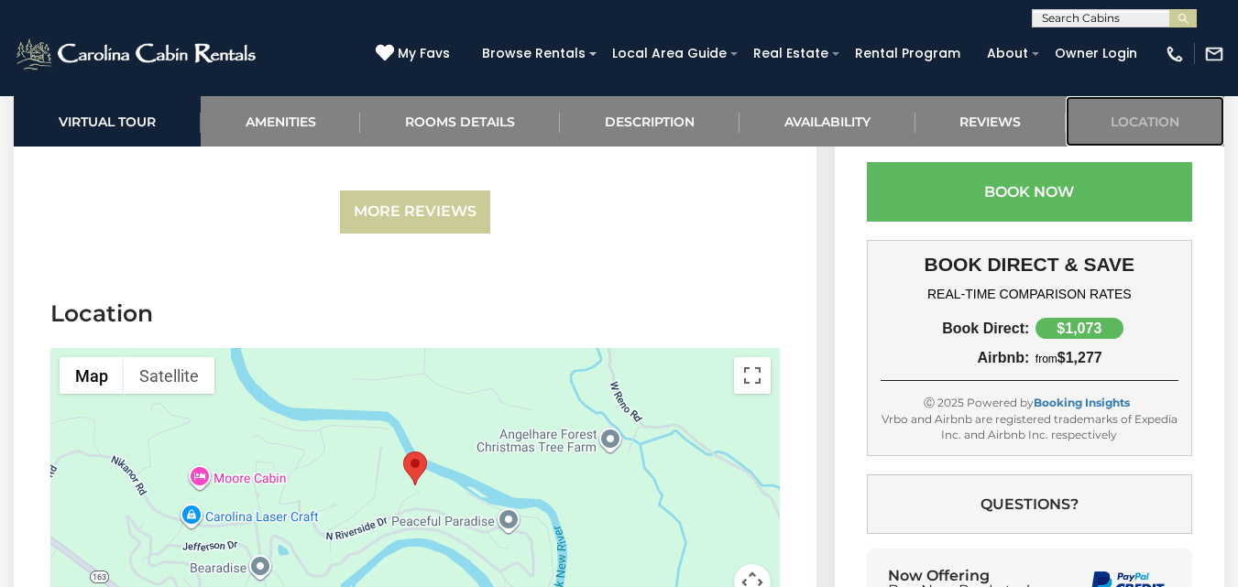
scroll to position [5531, 0]
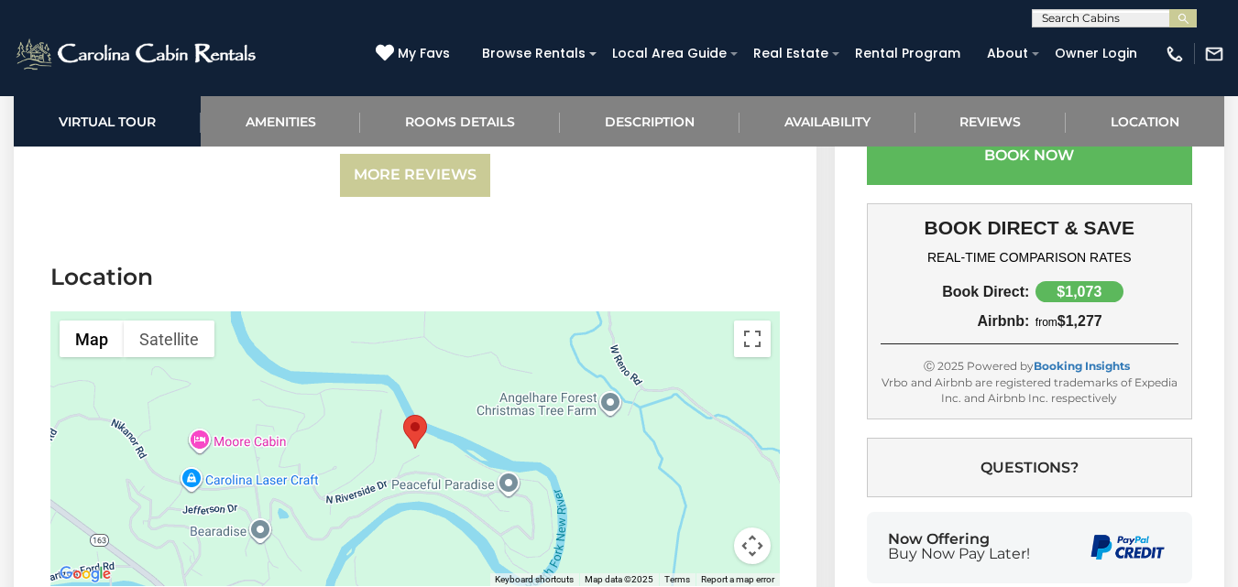
click at [403, 415] on area "New River Lure" at bounding box center [403, 415] width 0 height 0
click at [744, 321] on button "Toggle fullscreen view" at bounding box center [752, 339] width 37 height 37
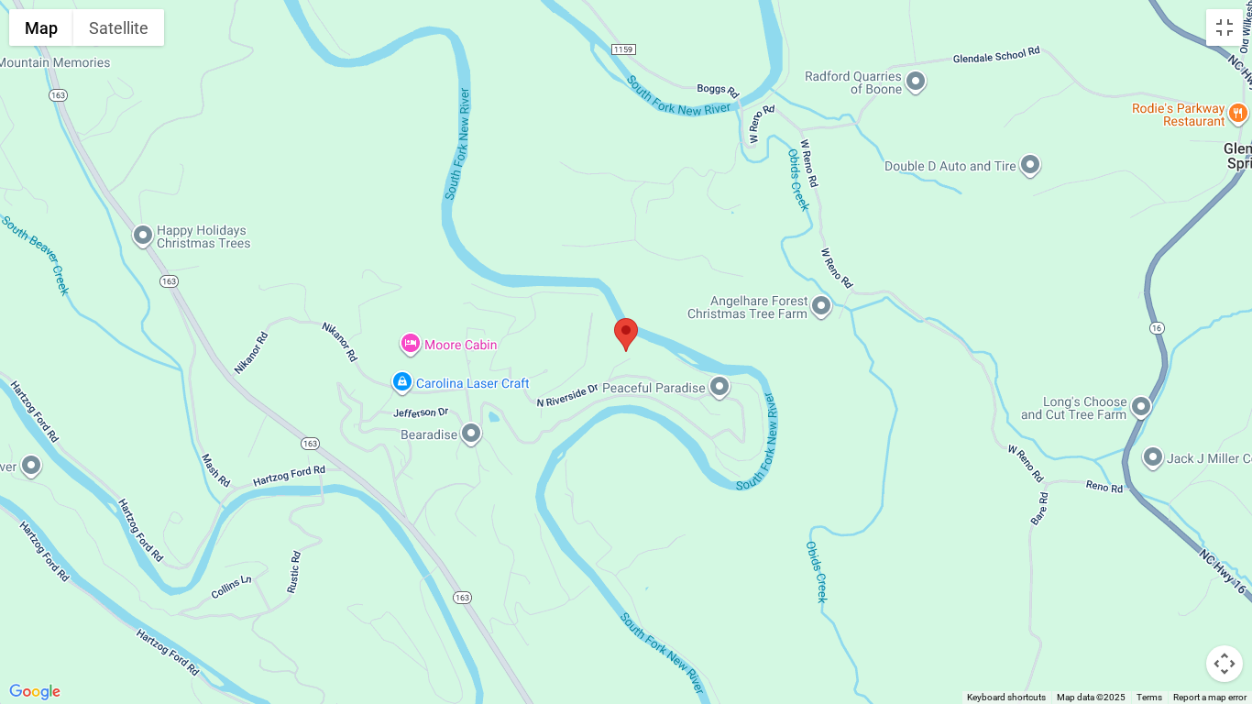
click at [1228, 587] on button "Map camera controls" at bounding box center [1224, 663] width 37 height 37
click at [1179, 587] on button "Zoom out" at bounding box center [1178, 663] width 37 height 37
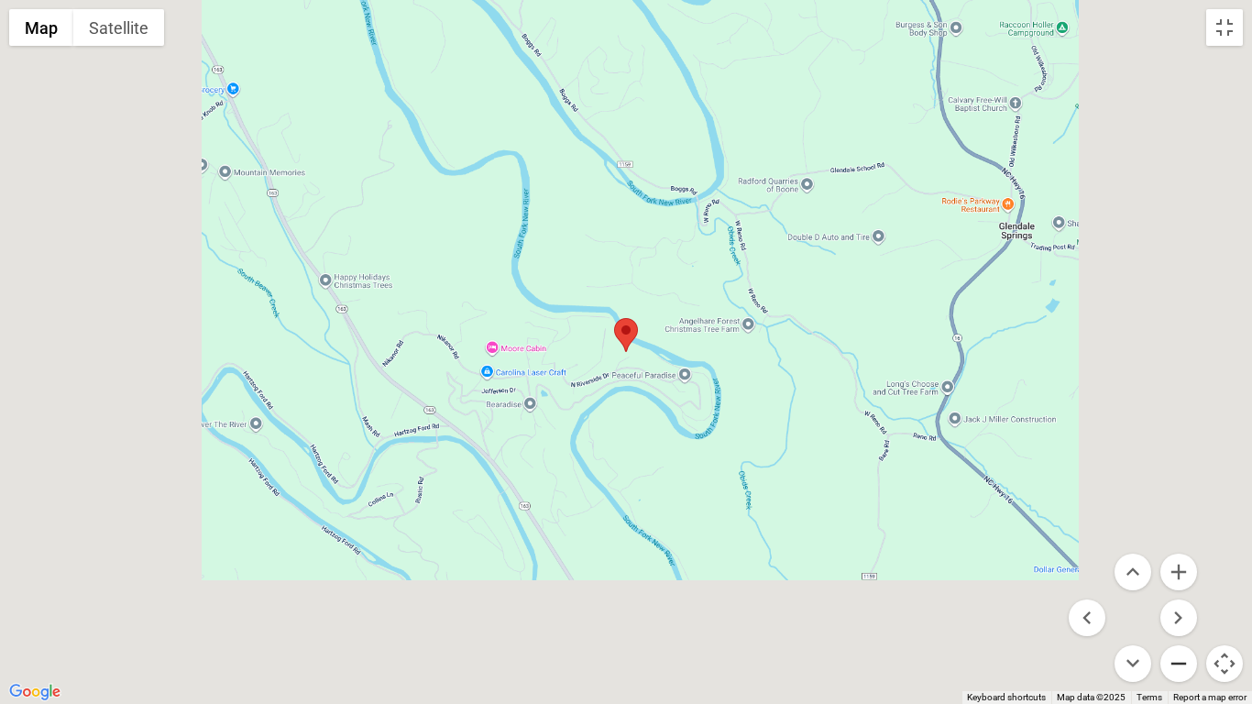
click at [1179, 587] on button "Zoom out" at bounding box center [1178, 663] width 37 height 37
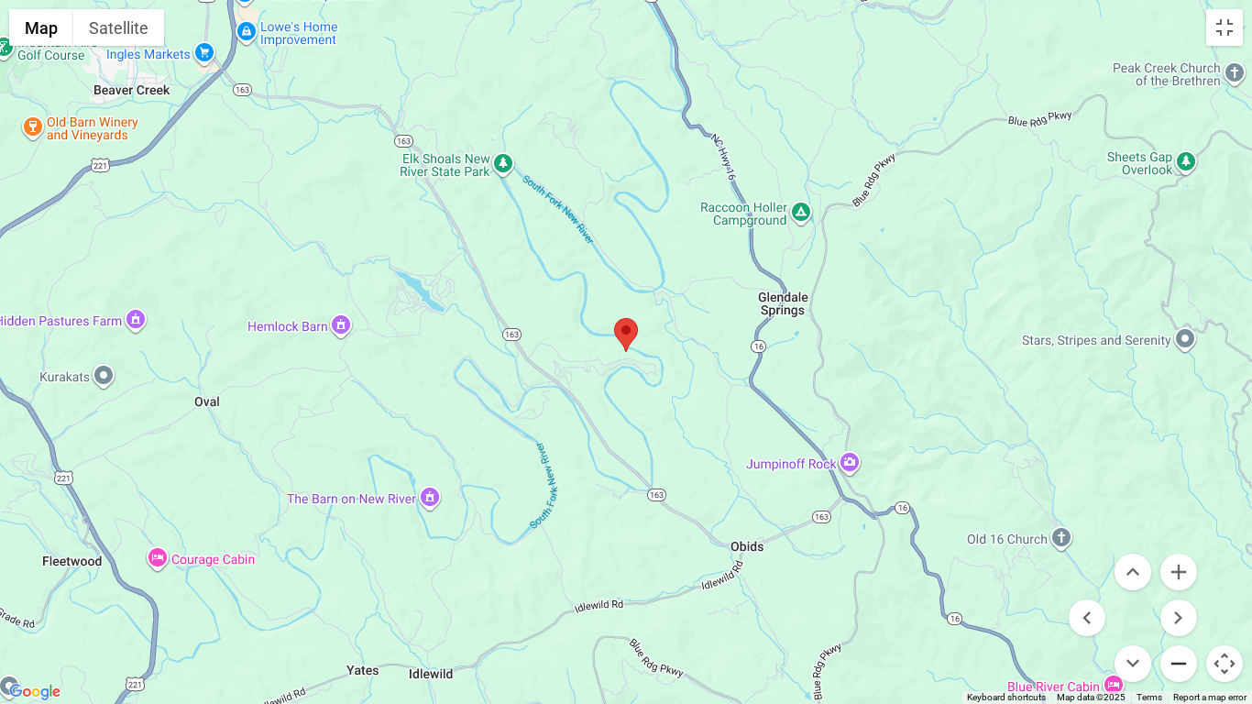
click at [1179, 587] on button "Zoom out" at bounding box center [1178, 663] width 37 height 37
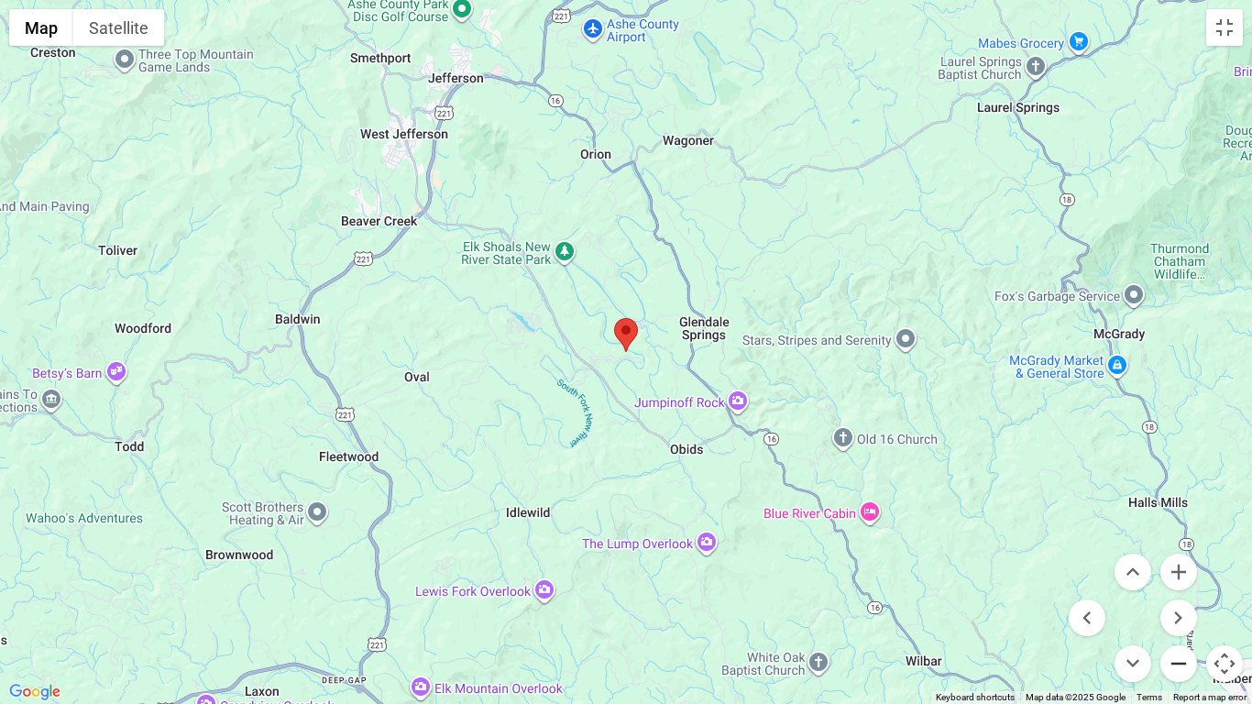
click at [1179, 587] on button "Zoom out" at bounding box center [1178, 663] width 37 height 37
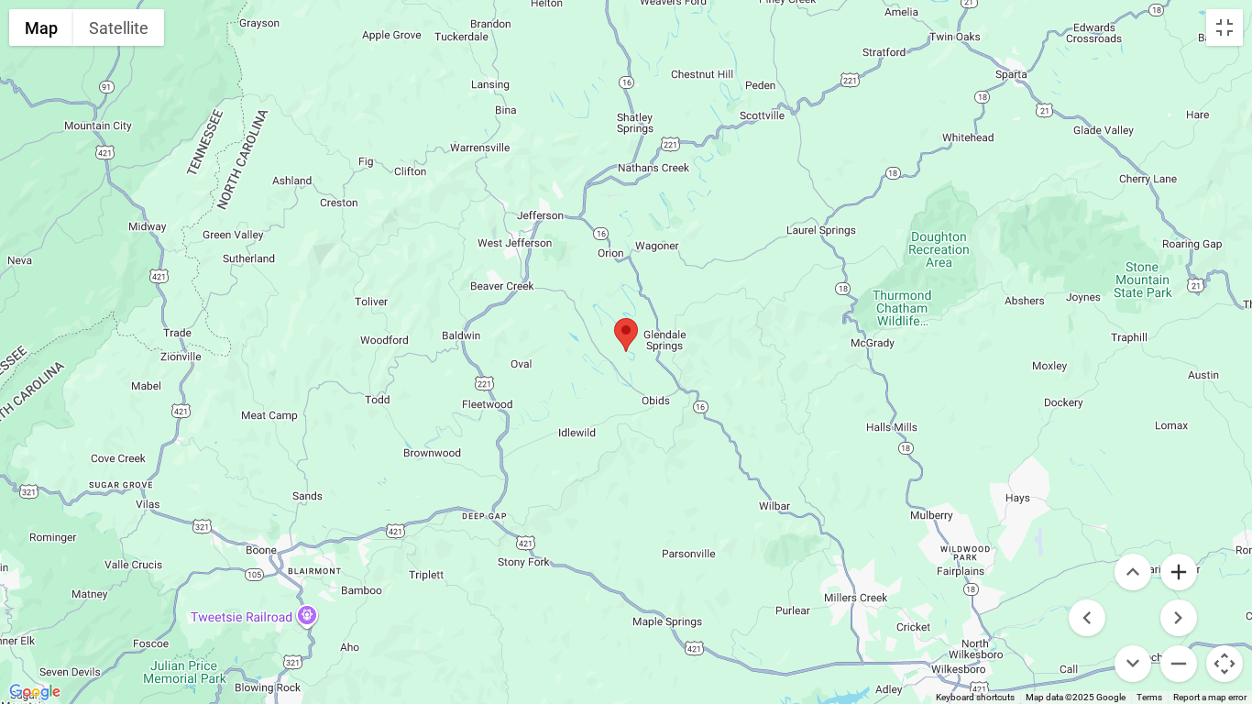
click at [1185, 573] on button "Zoom in" at bounding box center [1178, 572] width 37 height 37
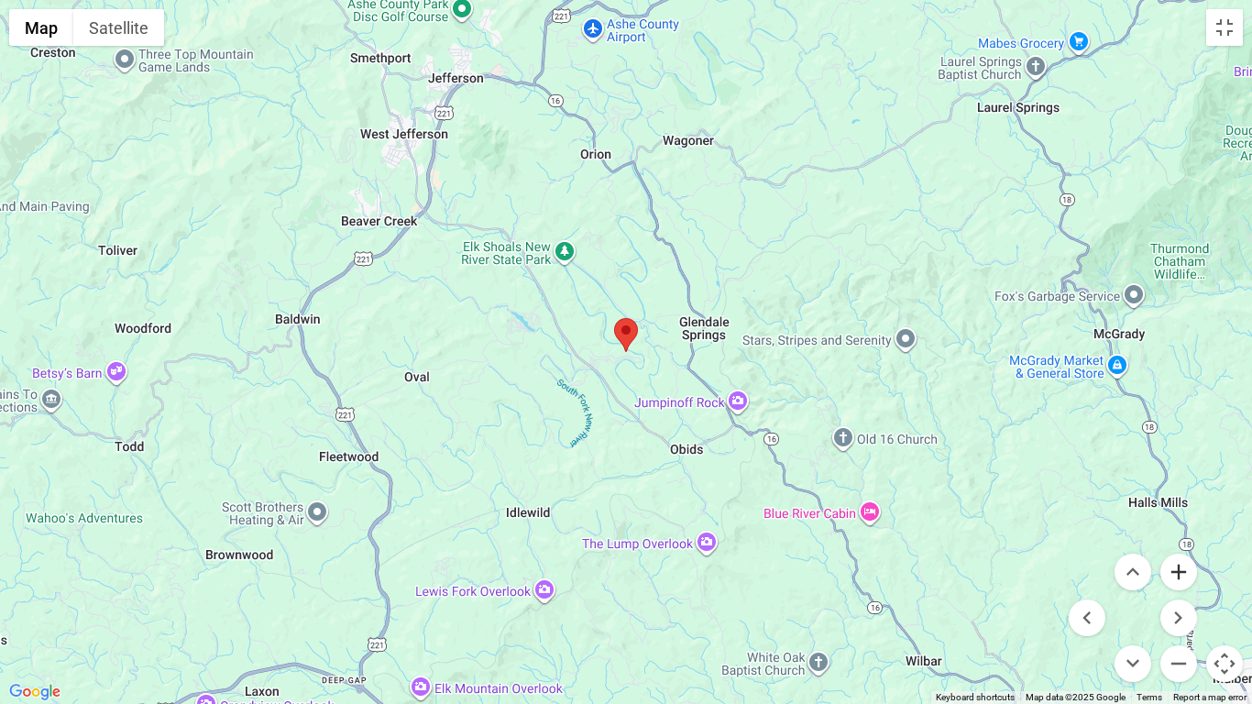
click at [1185, 573] on button "Zoom in" at bounding box center [1178, 572] width 37 height 37
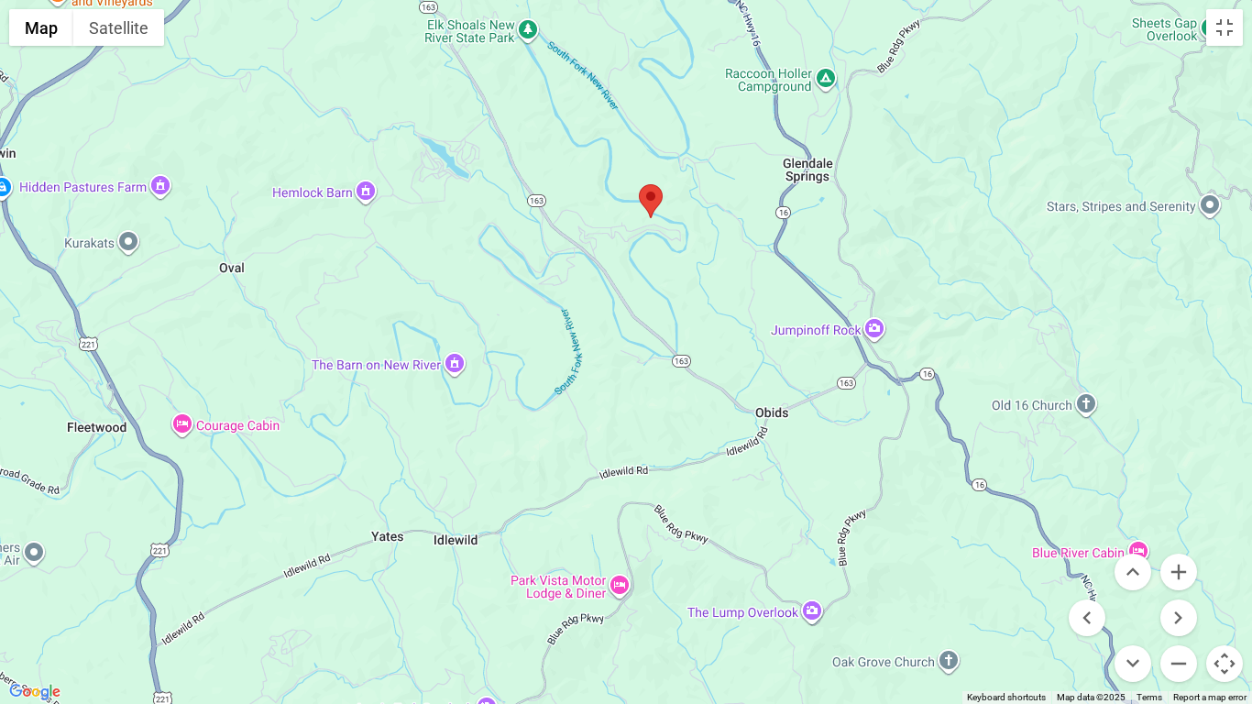
drag, startPoint x: 698, startPoint y: 572, endPoint x: 732, endPoint y: 408, distance: 167.5
click at [731, 411] on div at bounding box center [626, 352] width 1252 height 704
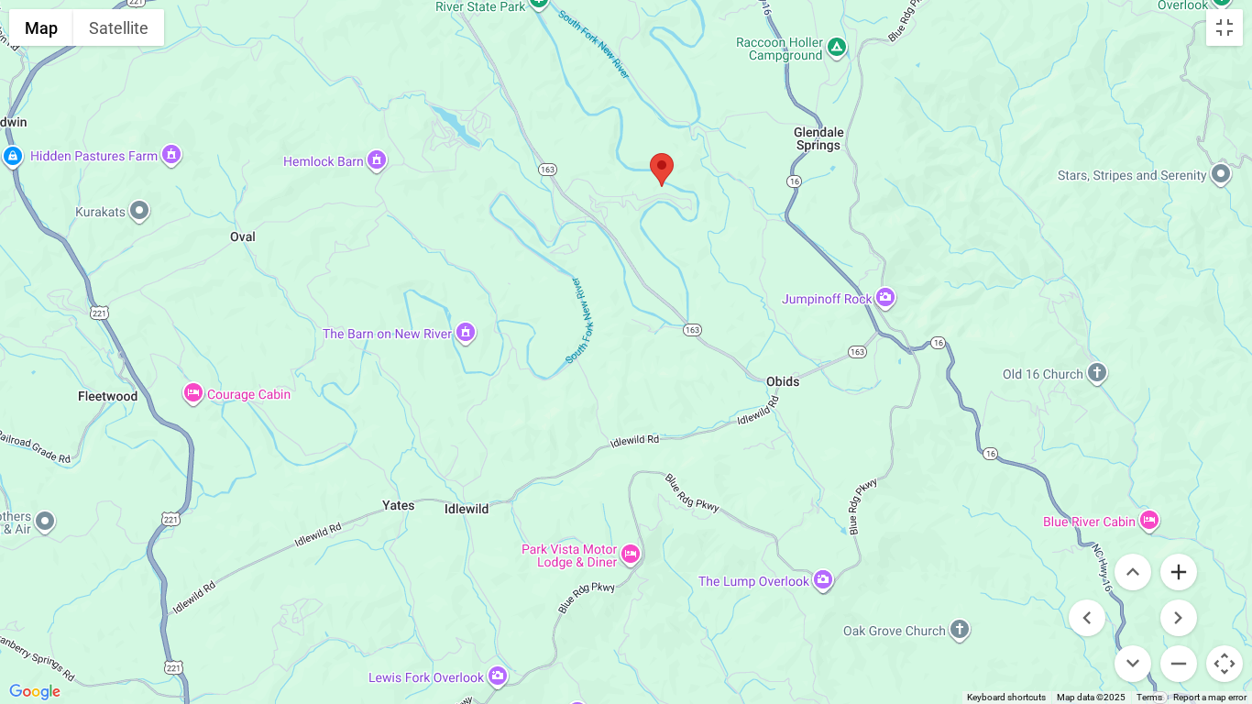
click at [1182, 570] on button "Zoom in" at bounding box center [1178, 572] width 37 height 37
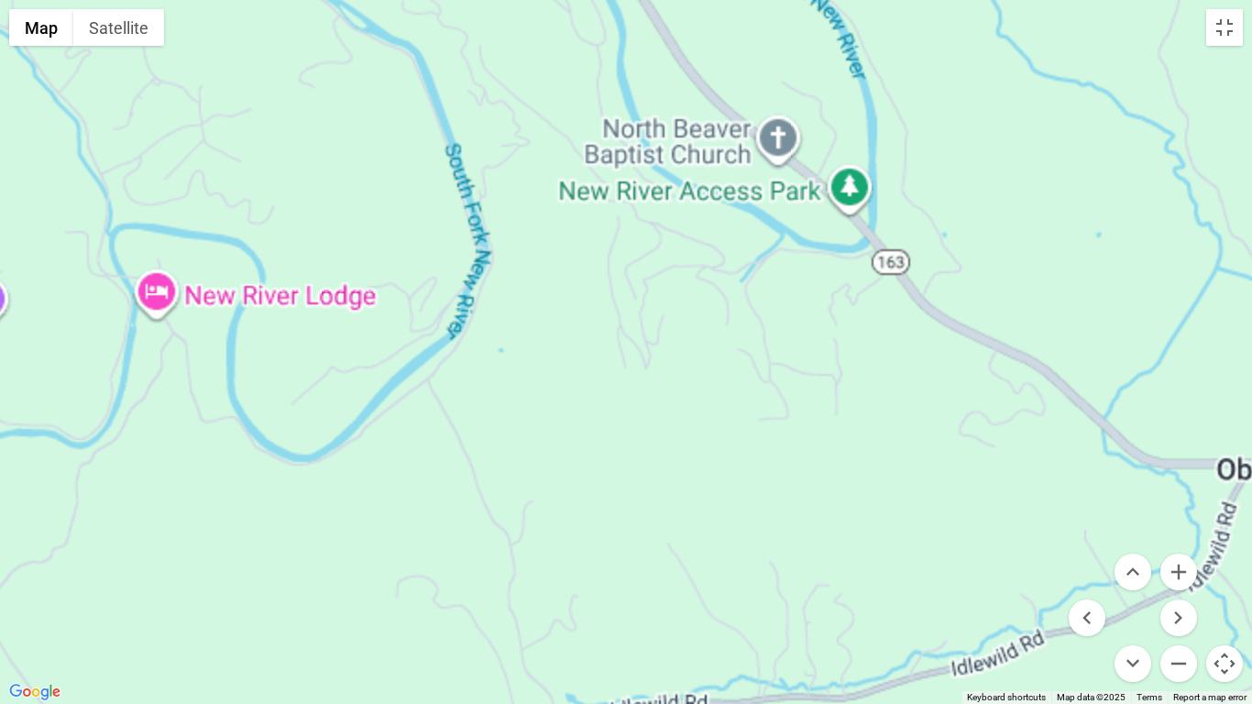
drag, startPoint x: 691, startPoint y: 213, endPoint x: 660, endPoint y: 274, distance: 68.9
click at [683, 317] on div at bounding box center [626, 352] width 1252 height 704
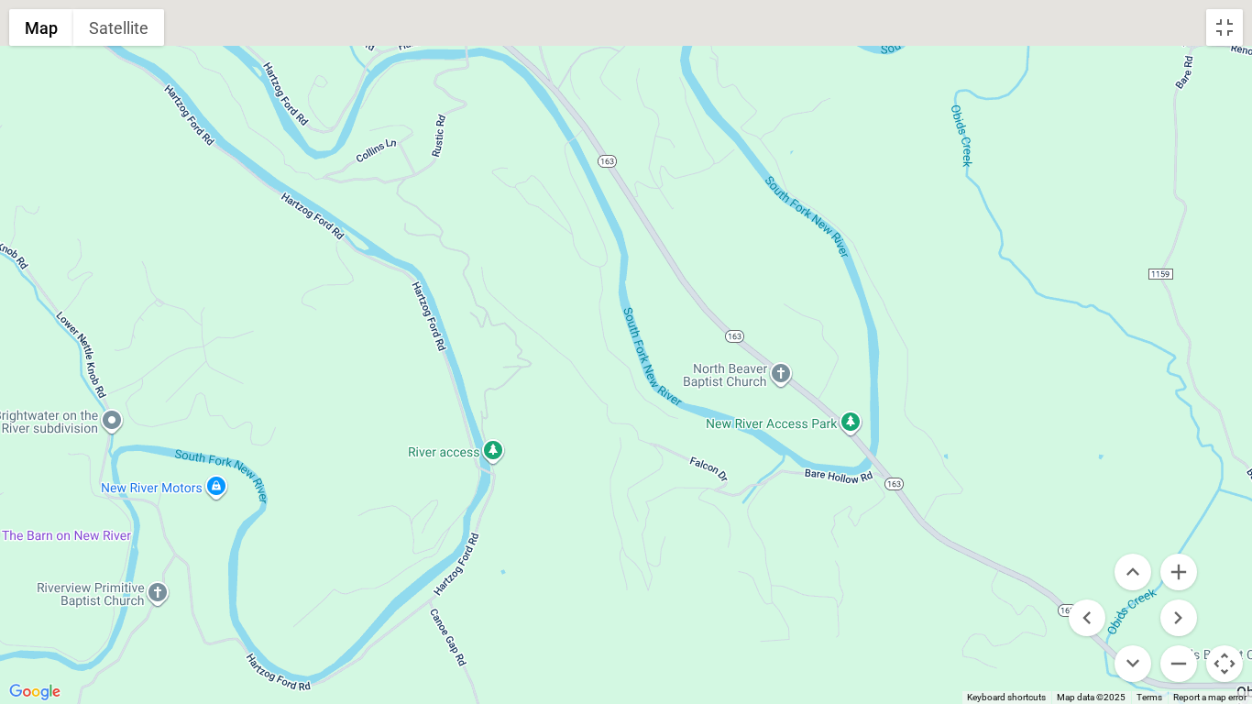
drag, startPoint x: 656, startPoint y: 290, endPoint x: 660, endPoint y: 486, distance: 196.2
click at [659, 491] on div at bounding box center [626, 352] width 1252 height 704
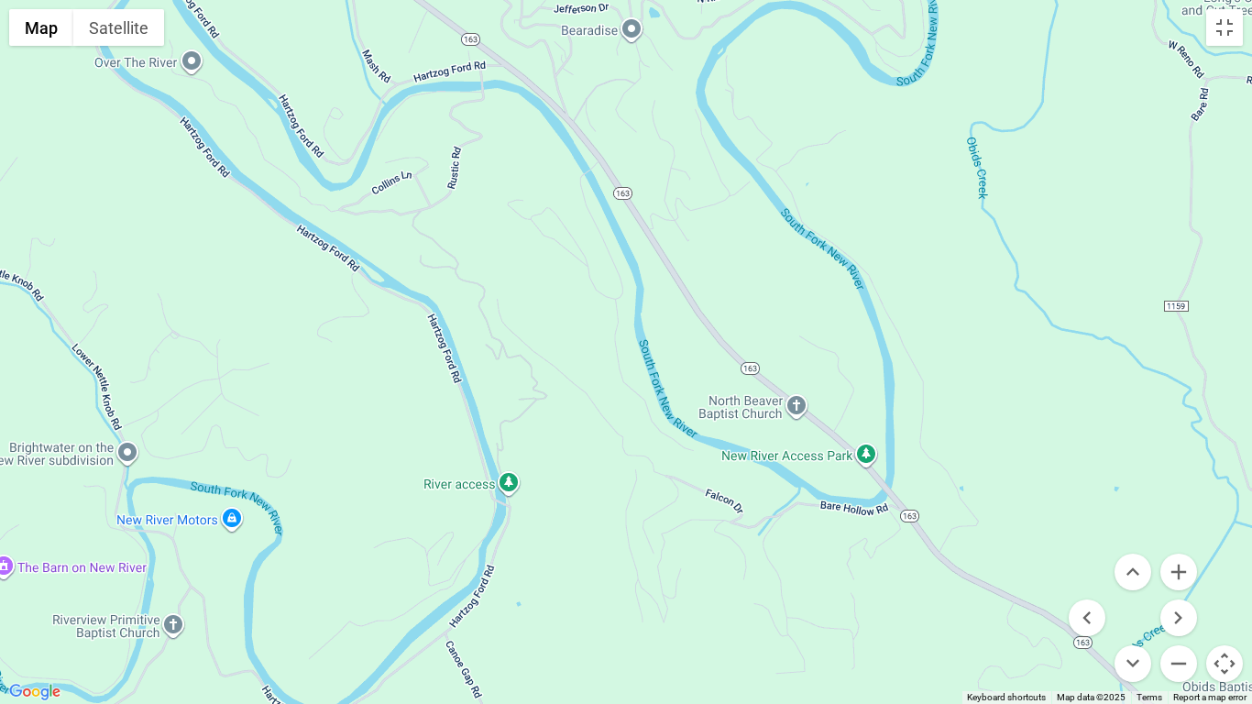
drag, startPoint x: 596, startPoint y: 413, endPoint x: 620, endPoint y: 485, distance: 75.6
click at [618, 505] on div at bounding box center [626, 352] width 1252 height 704
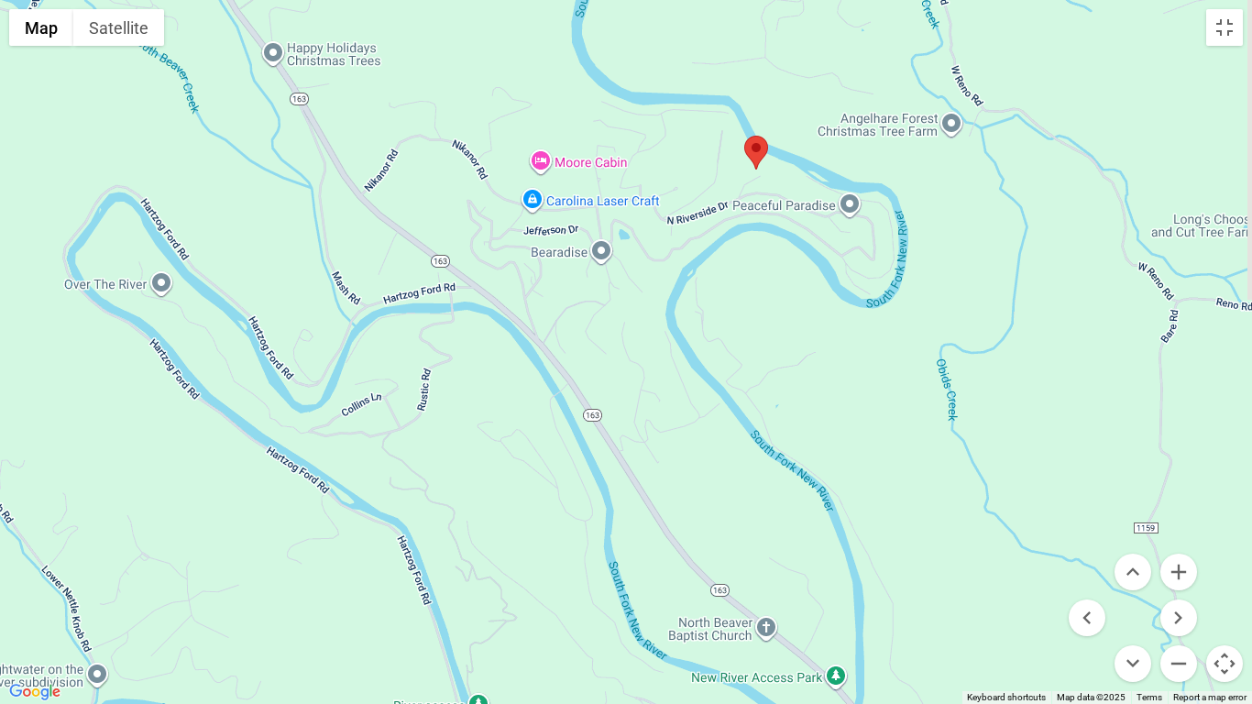
drag, startPoint x: 740, startPoint y: 188, endPoint x: 687, endPoint y: 247, distance: 79.2
click at [687, 247] on div at bounding box center [626, 352] width 1252 height 704
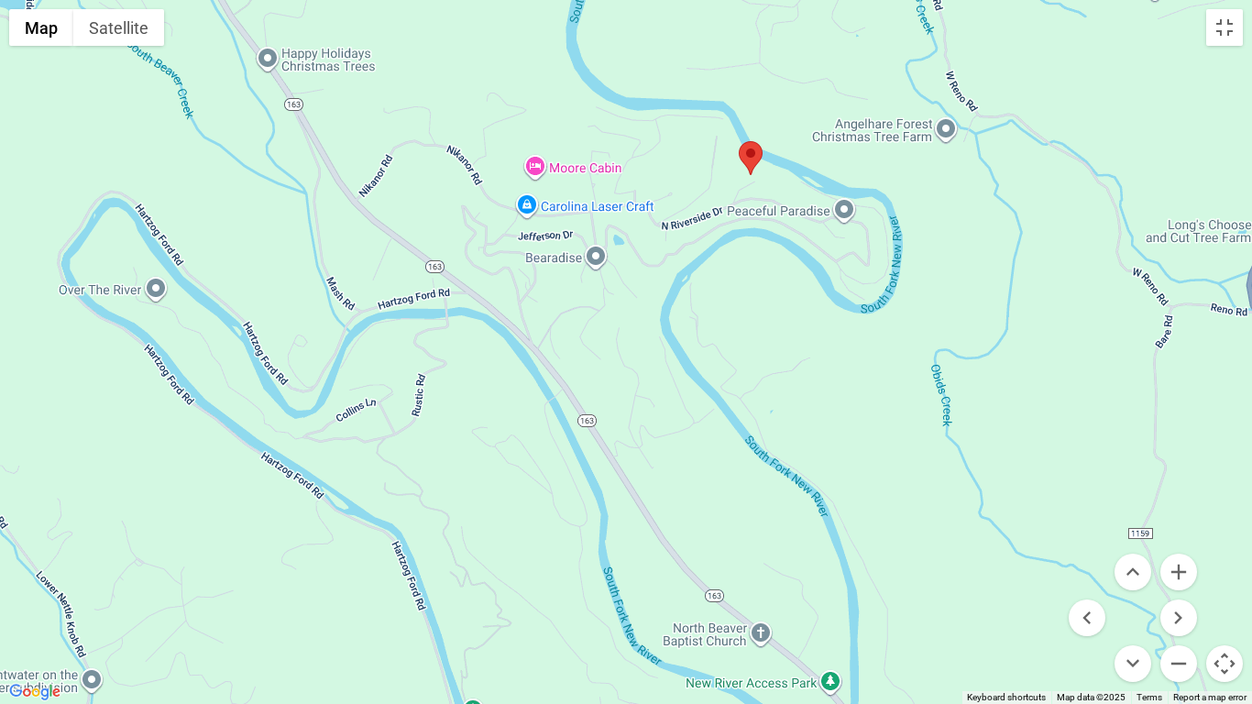
click at [580, 163] on div at bounding box center [626, 352] width 1252 height 704
click at [534, 159] on div at bounding box center [626, 352] width 1252 height 704
click at [126, 28] on button "Satellite" at bounding box center [118, 27] width 91 height 37
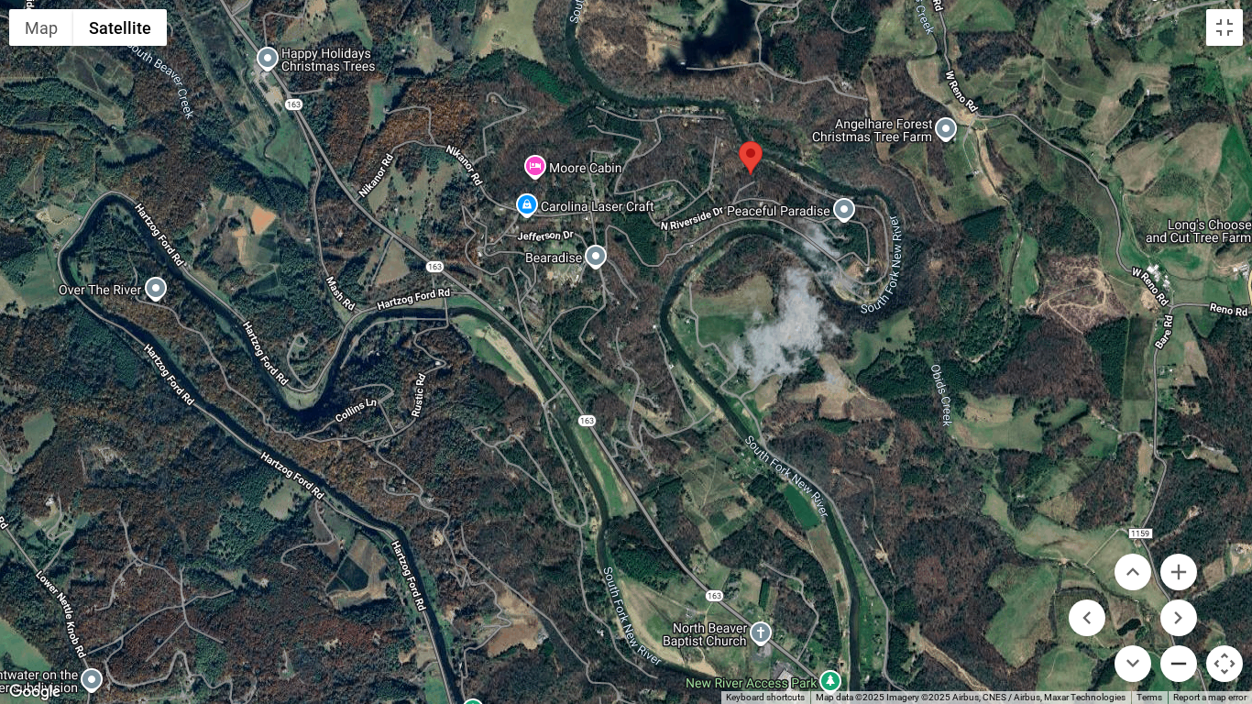
click at [1184, 587] on button "Zoom out" at bounding box center [1178, 663] width 37 height 37
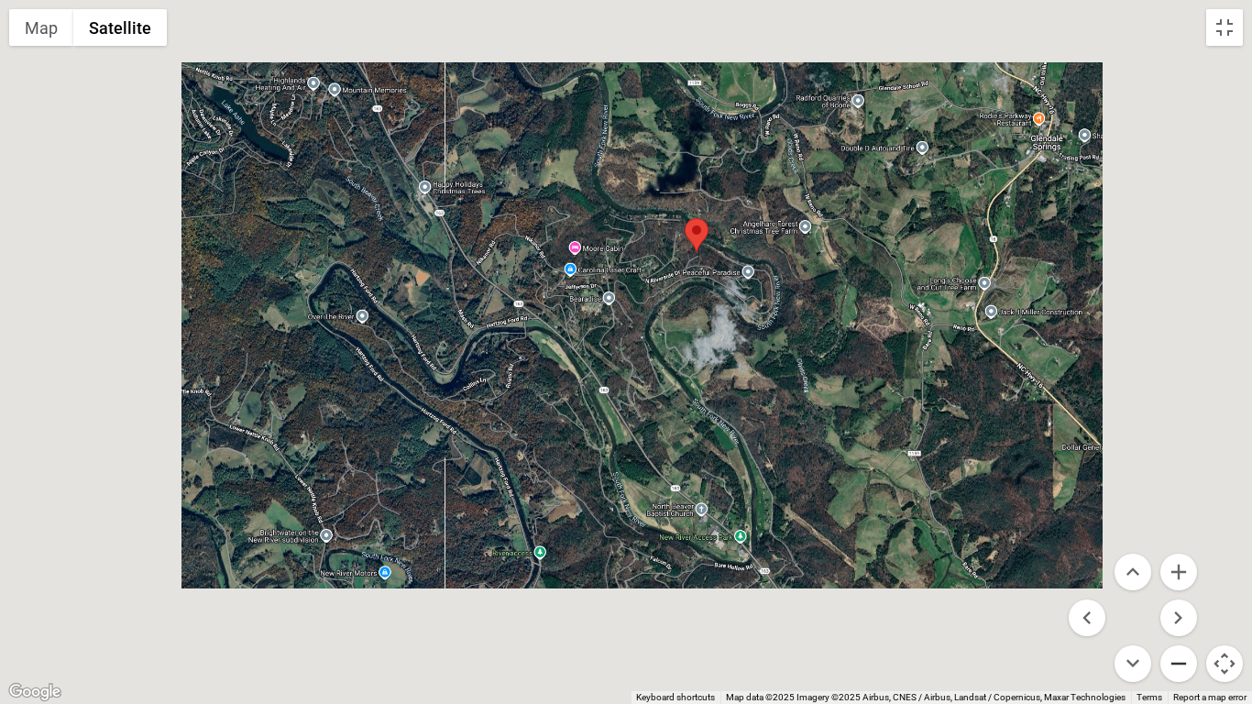
click at [1184, 587] on button "Zoom out" at bounding box center [1178, 663] width 37 height 37
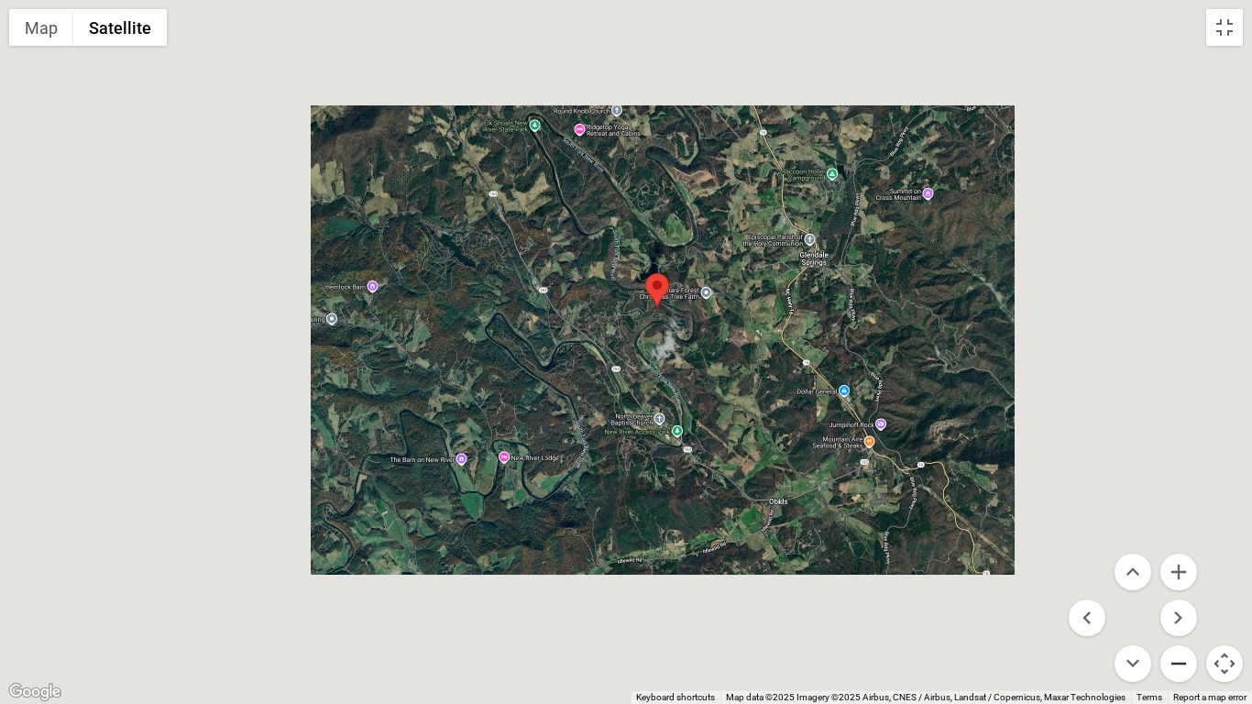
click at [1184, 587] on button "Zoom out" at bounding box center [1178, 663] width 37 height 37
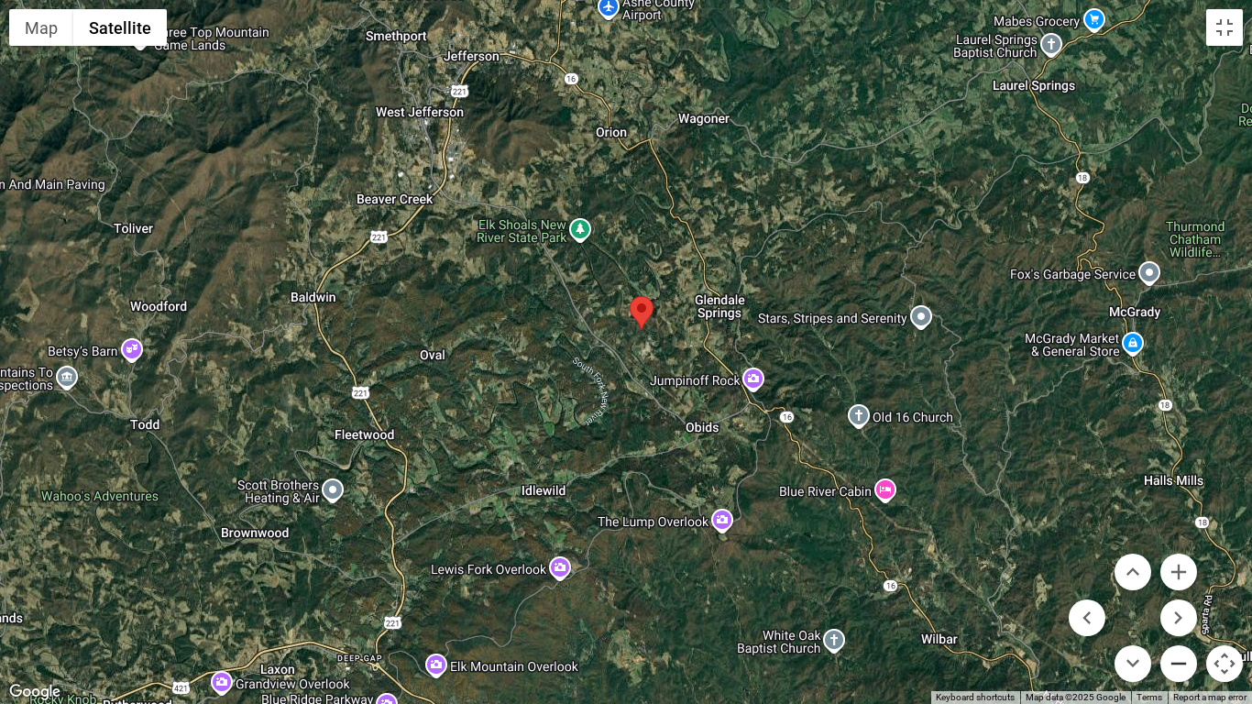
click at [1184, 587] on button "Zoom out" at bounding box center [1178, 663] width 37 height 37
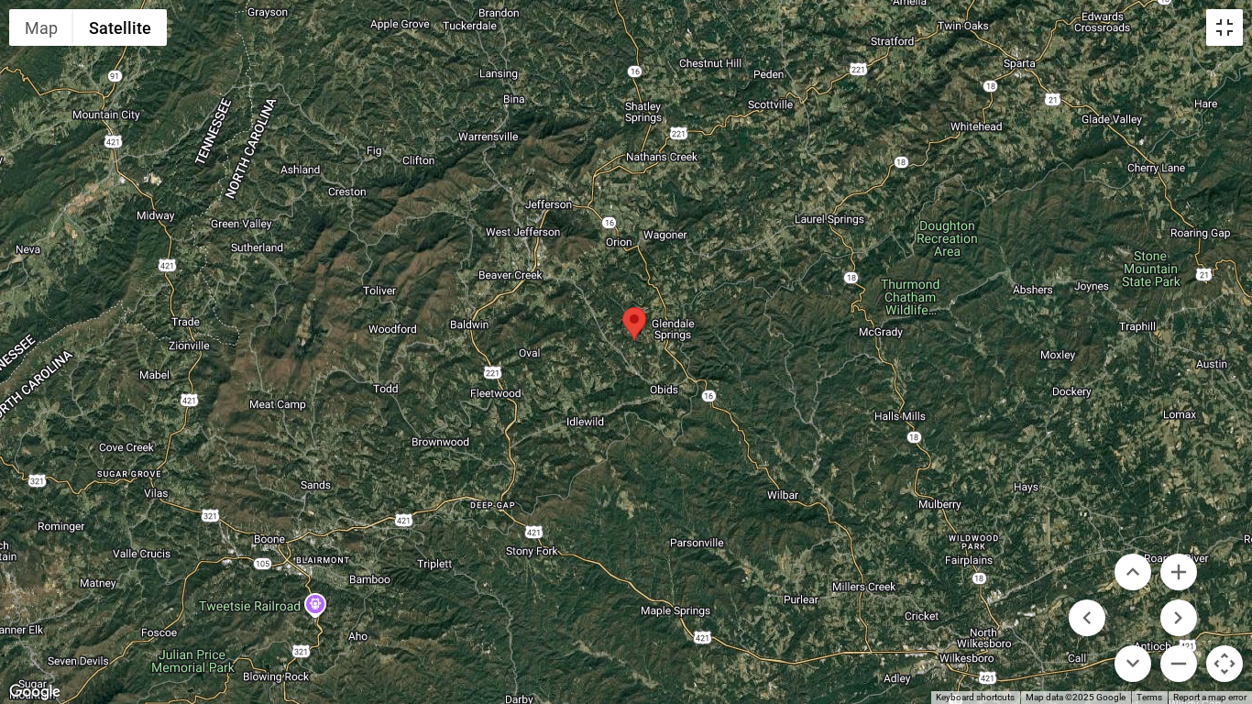
click at [1229, 23] on button "Toggle fullscreen view" at bounding box center [1224, 27] width 37 height 37
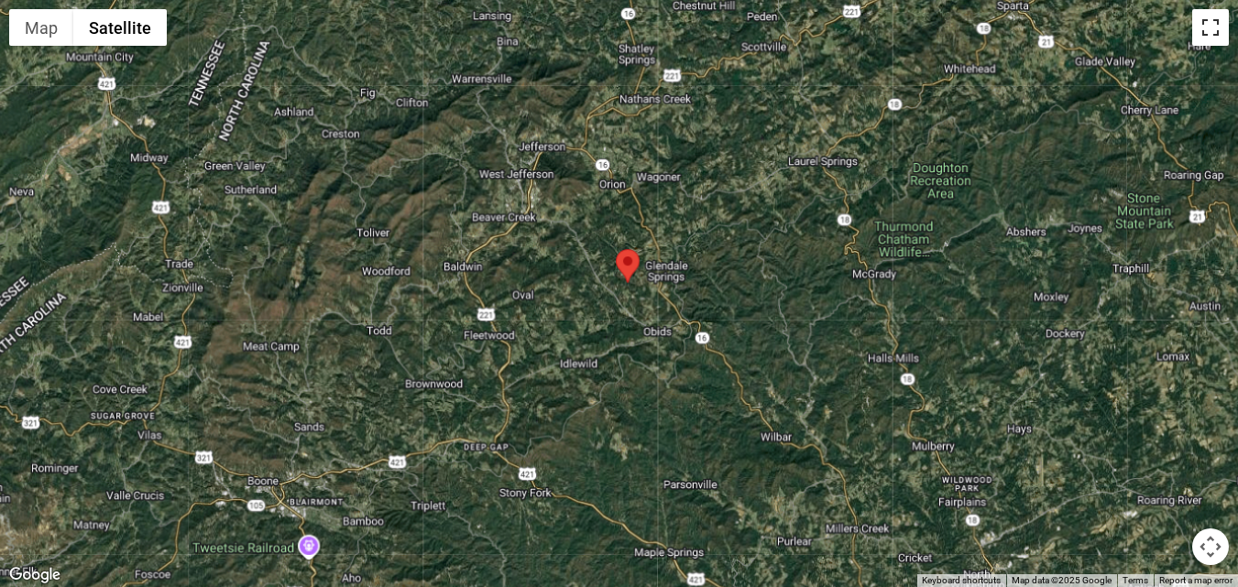
scroll to position [4889, 0]
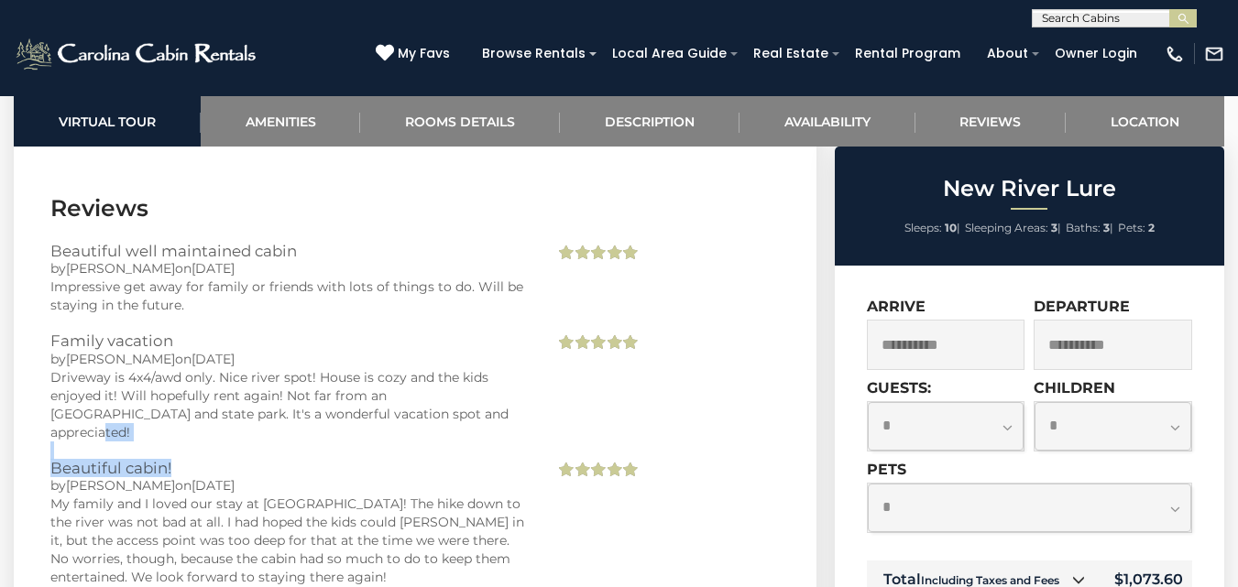
drag, startPoint x: 527, startPoint y: 332, endPoint x: 538, endPoint y: 378, distance: 48.0
click at [538, 378] on div "Beautiful well maintained cabin by Diane on 09/16/2024 Impressive get away for …" at bounding box center [414, 541] width 729 height 597
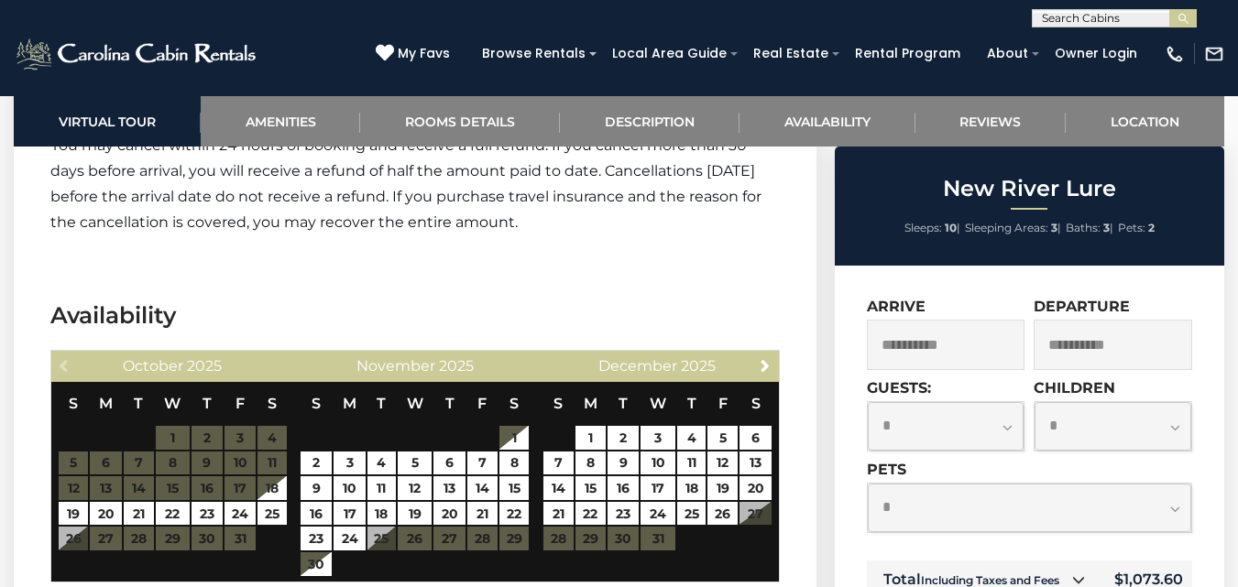
scroll to position [4431, 0]
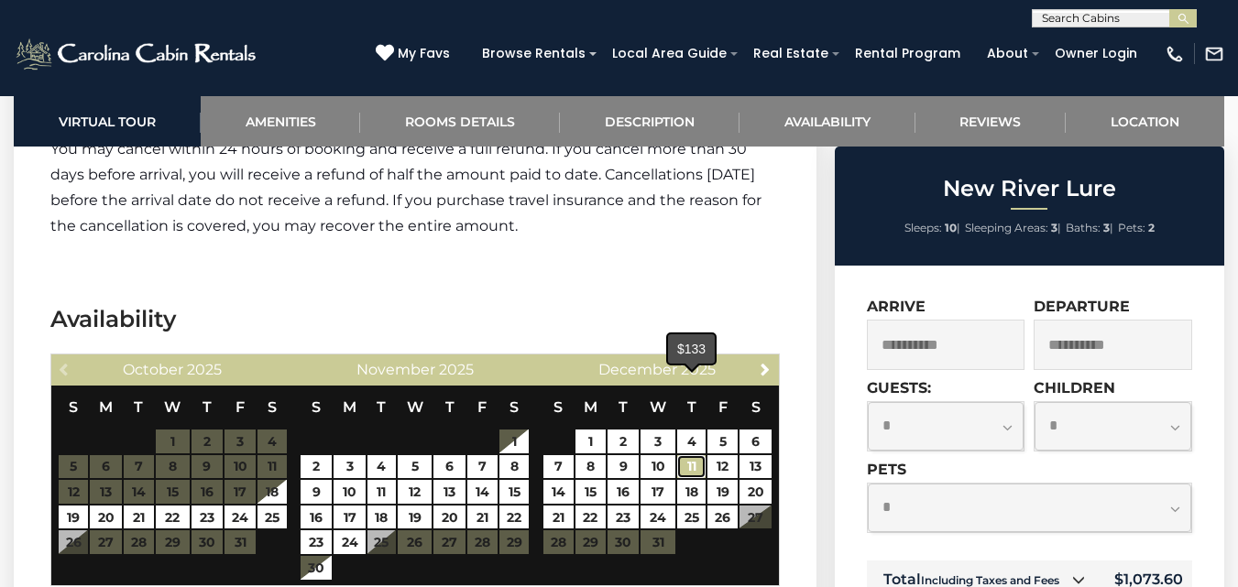
click at [685, 455] on link "11" at bounding box center [691, 467] width 29 height 24
type input "**********"
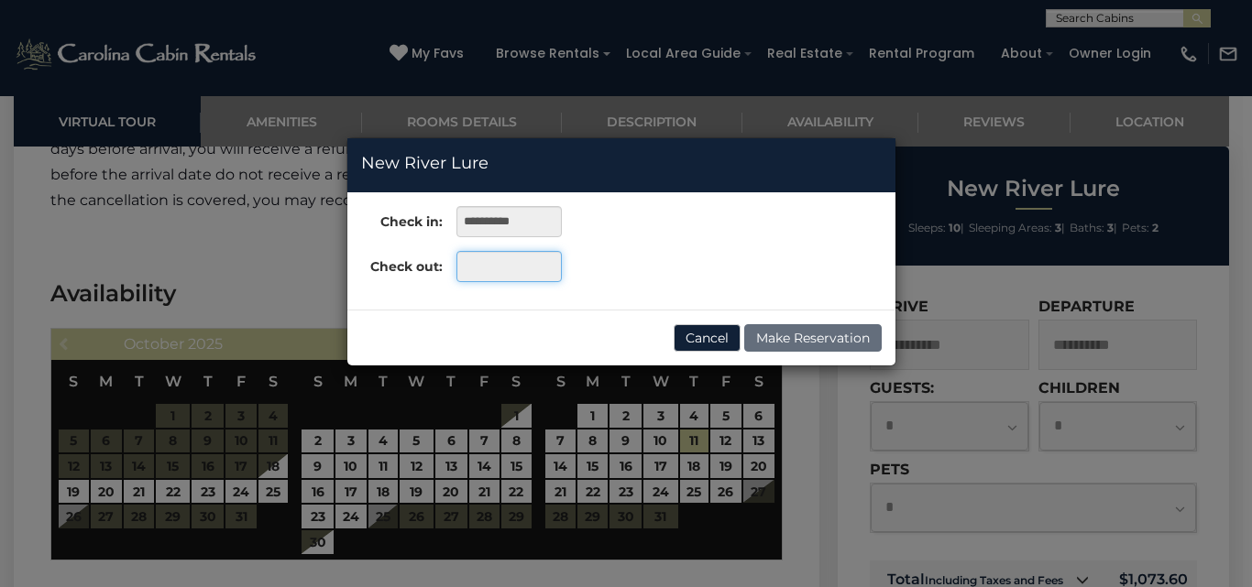
click at [503, 271] on input "text" at bounding box center [508, 266] width 105 height 31
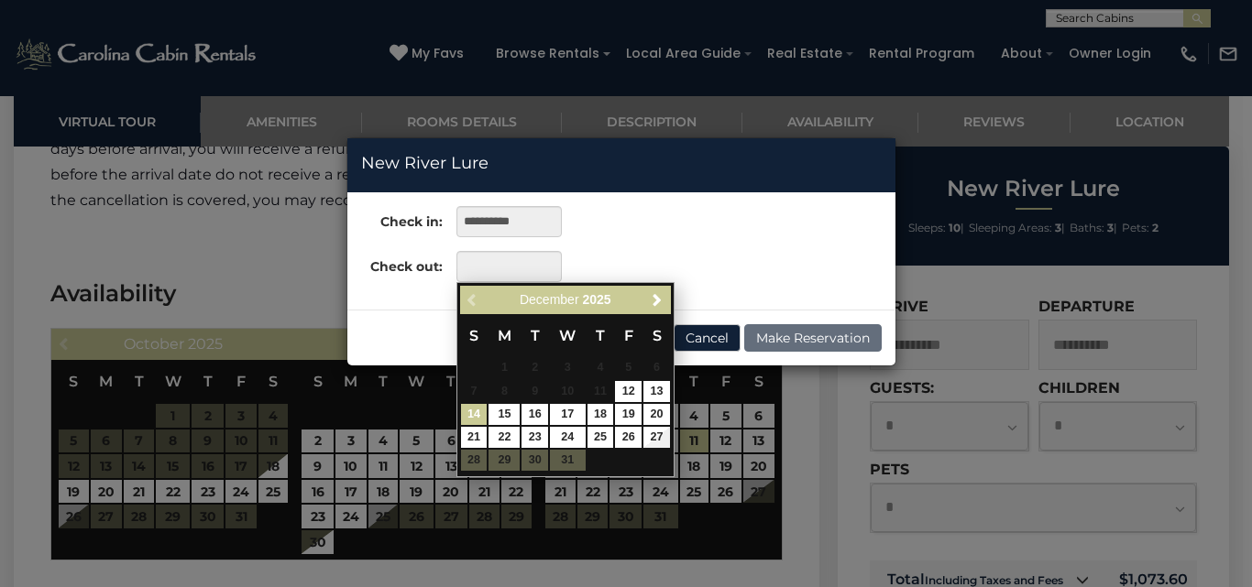
click at [476, 408] on link "14" at bounding box center [474, 414] width 27 height 21
type input "**********"
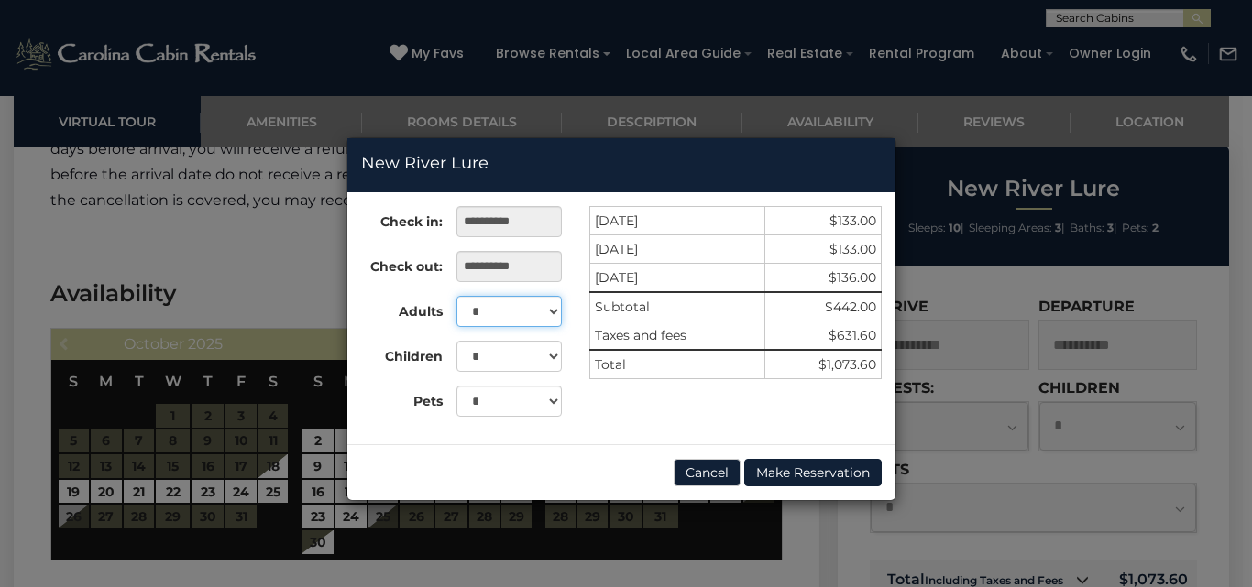
click at [549, 311] on select "* * * * * * * * * **" at bounding box center [508, 311] width 105 height 31
select select "*"
click at [456, 296] on select "* * * * * * * * * **" at bounding box center [508, 311] width 105 height 31
click at [700, 467] on button "Cancel" at bounding box center [707, 472] width 67 height 27
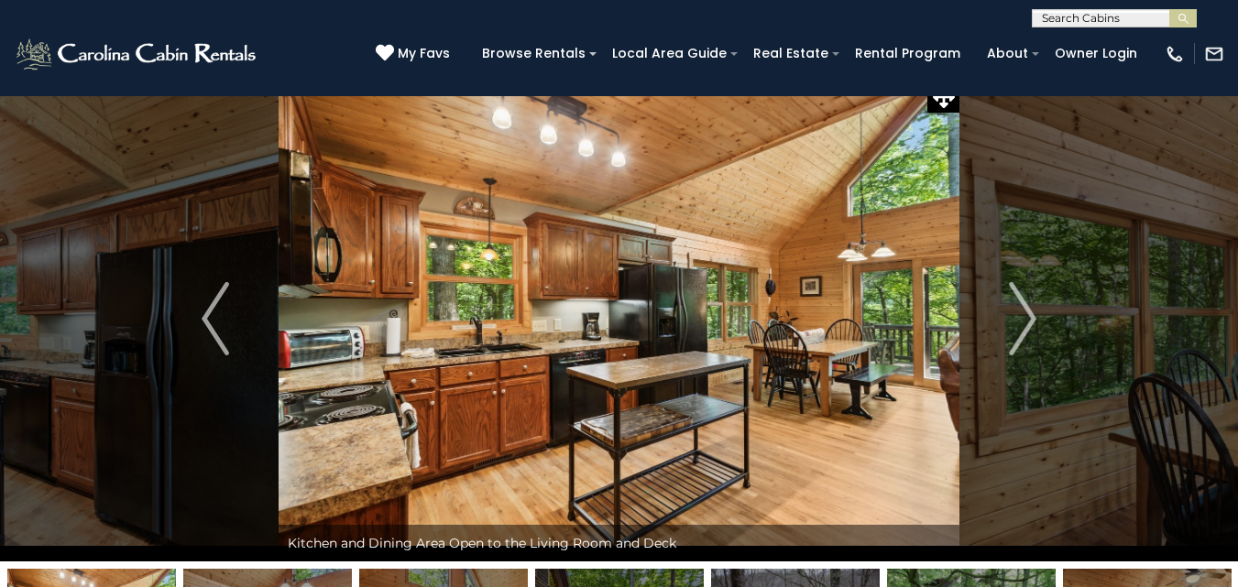
scroll to position [0, 0]
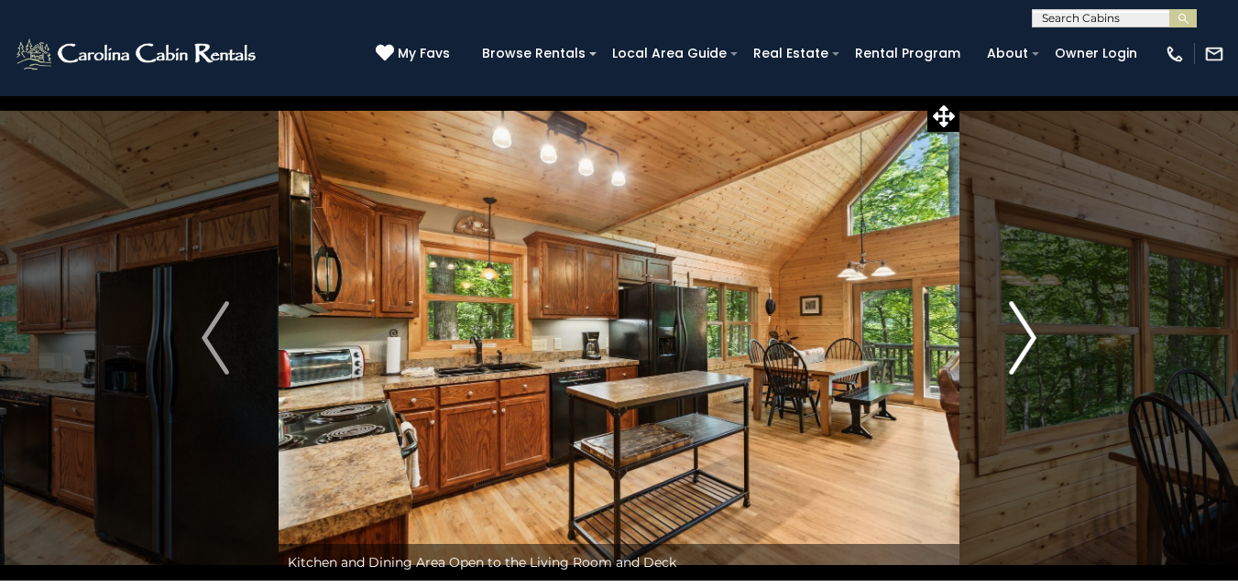
click at [1016, 333] on img "Next" at bounding box center [1022, 338] width 27 height 73
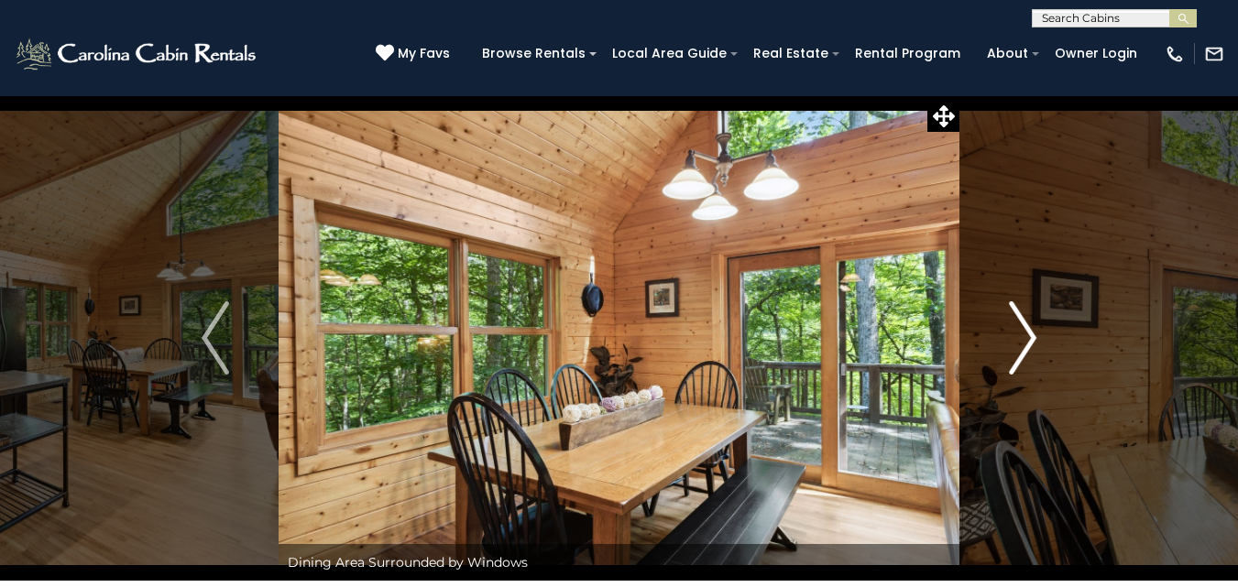
click at [1016, 333] on img "Next" at bounding box center [1022, 338] width 27 height 73
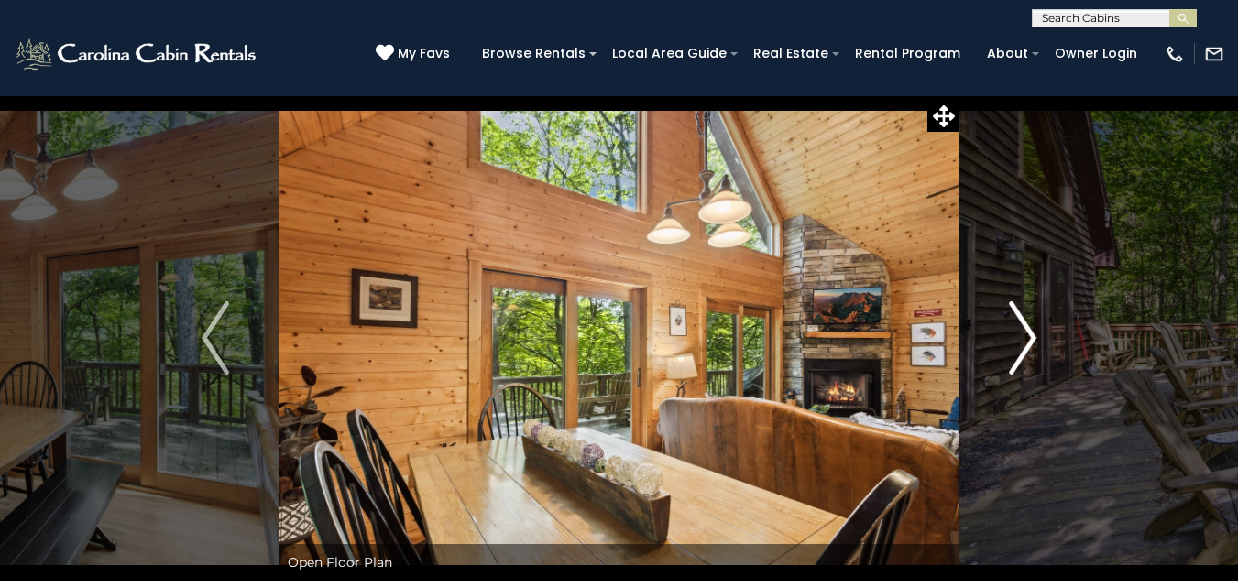
click at [1016, 333] on img "Next" at bounding box center [1022, 338] width 27 height 73
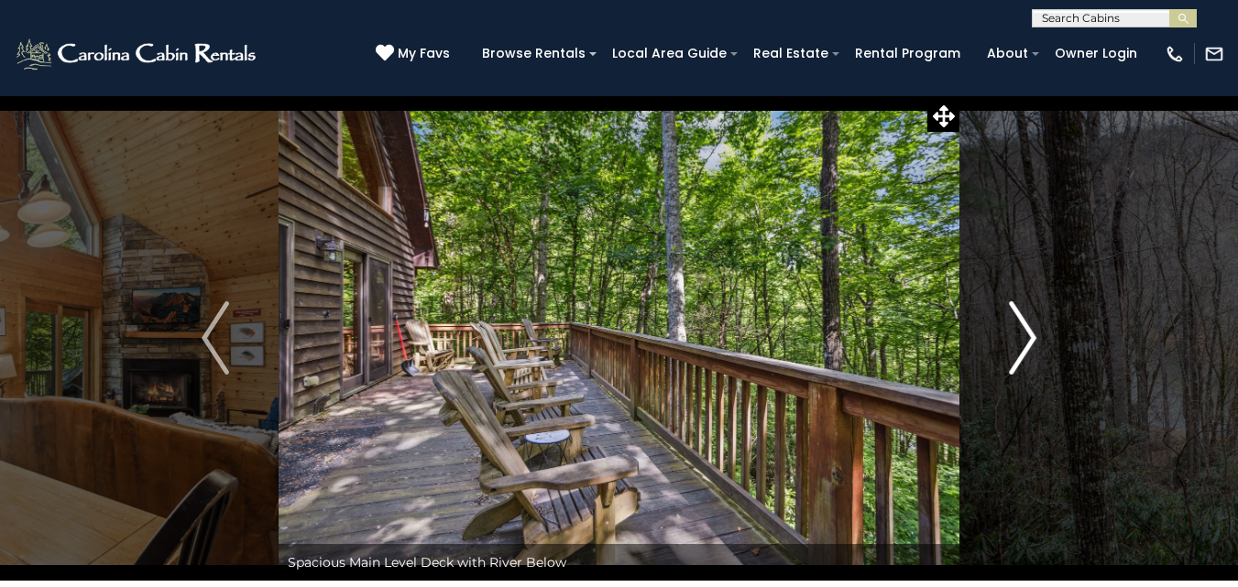
click at [1016, 333] on img "Next" at bounding box center [1022, 338] width 27 height 73
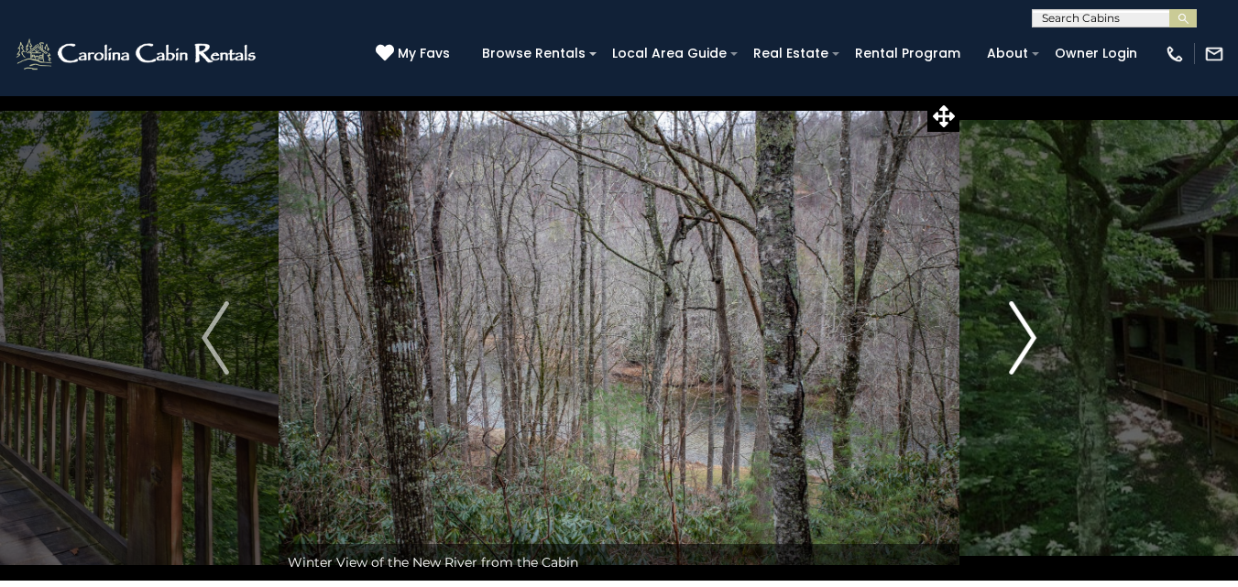
click at [1016, 333] on img "Next" at bounding box center [1022, 338] width 27 height 73
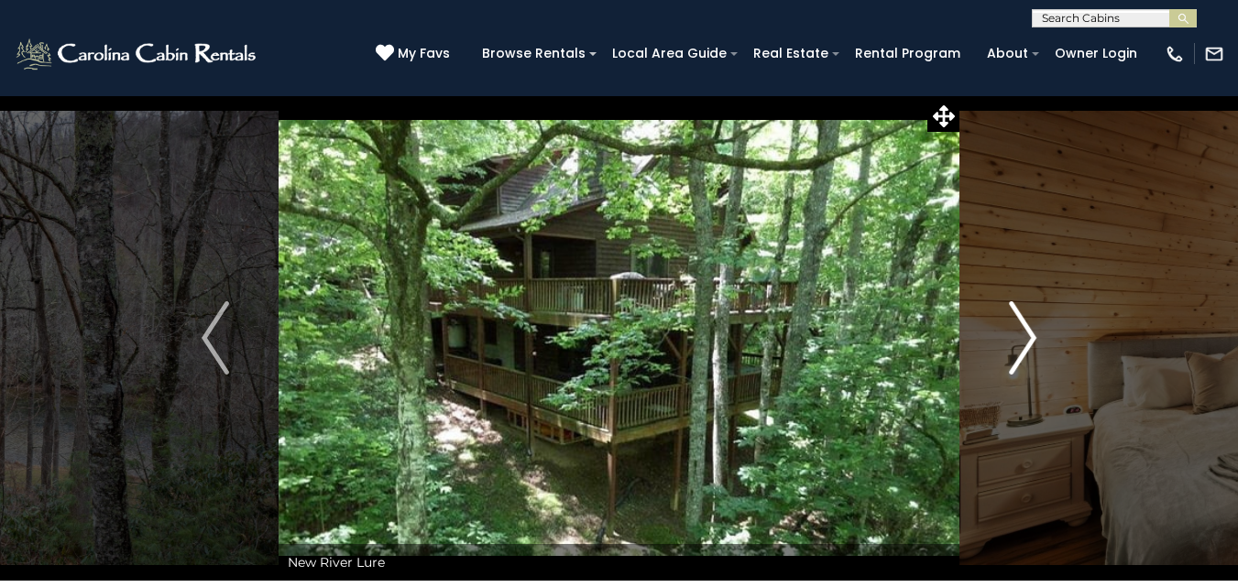
click at [1016, 333] on img "Next" at bounding box center [1022, 338] width 27 height 73
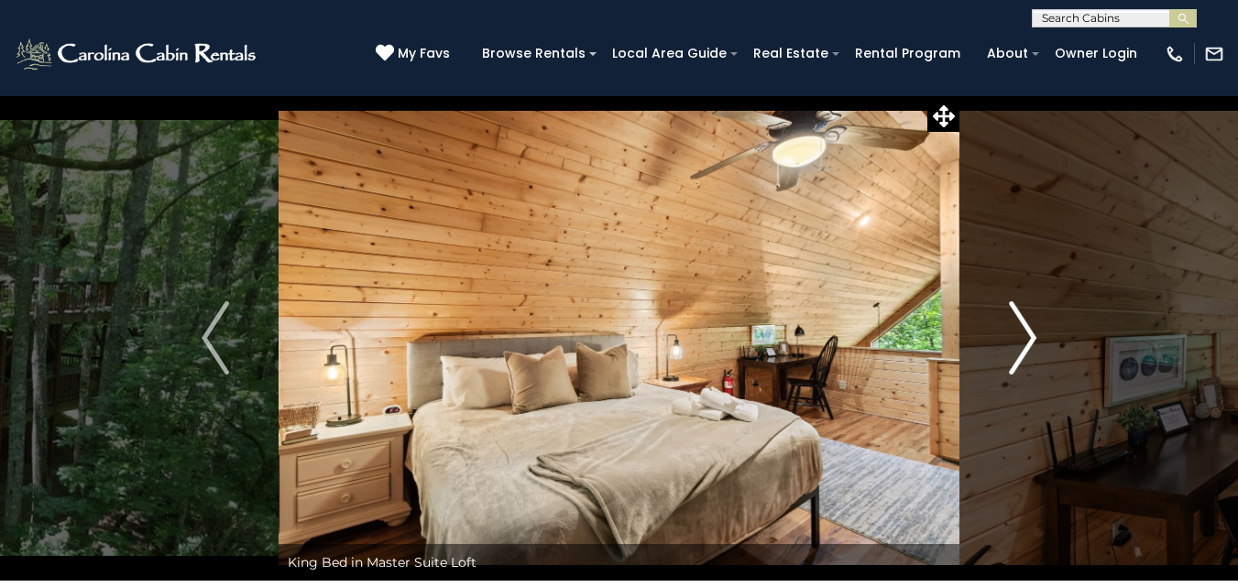
click at [1016, 333] on img "Next" at bounding box center [1022, 338] width 27 height 73
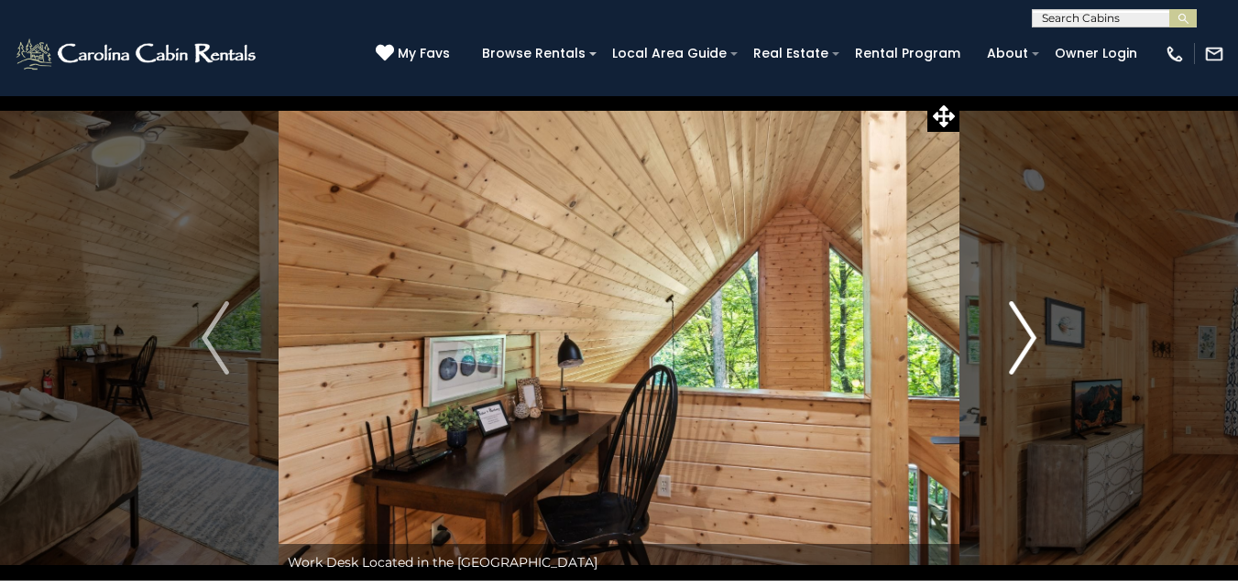
click at [1016, 333] on img "Next" at bounding box center [1022, 338] width 27 height 73
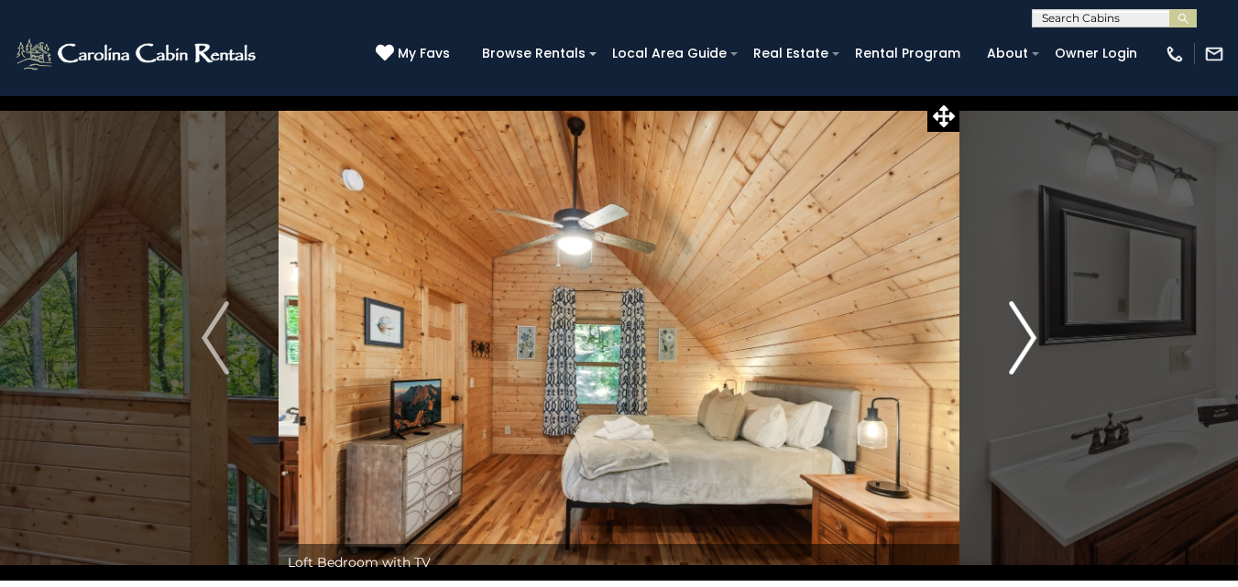
click at [1016, 333] on img "Next" at bounding box center [1022, 338] width 27 height 73
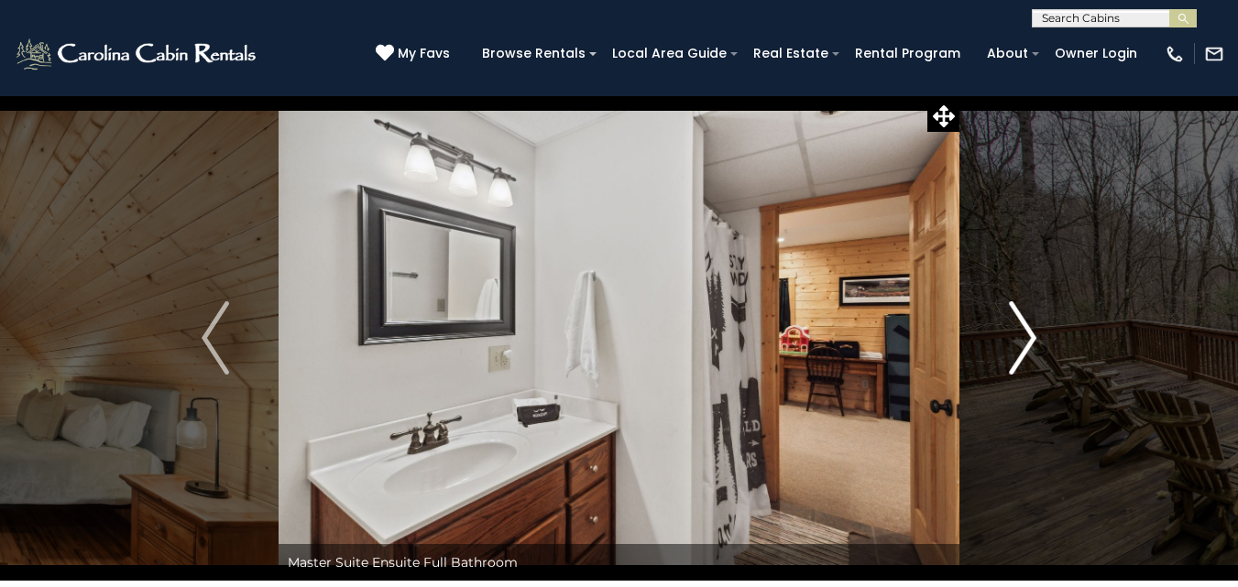
click at [1016, 333] on img "Next" at bounding box center [1022, 338] width 27 height 73
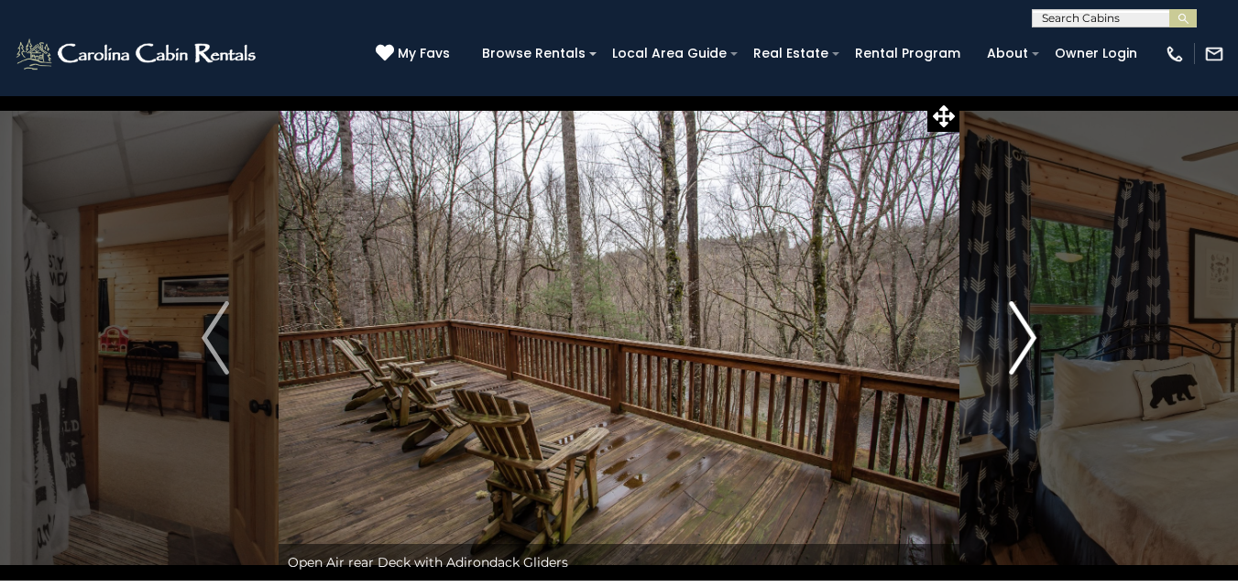
click at [1016, 333] on img "Next" at bounding box center [1022, 338] width 27 height 73
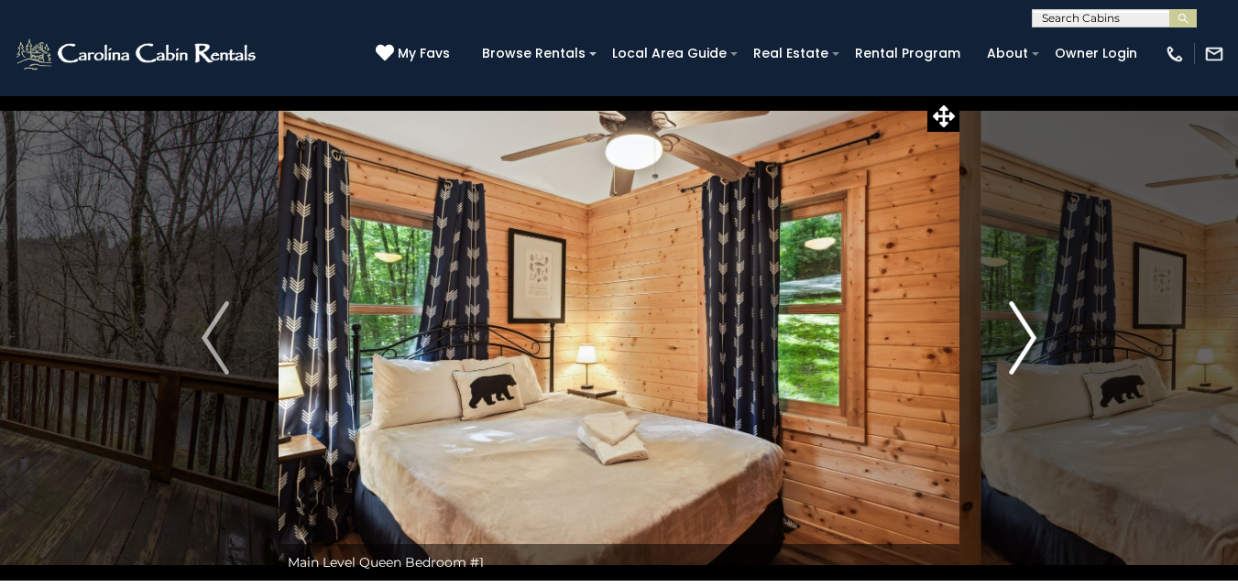
click at [1016, 333] on img "Next" at bounding box center [1022, 338] width 27 height 73
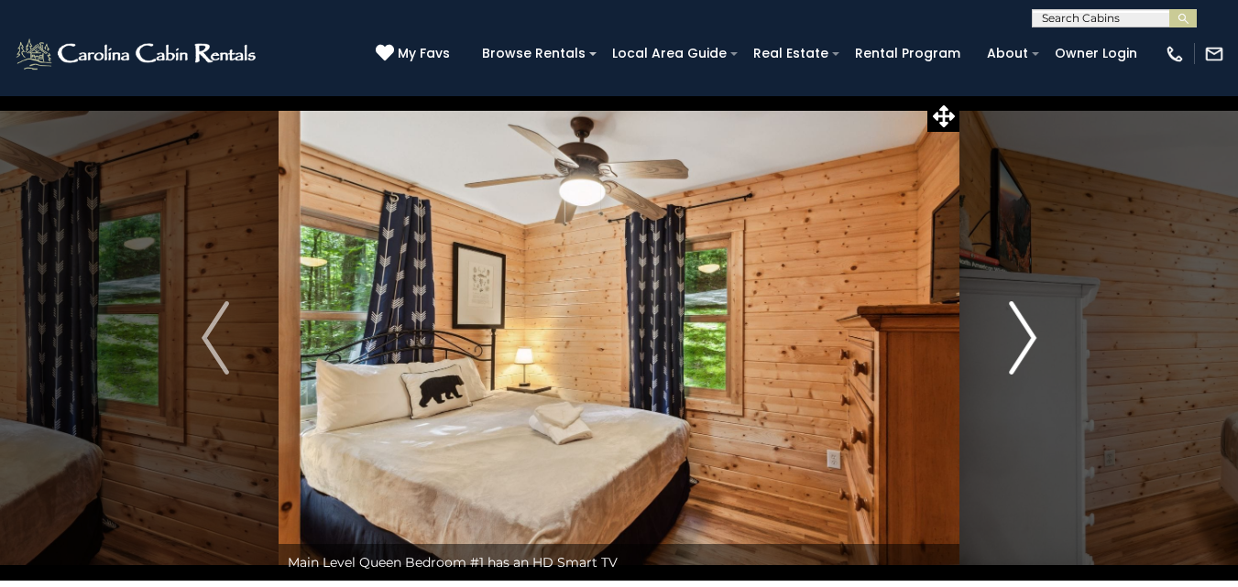
click at [1016, 333] on img "Next" at bounding box center [1022, 338] width 27 height 73
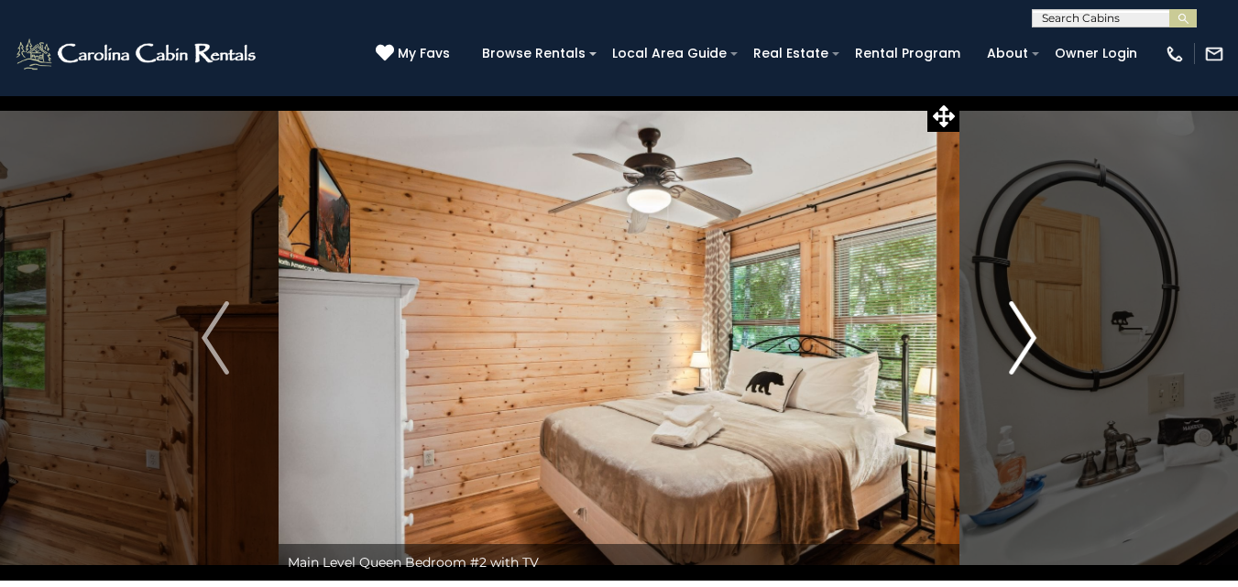
click at [1016, 333] on img "Next" at bounding box center [1022, 338] width 27 height 73
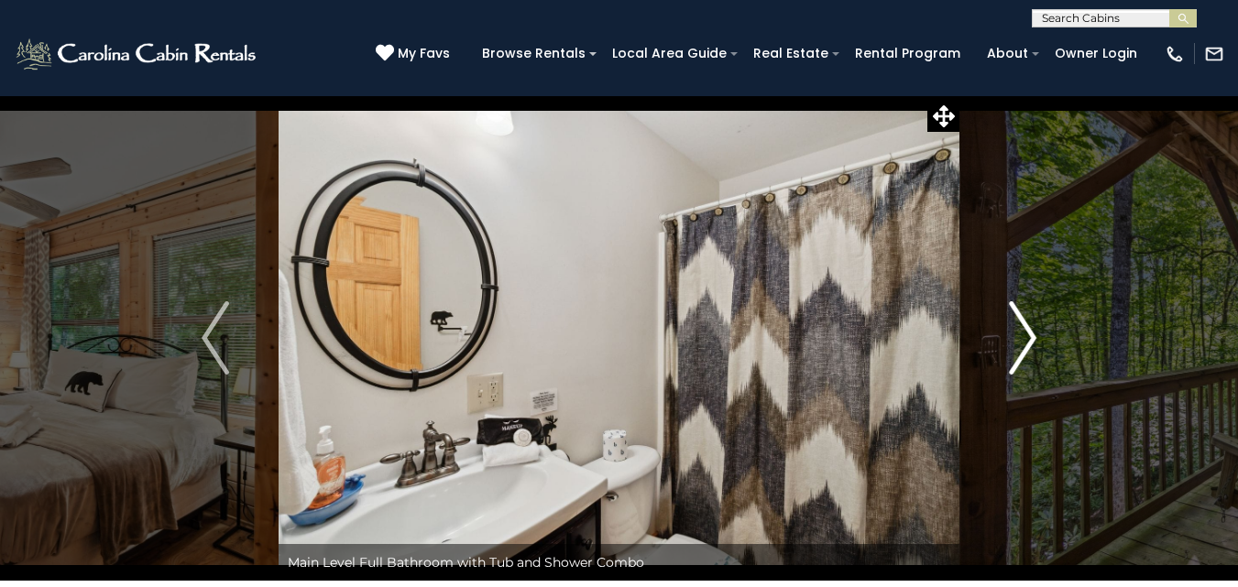
click at [1018, 341] on img "Next" at bounding box center [1022, 338] width 27 height 73
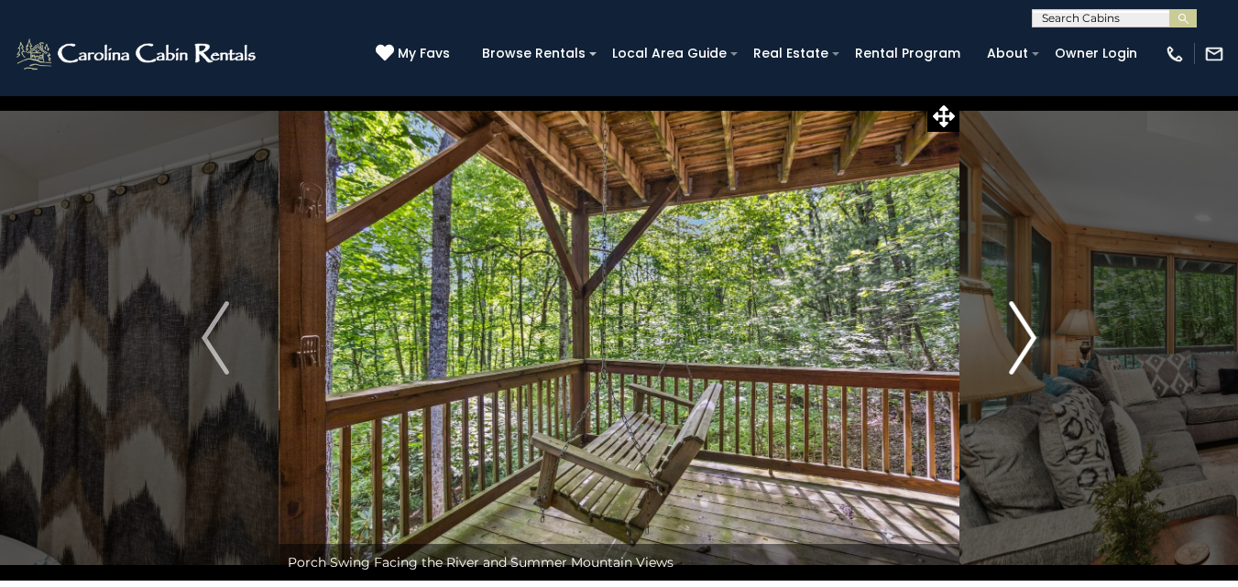
click at [1018, 341] on img "Next" at bounding box center [1022, 338] width 27 height 73
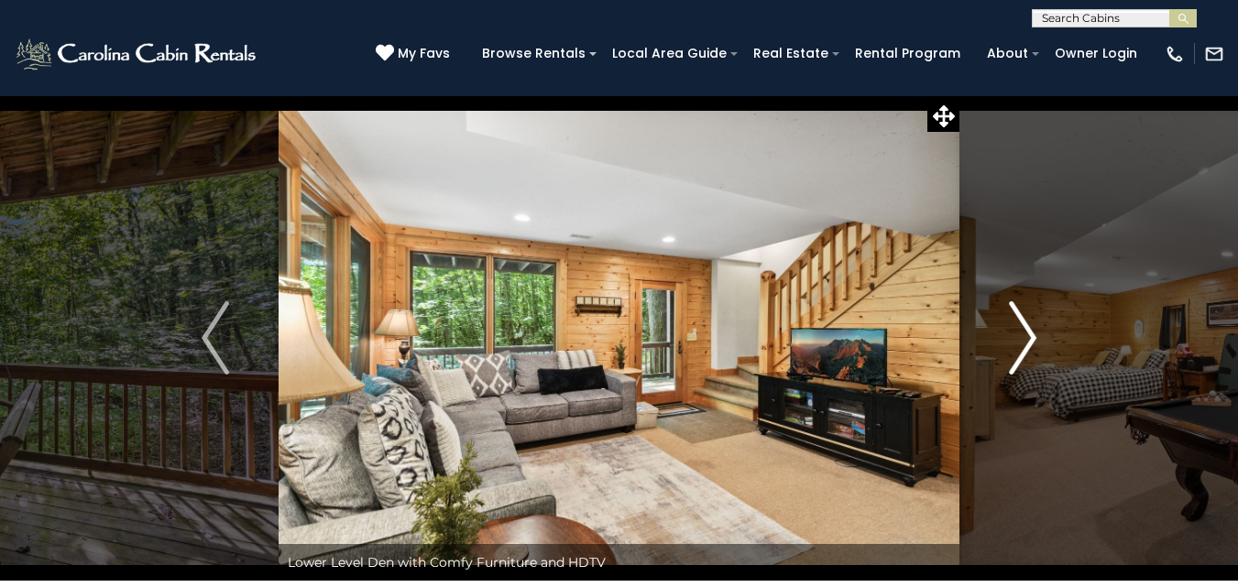
click at [1018, 341] on img "Next" at bounding box center [1022, 338] width 27 height 73
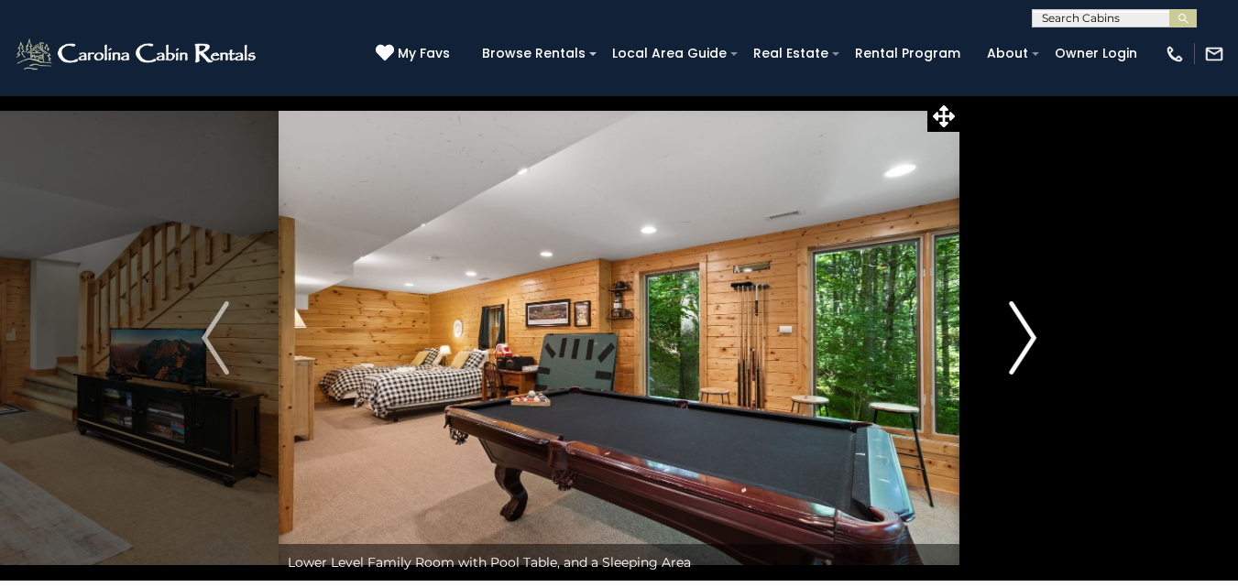
click at [1018, 341] on img "Next" at bounding box center [1022, 338] width 27 height 73
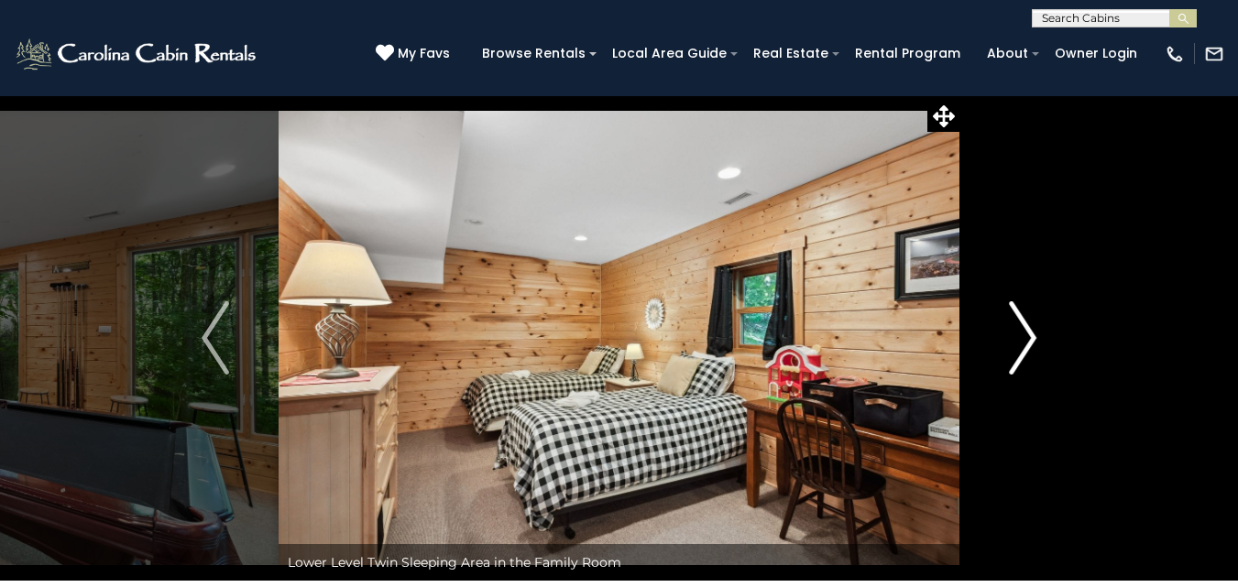
click at [1018, 341] on img "Next" at bounding box center [1022, 338] width 27 height 73
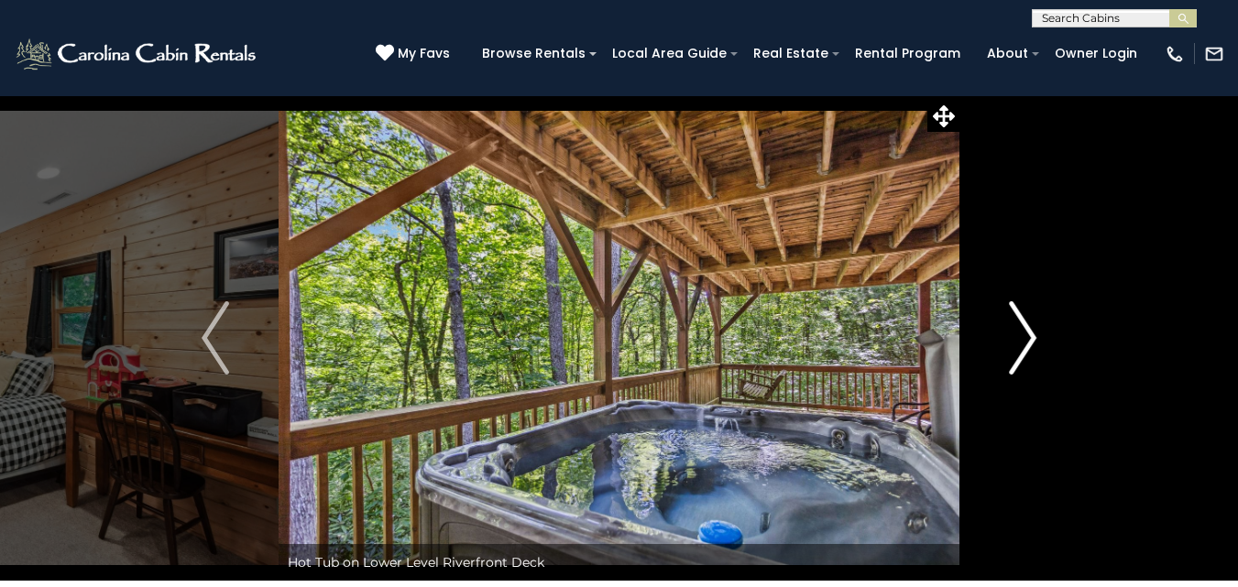
click at [1018, 341] on img "Next" at bounding box center [1022, 338] width 27 height 73
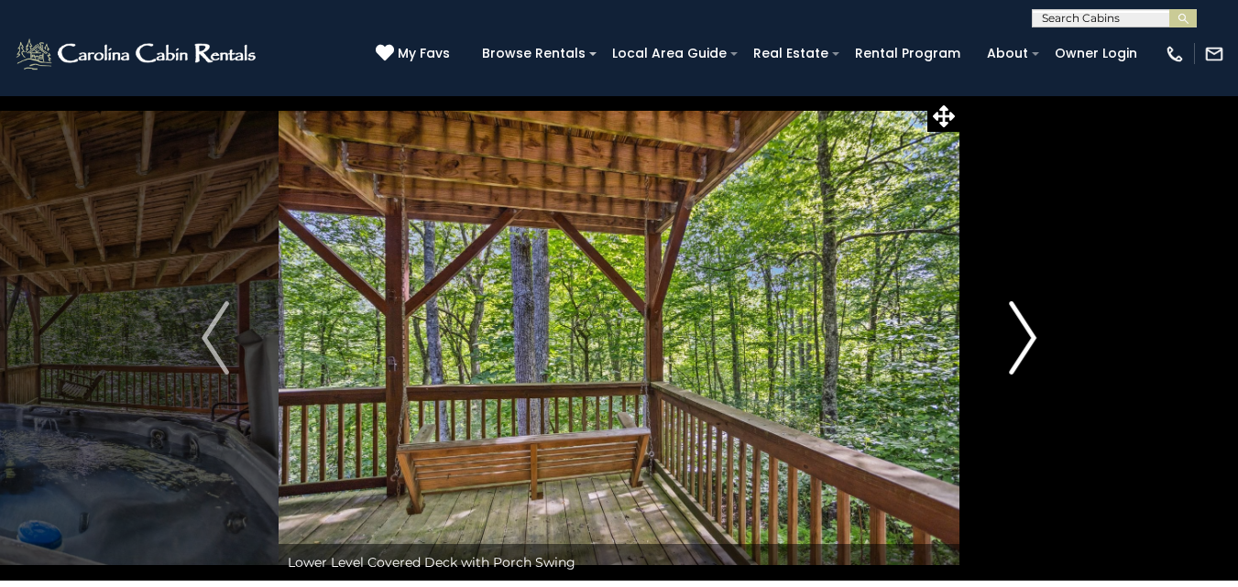
click at [1018, 341] on img "Next" at bounding box center [1022, 338] width 27 height 73
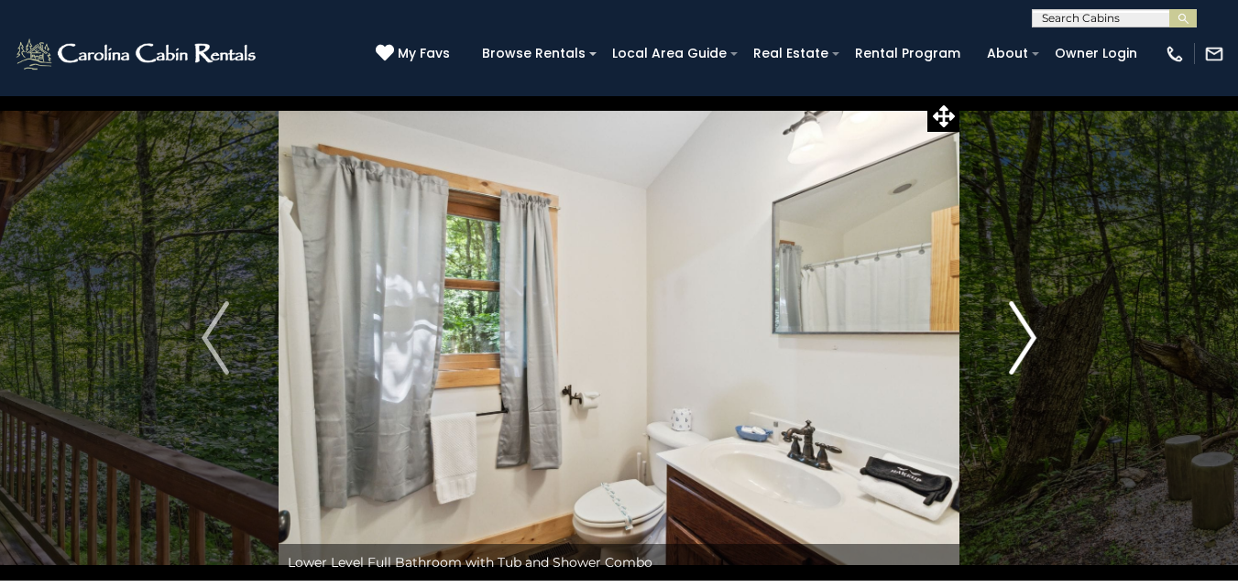
click at [1018, 341] on img "Next" at bounding box center [1022, 338] width 27 height 73
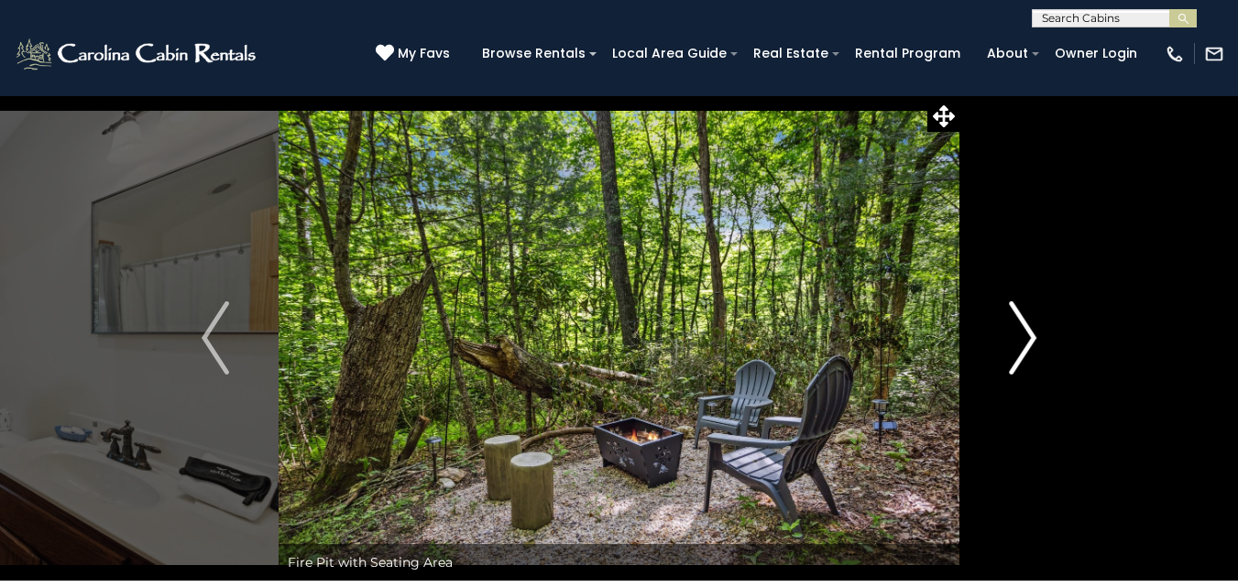
click at [1018, 341] on img "Next" at bounding box center [1022, 338] width 27 height 73
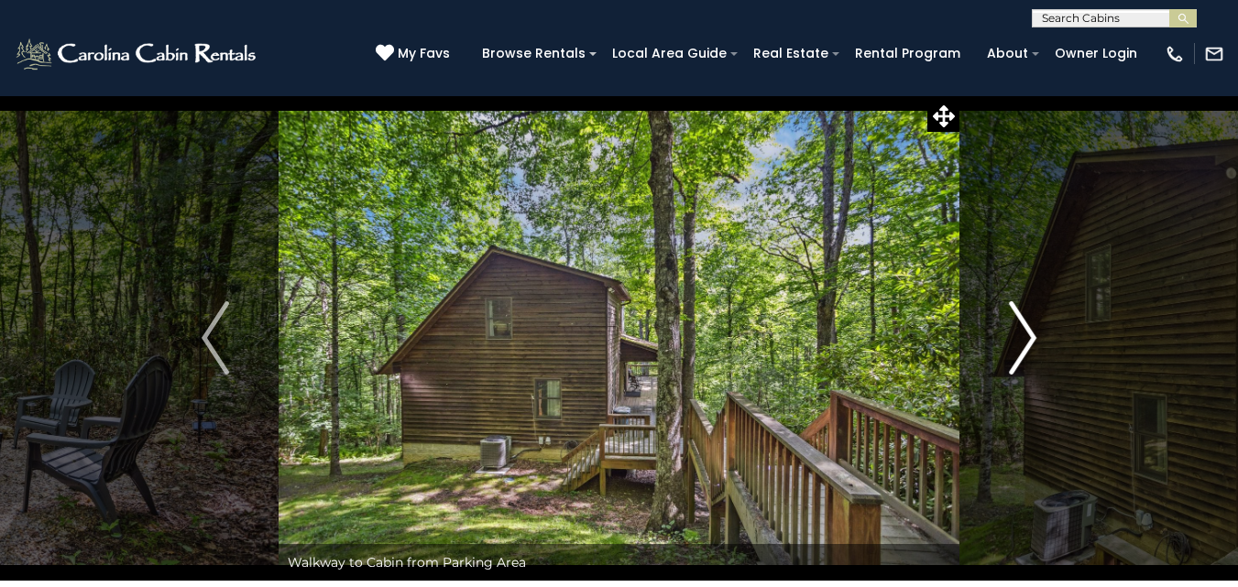
click at [1018, 341] on img "Next" at bounding box center [1022, 338] width 27 height 73
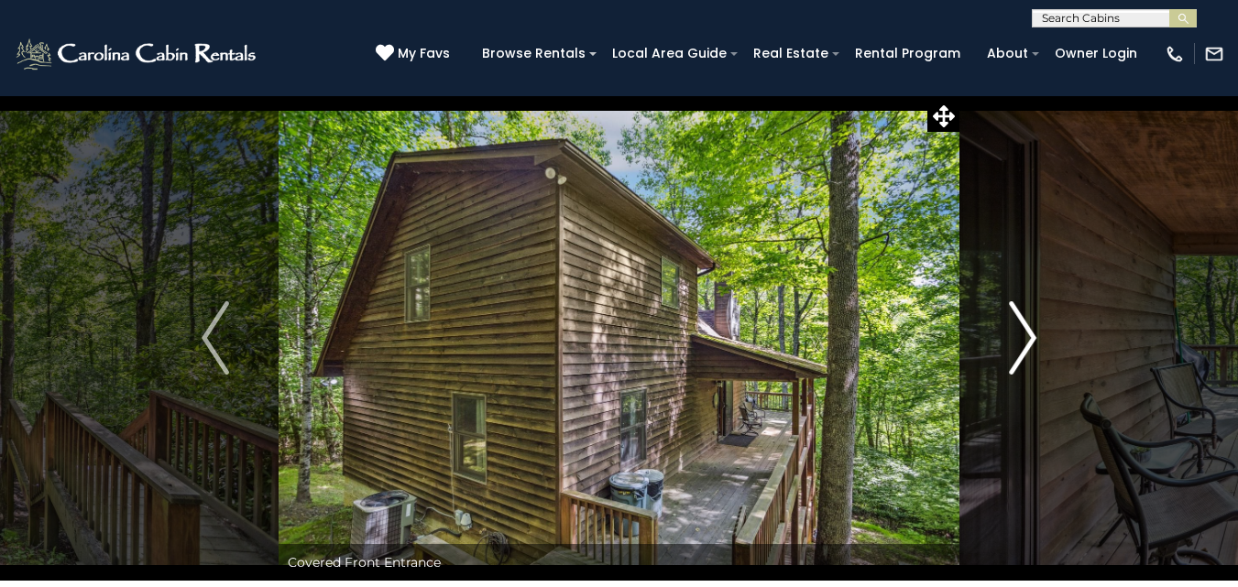
click at [1018, 341] on img "Next" at bounding box center [1022, 338] width 27 height 73
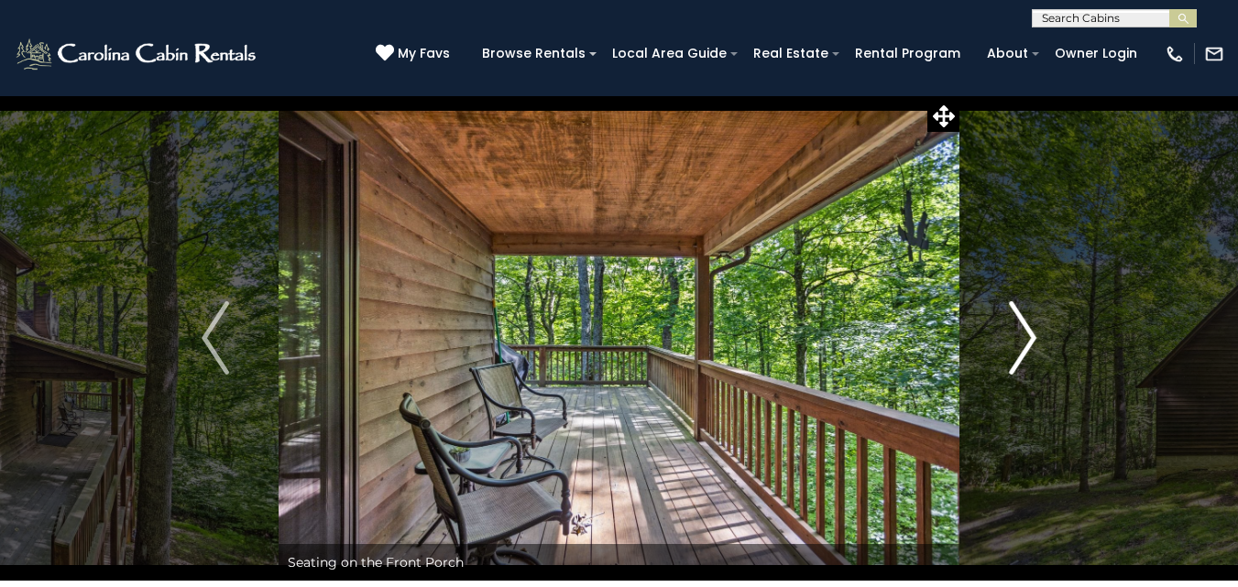
click at [1018, 341] on img "Next" at bounding box center [1022, 338] width 27 height 73
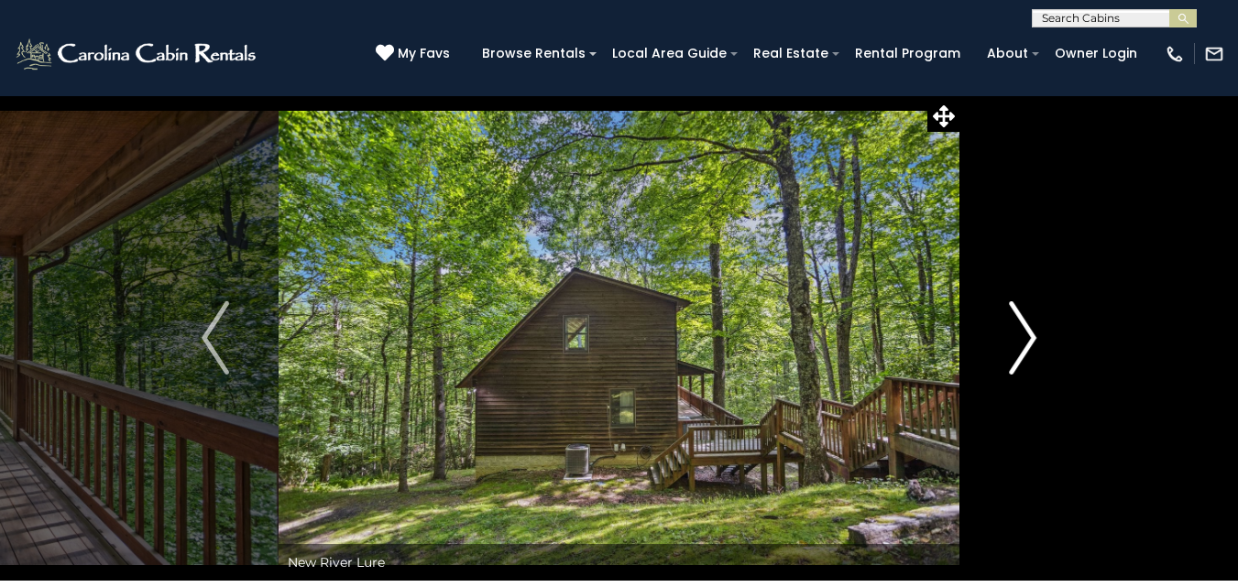
click at [1018, 341] on img "Next" at bounding box center [1022, 338] width 27 height 73
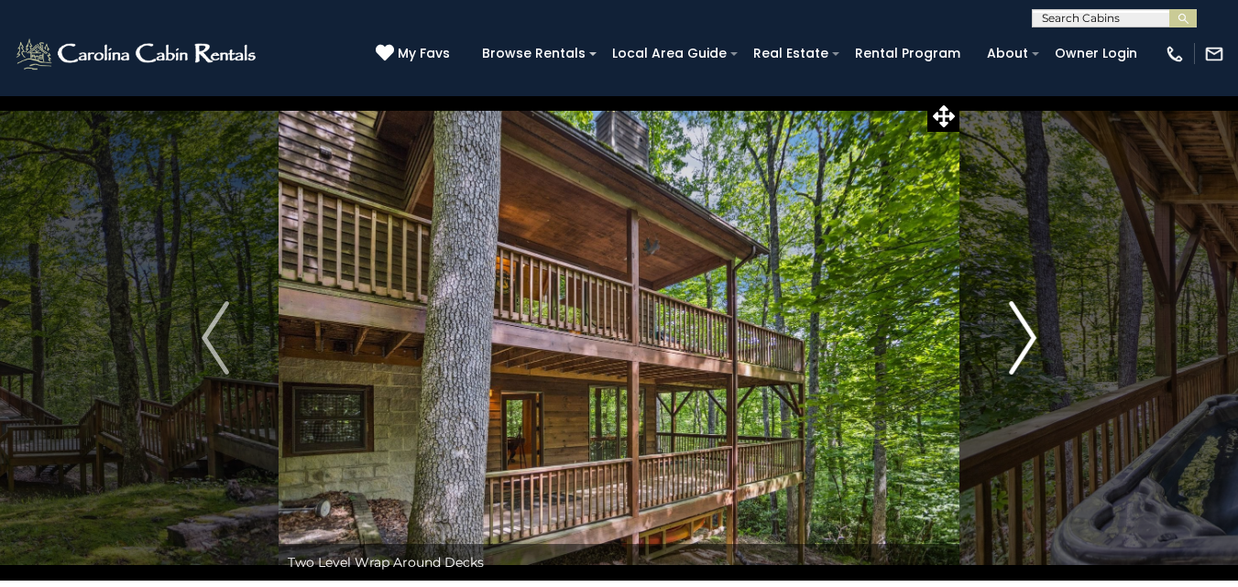
click at [1018, 341] on img "Next" at bounding box center [1022, 338] width 27 height 73
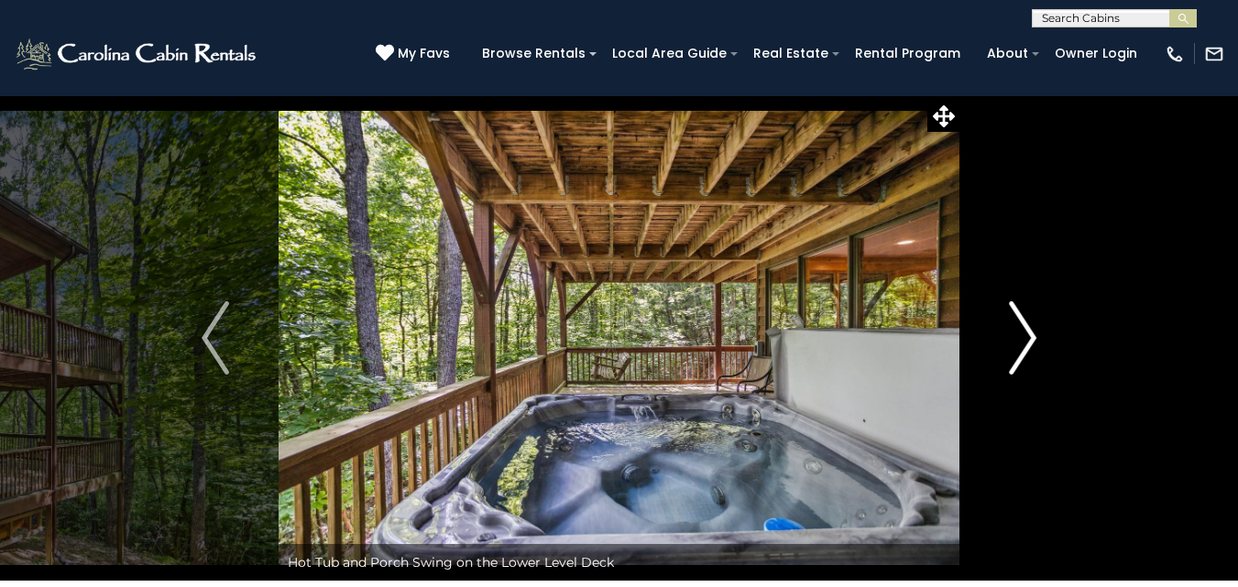
click at [1020, 330] on img "Next" at bounding box center [1022, 338] width 27 height 73
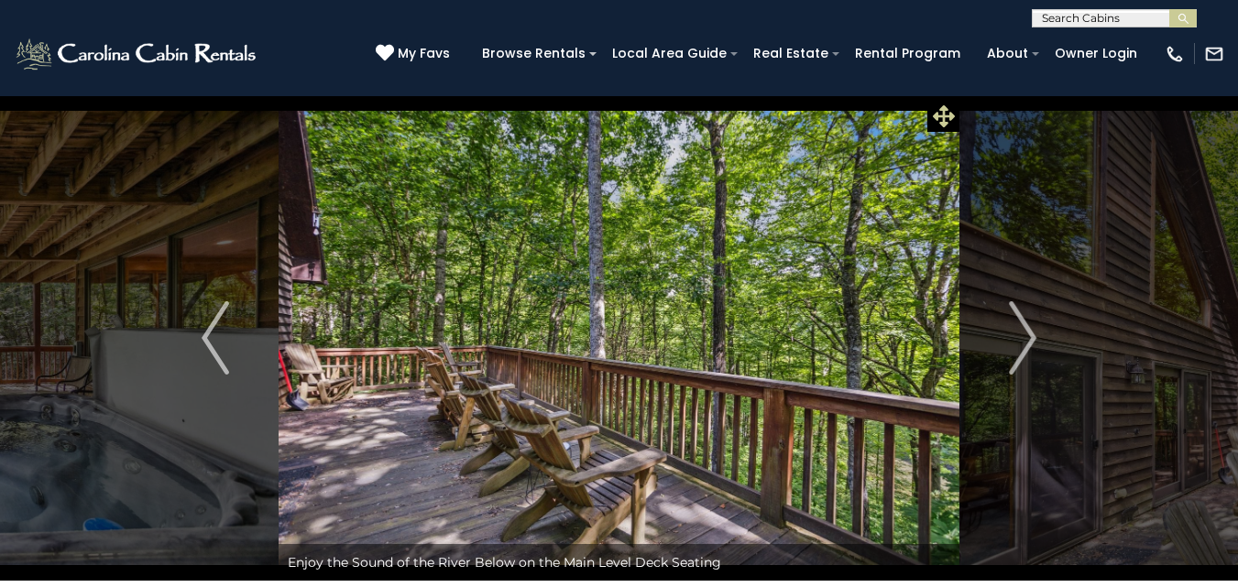
click at [938, 107] on icon at bounding box center [944, 116] width 22 height 22
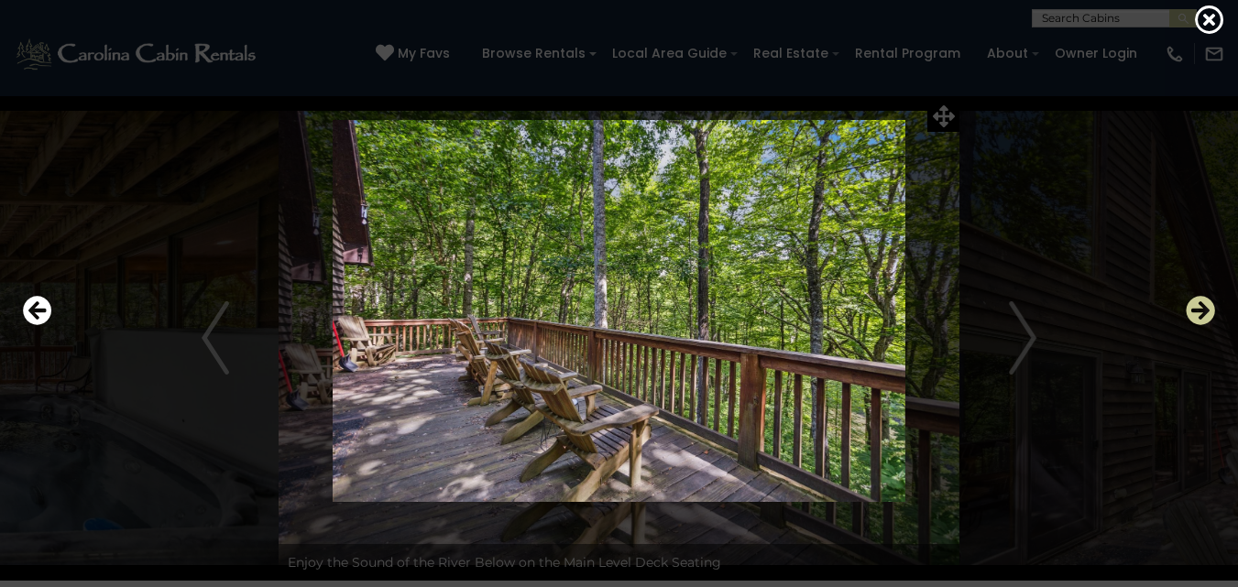
click at [1192, 310] on icon "Next" at bounding box center [1200, 310] width 29 height 29
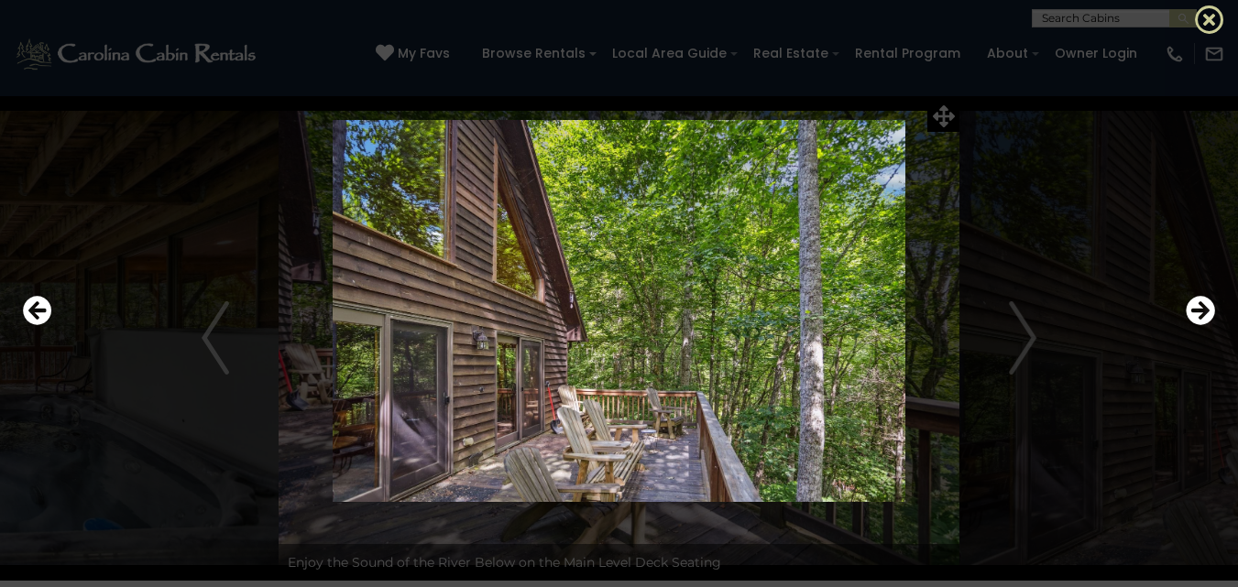
click at [1201, 16] on icon at bounding box center [1209, 19] width 29 height 29
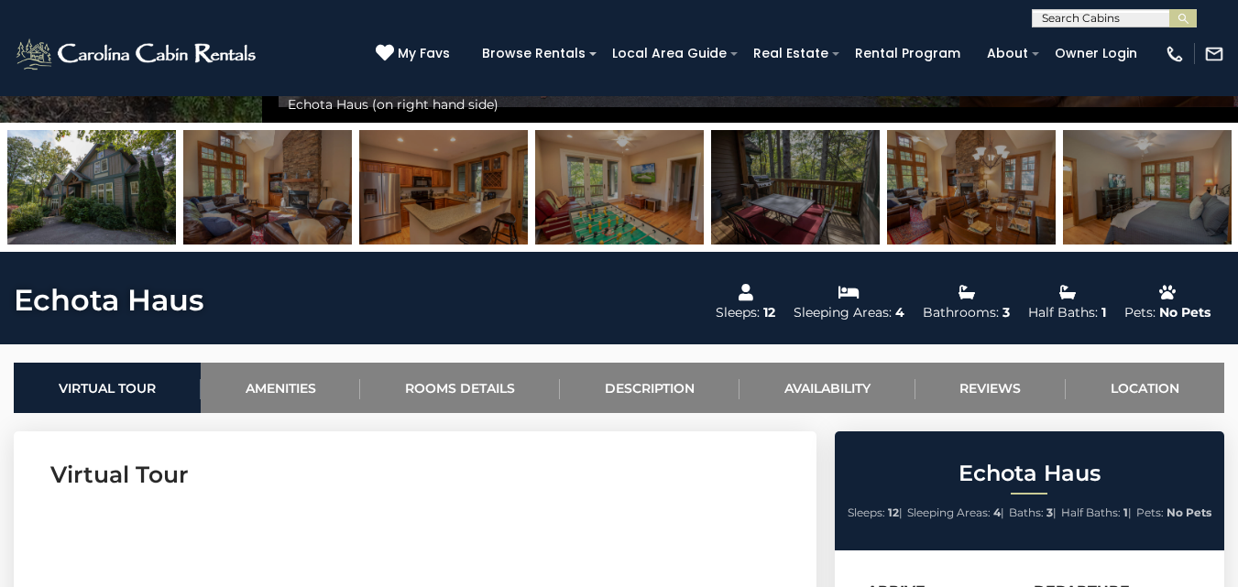
scroll to position [550, 0]
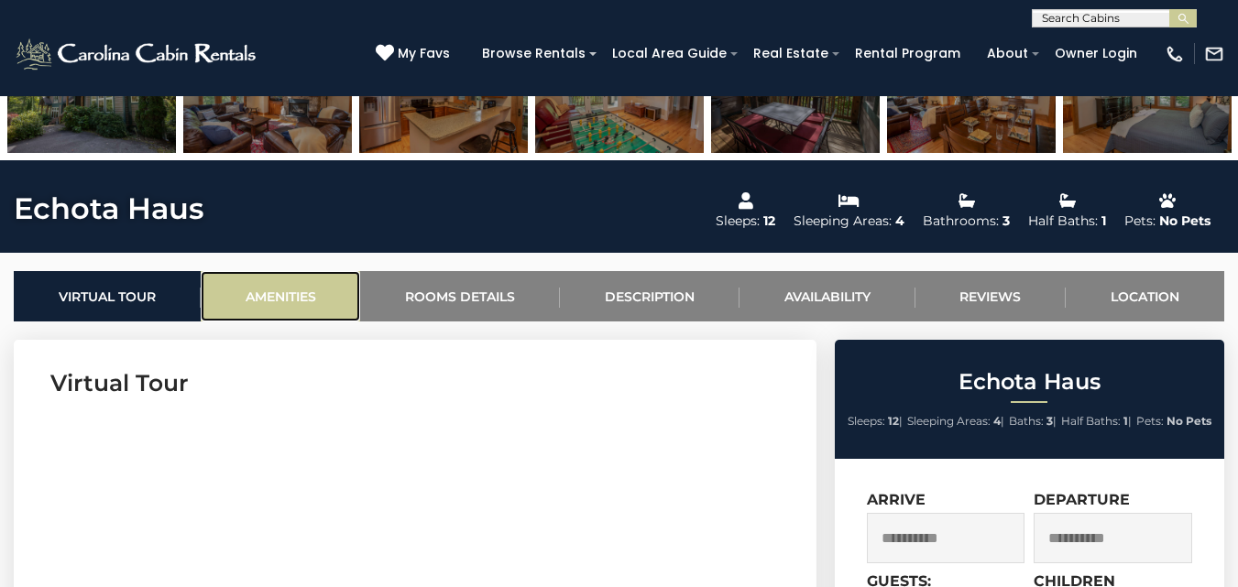
click at [301, 295] on link "Amenities" at bounding box center [281, 296] width 160 height 50
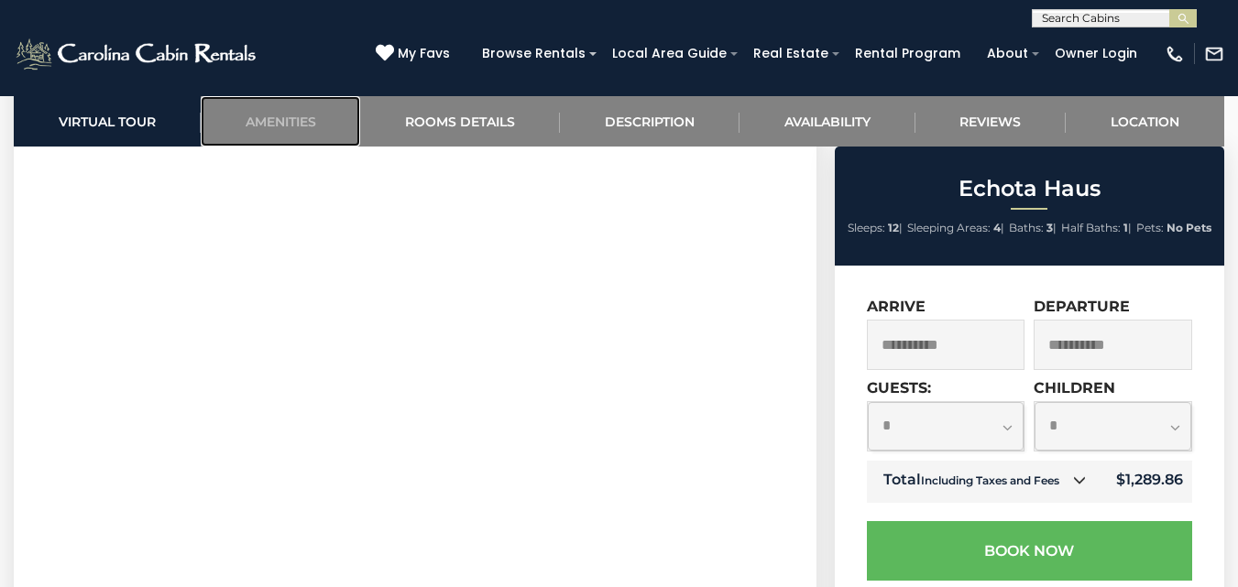
scroll to position [852, 0]
